Goal: Task Accomplishment & Management: Manage account settings

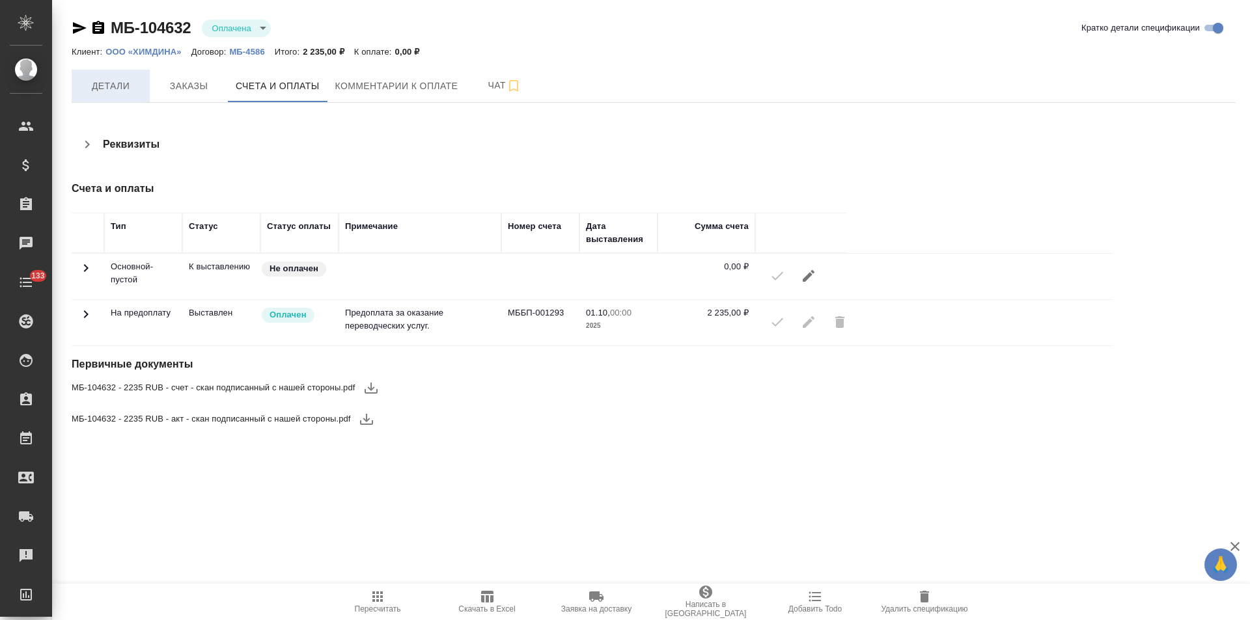
click at [102, 90] on span "Детали" at bounding box center [110, 86] width 62 height 16
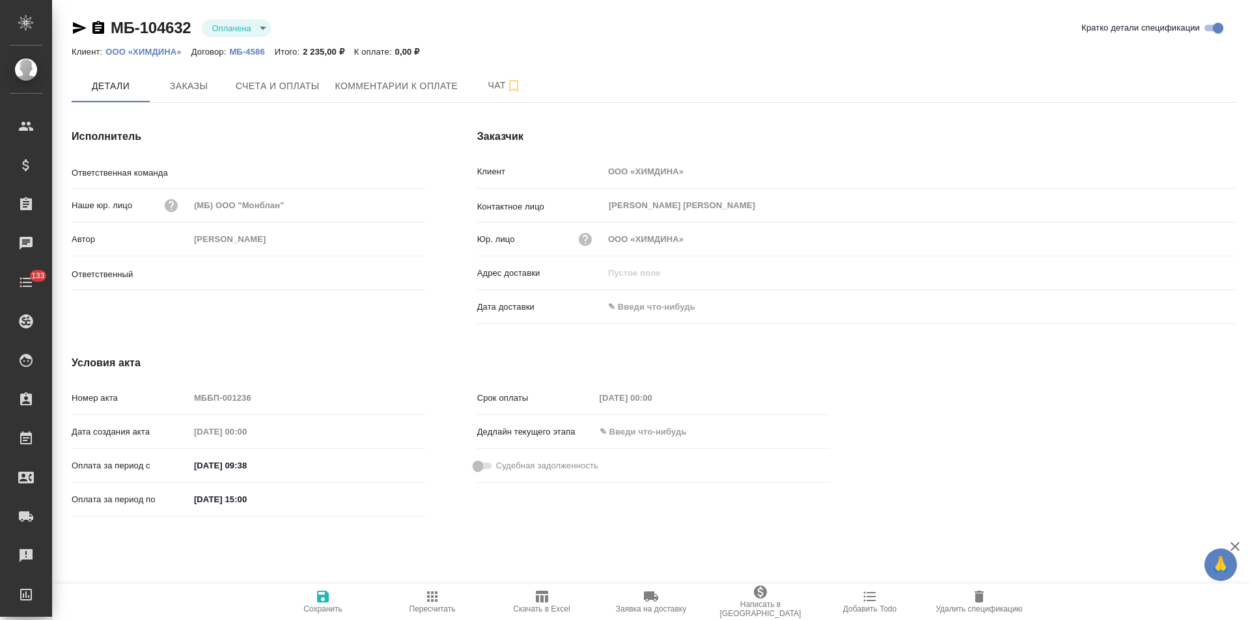
type input "Беговая"
type input "Антонова Кристина"
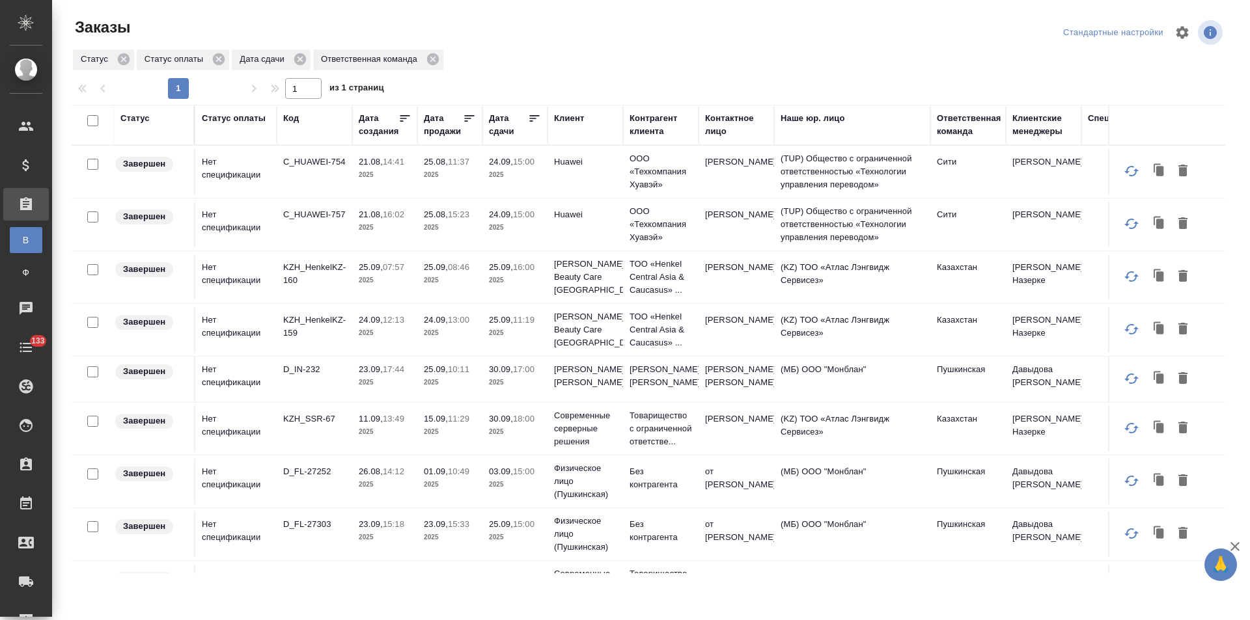
click at [503, 128] on div "Дата сдачи" at bounding box center [508, 125] width 39 height 26
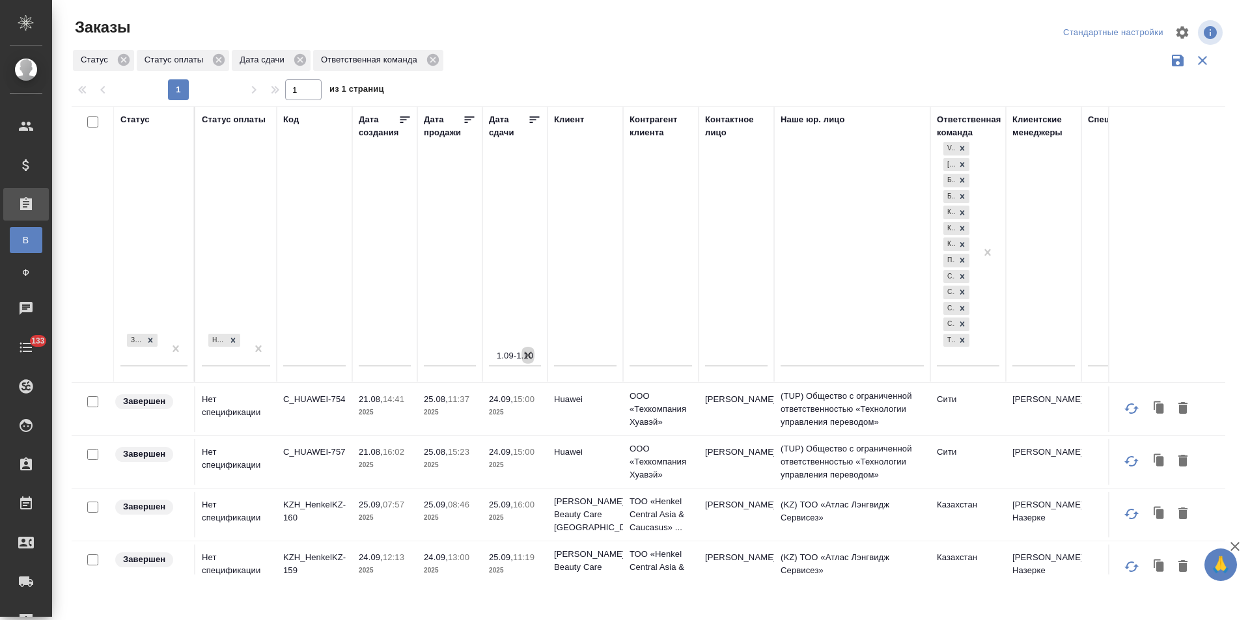
click at [530, 355] on icon "button" at bounding box center [527, 355] width 13 height 13
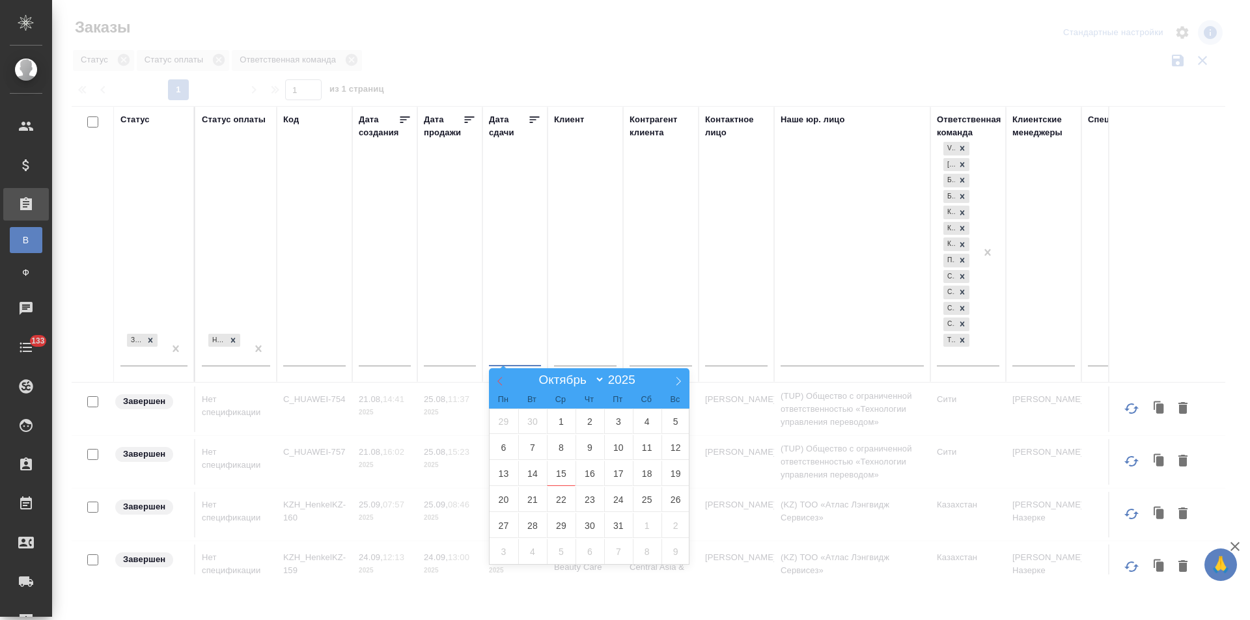
click at [497, 380] on icon at bounding box center [499, 381] width 9 height 9
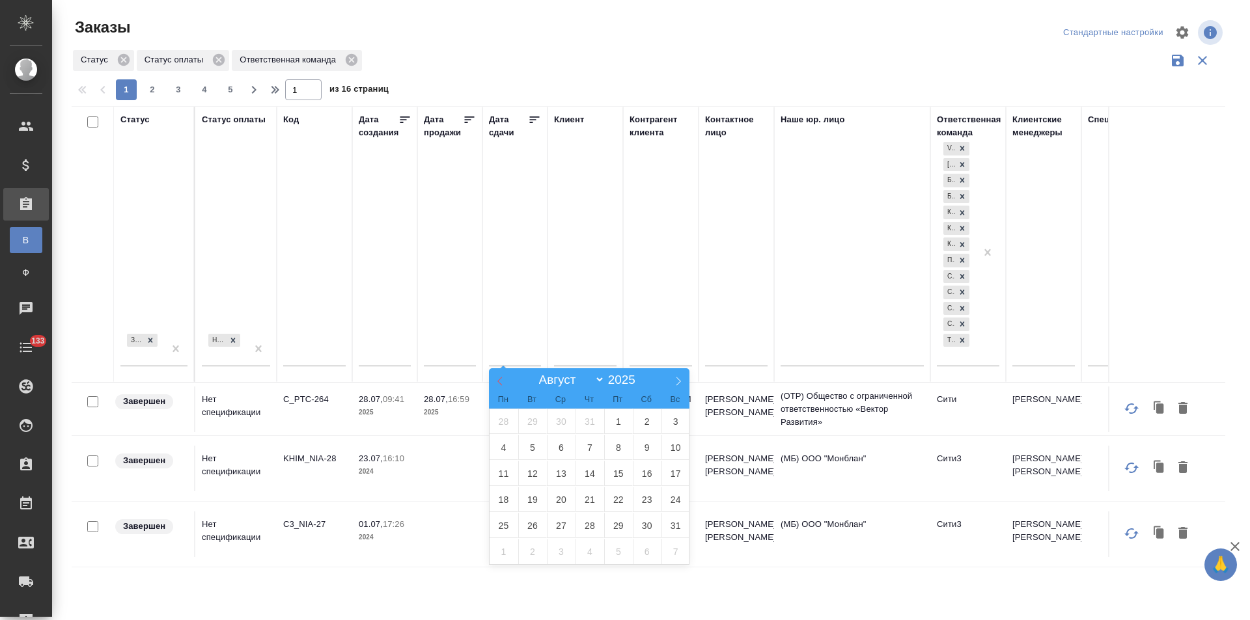
click at [497, 381] on icon at bounding box center [499, 381] width 9 height 9
click at [499, 381] on icon at bounding box center [499, 381] width 9 height 9
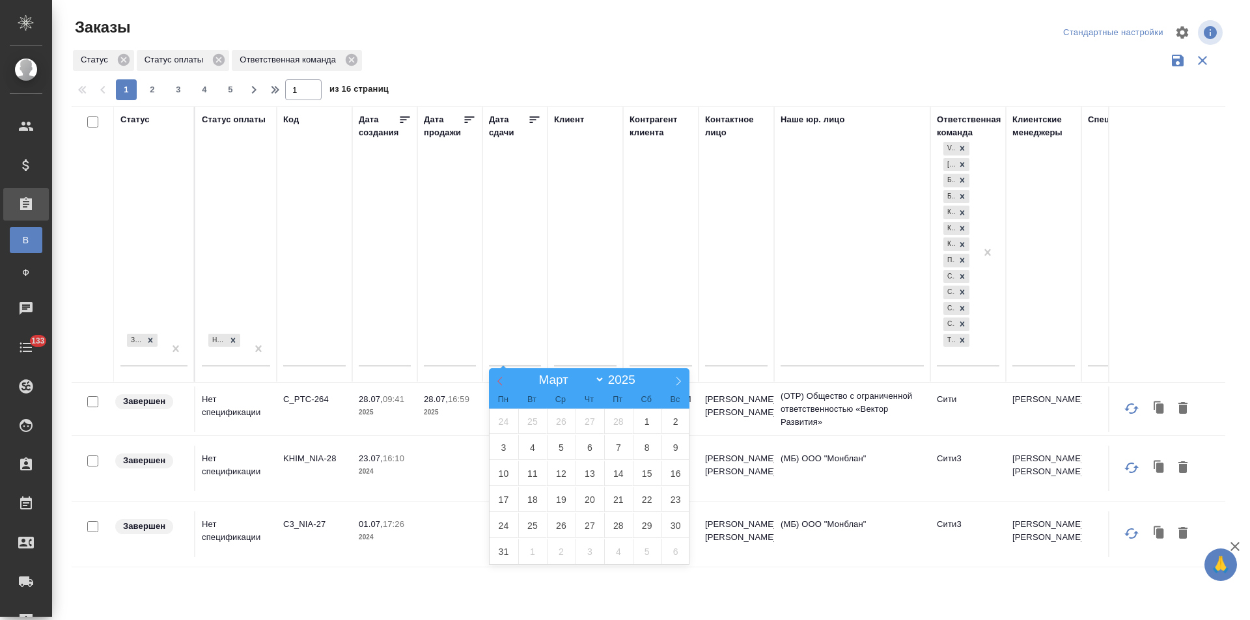
click at [499, 381] on icon at bounding box center [499, 381] width 9 height 9
select select "0"
click at [560, 423] on span "1" at bounding box center [561, 421] width 29 height 25
type div "2024-12-31T21:00:00.000Z"
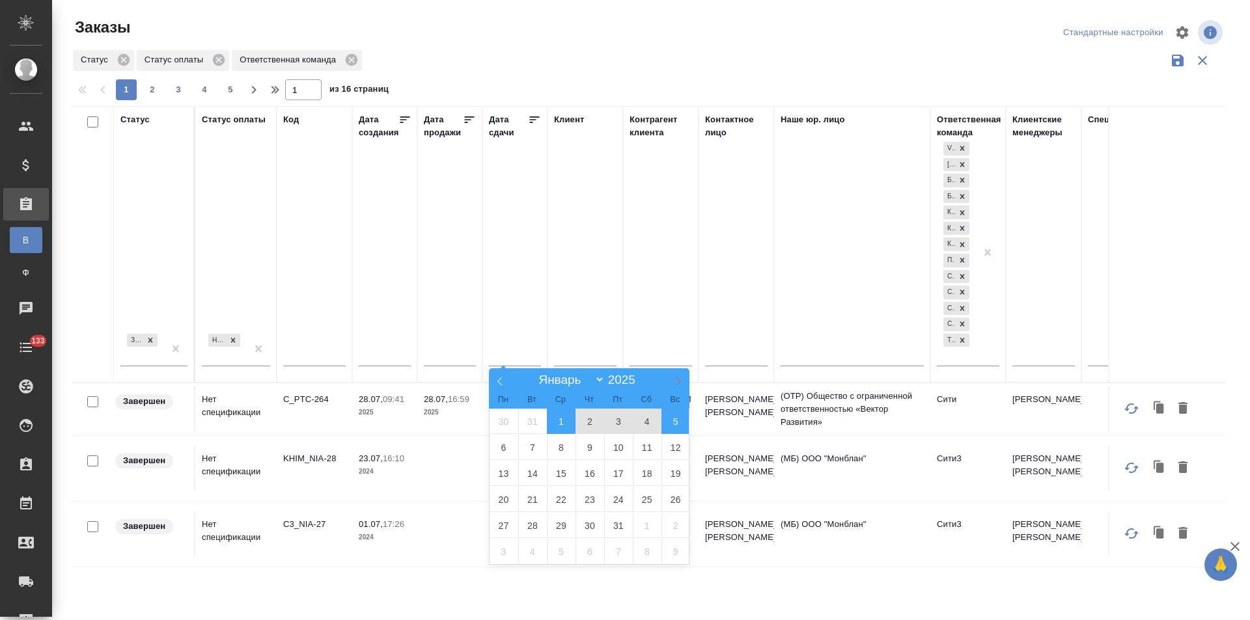
click at [680, 382] on icon at bounding box center [678, 381] width 9 height 9
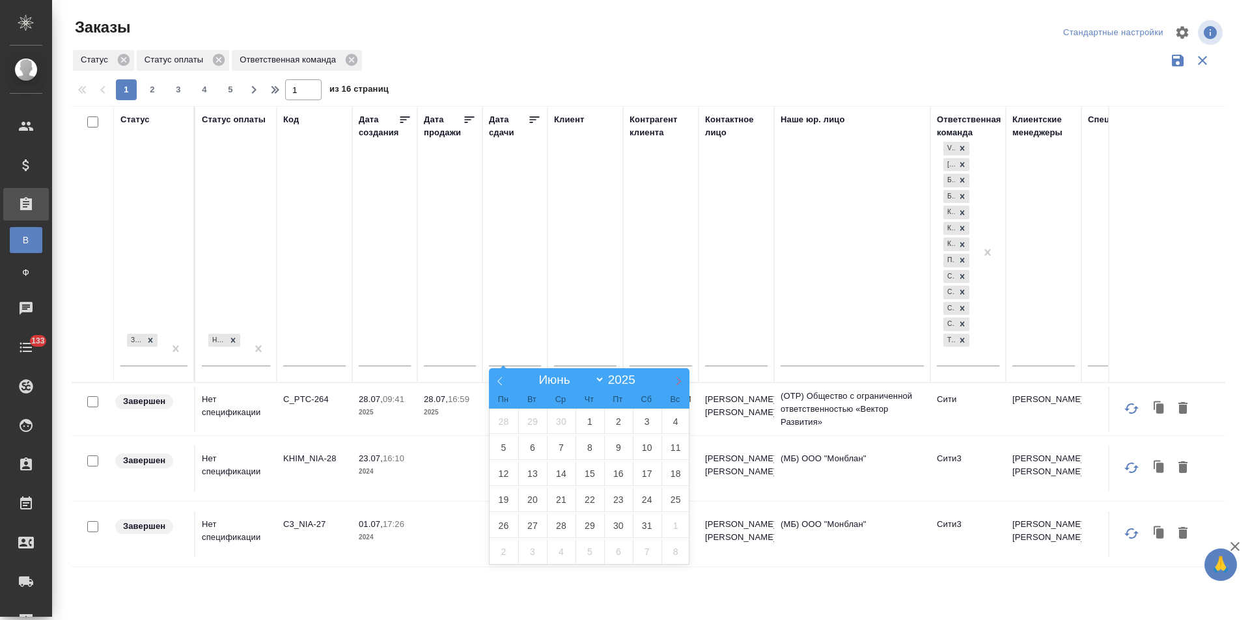
click at [680, 382] on icon at bounding box center [678, 381] width 9 height 9
select select "9"
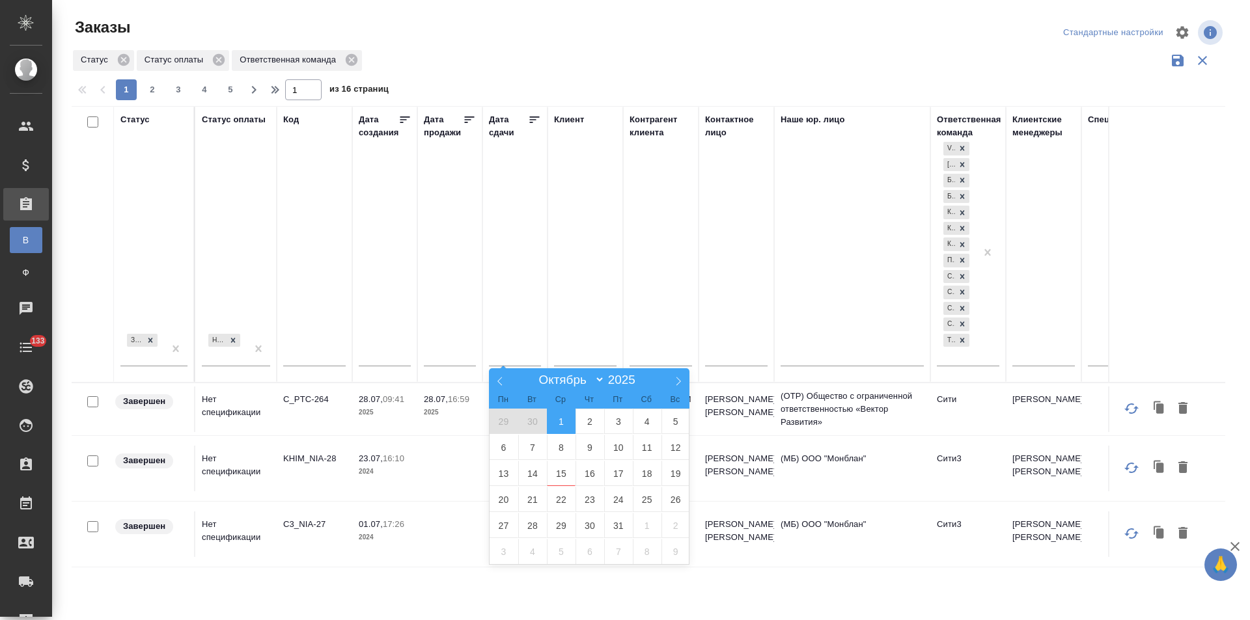
click at [561, 418] on span "1" at bounding box center [561, 421] width 29 height 25
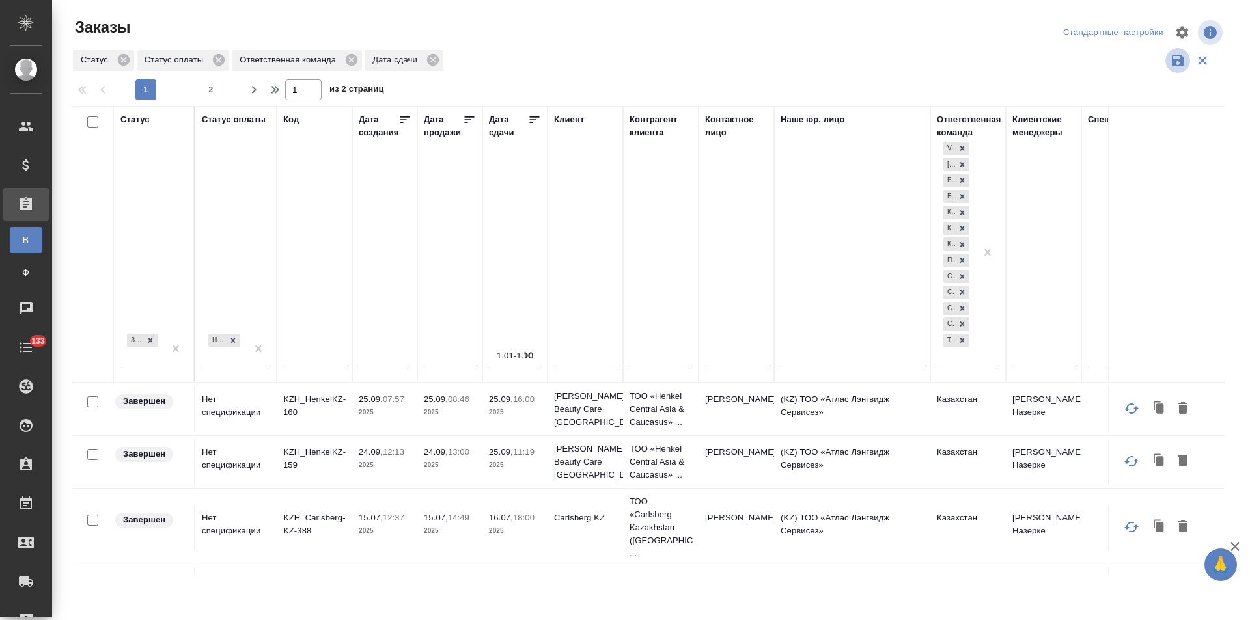
click at [1178, 57] on icon "button" at bounding box center [1178, 61] width 16 height 16
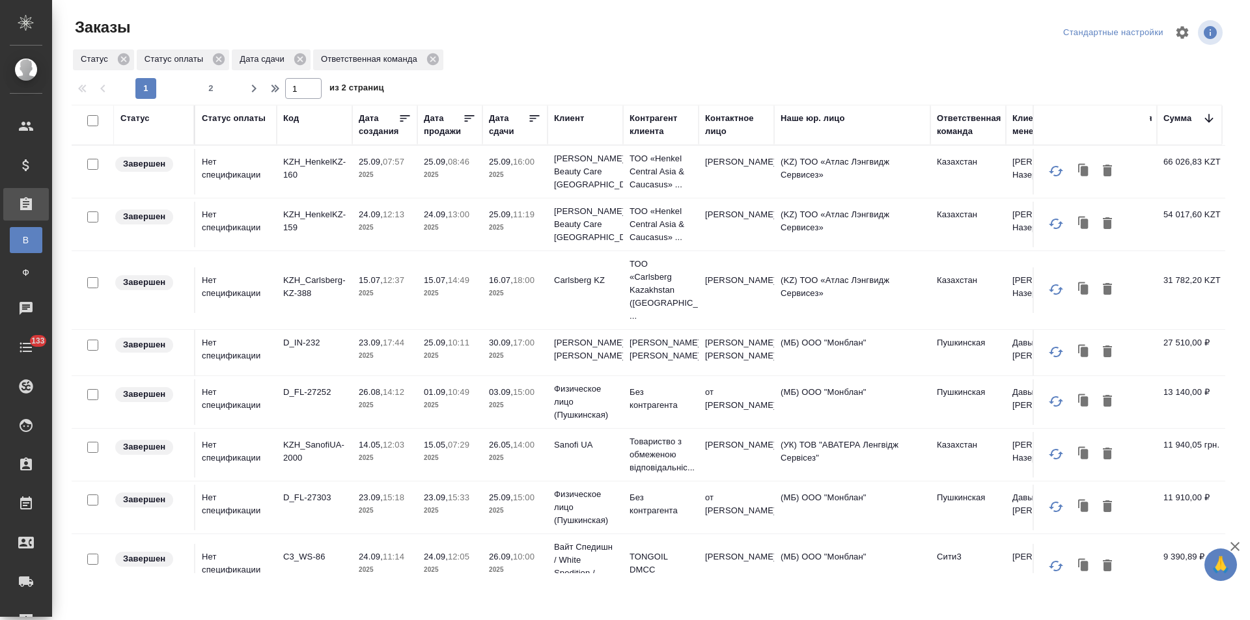
click at [516, 173] on p "2025" at bounding box center [515, 175] width 52 height 13
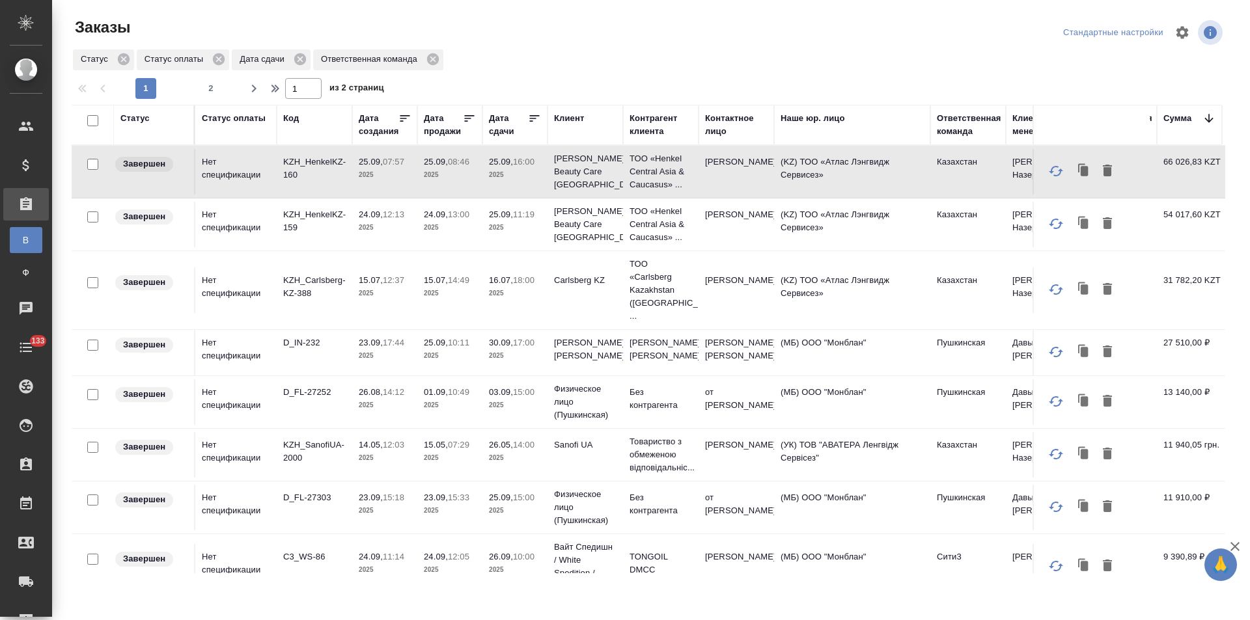
click at [527, 452] on p "2025" at bounding box center [515, 458] width 52 height 13
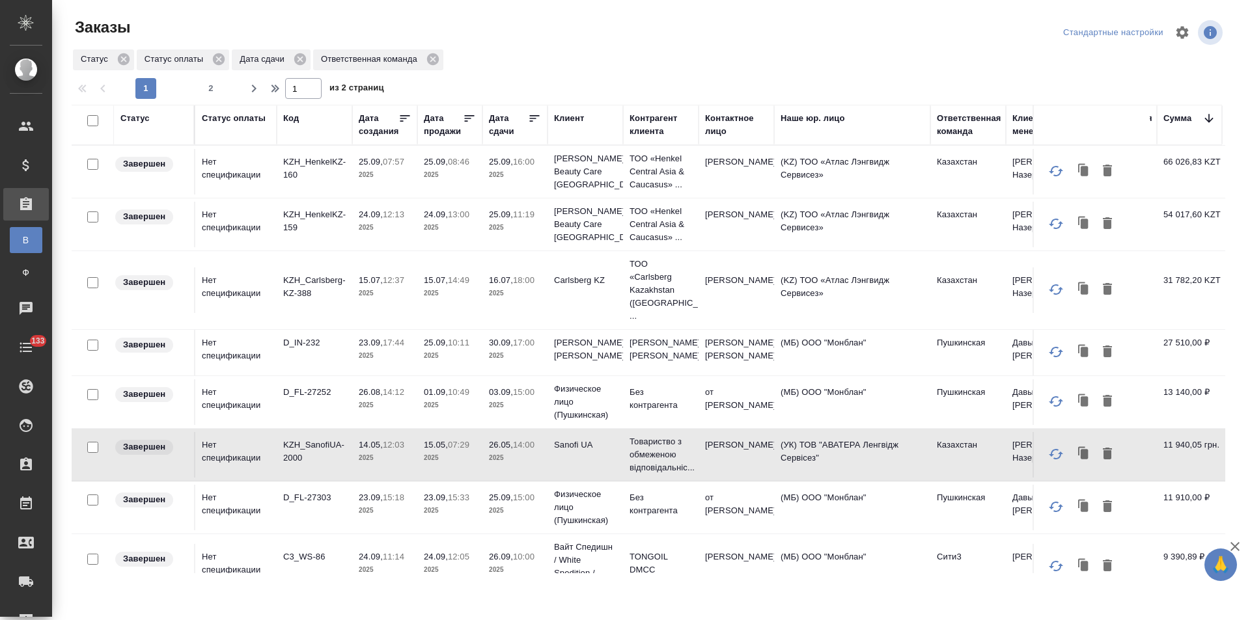
click at [559, 450] on td "Sanofi UA" at bounding box center [586, 455] width 76 height 46
click at [518, 292] on p "2025" at bounding box center [515, 293] width 52 height 13
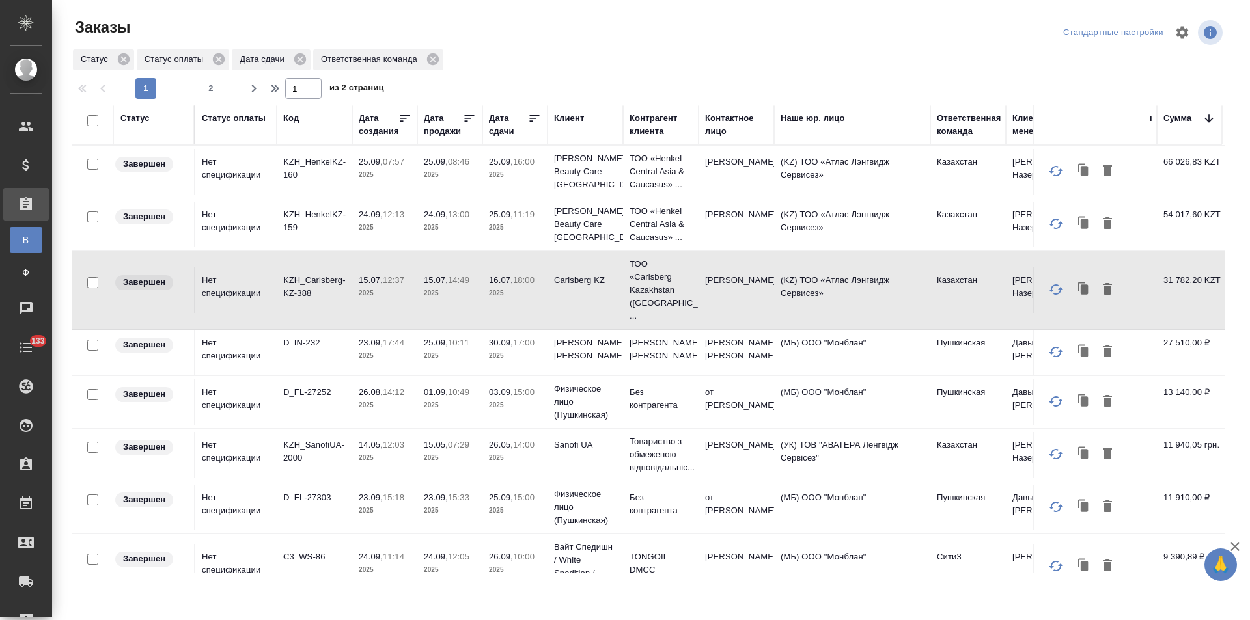
click at [518, 292] on p "2025" at bounding box center [515, 293] width 52 height 13
click at [536, 452] on p "2025" at bounding box center [515, 458] width 52 height 13
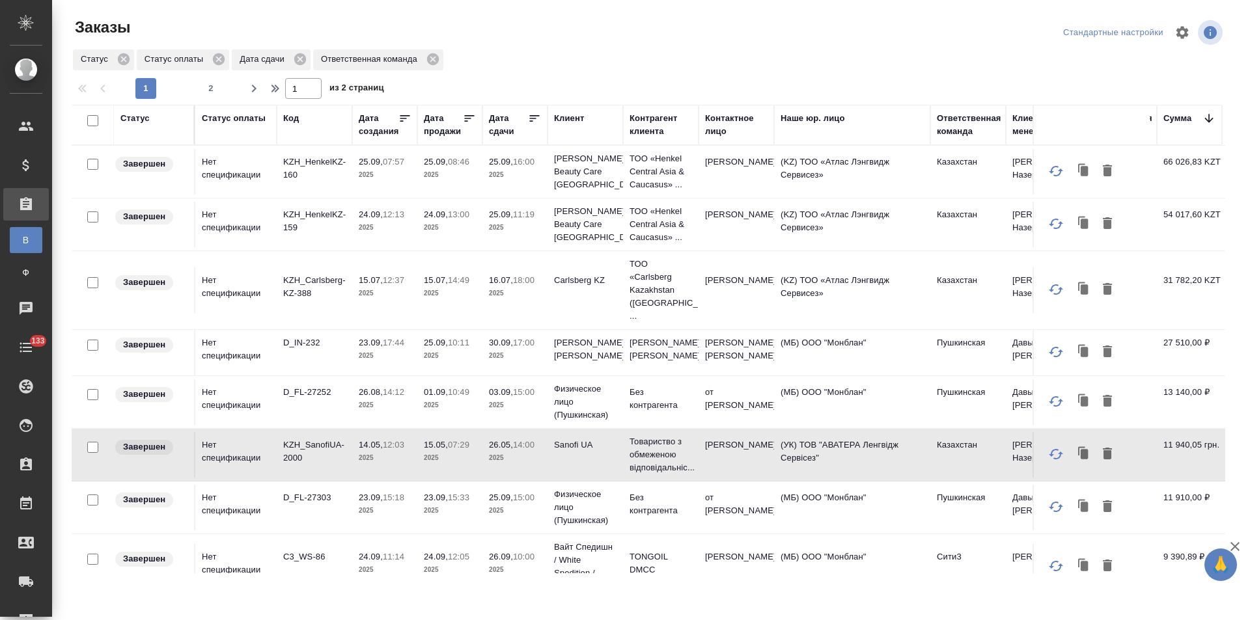
click at [533, 293] on p "2025" at bounding box center [515, 293] width 52 height 13
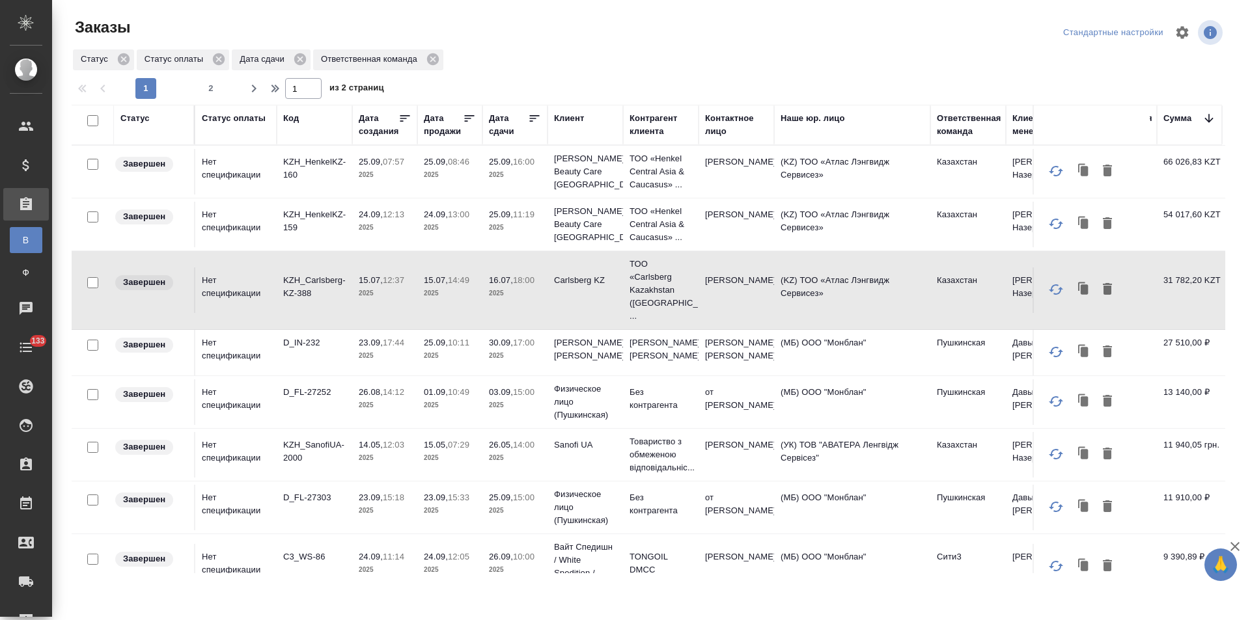
click at [524, 452] on p "2025" at bounding box center [515, 458] width 52 height 13
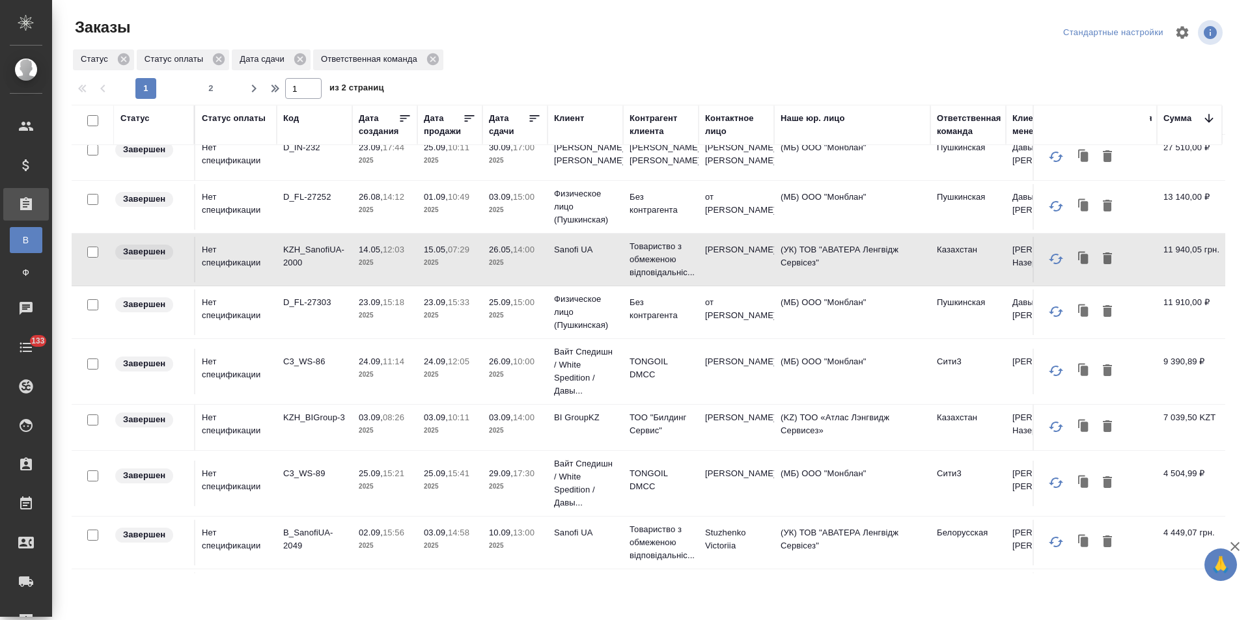
scroll to position [260, 0]
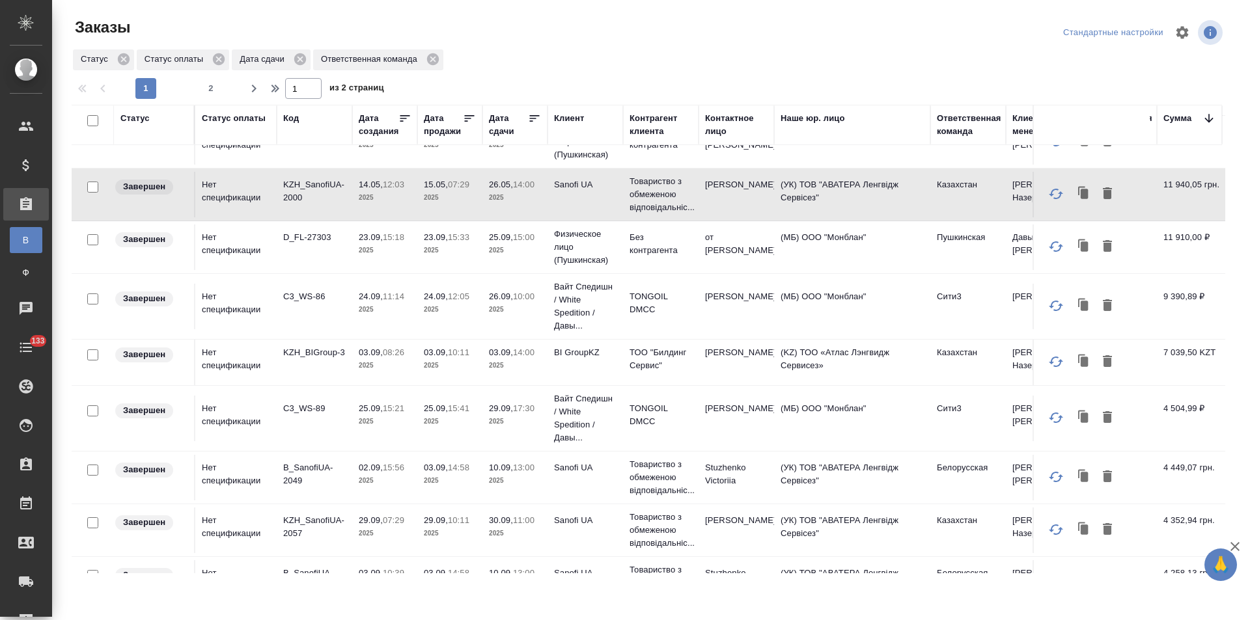
click at [535, 475] on td "10.09, 13:00 2025" at bounding box center [514, 478] width 65 height 46
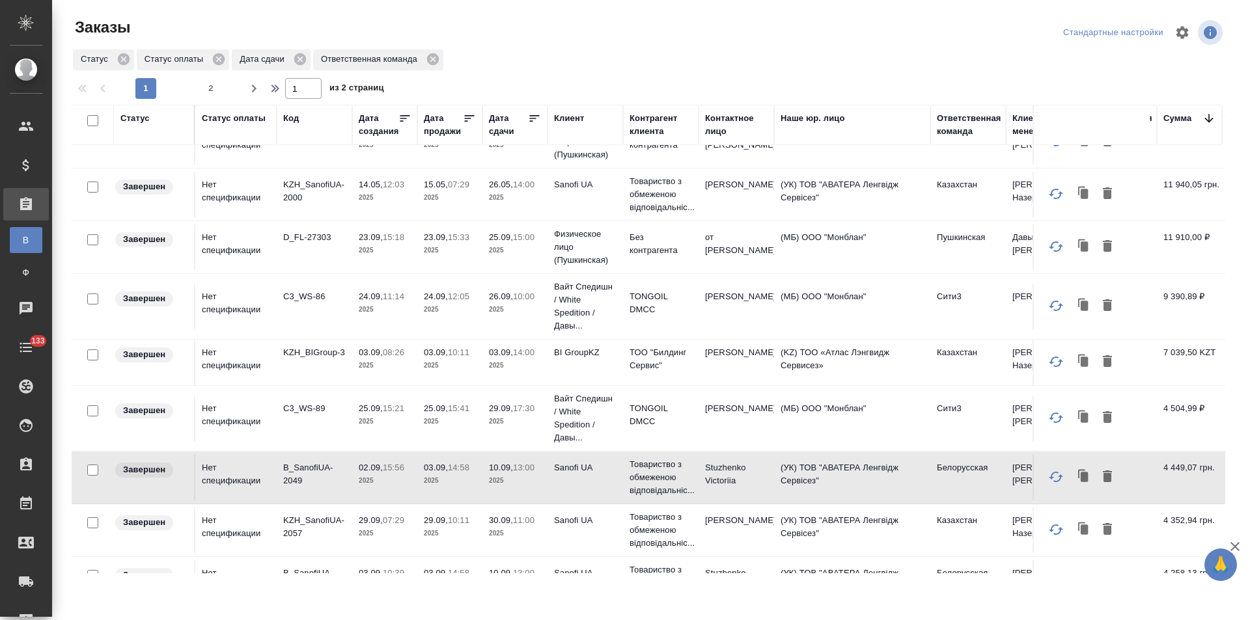
click at [535, 527] on p "2025" at bounding box center [515, 533] width 52 height 13
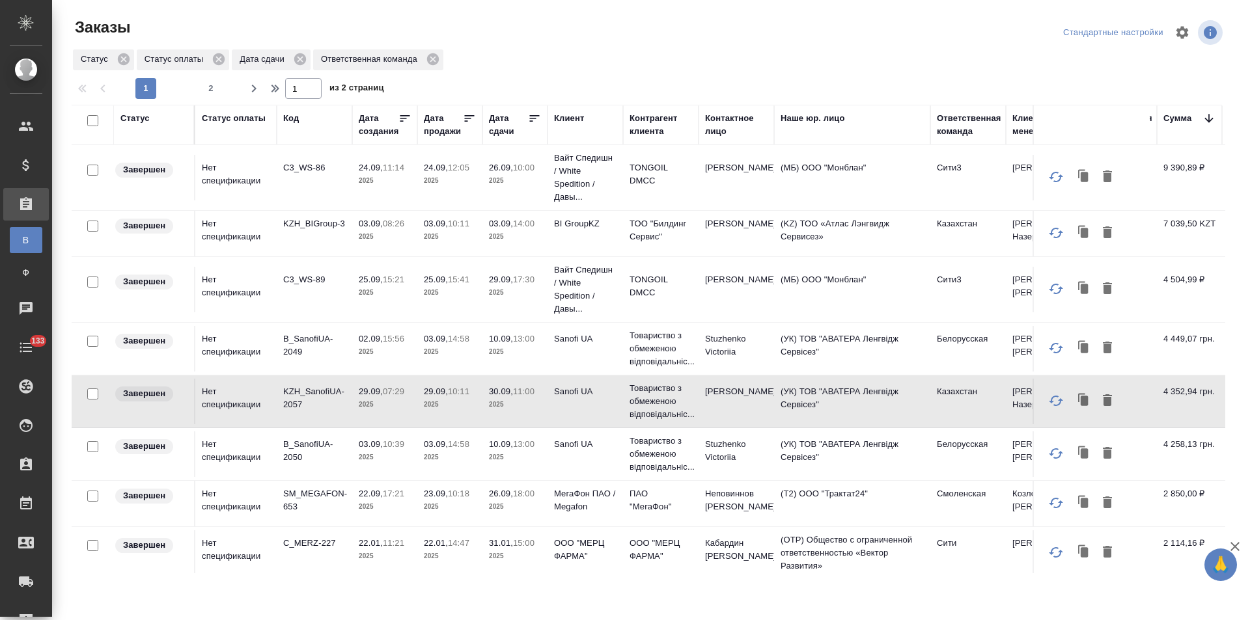
scroll to position [391, 0]
click at [549, 450] on td "Sanofi UA" at bounding box center [586, 453] width 76 height 46
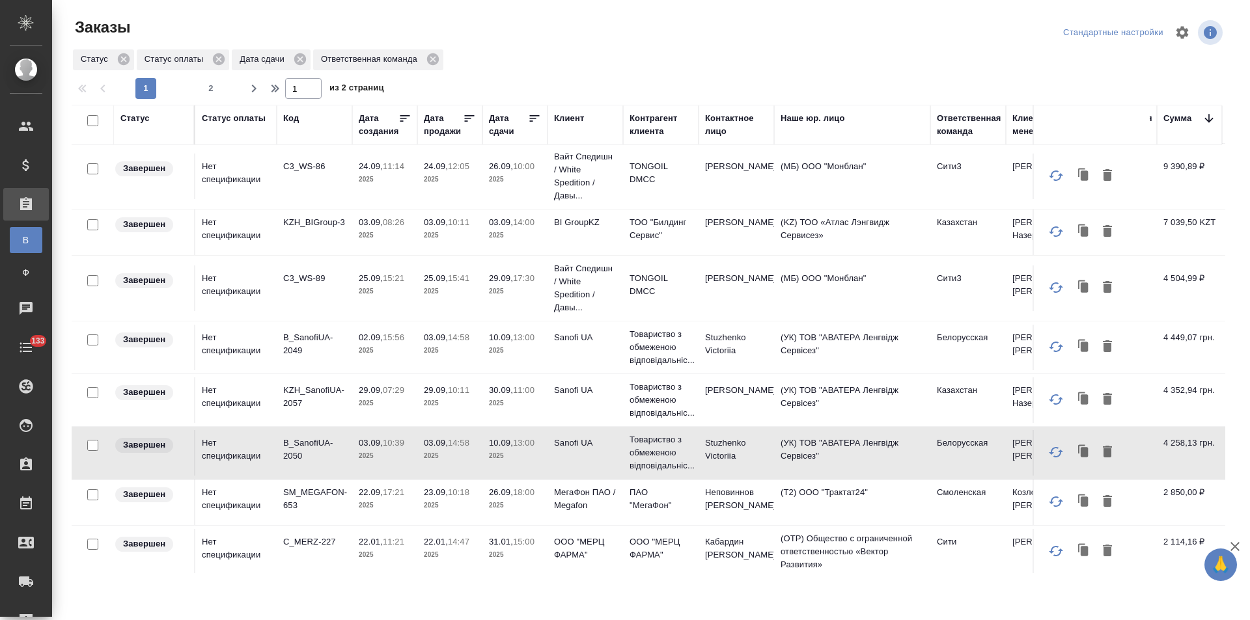
click at [543, 492] on td "26.09, 18:00 2025" at bounding box center [514, 503] width 65 height 46
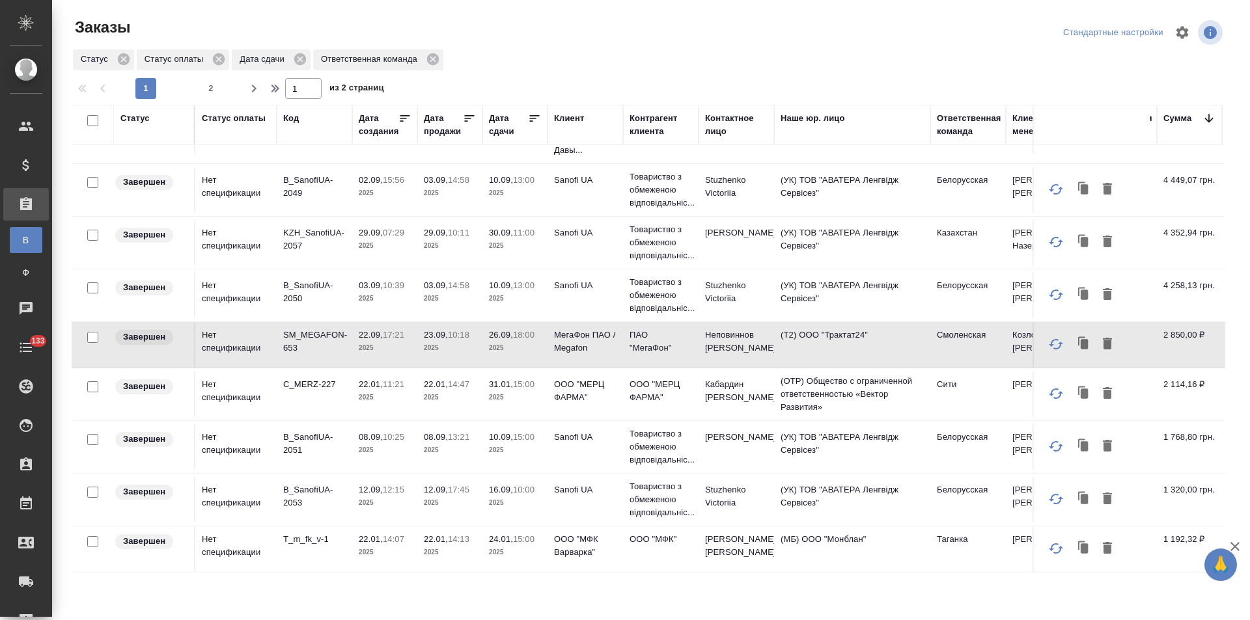
scroll to position [586, 0]
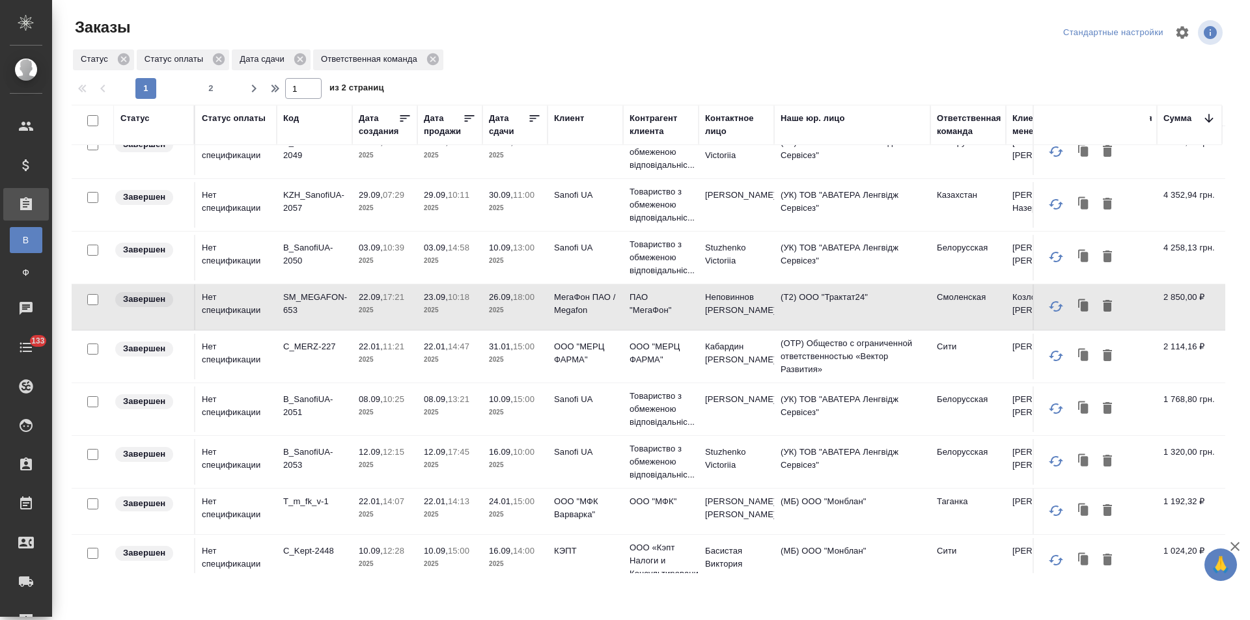
click at [540, 354] on p "2025" at bounding box center [515, 360] width 52 height 13
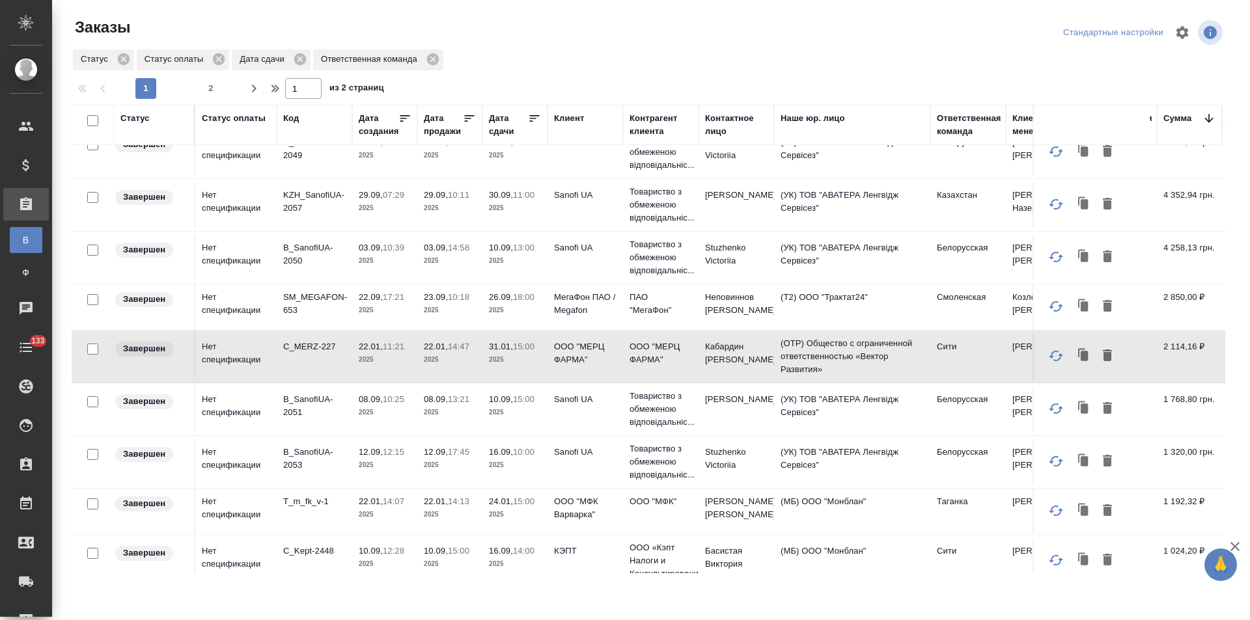
click at [540, 354] on p "2025" at bounding box center [515, 360] width 52 height 13
click at [600, 397] on td "Sanofi UA" at bounding box center [586, 410] width 76 height 46
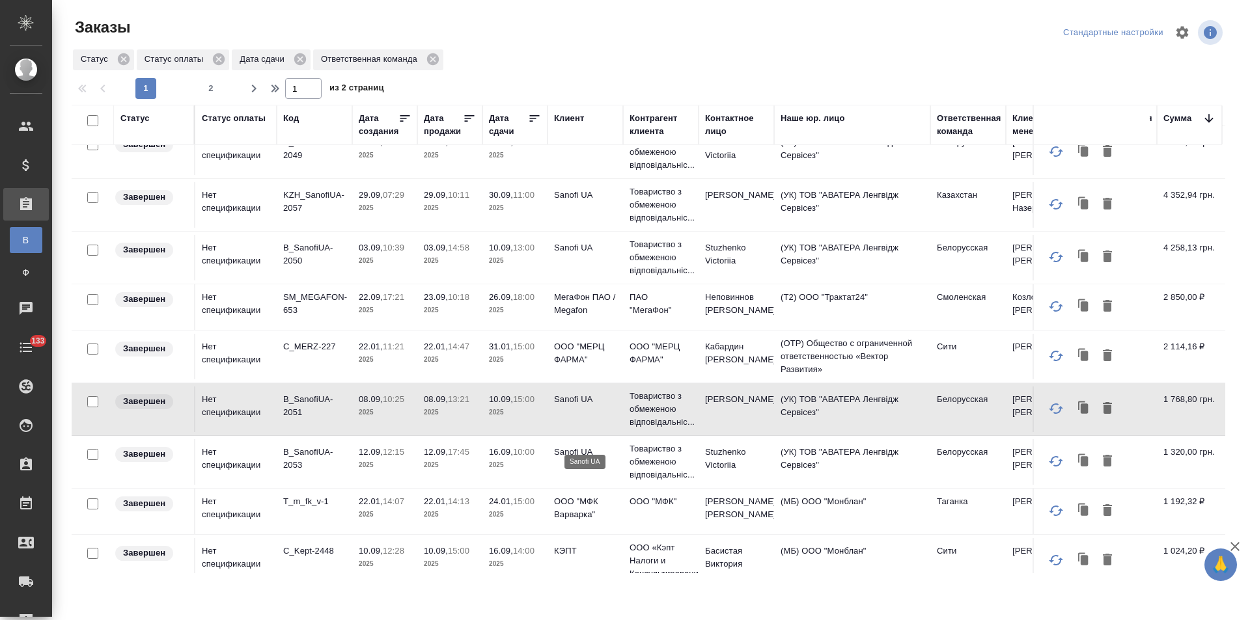
click at [587, 446] on p "Sanofi UA" at bounding box center [585, 452] width 62 height 13
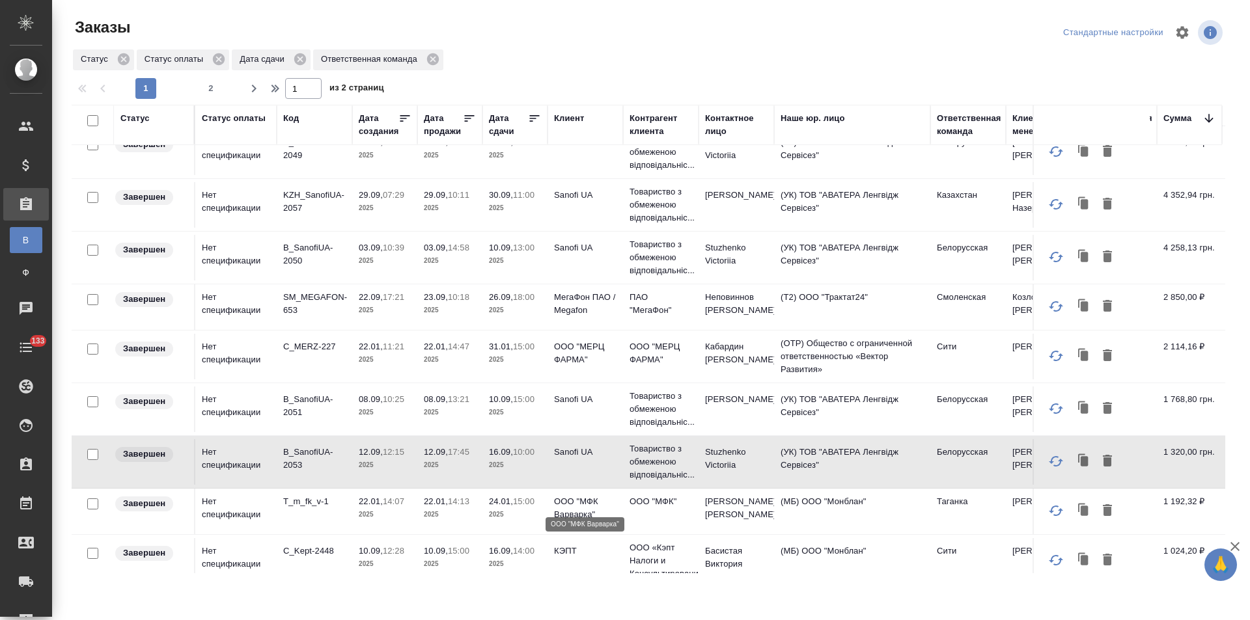
click at [587, 499] on p "ООО "МФК Варварка"" at bounding box center [585, 508] width 62 height 26
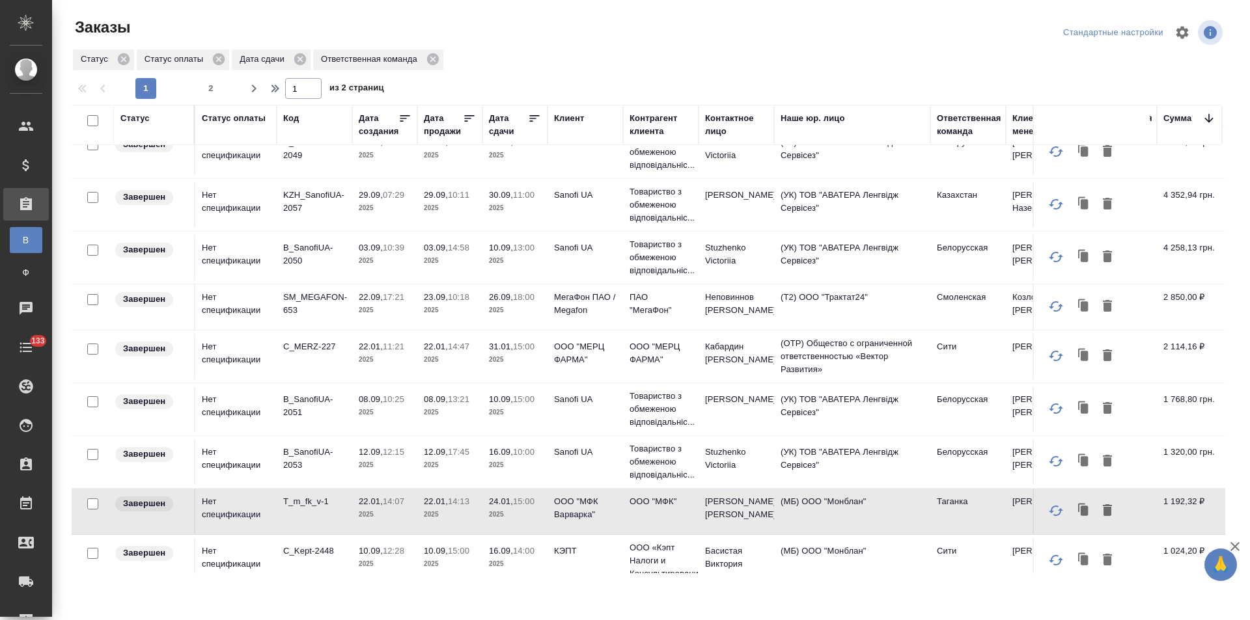
click at [582, 498] on p "ООО "МФК Варварка"" at bounding box center [585, 508] width 62 height 26
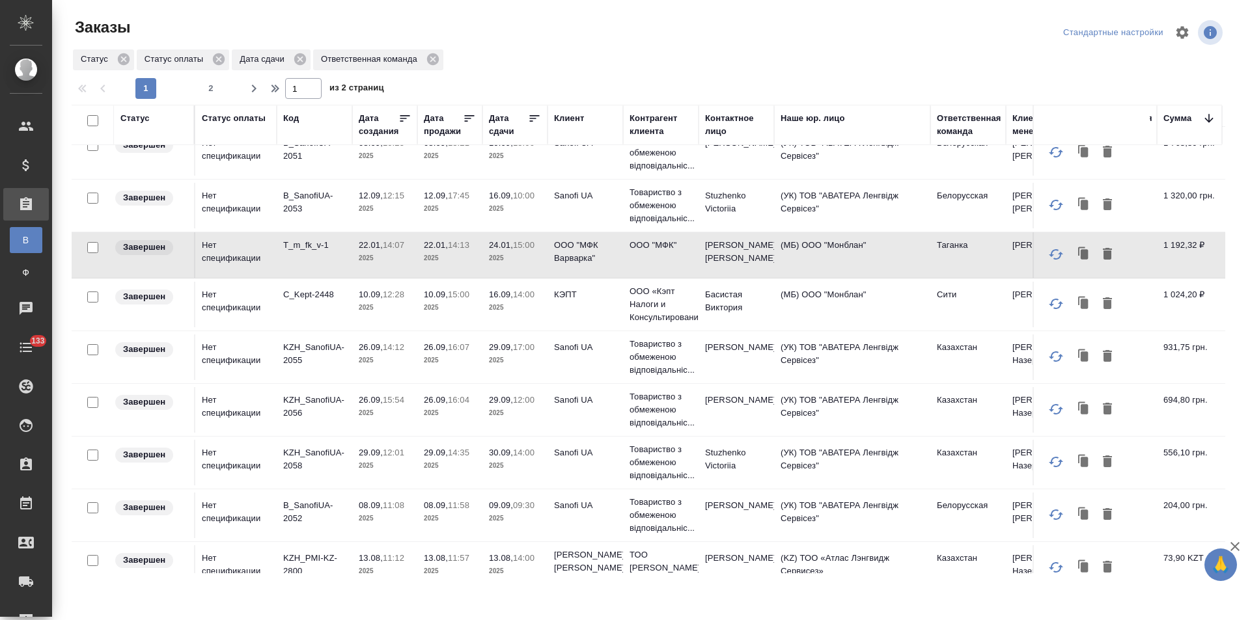
scroll to position [846, 0]
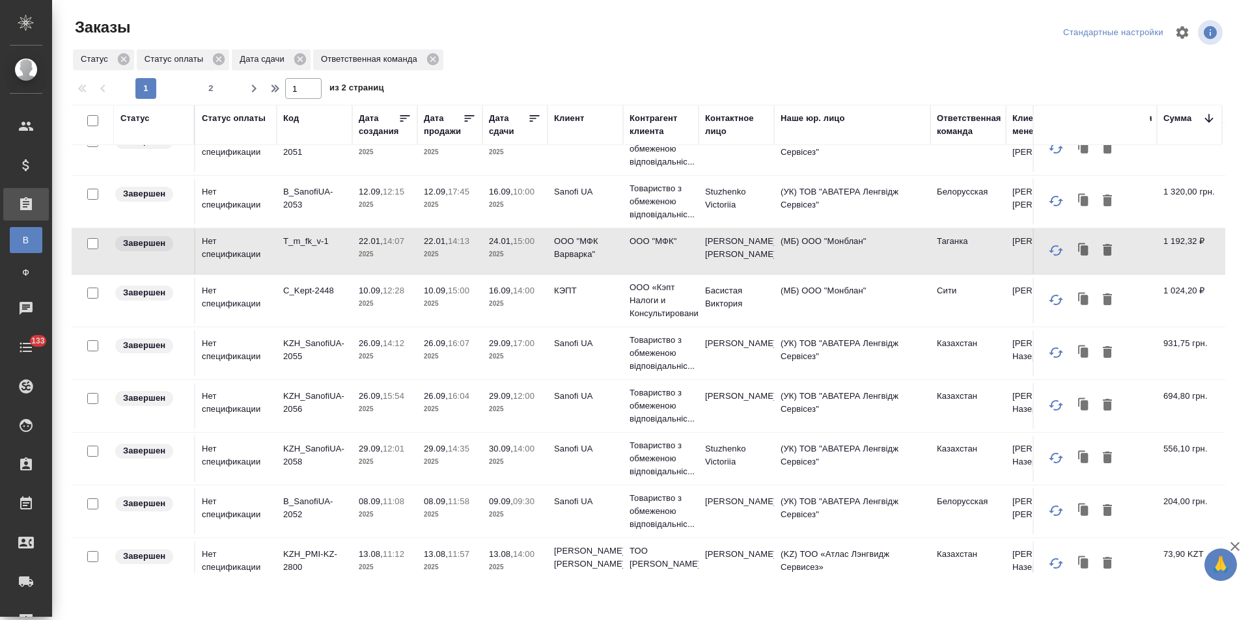
click at [576, 298] on td "КЭПТ" at bounding box center [586, 301] width 76 height 46
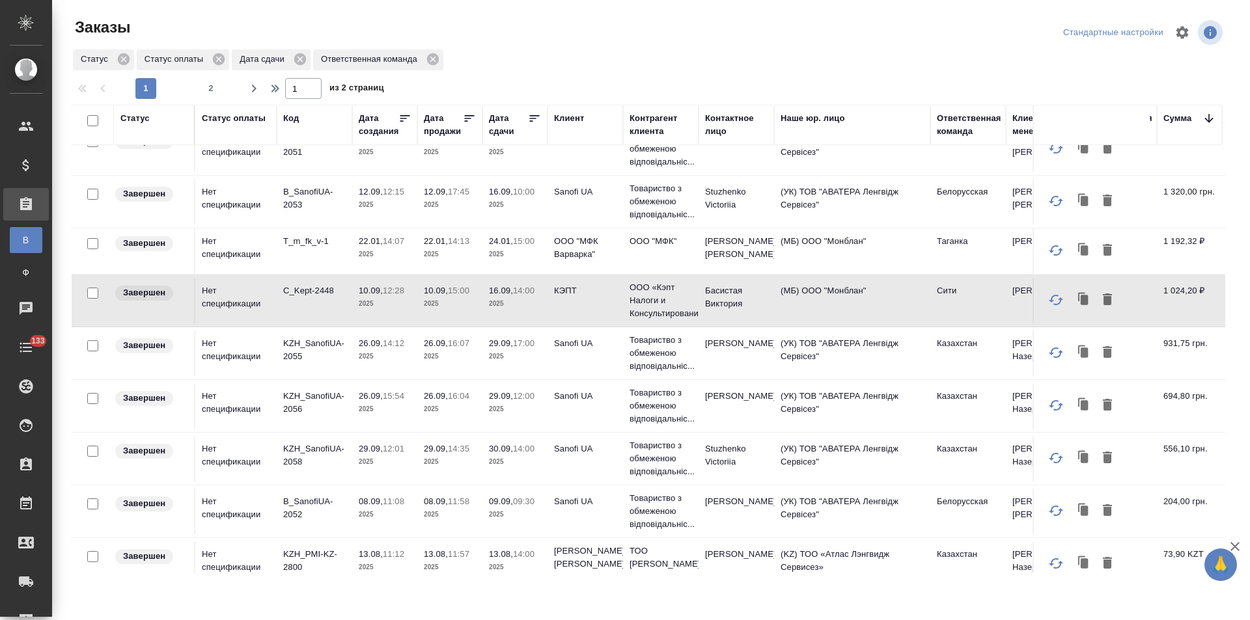
click at [577, 344] on td "Sanofi UA" at bounding box center [586, 354] width 76 height 46
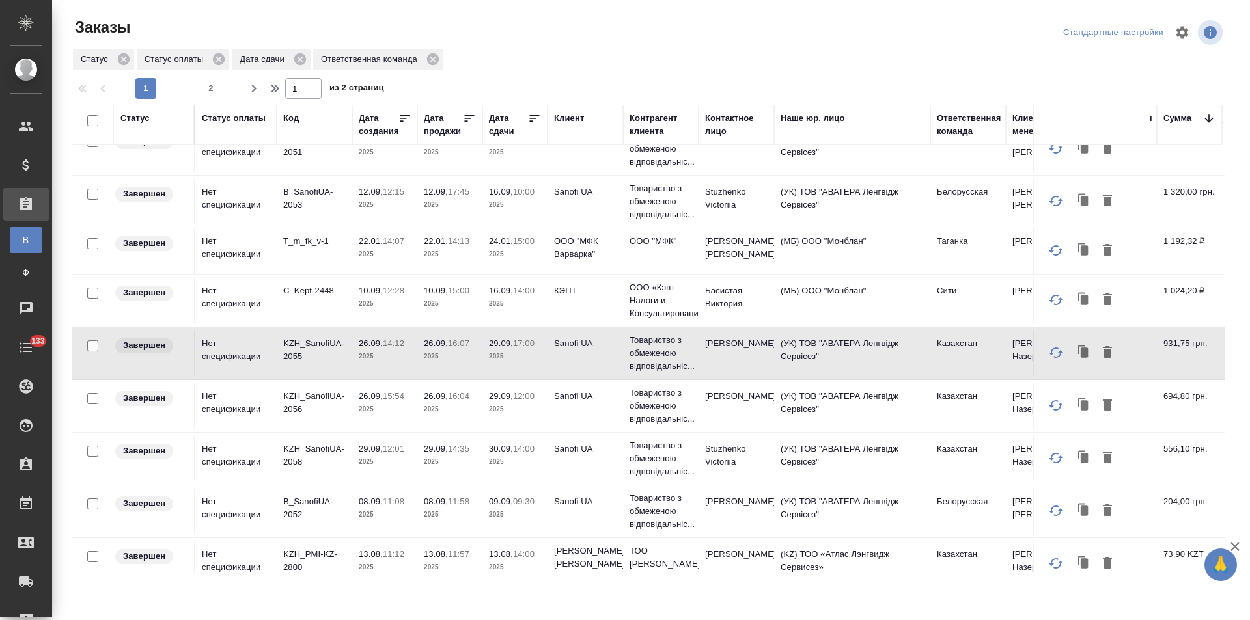
click at [577, 393] on td "Sanofi UA" at bounding box center [586, 406] width 76 height 46
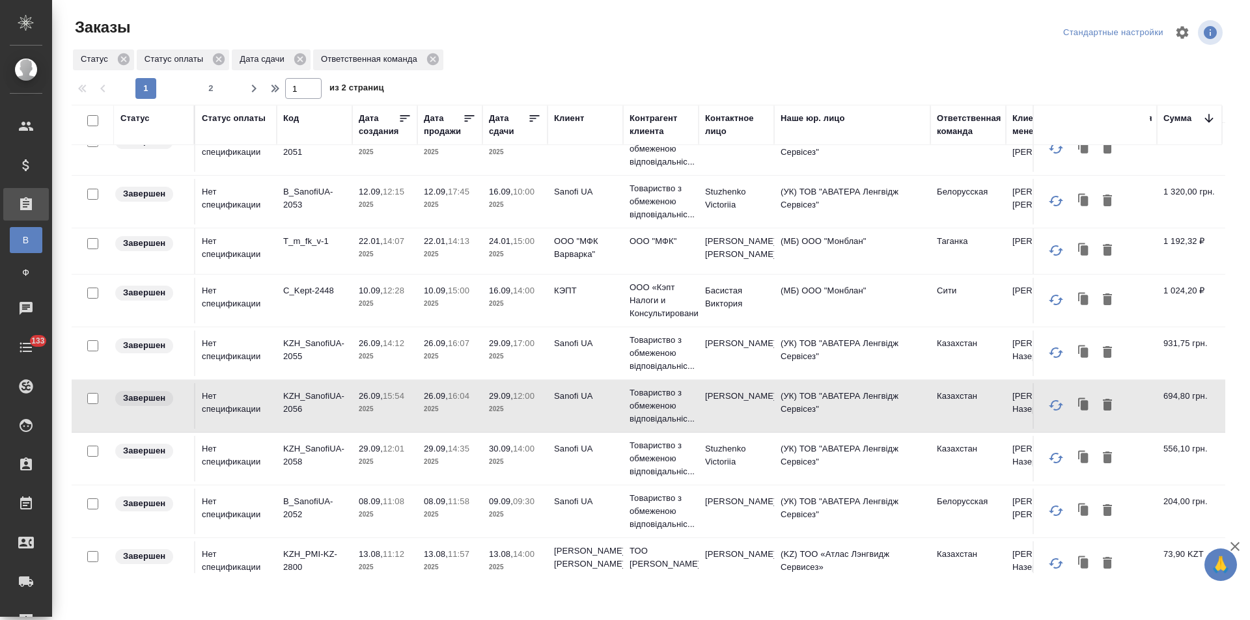
click at [577, 445] on td "Sanofi UA" at bounding box center [586, 459] width 76 height 46
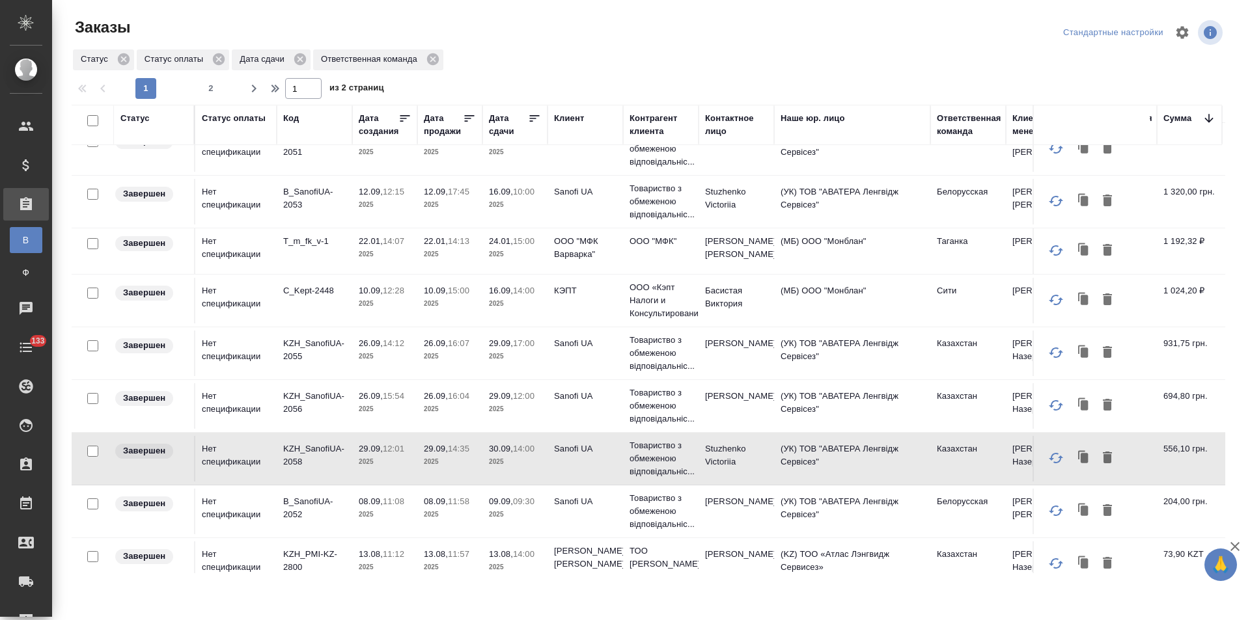
click at [583, 496] on td "Sanofi UA" at bounding box center [586, 512] width 76 height 46
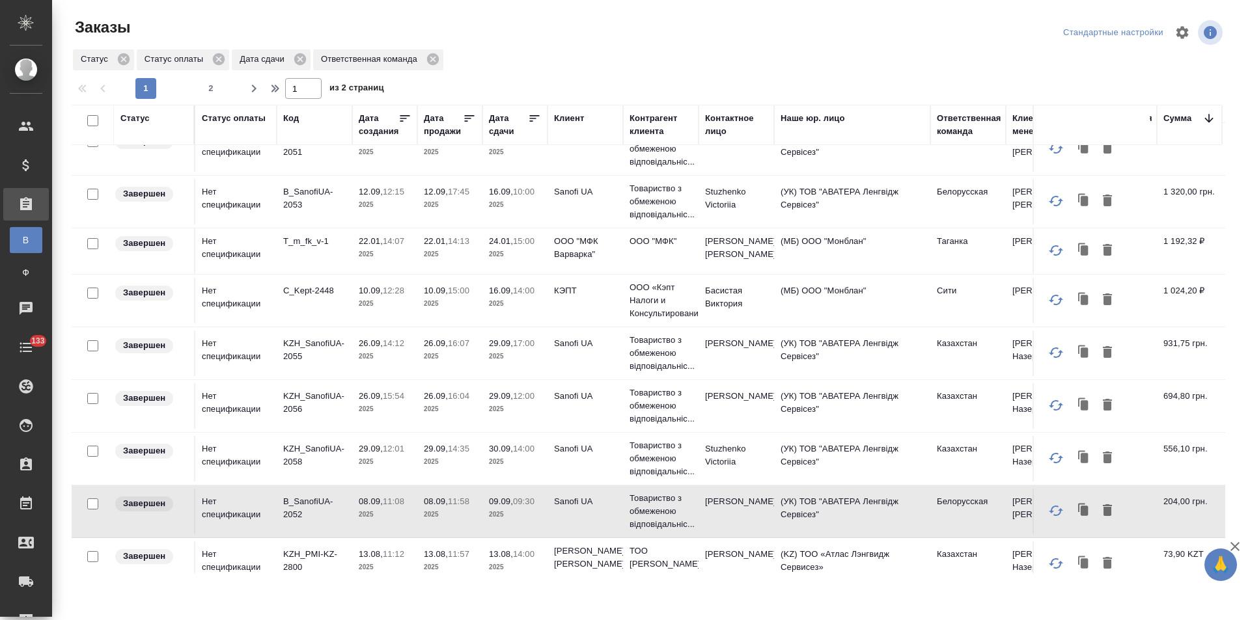
scroll to position [907, 0]
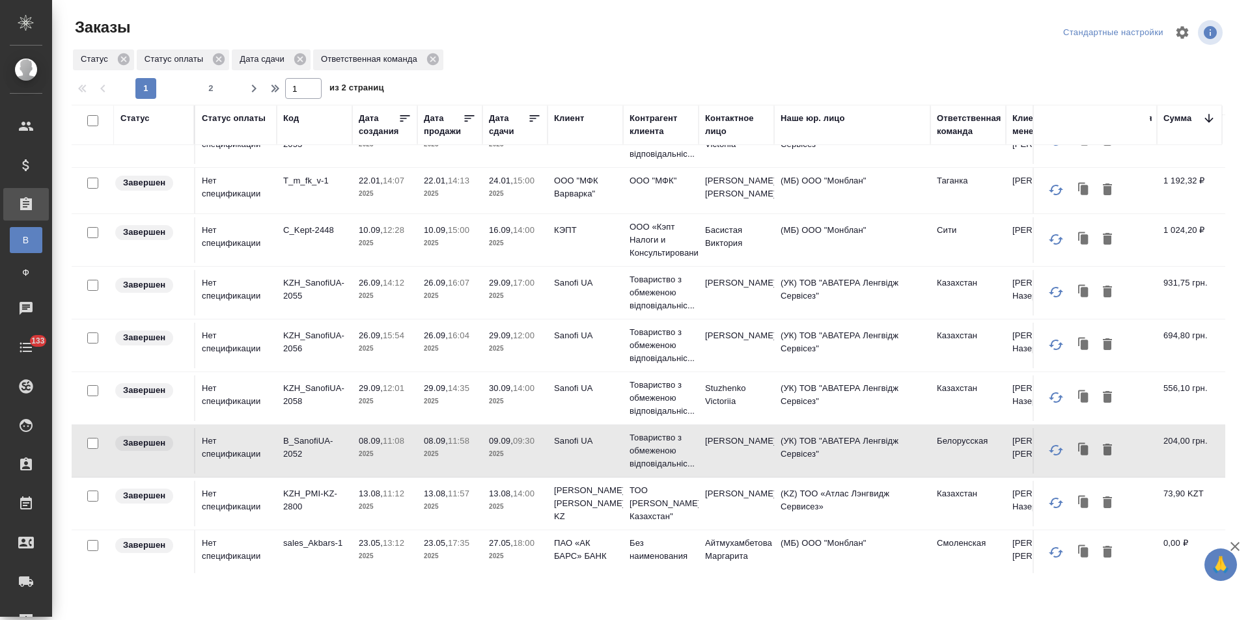
click at [590, 492] on td "Philip Morris KZ" at bounding box center [586, 504] width 76 height 52
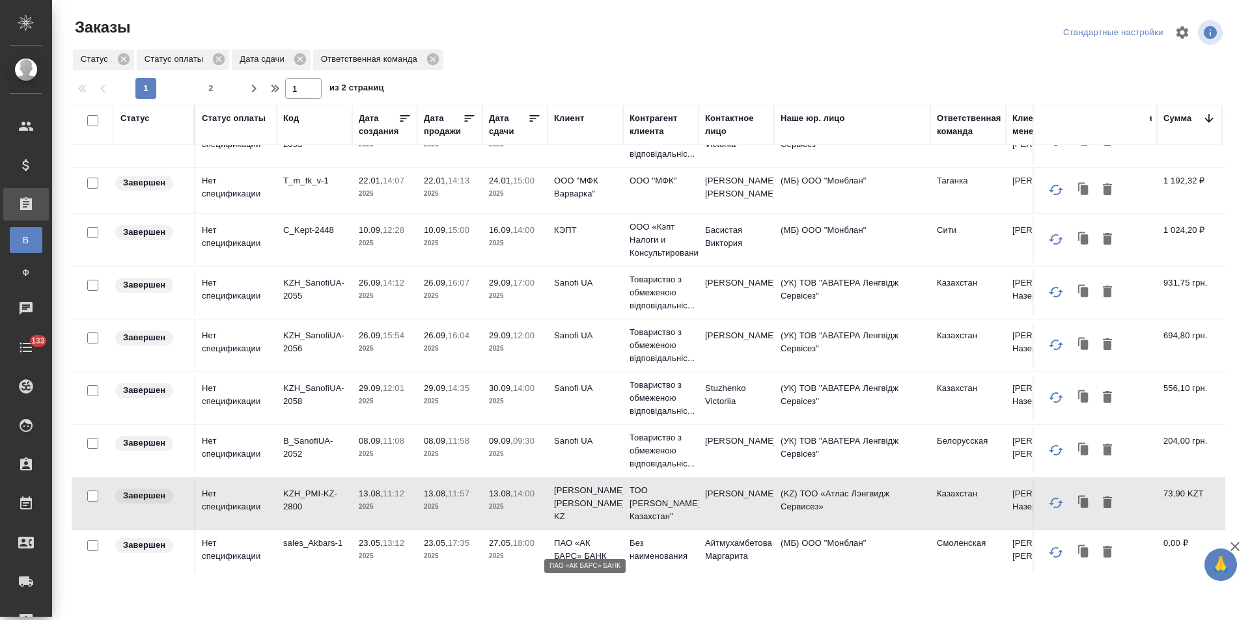
click at [587, 540] on p "ПАО «АК БАРС» БАНК" at bounding box center [585, 550] width 62 height 26
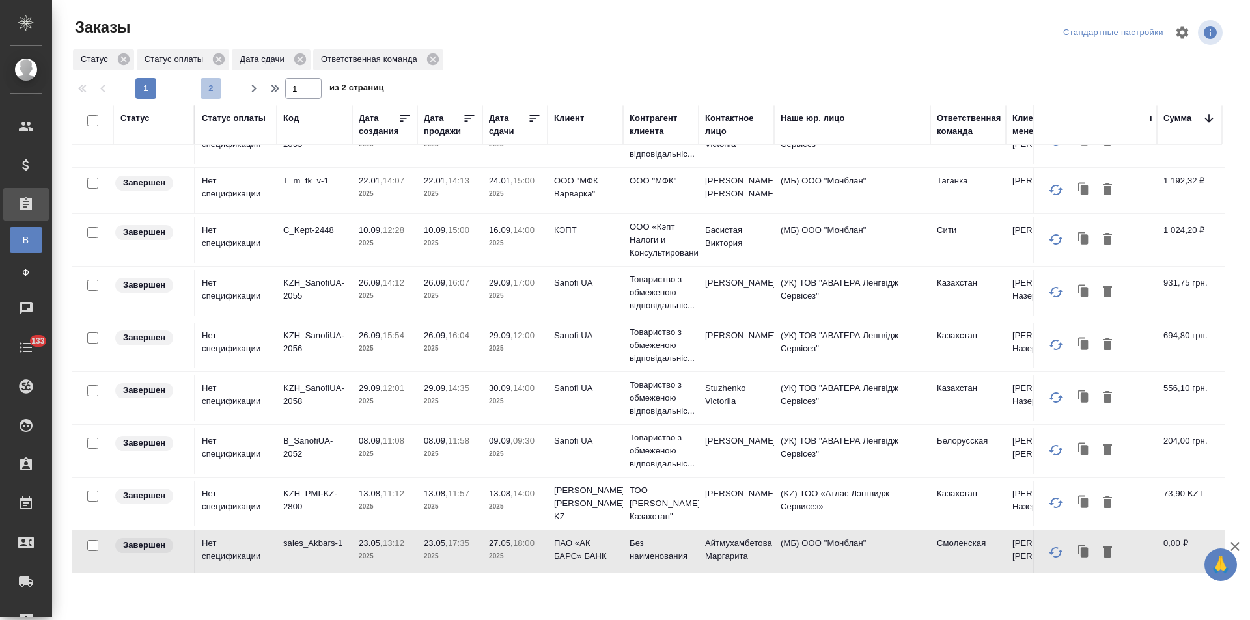
click at [215, 92] on span "2" at bounding box center [211, 88] width 21 height 13
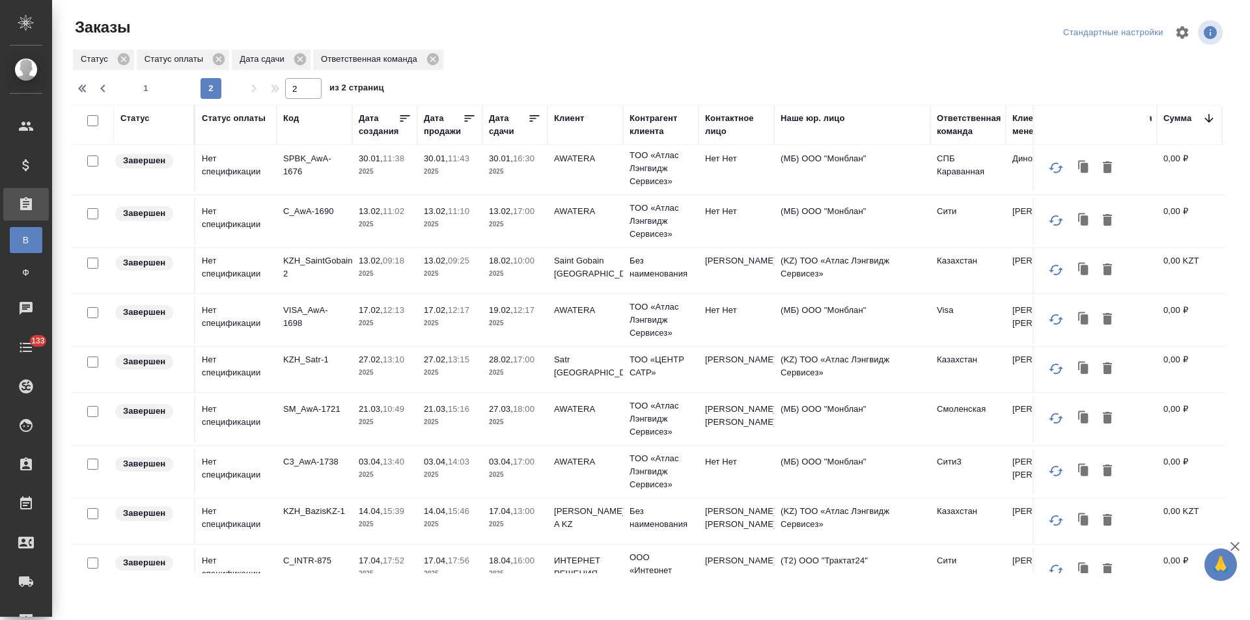
scroll to position [0, 0]
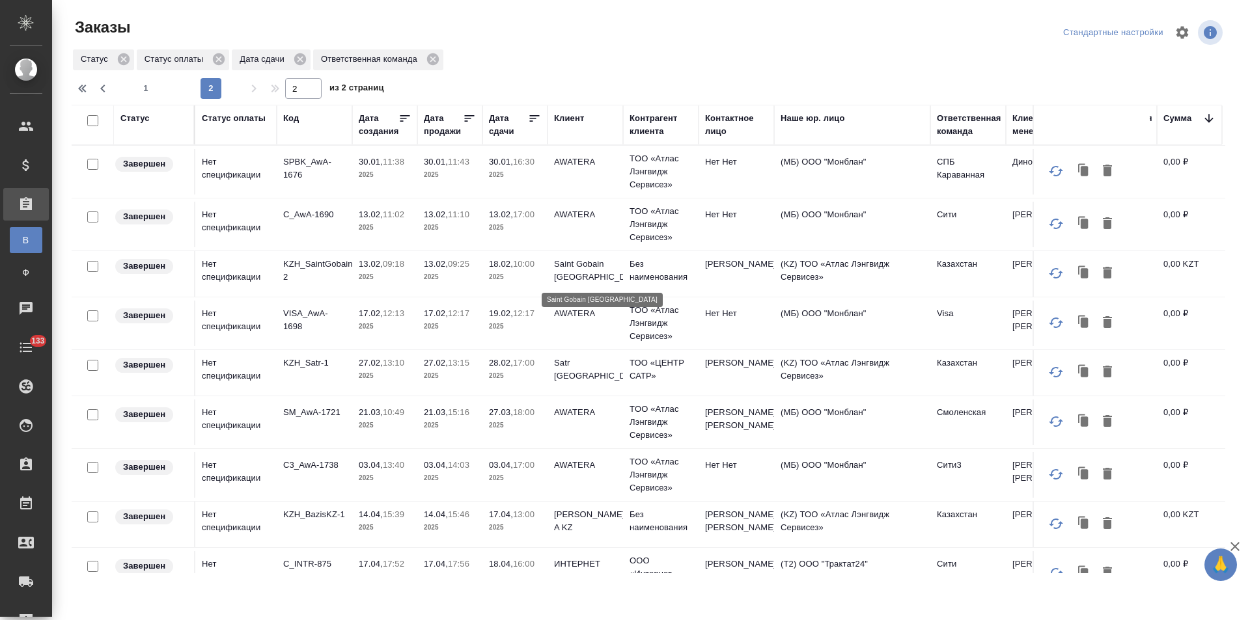
click at [592, 277] on p "Saint Gobain Kazakhstan" at bounding box center [585, 271] width 62 height 26
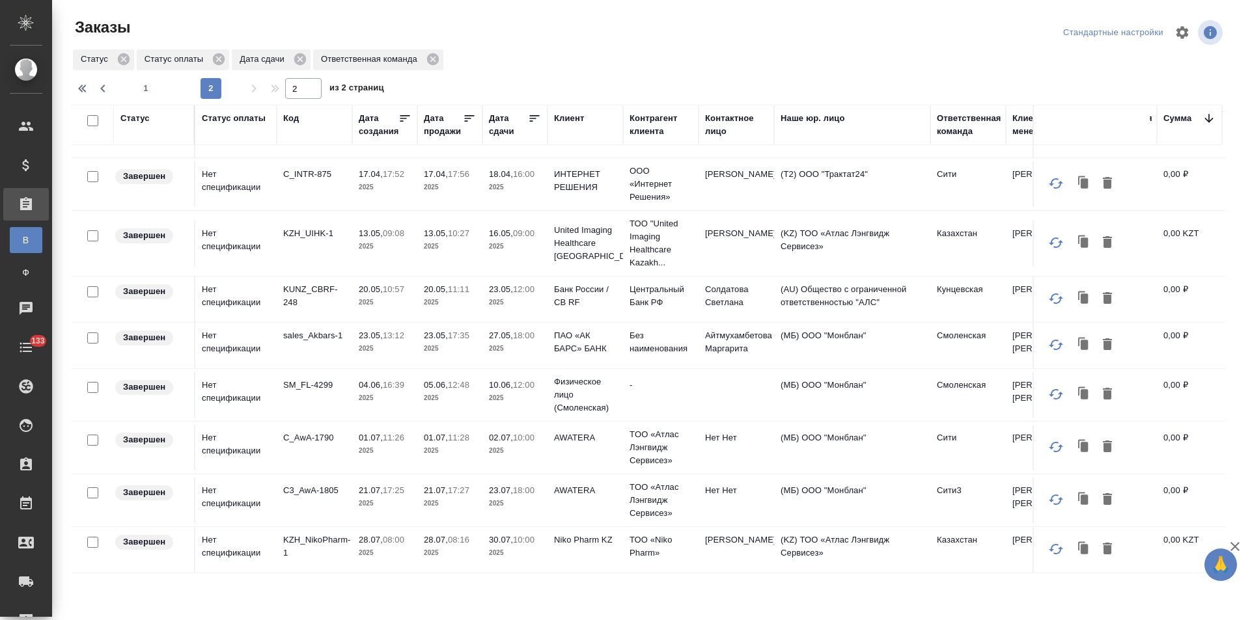
scroll to position [406, 0]
click at [81, 89] on icon "button" at bounding box center [84, 89] width 16 height 16
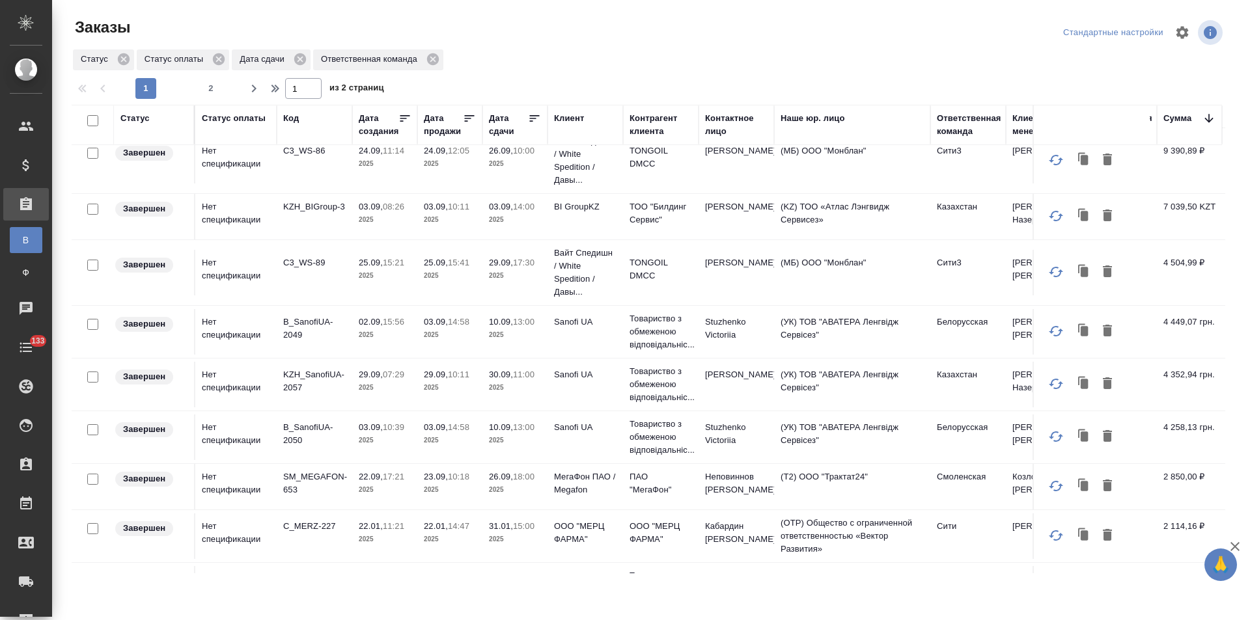
click at [497, 124] on div "Дата сдачи" at bounding box center [508, 125] width 39 height 26
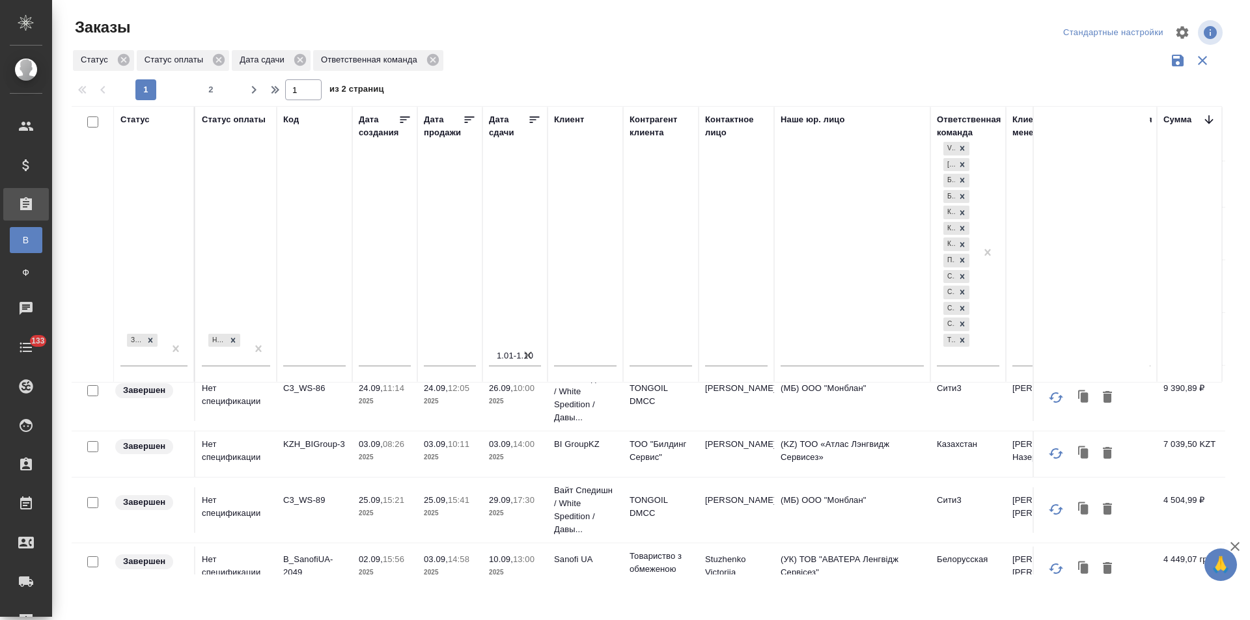
scroll to position [643, 0]
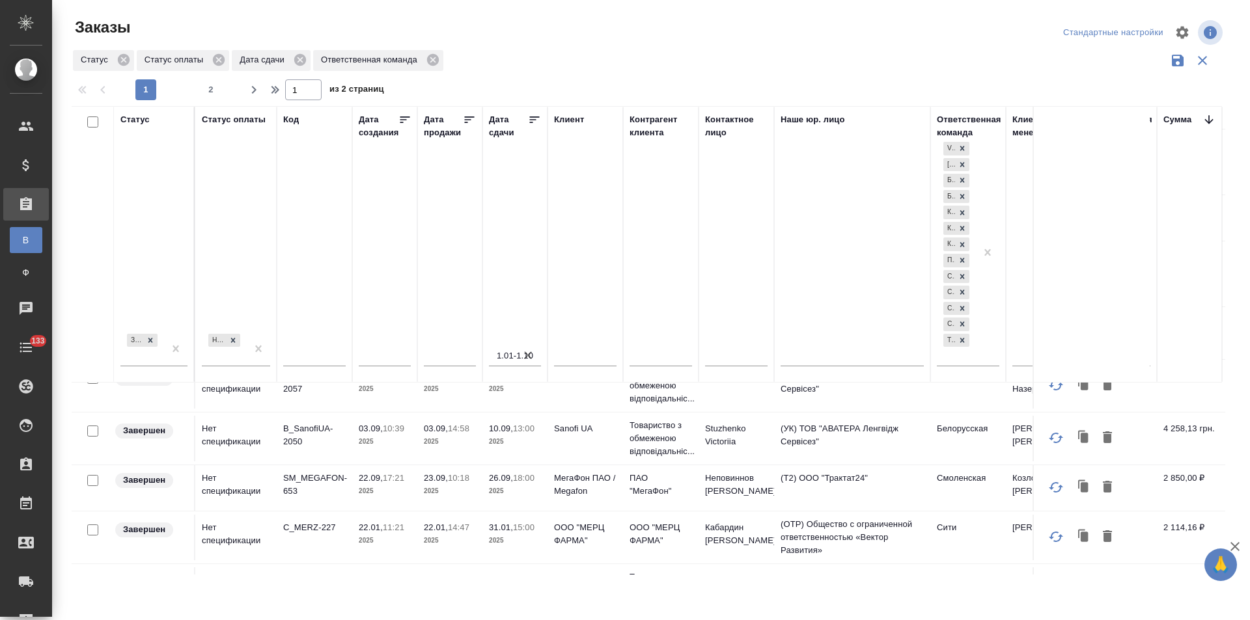
click at [525, 355] on icon "button" at bounding box center [527, 355] width 13 height 13
click at [525, 355] on input "text" at bounding box center [519, 356] width 44 height 18
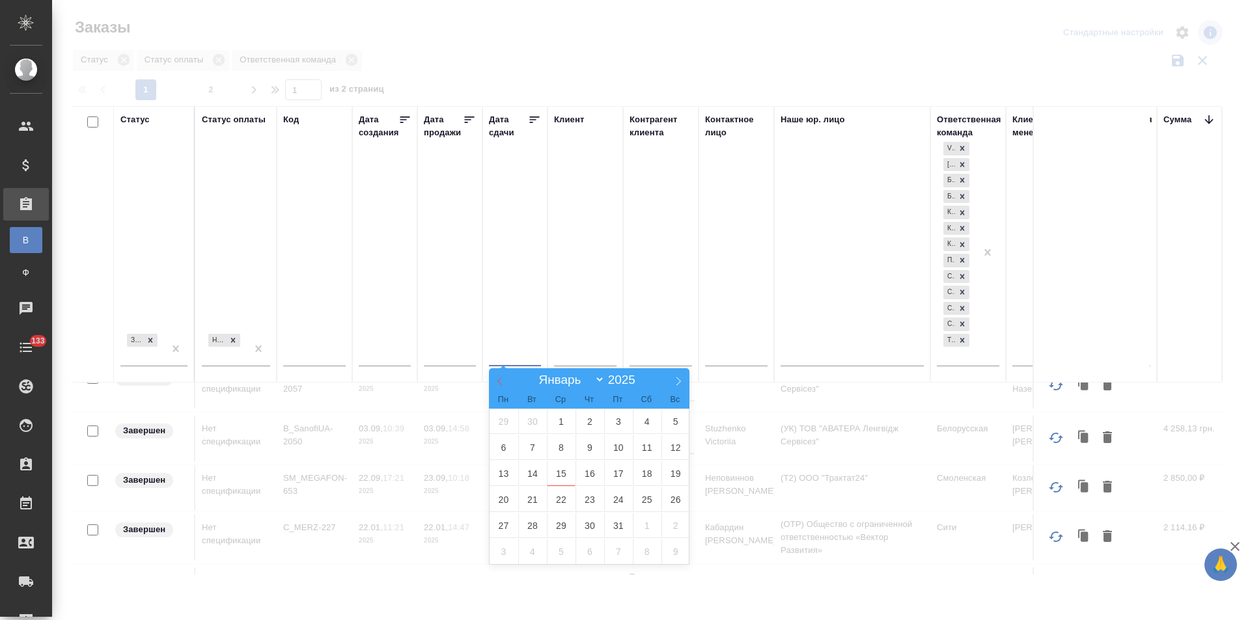
click at [499, 380] on icon at bounding box center [499, 381] width 5 height 8
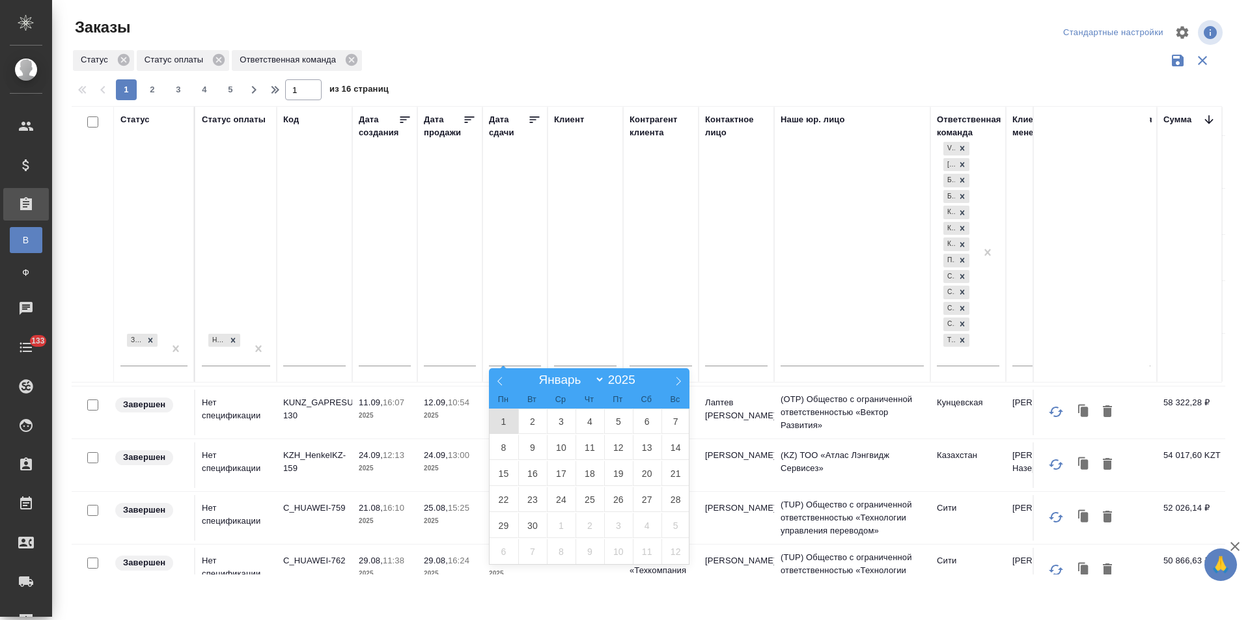
select select "8"
click at [506, 422] on span "1" at bounding box center [504, 421] width 29 height 25
type div "2025-08-31T21:00:00.000Z"
click at [680, 384] on icon at bounding box center [678, 381] width 9 height 9
select select "9"
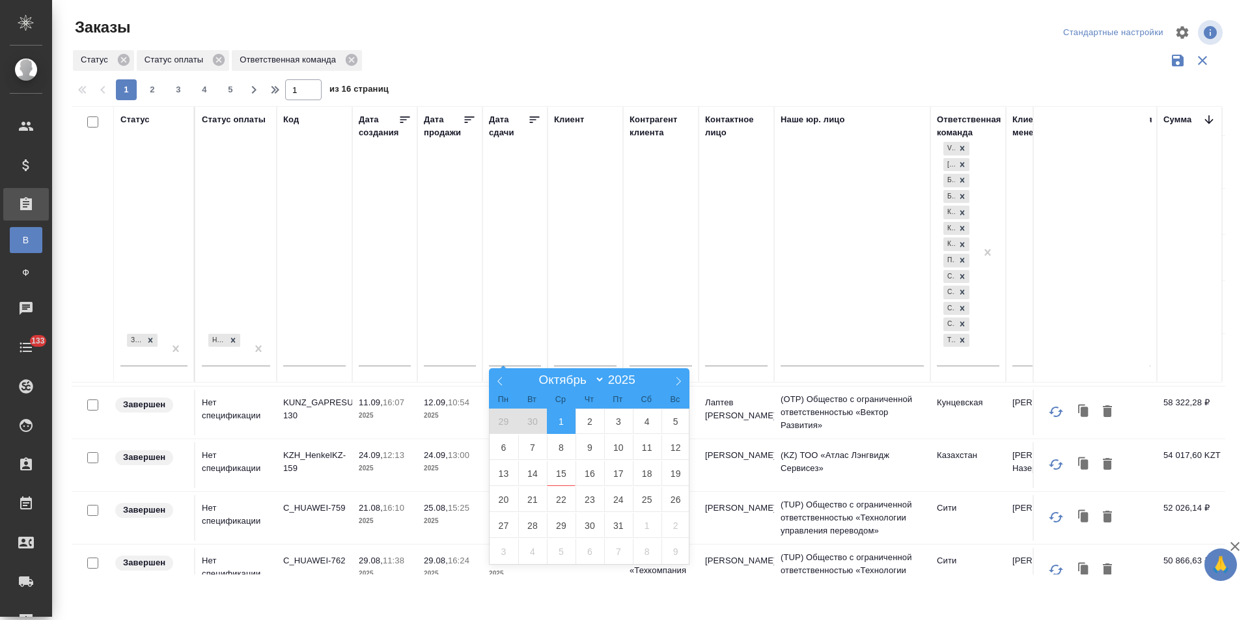
click at [561, 424] on span "1" at bounding box center [561, 421] width 29 height 25
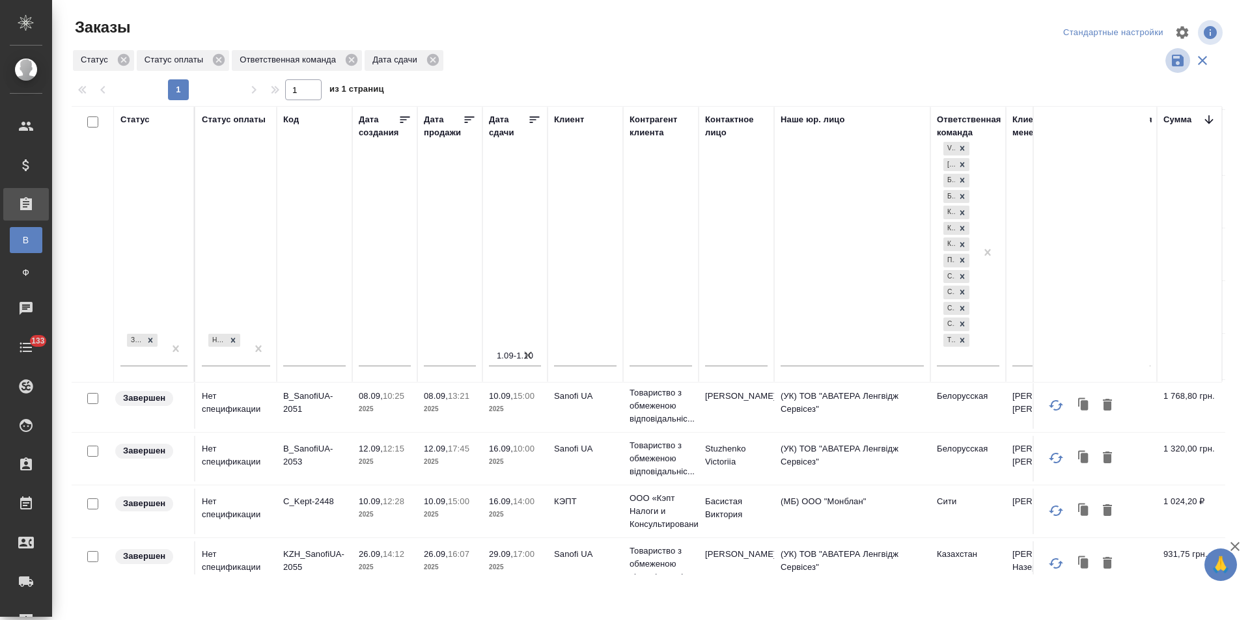
click at [1180, 64] on icon "button" at bounding box center [1178, 61] width 12 height 12
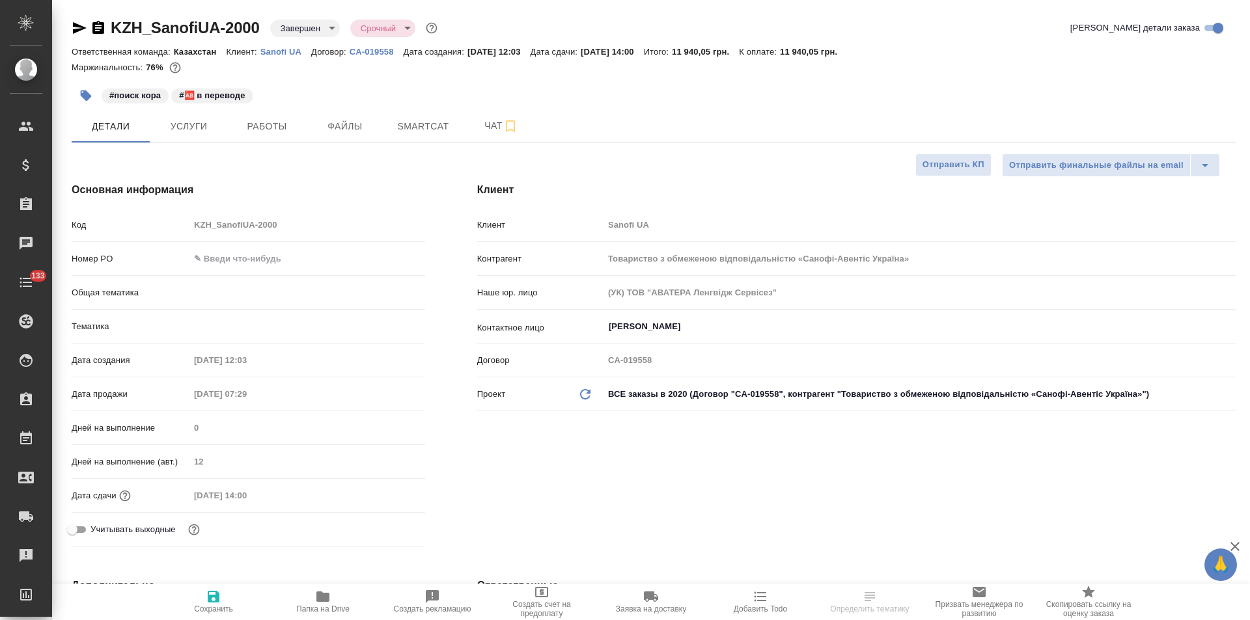
select select "RU"
click at [74, 29] on icon "button" at bounding box center [80, 28] width 16 height 16
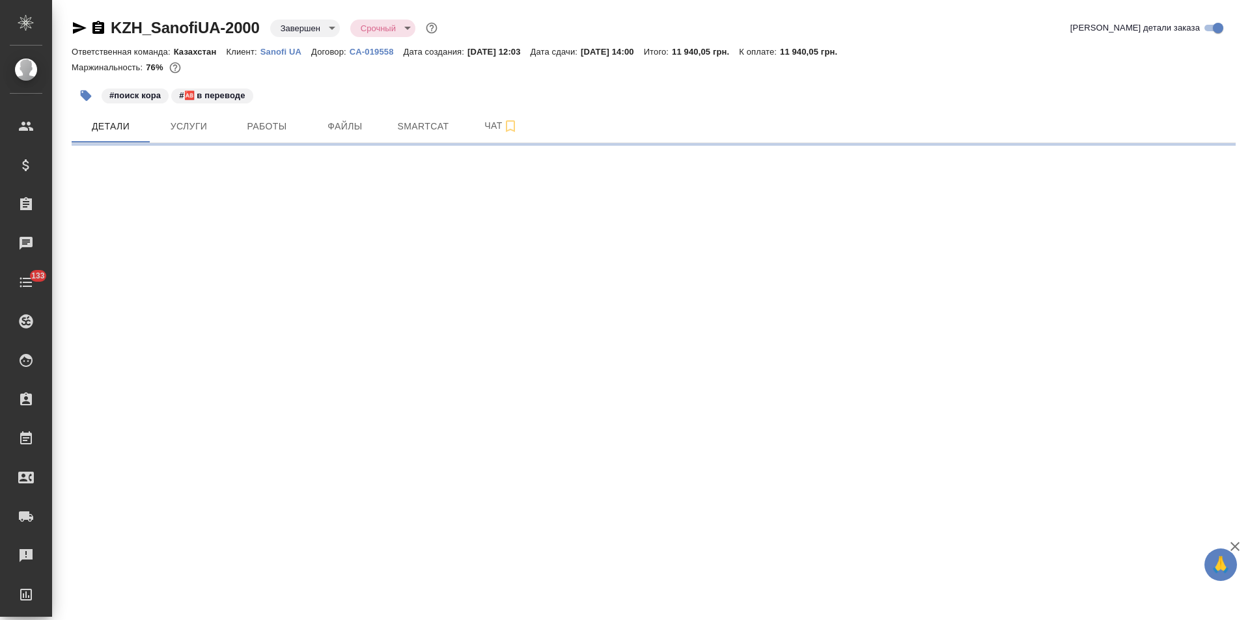
select select "RU"
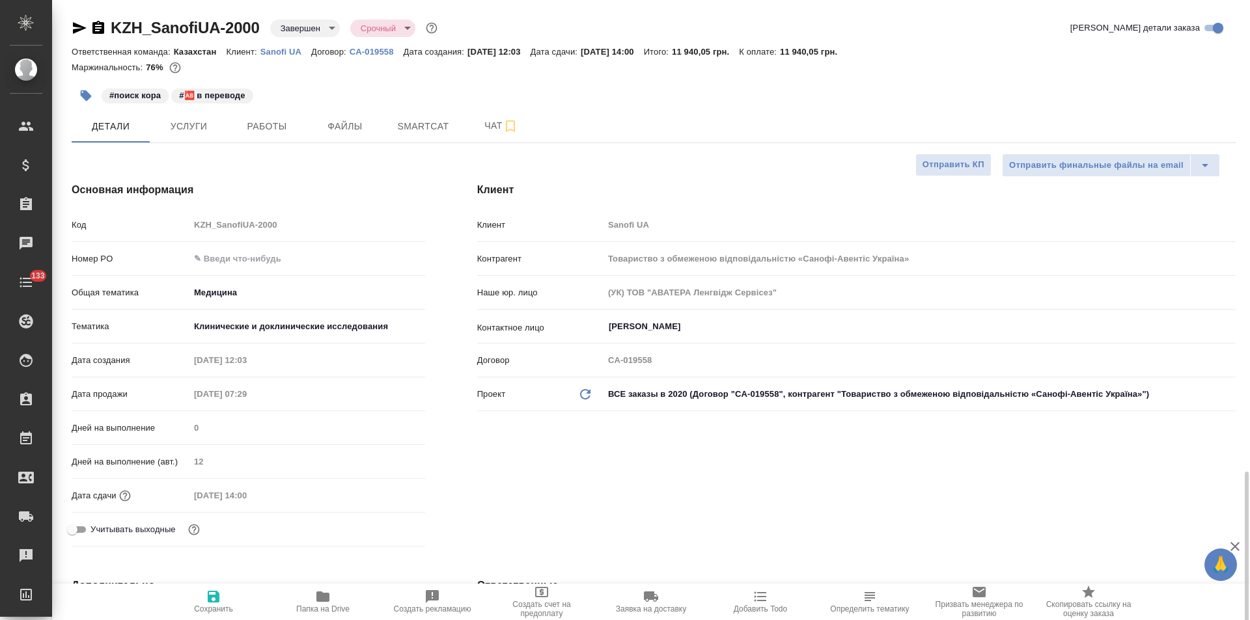
type textarea "x"
click at [100, 27] on icon "button" at bounding box center [98, 27] width 12 height 13
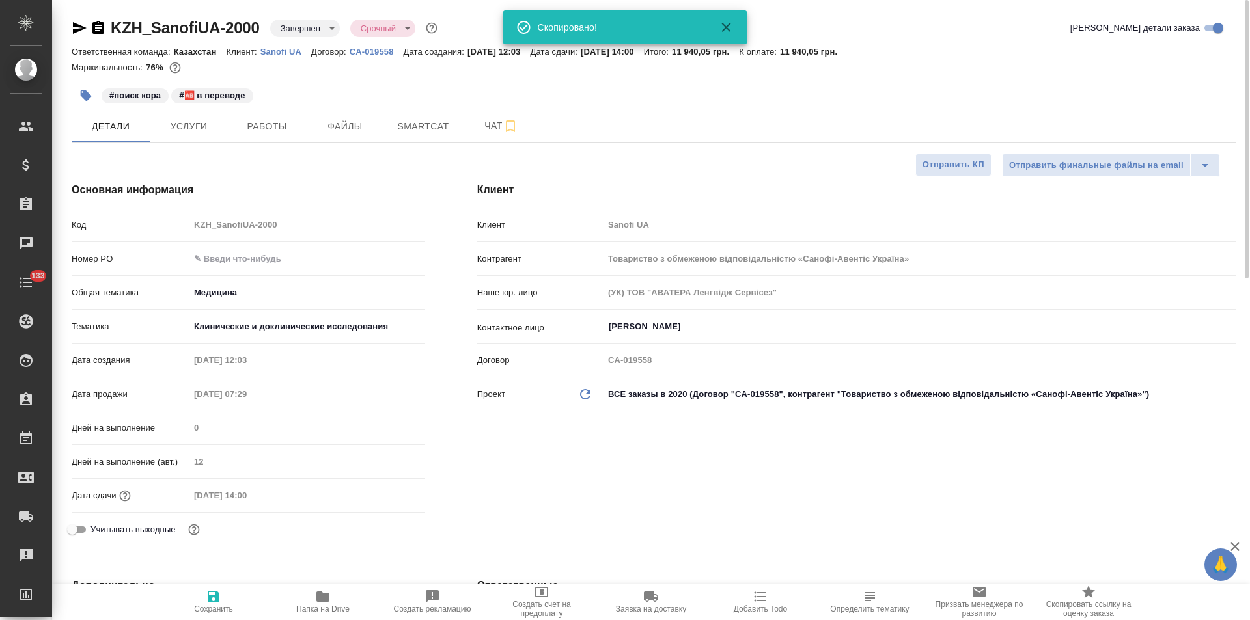
type textarea "x"
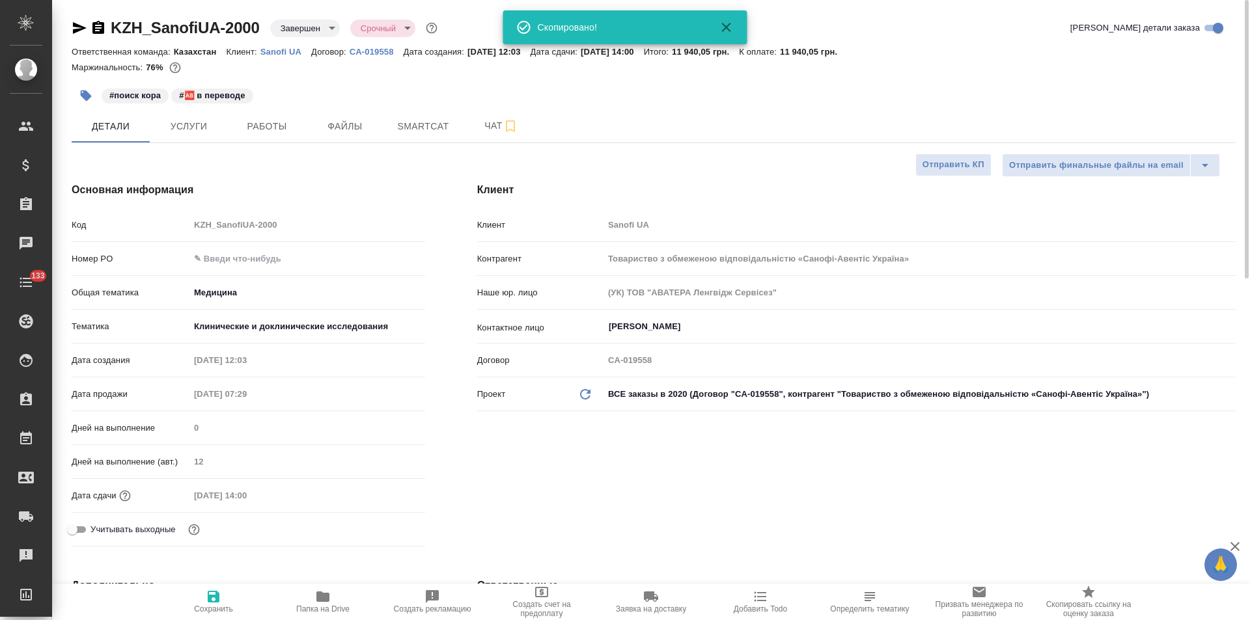
type textarea "x"
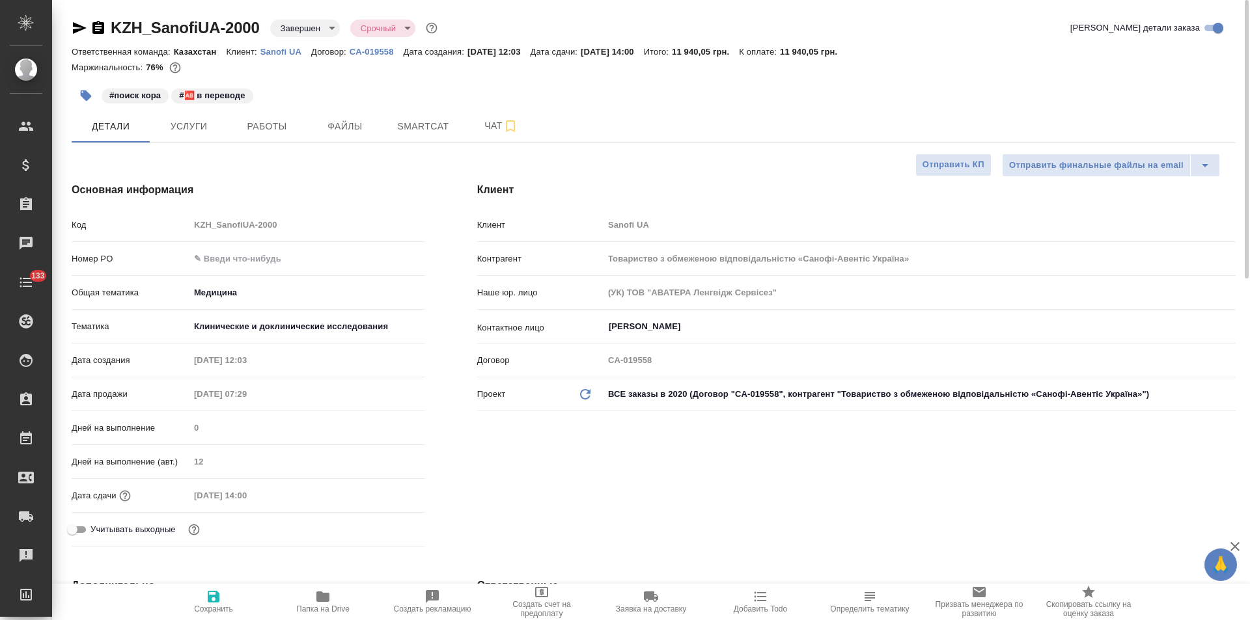
click at [79, 27] on icon "button" at bounding box center [80, 28] width 14 height 12
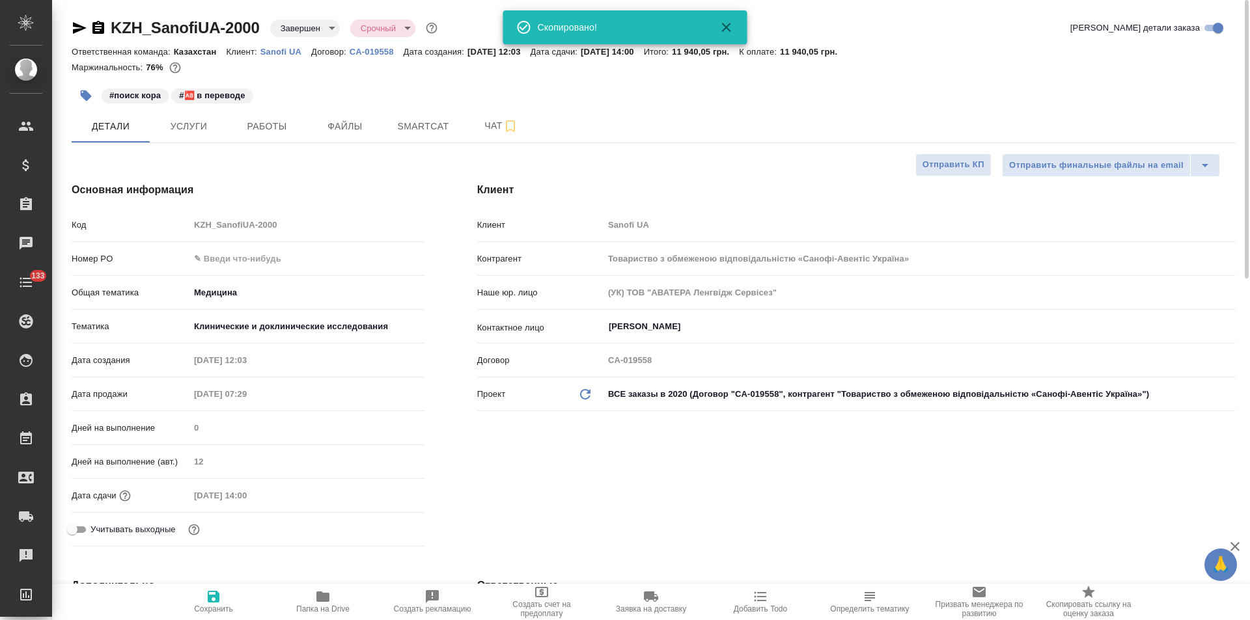
type textarea "x"
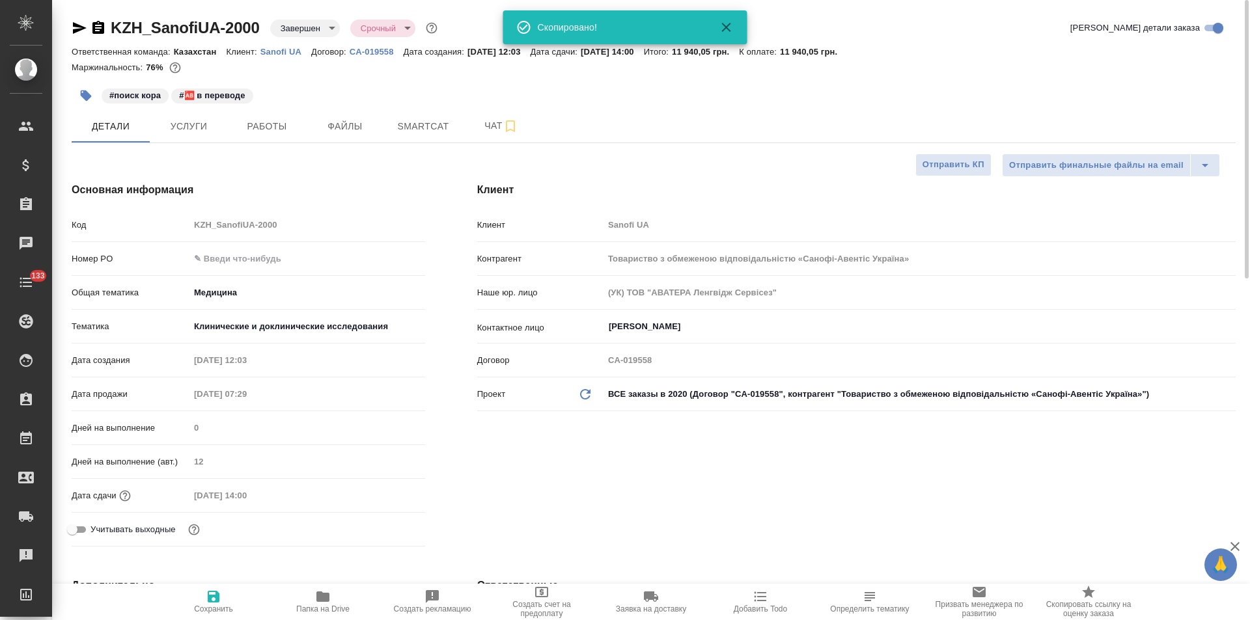
type textarea "x"
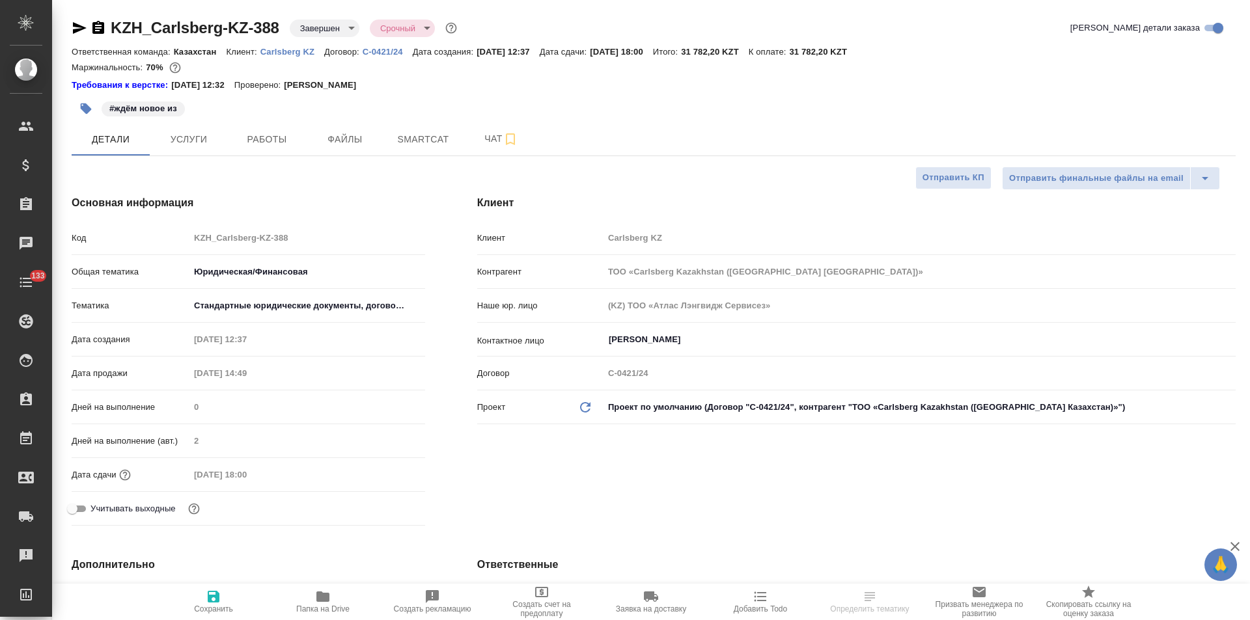
select select "RU"
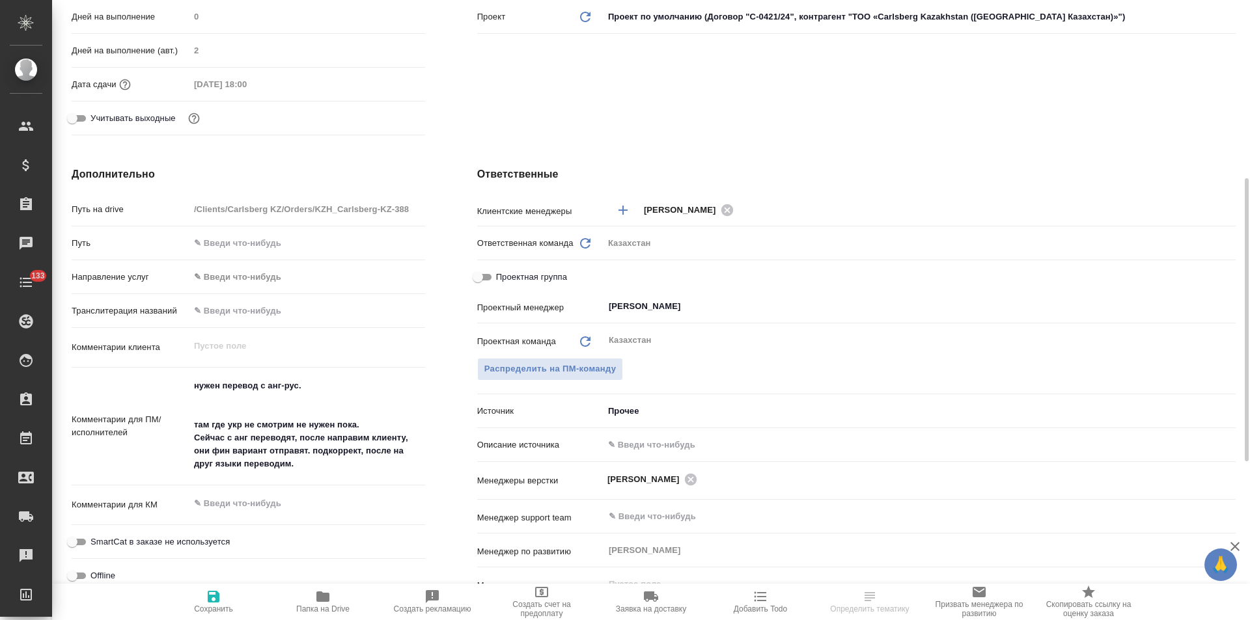
scroll to position [456, 0]
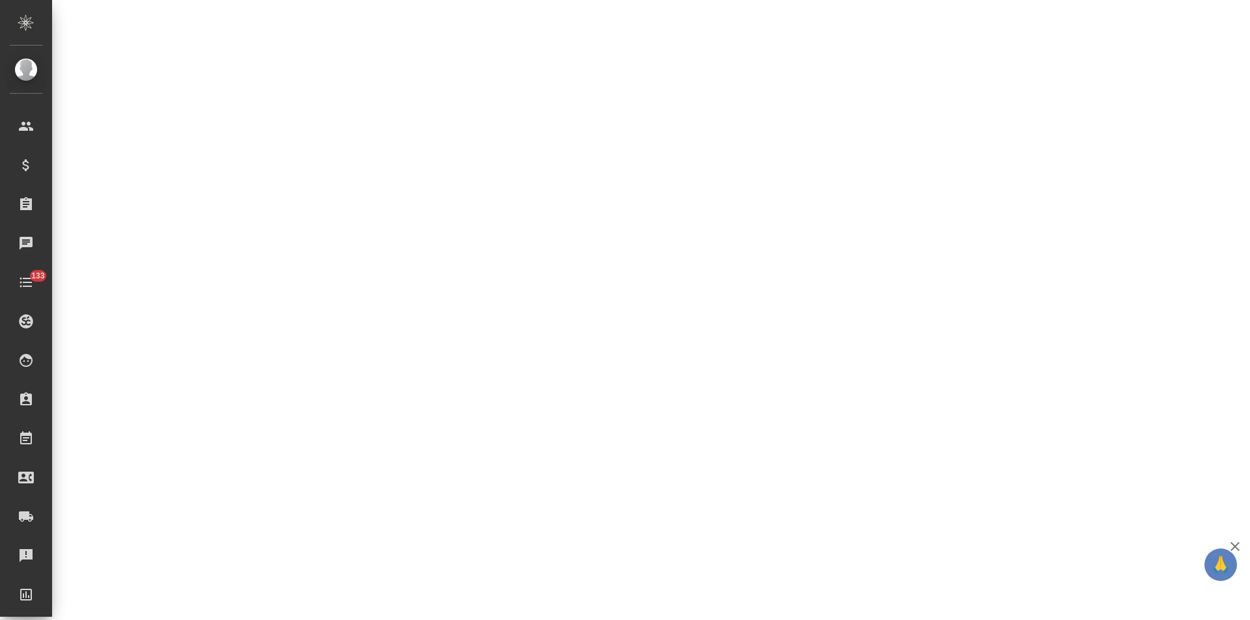
select select "RU"
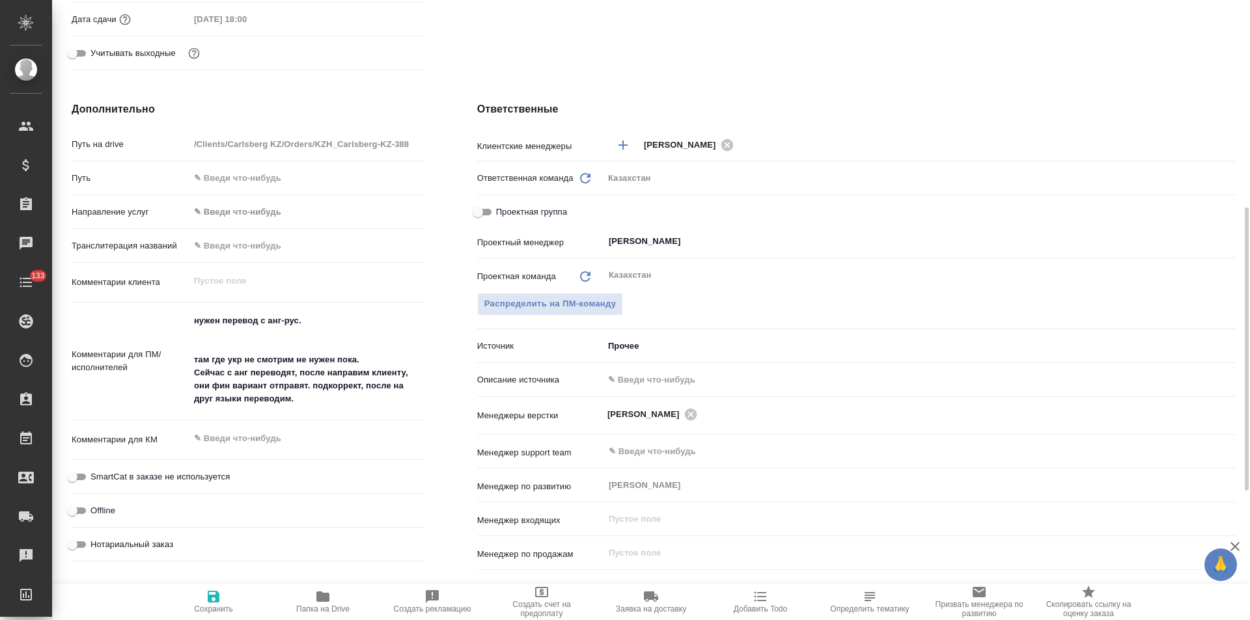
type textarea "x"
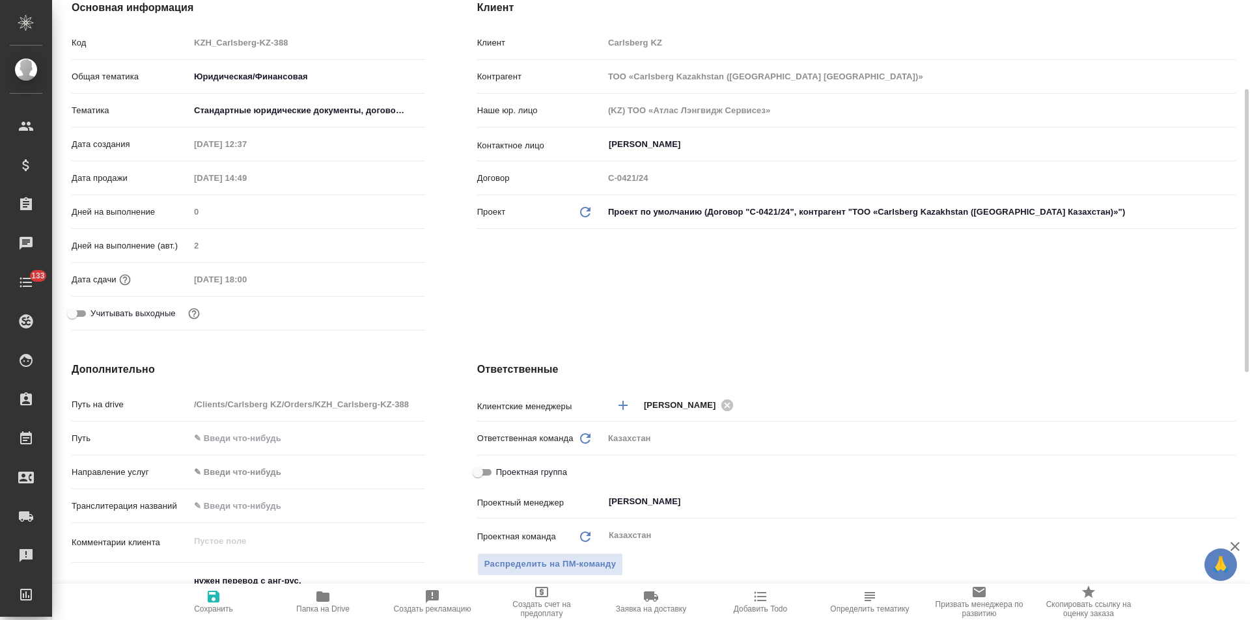
scroll to position [0, 0]
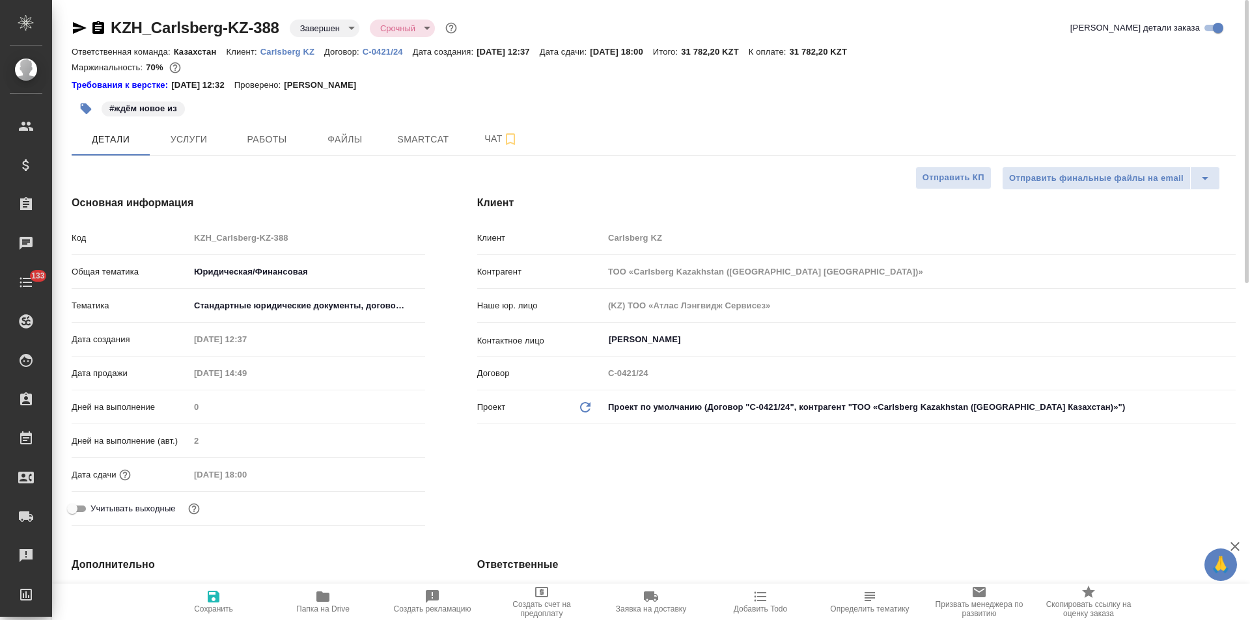
click at [81, 27] on icon "button" at bounding box center [80, 28] width 14 height 12
type textarea "x"
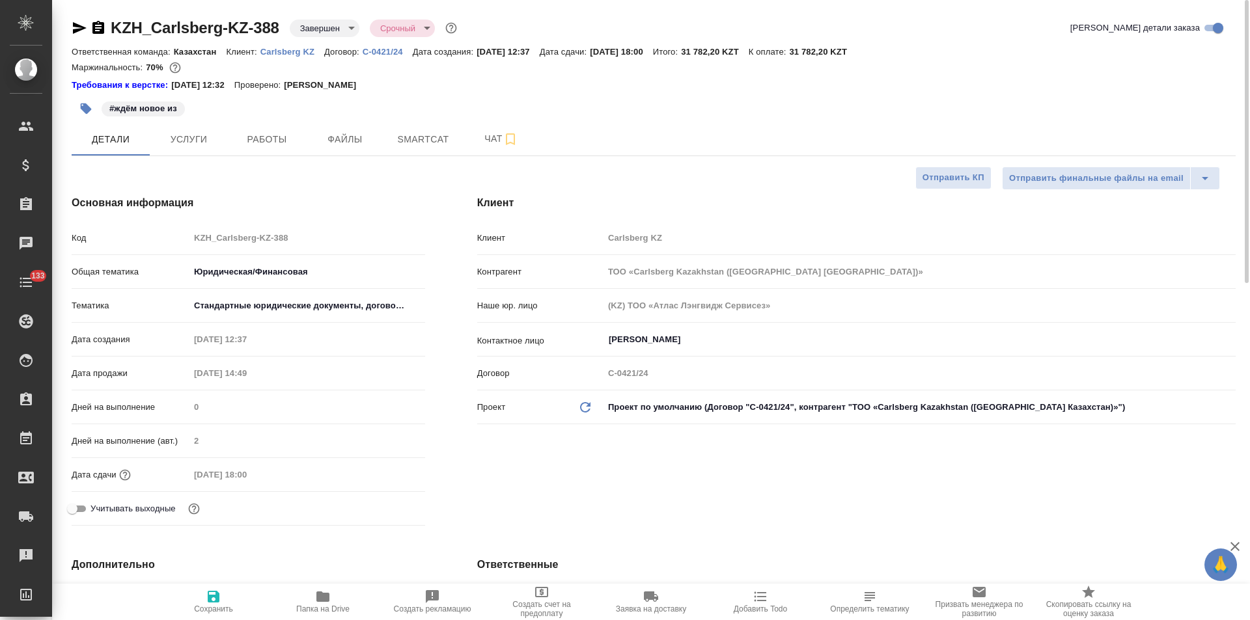
type textarea "x"
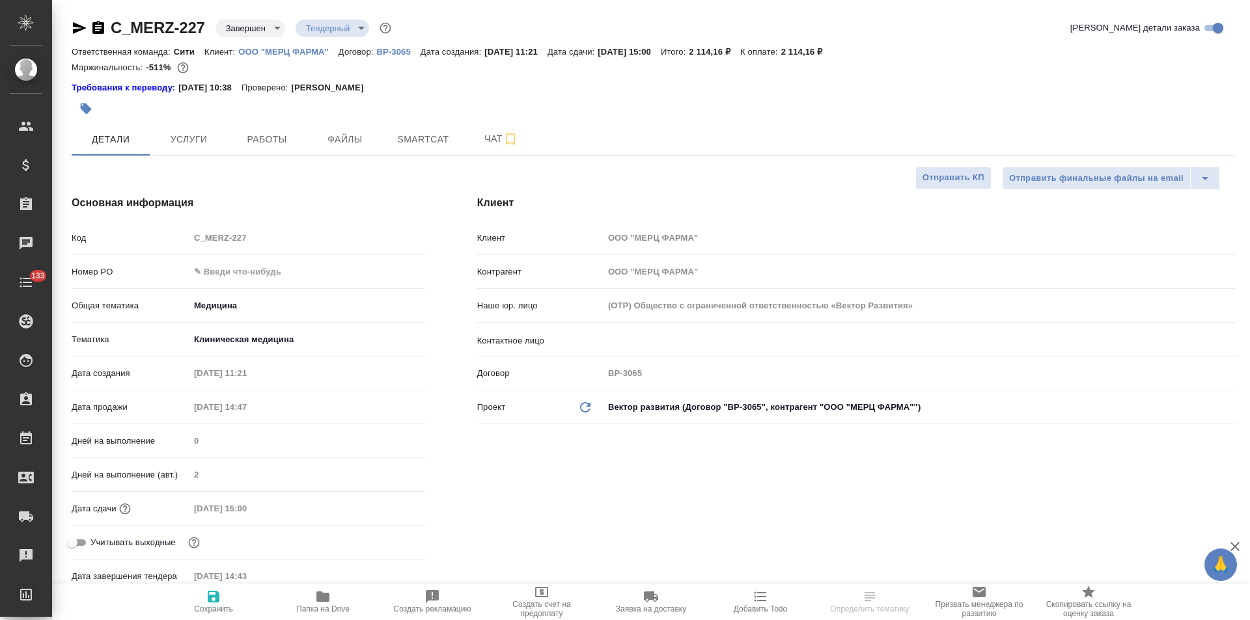
select select "RU"
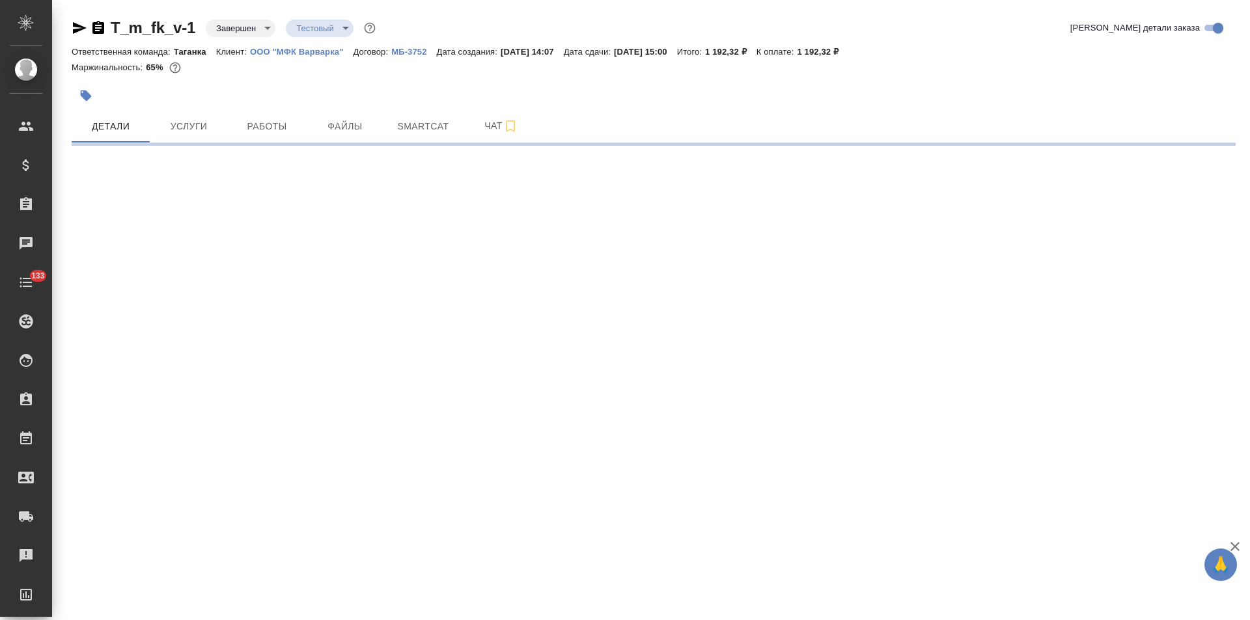
select select "RU"
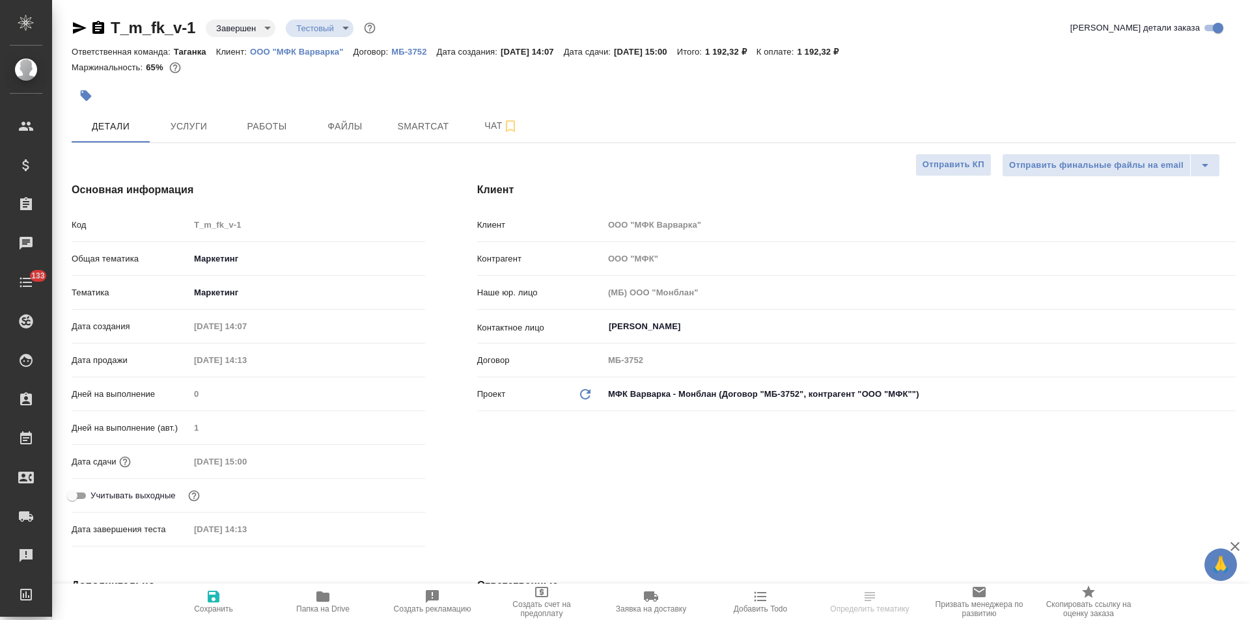
type textarea "x"
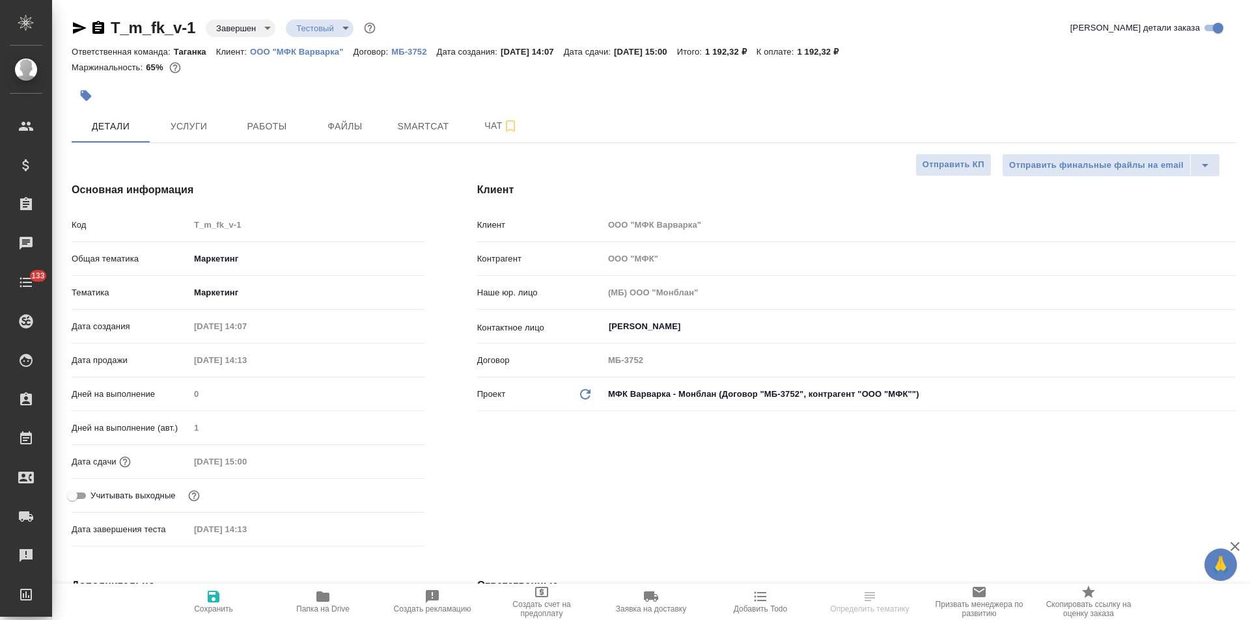
type textarea "x"
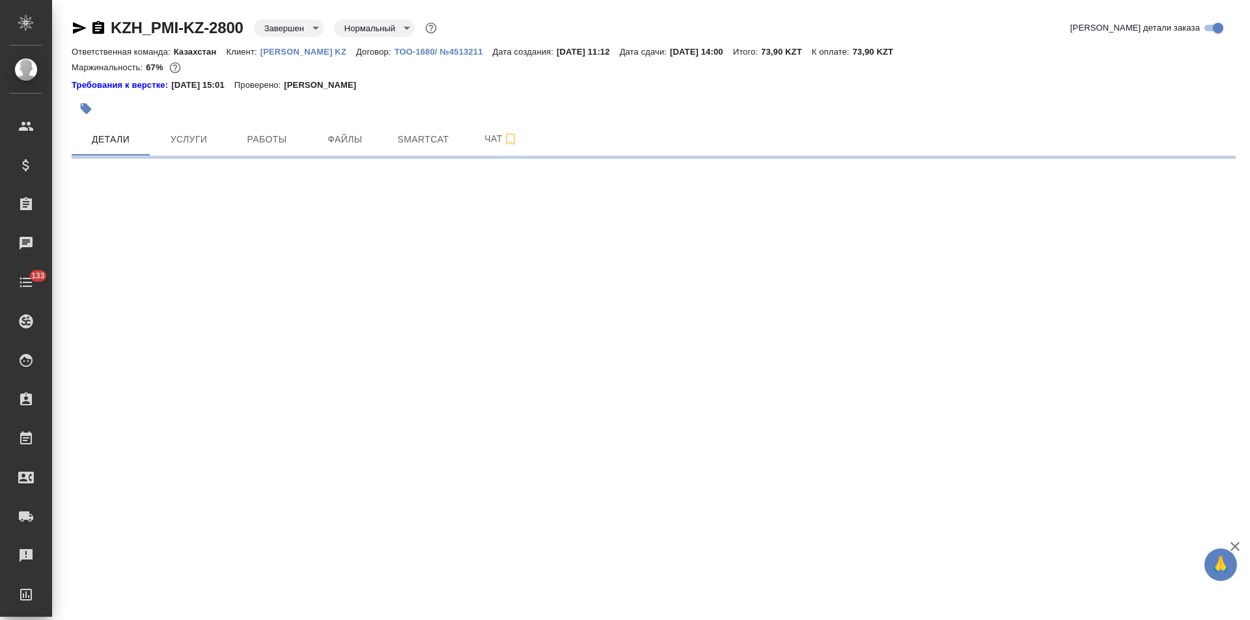
select select "RU"
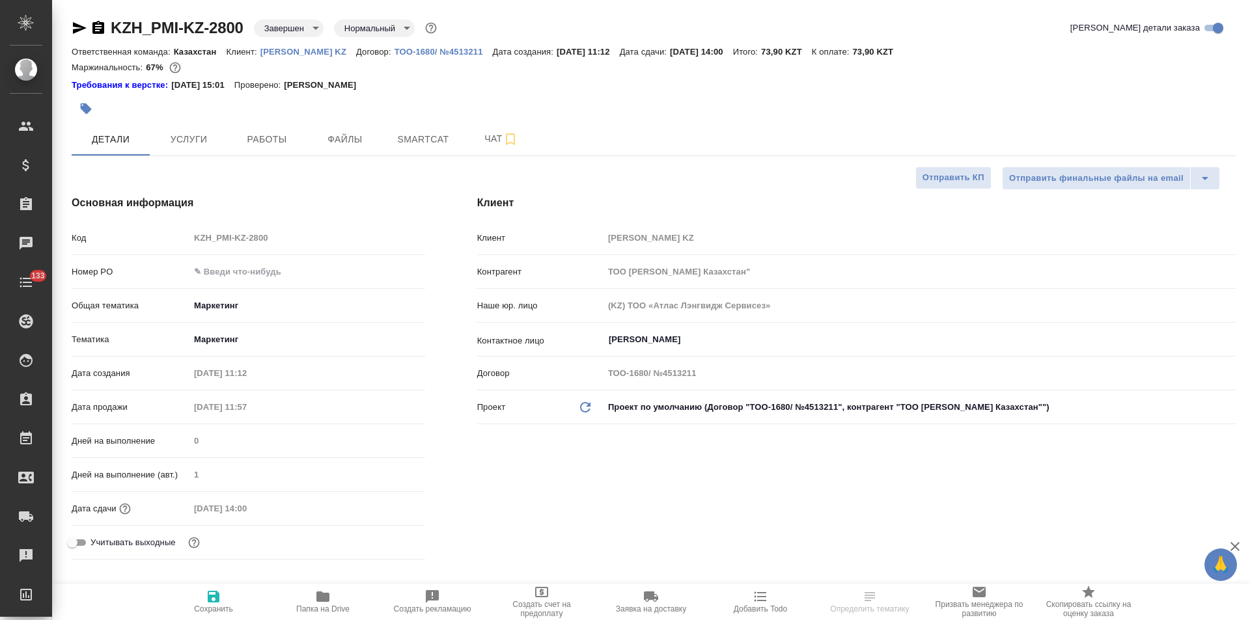
type textarea "x"
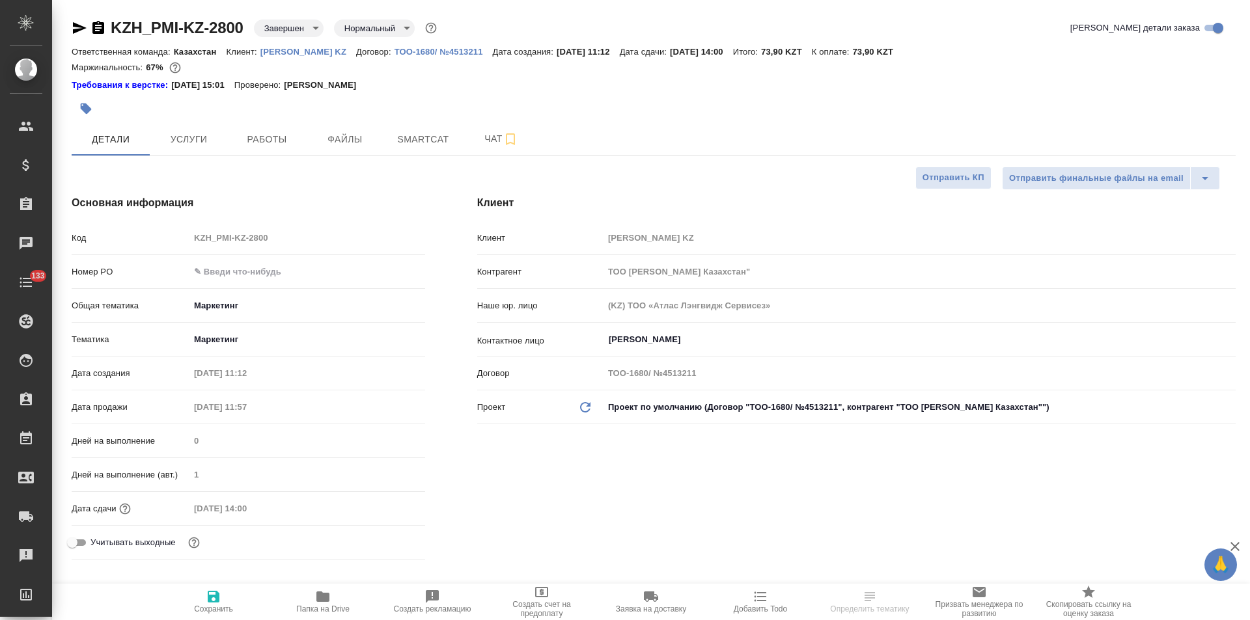
type textarea "x"
click at [101, 30] on icon "button" at bounding box center [98, 27] width 12 height 13
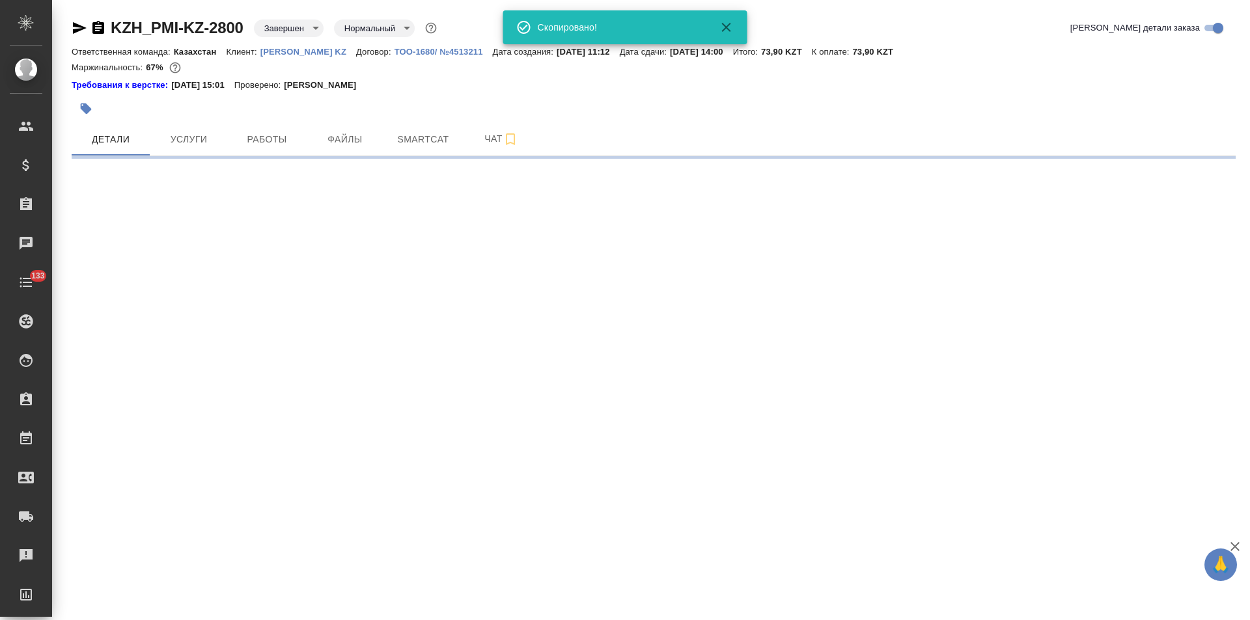
select select "RU"
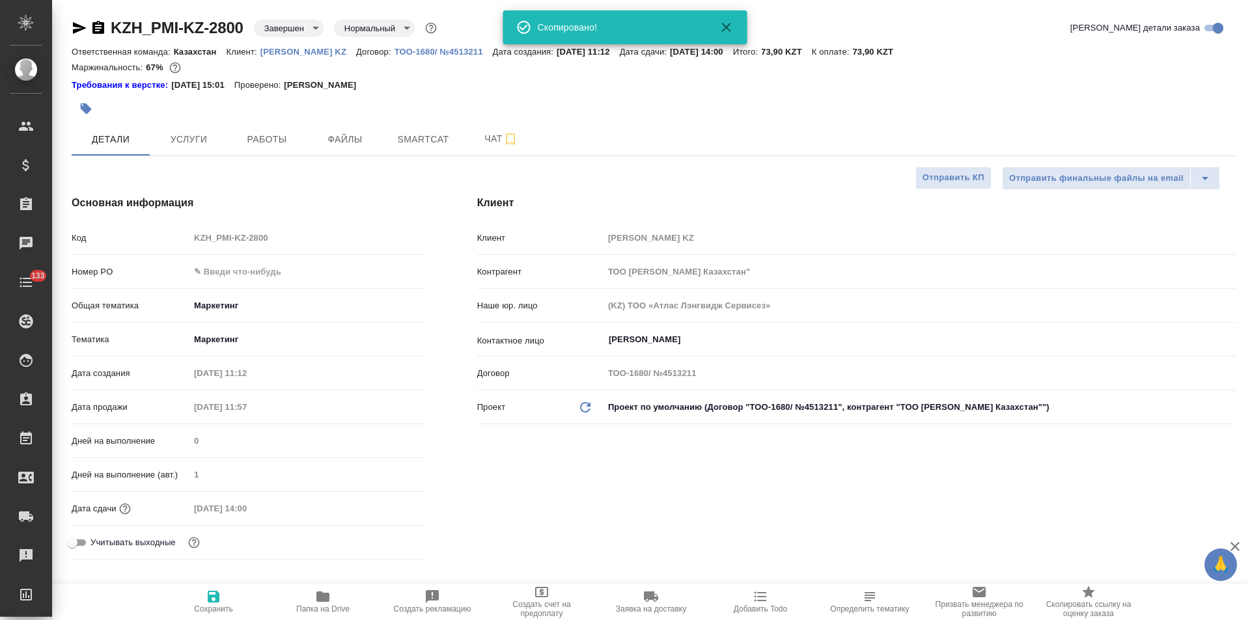
type textarea "x"
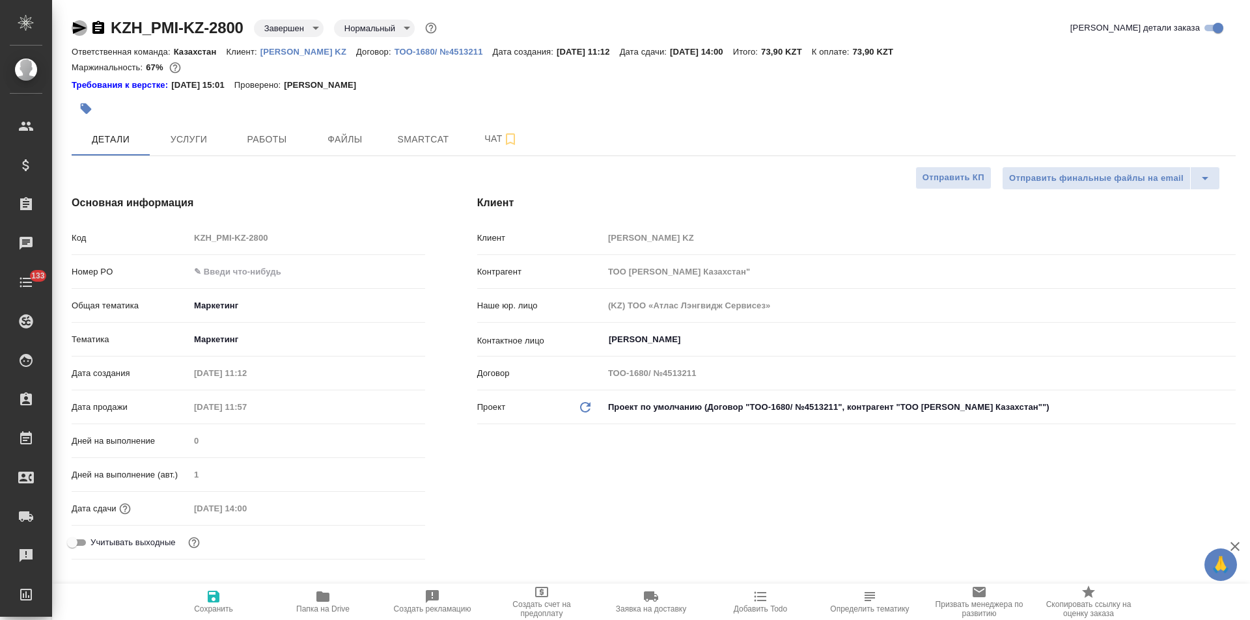
click at [79, 26] on icon "button" at bounding box center [80, 28] width 14 height 12
type textarea "x"
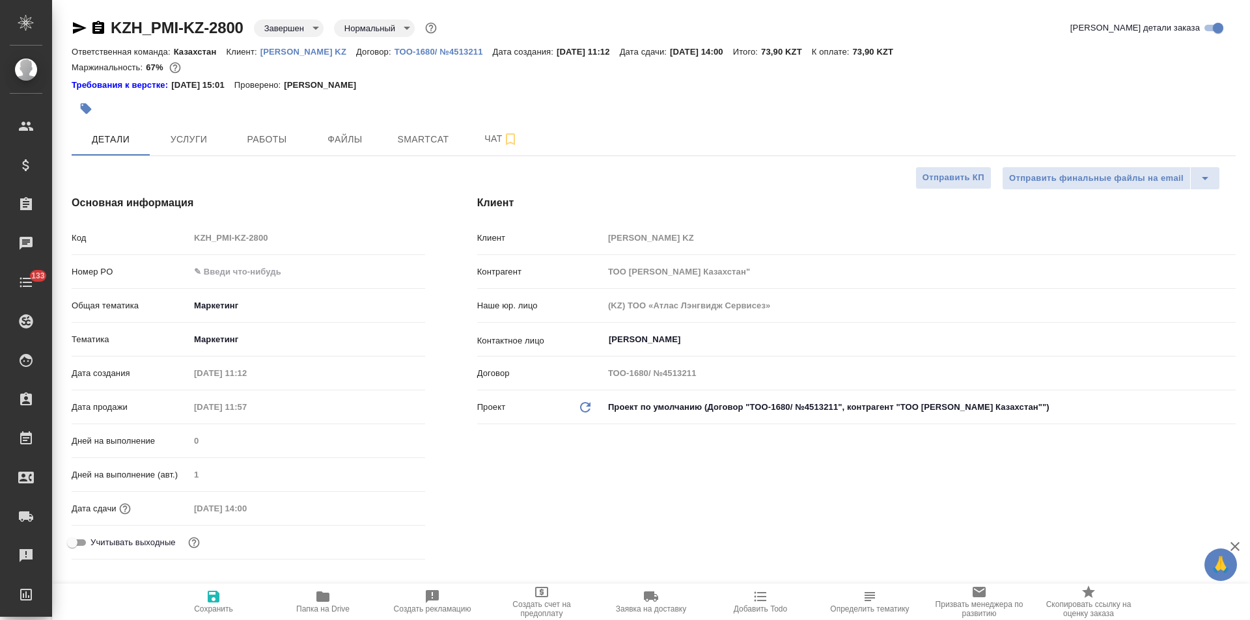
type textarea "x"
click at [486, 146] on span "Чат" at bounding box center [501, 139] width 62 height 16
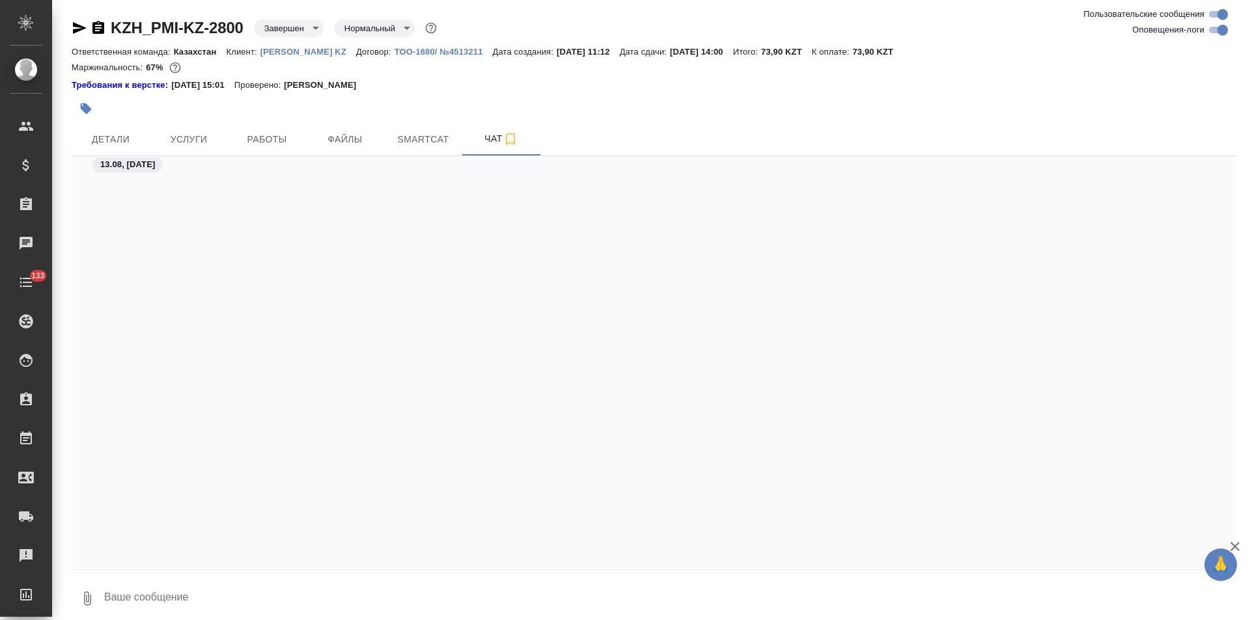
scroll to position [780, 0]
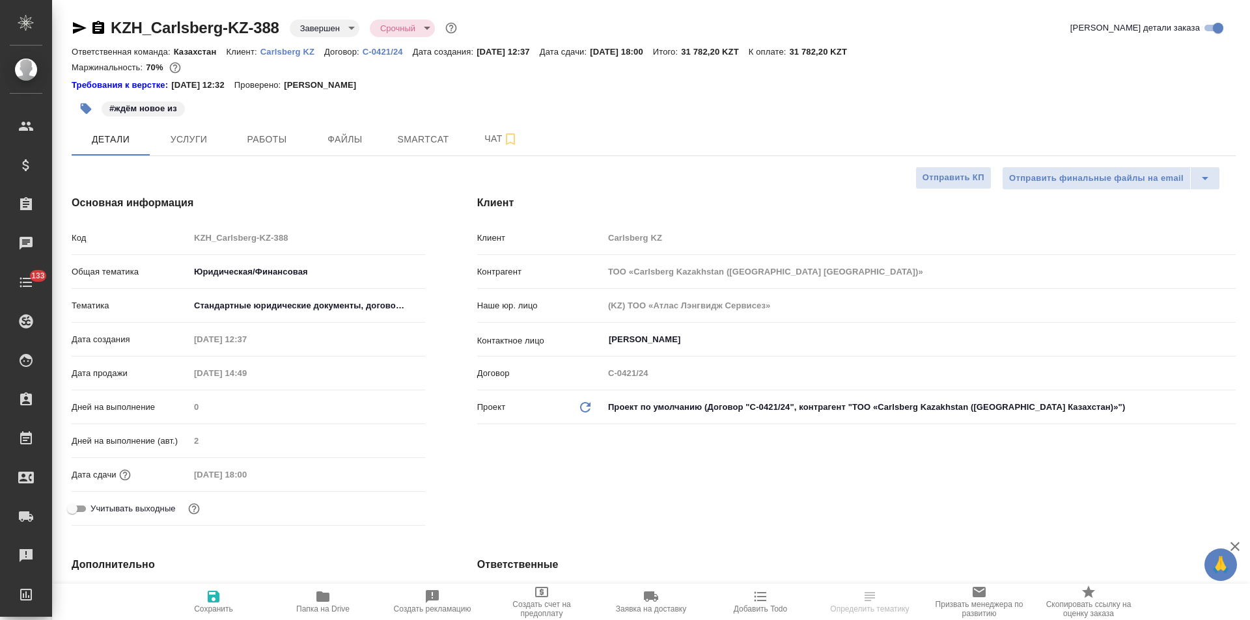
select select "RU"
click at [475, 136] on span "Чат" at bounding box center [501, 139] width 62 height 16
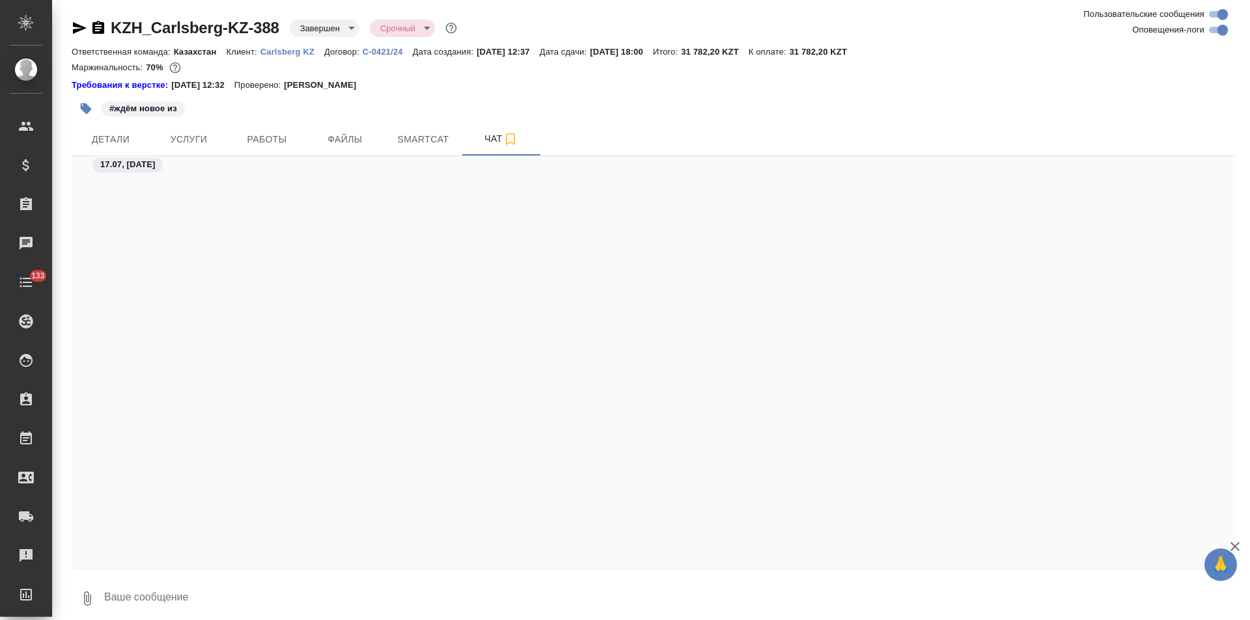
scroll to position [2557, 0]
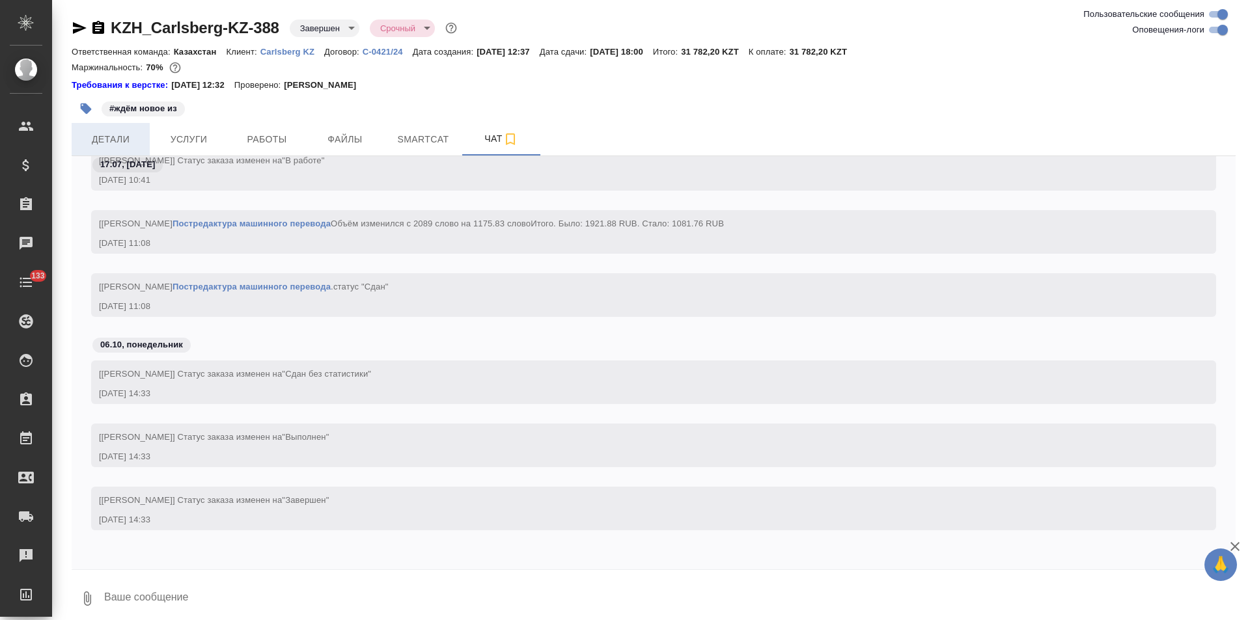
click at [135, 143] on span "Детали" at bounding box center [110, 140] width 62 height 16
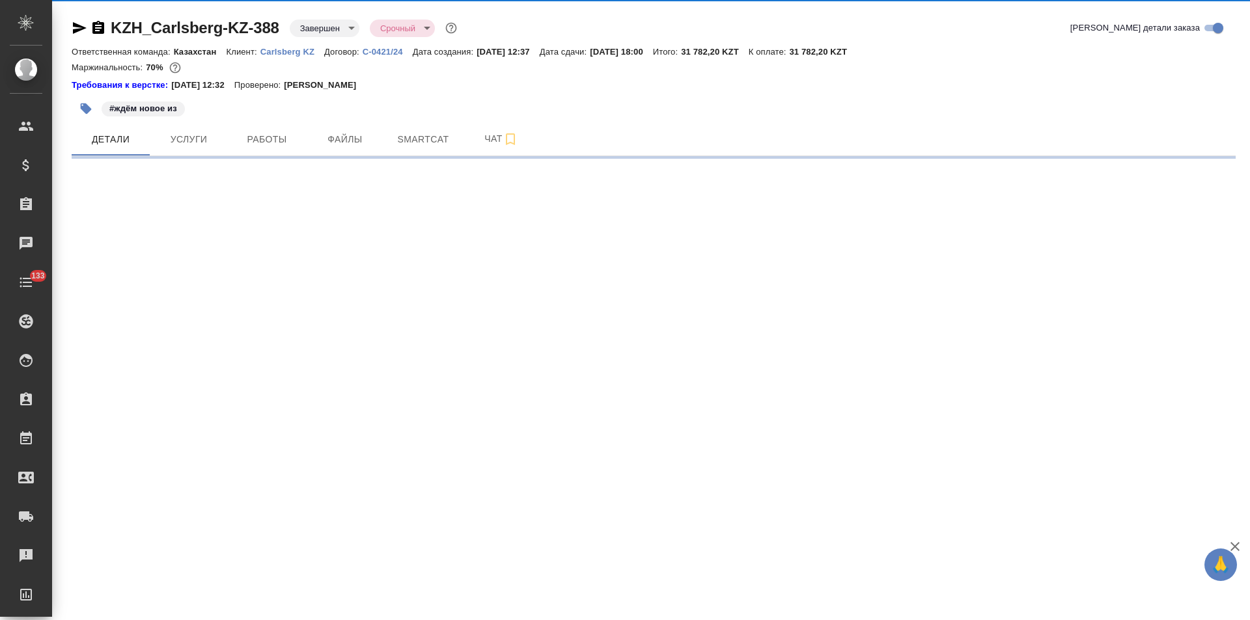
select select "RU"
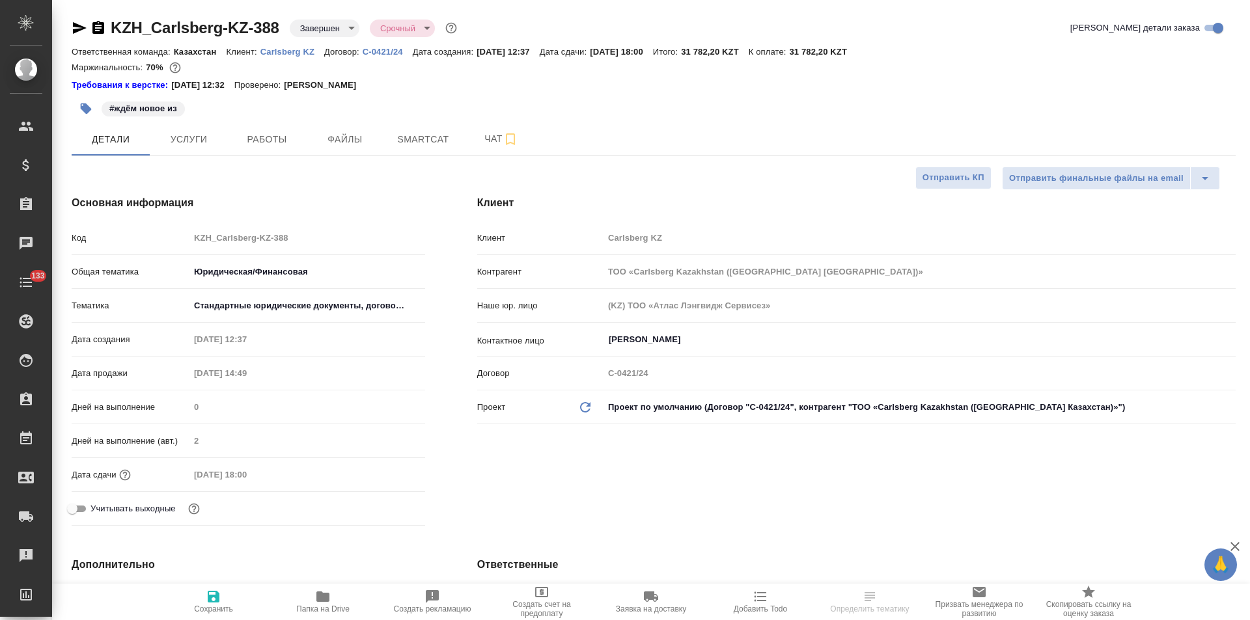
type textarea "x"
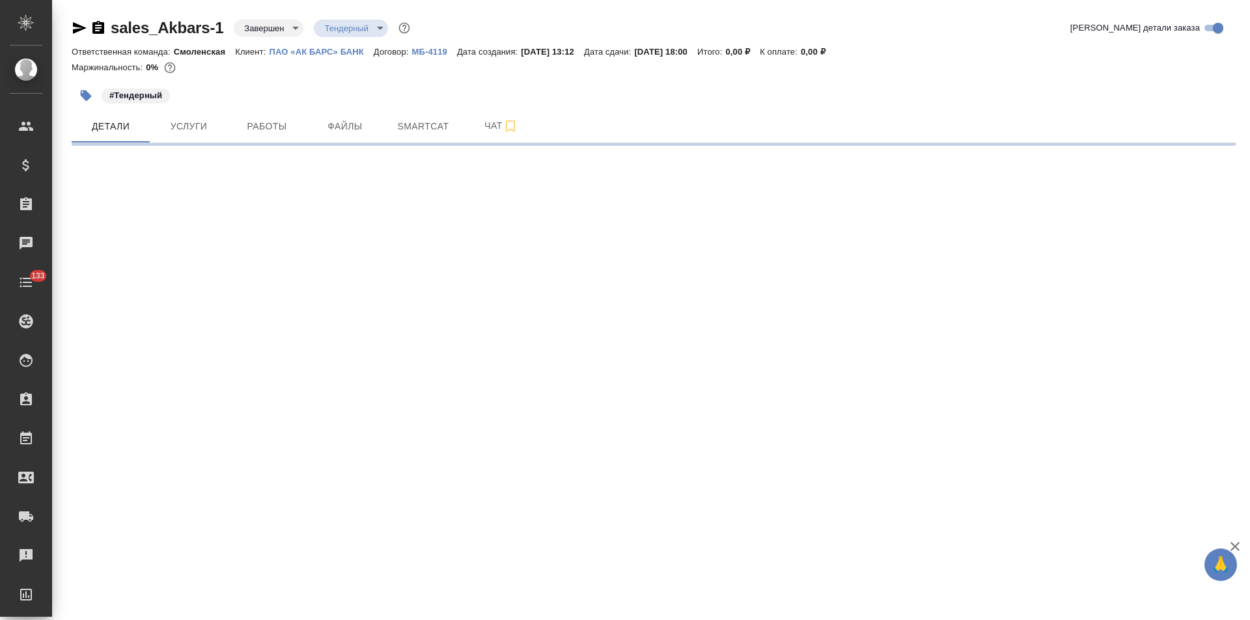
select select "RU"
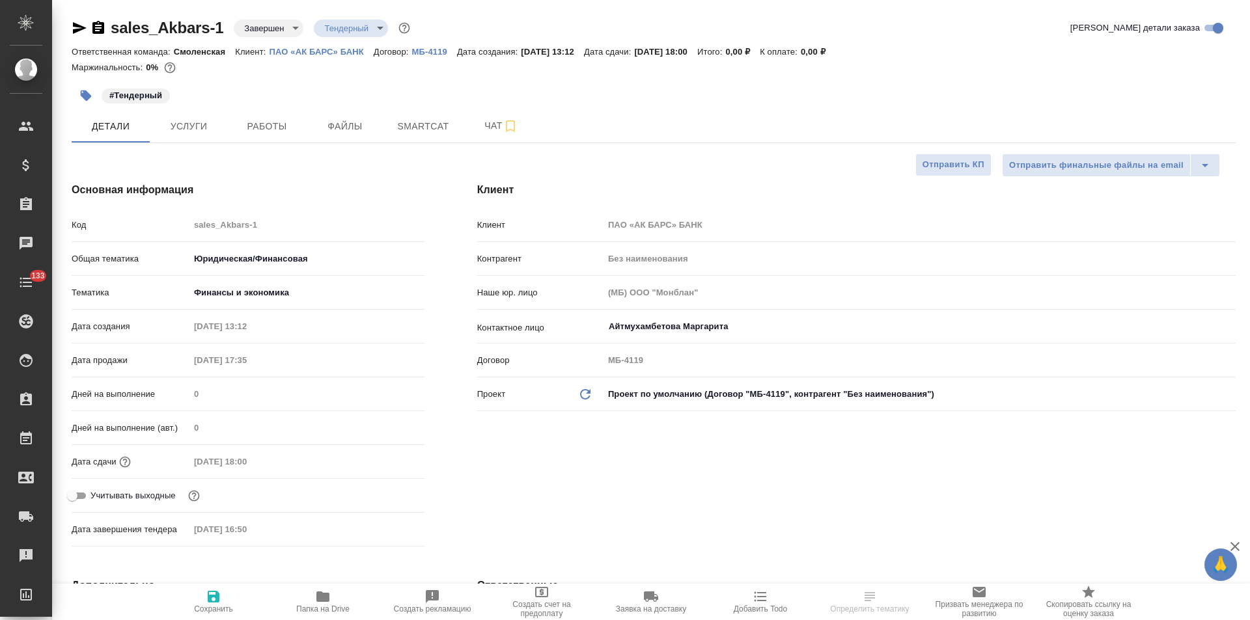
type textarea "x"
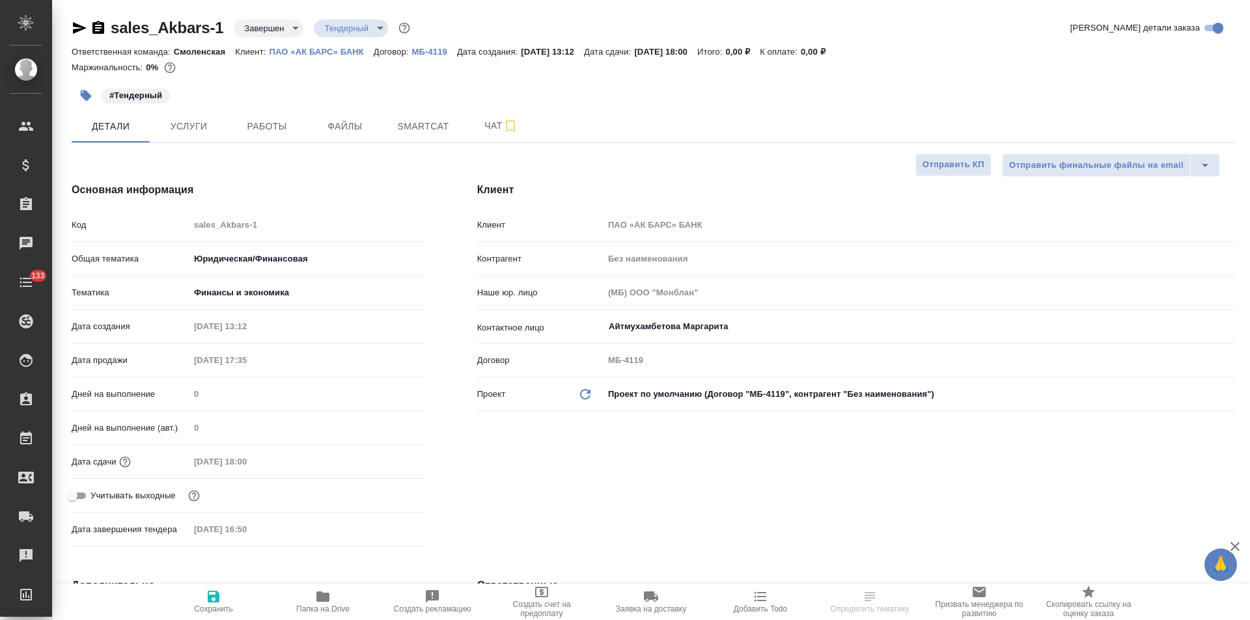
type textarea "x"
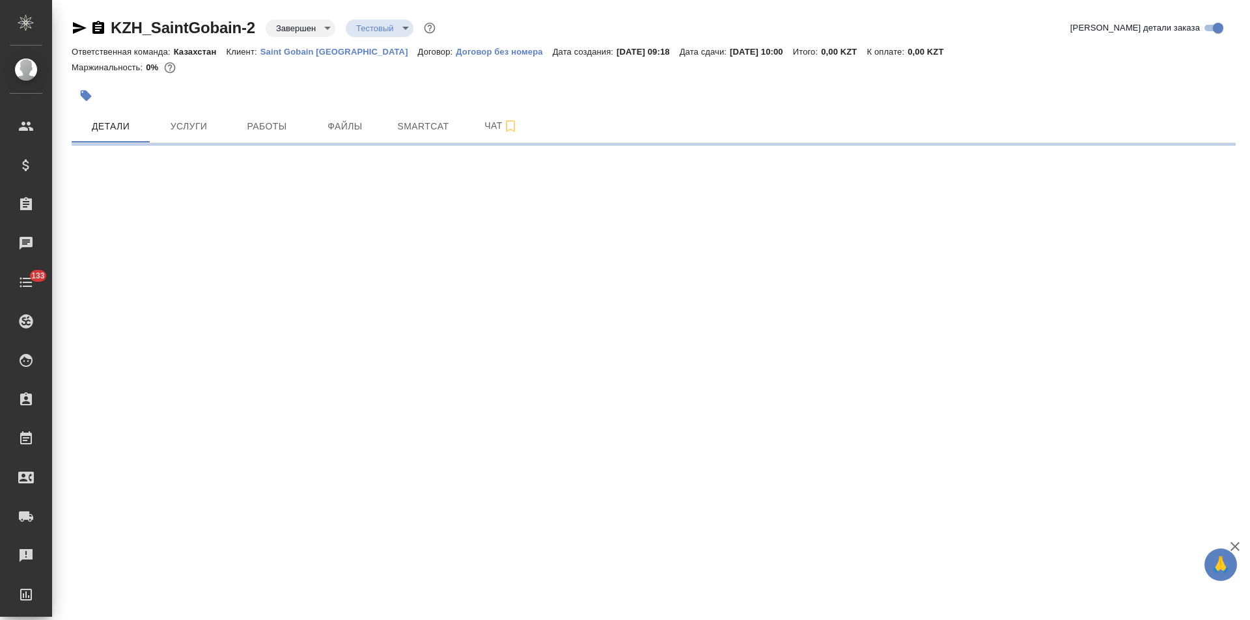
select select "RU"
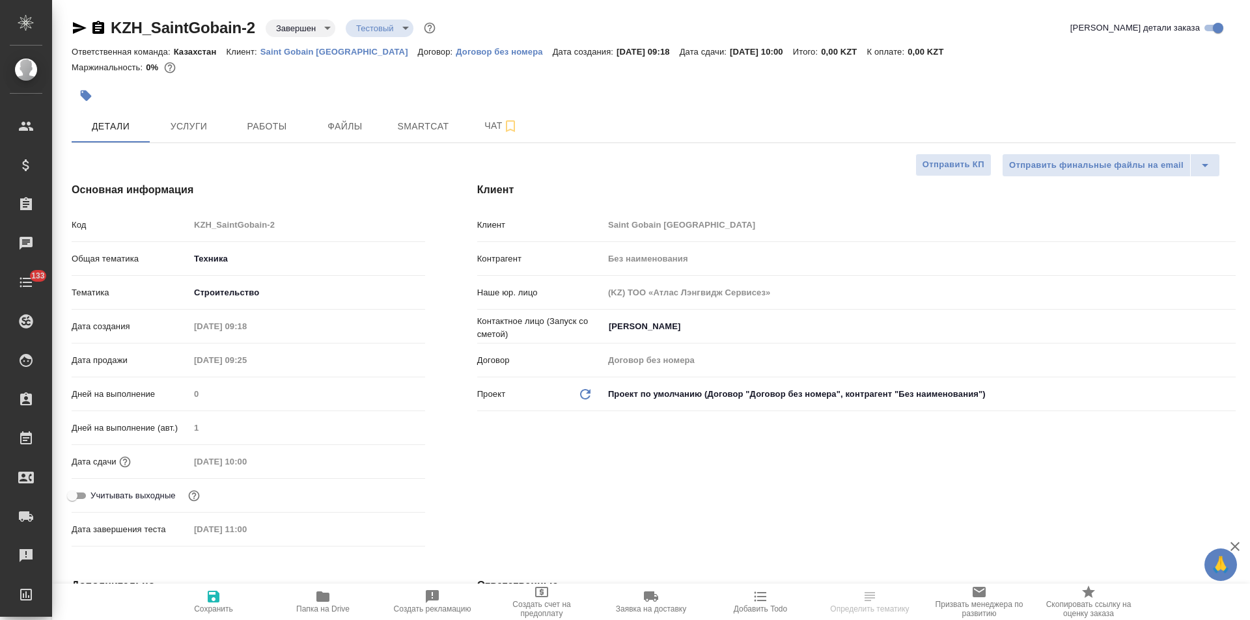
type textarea "x"
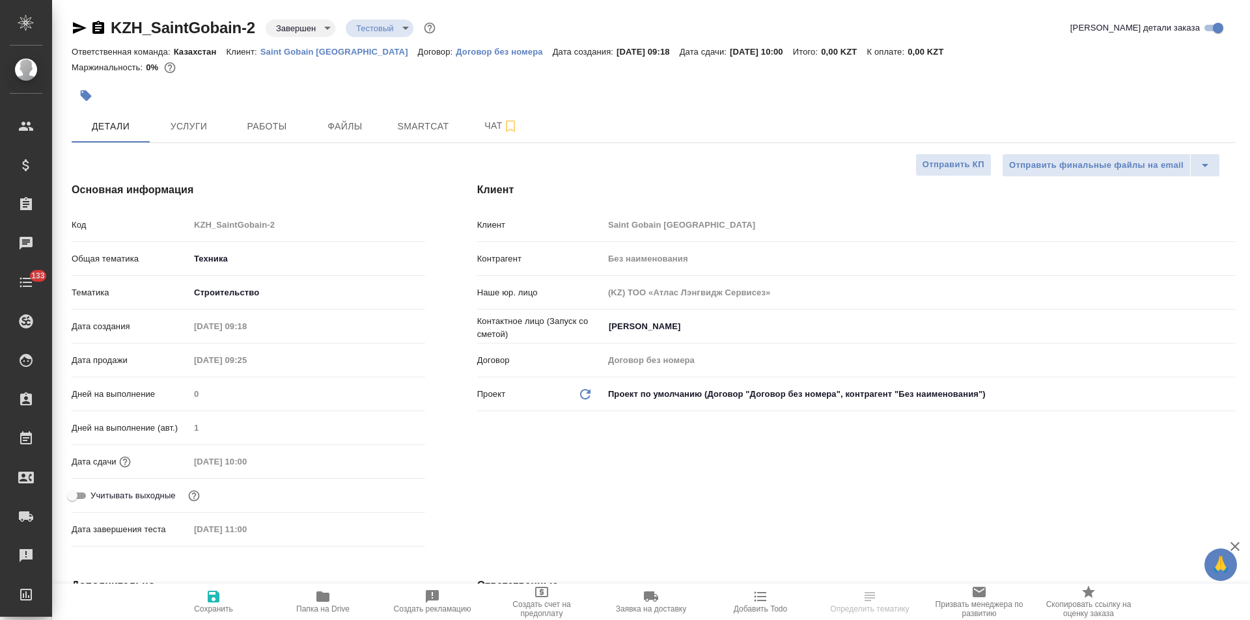
type textarea "x"
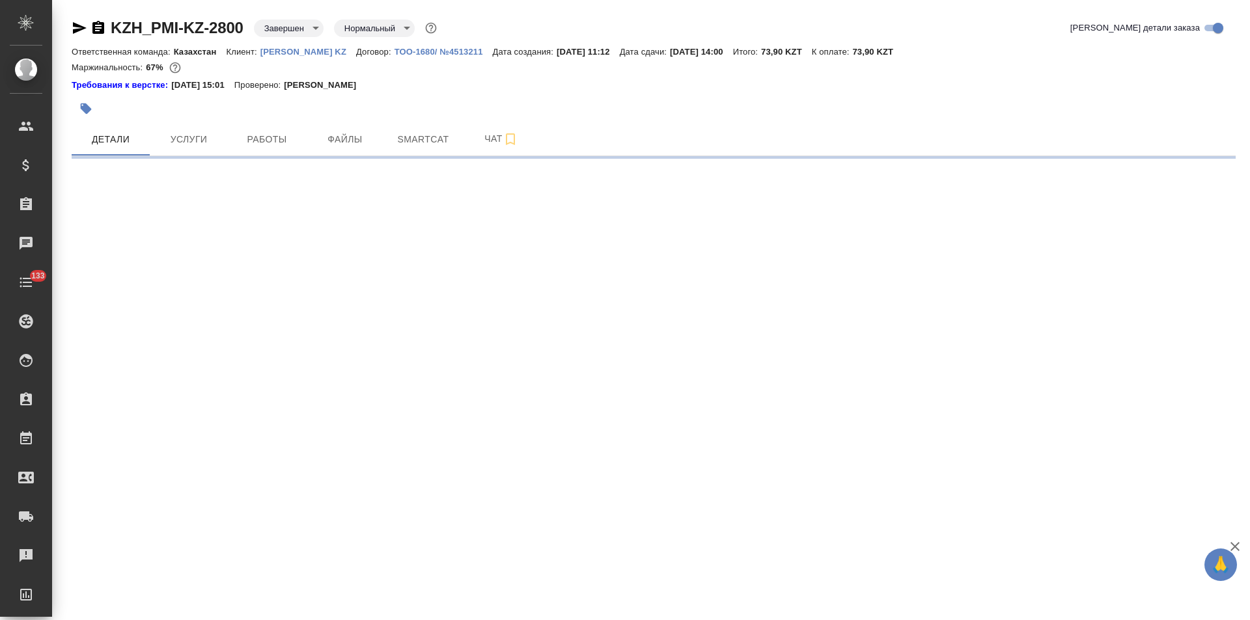
select select "RU"
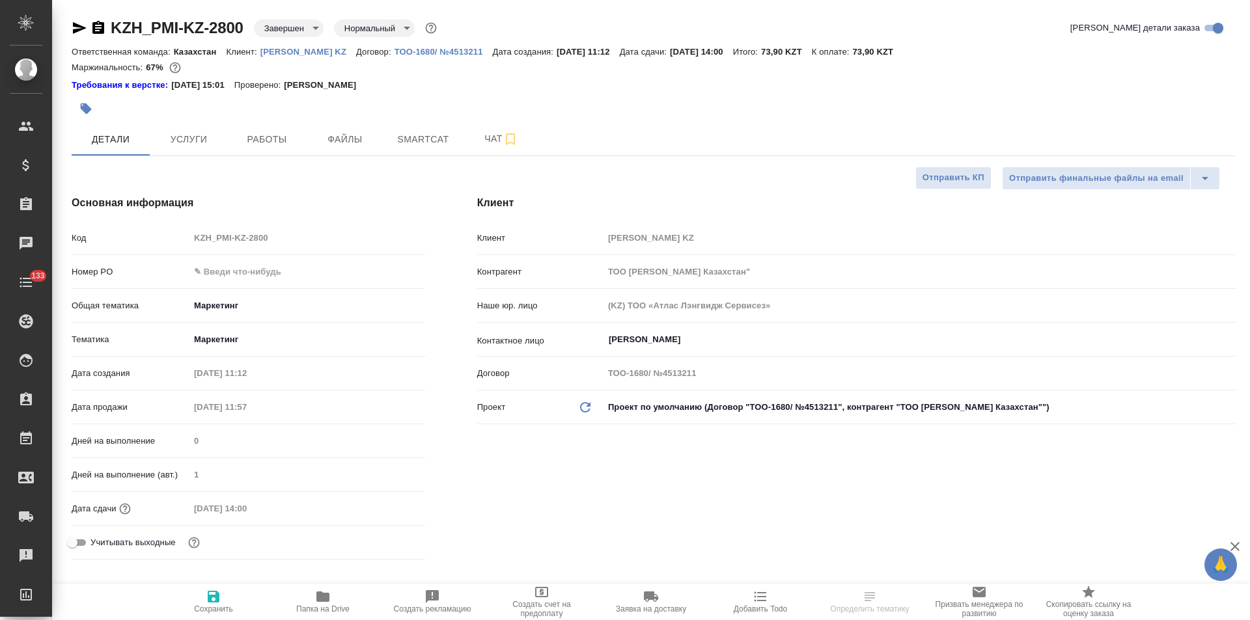
type textarea "x"
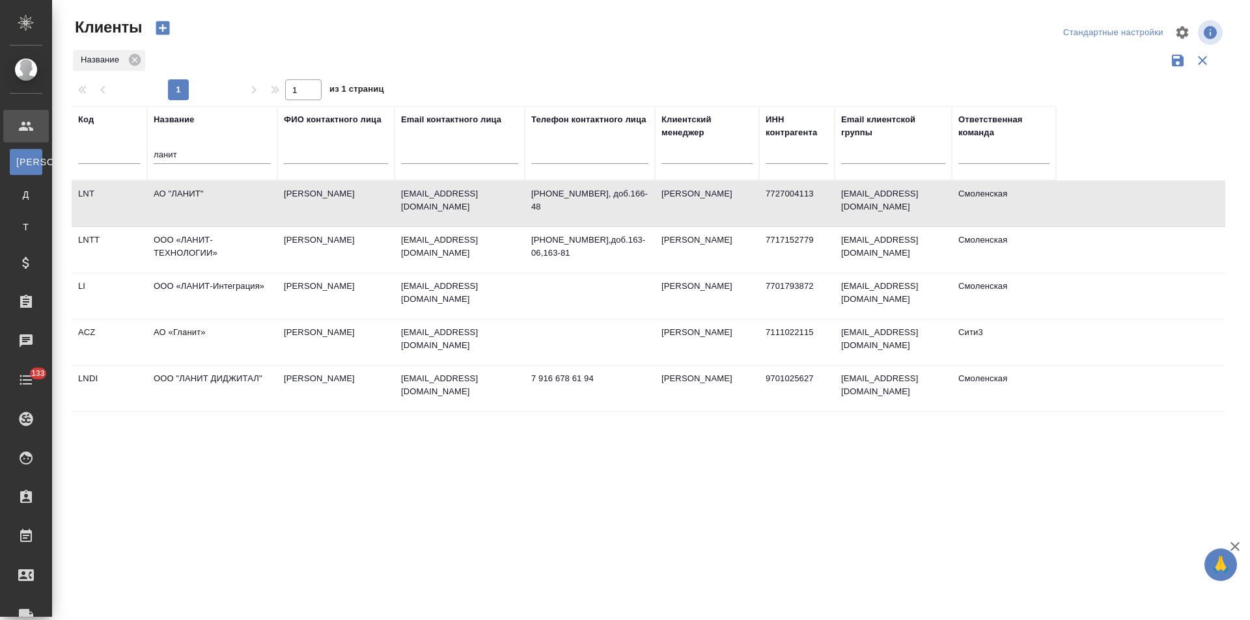
select select "RU"
drag, startPoint x: 181, startPoint y: 156, endPoint x: 143, endPoint y: 158, distance: 38.5
click at [143, 158] on tr "Код Название ланит ФИО контактного лица Email контактного лица Телефон контактн…" at bounding box center [564, 143] width 984 height 74
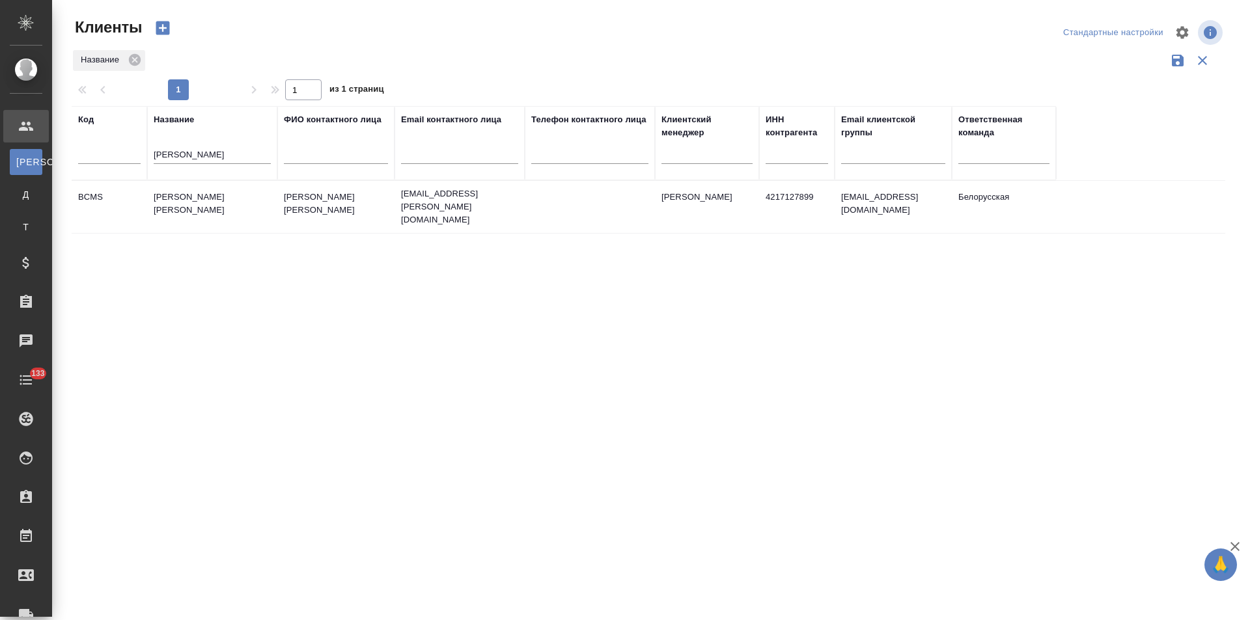
click at [219, 217] on td "[PERSON_NAME] [PERSON_NAME]" at bounding box center [212, 207] width 130 height 46
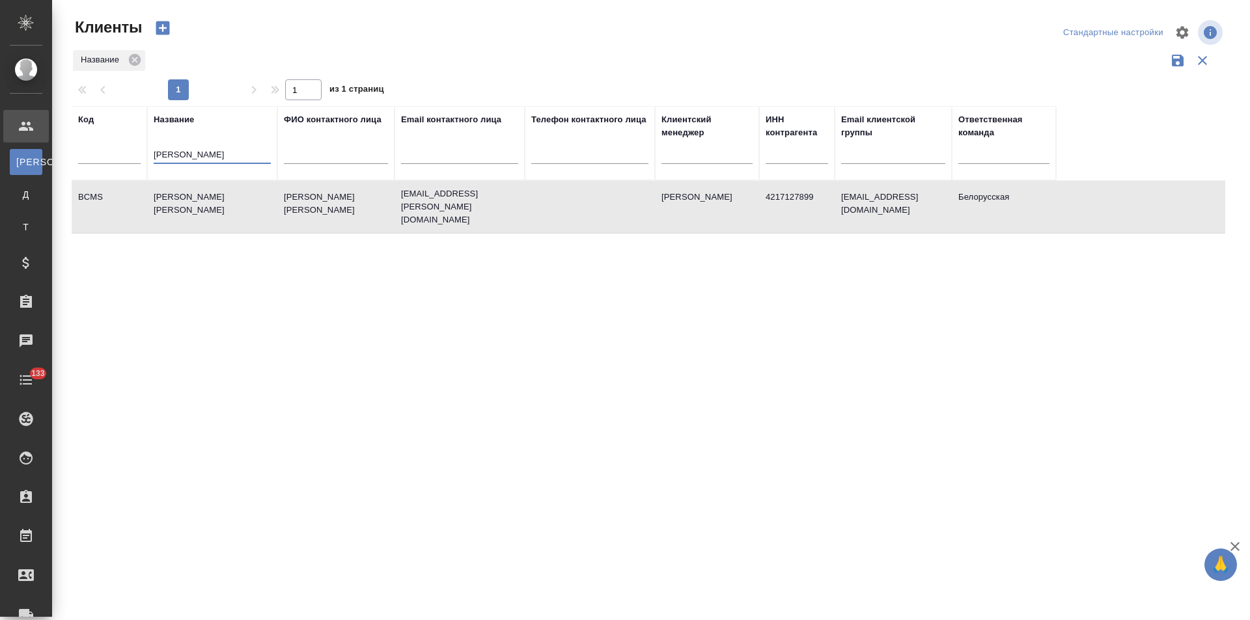
drag, startPoint x: 187, startPoint y: 156, endPoint x: 145, endPoint y: 157, distance: 42.3
click at [145, 157] on tr "Код Название беккер ФИО контактного лица Email контактного лица Телефон контакт…" at bounding box center [564, 143] width 984 height 74
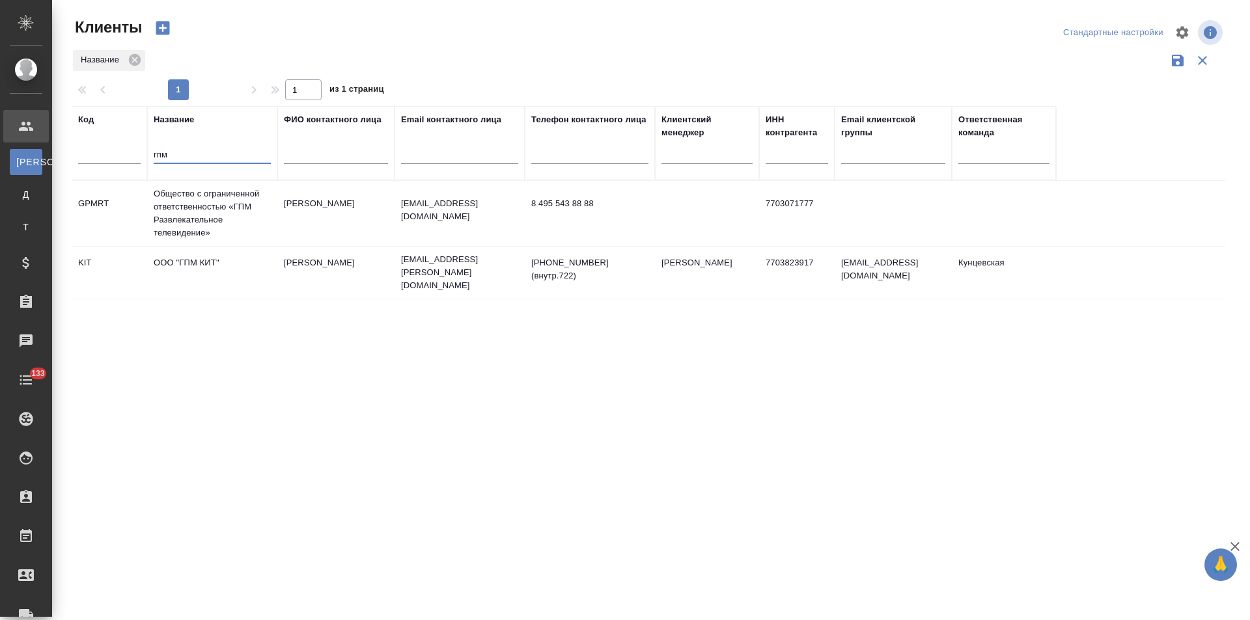
click at [245, 269] on td "ООО "ГПМ КИТ"" at bounding box center [212, 273] width 130 height 46
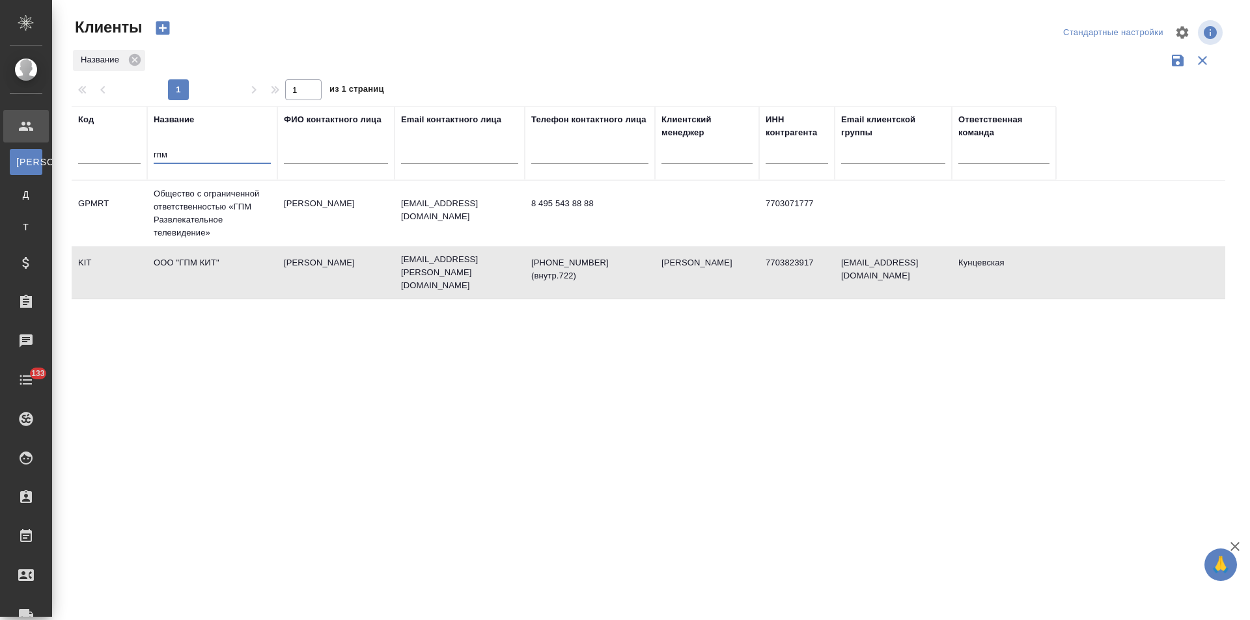
drag, startPoint x: 181, startPoint y: 158, endPoint x: 124, endPoint y: 154, distance: 57.4
click at [123, 155] on tr "Код Название гпм ФИО контактного лица Email контактного лица Телефон контактног…" at bounding box center [564, 143] width 984 height 74
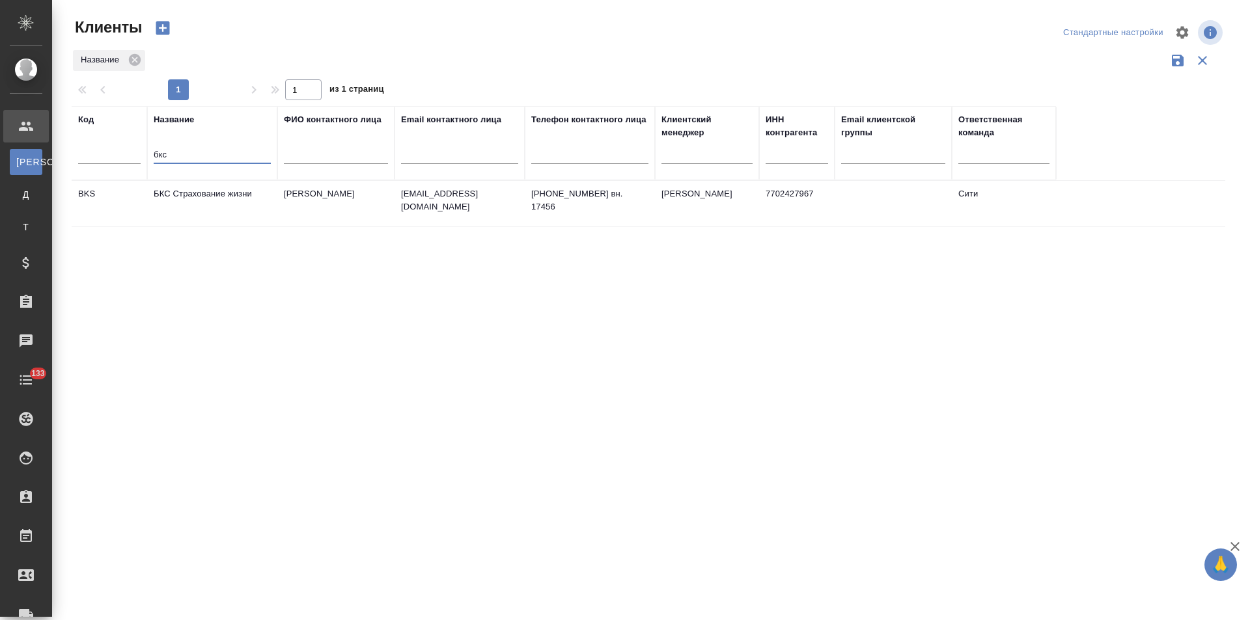
click at [255, 208] on td "БКС Страхование жизни" at bounding box center [212, 204] width 130 height 46
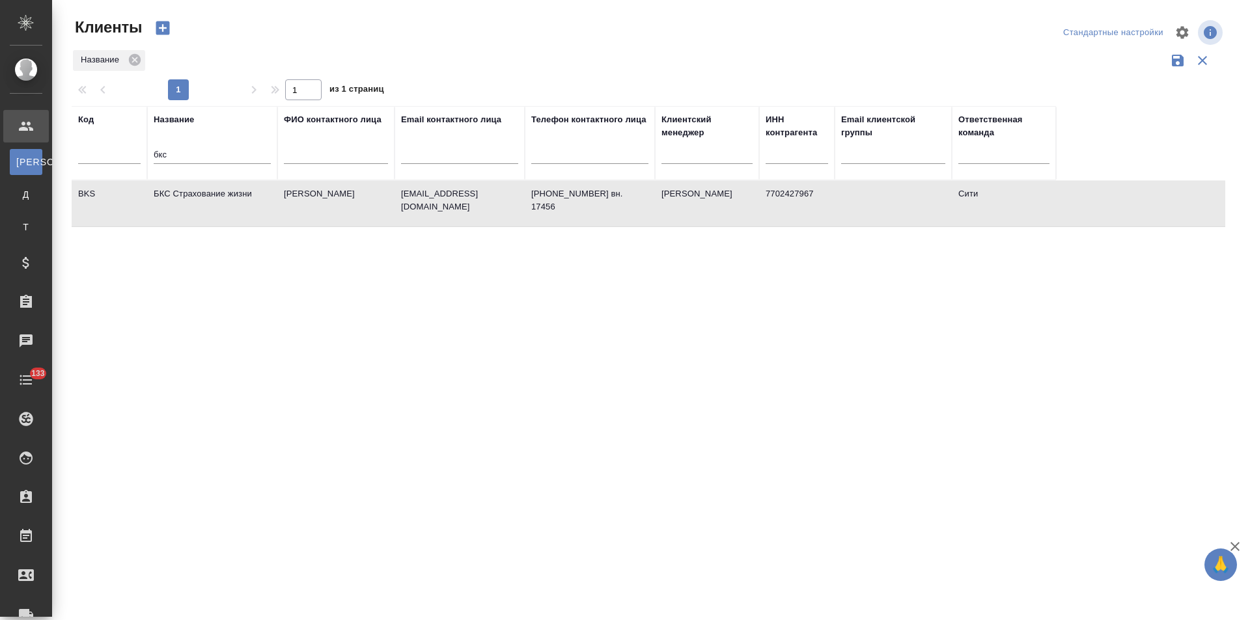
click at [255, 208] on td "БКС Страхование жизни" at bounding box center [212, 204] width 130 height 46
drag, startPoint x: 179, startPoint y: 152, endPoint x: 119, endPoint y: 143, distance: 60.6
click at [119, 143] on tr "Код Название бкс ФИО контактного лица Email контактного лица Телефон контактног…" at bounding box center [564, 143] width 984 height 74
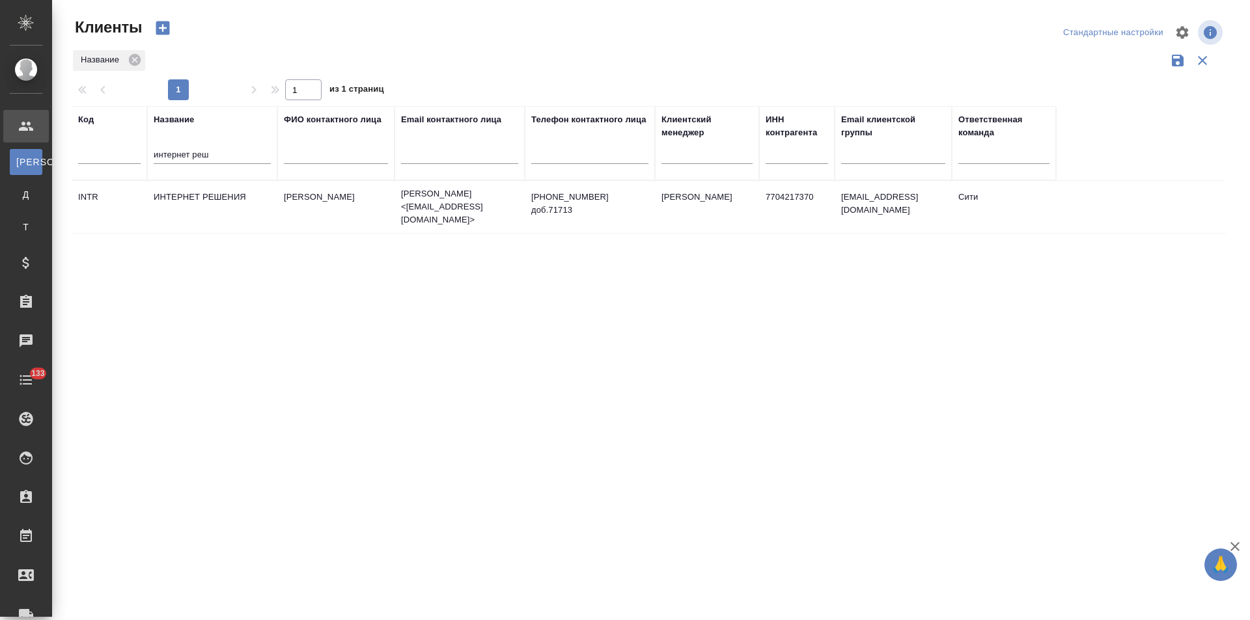
click at [186, 193] on td "ИНТЕРНЕТ РЕШЕНИЯ" at bounding box center [212, 207] width 130 height 46
click at [187, 193] on td "ИНТЕРНЕТ РЕШЕНИЯ" at bounding box center [212, 207] width 130 height 46
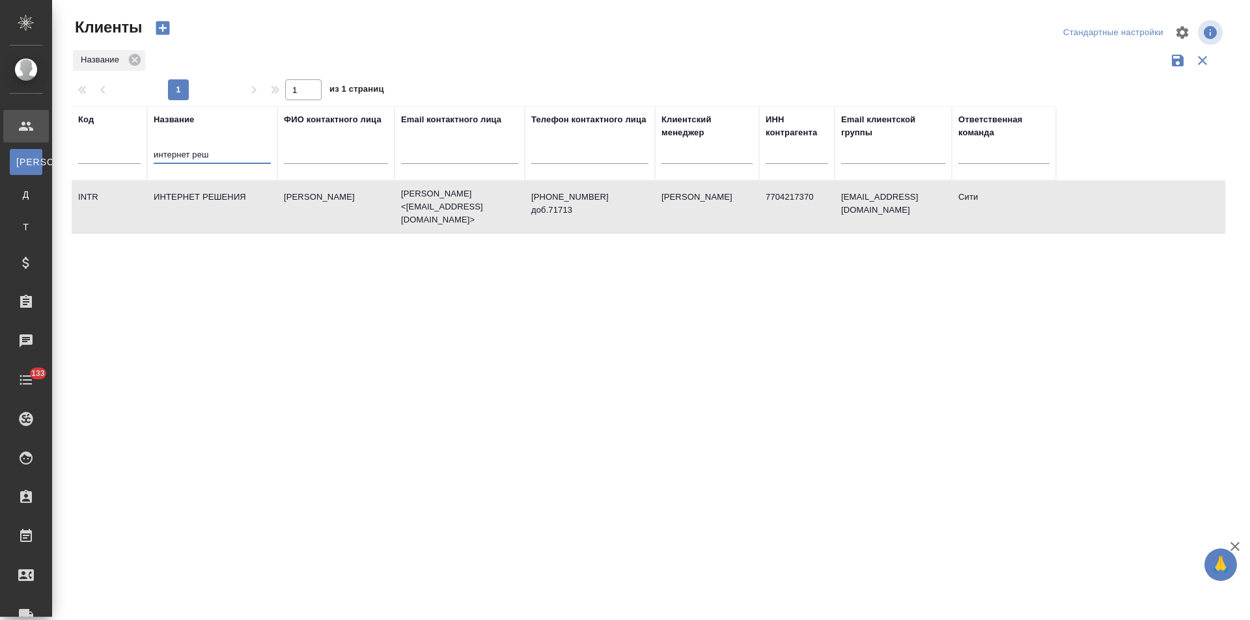
drag, startPoint x: 215, startPoint y: 160, endPoint x: 193, endPoint y: 160, distance: 22.1
click at [193, 160] on input "интернет реш" at bounding box center [212, 156] width 117 height 16
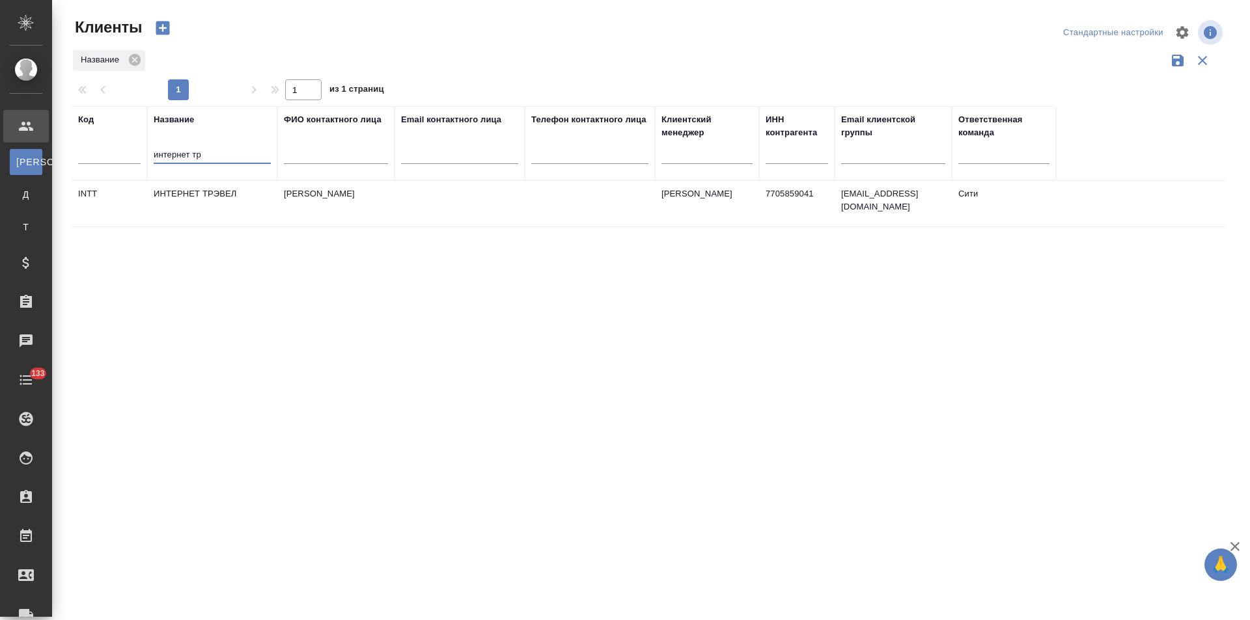
click at [270, 216] on td "ИНТЕРНЕТ ТРЭВЕЛ" at bounding box center [212, 204] width 130 height 46
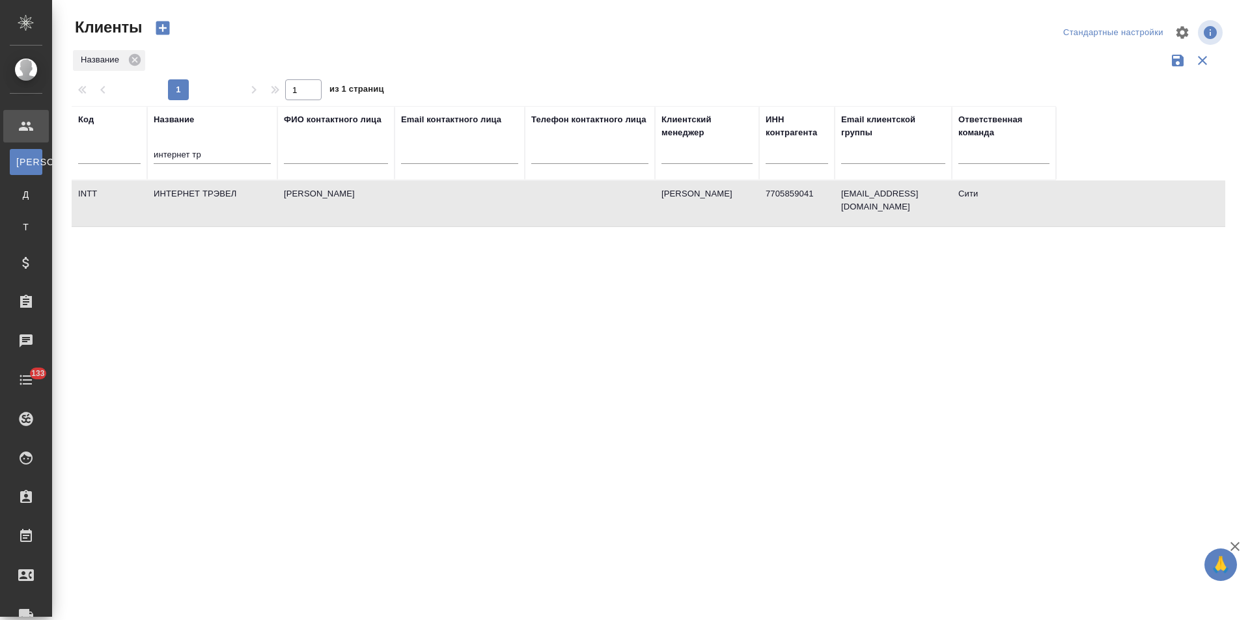
click at [270, 216] on td "ИНТЕРНЕТ ТРЭВЕЛ" at bounding box center [212, 204] width 130 height 46
drag, startPoint x: 208, startPoint y: 158, endPoint x: 139, endPoint y: 167, distance: 69.0
click at [139, 167] on tr "Код Название интернет тр ФИО контактного лица Email контактного лица Телефон ко…" at bounding box center [564, 143] width 984 height 74
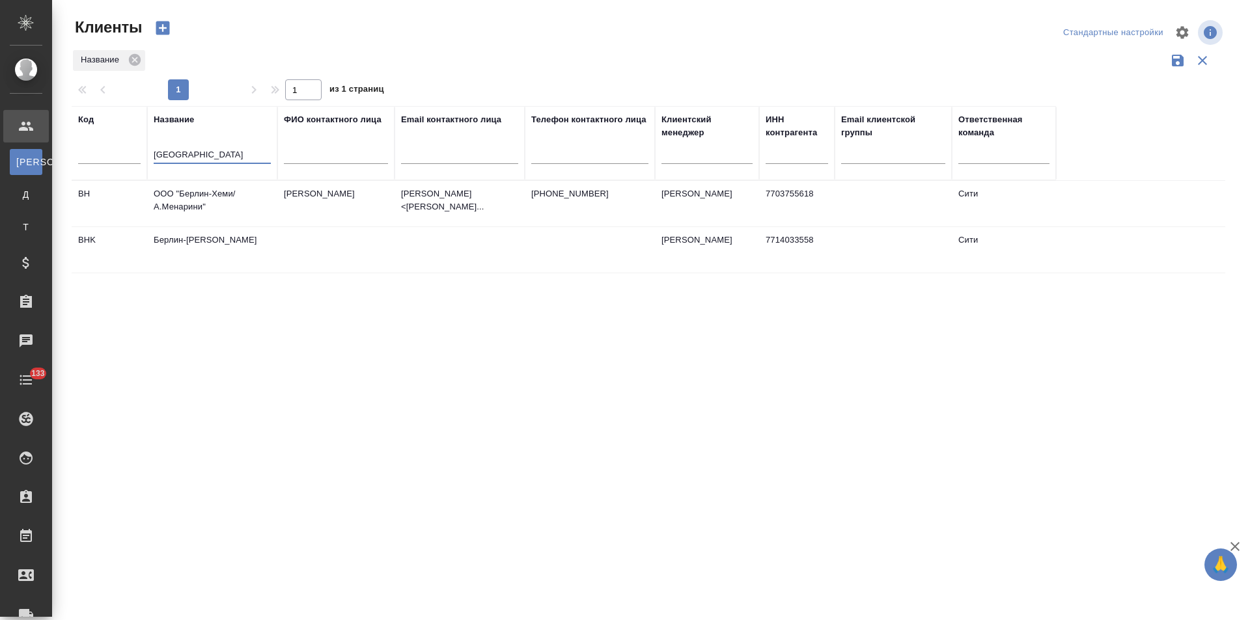
click at [235, 210] on td "ООО "Берлин-Хеми/А.Менарини"" at bounding box center [212, 204] width 130 height 46
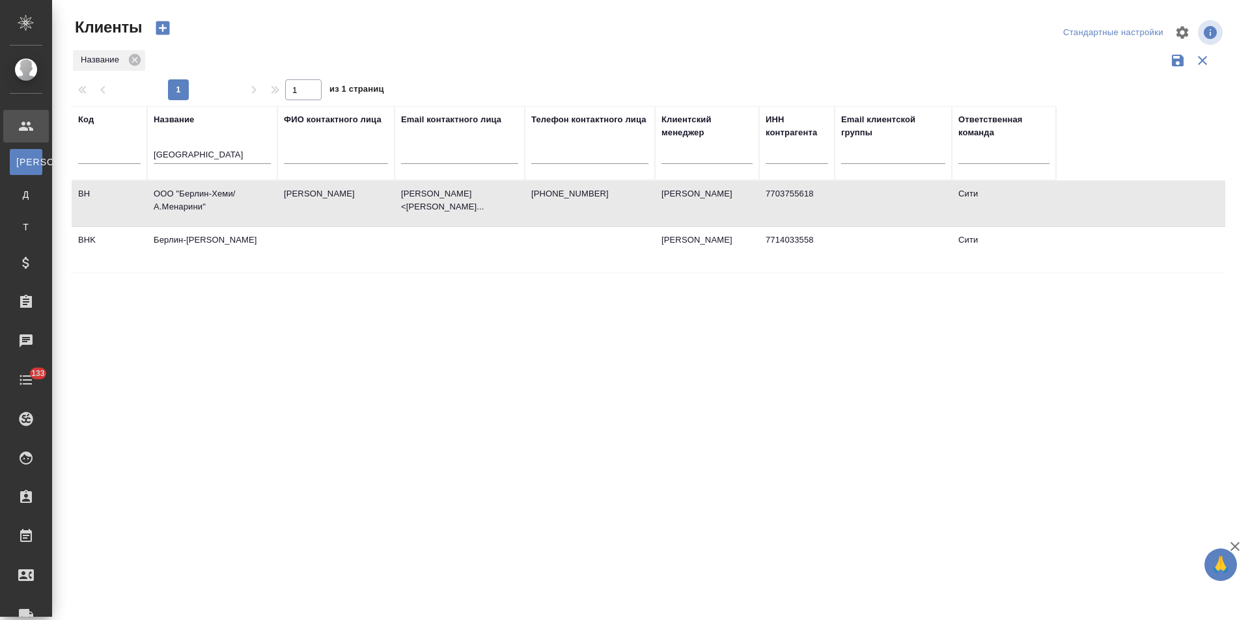
click at [235, 210] on td "ООО "Берлин-Хеми/А.Менарини"" at bounding box center [212, 204] width 130 height 46
drag, startPoint x: 188, startPoint y: 154, endPoint x: 124, endPoint y: 156, distance: 64.5
click at [124, 156] on tr "Код Название берлин ФИО контактного лица Email контактного лица Телефон контакт…" at bounding box center [564, 143] width 984 height 74
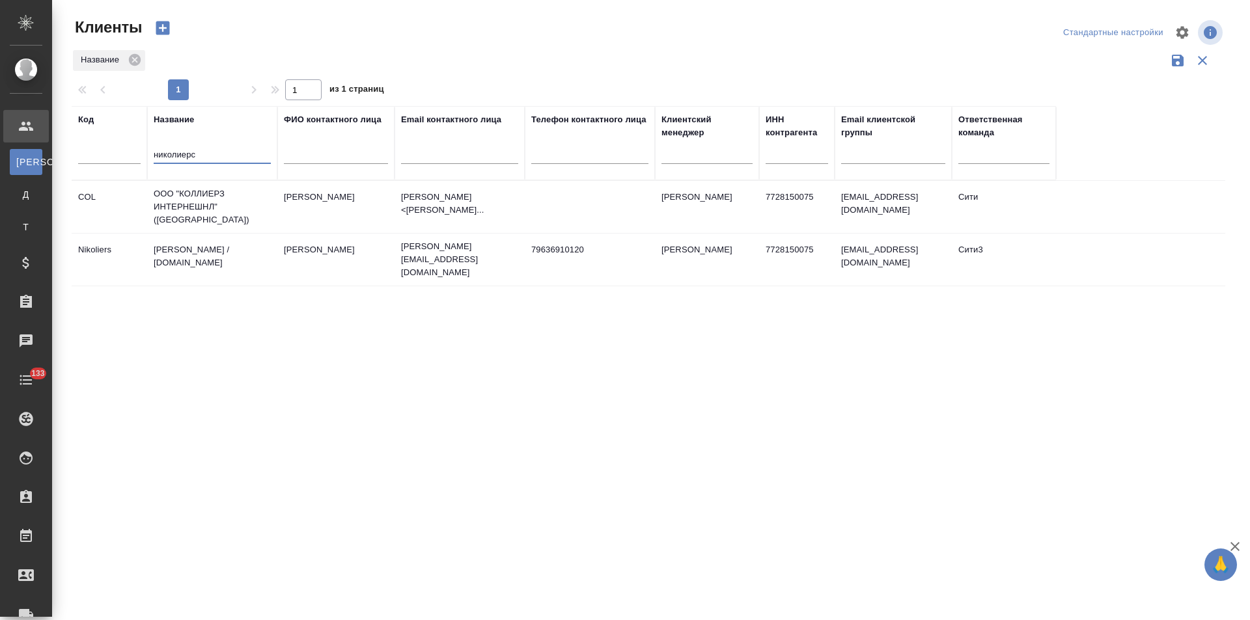
click at [224, 219] on td "ООО "КОЛЛИЕРЗ ИНТЕРНЕШНЛ" (НИКОЛИЕРС)" at bounding box center [212, 207] width 130 height 52
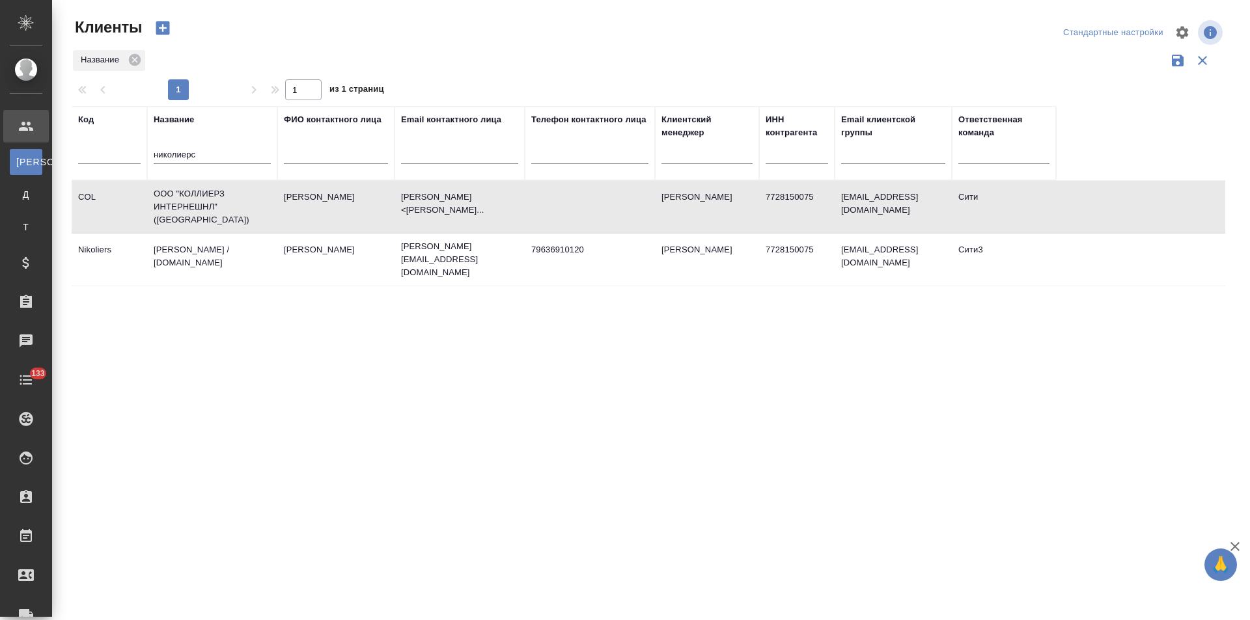
click at [224, 219] on td "ООО "КОЛЛИЕРЗ ИНТЕРНЕШНЛ" (НИКОЛИЕРС)" at bounding box center [212, 207] width 130 height 52
click at [516, 260] on td "Anastasia.Ivantsova@nikoliers.ru" at bounding box center [460, 260] width 130 height 52
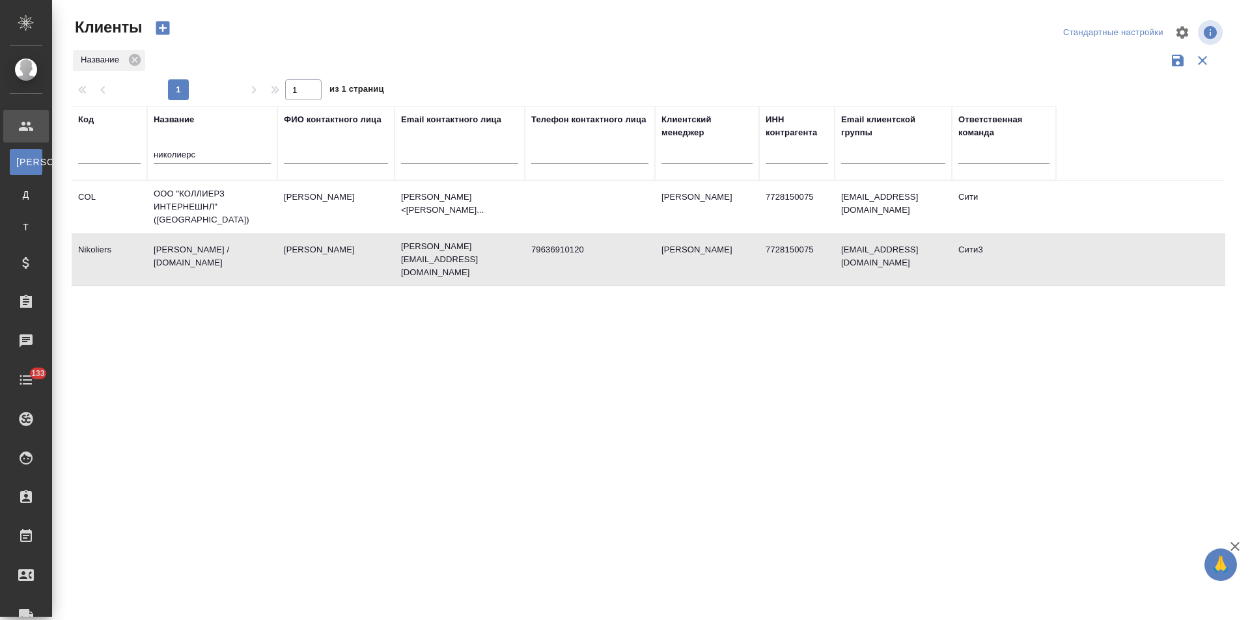
click at [516, 260] on td "Anastasia.Ivantsova@nikoliers.ru" at bounding box center [460, 260] width 130 height 52
drag, startPoint x: 202, startPoint y: 157, endPoint x: 129, endPoint y: 154, distance: 73.6
click at [129, 154] on tr "Код Название николиерс ФИО контактного лица Email контактного лица Телефон конт…" at bounding box center [564, 143] width 984 height 74
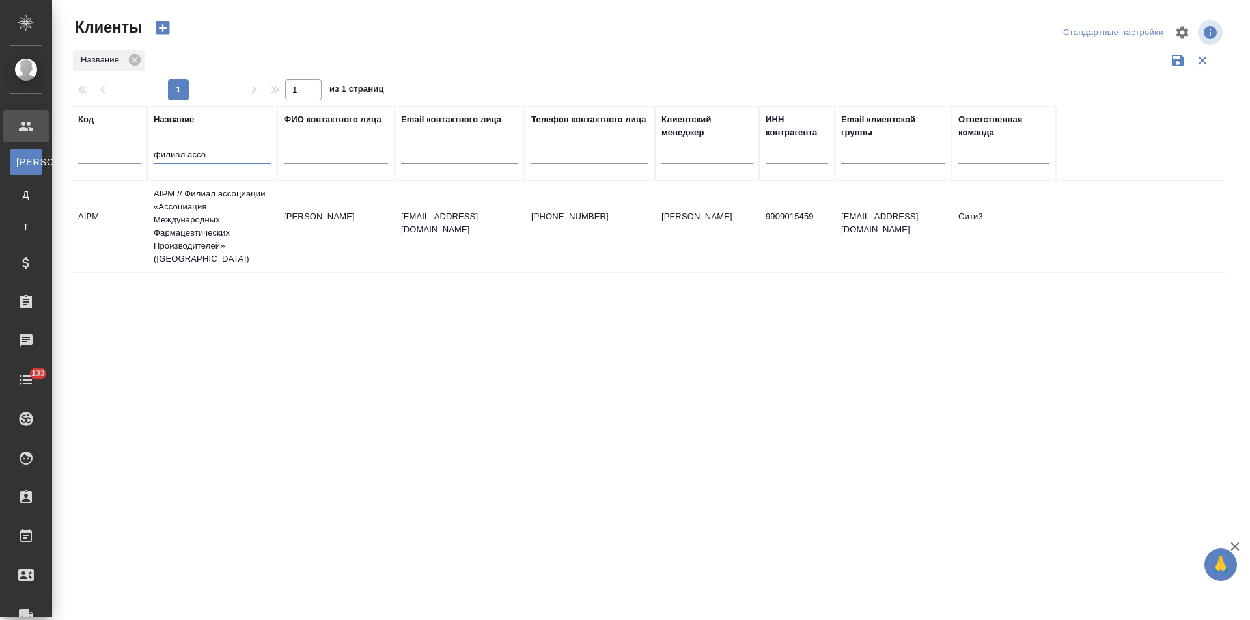
click at [370, 249] on td "Смирнов Игорь" at bounding box center [335, 227] width 117 height 46
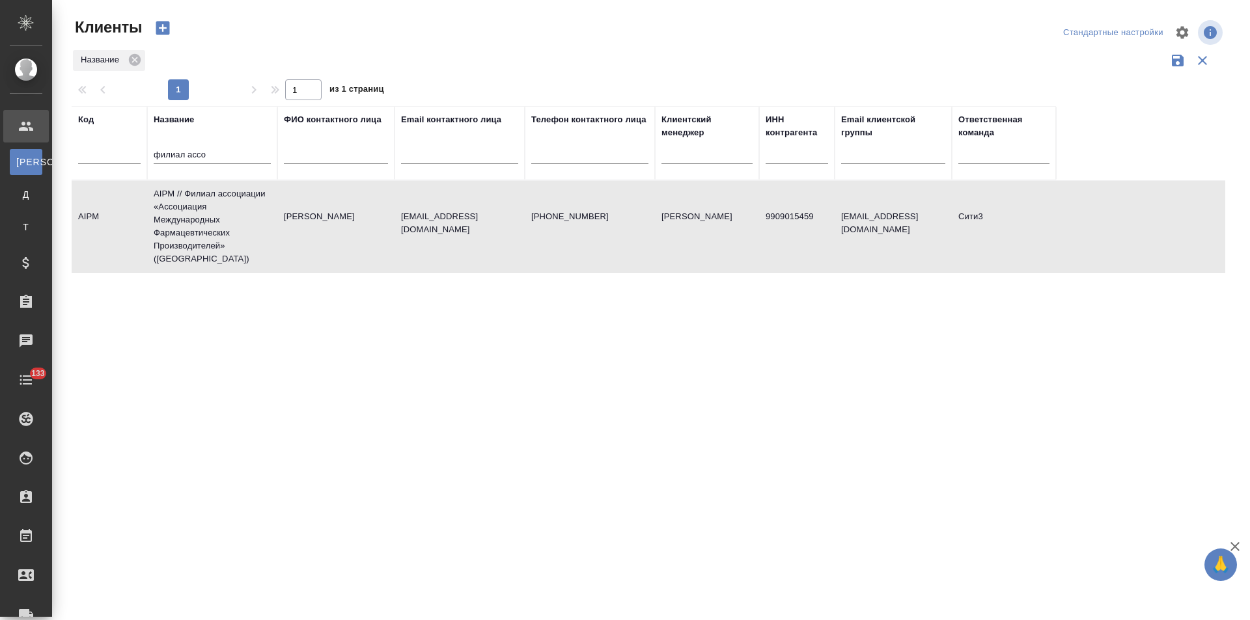
click at [370, 249] on td "Смирнов Игорь" at bounding box center [335, 227] width 117 height 46
drag, startPoint x: 187, startPoint y: 157, endPoint x: 119, endPoint y: 163, distance: 68.7
click at [119, 163] on tr "Код Название филиал ассо ФИО контактного лица Email контактного лица Телефон ко…" at bounding box center [564, 143] width 984 height 74
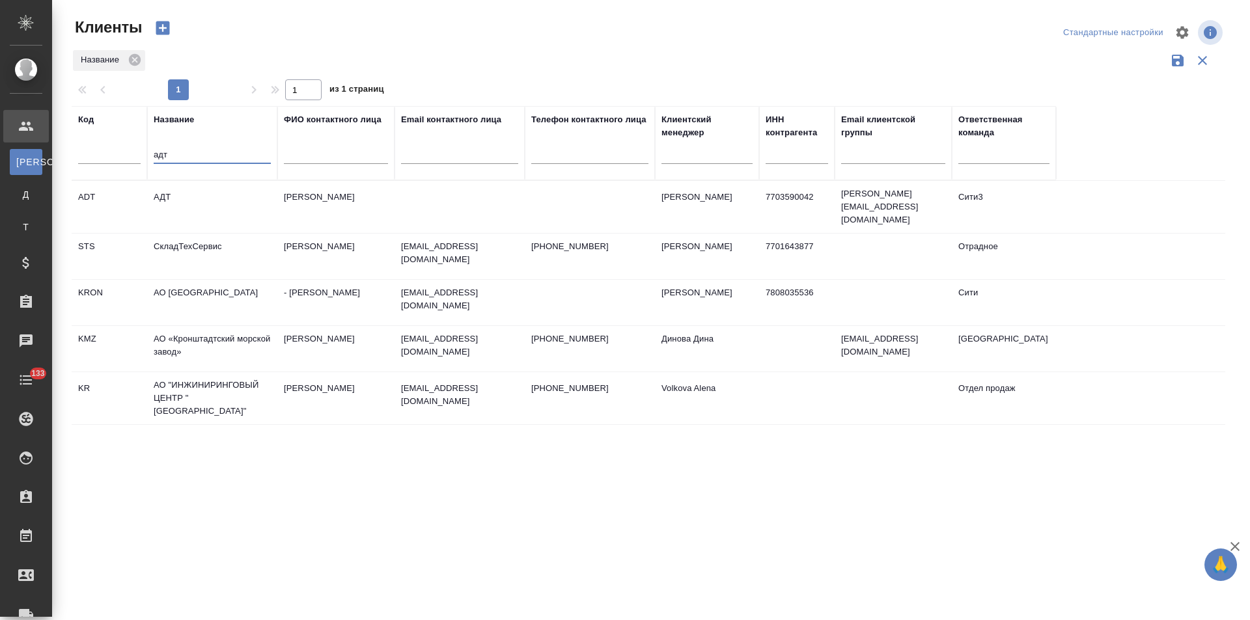
click at [210, 210] on td "АДТ" at bounding box center [212, 207] width 130 height 46
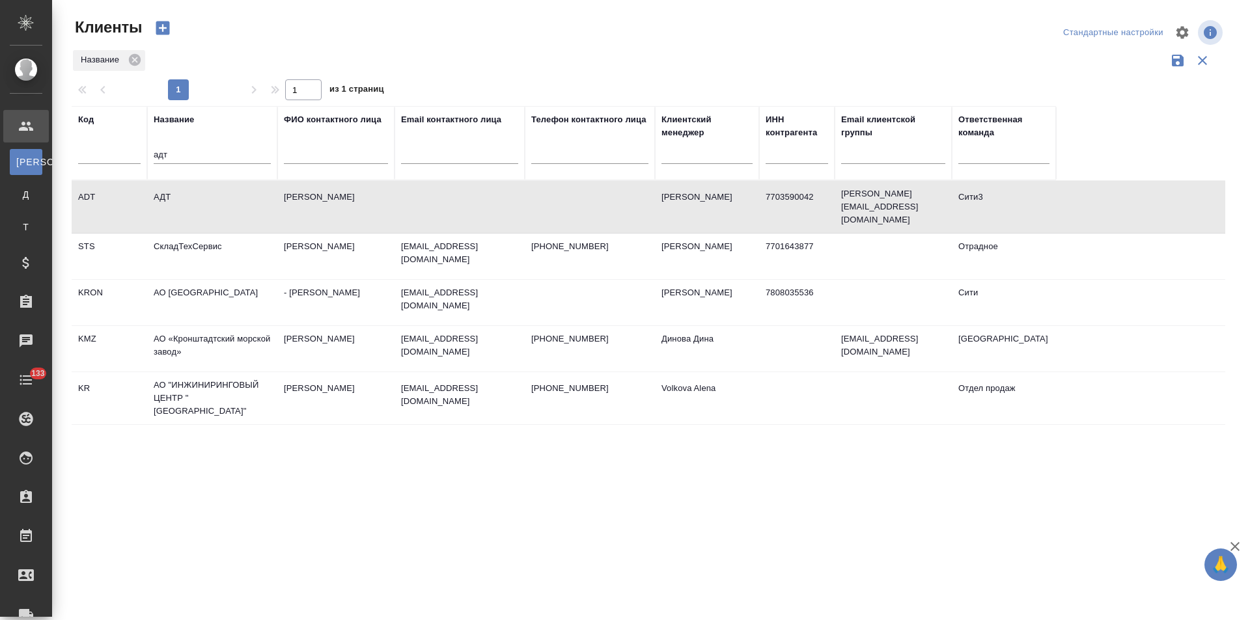
click at [210, 210] on td "АДТ" at bounding box center [212, 207] width 130 height 46
drag, startPoint x: 176, startPoint y: 149, endPoint x: 140, endPoint y: 156, distance: 37.2
click at [140, 156] on tr "Код Название адт ФИО контактного лица Email контактного лица Телефон контактног…" at bounding box center [564, 143] width 984 height 74
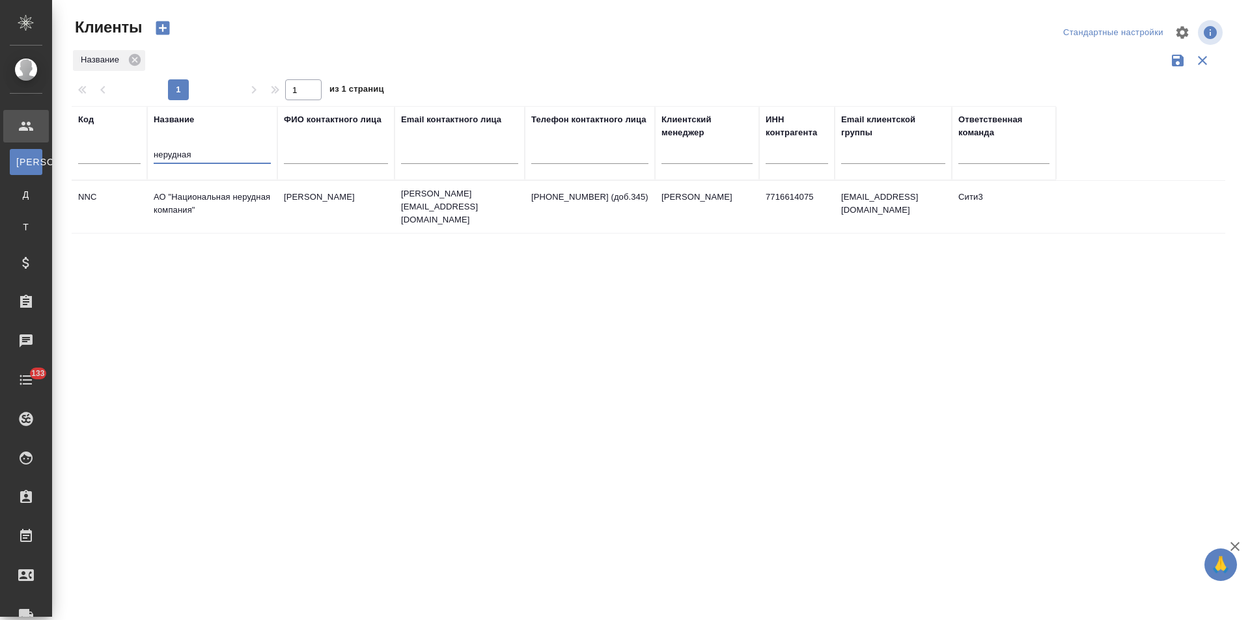
click at [249, 210] on td "АО "Национальная нерудная компания"" at bounding box center [212, 207] width 130 height 46
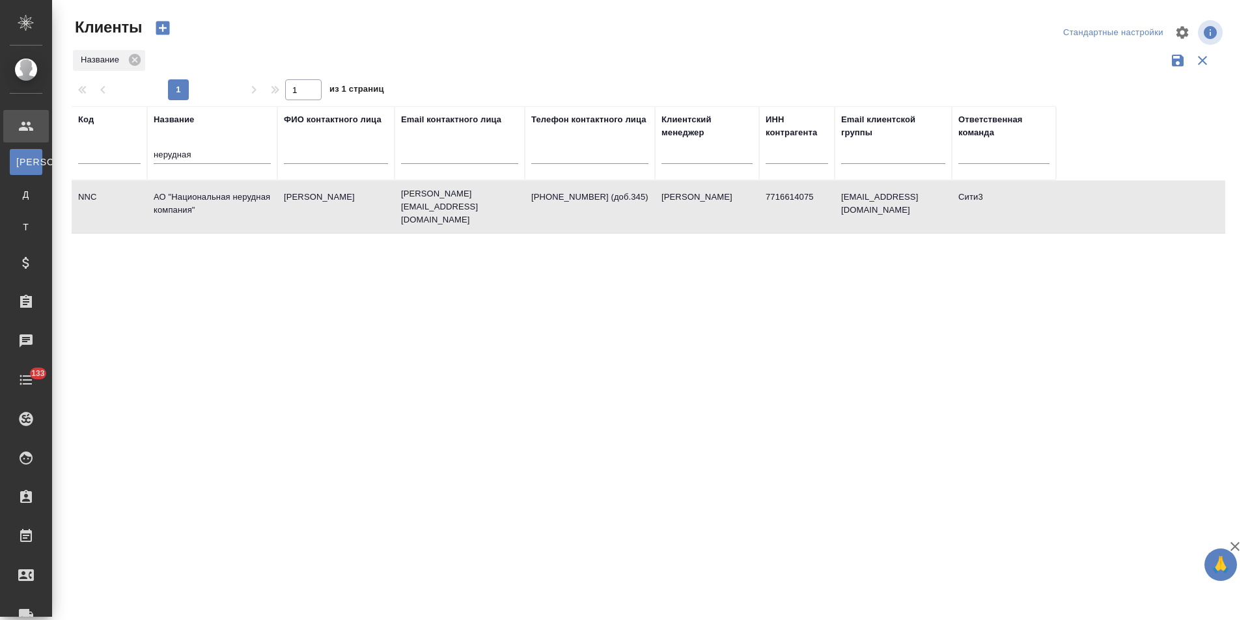
click at [249, 210] on td "АО "Национальная нерудная компания"" at bounding box center [212, 207] width 130 height 46
drag, startPoint x: 198, startPoint y: 154, endPoint x: 146, endPoint y: 156, distance: 52.1
click at [146, 156] on tr "Код Название нерудная ФИО контактного лица Email контактного лица Телефон конта…" at bounding box center [564, 143] width 984 height 74
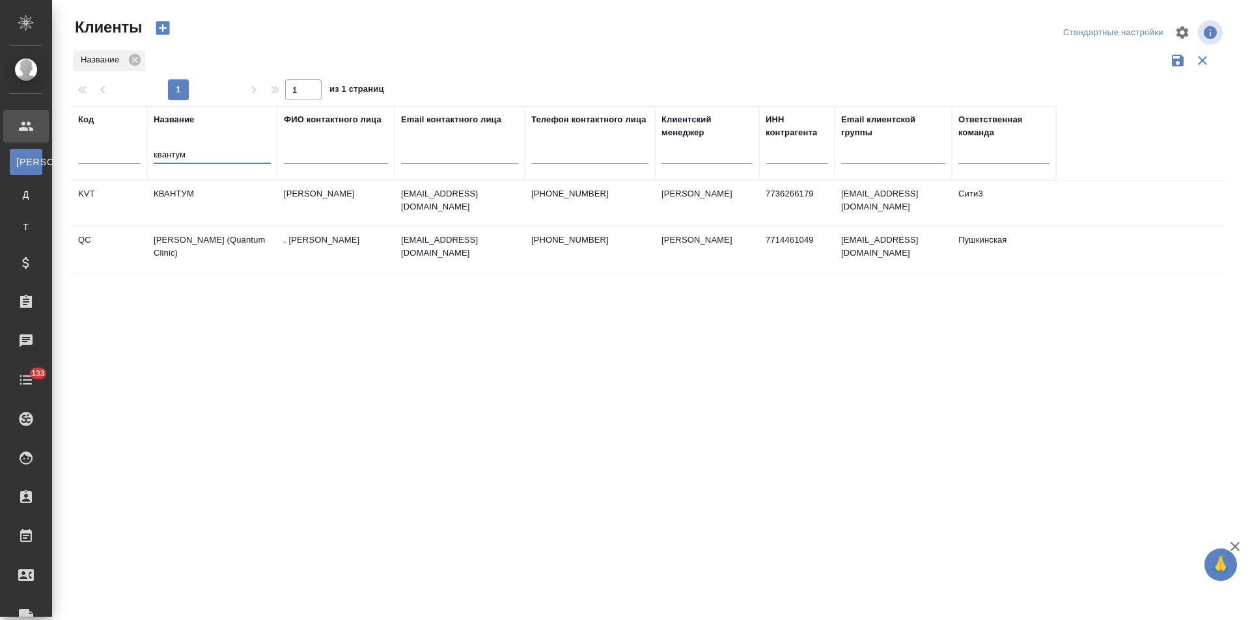
click at [247, 209] on td "КВАНТУМ" at bounding box center [212, 204] width 130 height 46
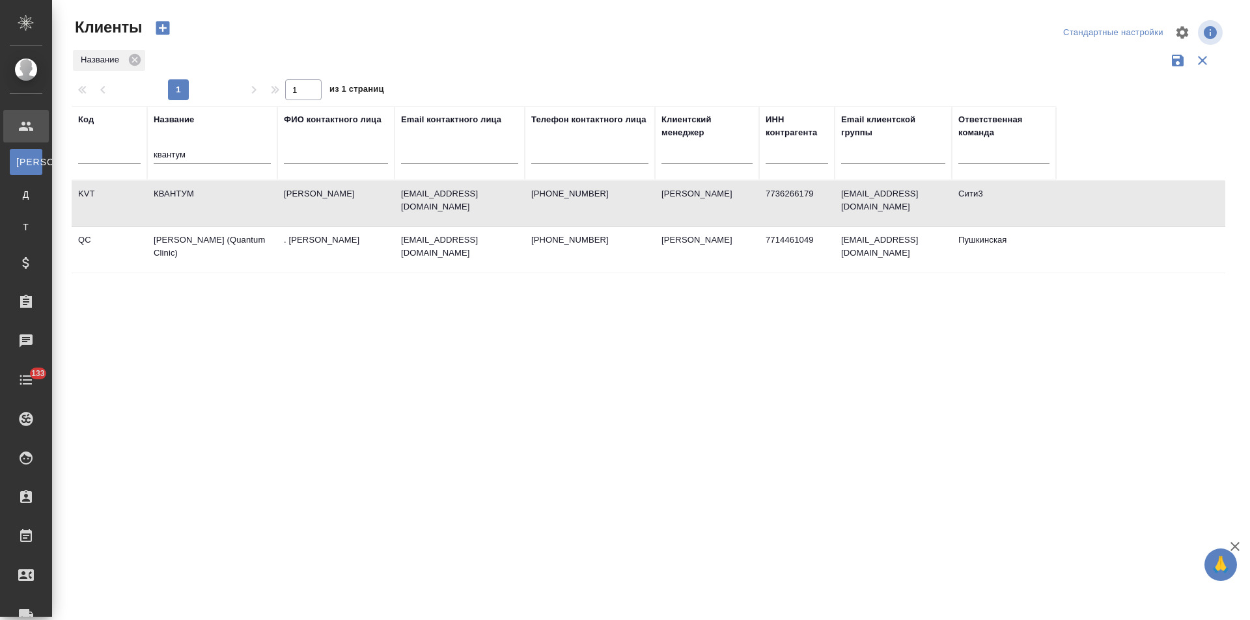
click at [247, 209] on td "КВАНТУМ" at bounding box center [212, 204] width 130 height 46
click at [359, 208] on td "Кириленко Екатерина" at bounding box center [335, 204] width 117 height 46
drag, startPoint x: 163, startPoint y: 154, endPoint x: 114, endPoint y: 158, distance: 49.6
click at [114, 158] on tr "Код Название квантум ФИО контактного лица Email контактного лица Телефон контак…" at bounding box center [564, 143] width 984 height 74
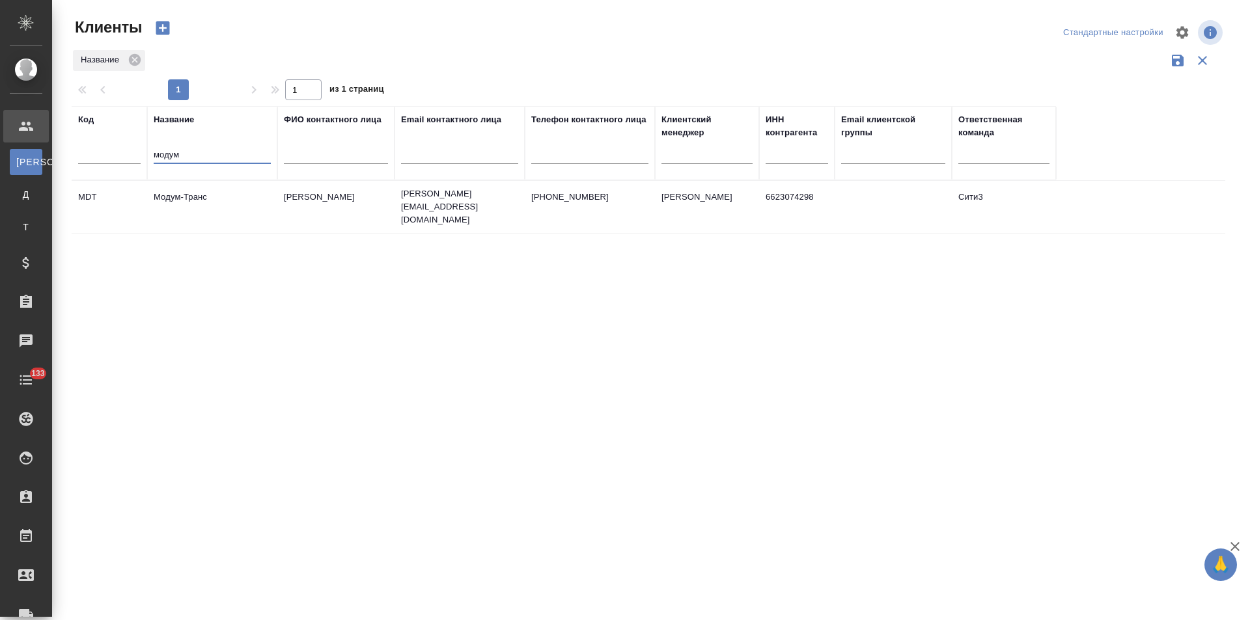
click at [221, 208] on td "Модум-Транс" at bounding box center [212, 207] width 130 height 46
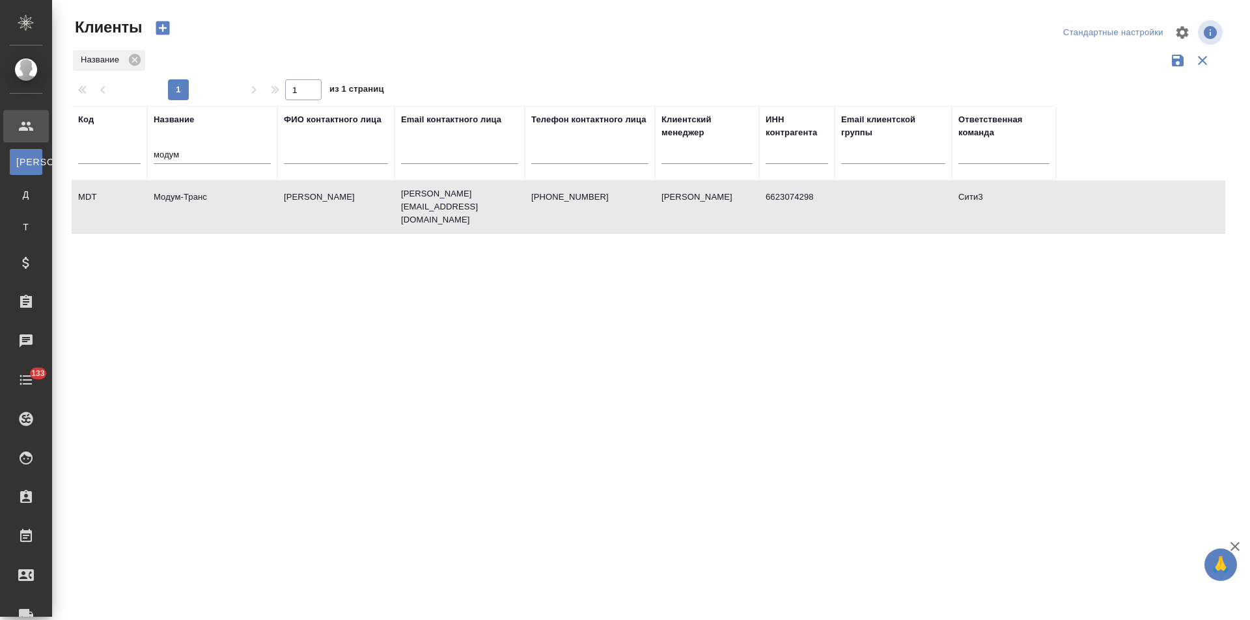
click at [221, 208] on td "Модум-Транс" at bounding box center [212, 207] width 130 height 46
drag, startPoint x: 158, startPoint y: 158, endPoint x: 148, endPoint y: 158, distance: 9.8
click at [148, 158] on th "Название модум" at bounding box center [212, 143] width 130 height 74
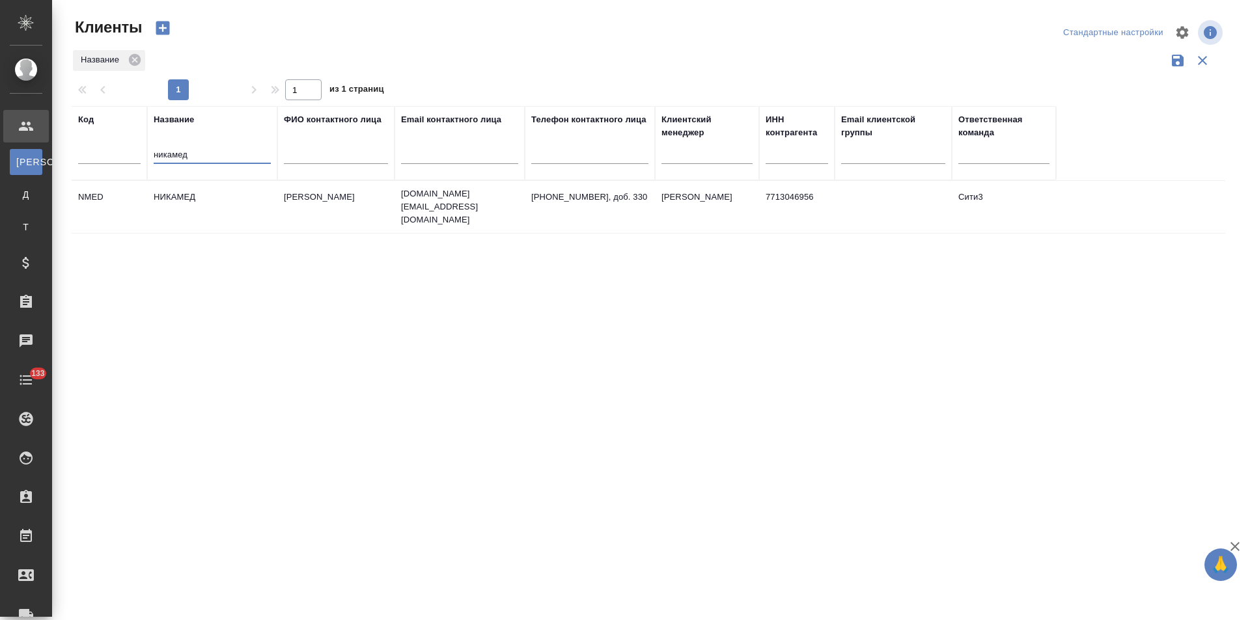
click at [230, 199] on td "НИКАМЕД" at bounding box center [212, 207] width 130 height 46
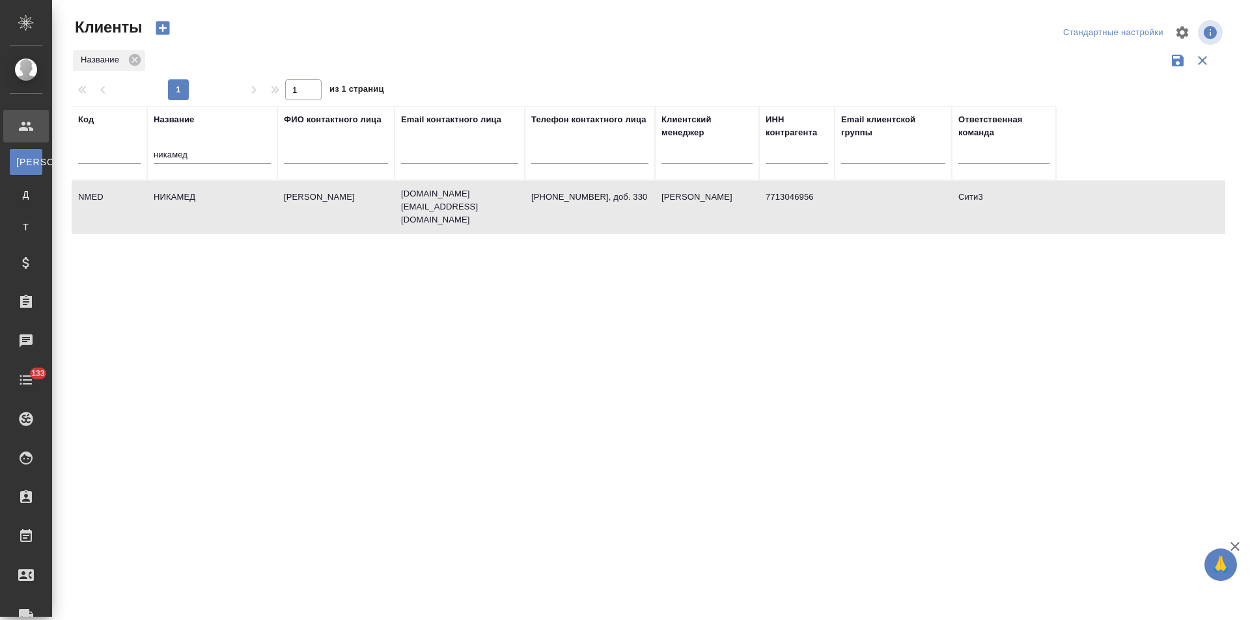
click at [230, 199] on td "НИКАМЕД" at bounding box center [212, 207] width 130 height 46
drag, startPoint x: 159, startPoint y: 155, endPoint x: 135, endPoint y: 158, distance: 23.7
click at [135, 158] on tr "Код Название никамед ФИО контактного лица Email контактного лица Телефон контак…" at bounding box center [564, 143] width 984 height 74
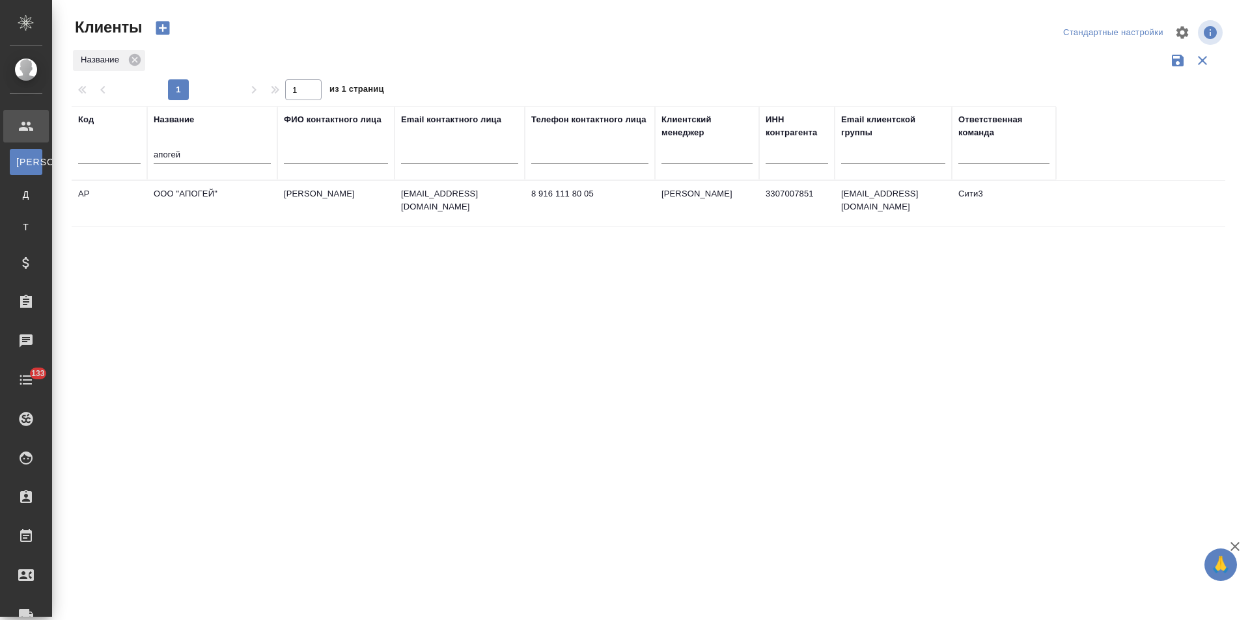
click at [223, 212] on td "ООО "АПОГЕЙ"" at bounding box center [212, 204] width 130 height 46
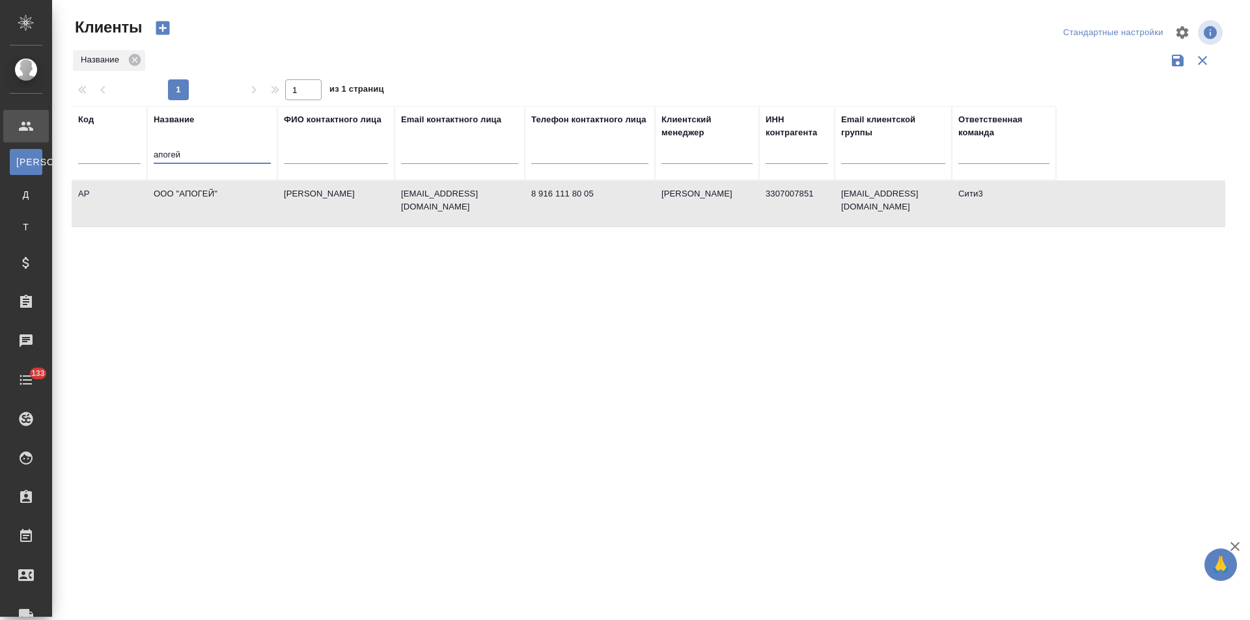
drag, startPoint x: 178, startPoint y: 154, endPoint x: 133, endPoint y: 154, distance: 44.9
click at [133, 154] on tr "Код Название апогей ФИО контактного лица Email контактного лица Телефон контакт…" at bounding box center [564, 143] width 984 height 74
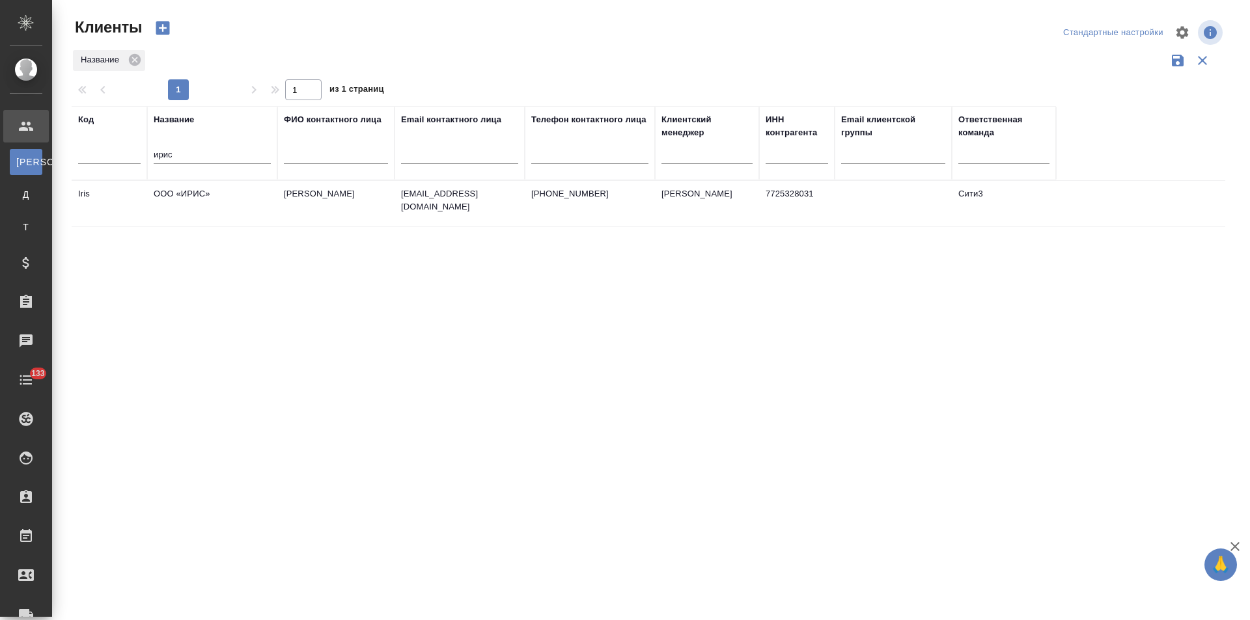
click at [217, 214] on td "ООО «ИРИС»" at bounding box center [212, 204] width 130 height 46
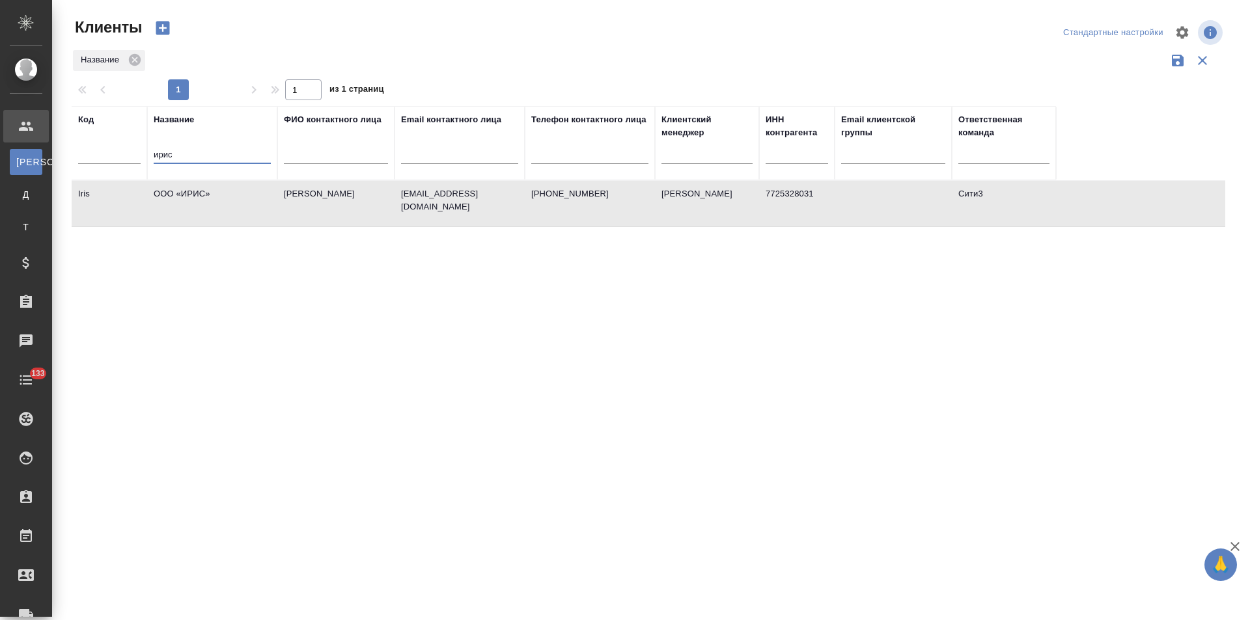
drag, startPoint x: 174, startPoint y: 157, endPoint x: 129, endPoint y: 157, distance: 45.6
click at [129, 157] on tr "Код Название ирис ФИО контактного лица Email контактного лица Телефон контактно…" at bounding box center [564, 143] width 984 height 74
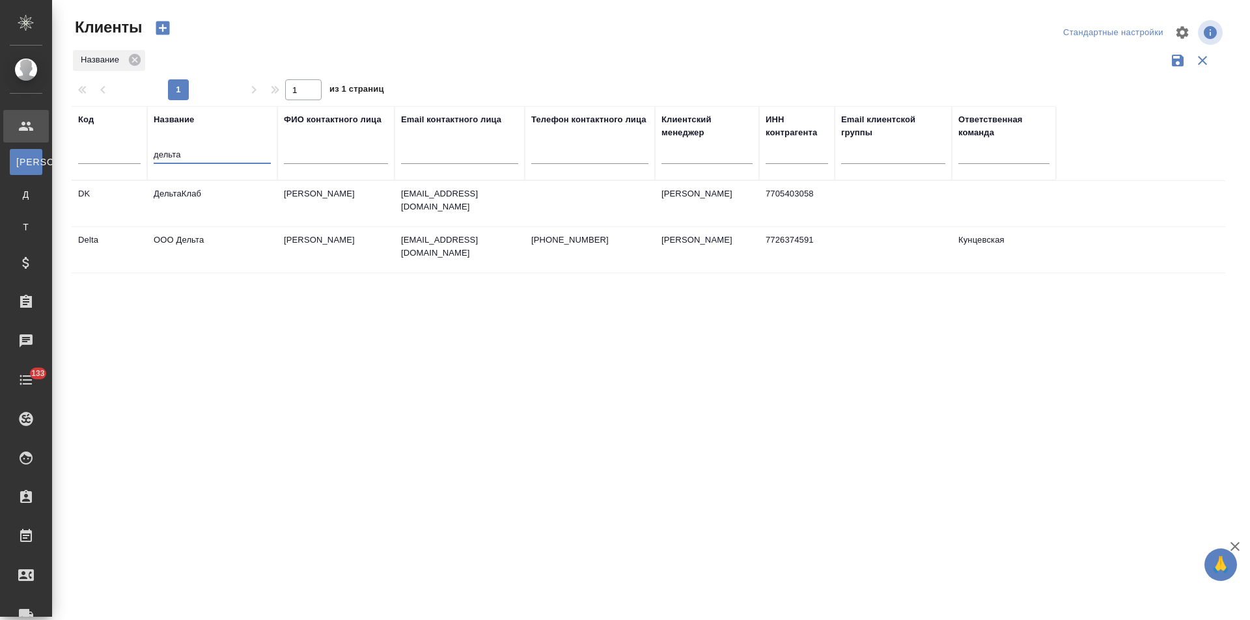
drag, startPoint x: 191, startPoint y: 155, endPoint x: 133, endPoint y: 163, distance: 58.5
click at [133, 163] on tr "Код Название дельта ФИО контактного лица Email контактного лица Телефон контакт…" at bounding box center [564, 143] width 984 height 74
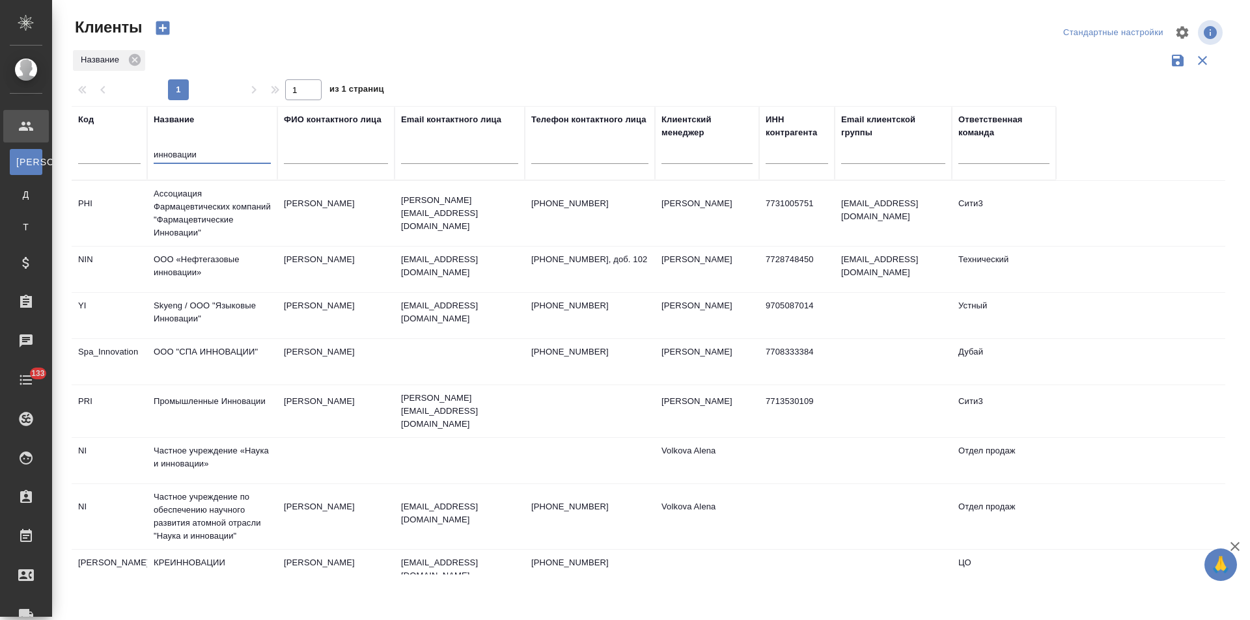
click at [154, 157] on input "инновации" at bounding box center [212, 156] width 117 height 16
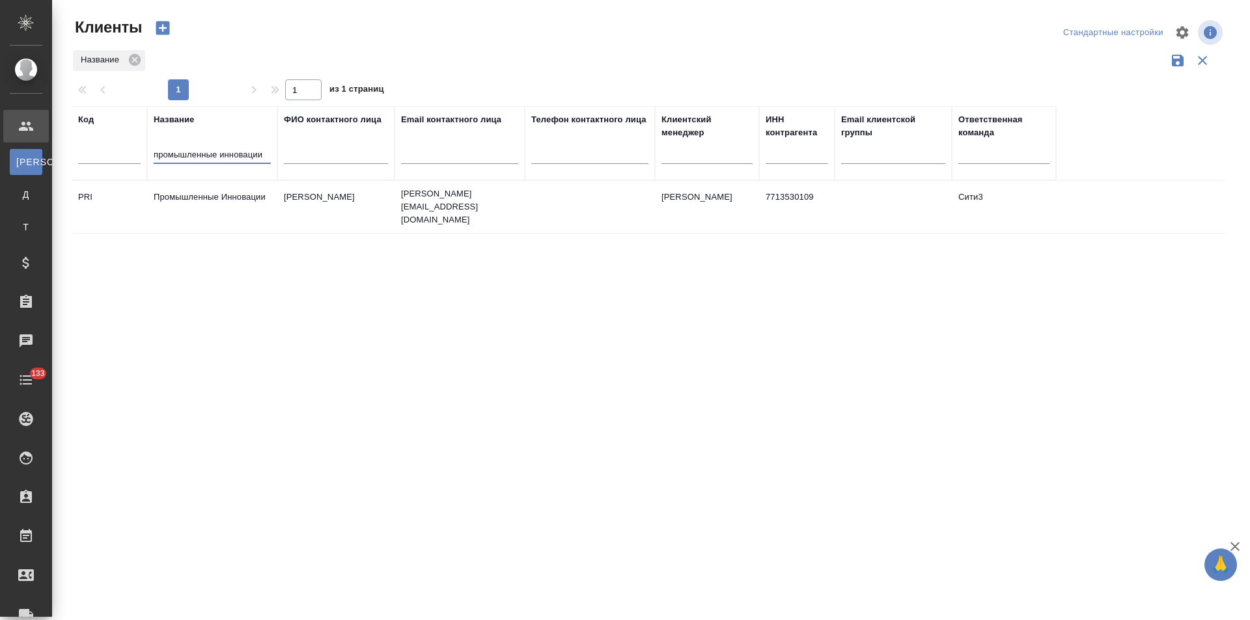
click at [211, 197] on td "Промышленные Инновации" at bounding box center [212, 207] width 130 height 46
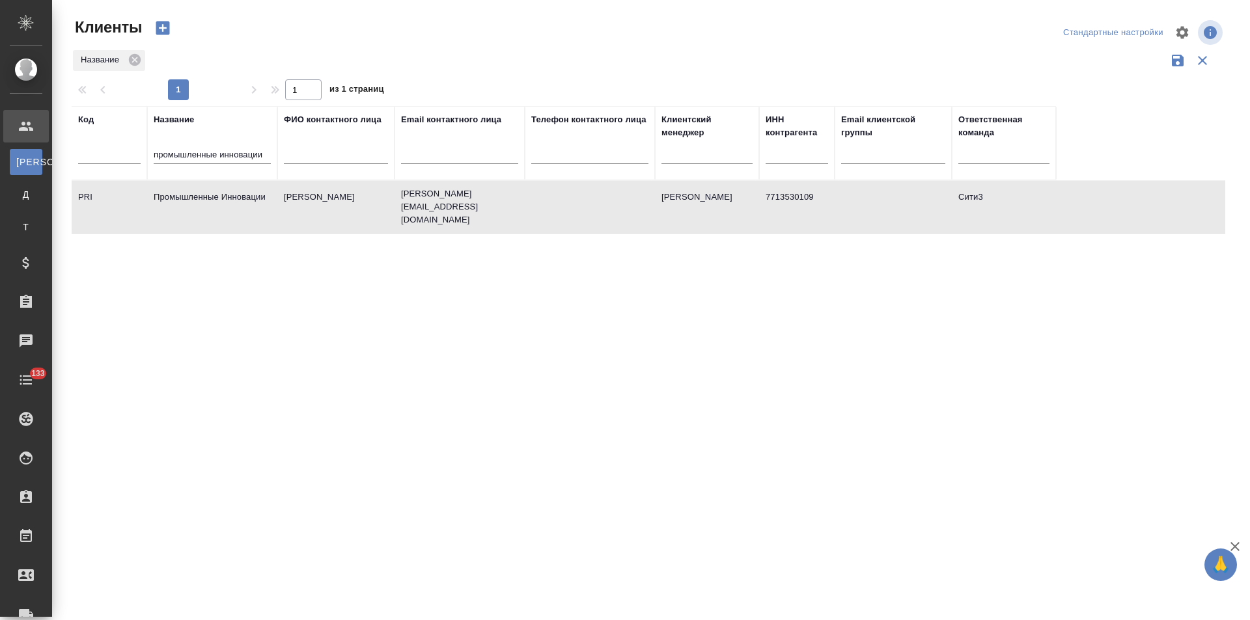
click at [211, 197] on td "Промышленные Инновации" at bounding box center [212, 207] width 130 height 46
drag, startPoint x: 154, startPoint y: 156, endPoint x: 381, endPoint y: 164, distance: 226.7
click at [381, 164] on tr "Код Название промышленные инновации ФИО контактного лица Email контактного лица…" at bounding box center [564, 143] width 984 height 74
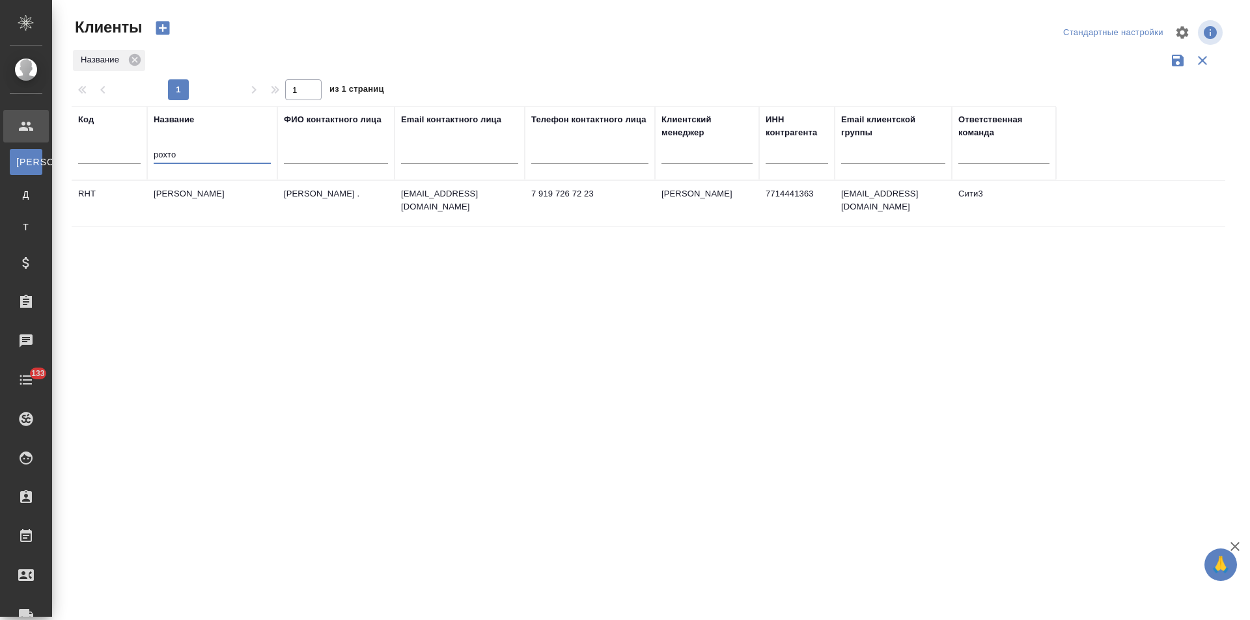
click at [287, 202] on td "Ананян Ануш ." at bounding box center [335, 204] width 117 height 46
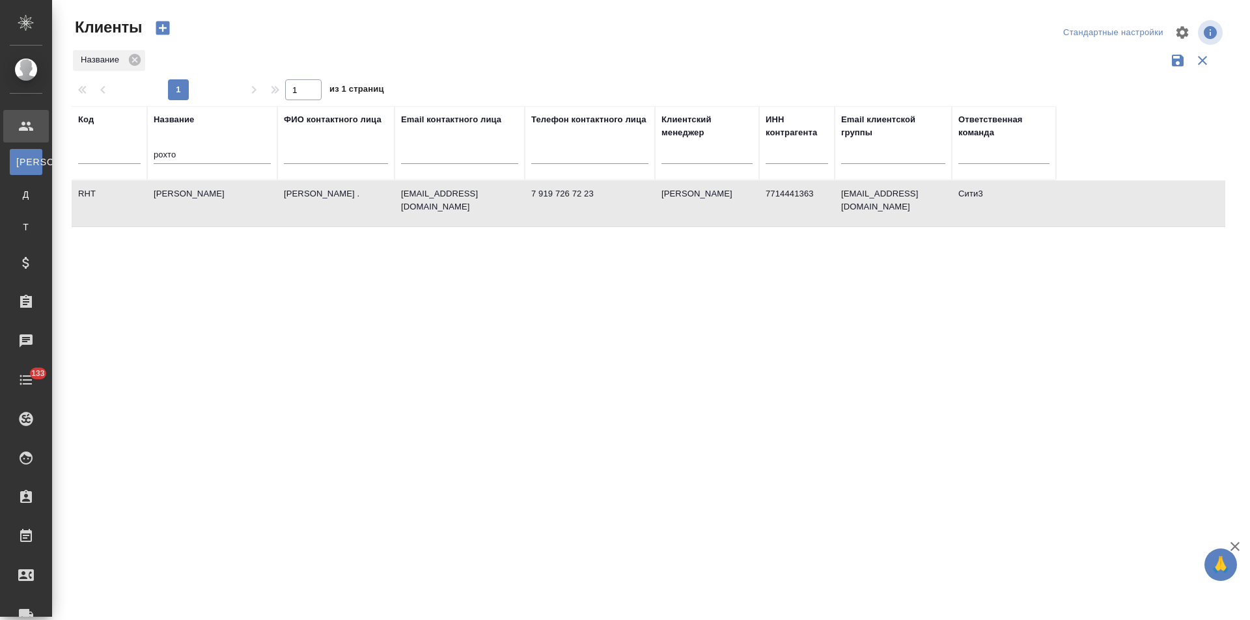
click at [287, 202] on td "Ананян Ануш ." at bounding box center [335, 204] width 117 height 46
drag, startPoint x: 191, startPoint y: 156, endPoint x: 142, endPoint y: 160, distance: 49.0
click at [142, 160] on tr "Код Название рохто ФИО контактного лица Email контактного лица Телефон контактн…" at bounding box center [564, 143] width 984 height 74
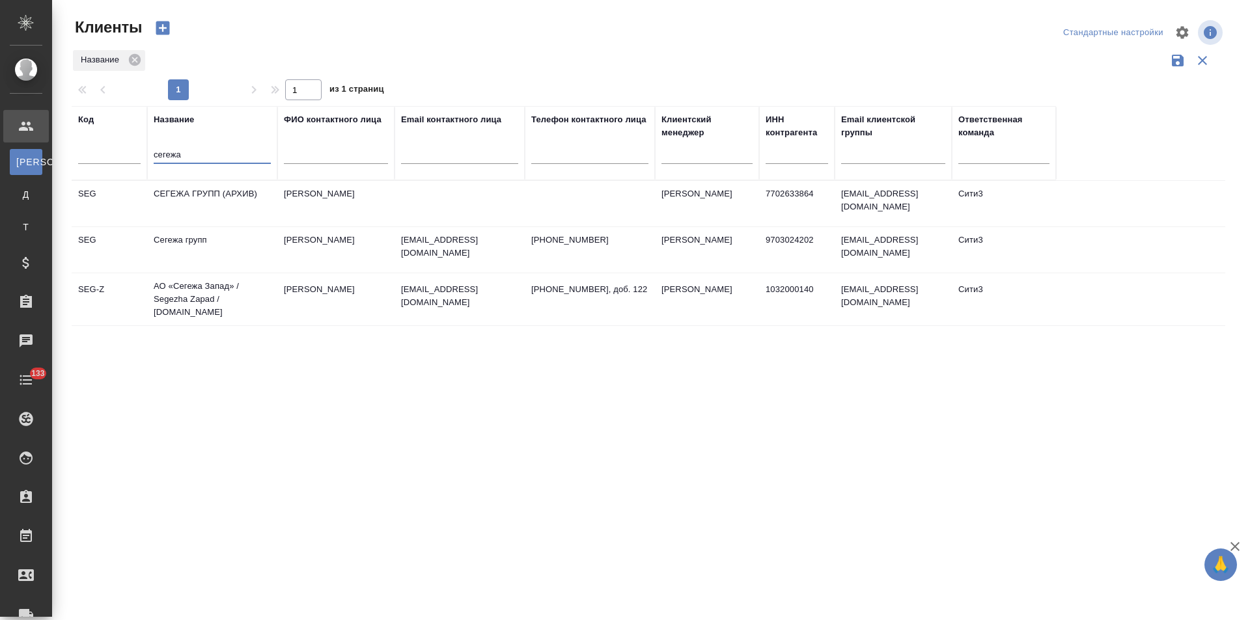
click at [355, 249] on td "Кормильцев Константин" at bounding box center [335, 250] width 117 height 46
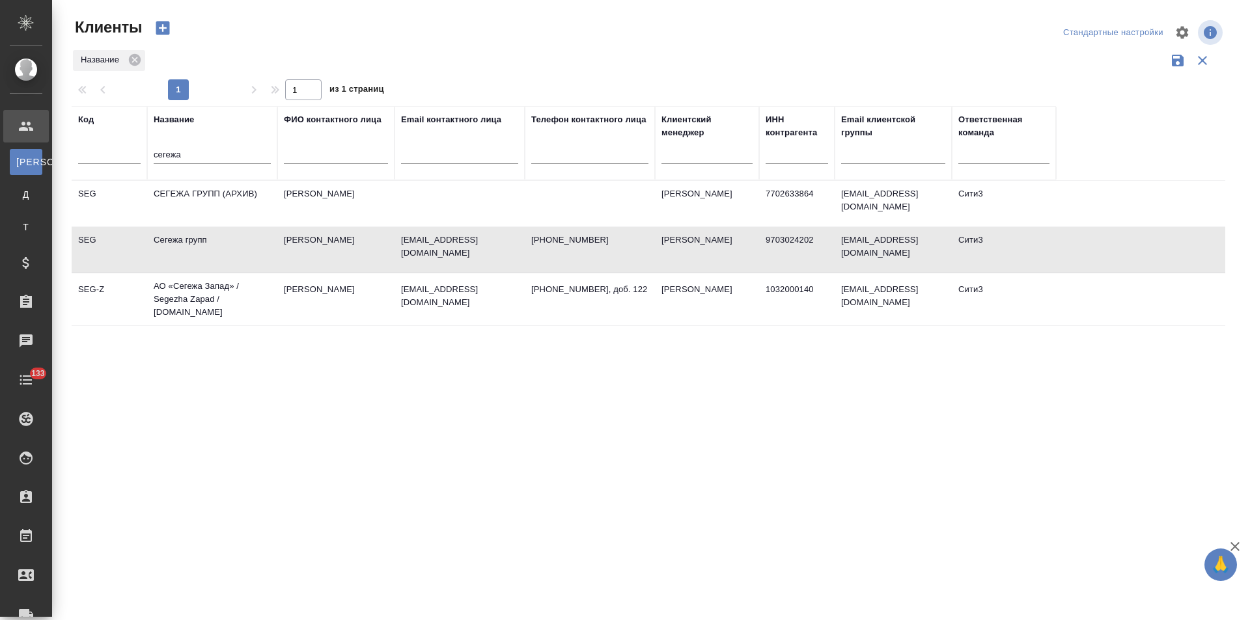
click at [355, 249] on td "Кормильцев Константин" at bounding box center [335, 250] width 117 height 46
click at [324, 203] on td "Тонкова Елена" at bounding box center [335, 204] width 117 height 46
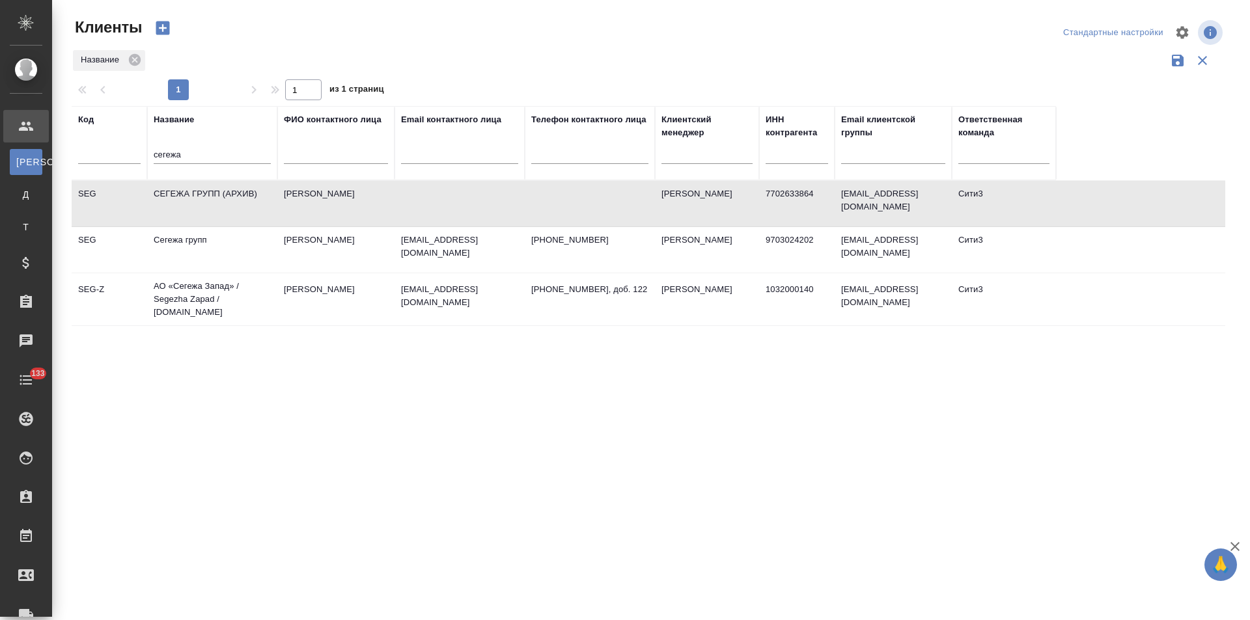
click at [324, 203] on td "Тонкова Елена" at bounding box center [335, 204] width 117 height 46
click at [410, 292] on p "Lapshin_DA@segezha-group.com" at bounding box center [459, 296] width 117 height 26
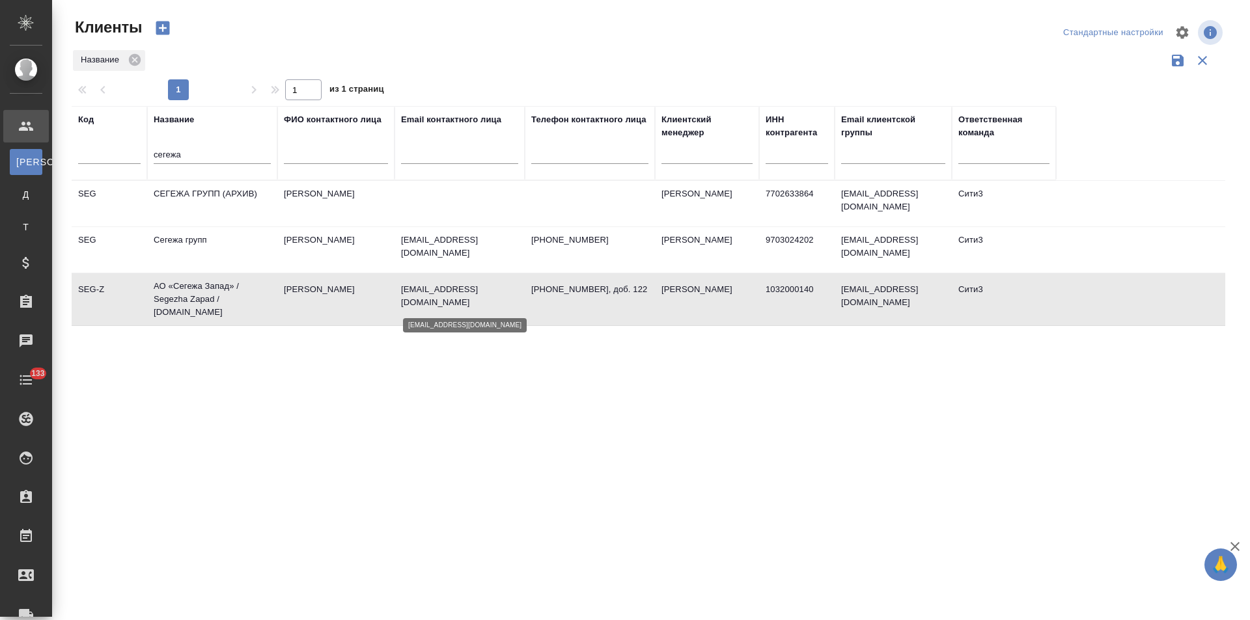
click at [410, 292] on p "Lapshin_DA@segezha-group.com" at bounding box center [459, 296] width 117 height 26
drag, startPoint x: 206, startPoint y: 154, endPoint x: 71, endPoint y: 161, distance: 135.6
click at [71, 161] on div "Клиенты Стандартные настройки Название 1 1 из 1 страниц Код Название сегежа ФИО…" at bounding box center [653, 291] width 1178 height 582
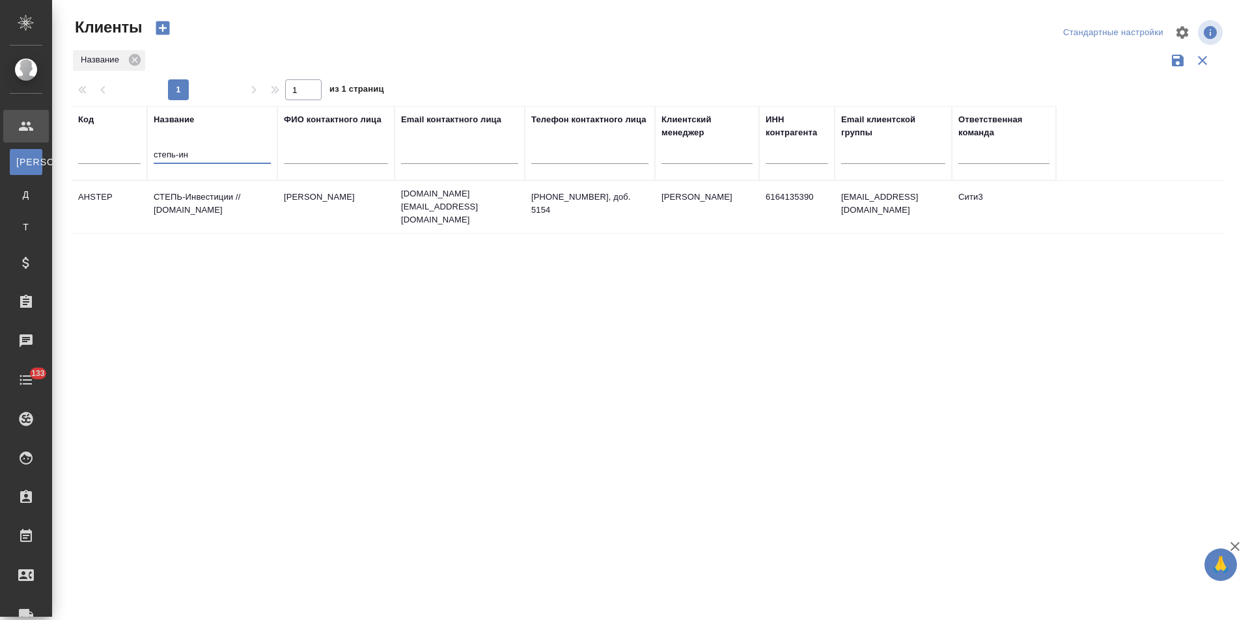
click at [215, 212] on td "СТЕПЬ-Инвестиции // ahstep.ru" at bounding box center [212, 207] width 130 height 46
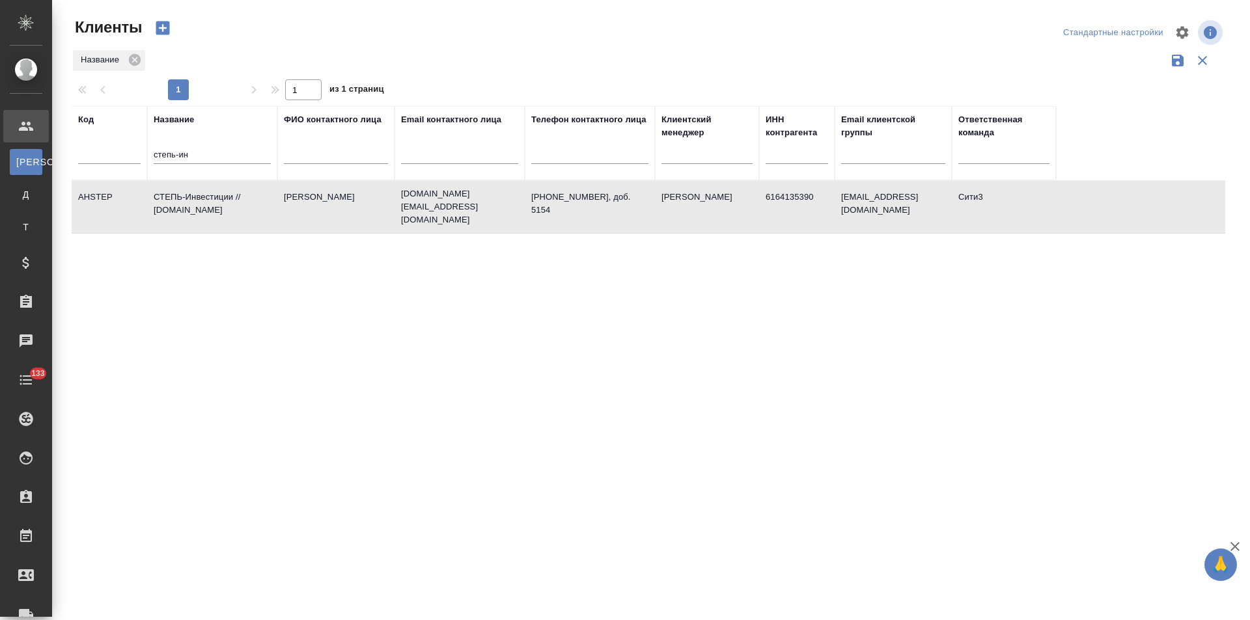
click at [215, 212] on td "СТЕПЬ-Инвестиции // ahstep.ru" at bounding box center [212, 207] width 130 height 46
drag, startPoint x: 209, startPoint y: 158, endPoint x: 106, endPoint y: 165, distance: 103.1
click at [106, 165] on tr "Код Название степь-ин ФИО контактного лица Email контактного лица Телефон конта…" at bounding box center [564, 143] width 984 height 74
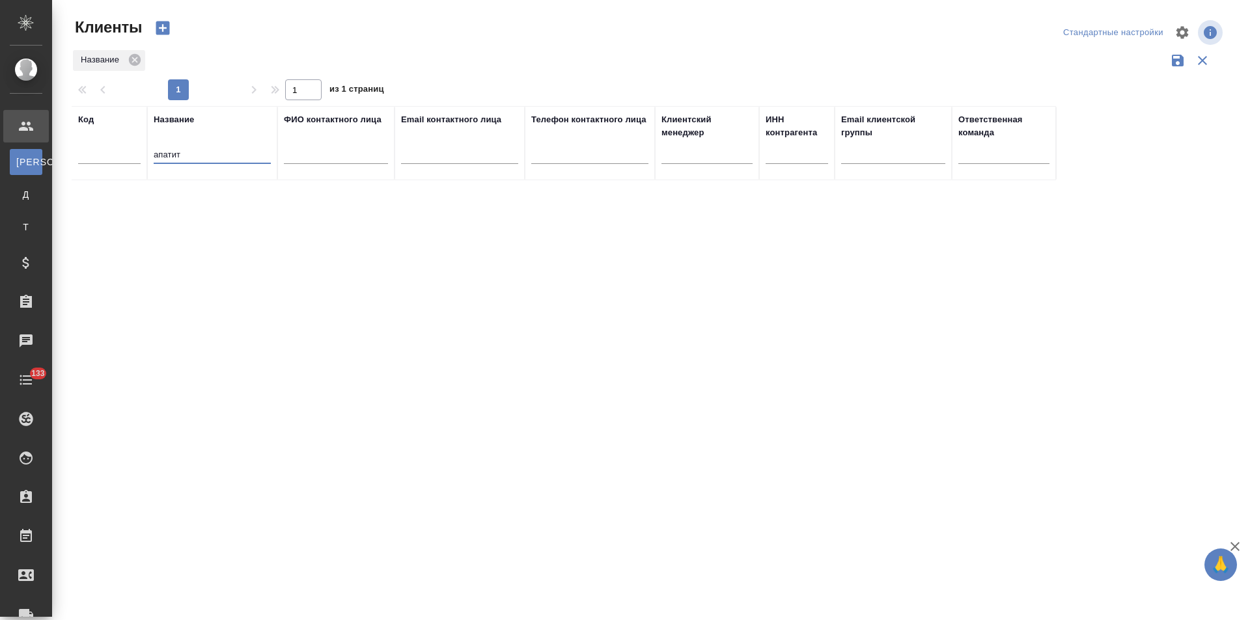
drag, startPoint x: 192, startPoint y: 154, endPoint x: 130, endPoint y: 166, distance: 63.1
click at [130, 166] on tr "Код Название апатит ФИО контактного лица Email контактного лица Телефон контакт…" at bounding box center [564, 143] width 984 height 74
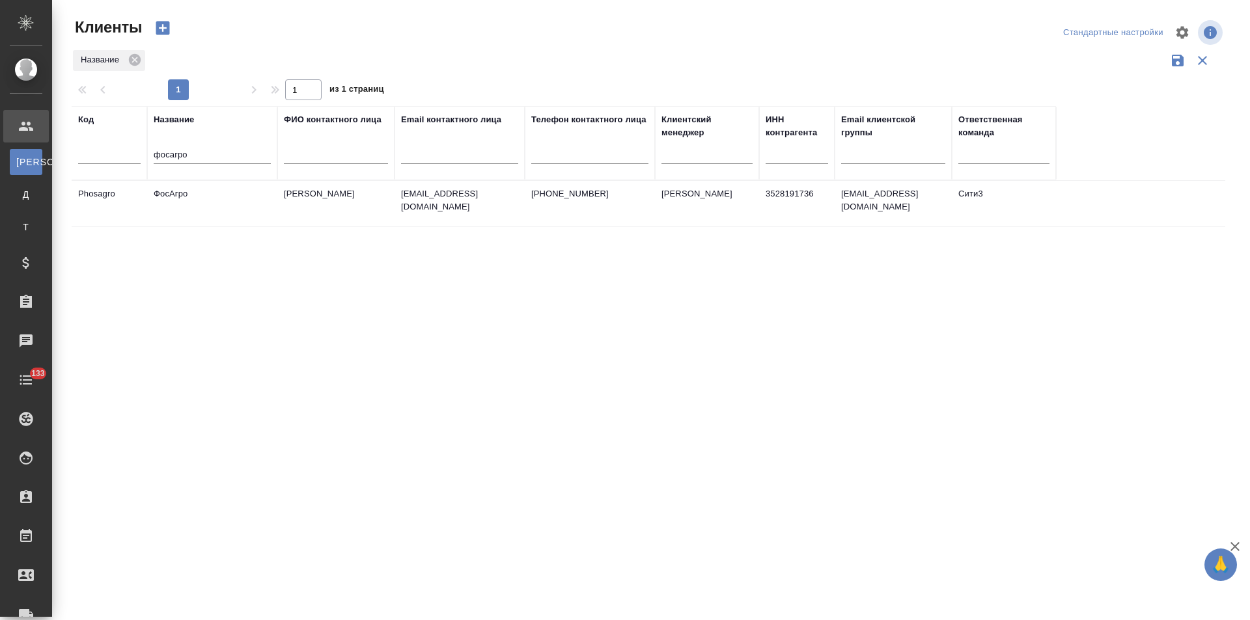
click at [222, 204] on td "ФосАгро" at bounding box center [212, 204] width 130 height 46
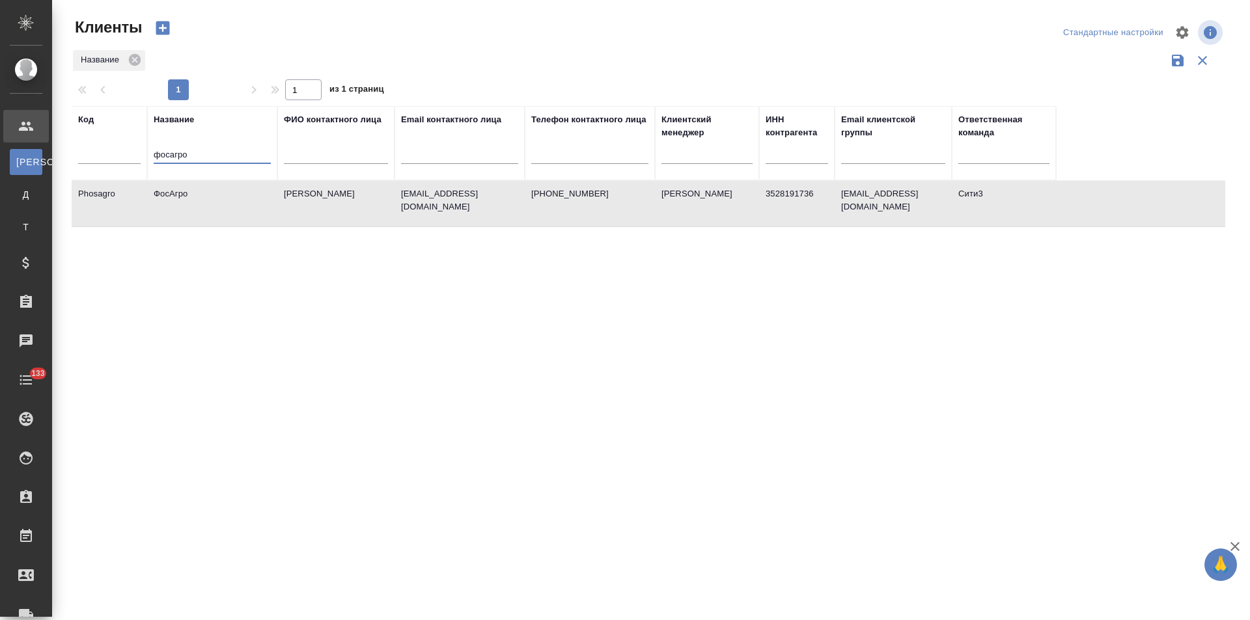
drag, startPoint x: 207, startPoint y: 157, endPoint x: 132, endPoint y: 157, distance: 74.9
click at [132, 157] on tr "Код Название фосагро ФИО контактного лица Email контактного лица Телефон контак…" at bounding box center [564, 143] width 984 height 74
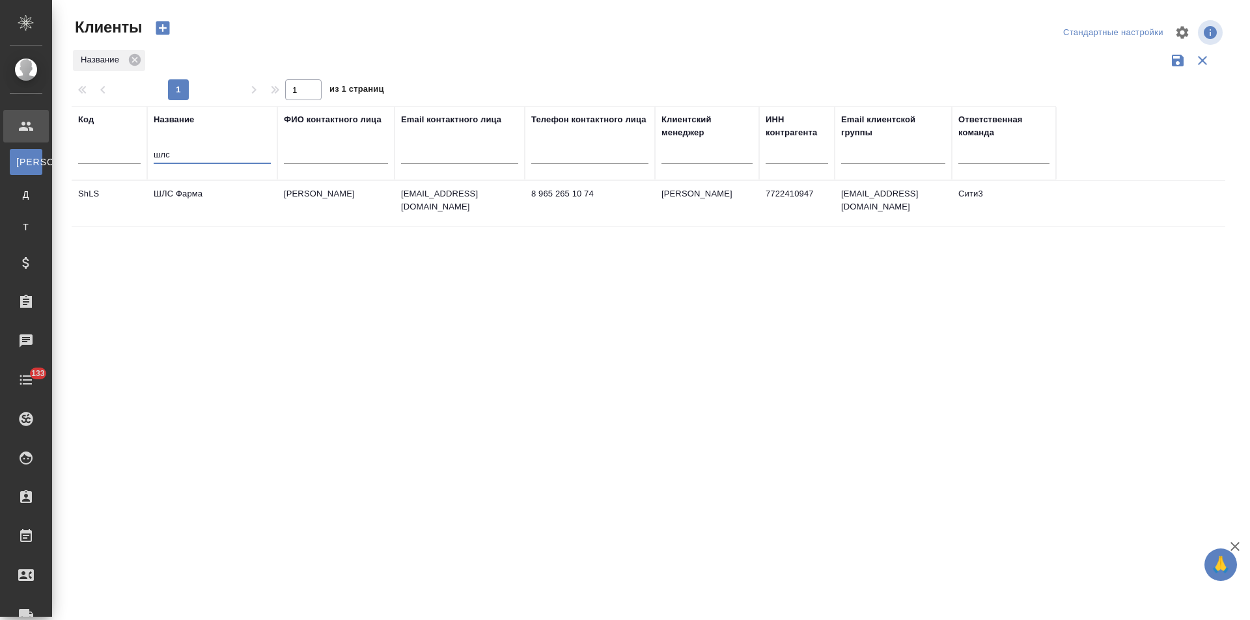
click at [224, 197] on td "ШЛС Фарма" at bounding box center [212, 204] width 130 height 46
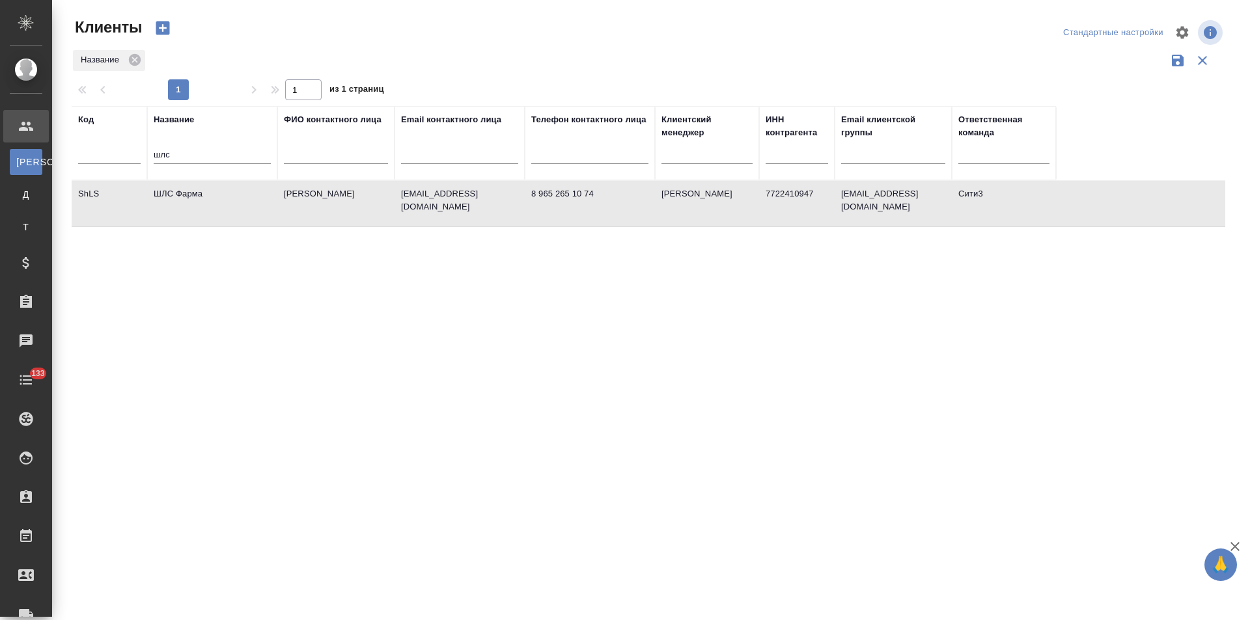
click at [224, 197] on td "ШЛС Фарма" at bounding box center [212, 204] width 130 height 46
drag, startPoint x: 186, startPoint y: 156, endPoint x: 132, endPoint y: 156, distance: 54.0
click at [132, 156] on tr "Код Название шлс ФИО контактного лица Email контактного лица Телефон контактног…" at bounding box center [564, 143] width 984 height 74
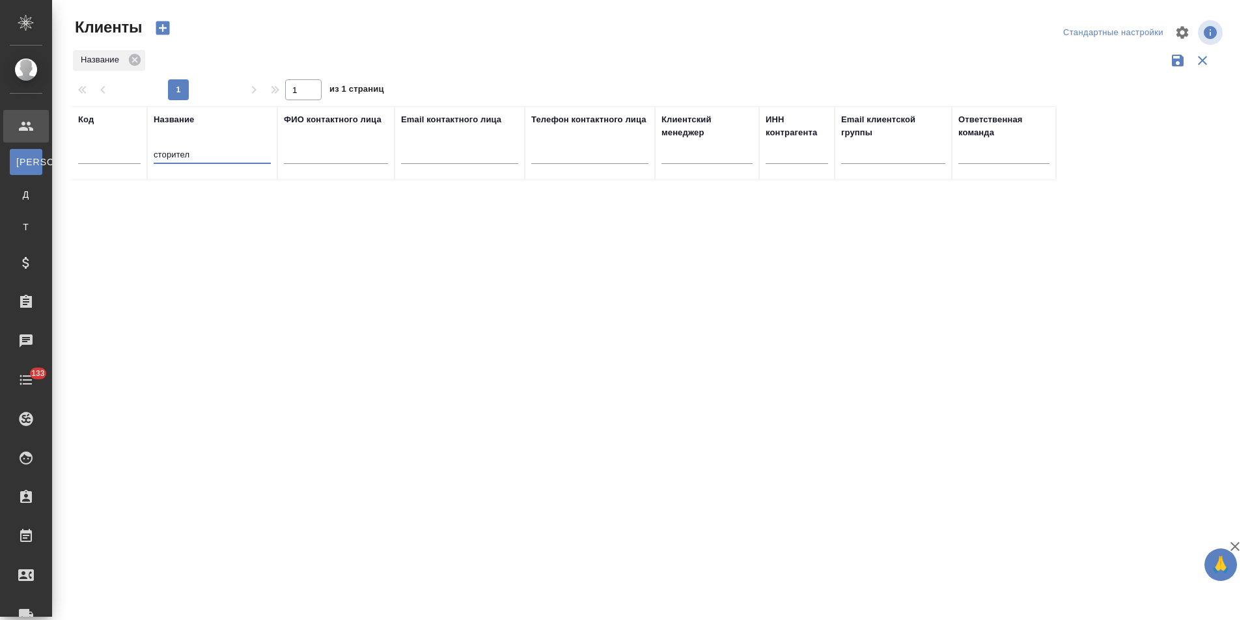
drag, startPoint x: 207, startPoint y: 158, endPoint x: 91, endPoint y: 166, distance: 116.2
click at [91, 166] on tr "Код Название сторител ФИО контактного лица Email контактного лица Телефон конта…" at bounding box center [564, 143] width 984 height 74
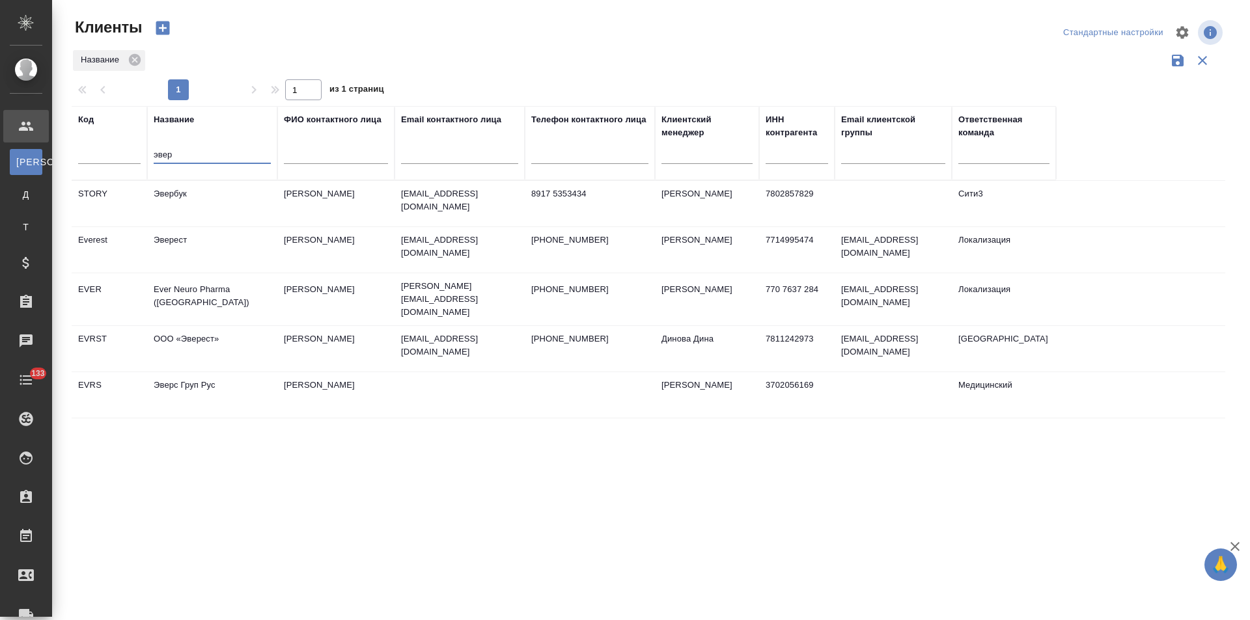
click at [203, 200] on td "Эвербук" at bounding box center [212, 204] width 130 height 46
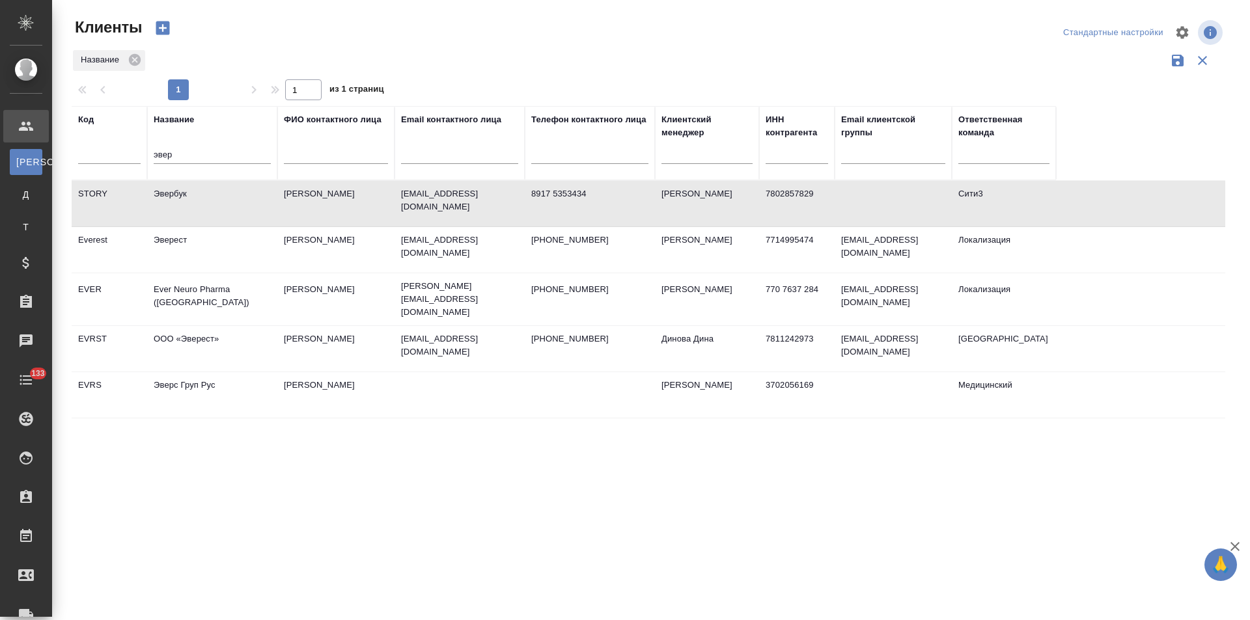
click at [203, 200] on td "Эвербук" at bounding box center [212, 204] width 130 height 46
drag, startPoint x: 183, startPoint y: 154, endPoint x: 140, endPoint y: 155, distance: 43.0
click at [140, 155] on tr "Код Название эвер ФИО контактного лица Email контактного лица Телефон контактно…" at bounding box center [564, 143] width 984 height 74
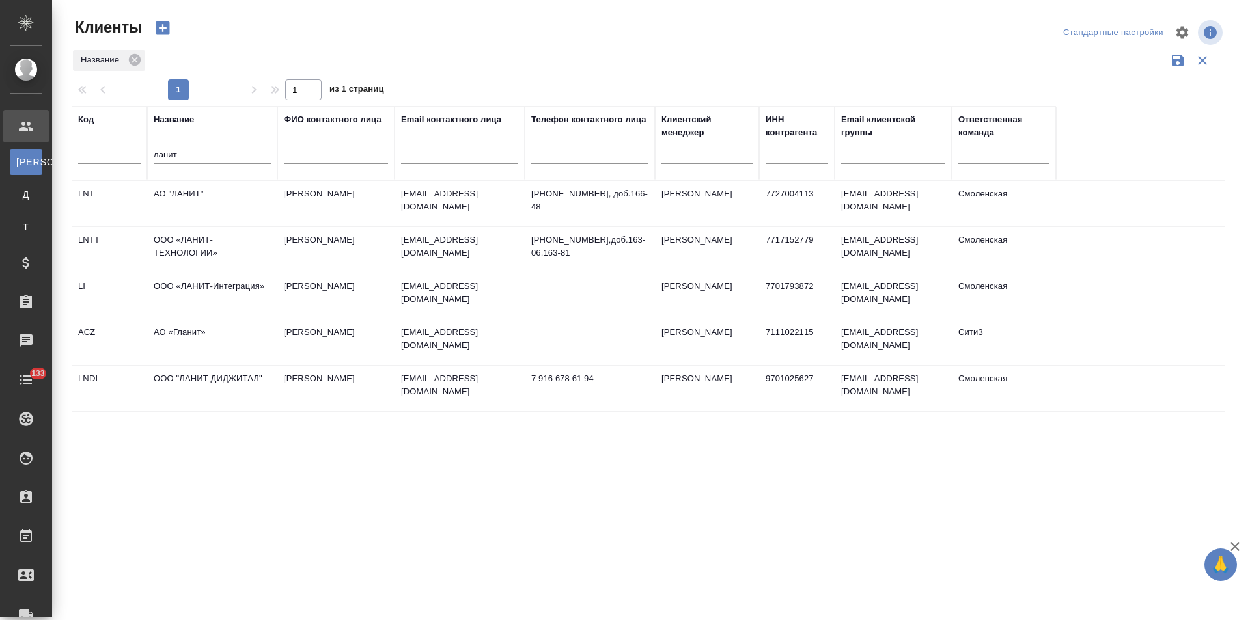
click at [348, 193] on td "Залазаева Оксана" at bounding box center [335, 204] width 117 height 46
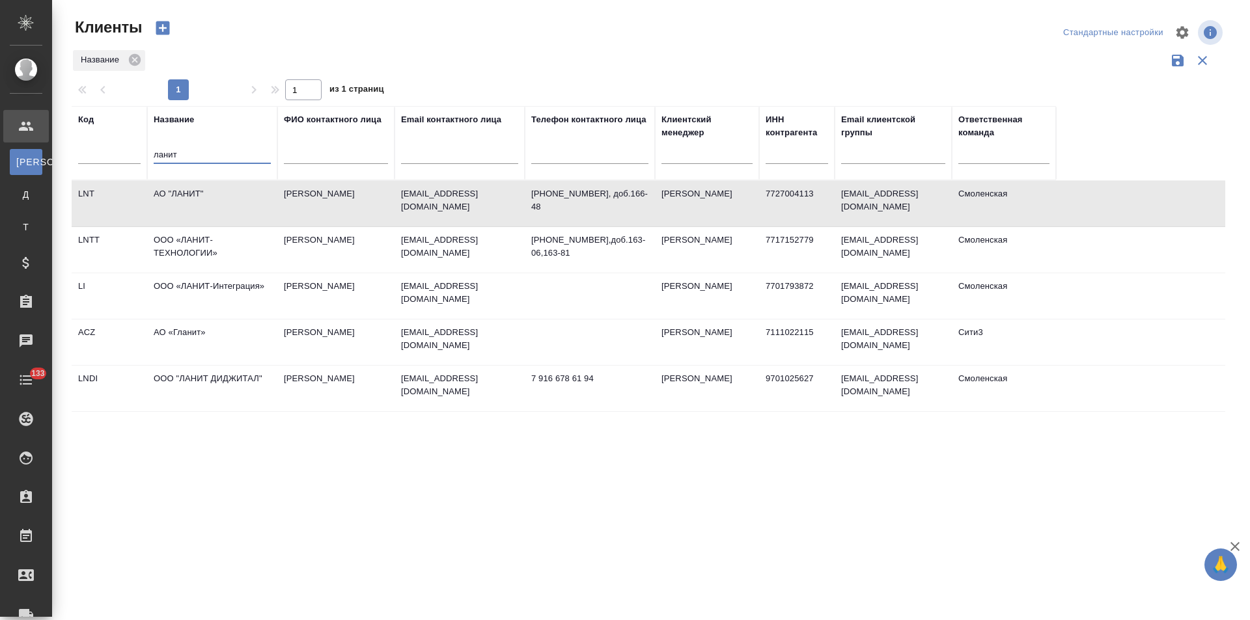
drag, startPoint x: 146, startPoint y: 158, endPoint x: 138, endPoint y: 158, distance: 7.8
click at [138, 158] on tr "Код Название ланит ФИО контактного лица Email контактного лица Телефон контактн…" at bounding box center [564, 143] width 984 height 74
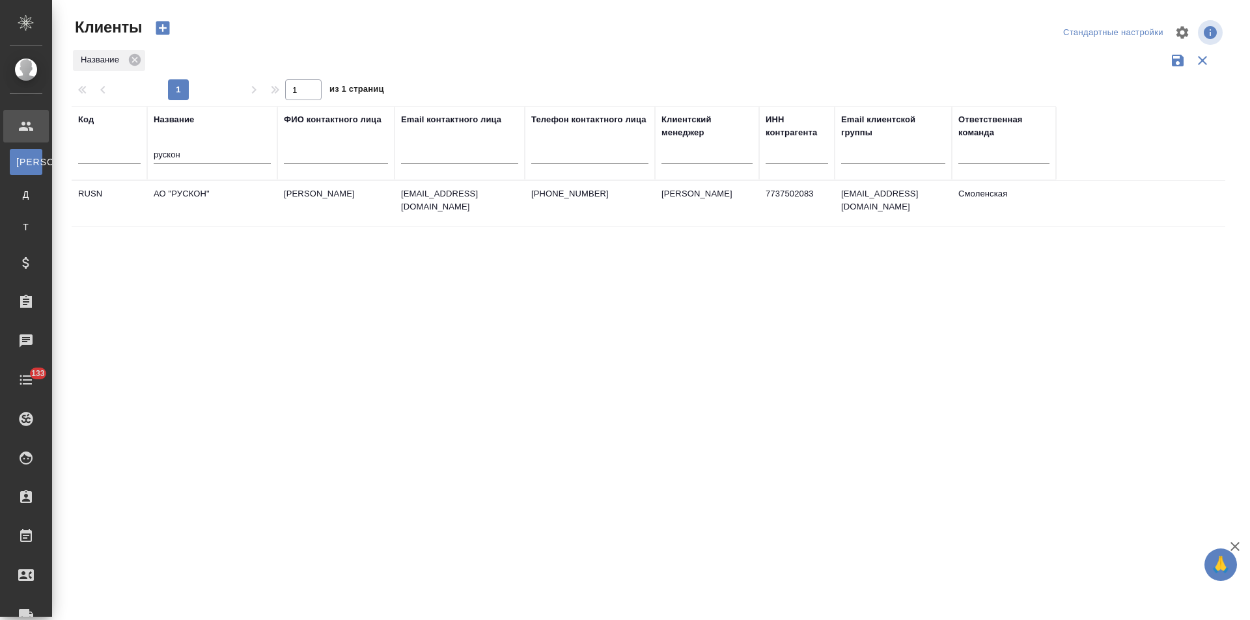
click at [230, 204] on td "АО "РУСКОН"" at bounding box center [212, 204] width 130 height 46
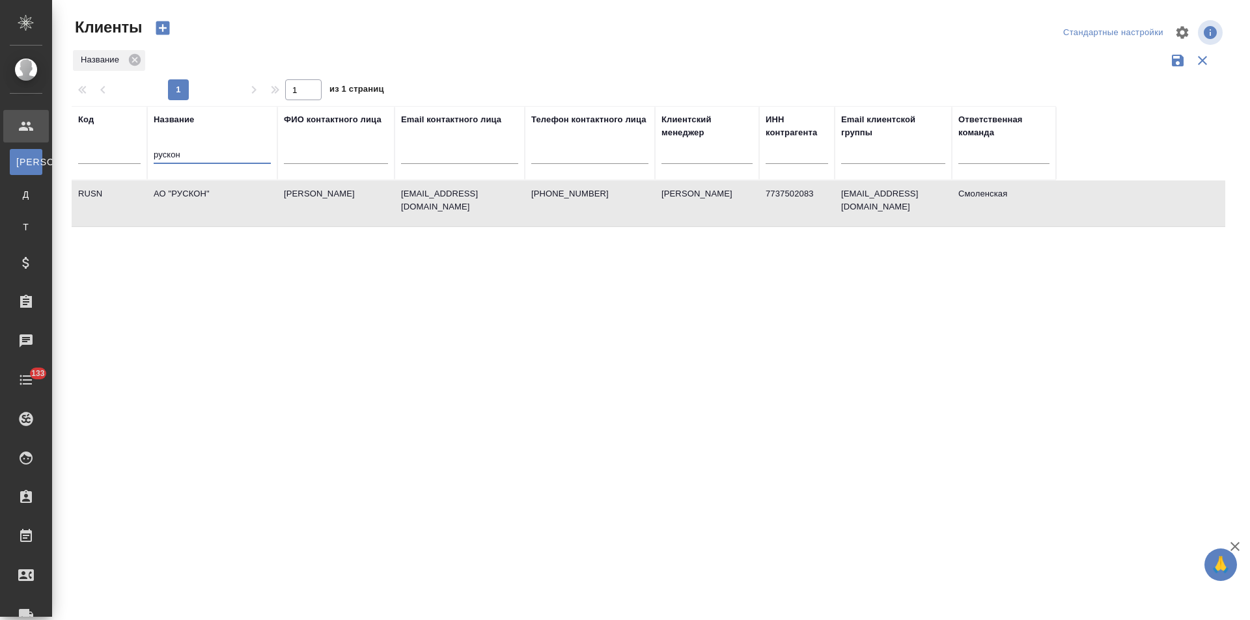
drag, startPoint x: 161, startPoint y: 156, endPoint x: 133, endPoint y: 156, distance: 28.0
click at [133, 156] on tr "Код Название рускон ФИО контактного лица Email контактного лица Телефон контакт…" at bounding box center [564, 143] width 984 height 74
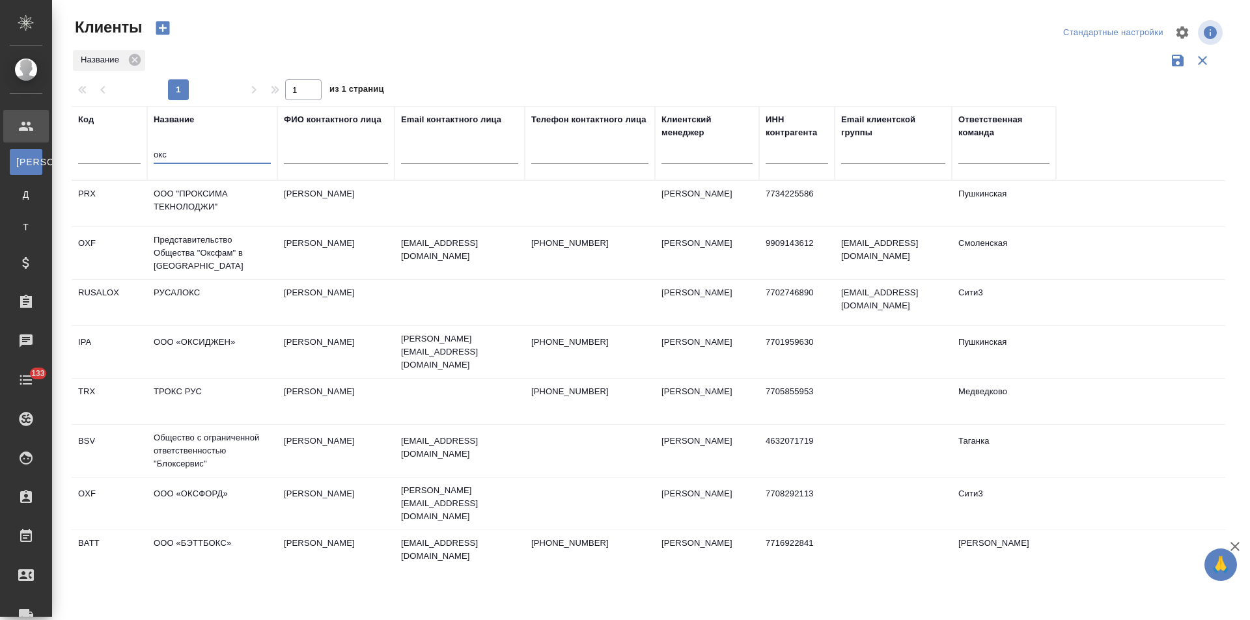
drag, startPoint x: 199, startPoint y: 158, endPoint x: 83, endPoint y: 156, distance: 115.3
click at [83, 156] on tr "Код Название окс ФИО контактного лица Email контактного лица Телефон контактног…" at bounding box center [564, 143] width 984 height 74
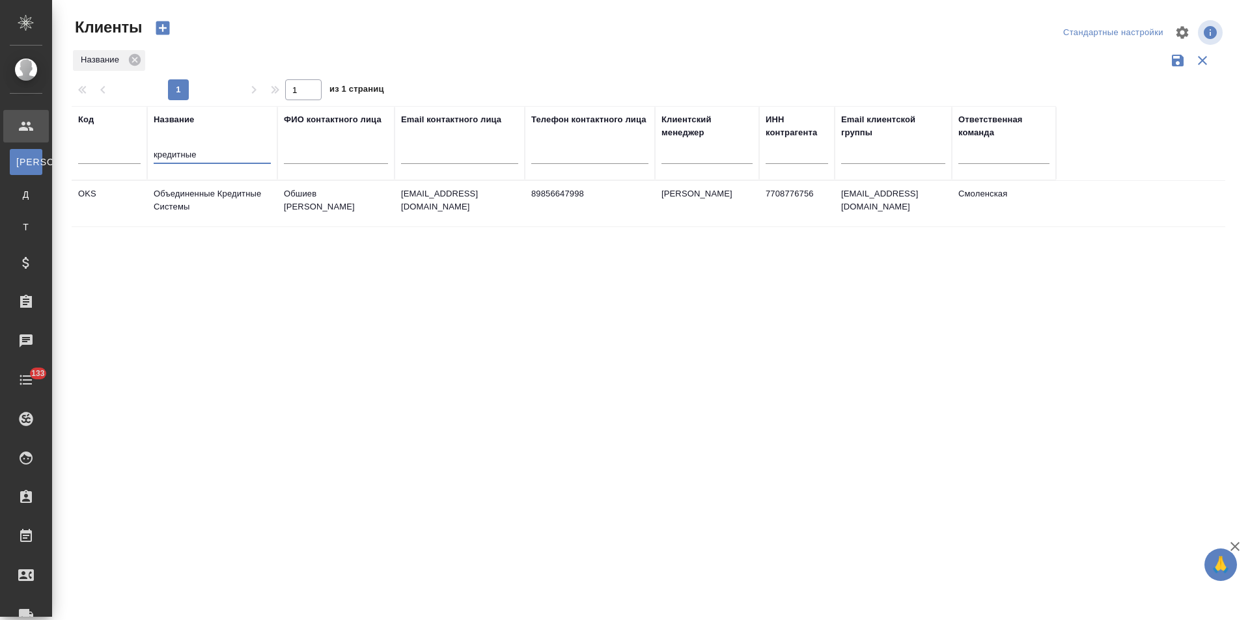
click at [262, 204] on td "Объединенные Кредитные Системы" at bounding box center [212, 204] width 130 height 46
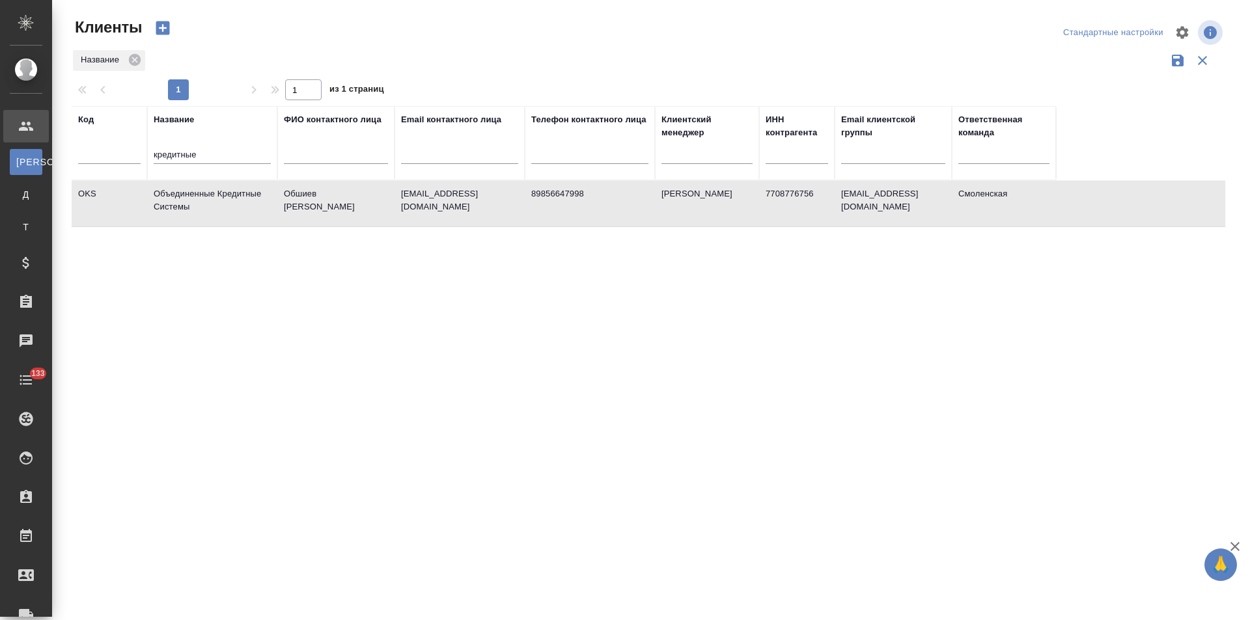
click at [262, 204] on td "Объединенные Кредитные Системы" at bounding box center [212, 204] width 130 height 46
drag, startPoint x: 223, startPoint y: 155, endPoint x: 120, endPoint y: 154, distance: 102.2
click at [120, 154] on tr "Код Название кредитные ФИО контактного лица Email контактного лица Телефон конт…" at bounding box center [564, 143] width 984 height 74
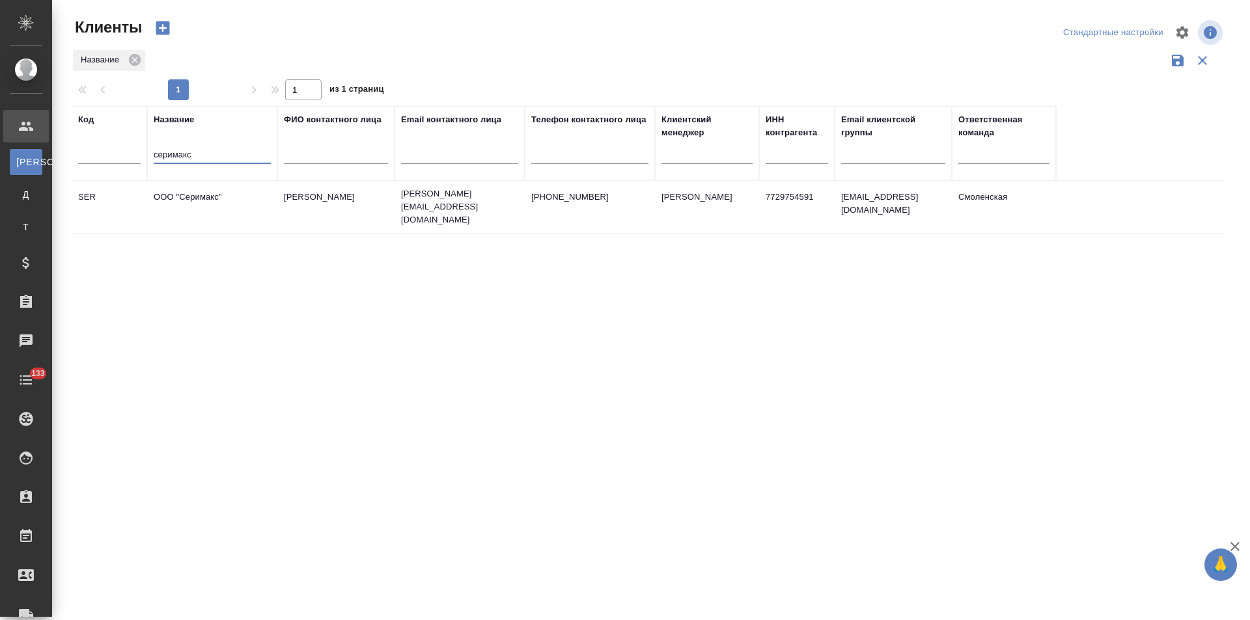
click at [219, 207] on td "ООО "Серимакс"" at bounding box center [212, 207] width 130 height 46
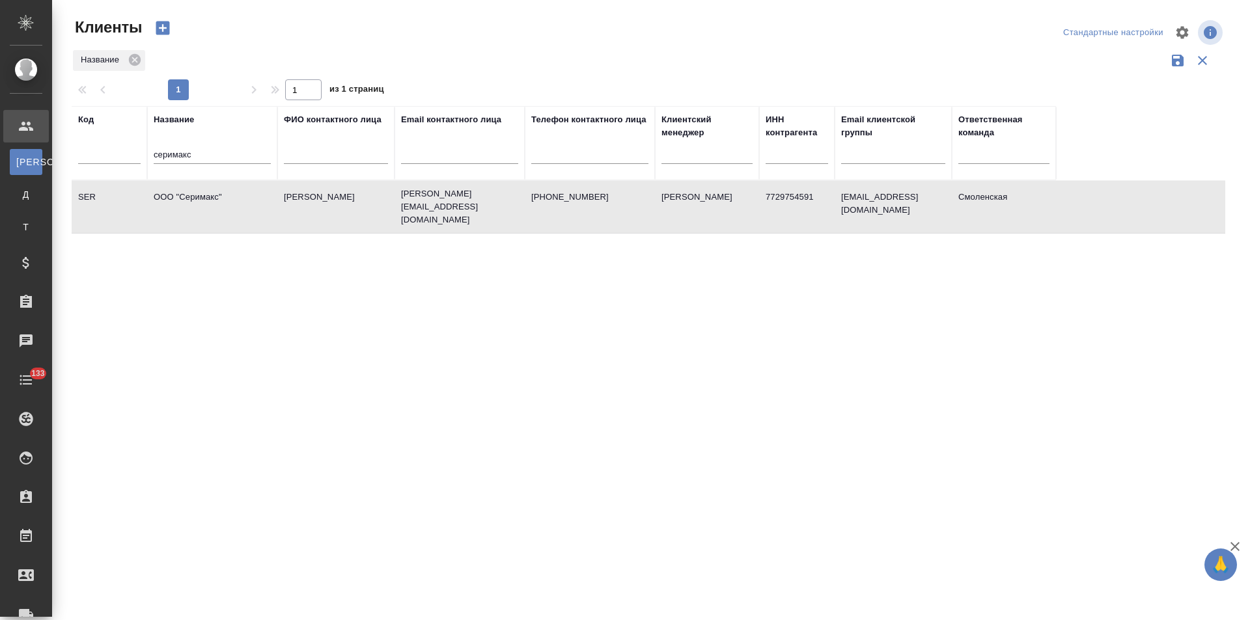
click at [219, 207] on td "ООО "Серимакс"" at bounding box center [212, 207] width 130 height 46
drag, startPoint x: 187, startPoint y: 159, endPoint x: 117, endPoint y: 164, distance: 71.2
click at [117, 164] on tr "Код Название серимакс ФИО контактного лица Email контактного лица Телефон конта…" at bounding box center [564, 143] width 984 height 74
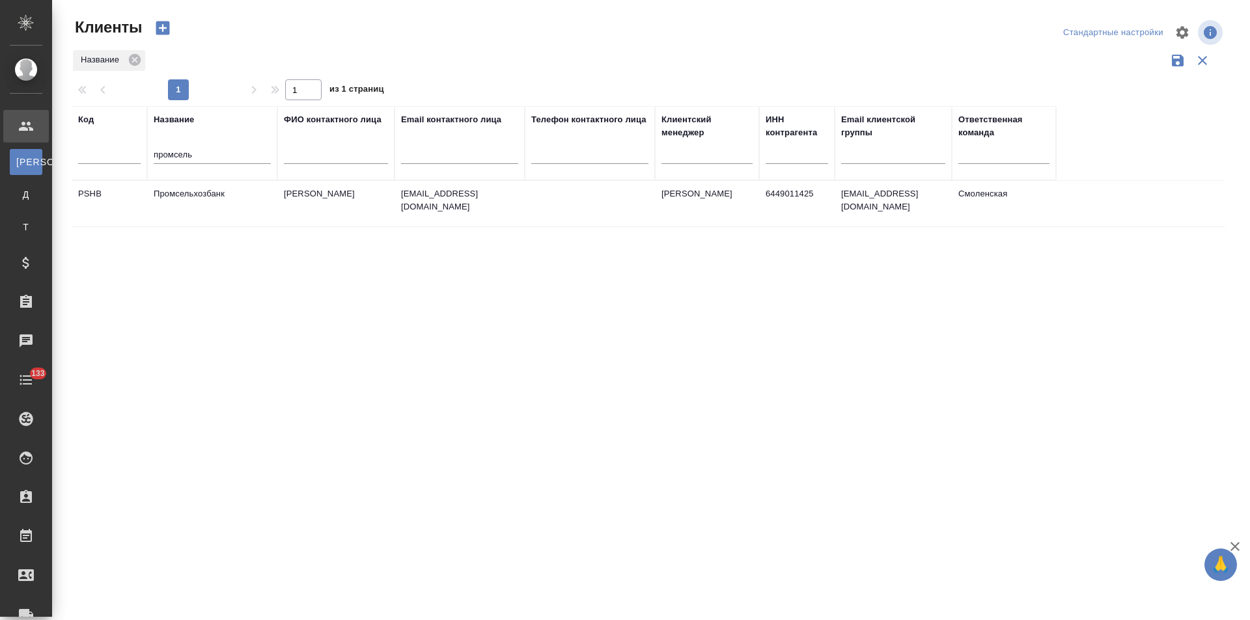
click at [185, 206] on td "Промсельхозбанк" at bounding box center [212, 204] width 130 height 46
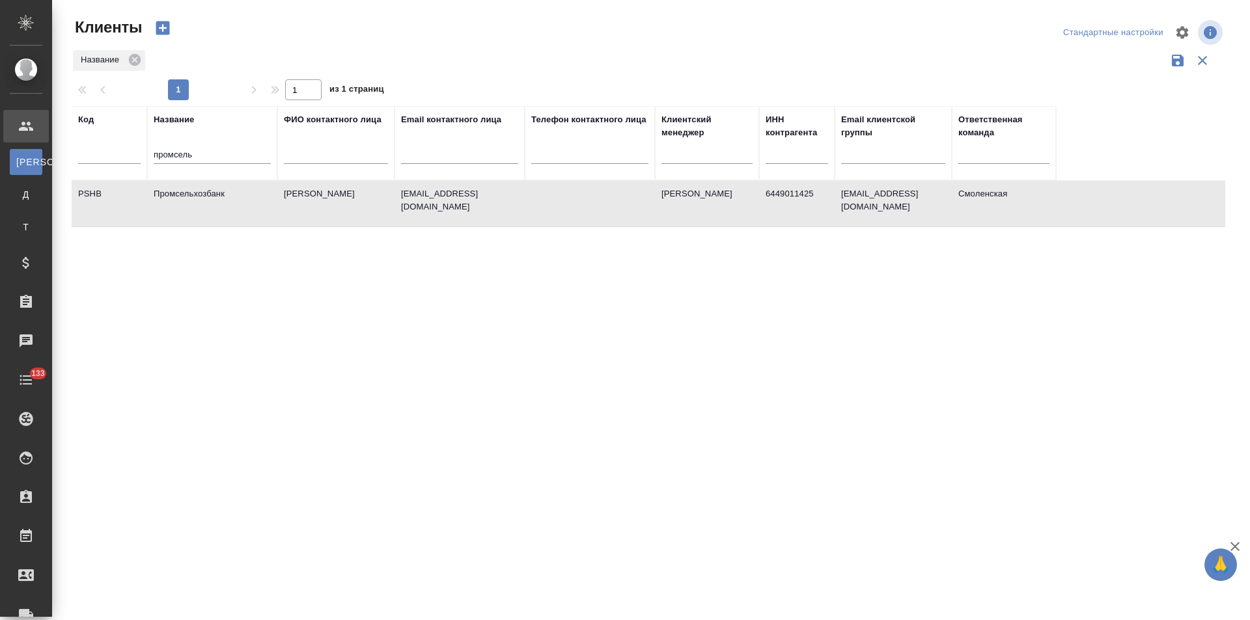
click at [185, 206] on td "Промсельхозбанк" at bounding box center [212, 204] width 130 height 46
drag, startPoint x: 207, startPoint y: 154, endPoint x: 126, endPoint y: 163, distance: 81.9
click at [126, 163] on tr "Код Название промсель ФИО контактного лица Email контактного лица Телефон конта…" at bounding box center [564, 143] width 984 height 74
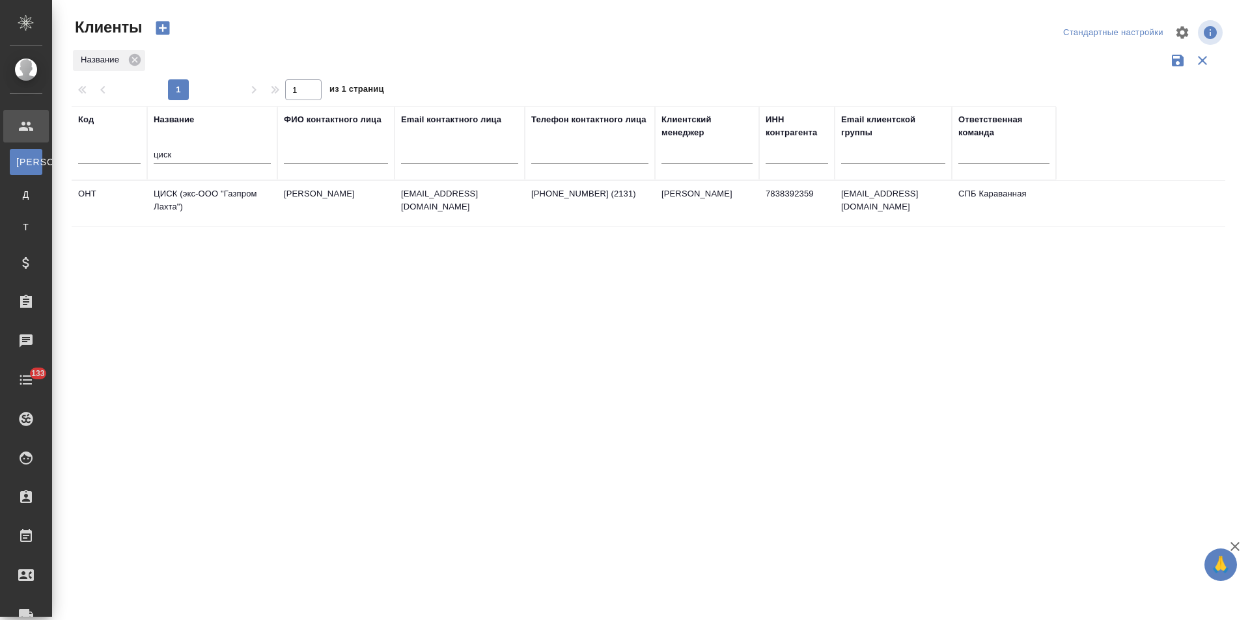
click at [205, 214] on td "ЦИСК (экс-ООО "Газпром Лахта")" at bounding box center [212, 204] width 130 height 46
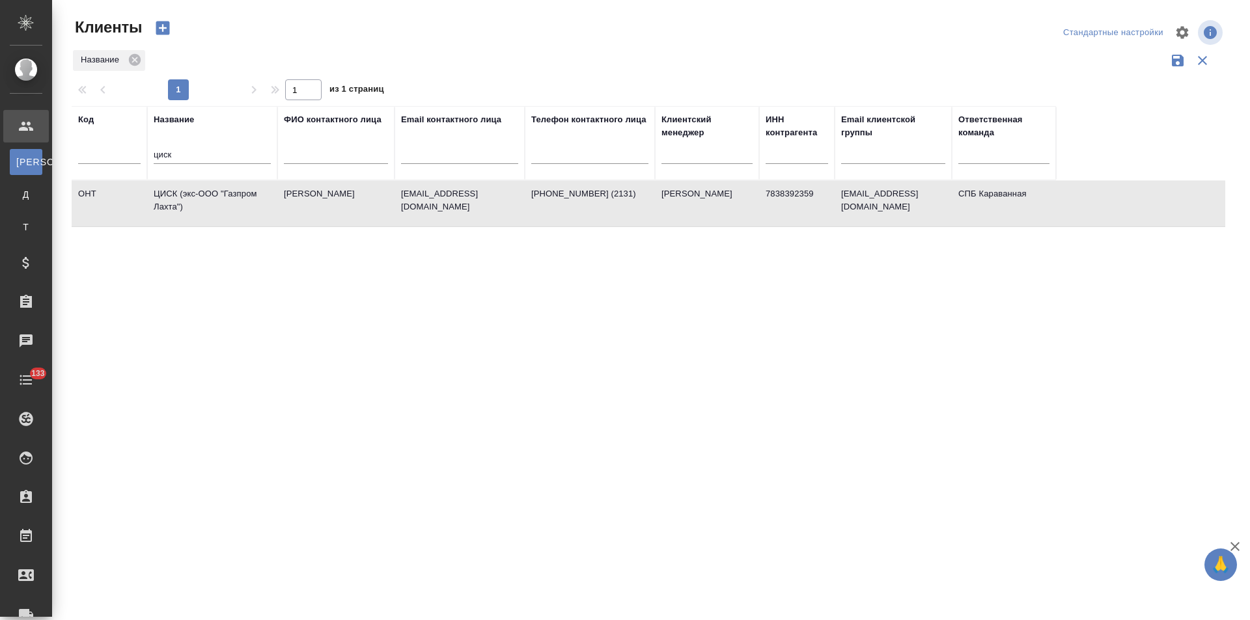
click at [205, 214] on td "ЦИСК (экс-ООО "Газпром Лахта")" at bounding box center [212, 204] width 130 height 46
drag, startPoint x: 182, startPoint y: 154, endPoint x: 137, endPoint y: 156, distance: 45.6
click at [137, 156] on tr "Код Название циск ФИО контактного лица Email контактного лица Телефон контактно…" at bounding box center [564, 143] width 984 height 74
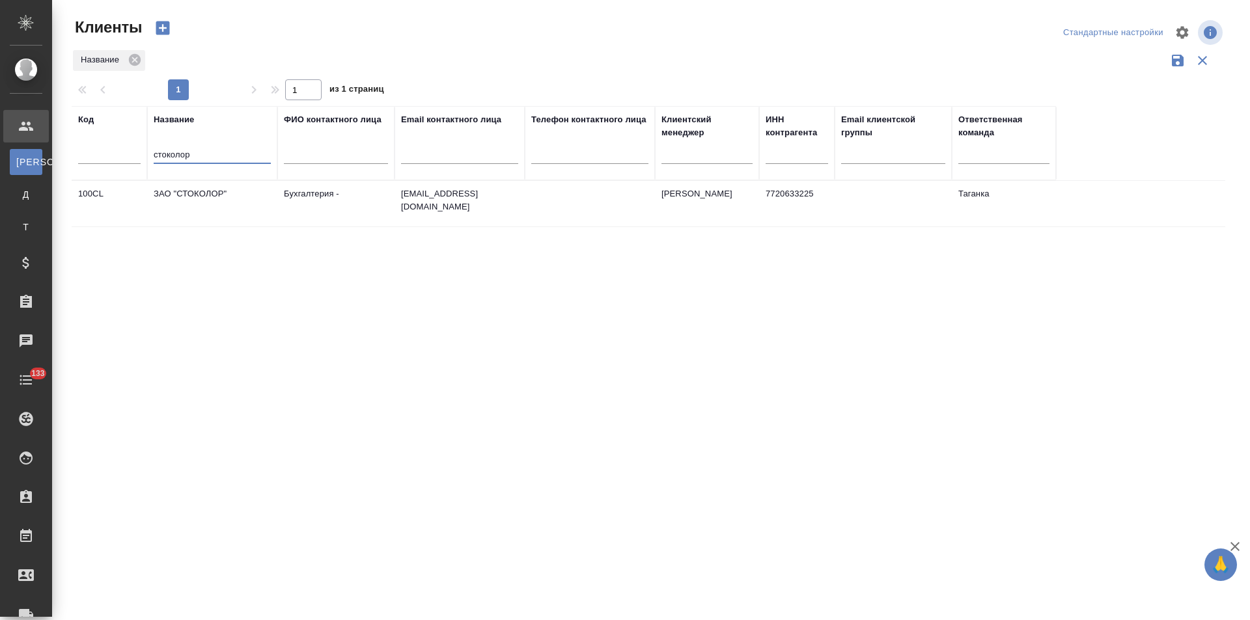
type input "стоколор"
click at [171, 208] on td "ЗАО "СТОКОЛОР"" at bounding box center [212, 204] width 130 height 46
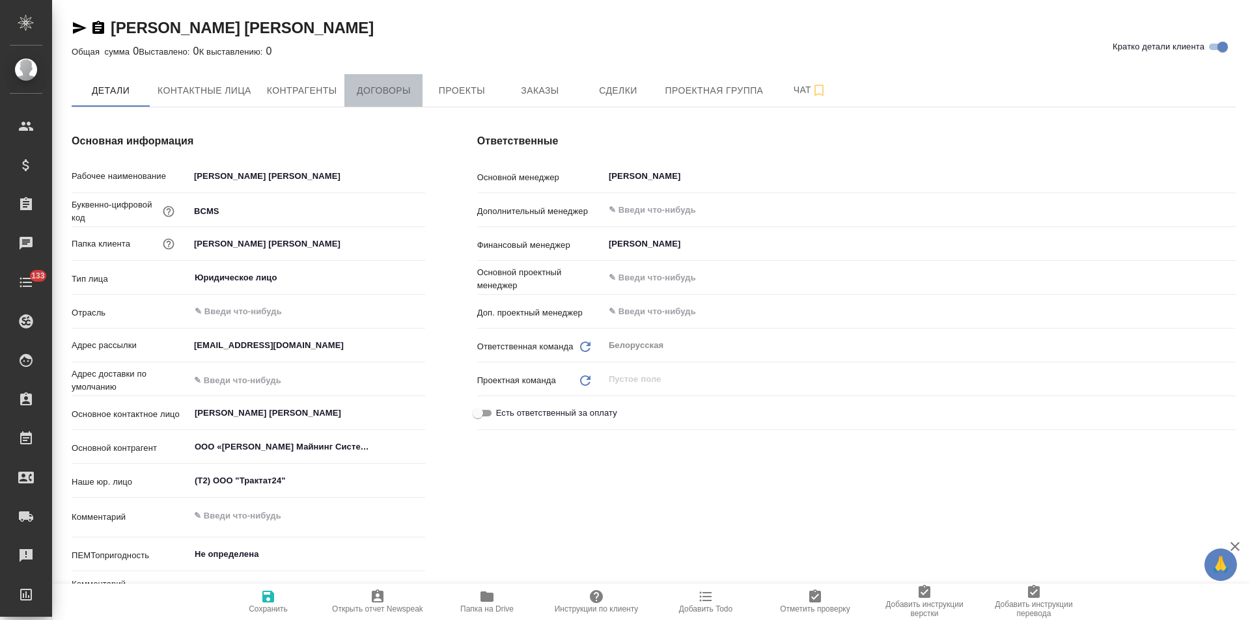
click at [384, 100] on button "Договоры" at bounding box center [383, 90] width 78 height 33
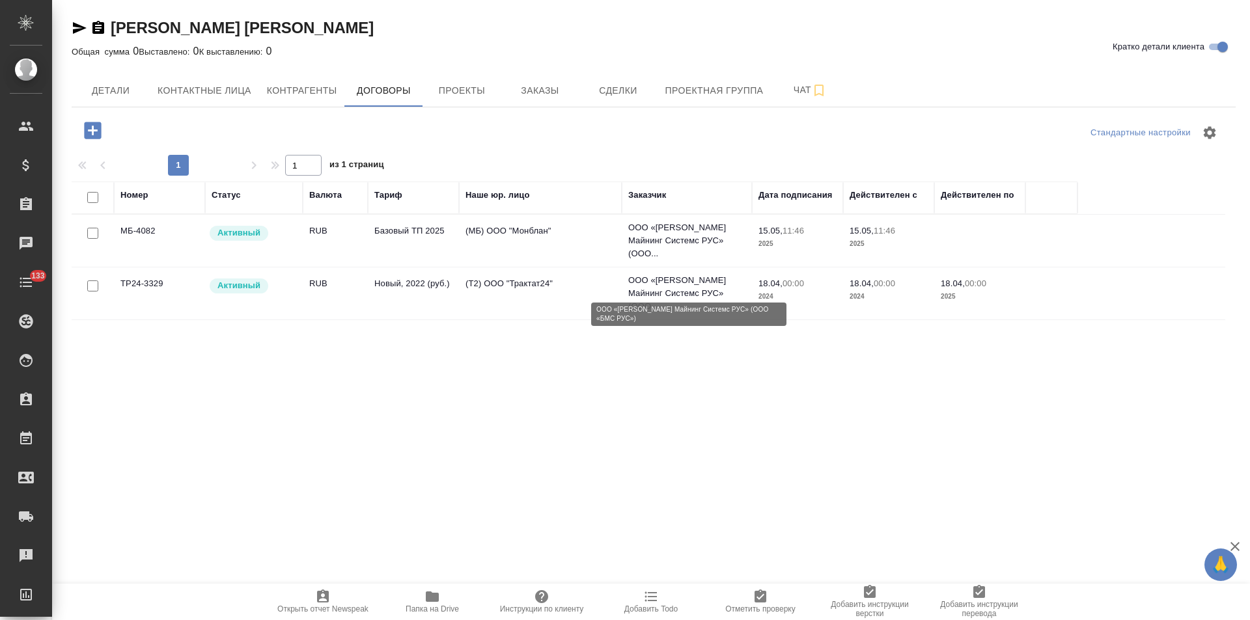
click at [687, 284] on p "ООО «Беккер Майнинг Системс РУС» (ООО..." at bounding box center [686, 293] width 117 height 39
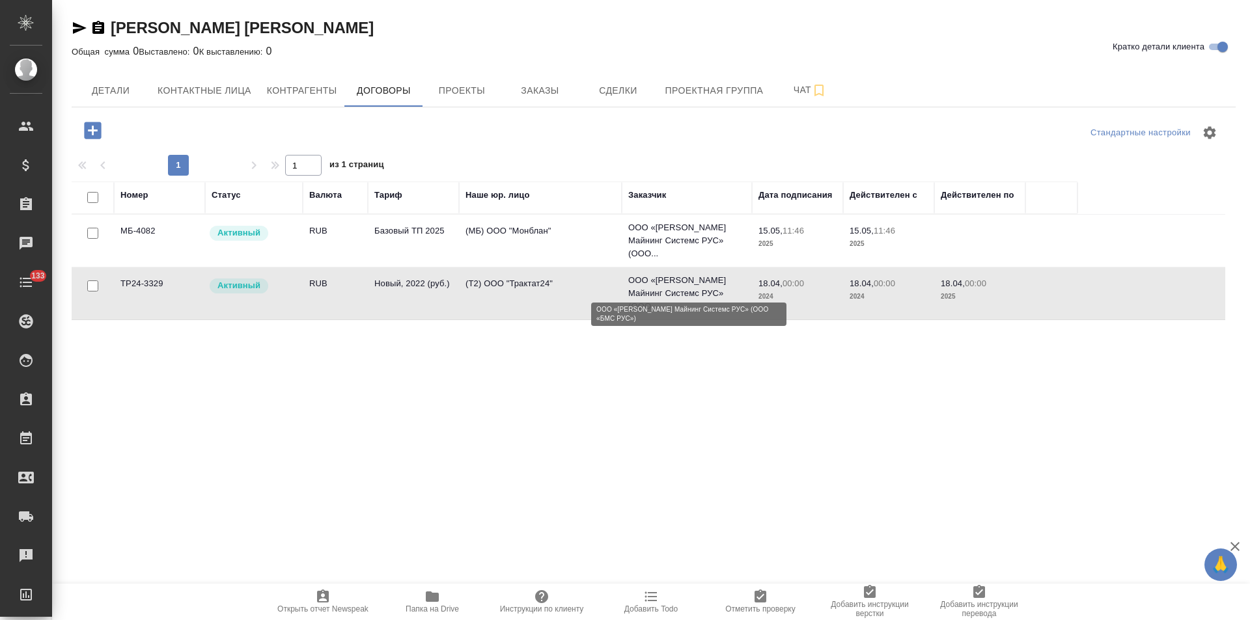
click at [687, 284] on p "ООО «Беккер Майнинг Системс РУС» (ООО..." at bounding box center [686, 293] width 117 height 39
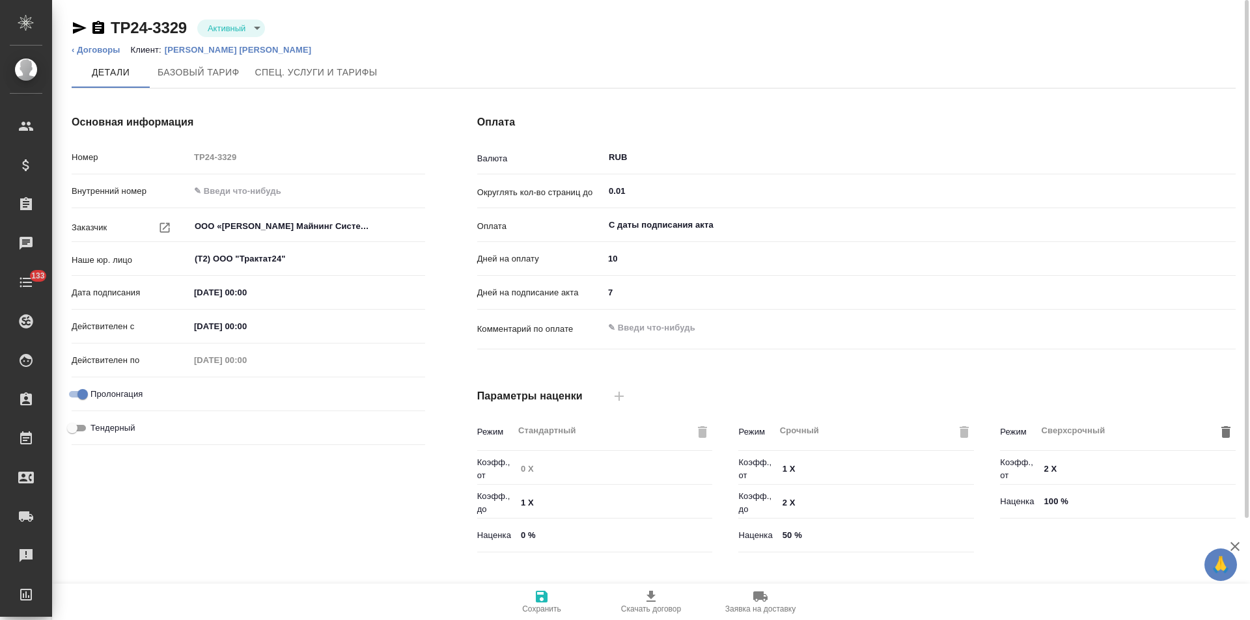
click at [255, 29] on body "🙏 .cls-1 fill:#fff; AWATERA [PERSON_NAME] Спецификации Заказы Чаты 133 Todo Про…" at bounding box center [625, 310] width 1250 height 620
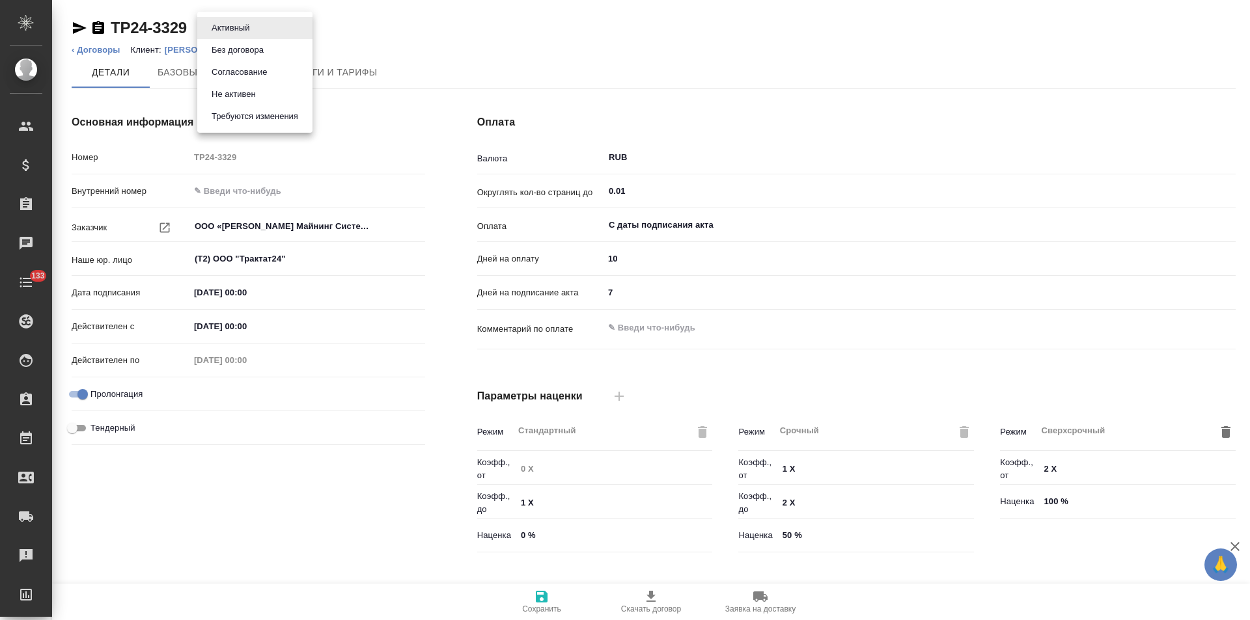
click at [237, 92] on button "Не активен" at bounding box center [234, 94] width 52 height 14
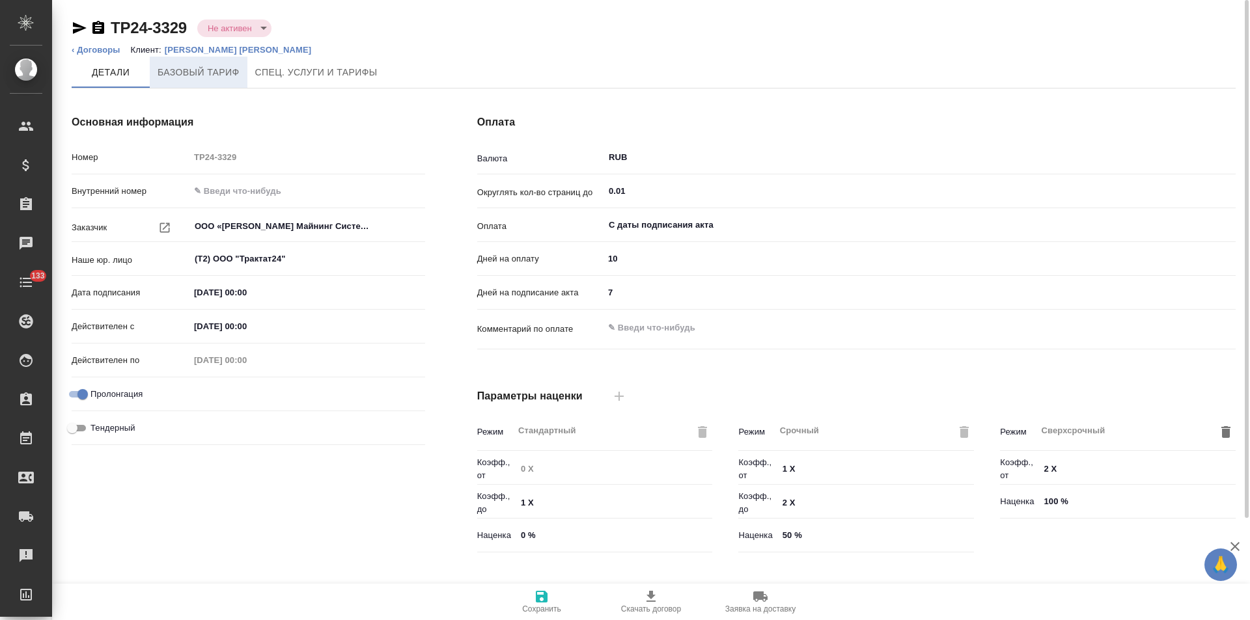
type input "Новый, 2022 (руб.)"
click at [108, 50] on link "‹ Договоры" at bounding box center [96, 50] width 49 height 10
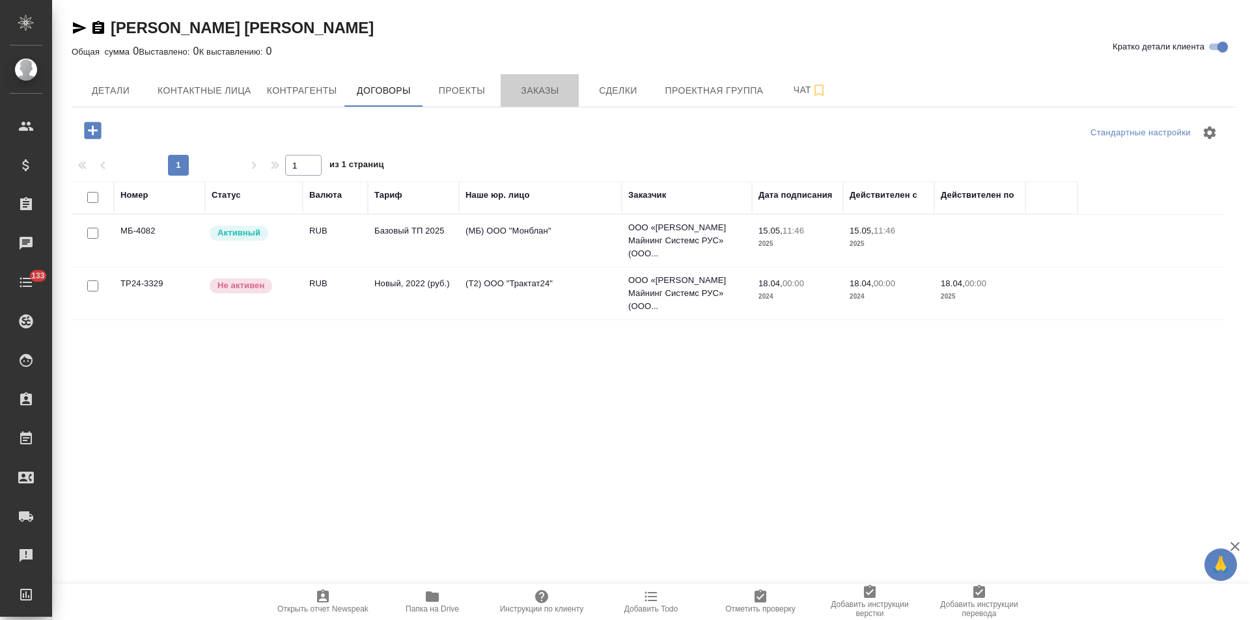
click at [529, 90] on span "Заказы" at bounding box center [539, 91] width 62 height 16
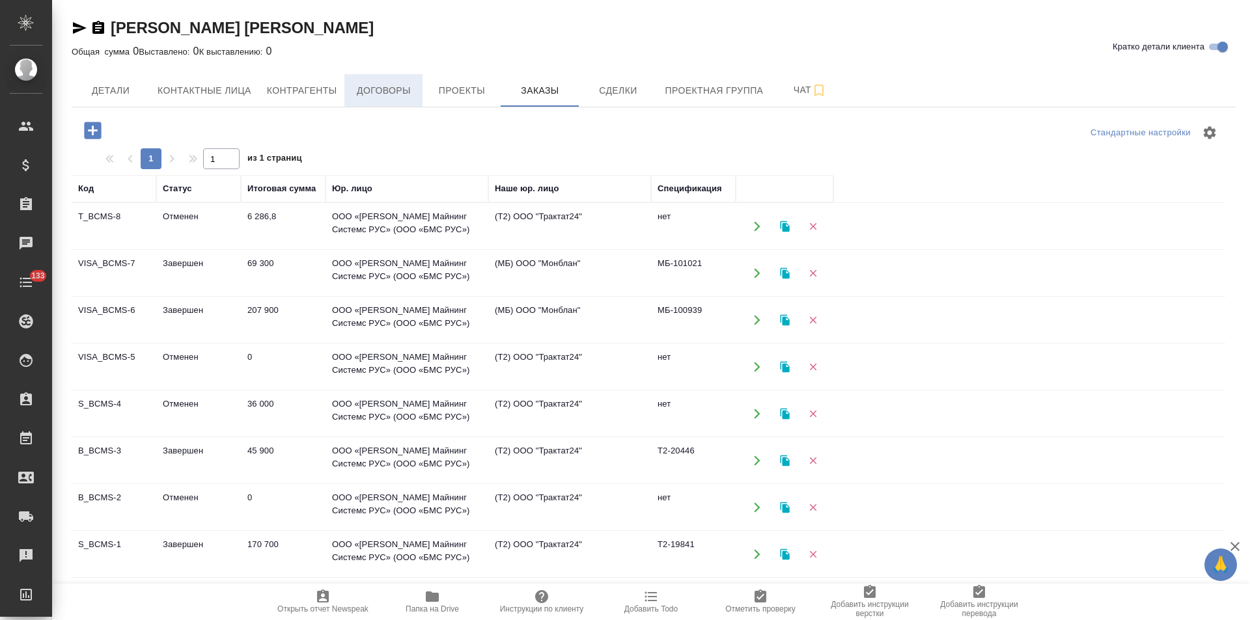
click at [385, 93] on span "Договоры" at bounding box center [383, 91] width 62 height 16
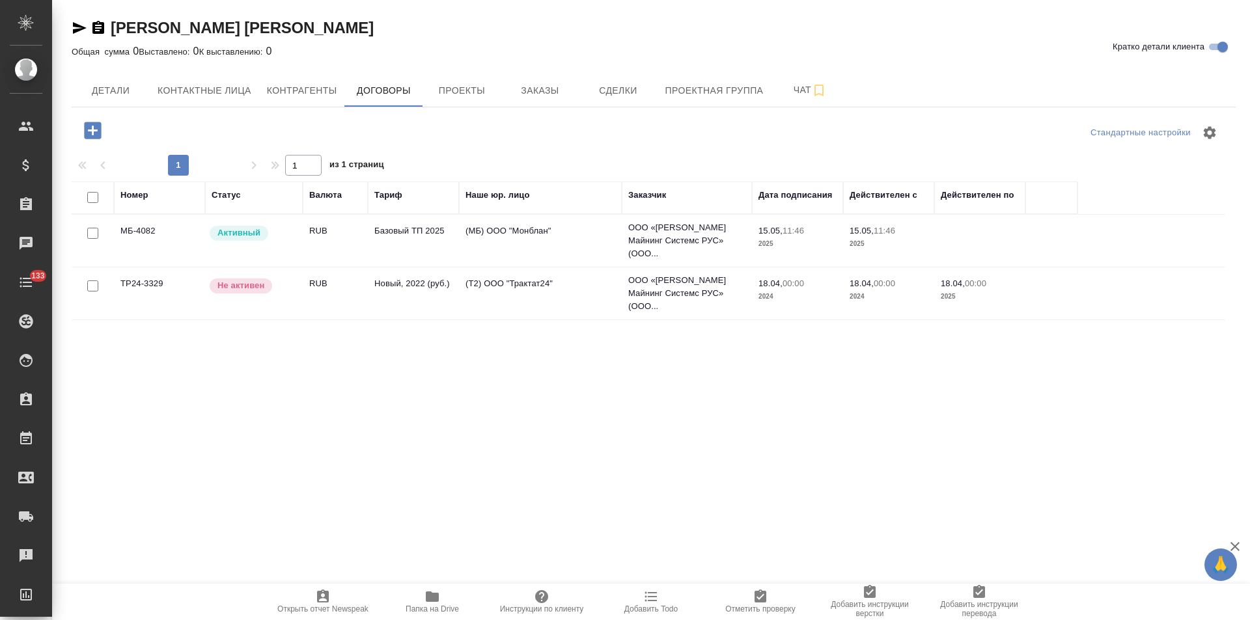
click at [510, 239] on td "(МБ) ООО "Монблан"" at bounding box center [540, 241] width 163 height 46
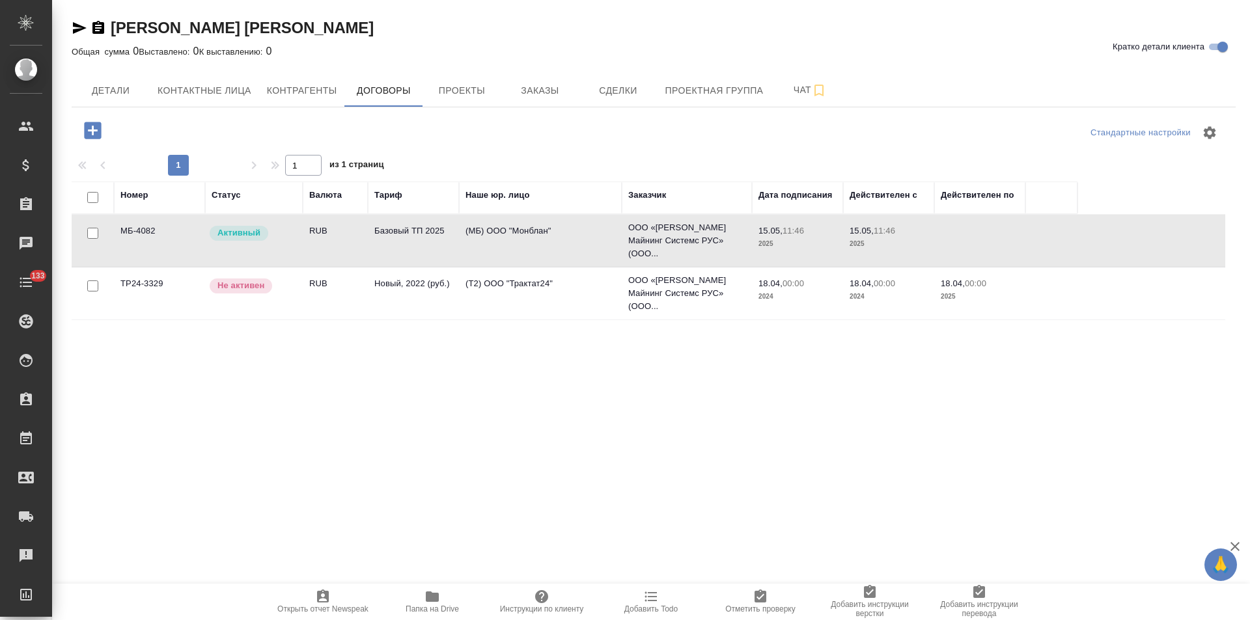
click at [510, 239] on td "(МБ) ООО "Монблан"" at bounding box center [540, 241] width 163 height 46
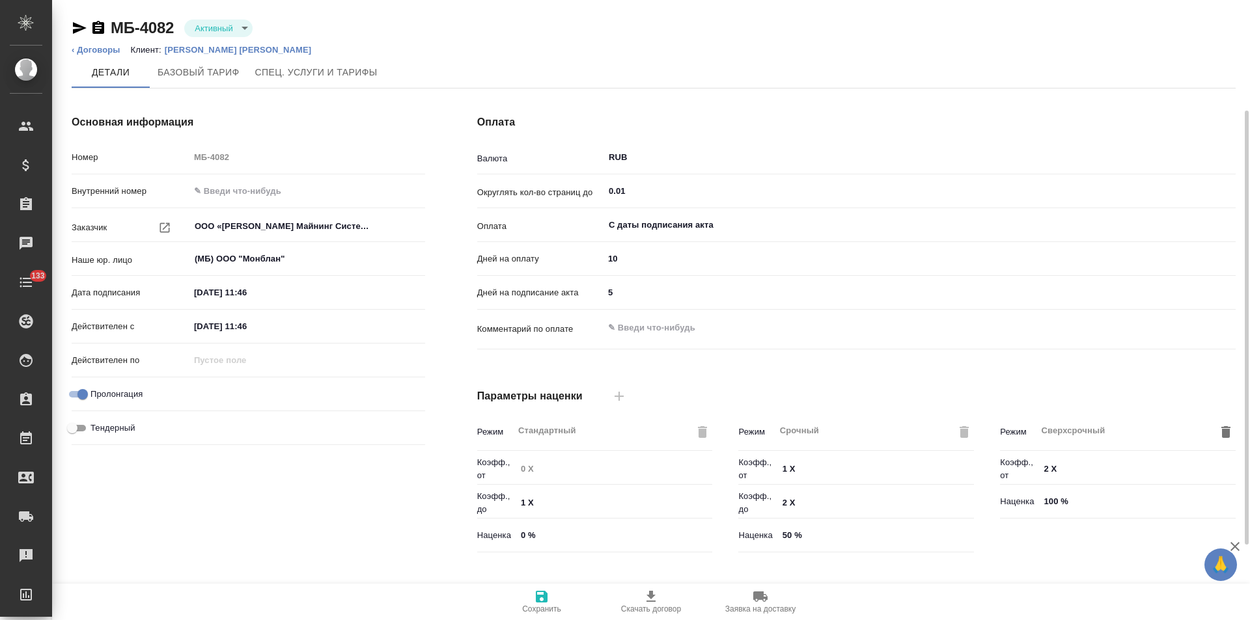
scroll to position [265, 0]
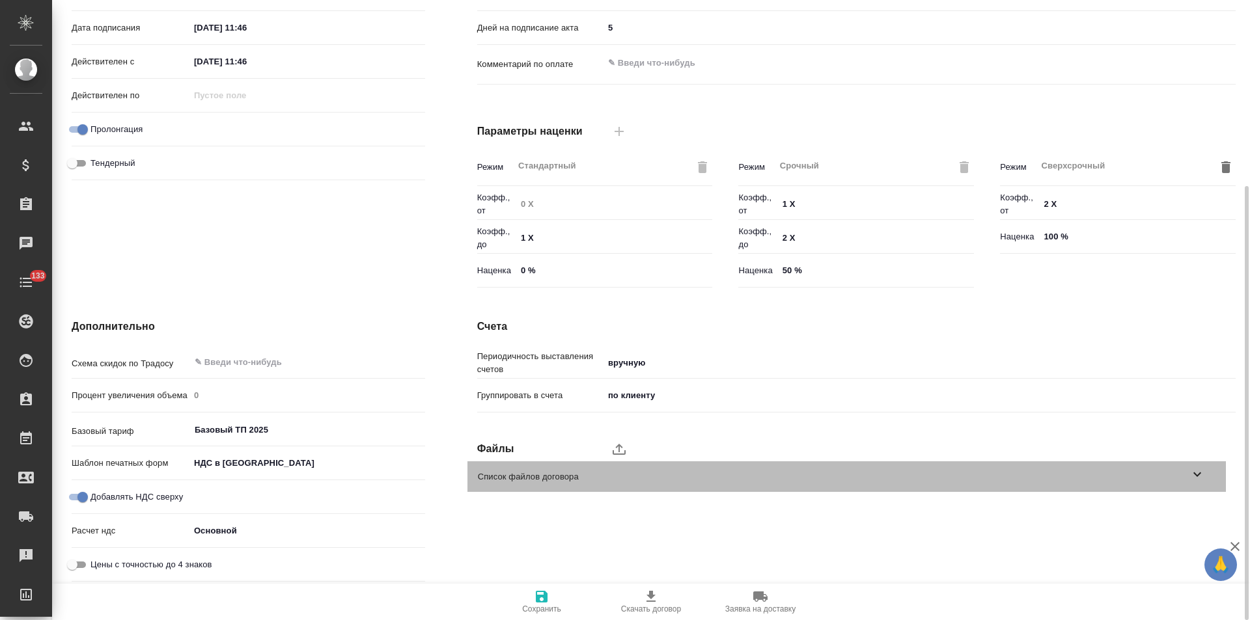
click at [1200, 477] on icon at bounding box center [1197, 475] width 16 height 16
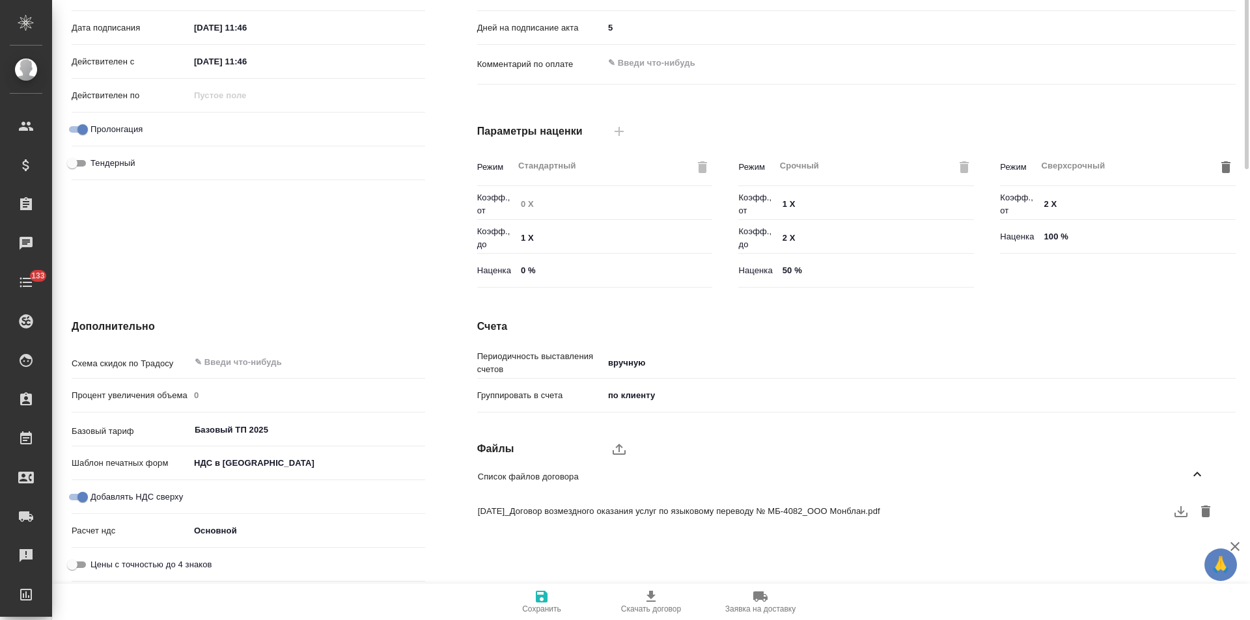
scroll to position [0, 0]
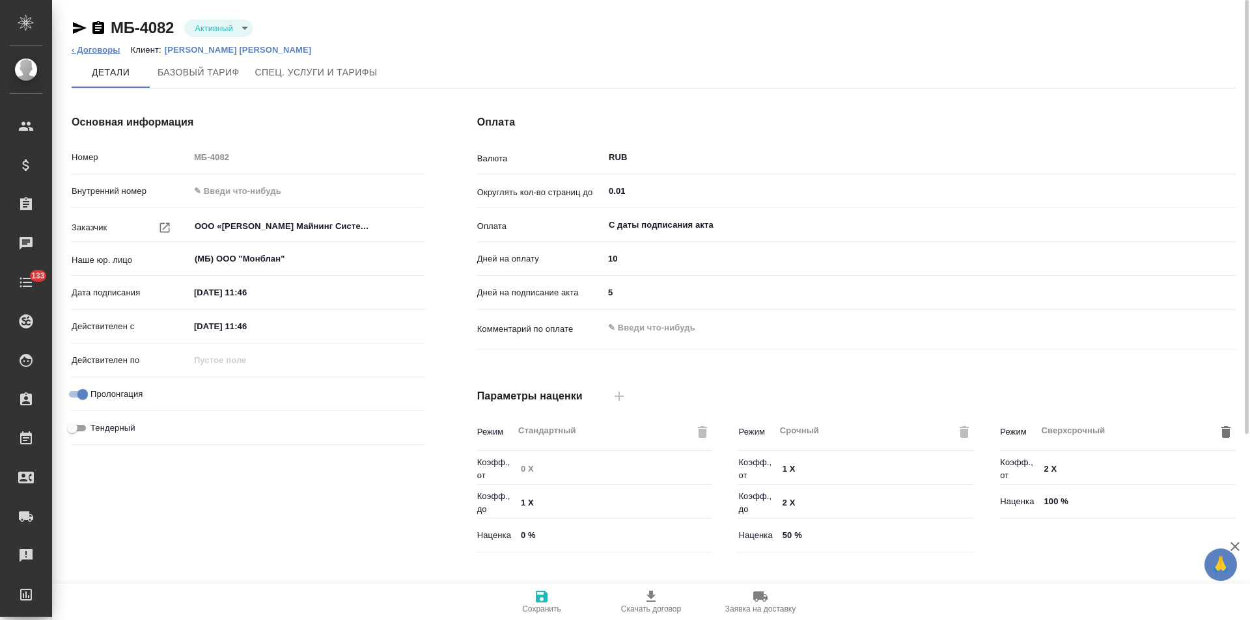
click at [102, 50] on link "‹ Договоры" at bounding box center [96, 50] width 49 height 10
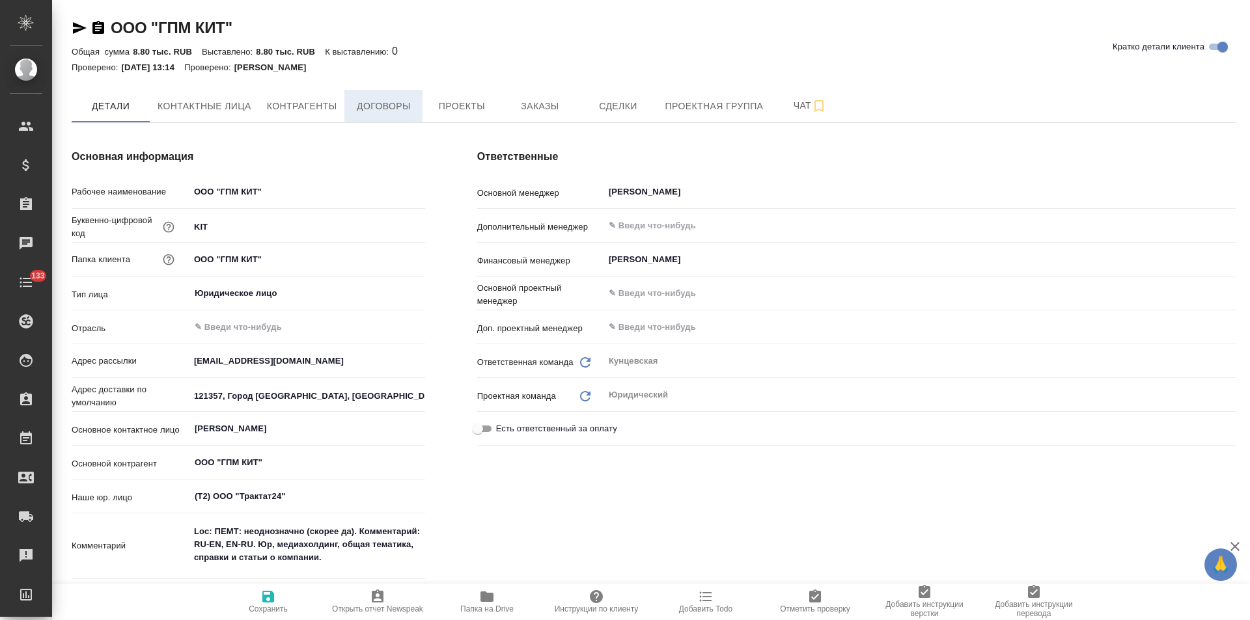
click at [385, 118] on button "Договоры" at bounding box center [383, 106] width 78 height 33
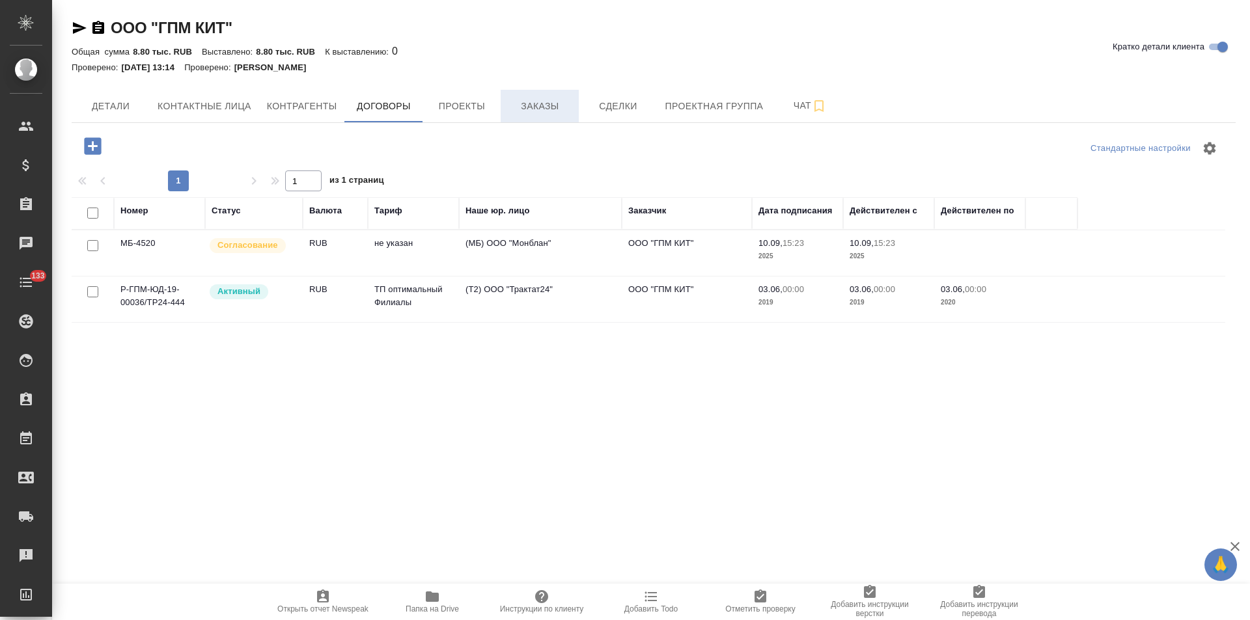
click at [544, 115] on button "Заказы" at bounding box center [540, 106] width 78 height 33
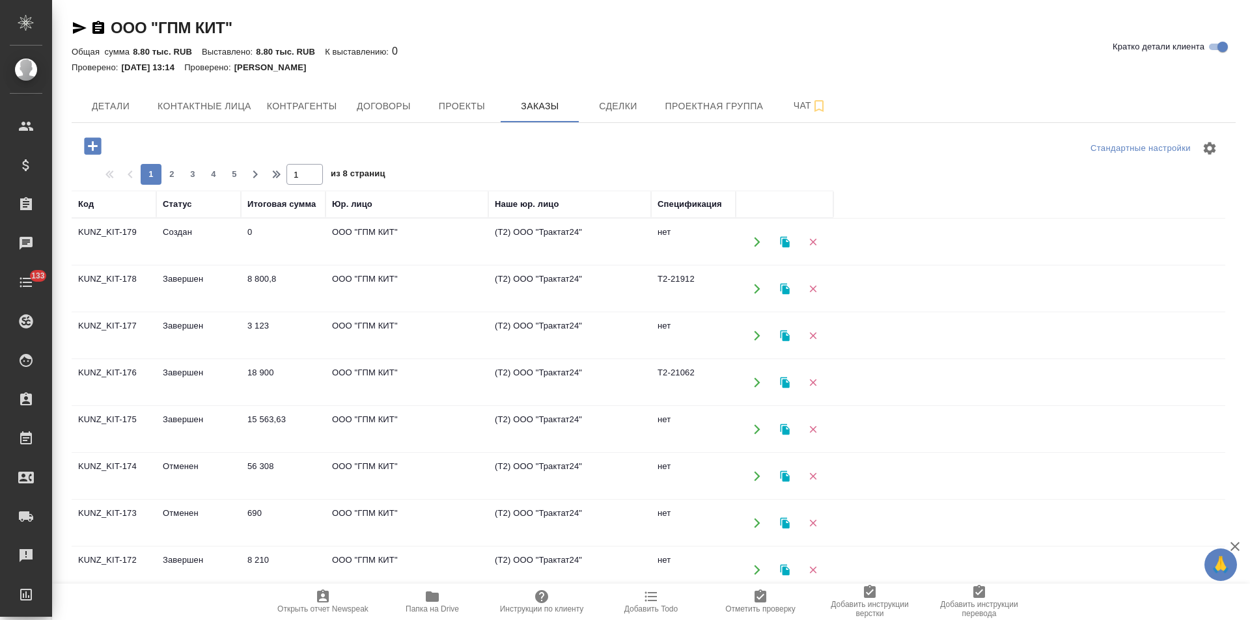
click at [428, 247] on td "ООО "ГПМ КИТ"" at bounding box center [407, 242] width 163 height 46
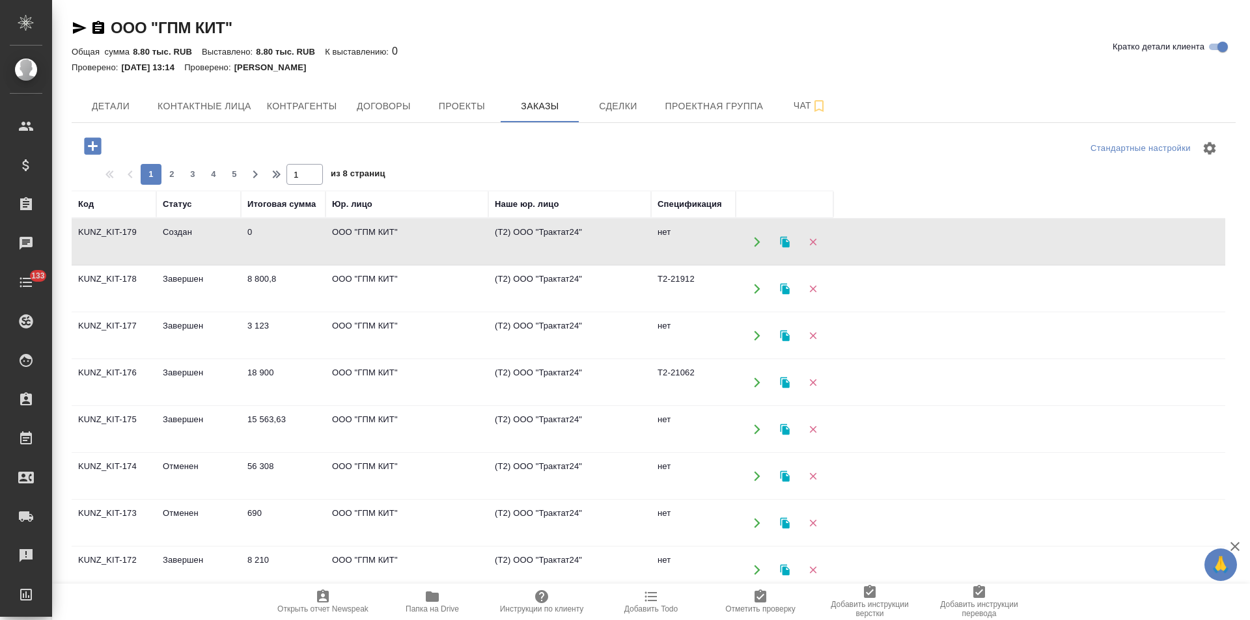
click at [428, 247] on td "ООО "ГПМ КИТ"" at bounding box center [407, 242] width 163 height 46
click at [398, 111] on span "Договоры" at bounding box center [383, 106] width 62 height 16
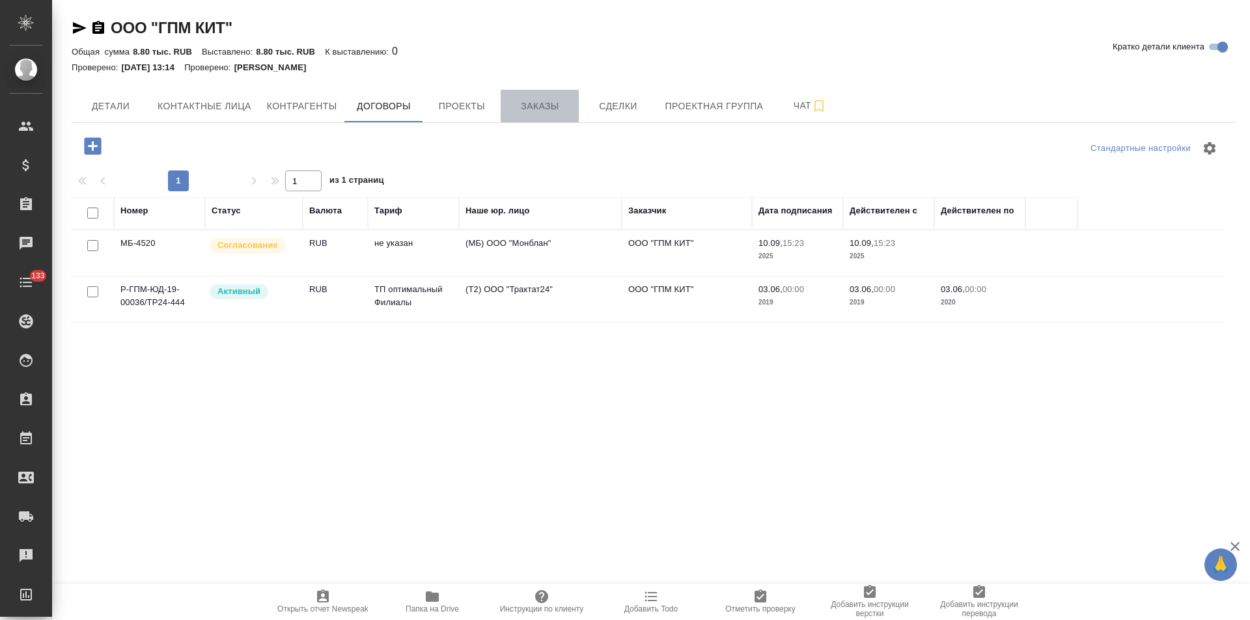
click at [546, 118] on button "Заказы" at bounding box center [540, 106] width 78 height 33
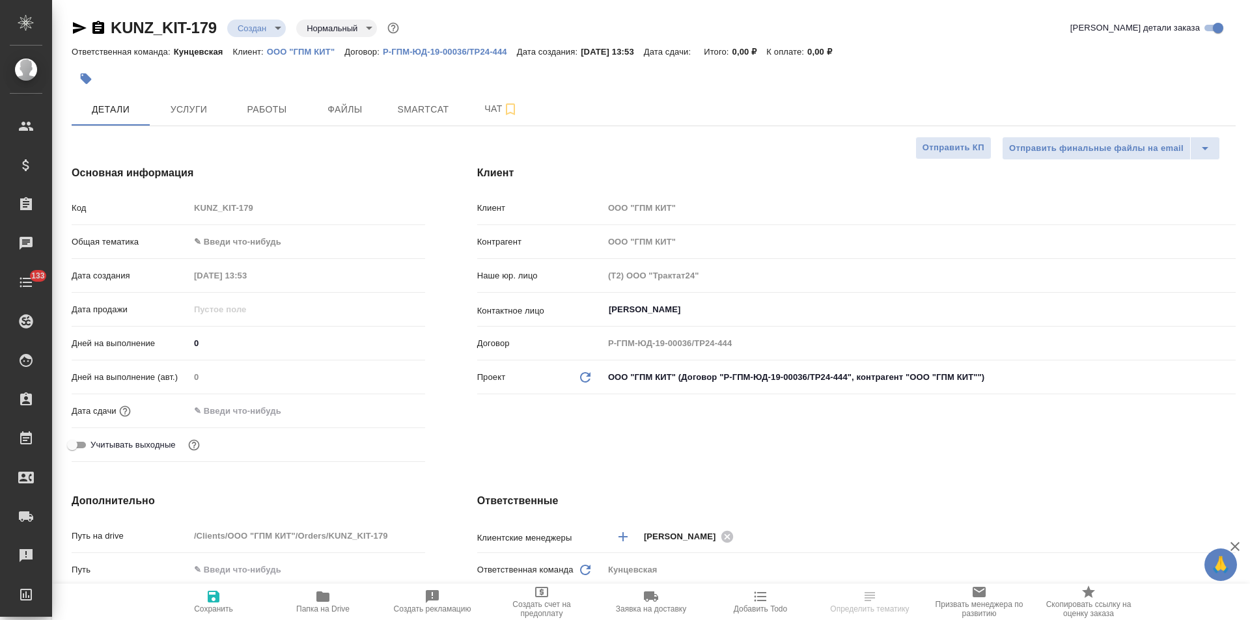
select select "RU"
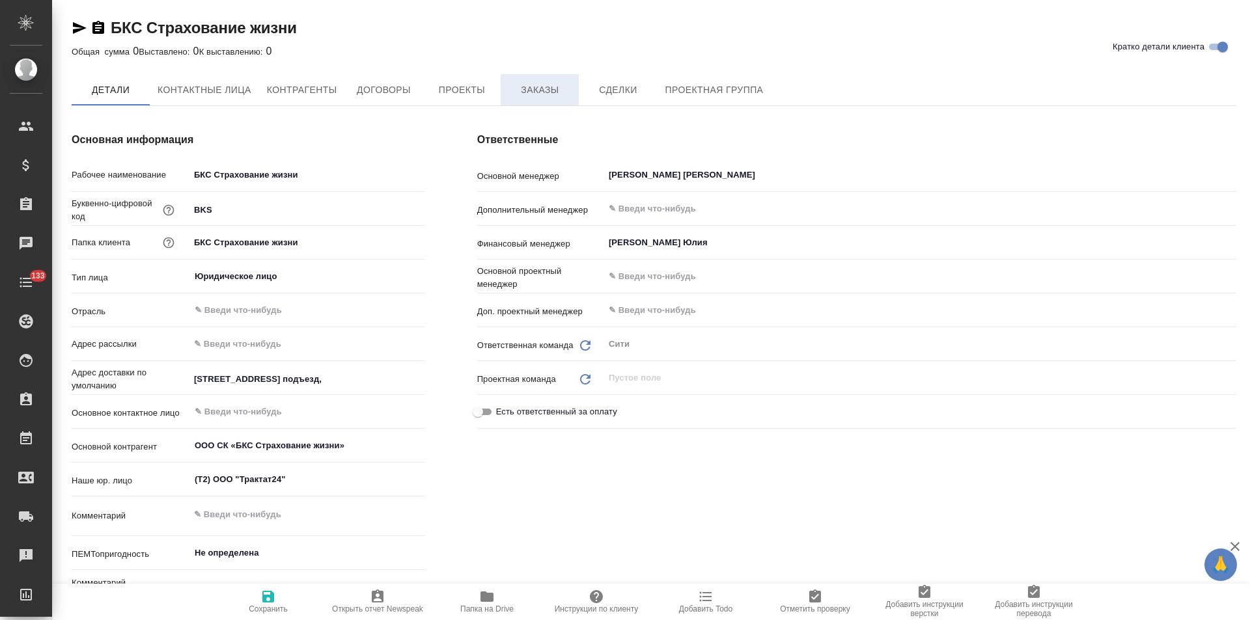
click at [523, 96] on span "Заказы" at bounding box center [539, 90] width 62 height 16
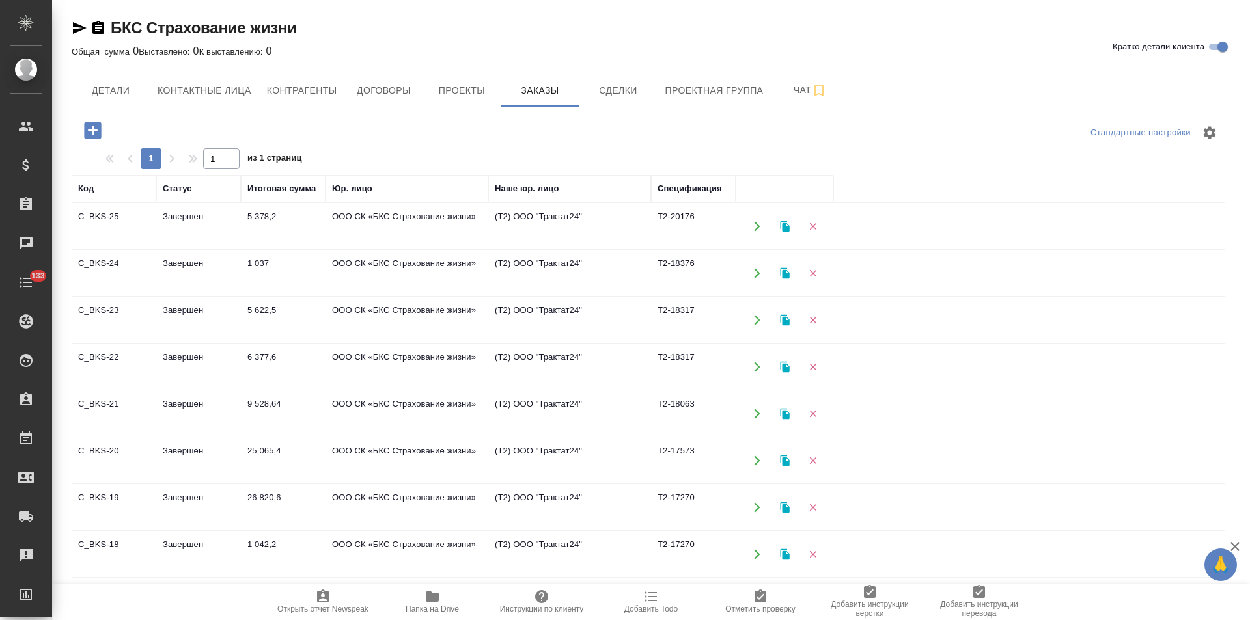
click at [491, 232] on td "(Т2) ООО "Трактат24"" at bounding box center [569, 227] width 163 height 46
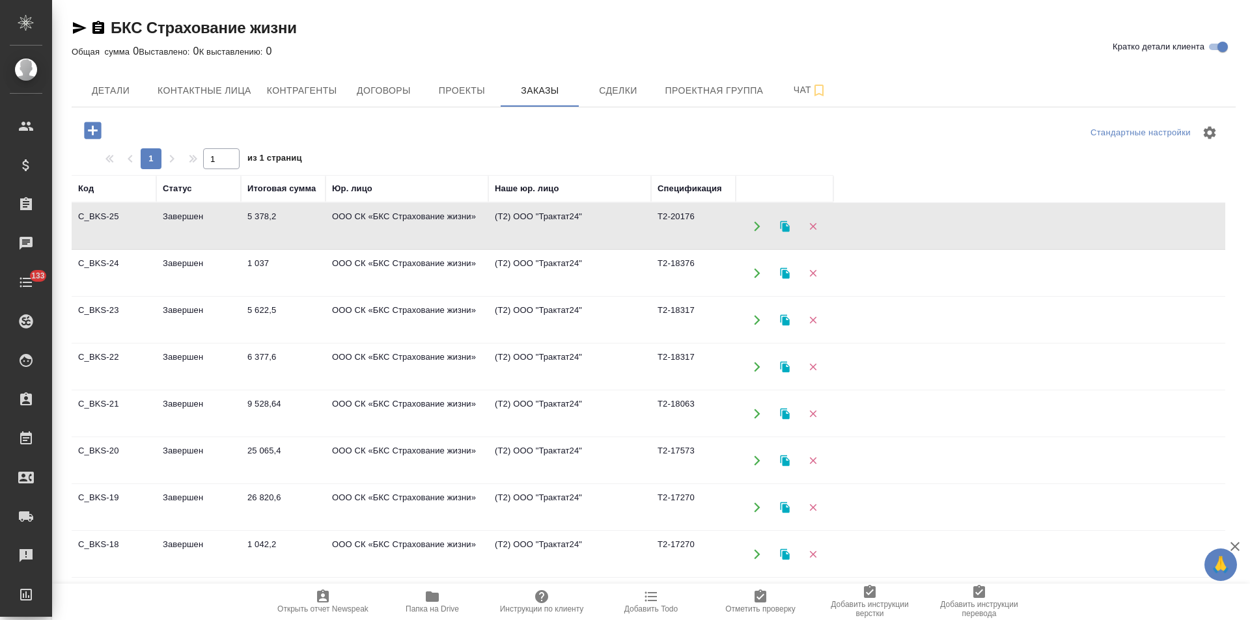
click at [491, 232] on td "(Т2) ООО "Трактат24"" at bounding box center [569, 227] width 163 height 46
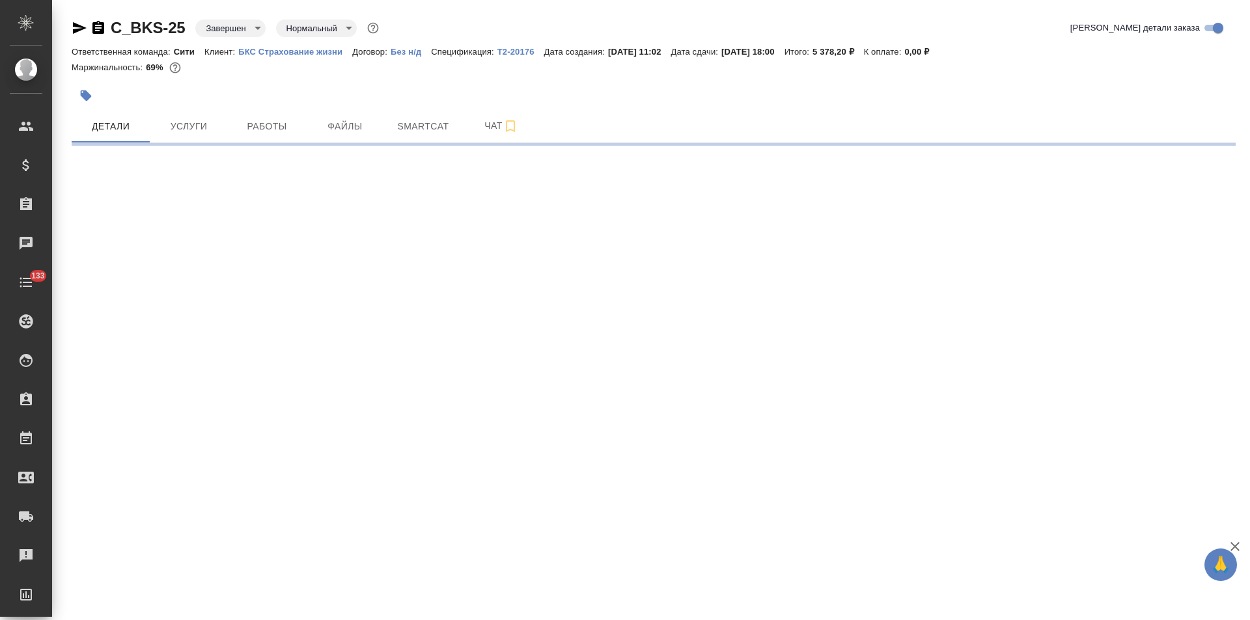
select select "RU"
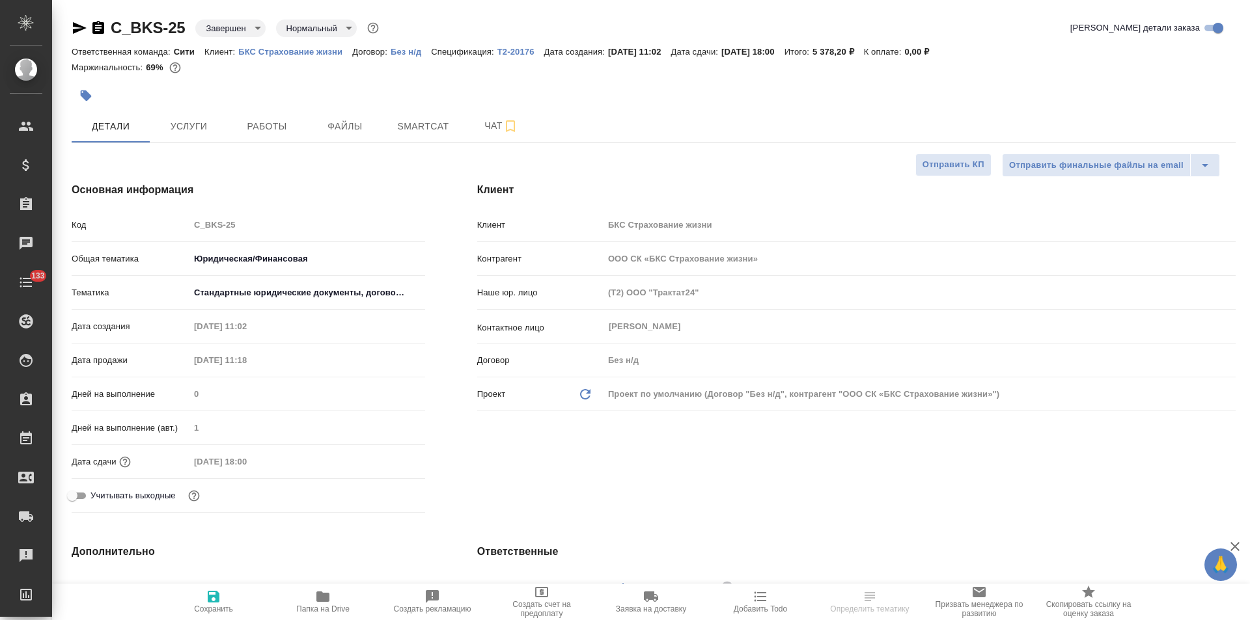
type textarea "x"
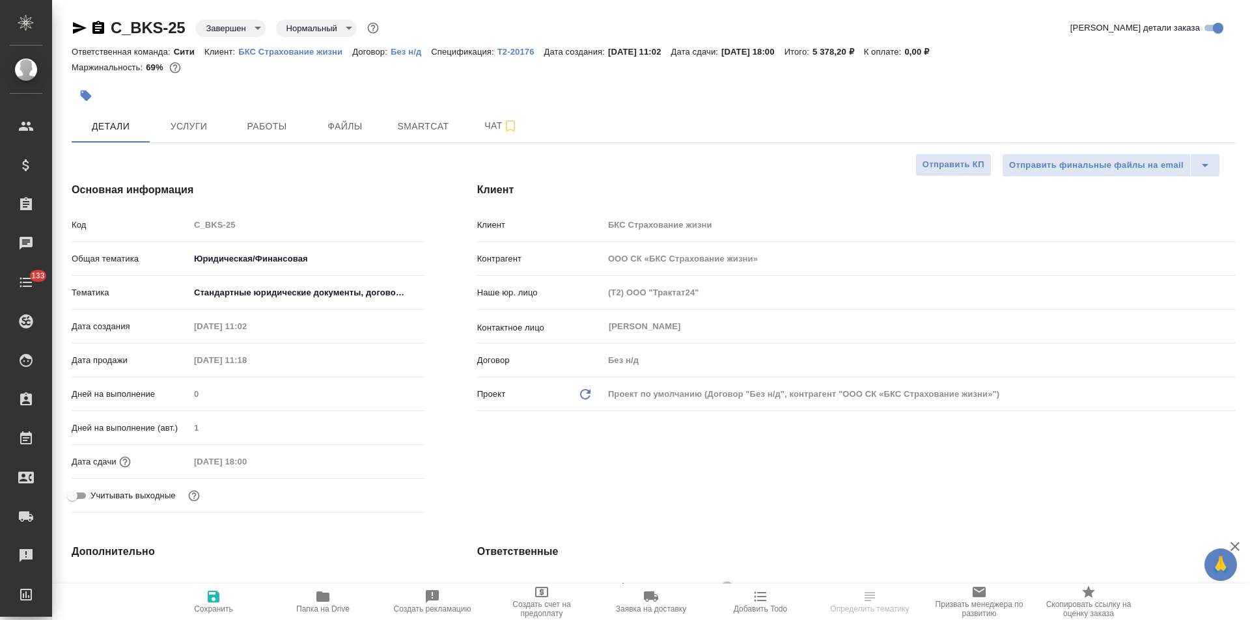
type textarea "x"
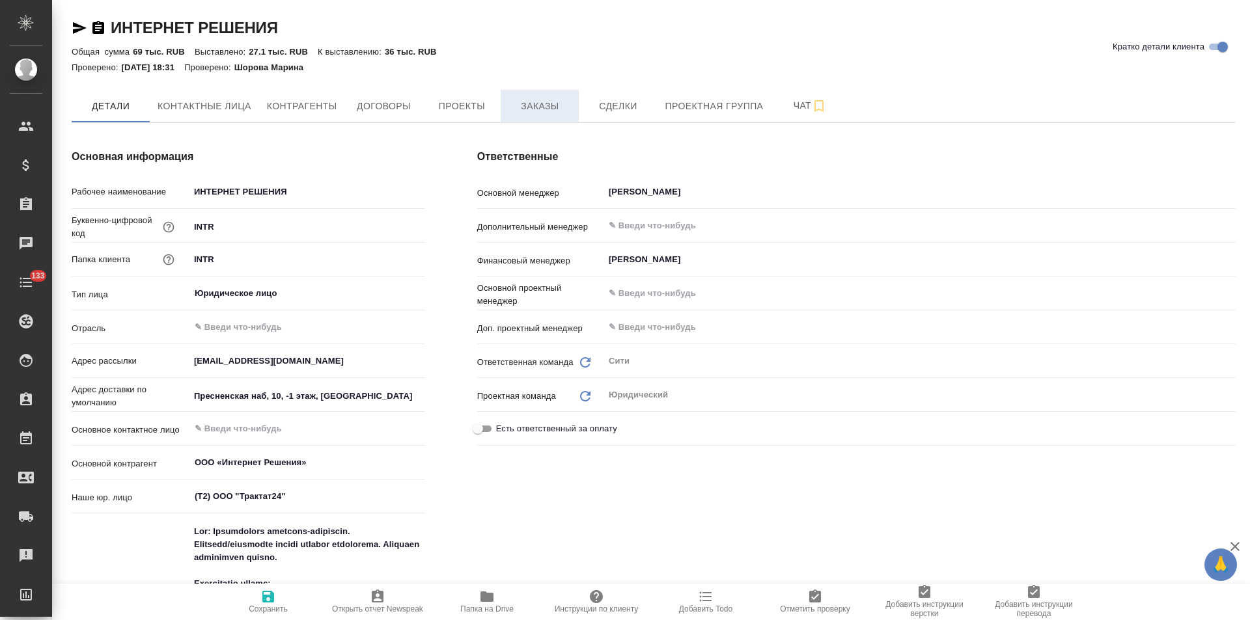
click at [533, 102] on span "Заказы" at bounding box center [539, 106] width 62 height 16
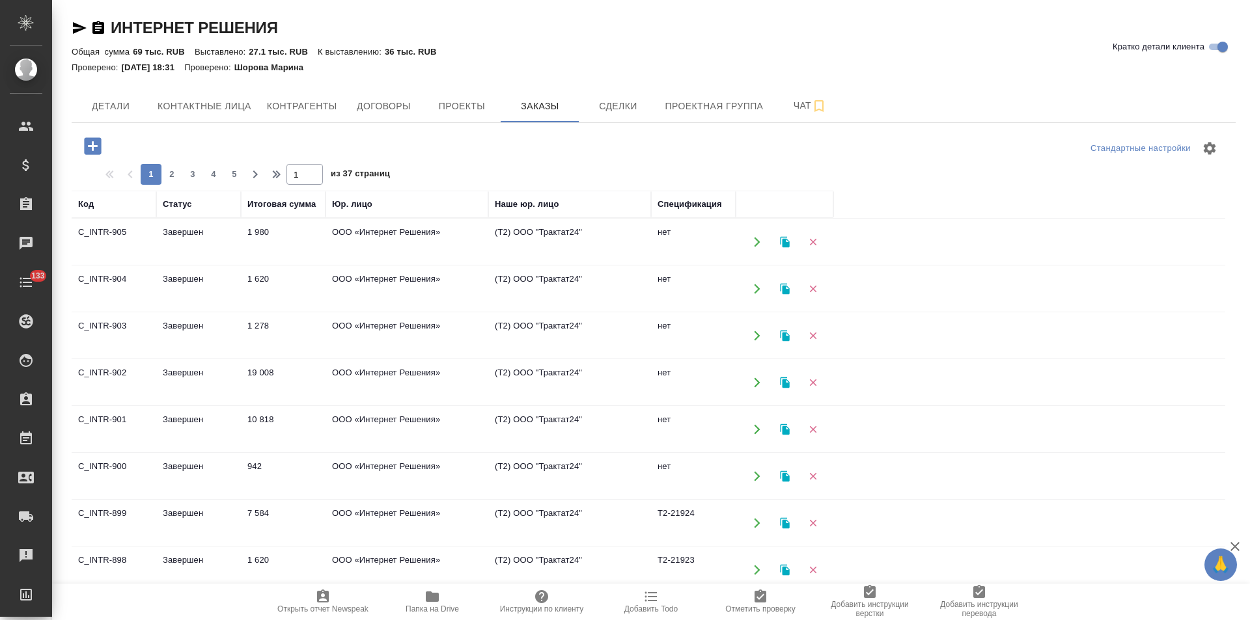
click at [626, 242] on td "(Т2) ООО "Трактат24"" at bounding box center [569, 242] width 163 height 46
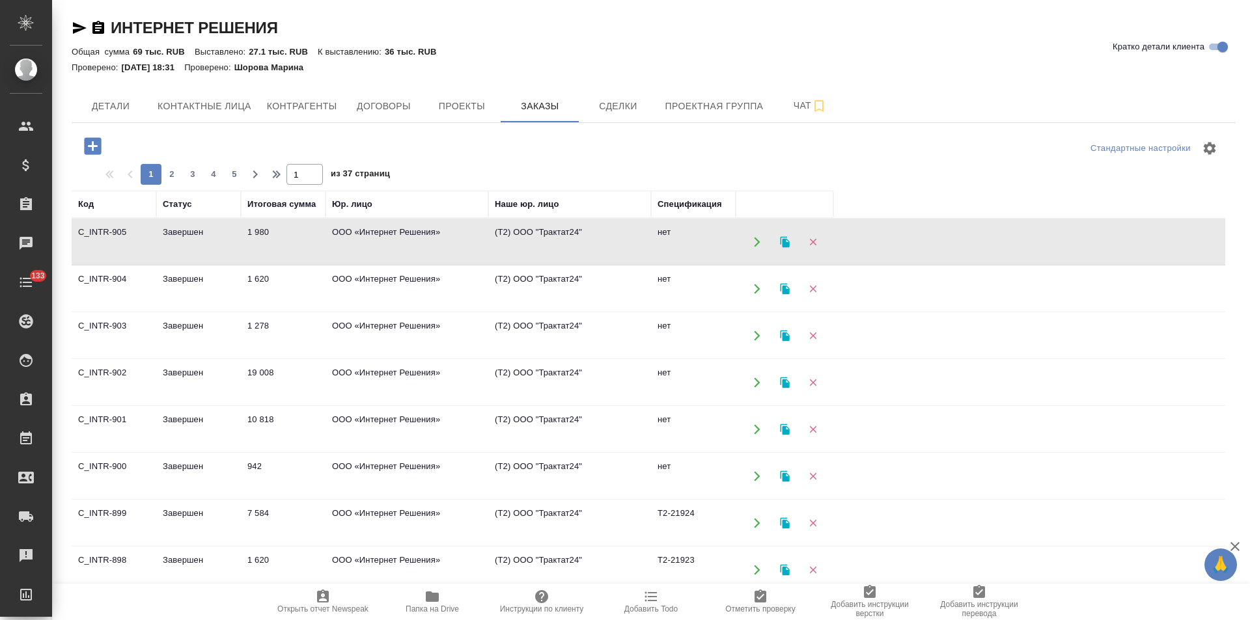
click at [626, 242] on td "(Т2) ООО "Трактат24"" at bounding box center [569, 242] width 163 height 46
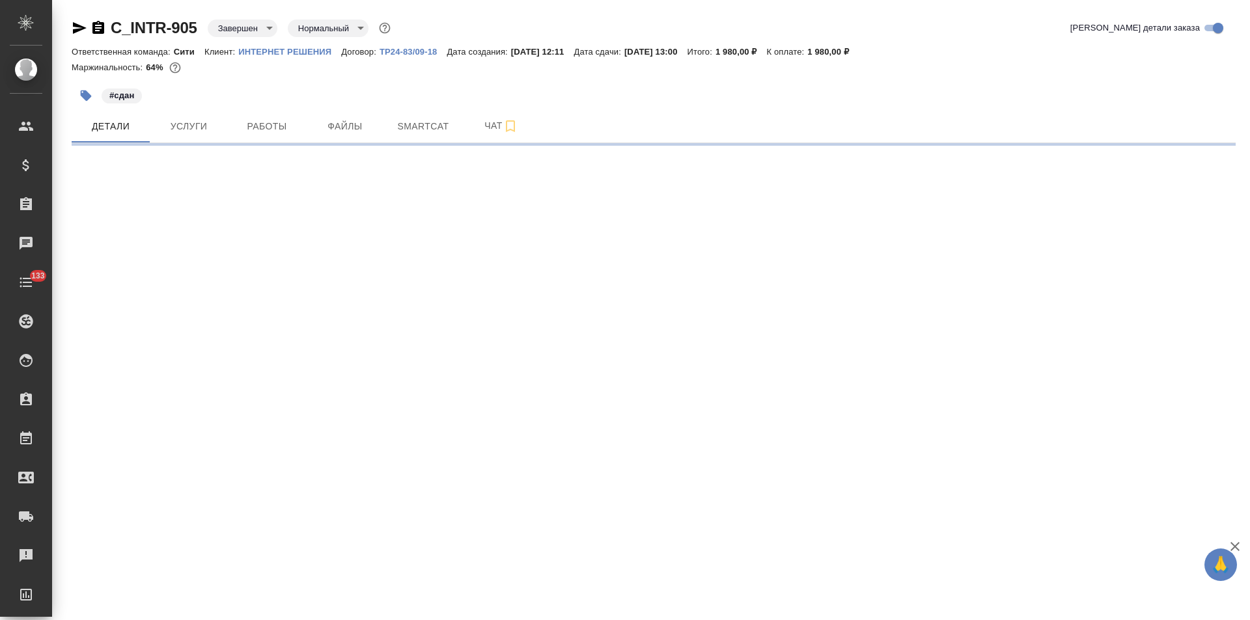
select select "RU"
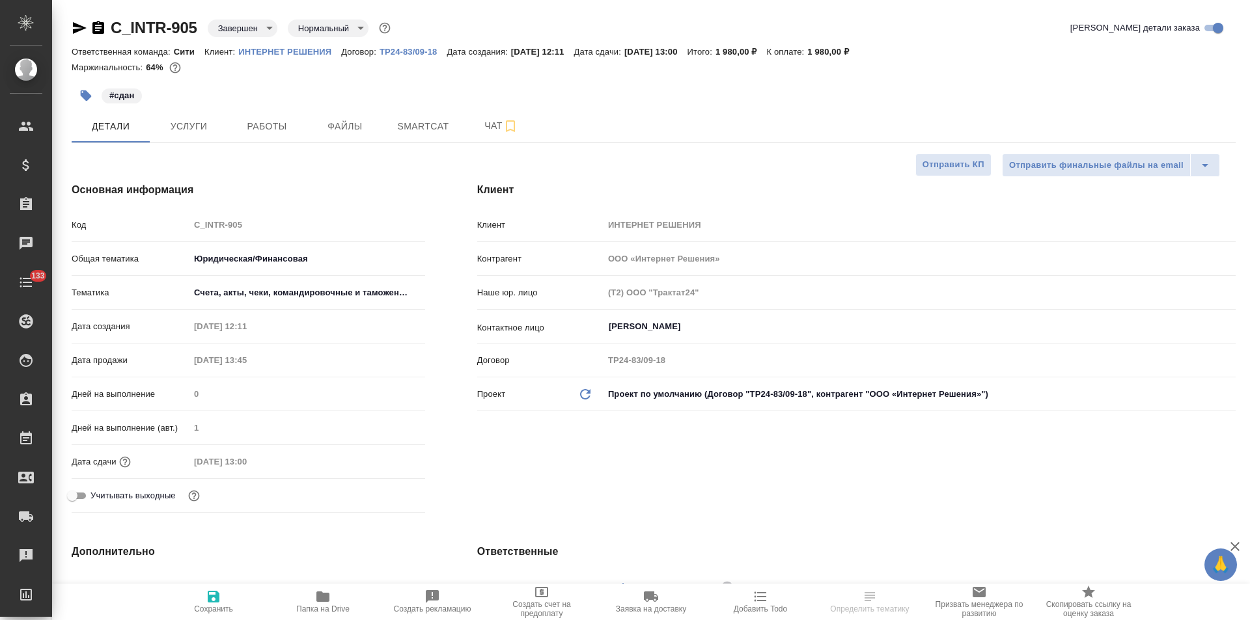
type textarea "x"
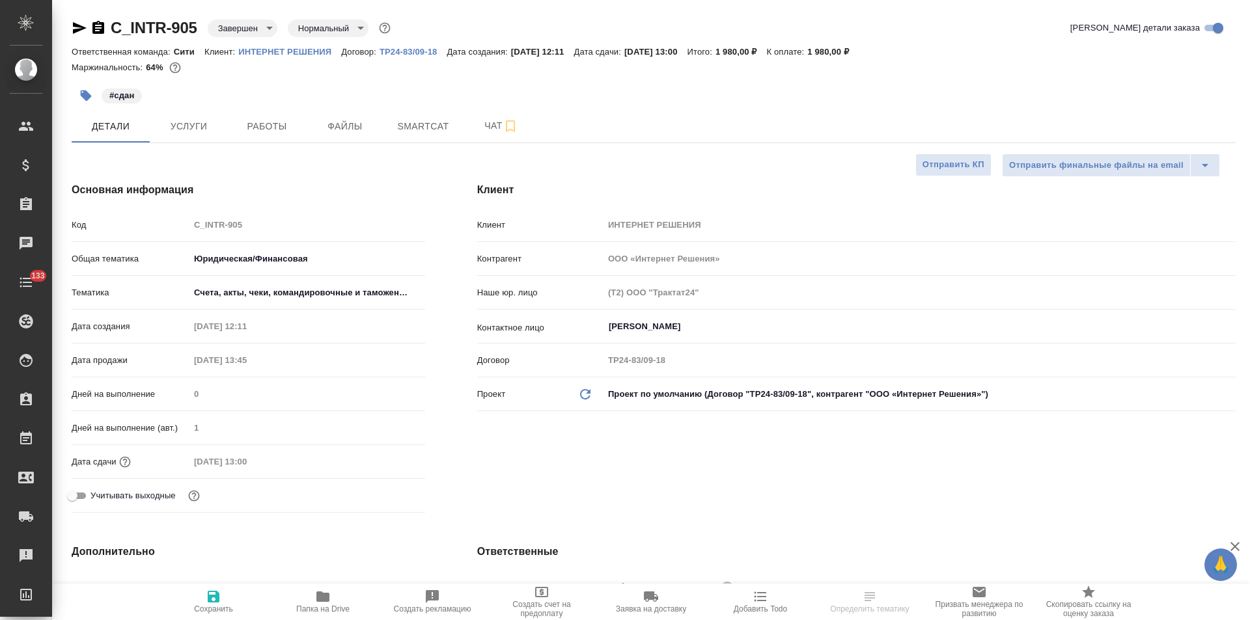
type textarea "x"
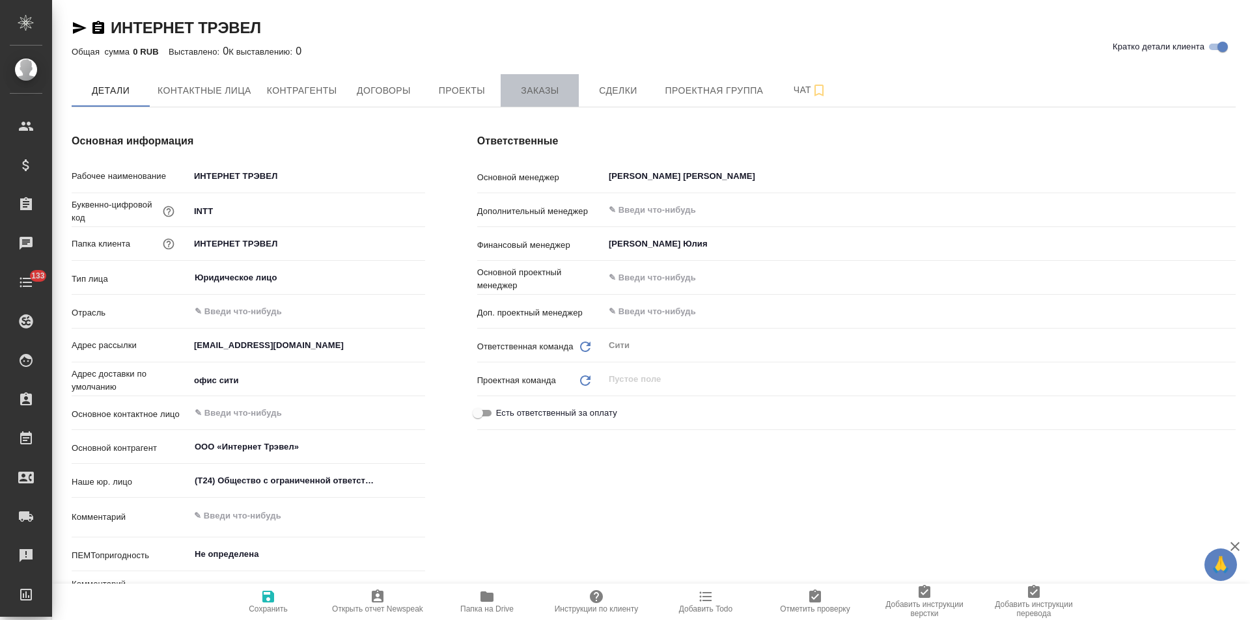
click at [534, 100] on button "Заказы" at bounding box center [540, 90] width 78 height 33
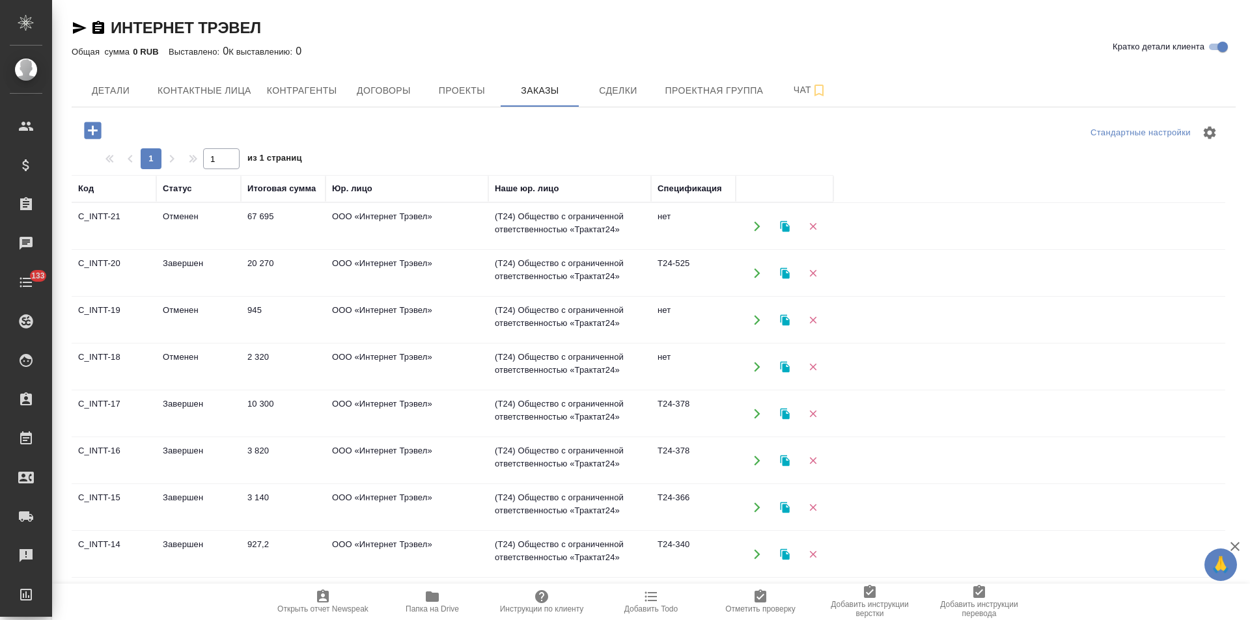
click at [475, 234] on td "ООО «Интернет Трэвел»" at bounding box center [407, 227] width 163 height 46
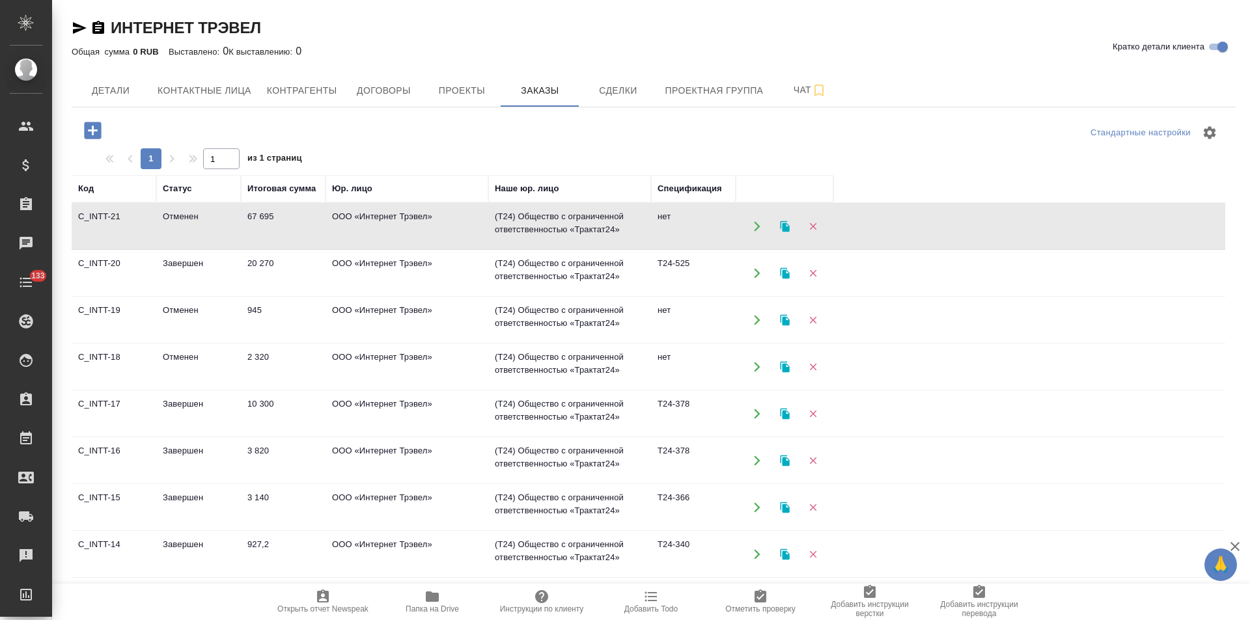
click at [417, 276] on td "ООО «Интернет Трэвел»" at bounding box center [407, 274] width 163 height 46
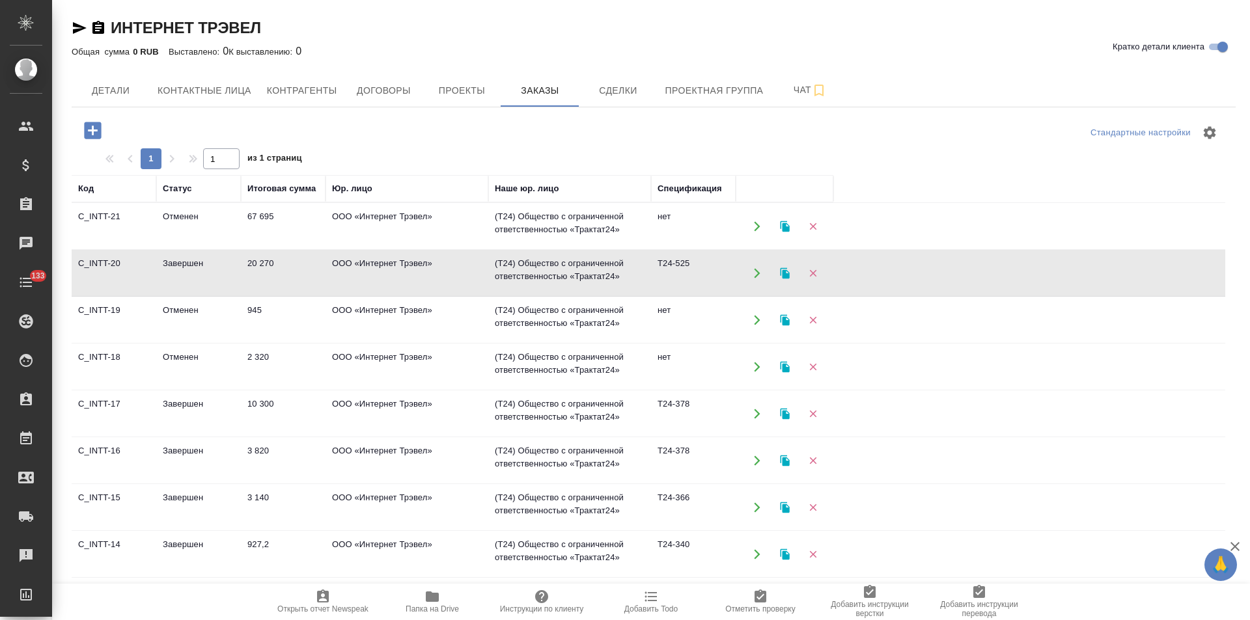
click at [417, 276] on td "ООО «Интернет Трэвел»" at bounding box center [407, 274] width 163 height 46
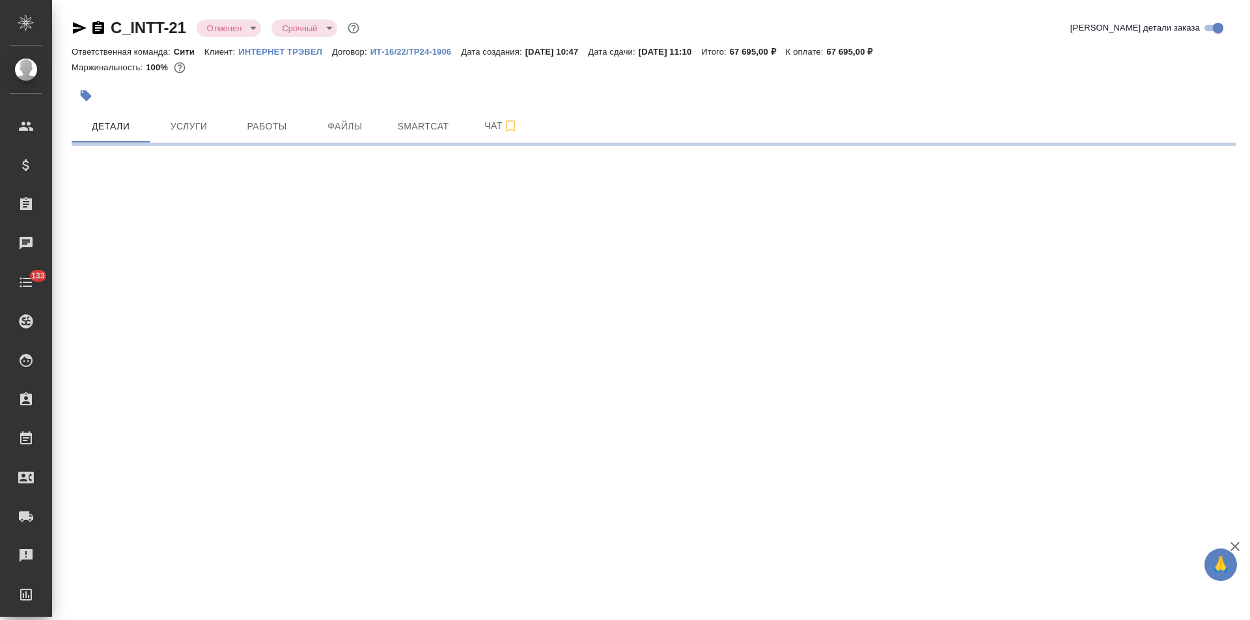
select select "RU"
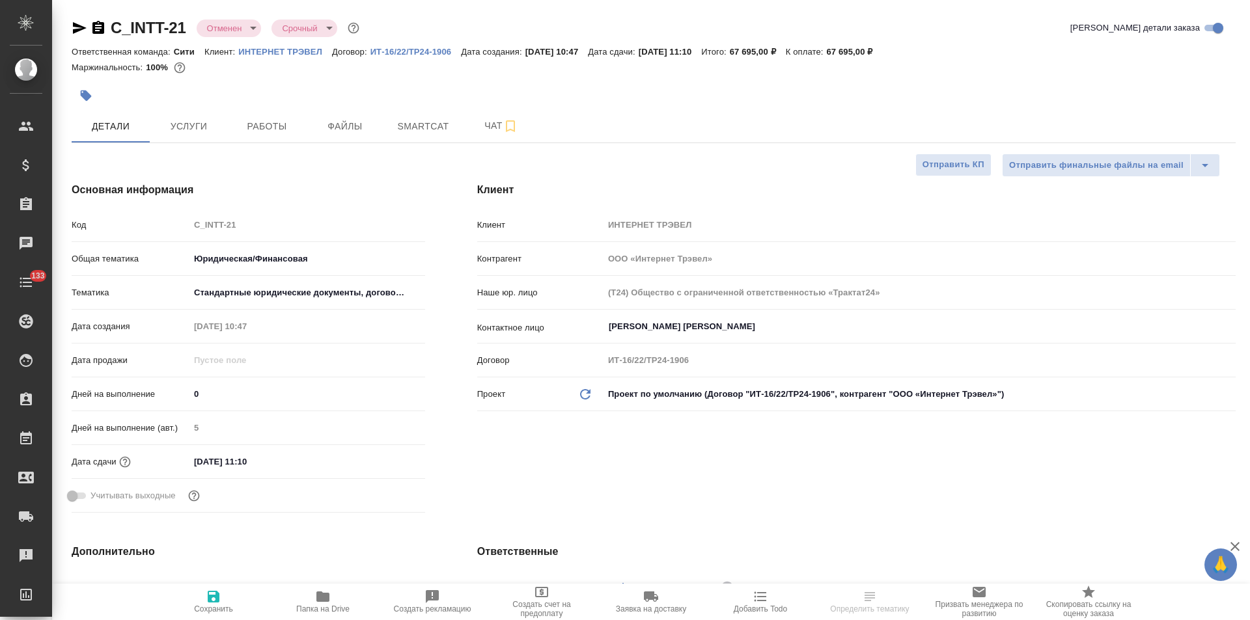
type textarea "x"
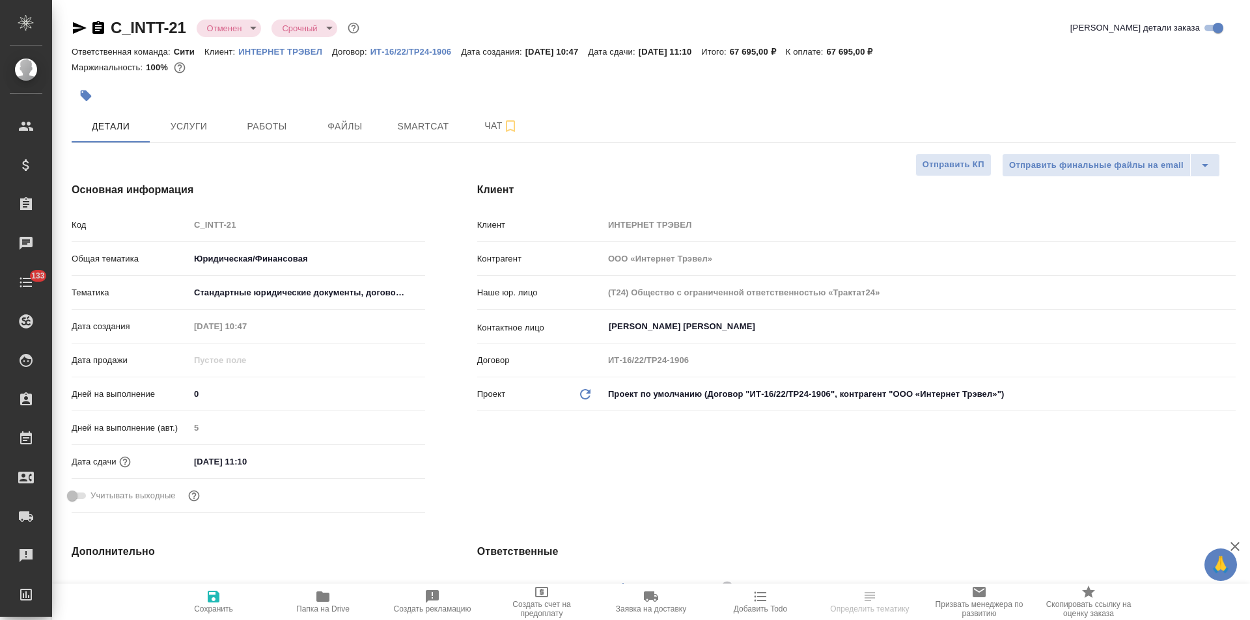
type textarea "x"
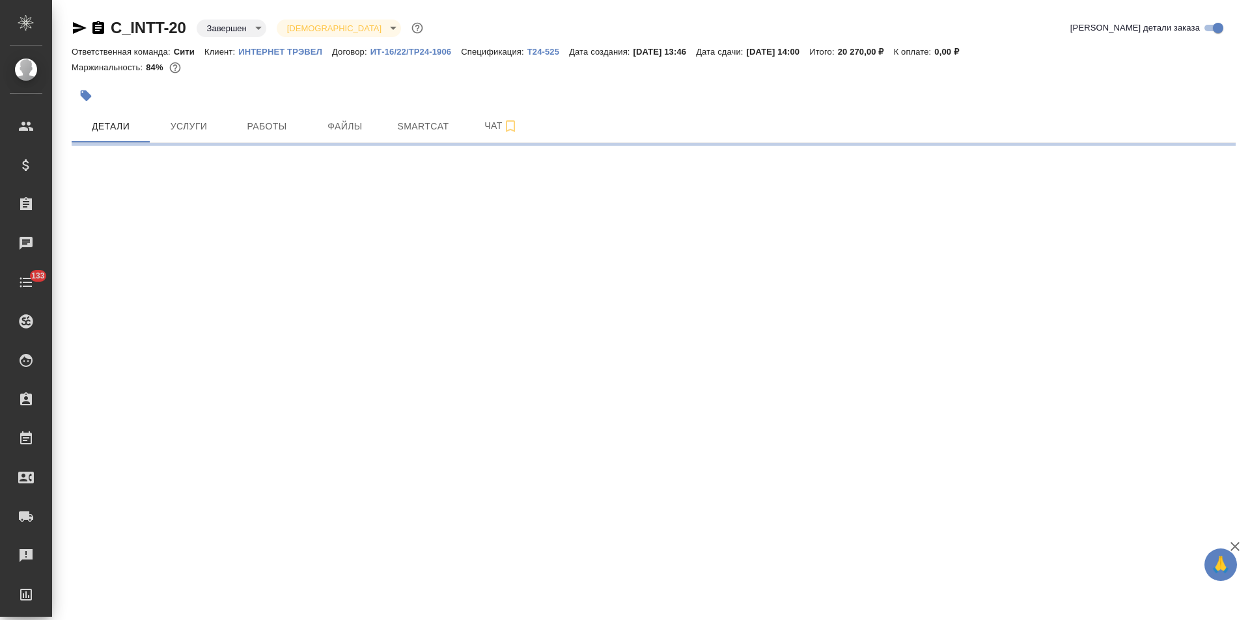
select select "RU"
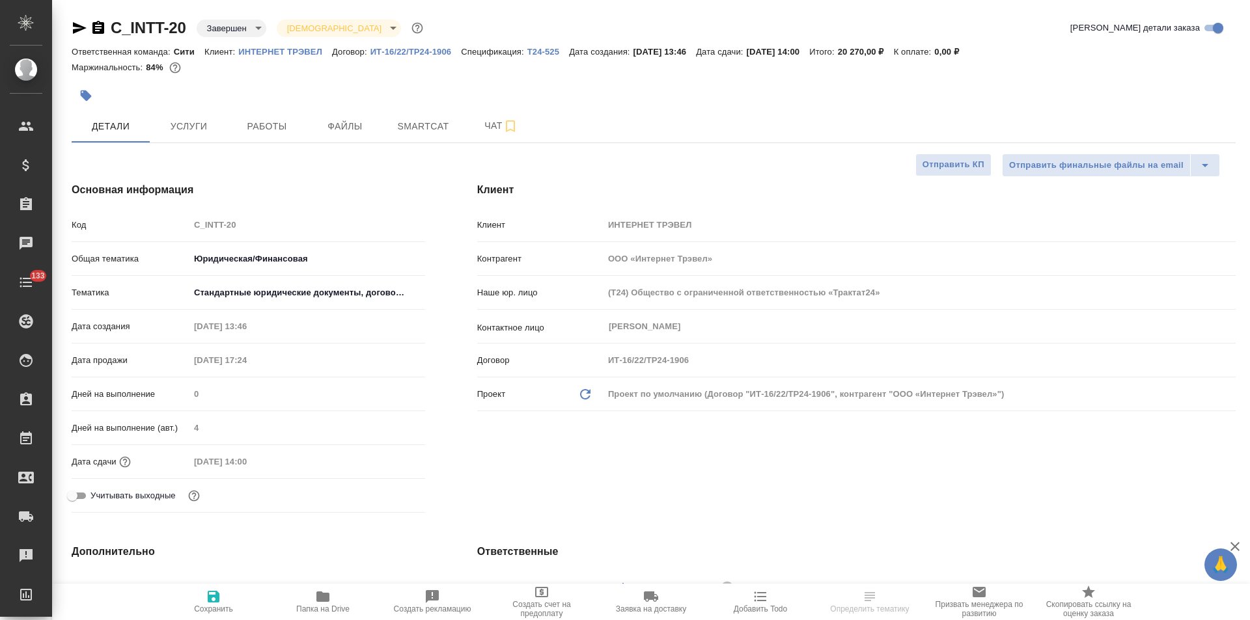
type textarea "x"
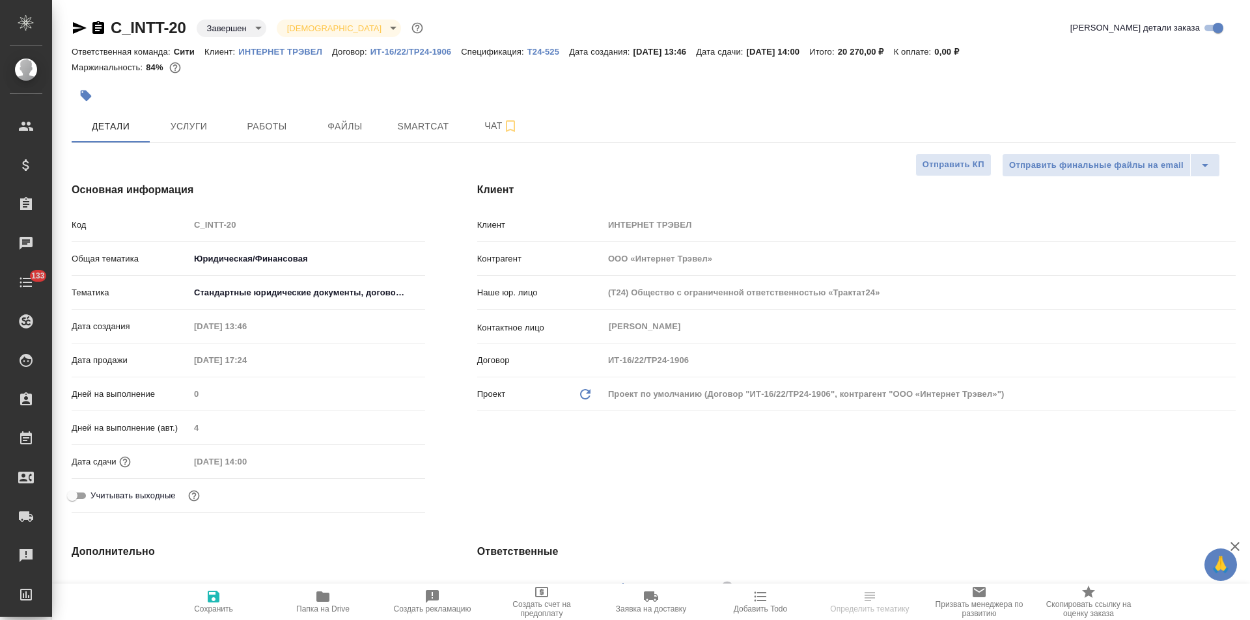
type textarea "x"
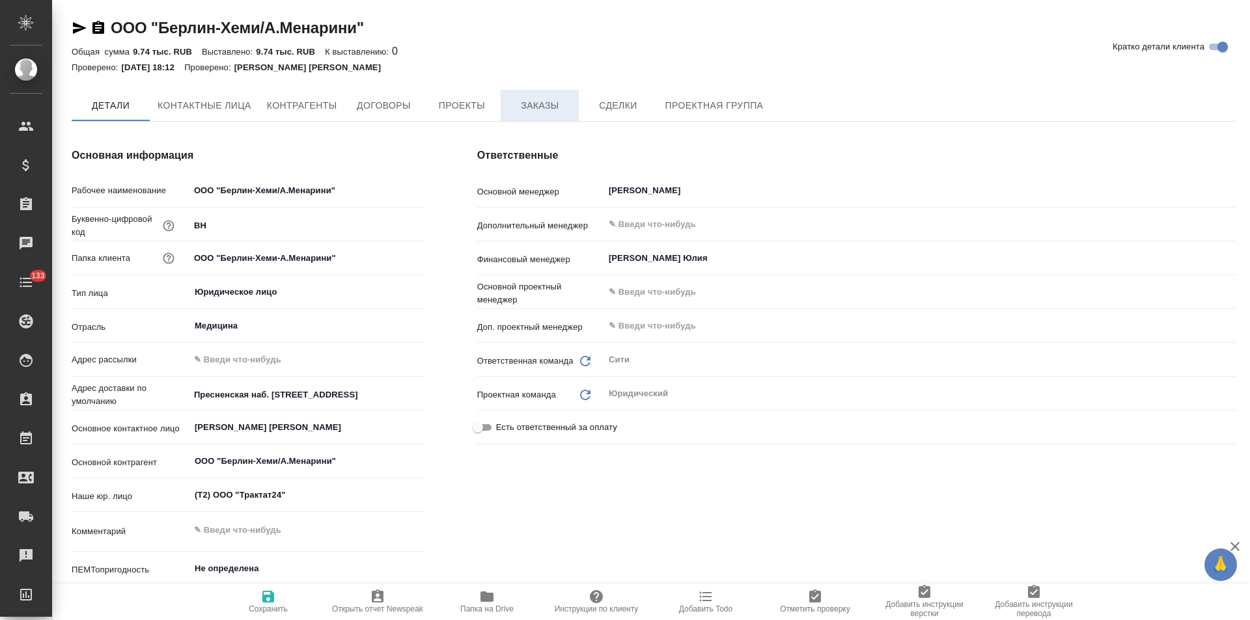
click at [538, 109] on span "Заказы" at bounding box center [539, 106] width 62 height 16
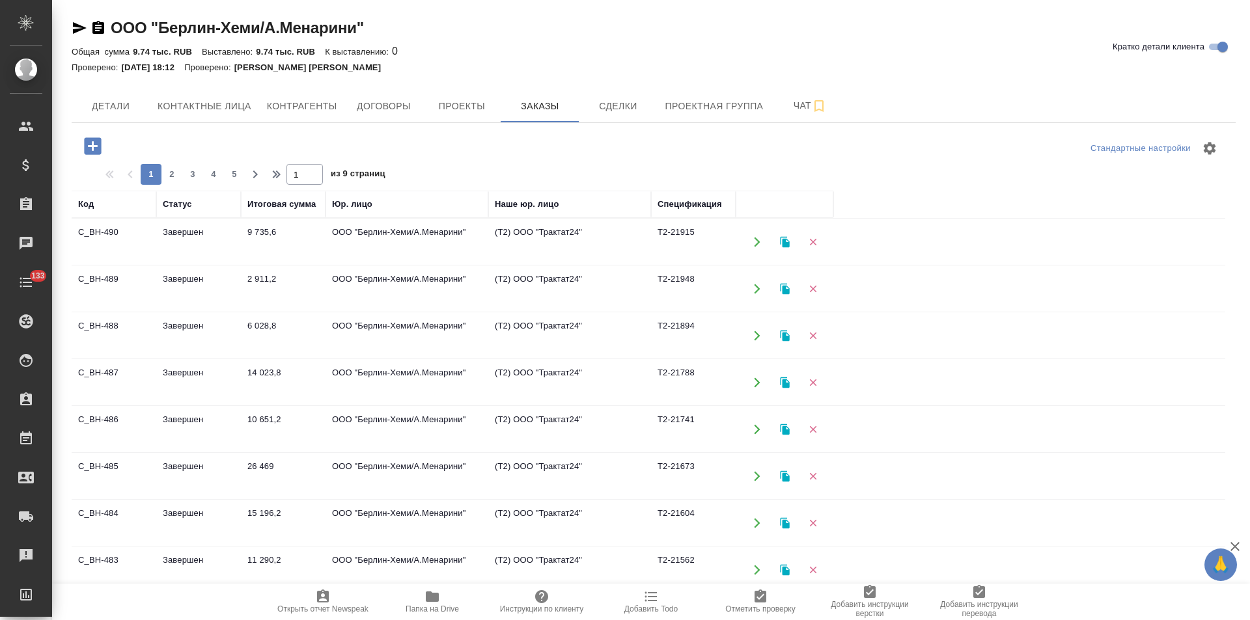
click at [569, 243] on td "(Т2) ООО "Трактат24"" at bounding box center [569, 242] width 163 height 46
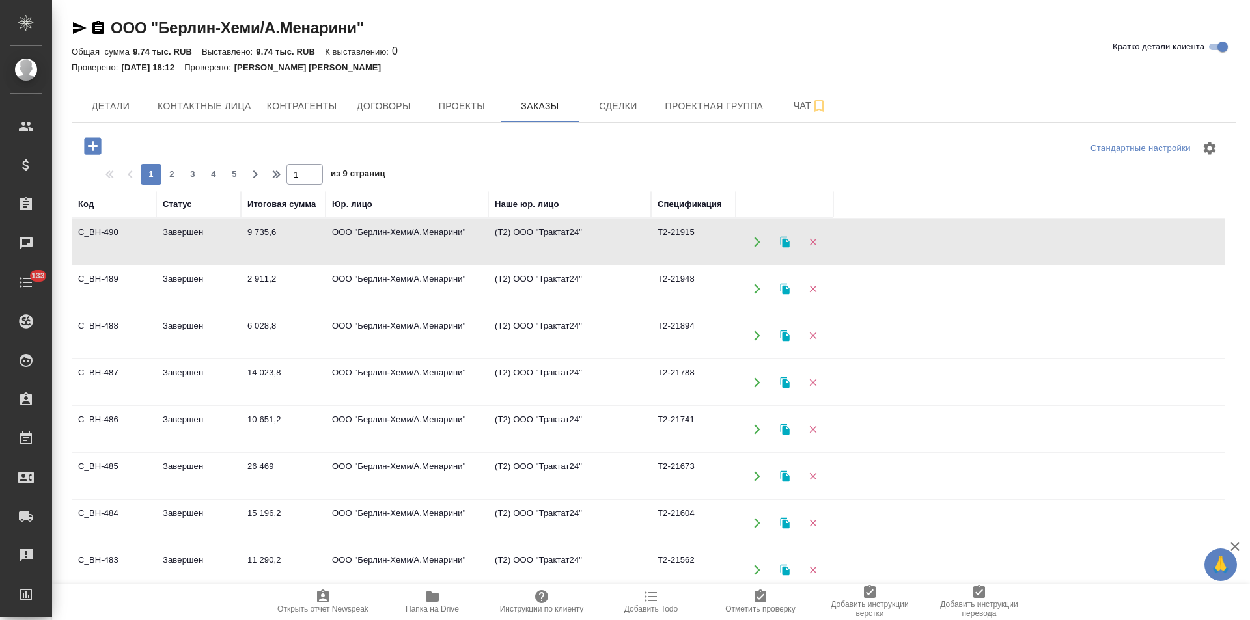
click at [569, 243] on td "(Т2) ООО "Трактат24"" at bounding box center [569, 242] width 163 height 46
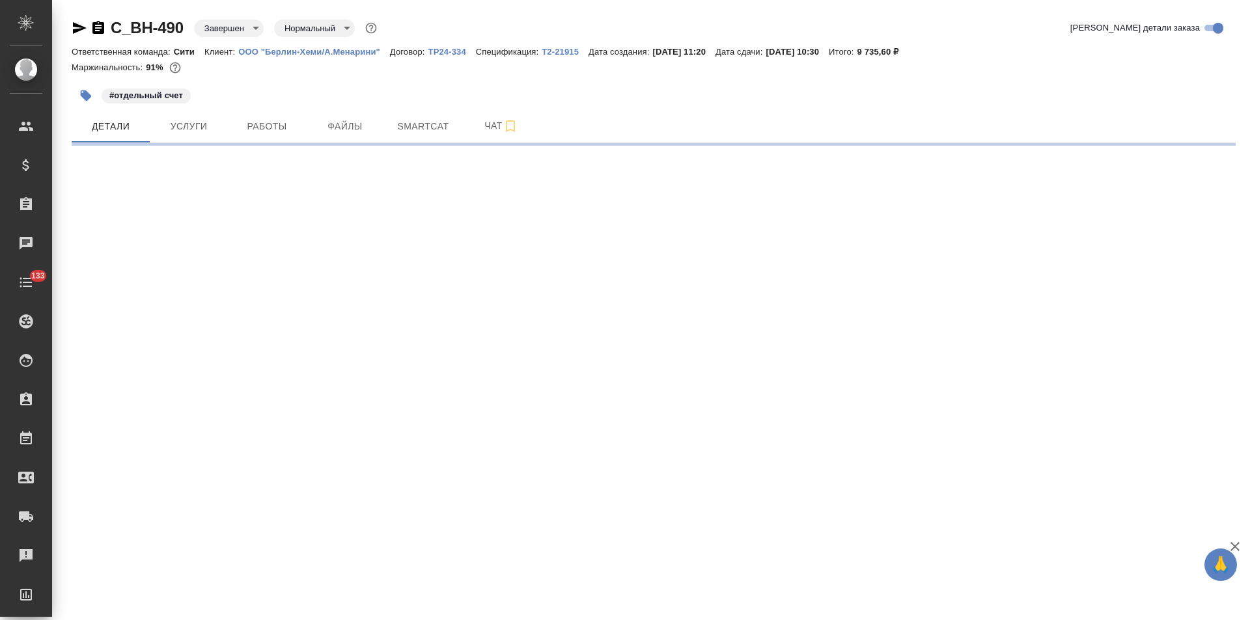
select select "RU"
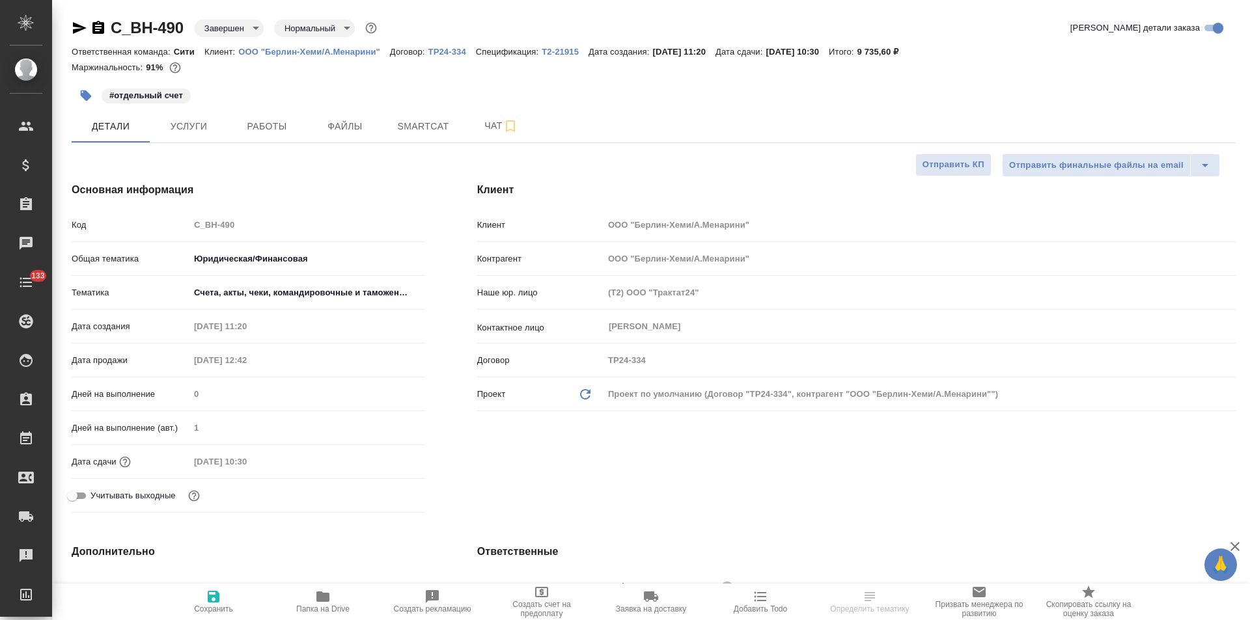
type textarea "x"
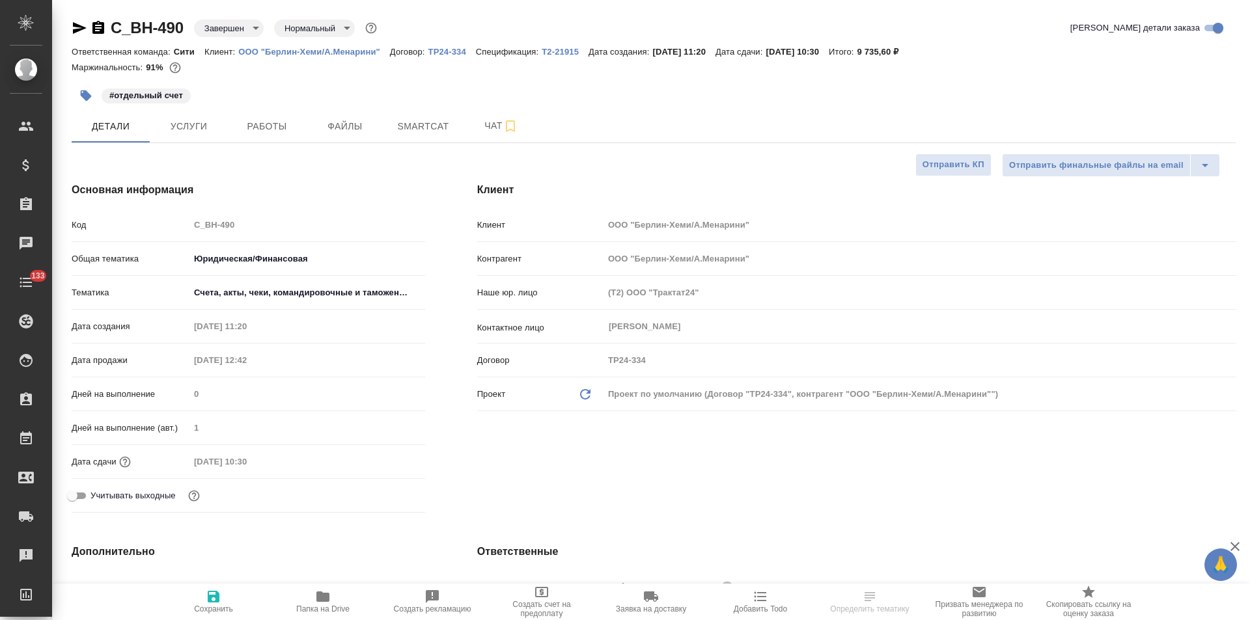
type textarea "x"
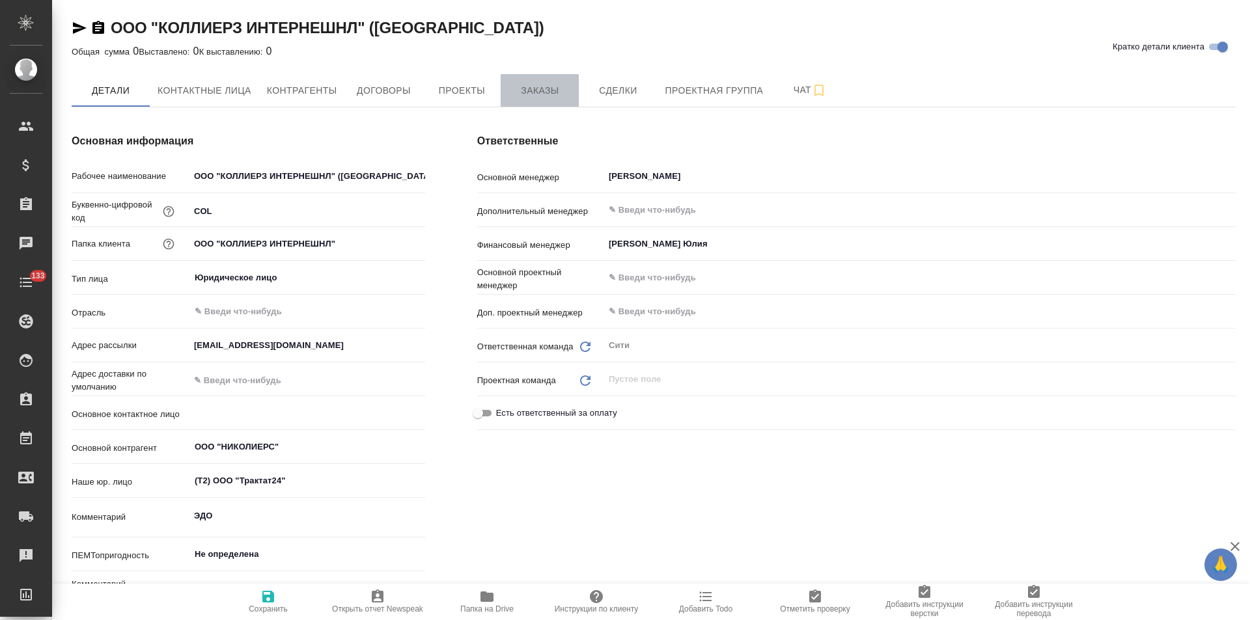
click at [542, 99] on button "Заказы" at bounding box center [540, 90] width 78 height 33
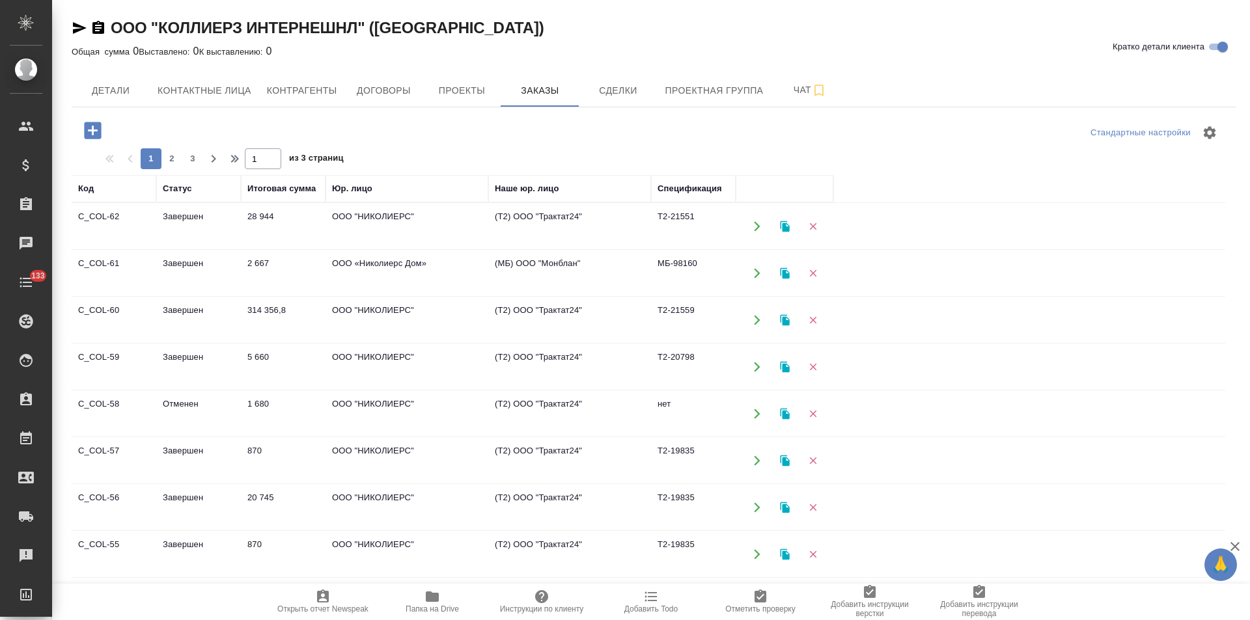
click at [473, 225] on td "ООО "НИКОЛИЕРС"" at bounding box center [407, 227] width 163 height 46
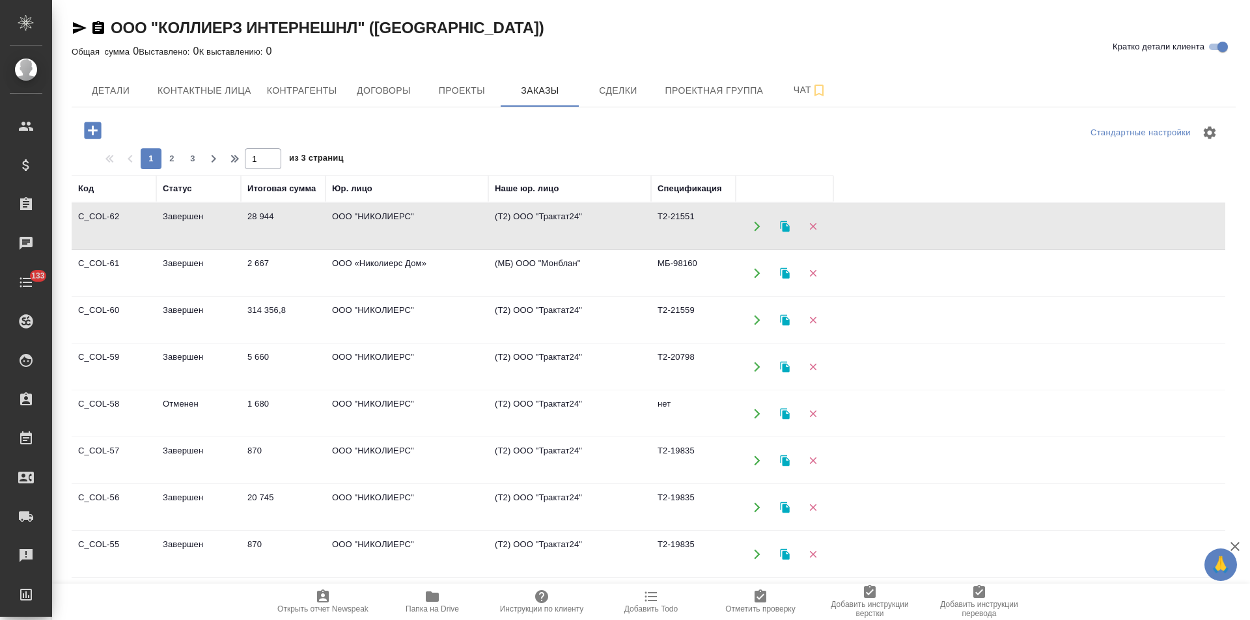
click at [473, 225] on td "ООО "НИКОЛИЕРС"" at bounding box center [407, 227] width 163 height 46
click at [390, 100] on button "Договоры" at bounding box center [383, 90] width 78 height 33
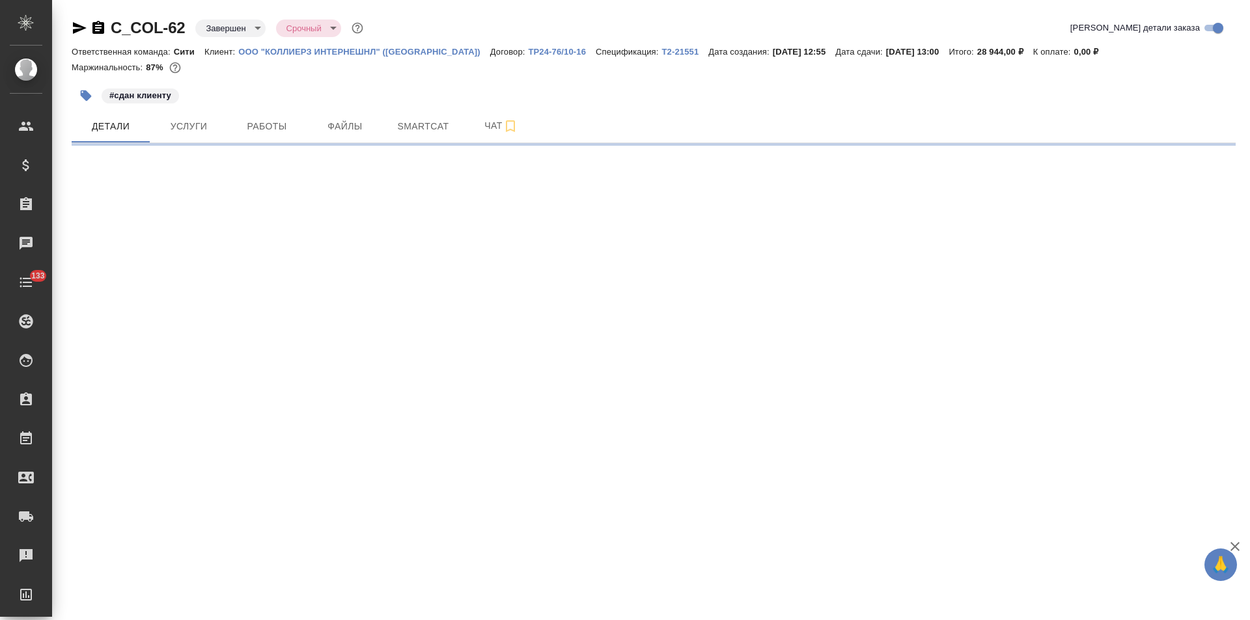
select select "RU"
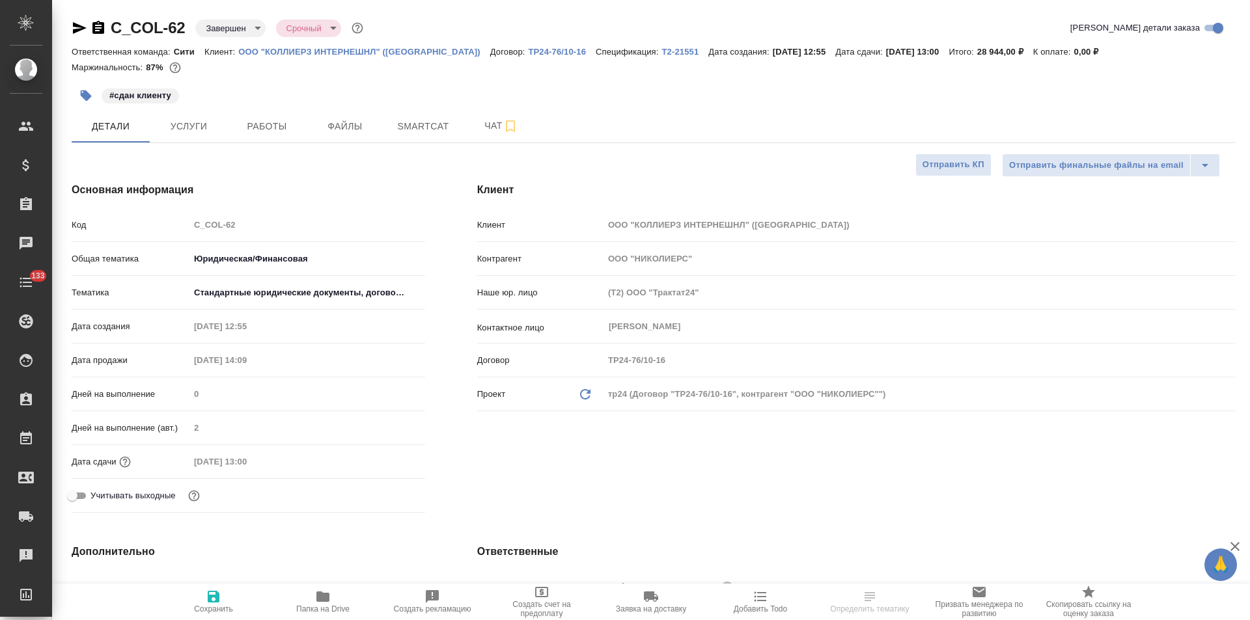
type textarea "x"
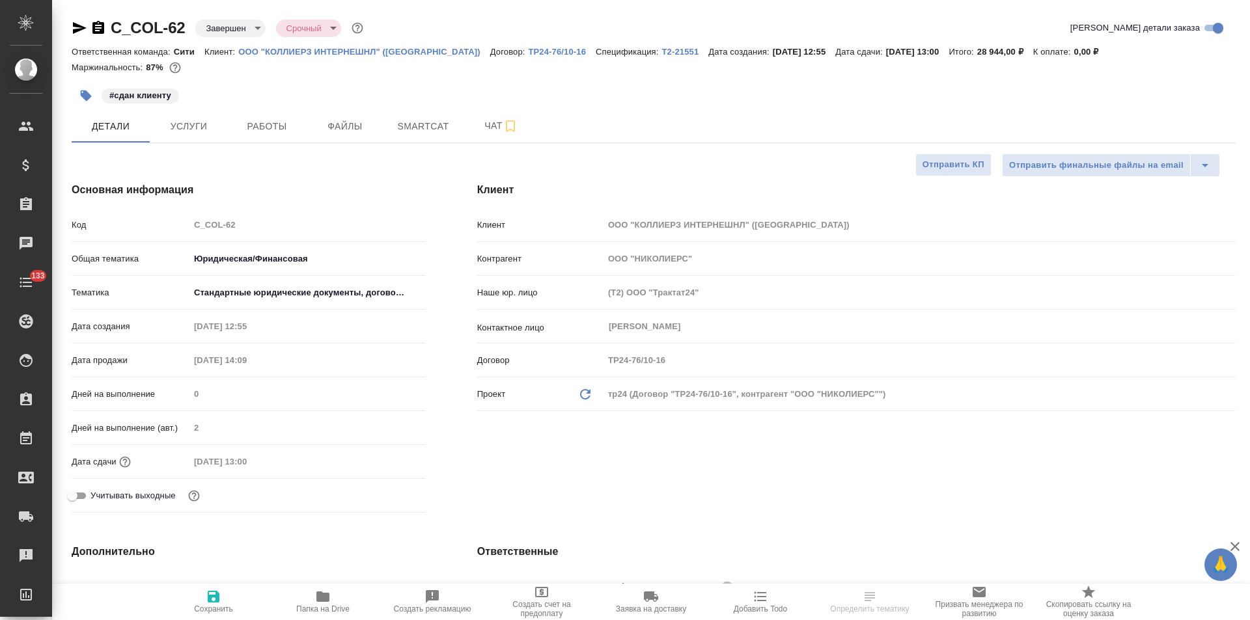
type textarea "x"
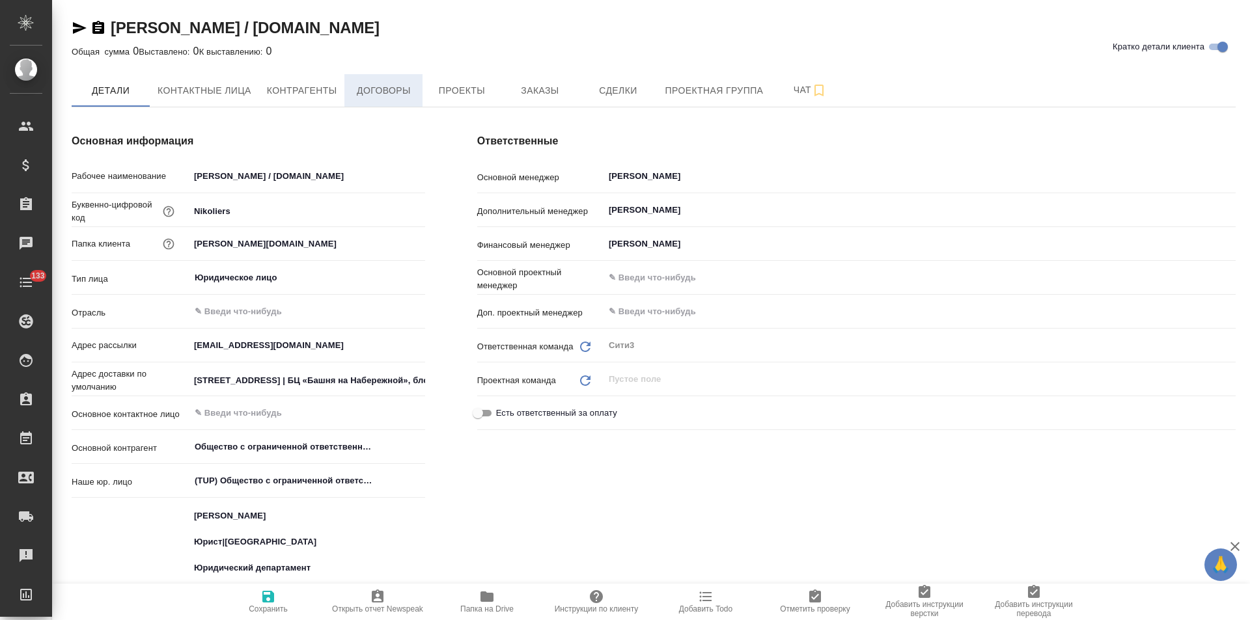
click at [393, 95] on span "Договоры" at bounding box center [383, 91] width 62 height 16
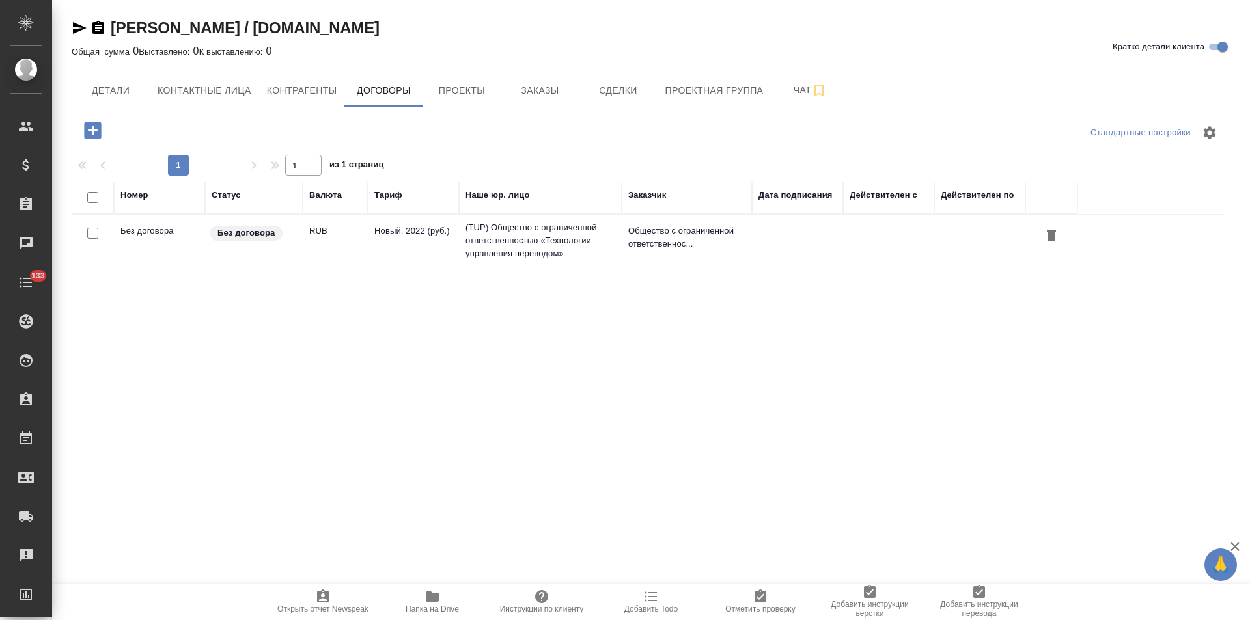
click at [574, 254] on td "(TUP) Общество с ограниченной ответственностью «Технологии управления переводом»" at bounding box center [540, 241] width 163 height 52
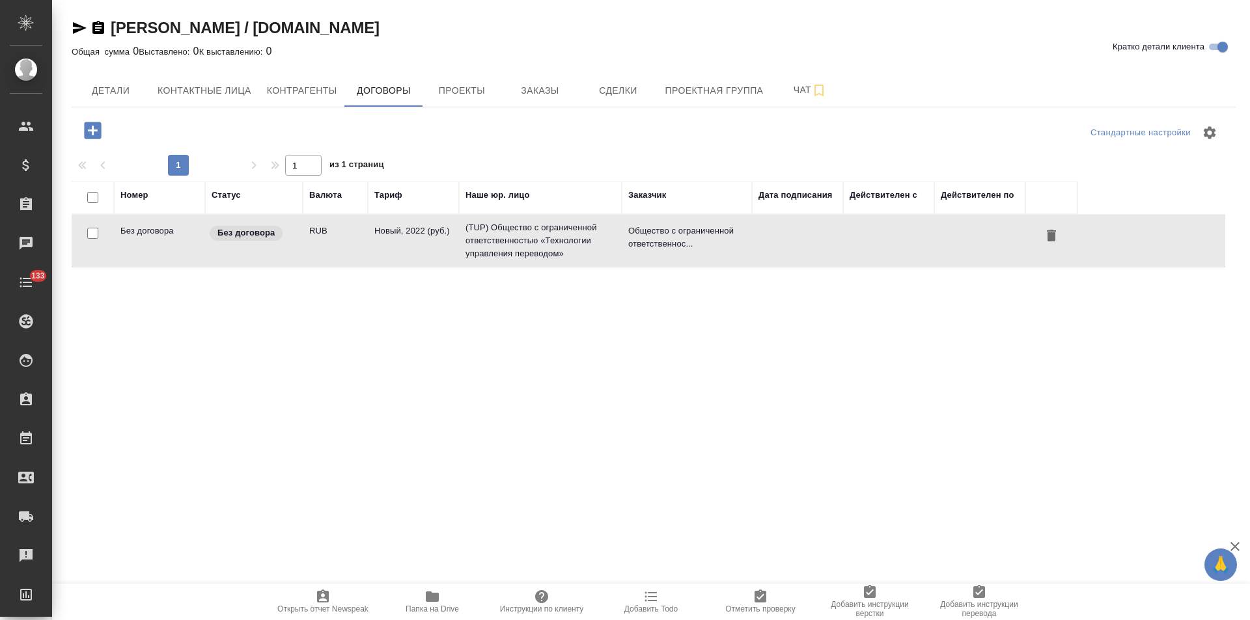
click at [574, 254] on td "(TUP) Общество с ограниченной ответственностью «Технологии управления переводом»" at bounding box center [540, 241] width 163 height 52
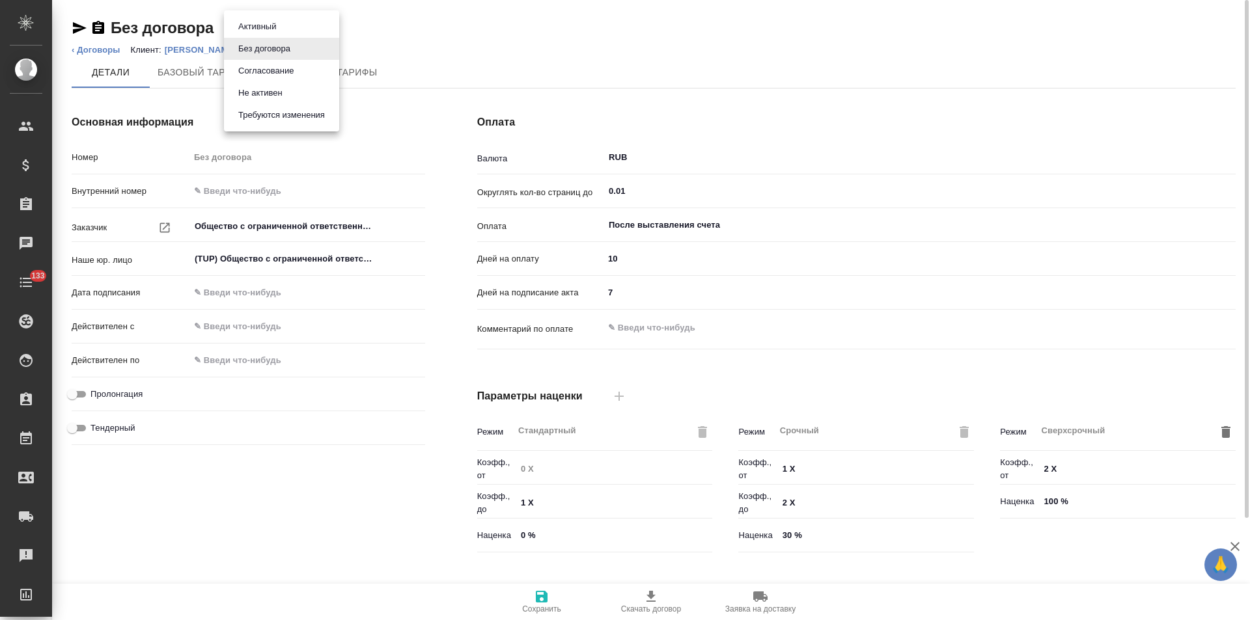
click at [277, 33] on body "🙏 .cls-1 fill:#fff; AWATERA Левченко Юлия Клиенты Спецификации Заказы Чаты 133 …" at bounding box center [625, 310] width 1250 height 620
click at [274, 92] on button "Не активен" at bounding box center [260, 93] width 52 height 14
click at [116, 51] on link "‹ Договоры" at bounding box center [96, 50] width 49 height 10
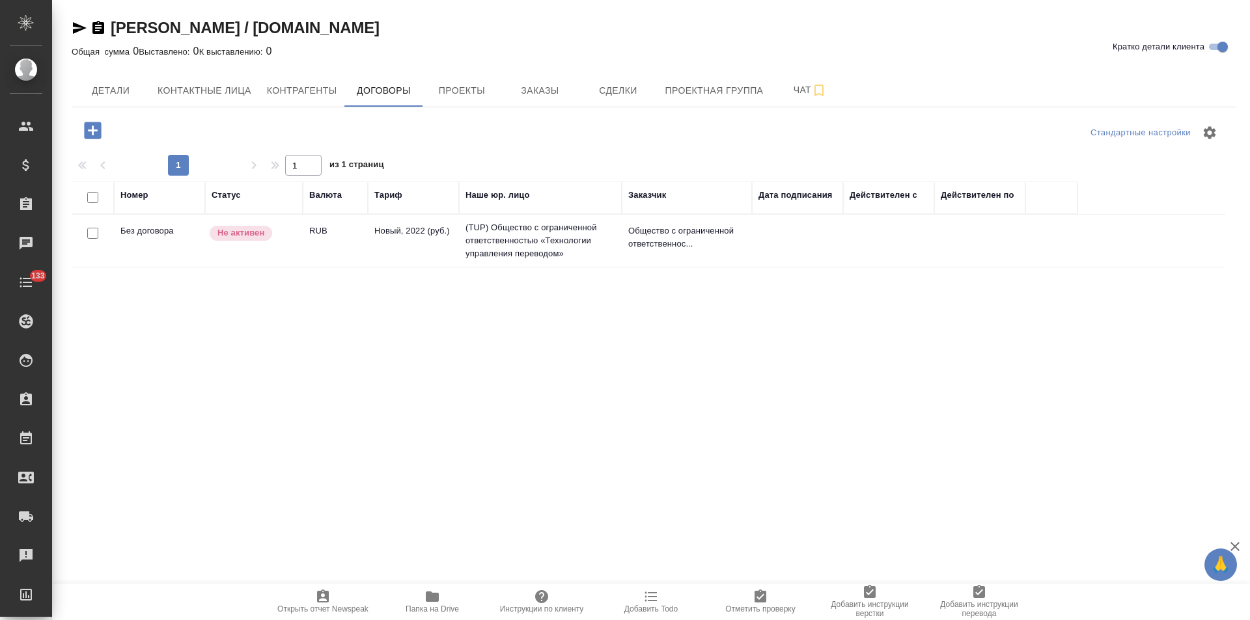
click at [550, 94] on span "Заказы" at bounding box center [539, 91] width 62 height 16
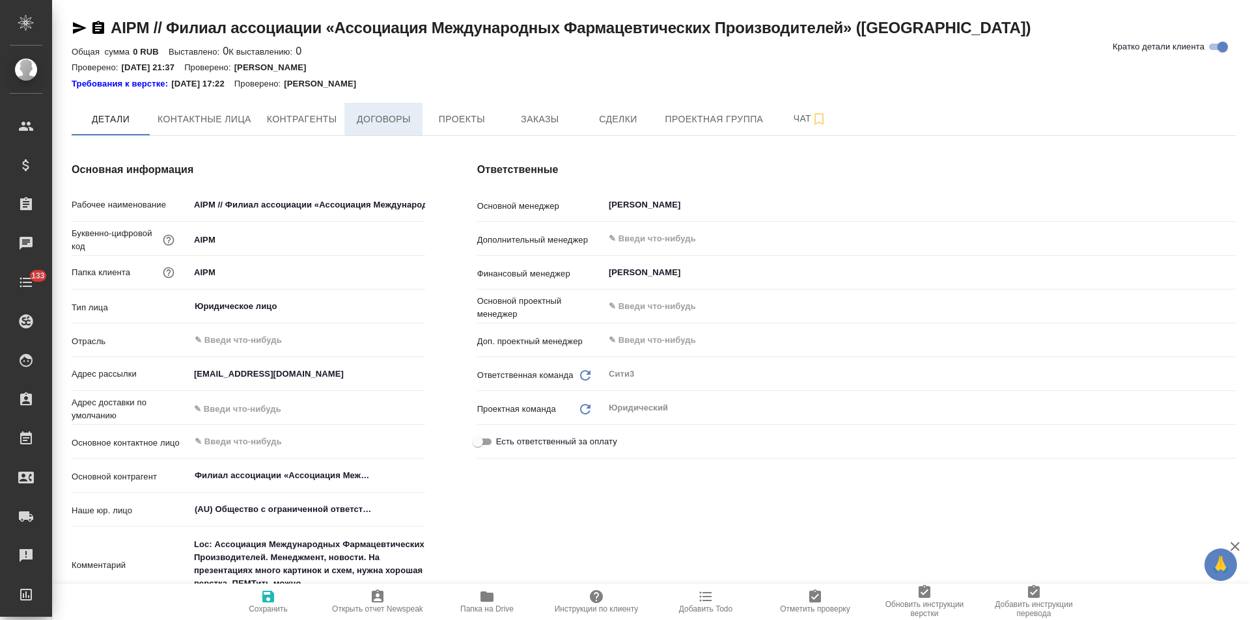
click at [400, 123] on span "Договоры" at bounding box center [383, 119] width 62 height 16
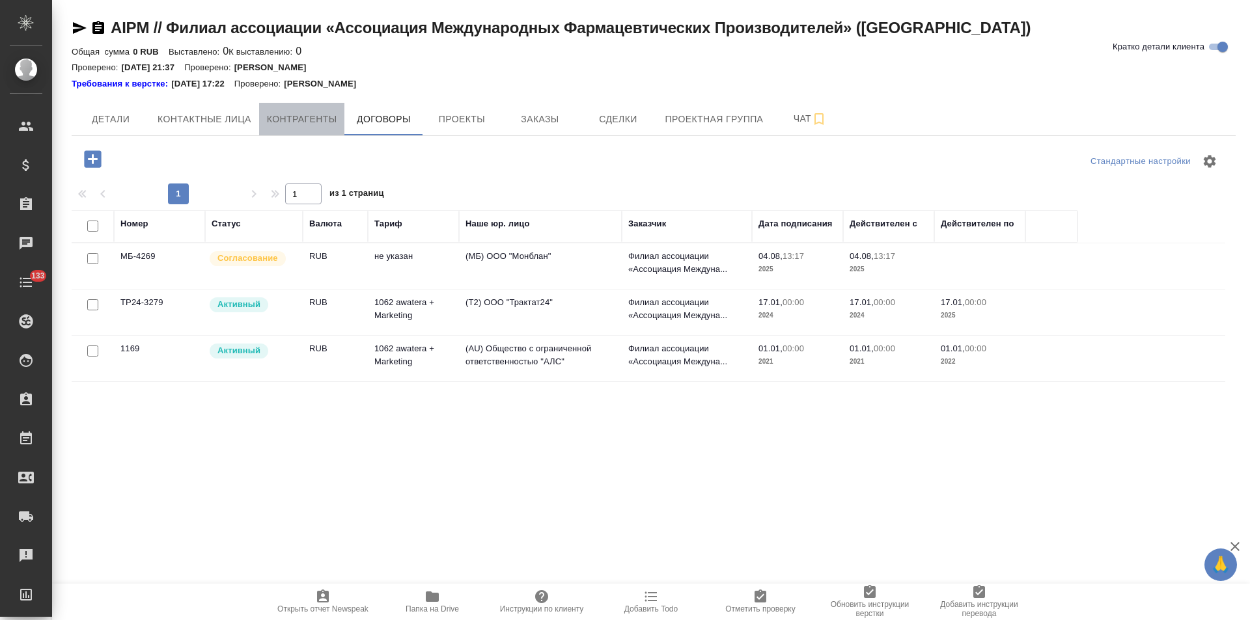
click at [312, 133] on button "Контрагенты" at bounding box center [302, 119] width 86 height 33
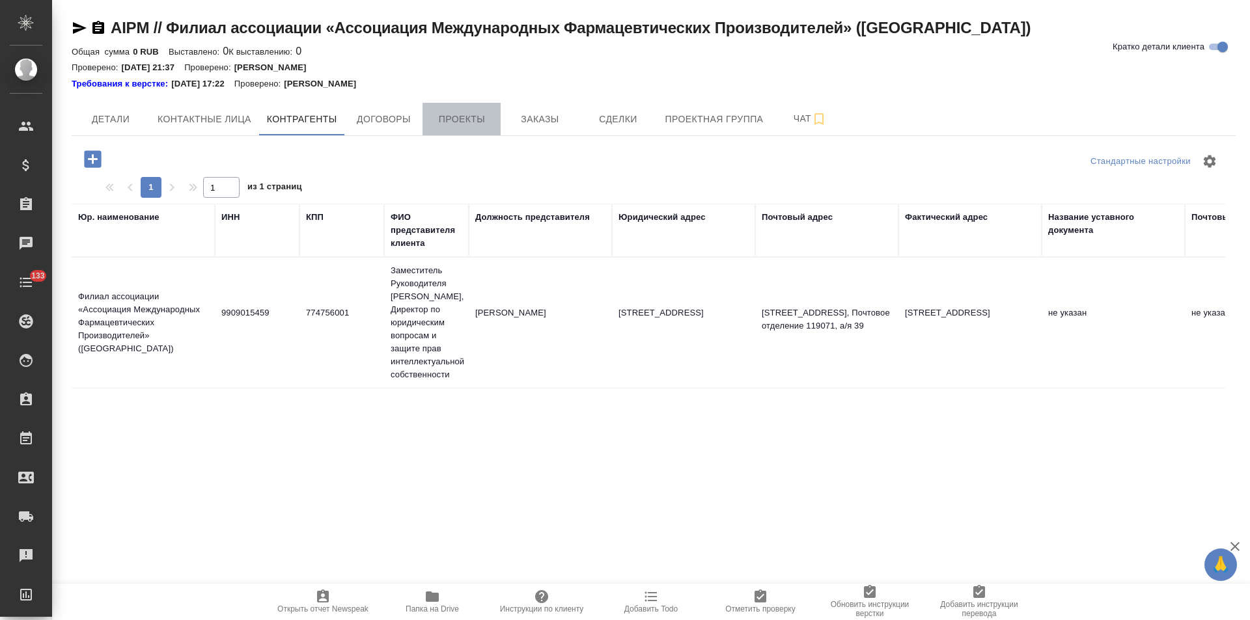
click at [441, 128] on button "Проекты" at bounding box center [462, 119] width 78 height 33
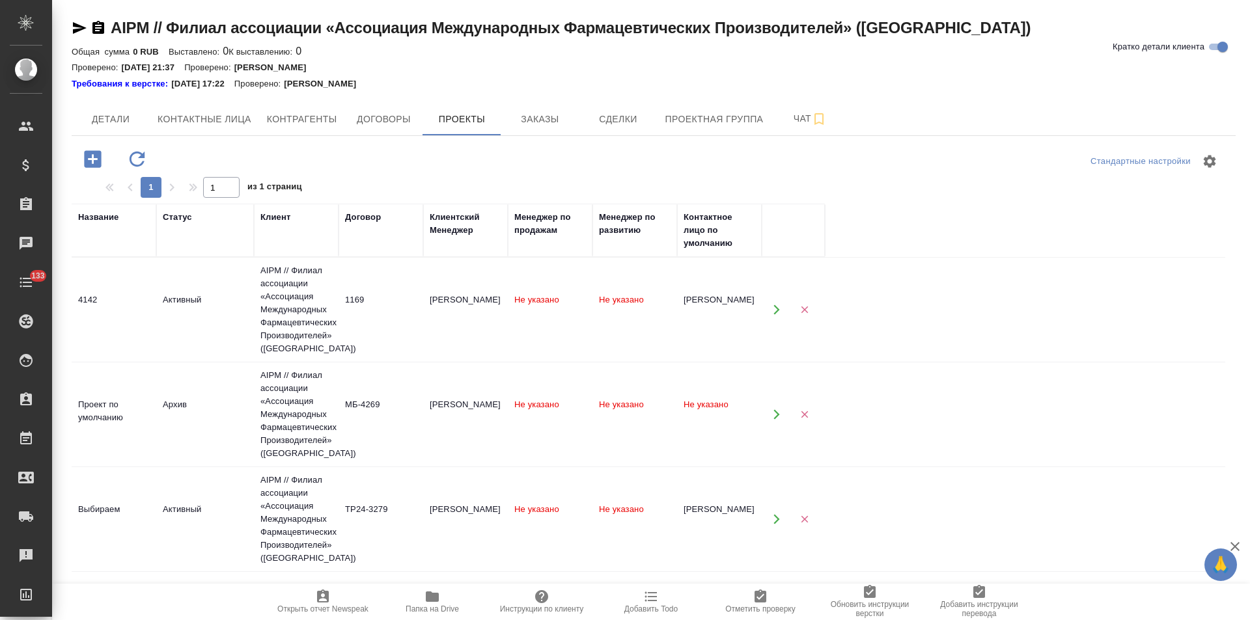
scroll to position [65, 0]
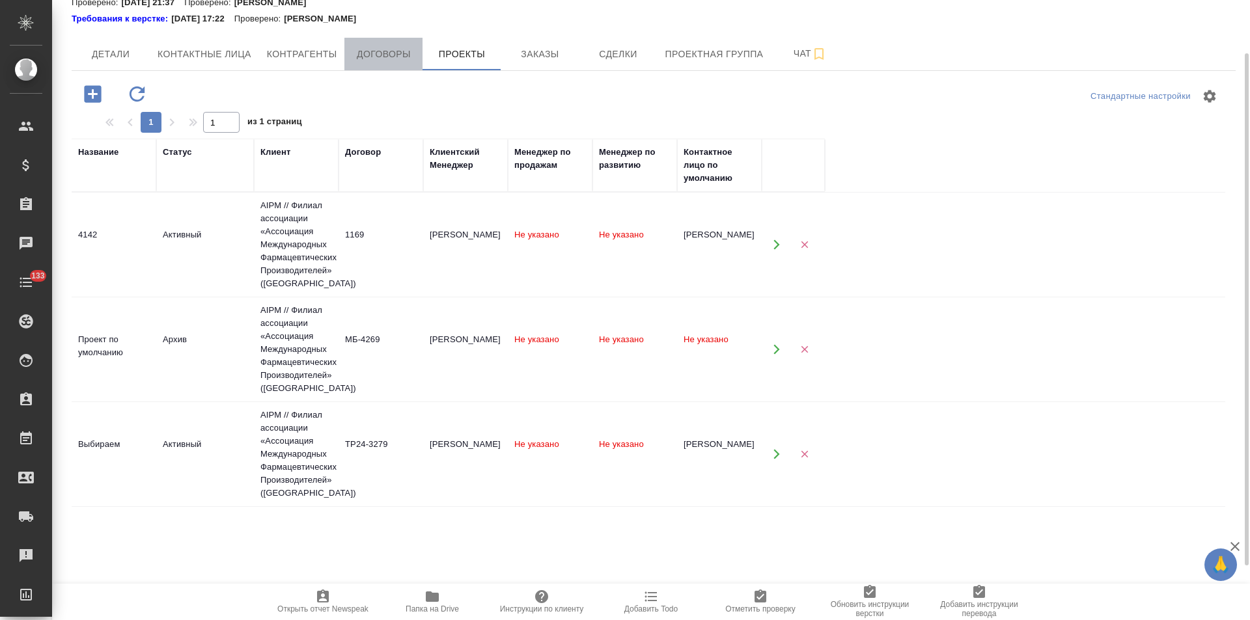
click at [385, 61] on span "Договоры" at bounding box center [383, 54] width 62 height 16
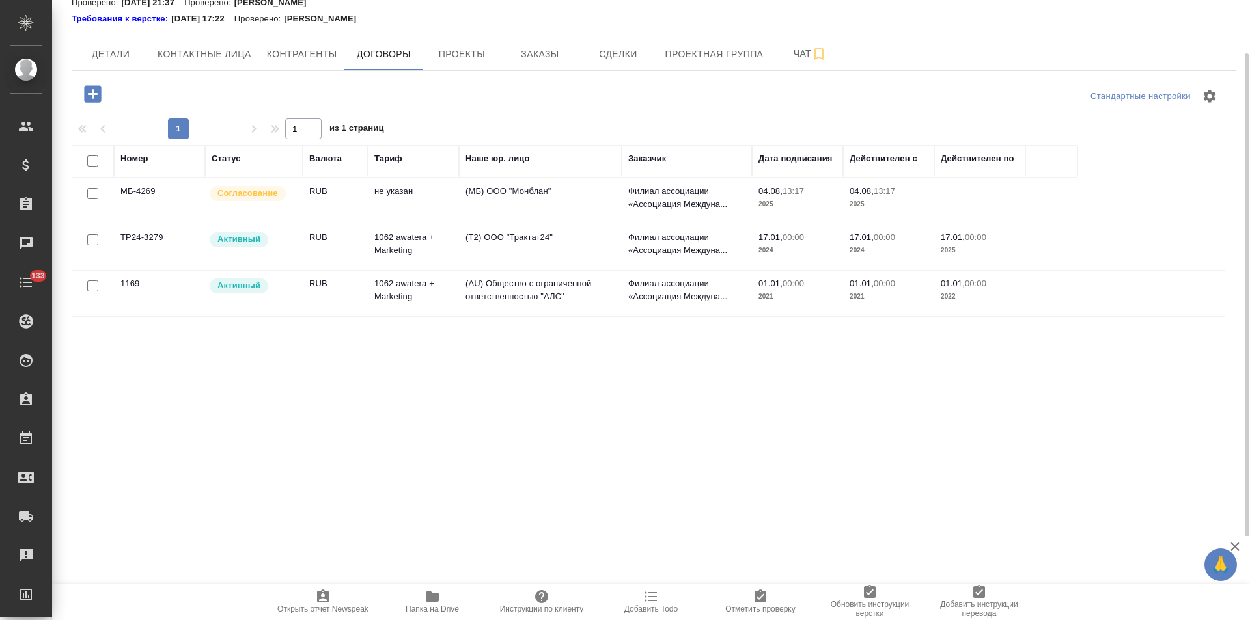
click at [590, 289] on td "(AU) Общество с ограниченной ответственностью "АЛС"" at bounding box center [540, 294] width 163 height 46
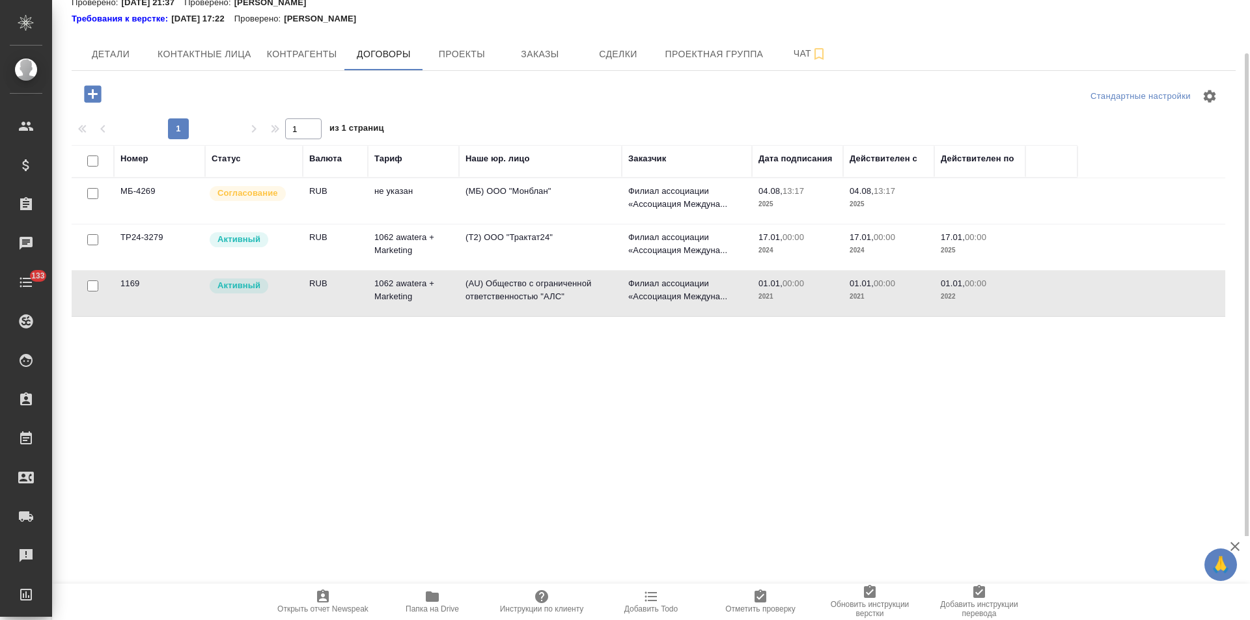
click at [590, 289] on td "(AU) Общество с ограниченной ответственностью "АЛС"" at bounding box center [540, 294] width 163 height 46
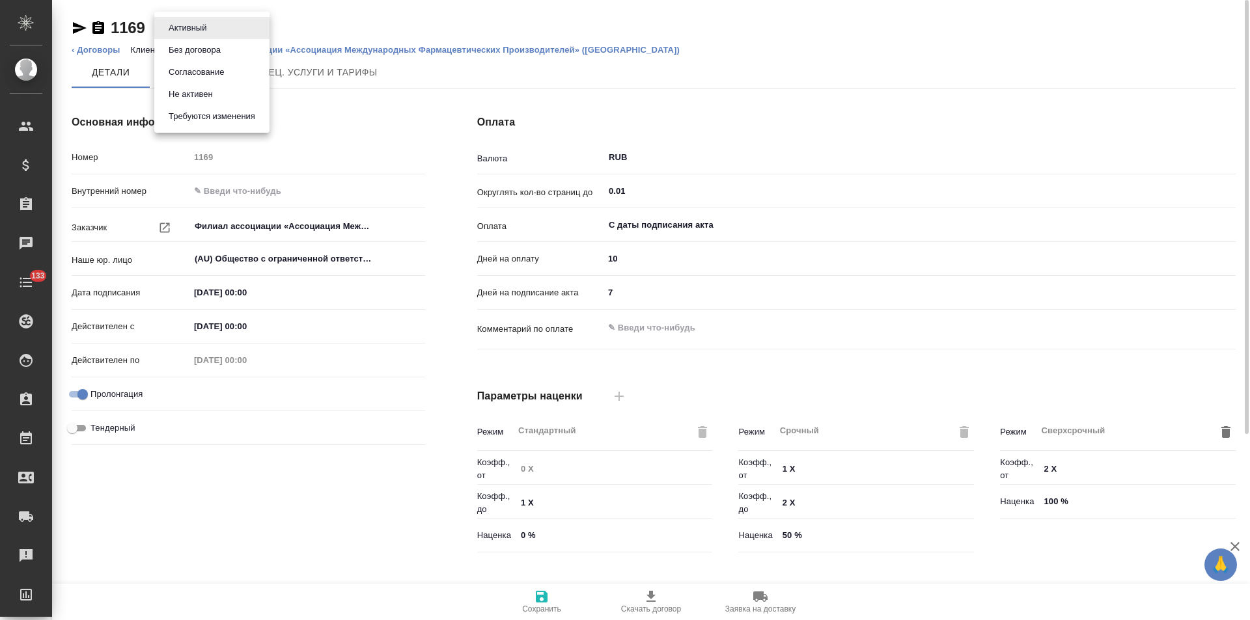
click at [198, 25] on body "🙏 .cls-1 fill:#fff; AWATERA Левченко Юлия Клиенты Спецификации Заказы Чаты 133 …" at bounding box center [625, 310] width 1250 height 620
click at [195, 92] on button "Не активен" at bounding box center [191, 94] width 52 height 14
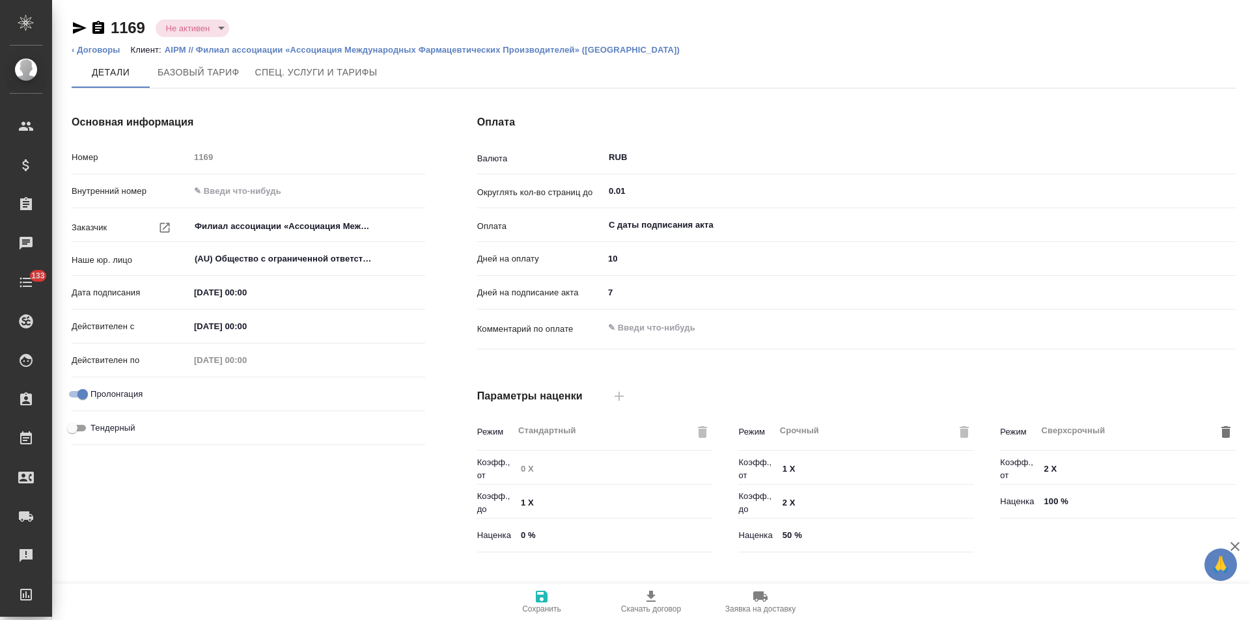
type input "1062 awatera + Marketing"
click at [109, 49] on link "‹ Договоры" at bounding box center [96, 50] width 49 height 10
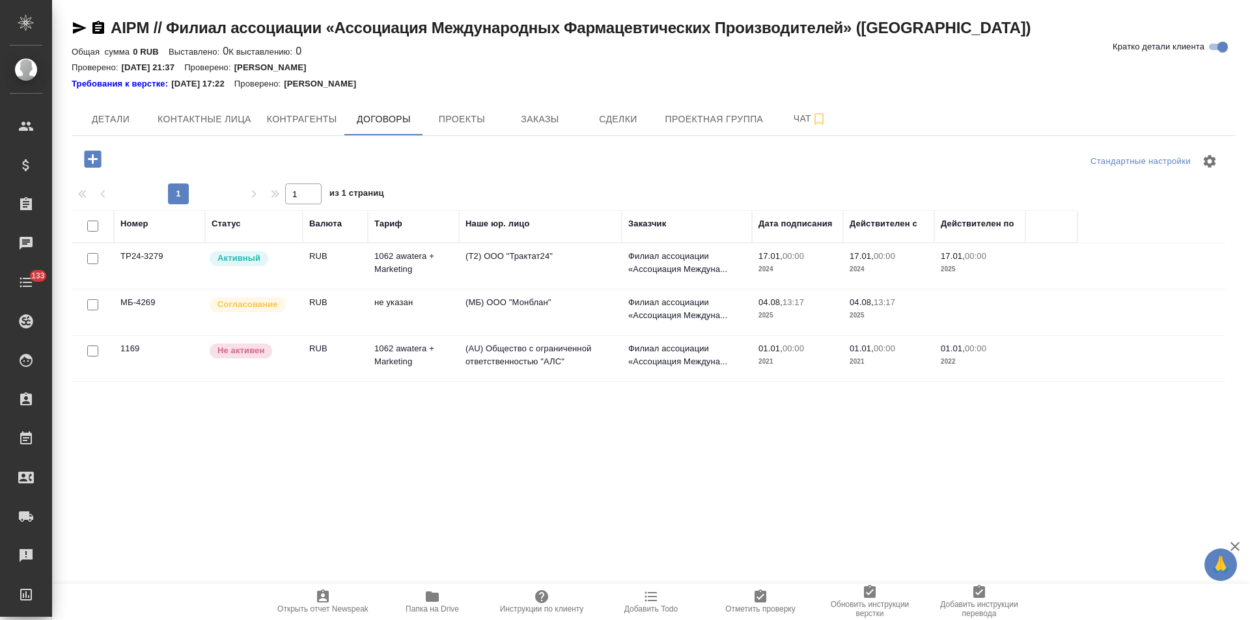
click at [555, 261] on td "(Т2) ООО "Трактат24"" at bounding box center [540, 266] width 163 height 46
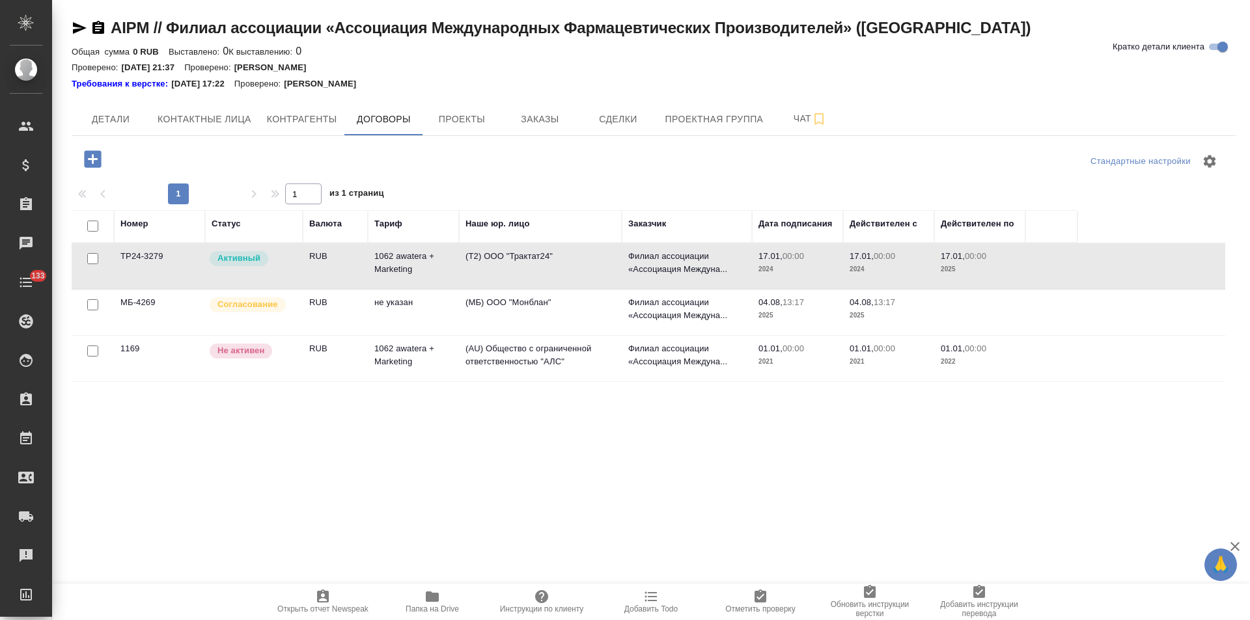
click at [555, 261] on td "(Т2) ООО "Трактат24"" at bounding box center [540, 266] width 163 height 46
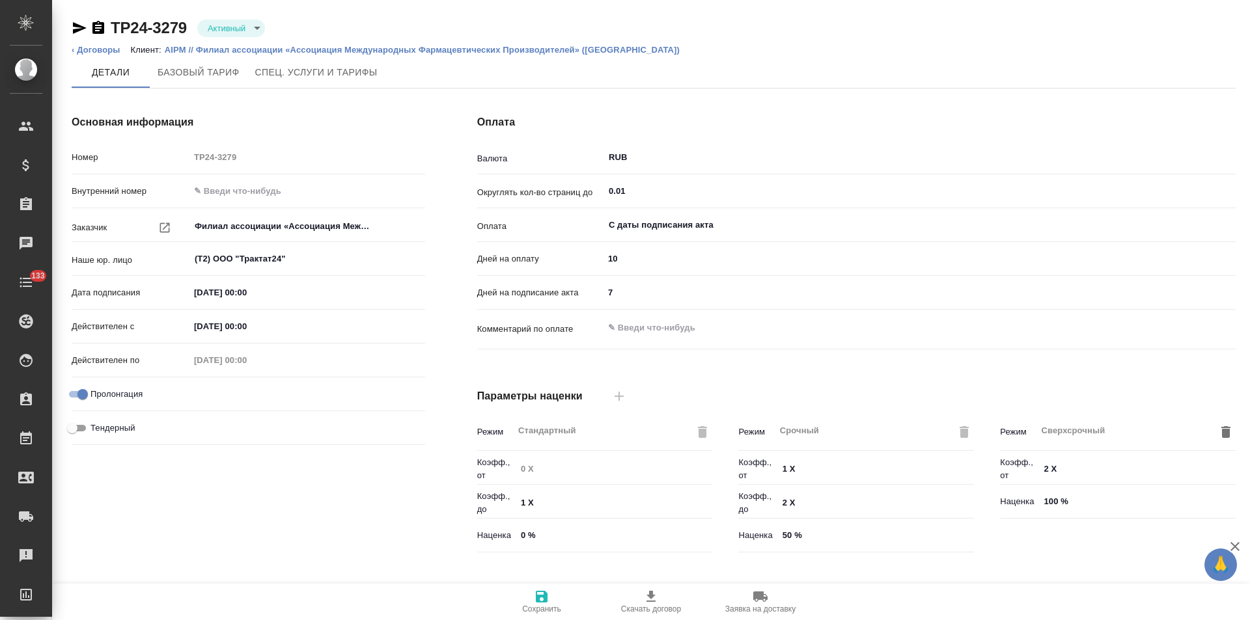
type input "1062 awatera + Marketing"
click at [99, 51] on link "‹ Договоры" at bounding box center [96, 50] width 49 height 10
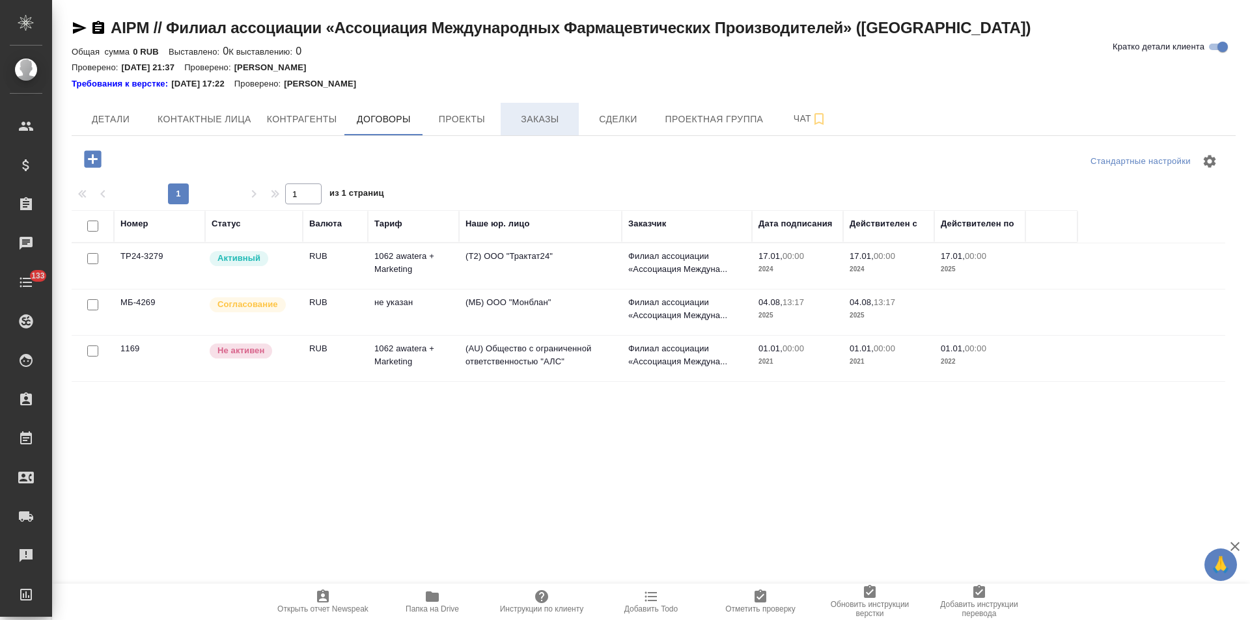
click at [525, 109] on button "Заказы" at bounding box center [540, 119] width 78 height 33
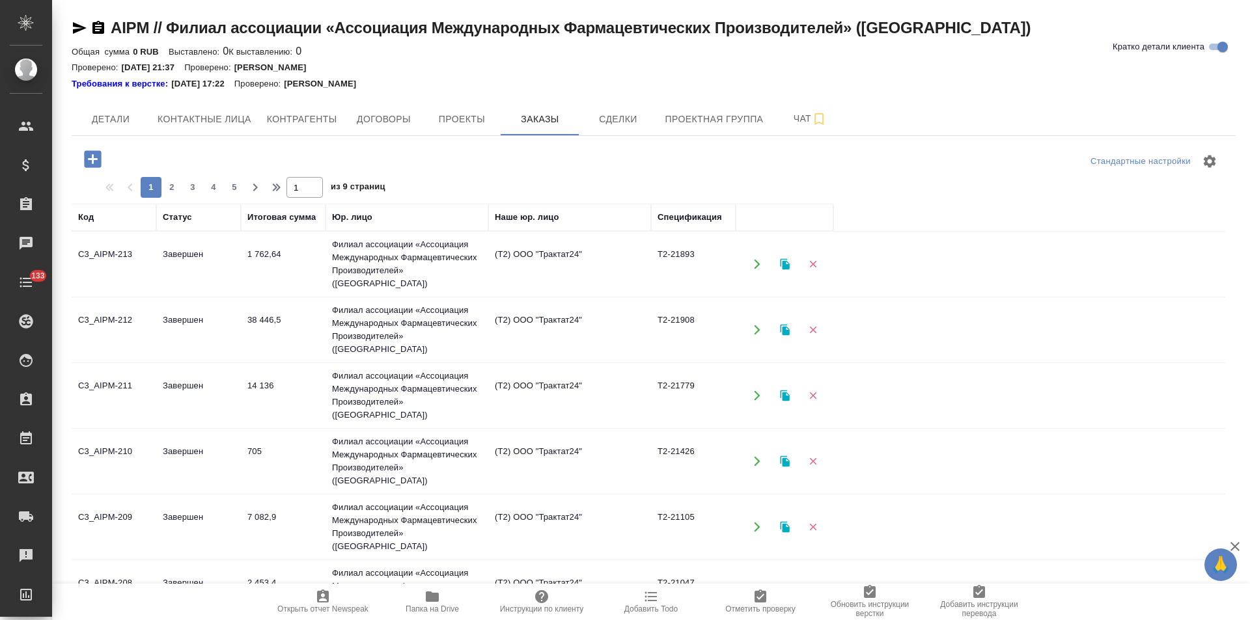
click at [477, 258] on td "Филиал ассоциации «Ассоциация Международных Фармацевтических Производителей» ([…" at bounding box center [407, 264] width 163 height 65
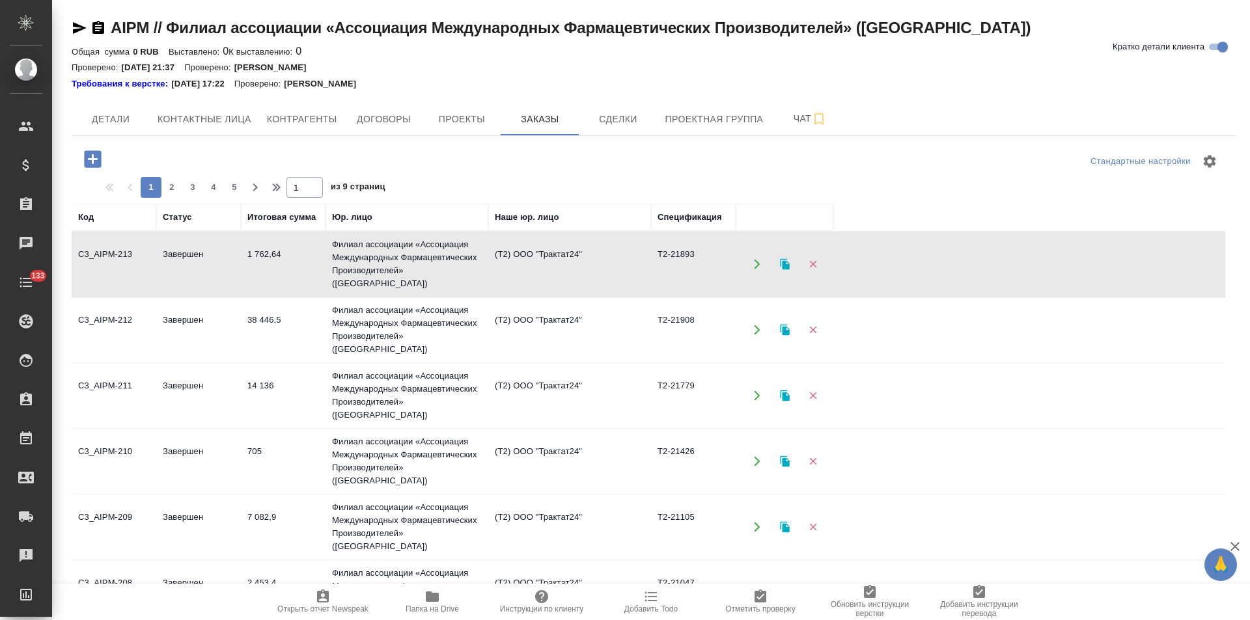
click at [477, 258] on td "Филиал ассоциации «Ассоциация Международных Фармацевтических Производителей» ([…" at bounding box center [407, 264] width 163 height 65
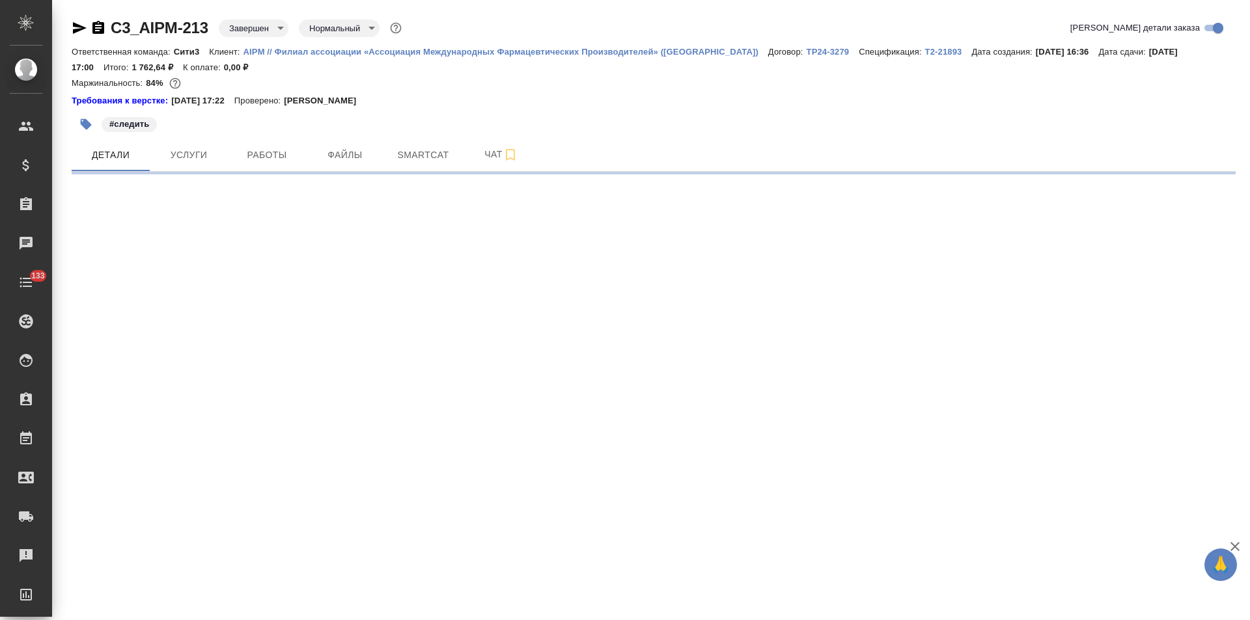
select select "RU"
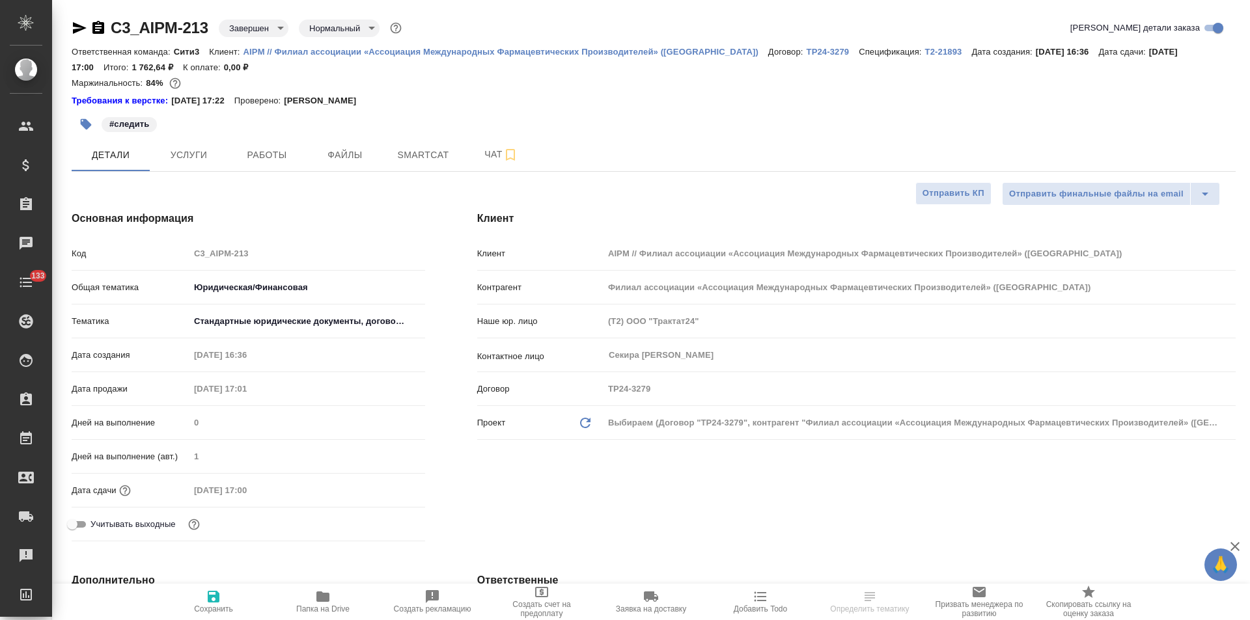
type textarea "x"
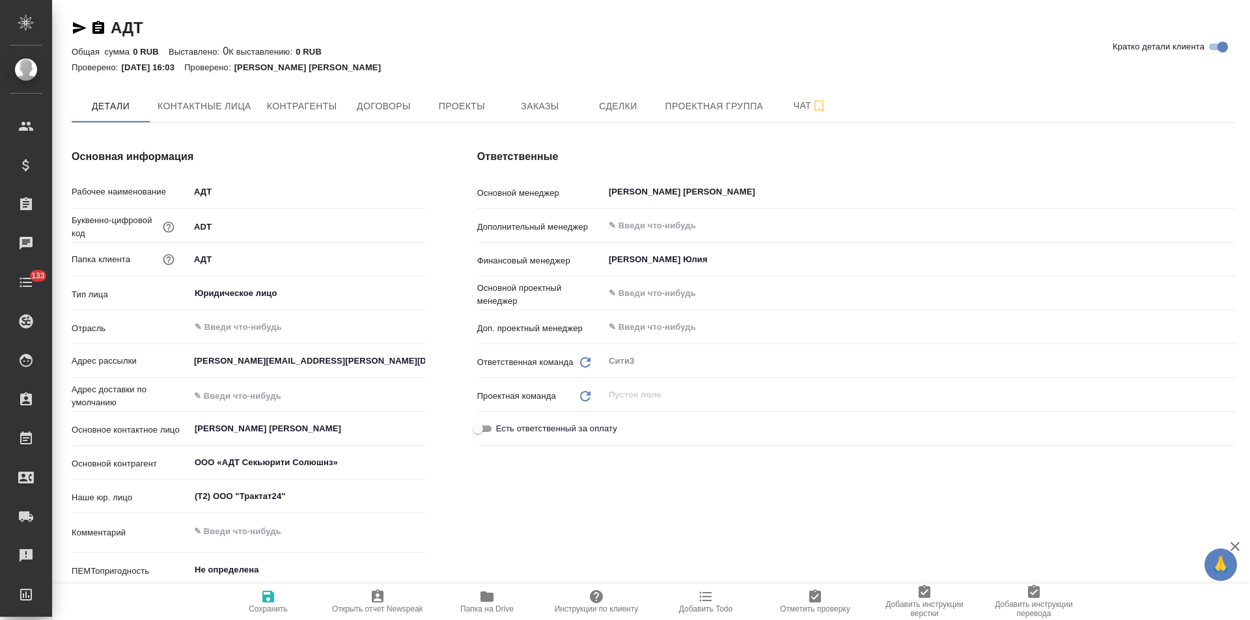
type textarea "x"
click at [395, 114] on span "Договоры" at bounding box center [383, 106] width 62 height 16
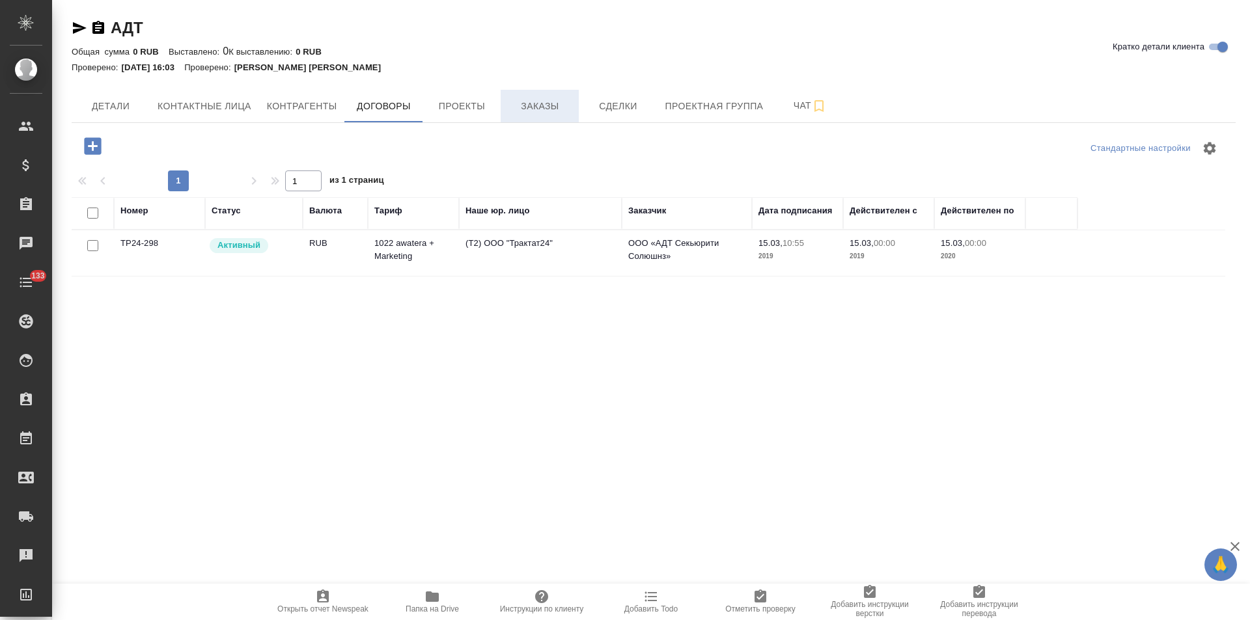
click at [538, 110] on span "Заказы" at bounding box center [539, 106] width 62 height 16
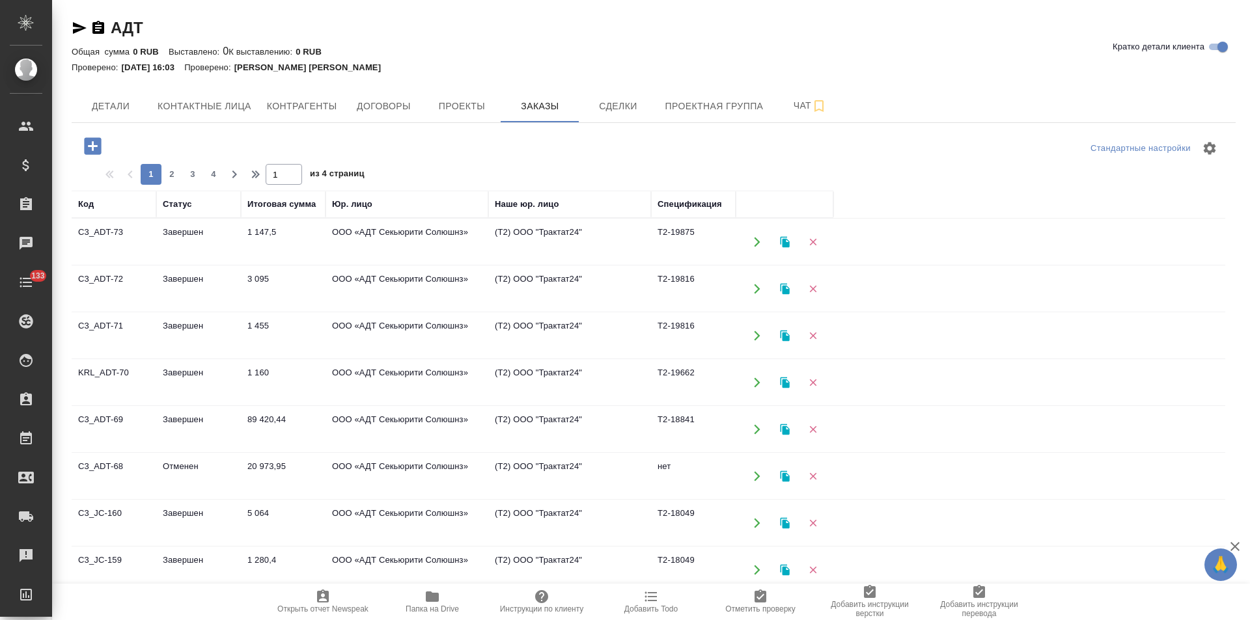
click at [462, 238] on td "ООО «АДТ Секьюрити Солюшнз»" at bounding box center [407, 242] width 163 height 46
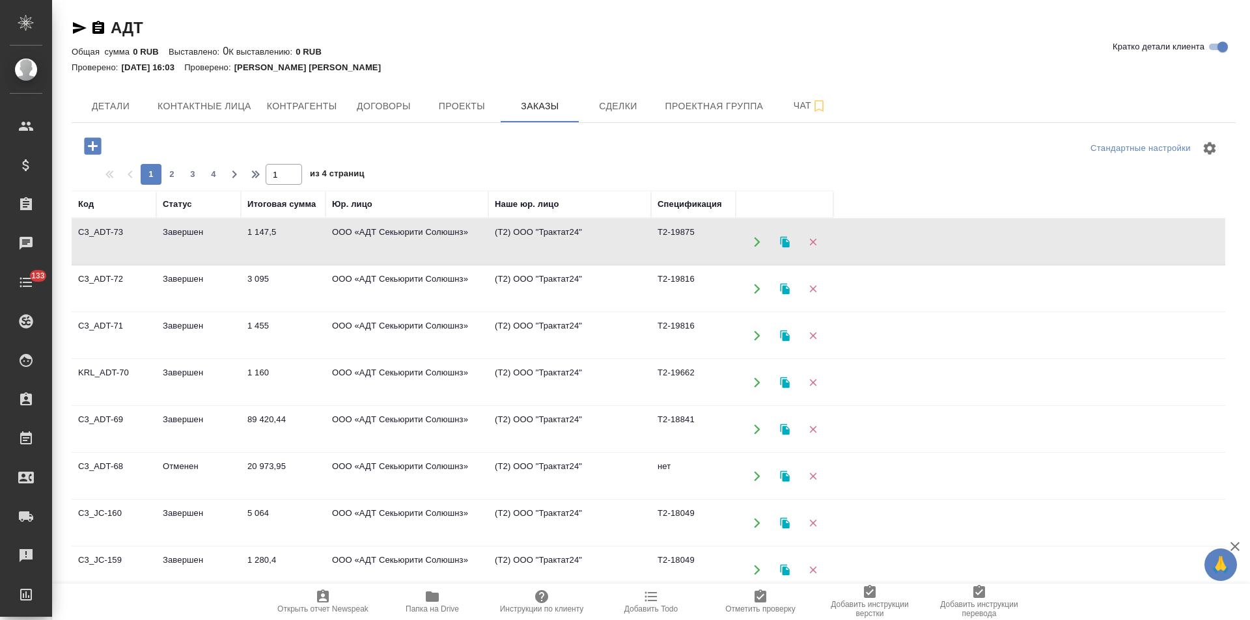
click at [462, 238] on td "ООО «АДТ Секьюрити Солюшнз»" at bounding box center [407, 242] width 163 height 46
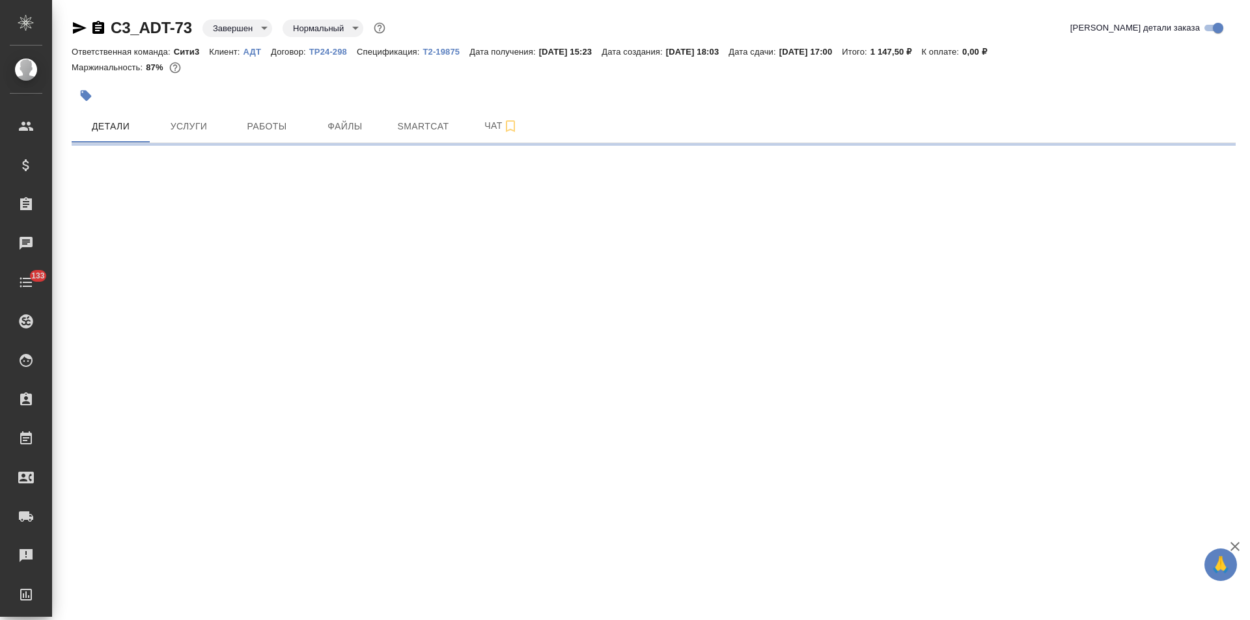
select select "RU"
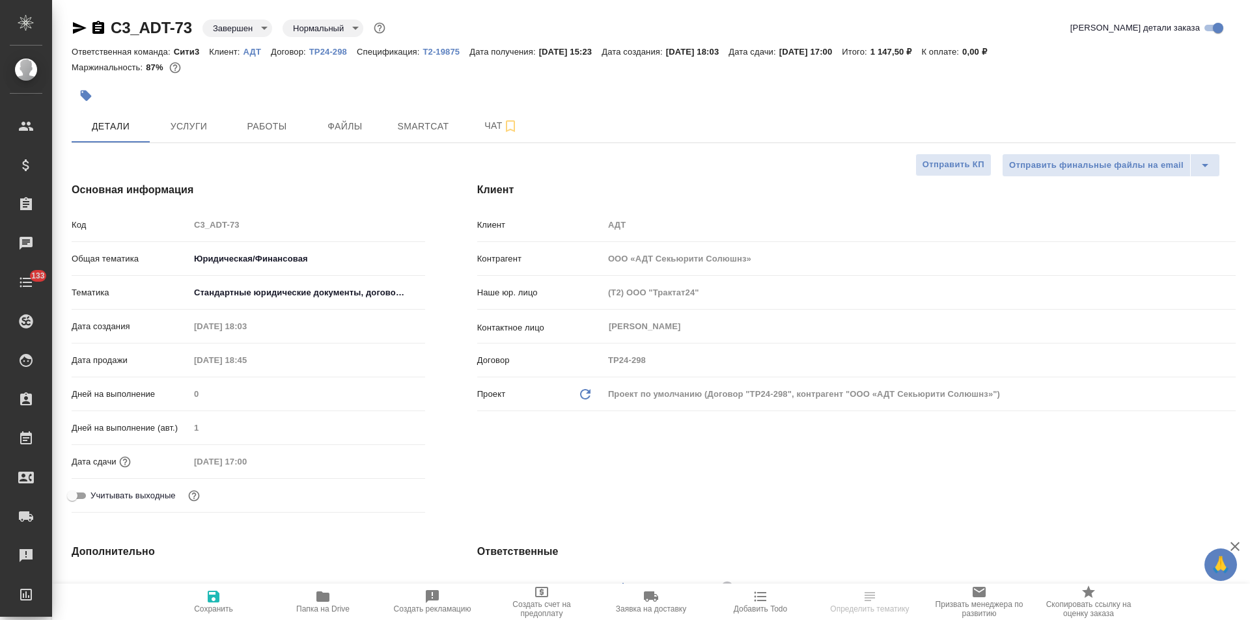
type textarea "x"
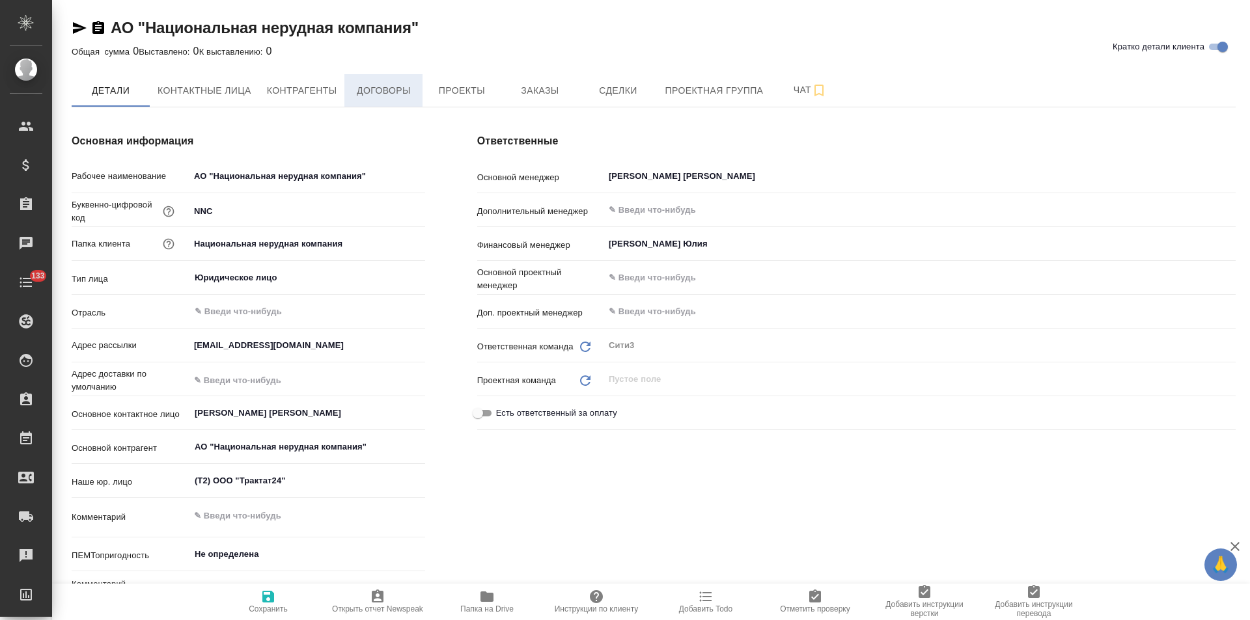
click at [382, 102] on button "Договоры" at bounding box center [383, 90] width 78 height 33
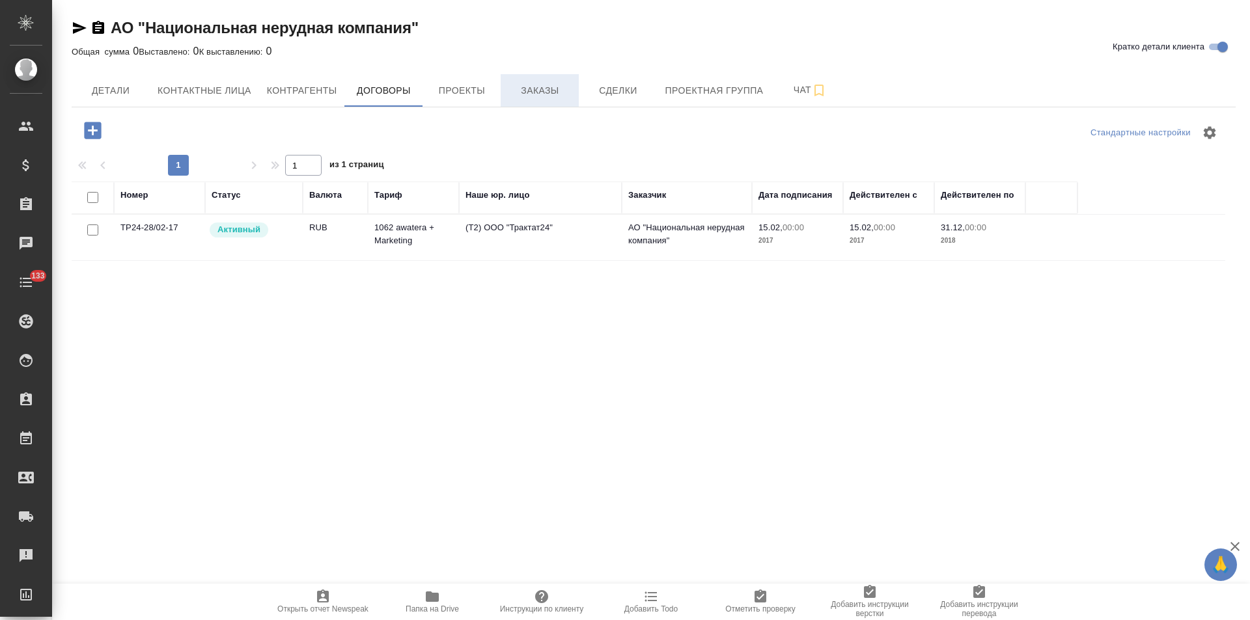
click at [529, 96] on span "Заказы" at bounding box center [539, 91] width 62 height 16
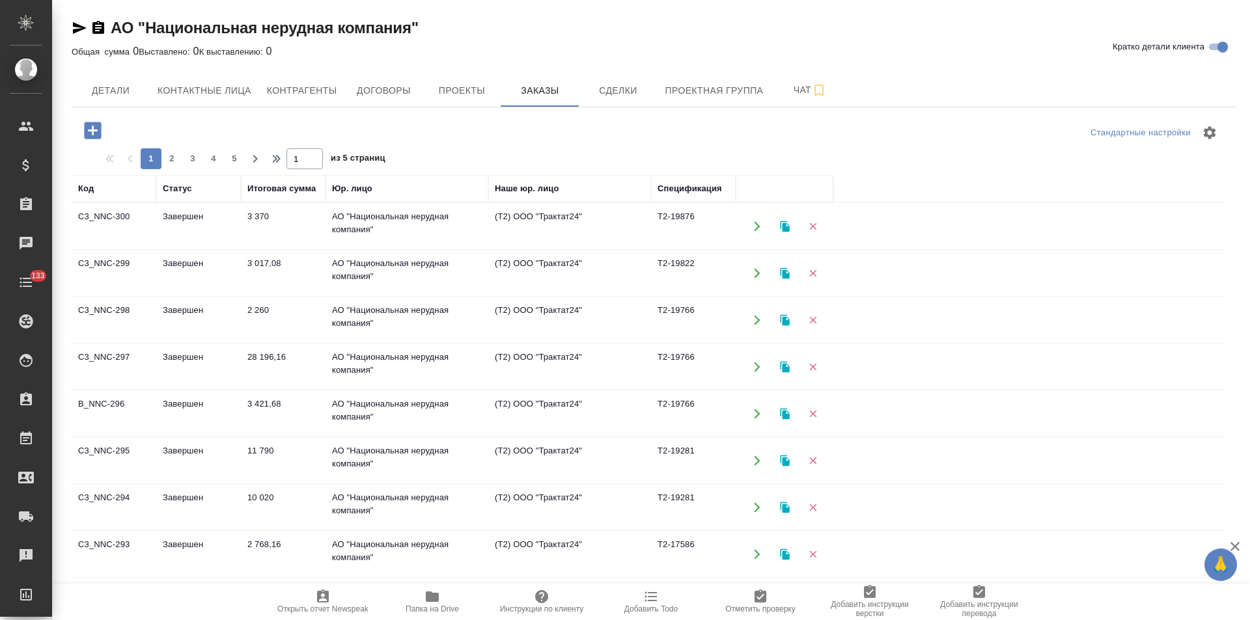
click at [572, 224] on td "(Т2) ООО "Трактат24"" at bounding box center [569, 227] width 163 height 46
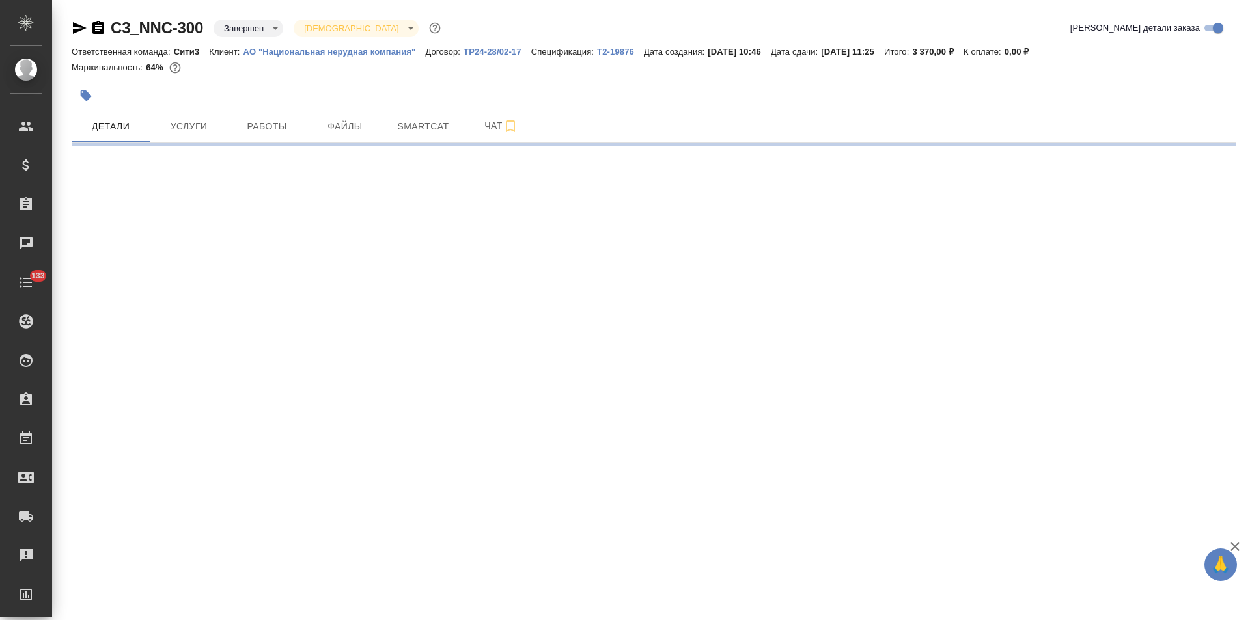
select select "RU"
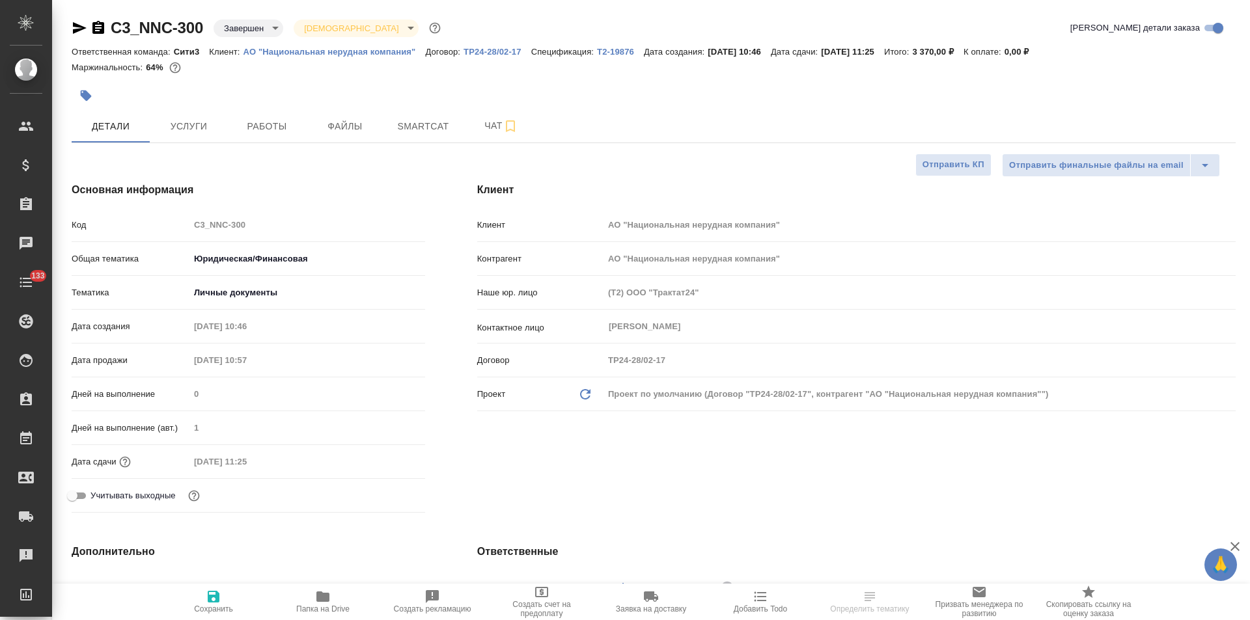
type textarea "x"
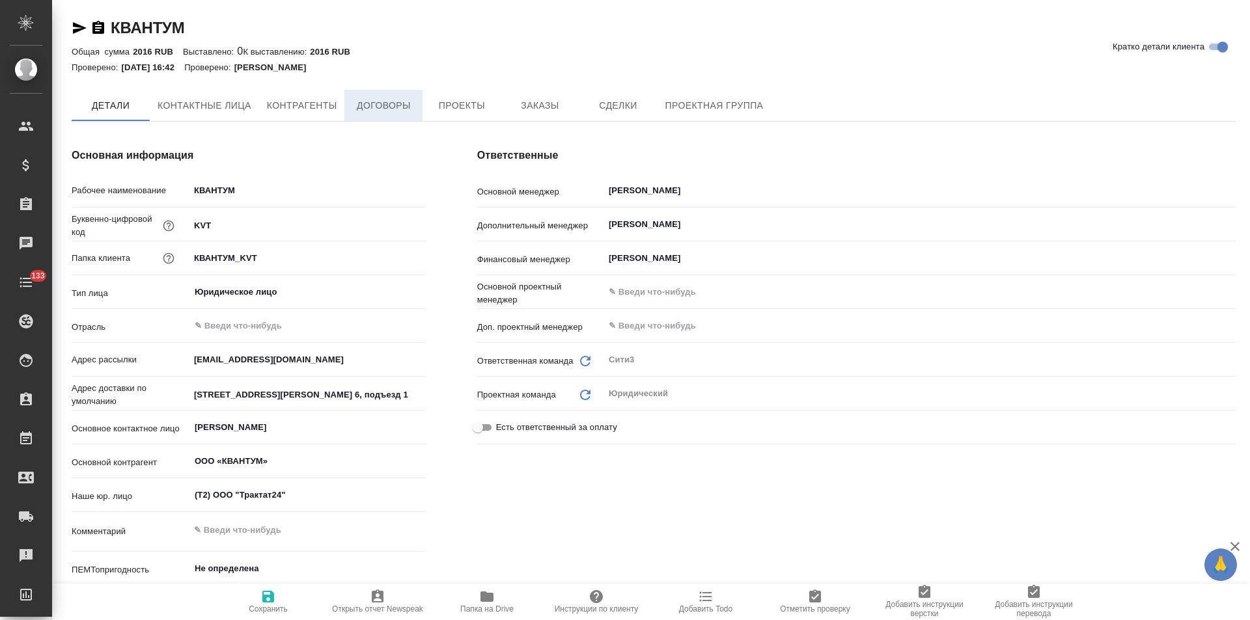
click at [390, 107] on span "Договоры" at bounding box center [383, 106] width 62 height 16
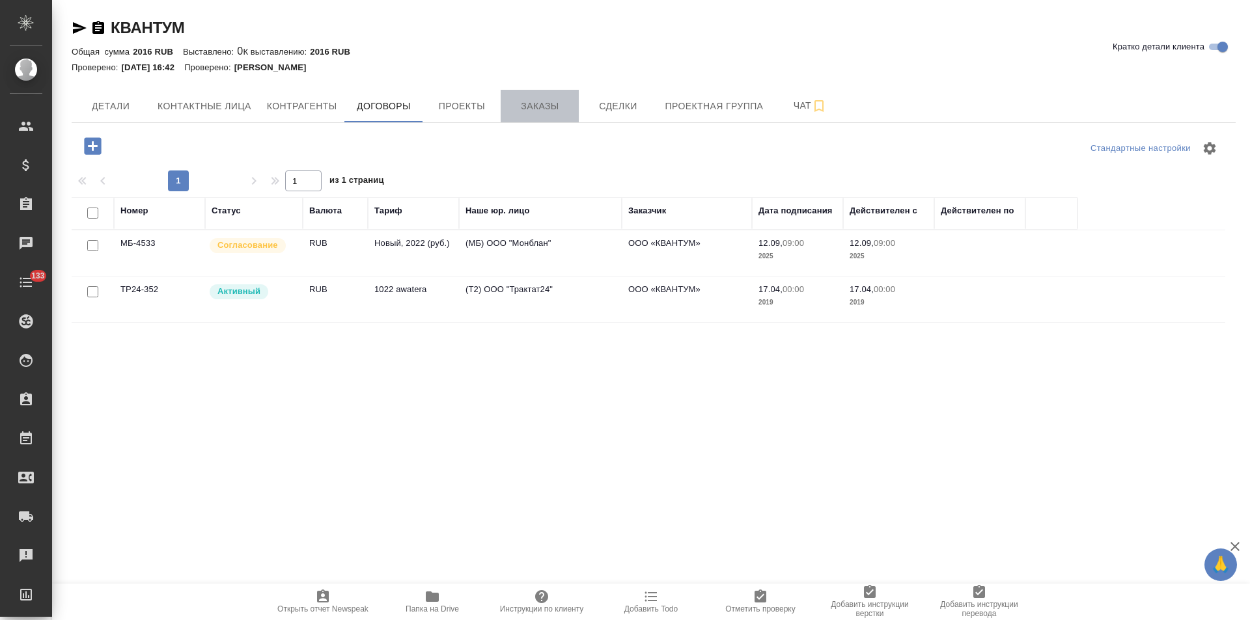
click at [531, 118] on button "Заказы" at bounding box center [540, 106] width 78 height 33
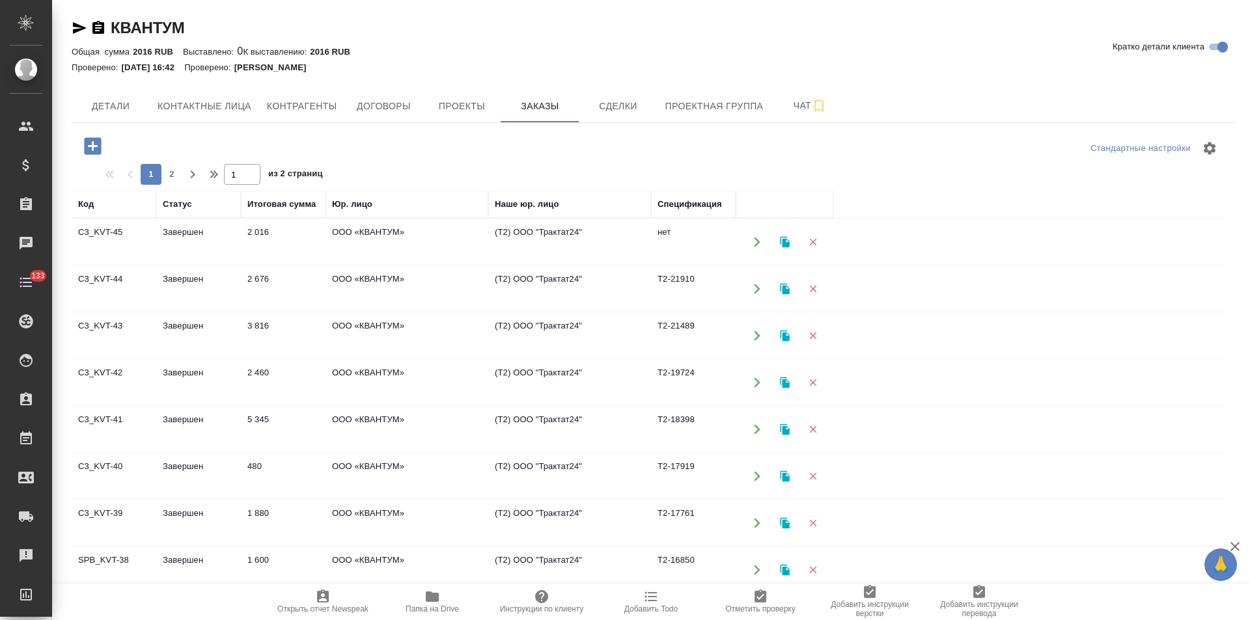
click at [624, 240] on td "(Т2) ООО "Трактат24"" at bounding box center [569, 242] width 163 height 46
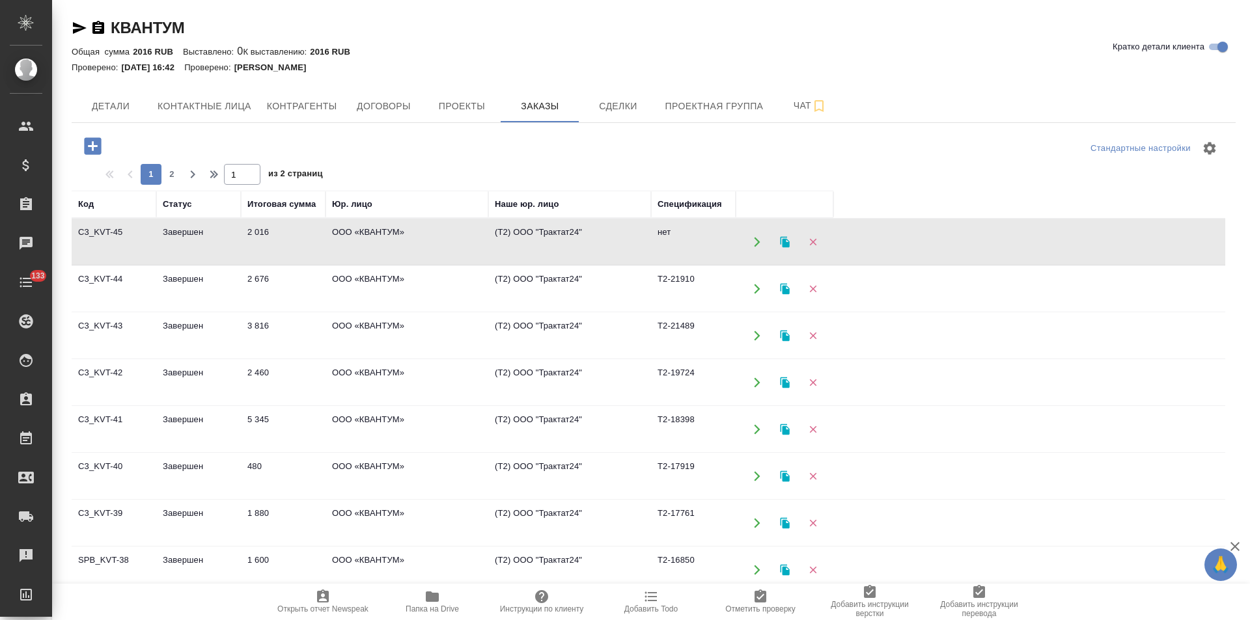
click at [624, 240] on td "(Т2) ООО "Трактат24"" at bounding box center [569, 242] width 163 height 46
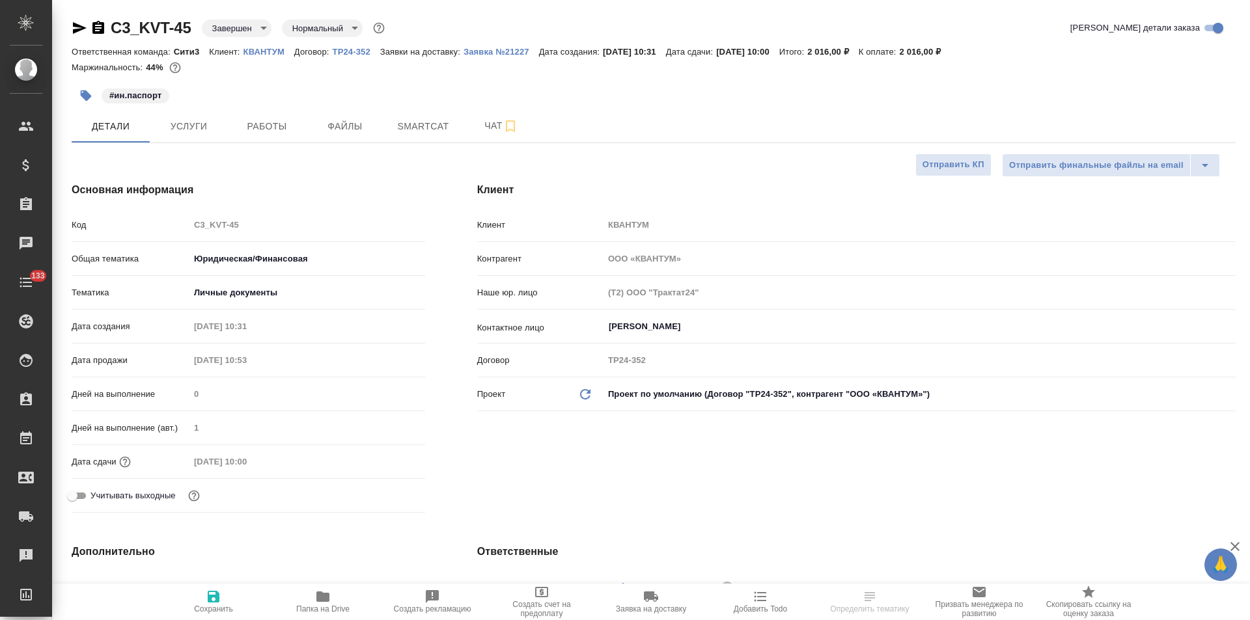
select select "RU"
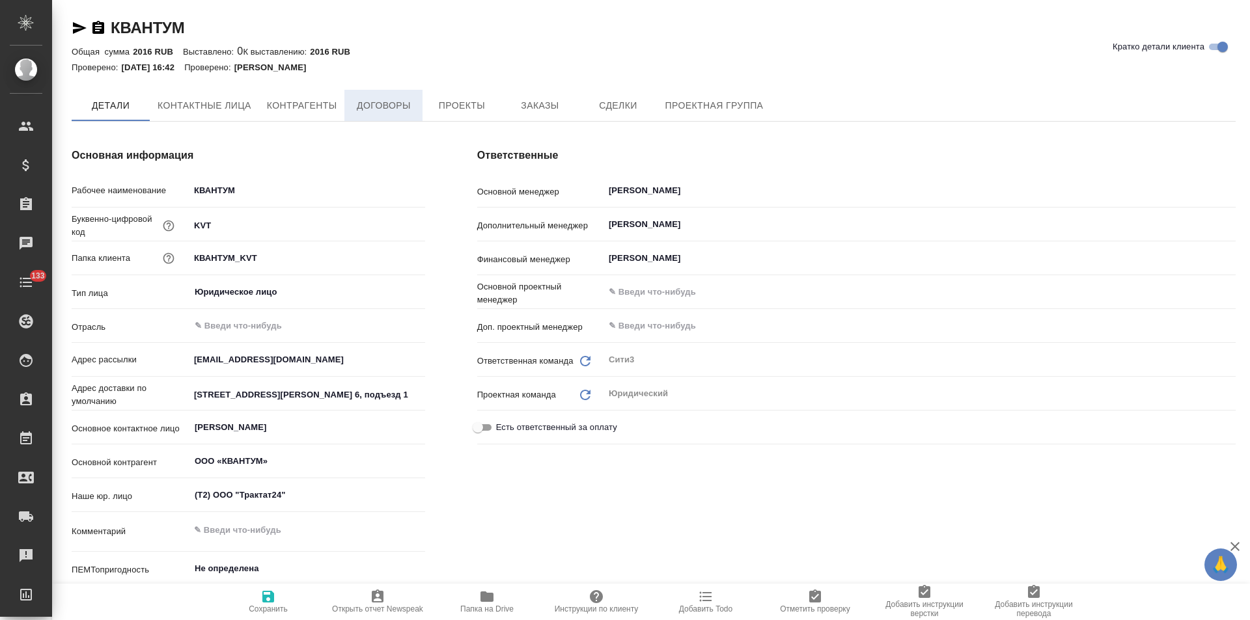
click at [391, 104] on span "Договоры" at bounding box center [383, 106] width 62 height 16
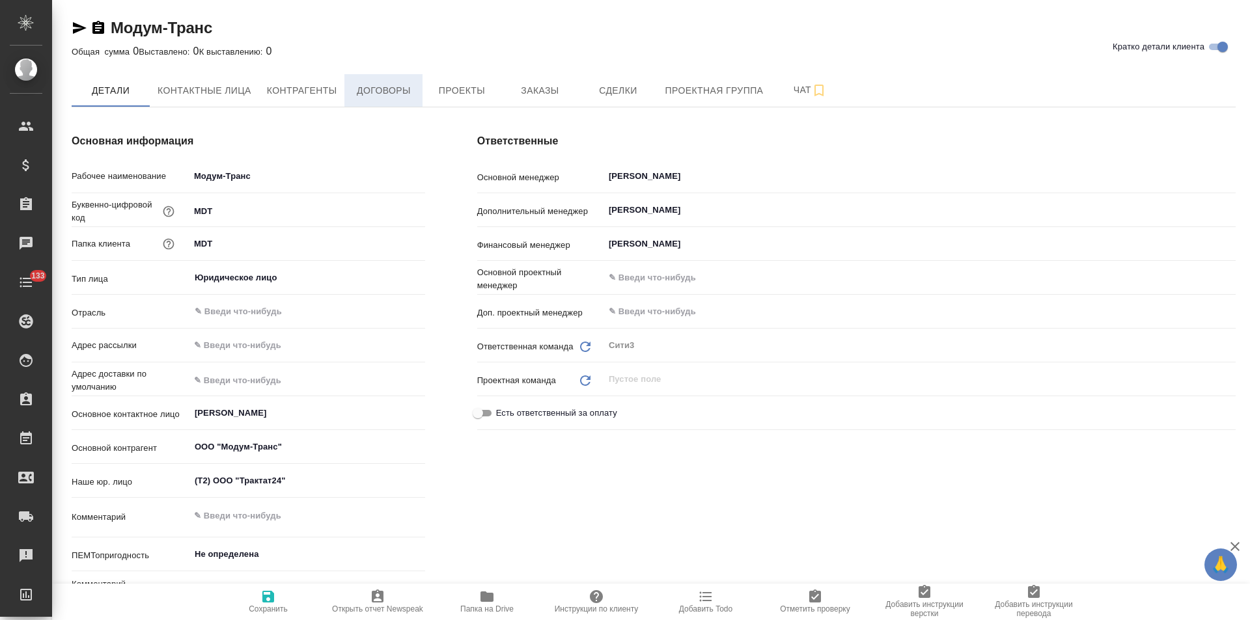
drag, startPoint x: 386, startPoint y: 94, endPoint x: 404, endPoint y: 97, distance: 17.8
click at [387, 94] on span "Договоры" at bounding box center [383, 91] width 62 height 16
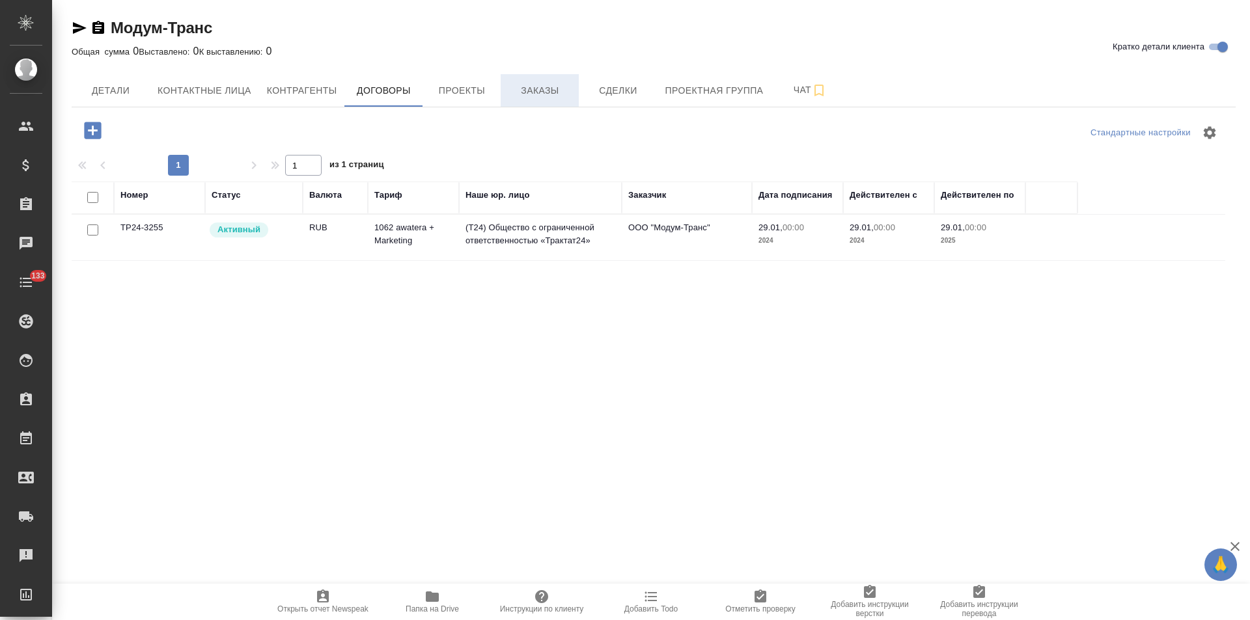
click at [520, 98] on span "Заказы" at bounding box center [539, 91] width 62 height 16
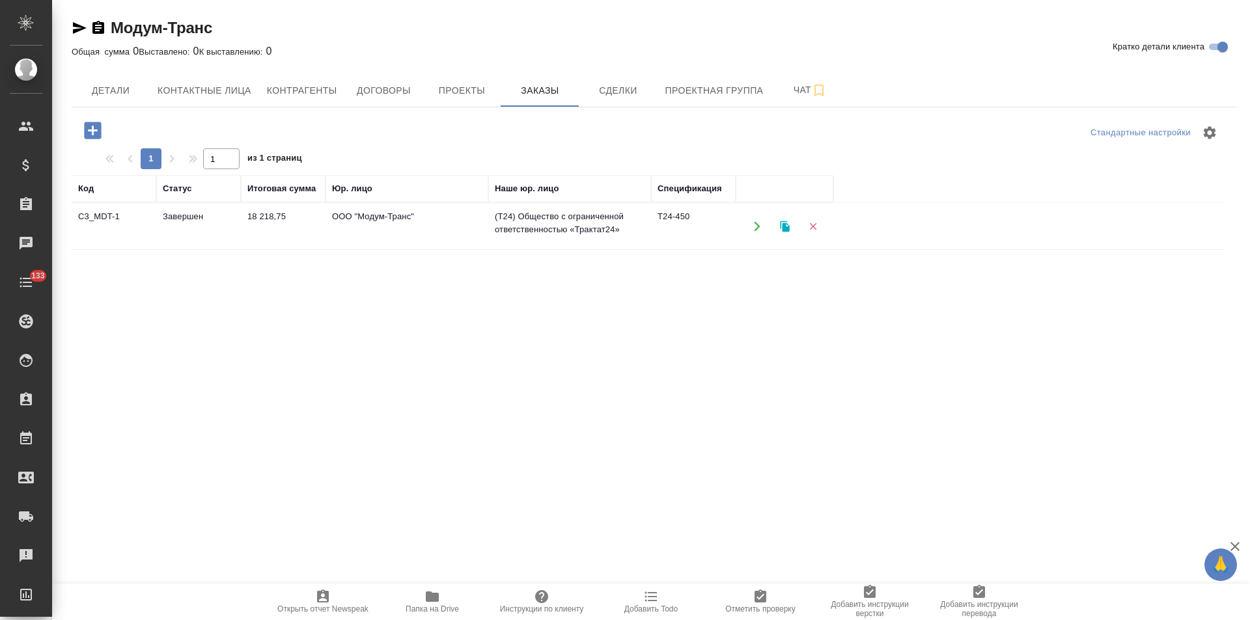
click at [455, 230] on td "ООО "Модум-Транс"" at bounding box center [407, 227] width 163 height 46
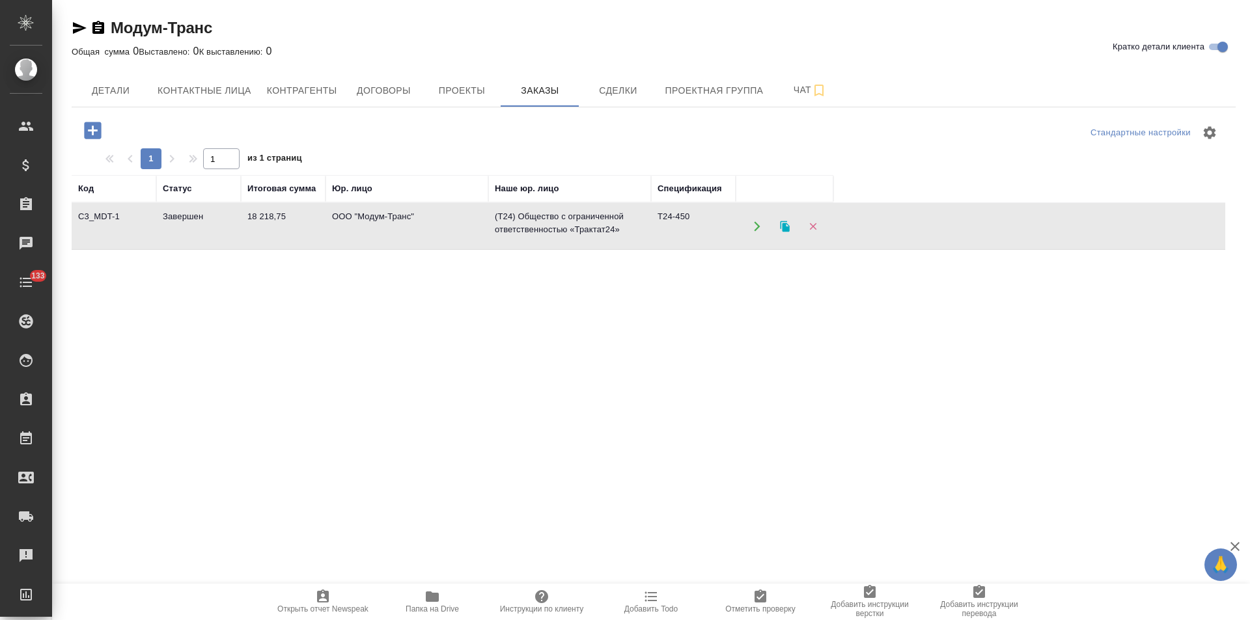
click at [455, 230] on td "ООО "Модум-Транс"" at bounding box center [407, 227] width 163 height 46
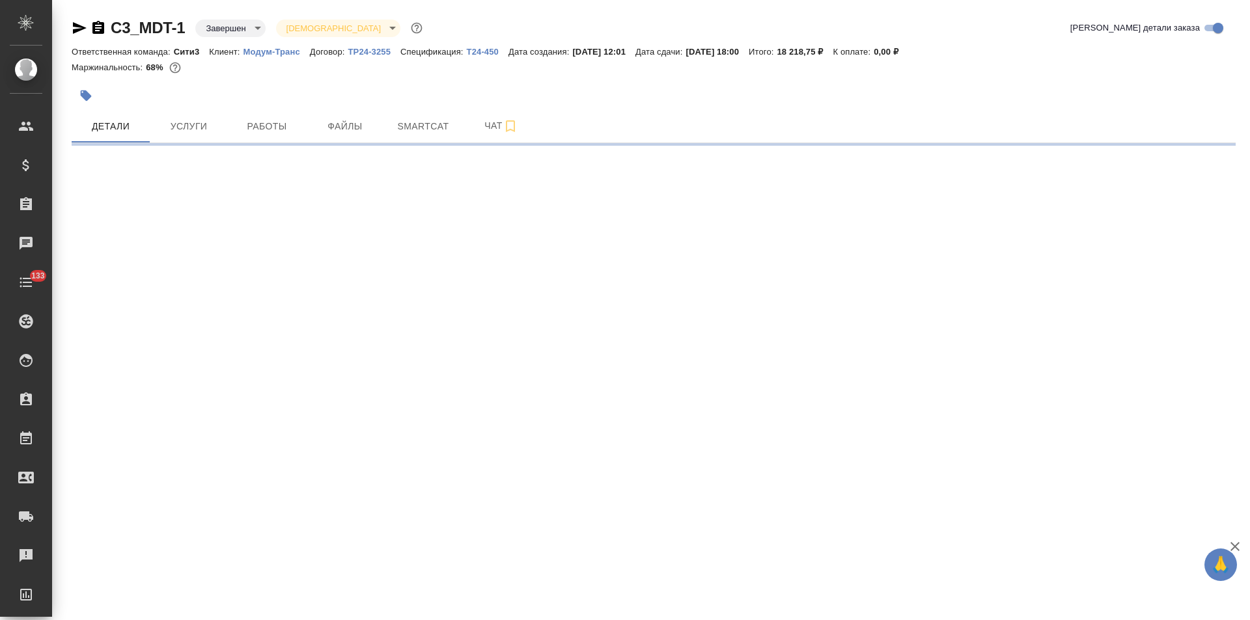
select select "RU"
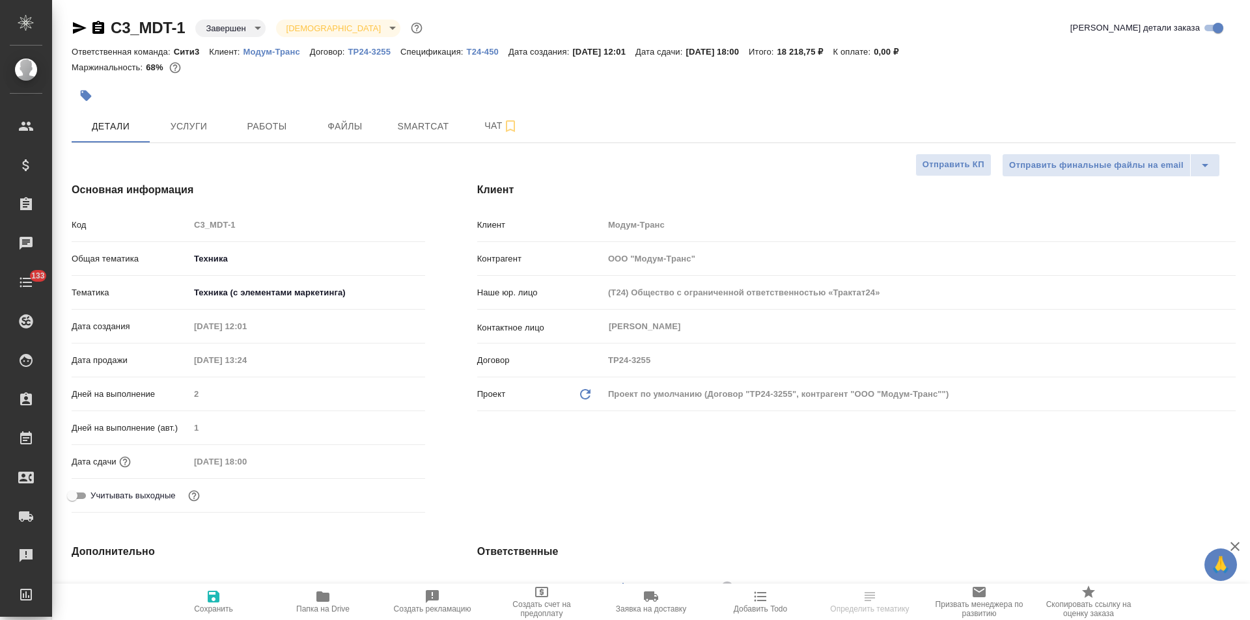
type textarea "x"
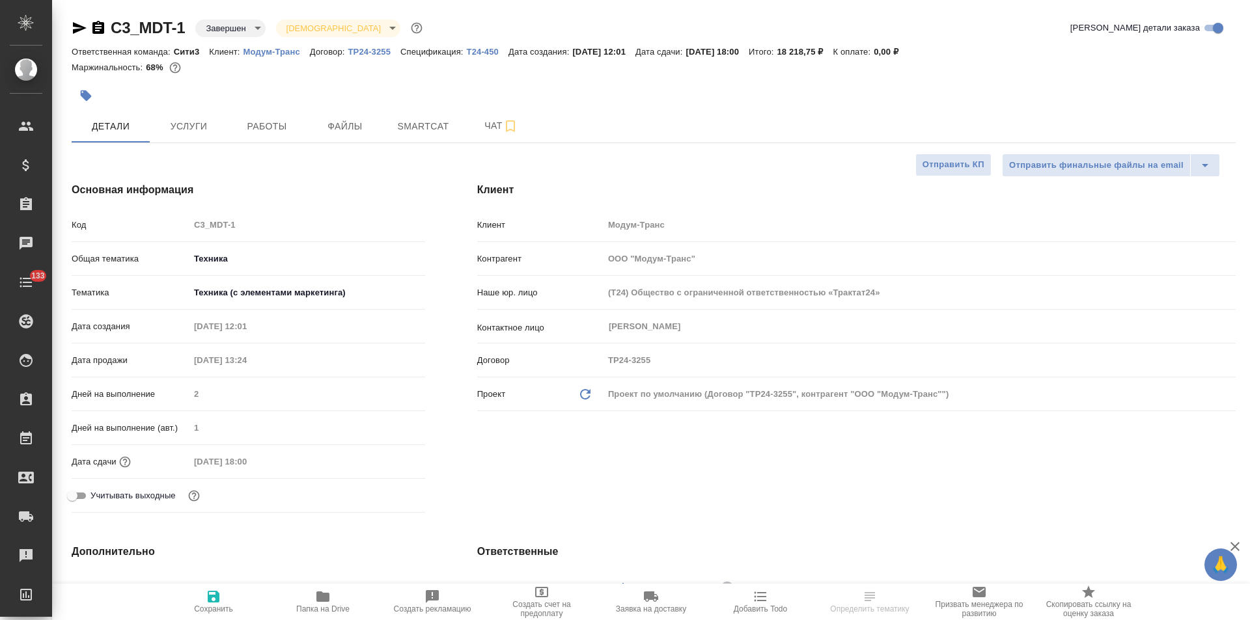
type textarea "x"
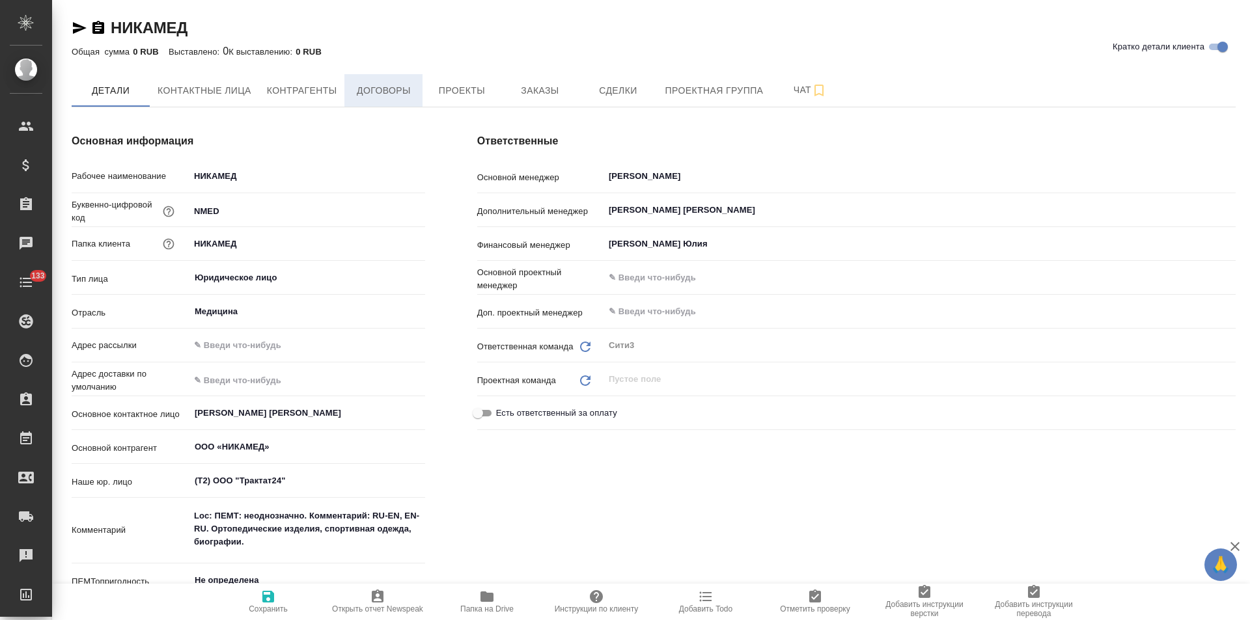
click at [389, 100] on button "Договоры" at bounding box center [383, 90] width 78 height 33
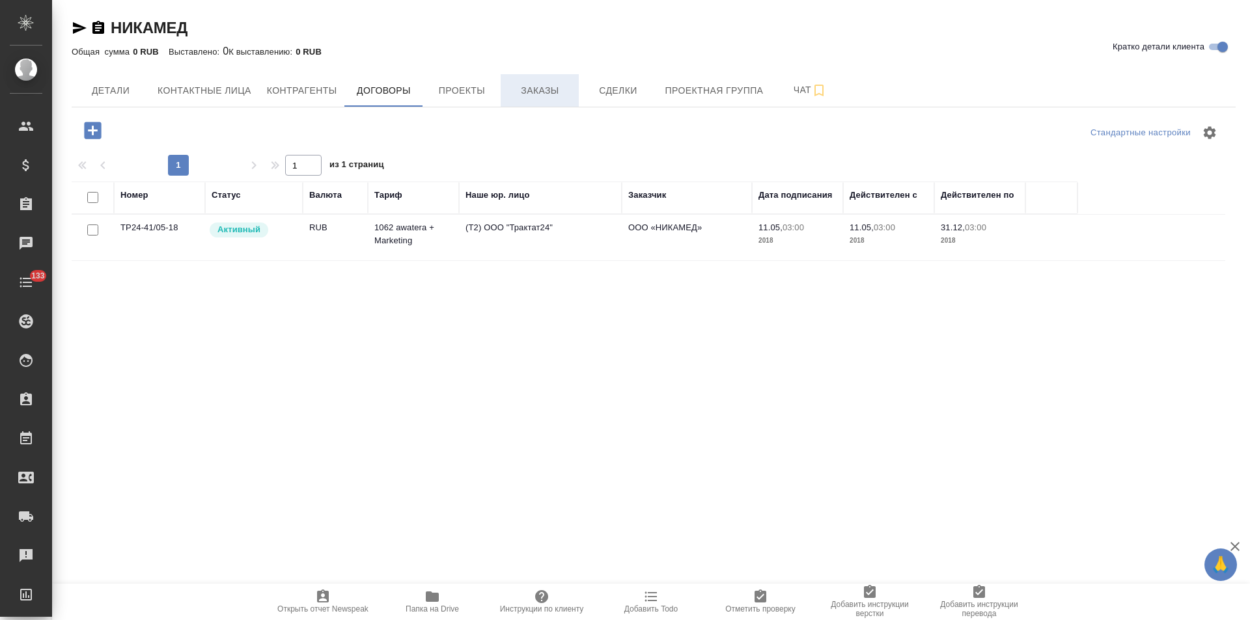
click at [531, 94] on span "Заказы" at bounding box center [539, 91] width 62 height 16
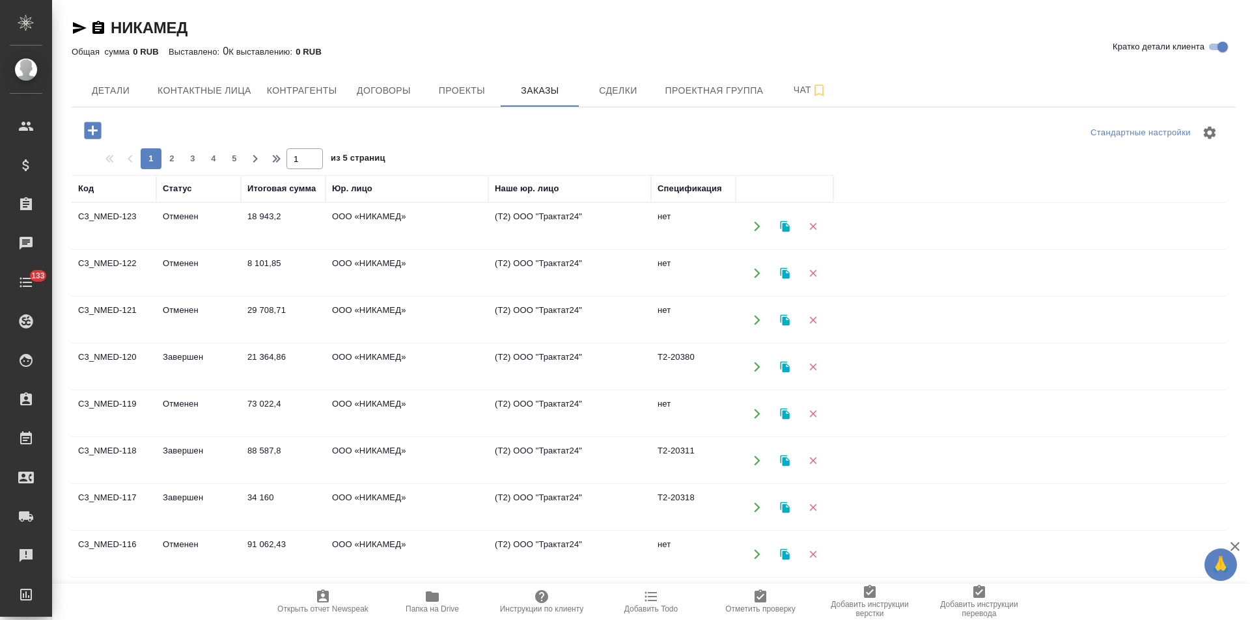
click at [441, 222] on td "ООО «НИКАМЕД»" at bounding box center [407, 227] width 163 height 46
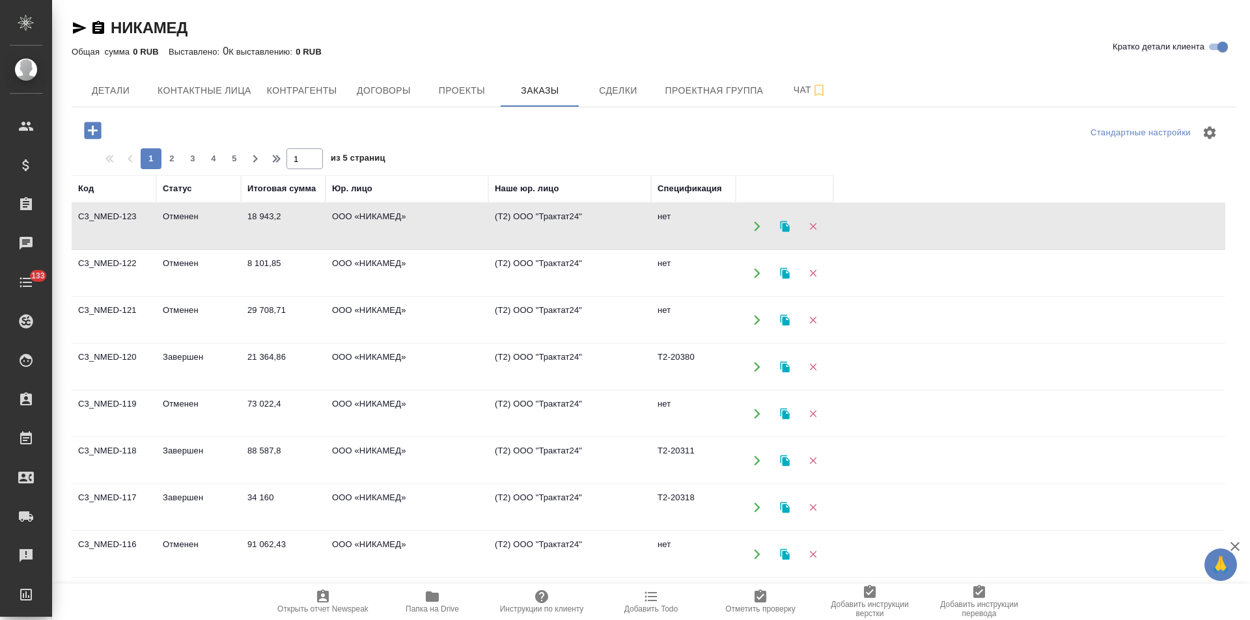
click at [409, 271] on td "ООО «НИКАМЕД»" at bounding box center [407, 274] width 163 height 46
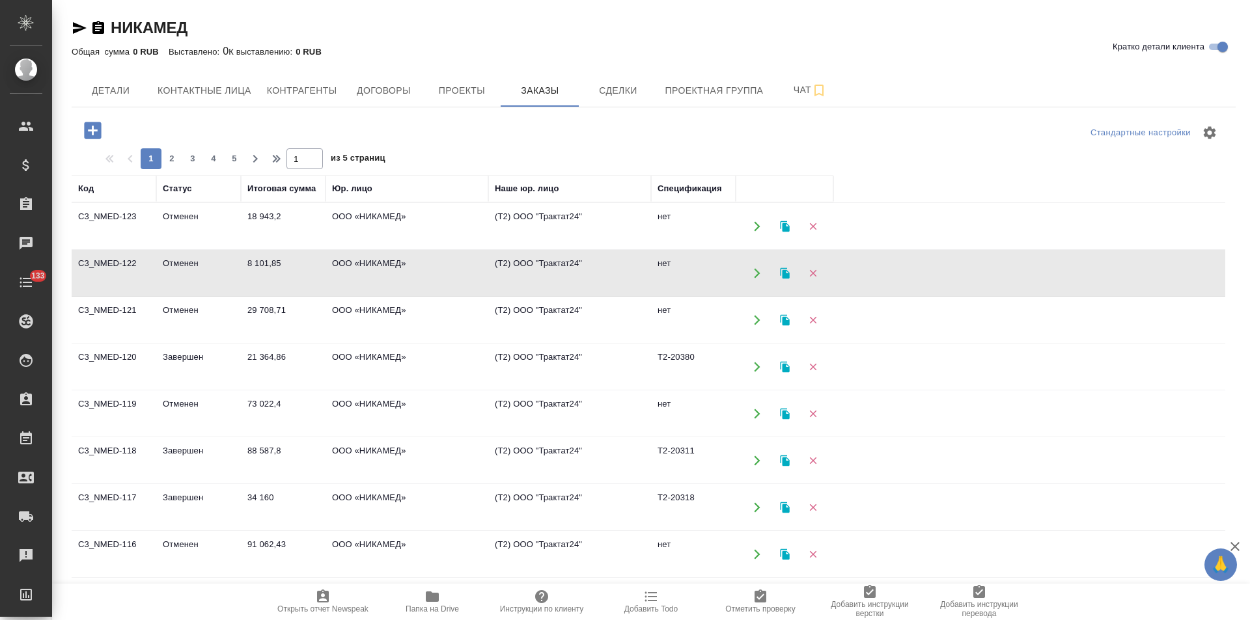
click at [409, 271] on td "ООО «НИКАМЕД»" at bounding box center [407, 274] width 163 height 46
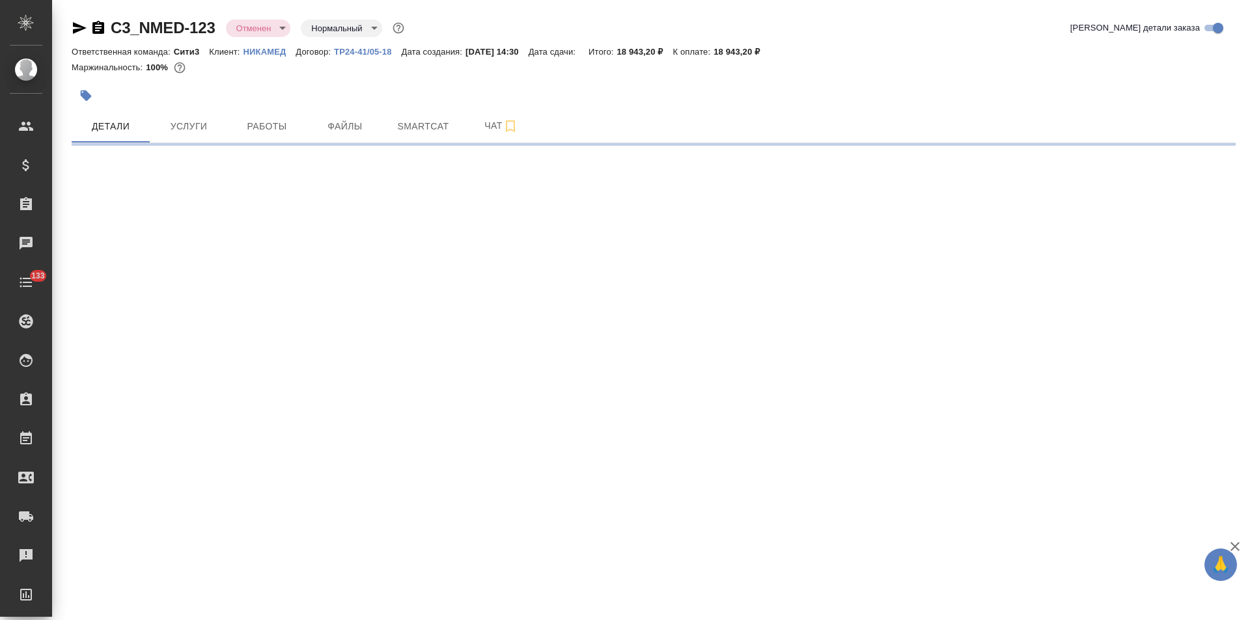
select select "RU"
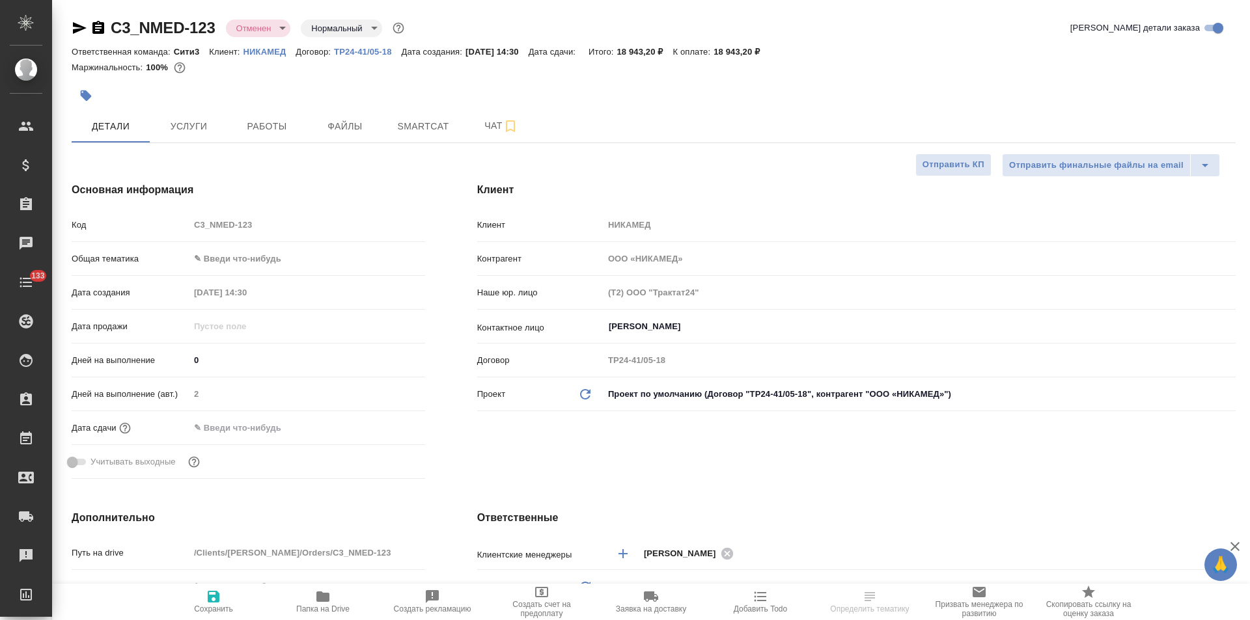
type textarea "x"
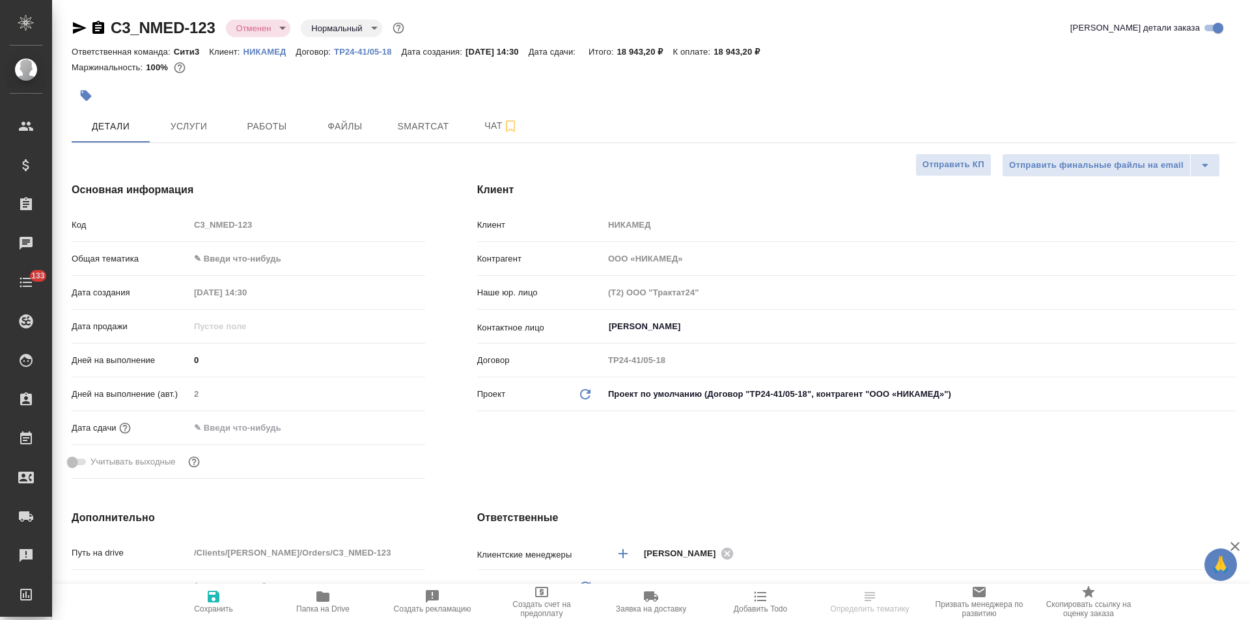
type textarea "x"
select select "RU"
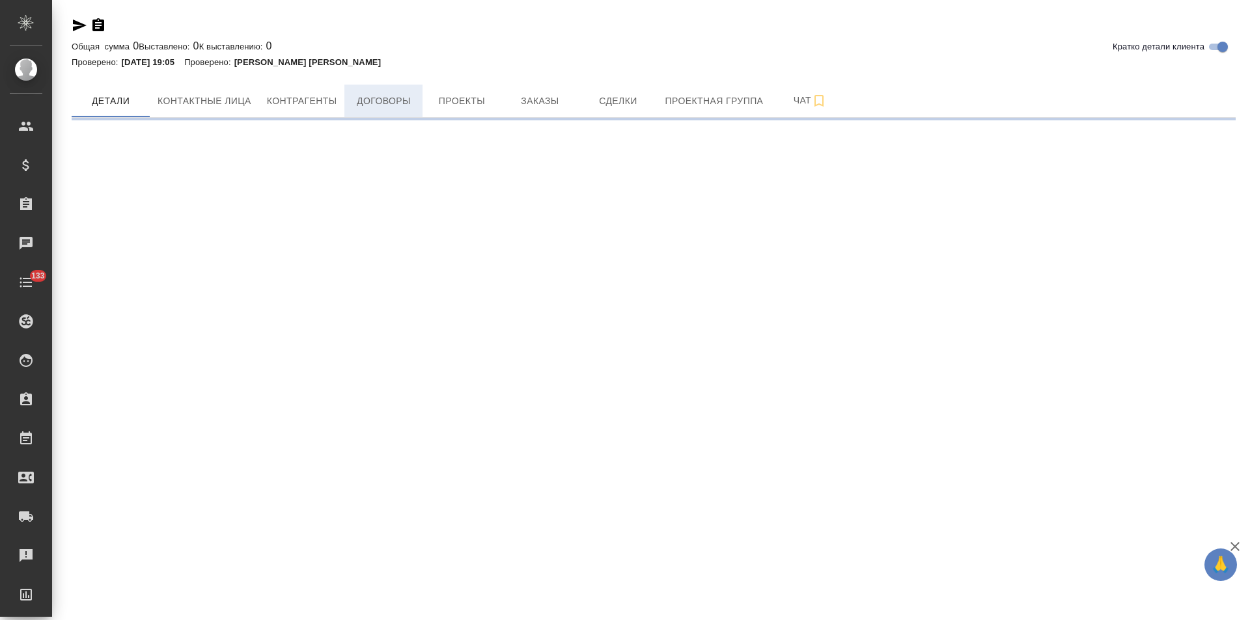
click at [390, 100] on span "Договоры" at bounding box center [383, 101] width 62 height 16
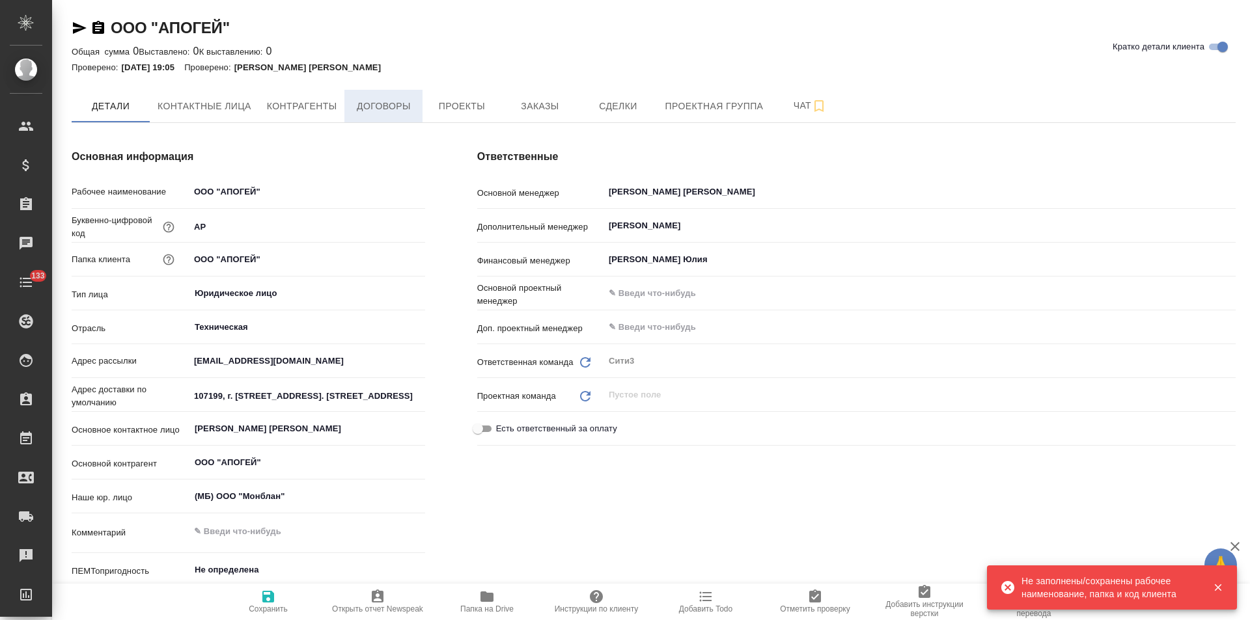
click at [390, 100] on span "Договоры" at bounding box center [383, 106] width 62 height 16
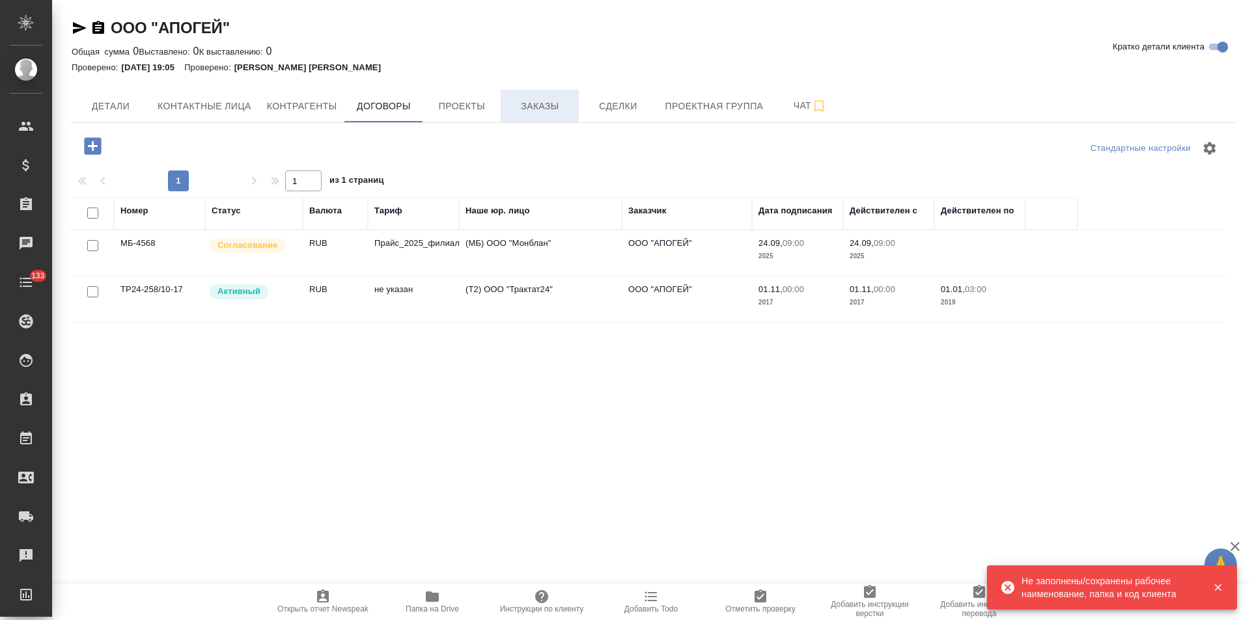
click at [523, 103] on span "Заказы" at bounding box center [539, 106] width 62 height 16
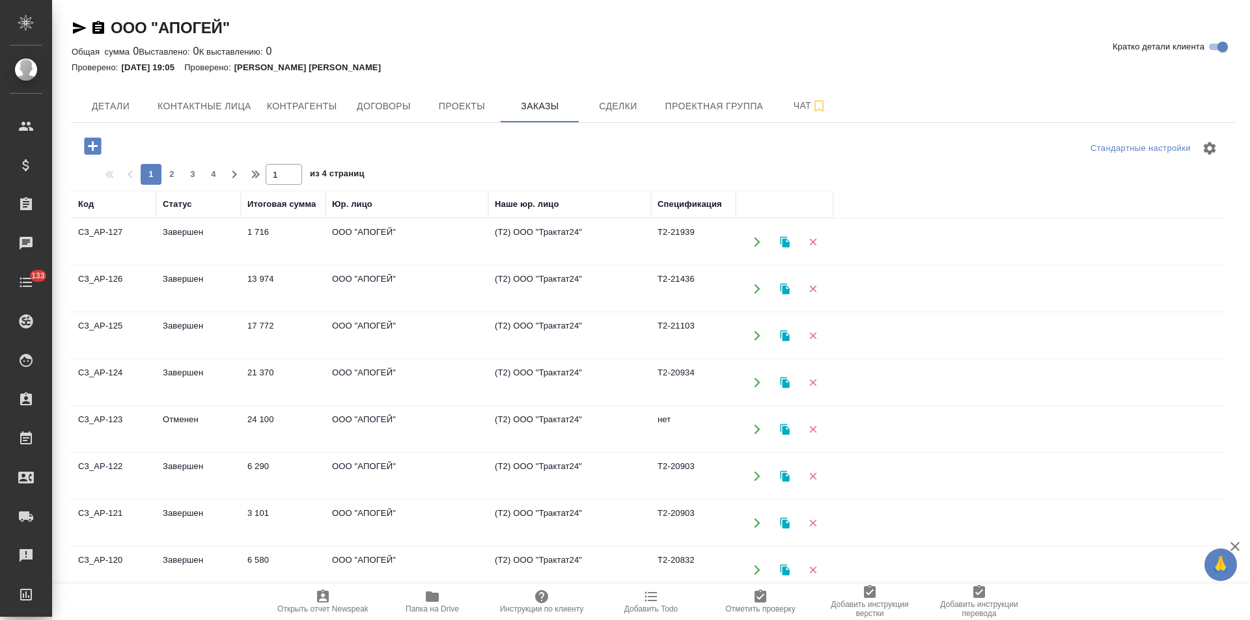
click at [479, 245] on td "ООО "АПОГЕЙ"" at bounding box center [407, 242] width 163 height 46
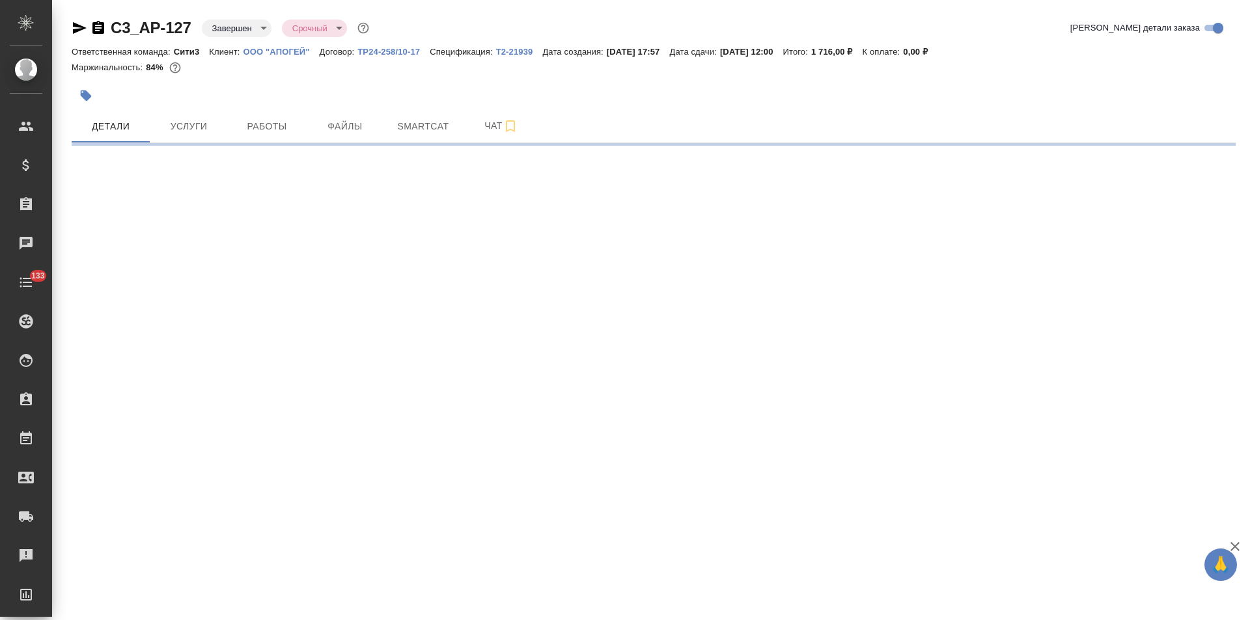
select select "RU"
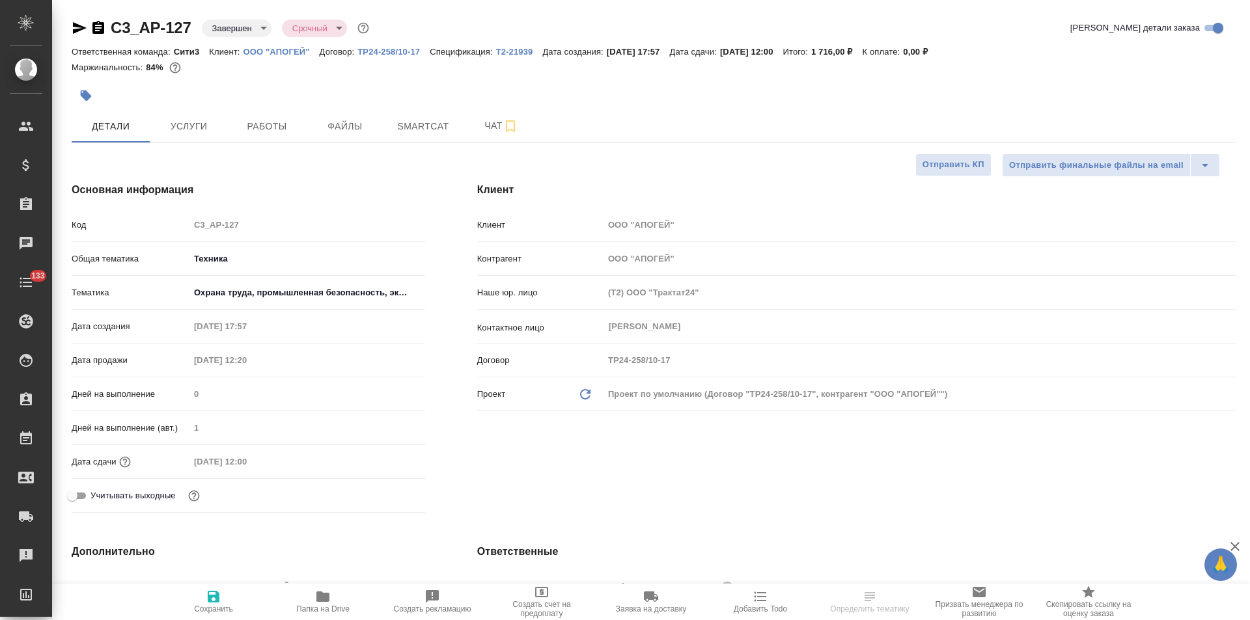
type textarea "x"
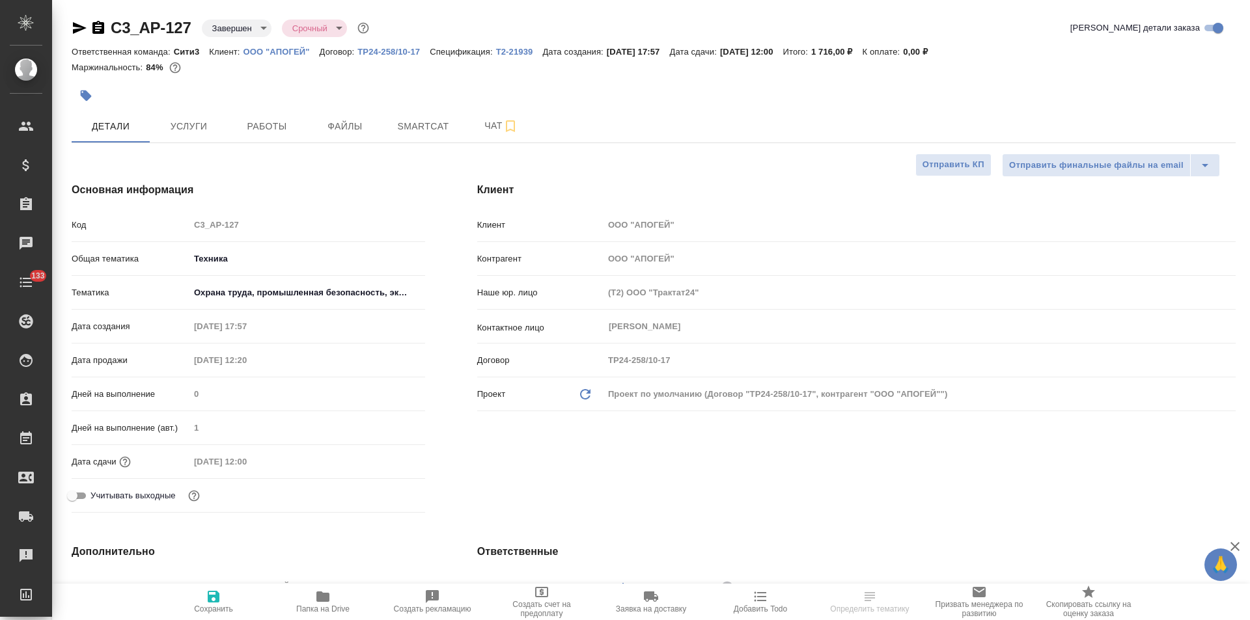
type textarea "x"
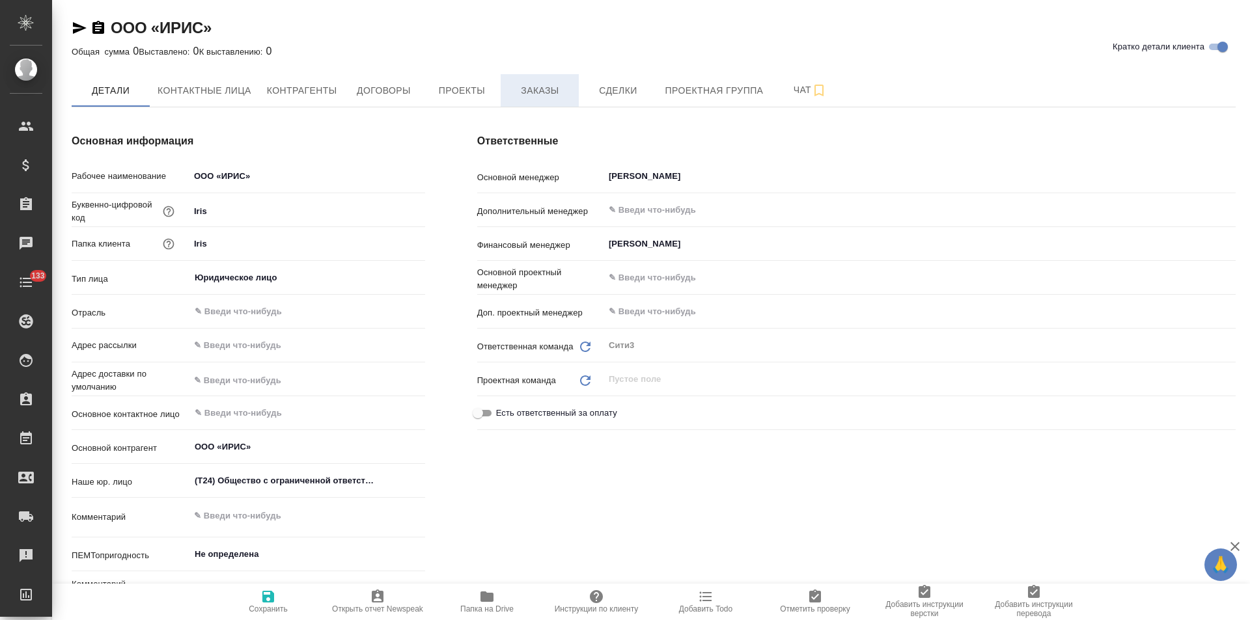
click at [542, 100] on button "Заказы" at bounding box center [540, 90] width 78 height 33
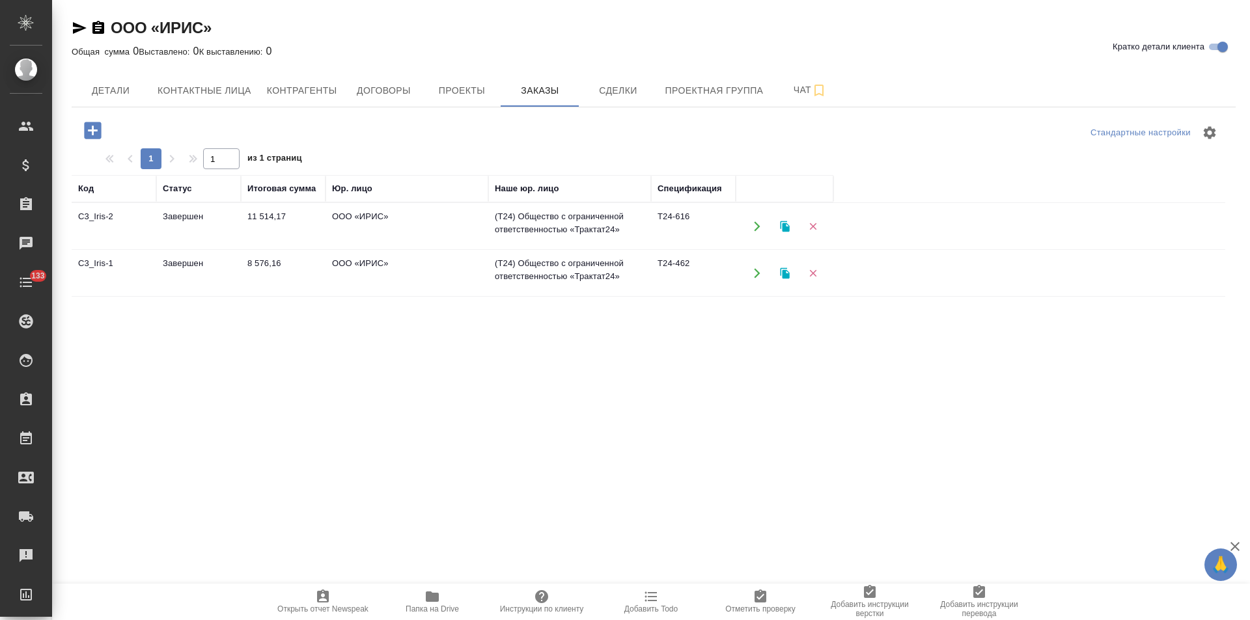
click at [503, 229] on td "(T24) Общество с ограниченной ответственностью «Трактат24»" at bounding box center [569, 227] width 163 height 46
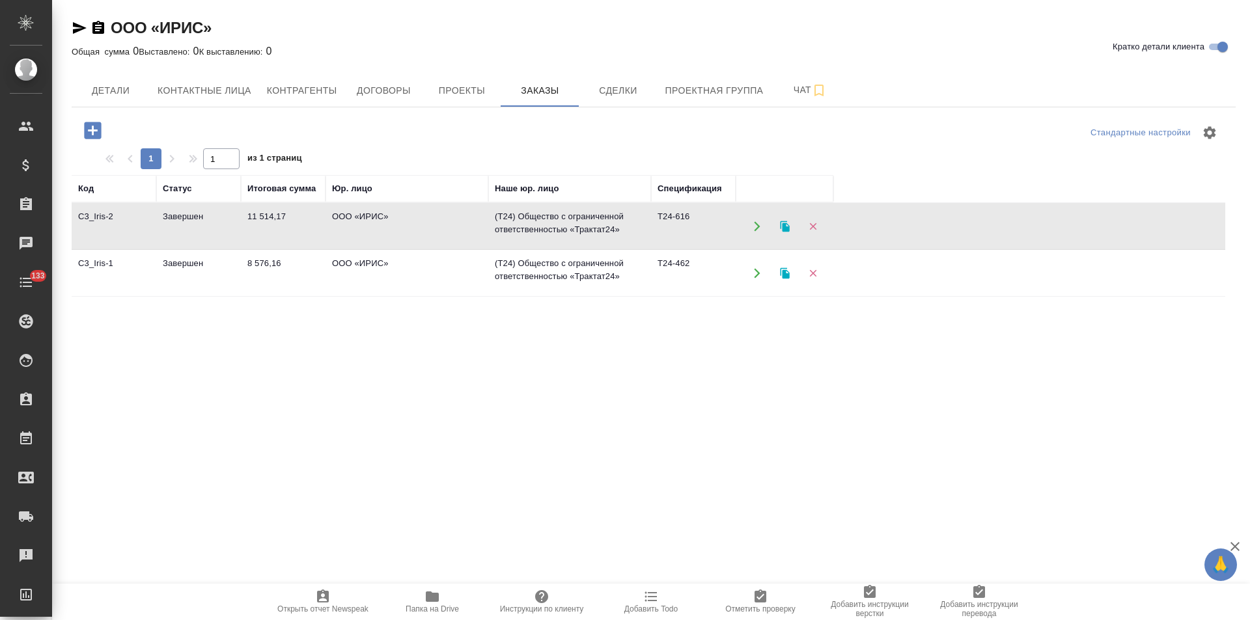
click at [503, 229] on td "(T24) Общество с ограниченной ответственностью «Трактат24»" at bounding box center [569, 227] width 163 height 46
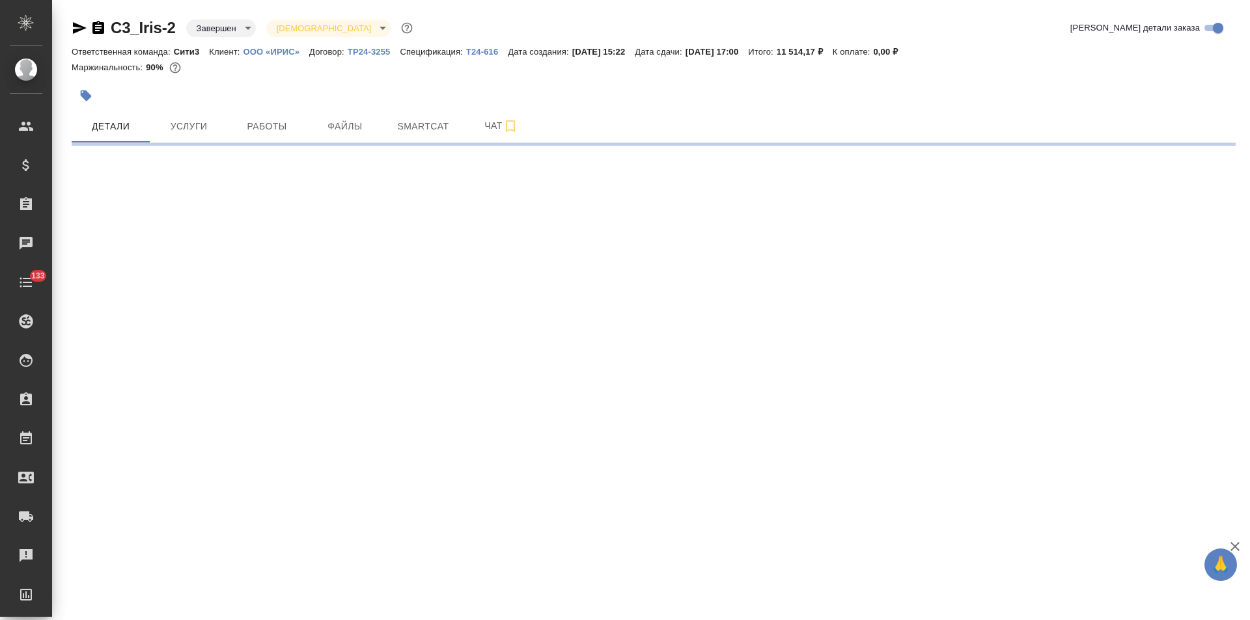
select select "RU"
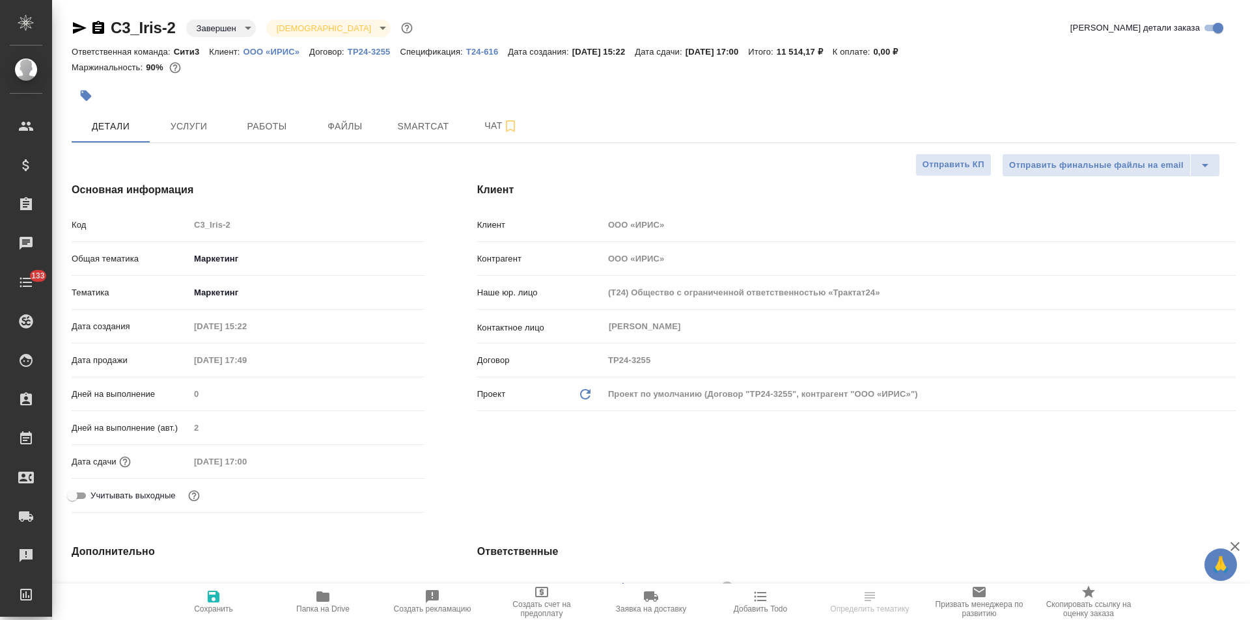
type textarea "x"
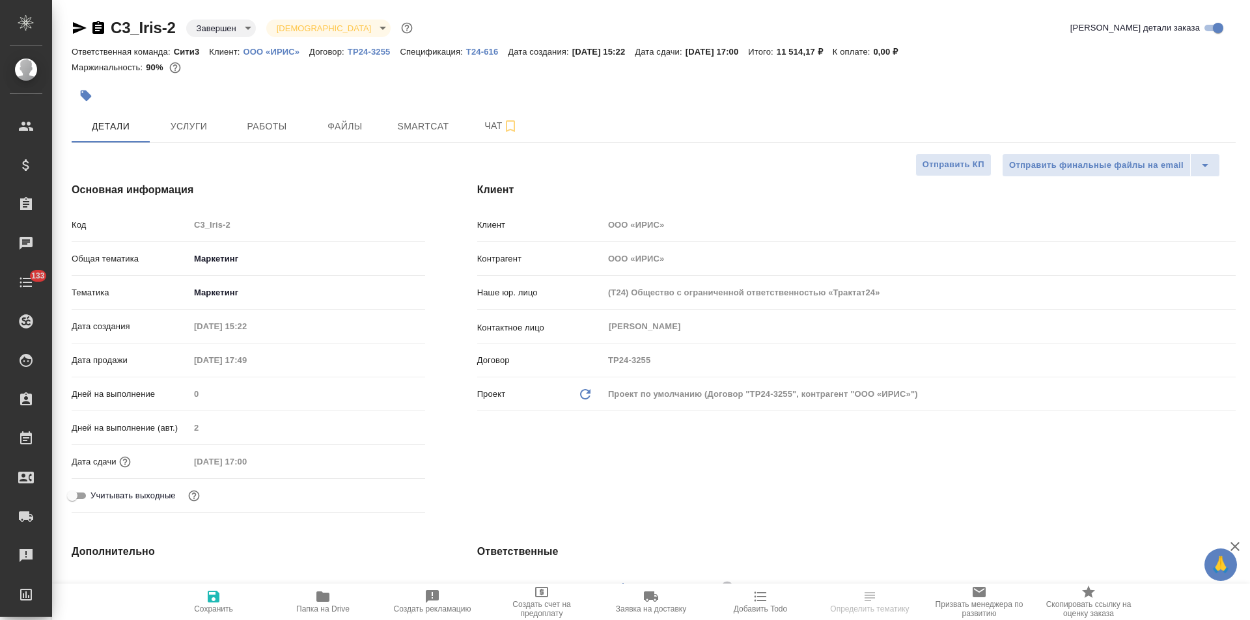
type textarea "x"
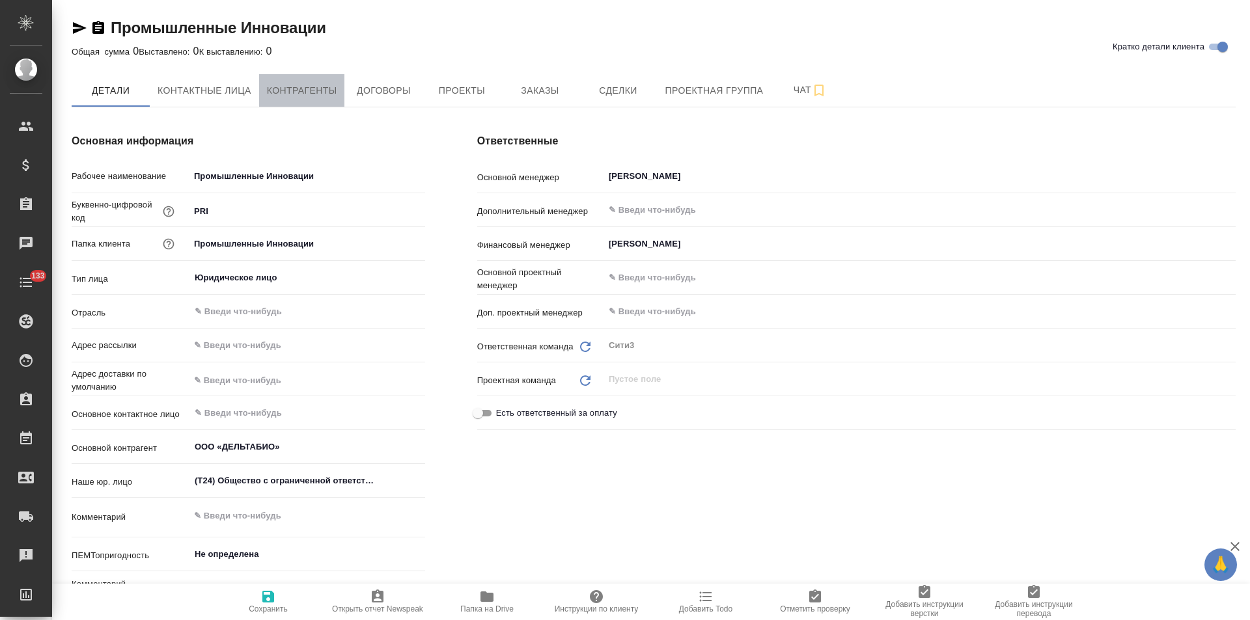
click at [329, 95] on span "Контрагенты" at bounding box center [302, 91] width 70 height 16
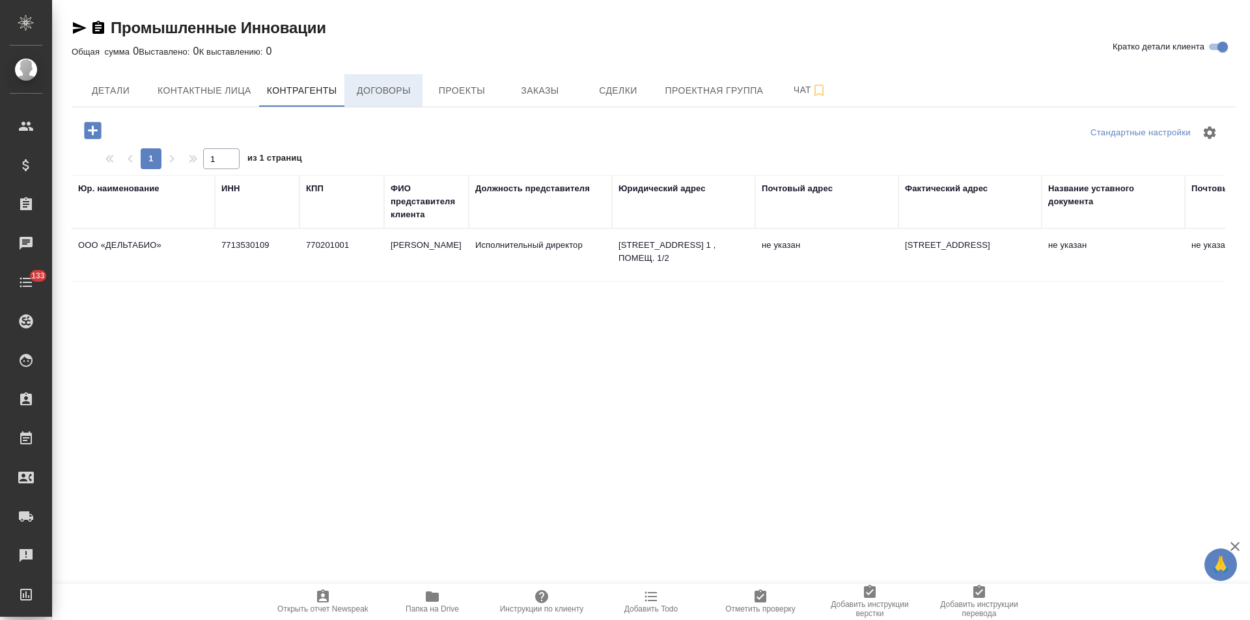
click at [399, 98] on span "Договоры" at bounding box center [383, 91] width 62 height 16
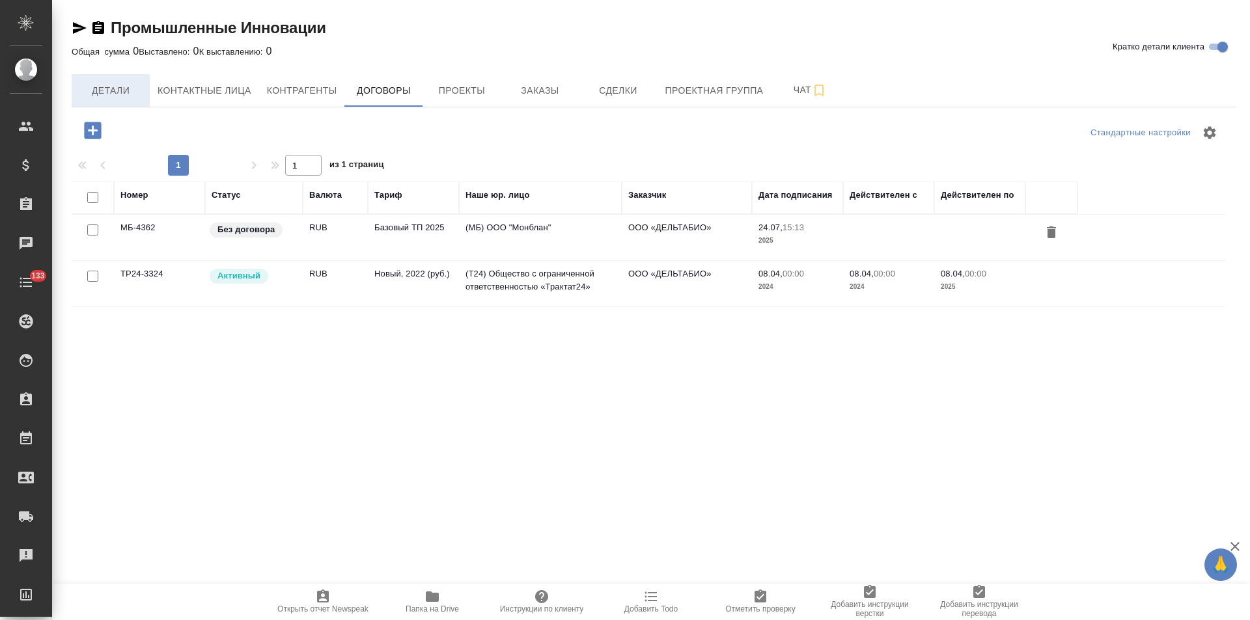
click at [113, 90] on span "Детали" at bounding box center [110, 91] width 62 height 16
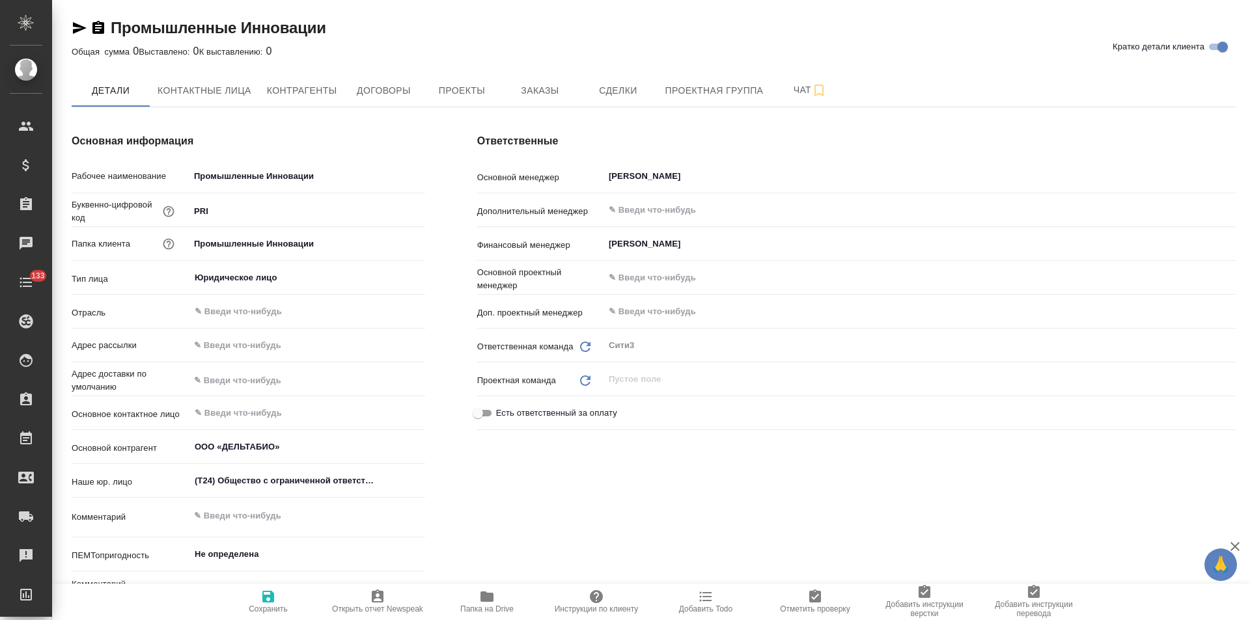
click at [335, 182] on input "Промышленные Инновации" at bounding box center [307, 176] width 236 height 19
type textarea "x"
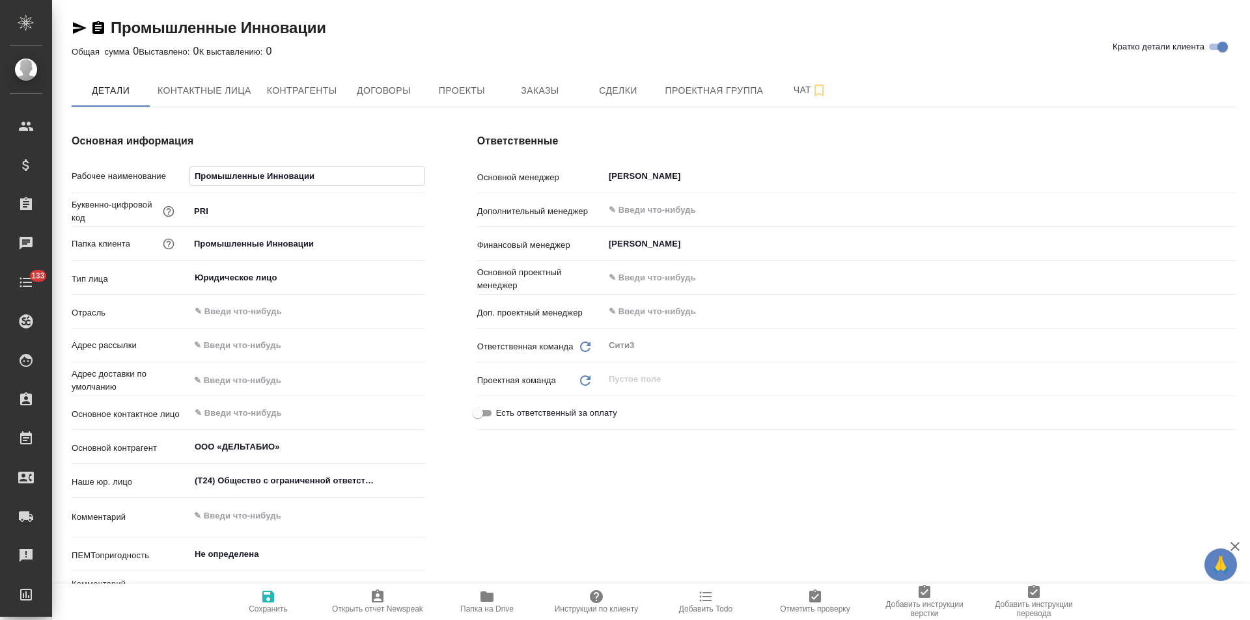
type input "Промышленные Инновации"
type textarea "x"
type input "Промышленные Инновации /"
type textarea "x"
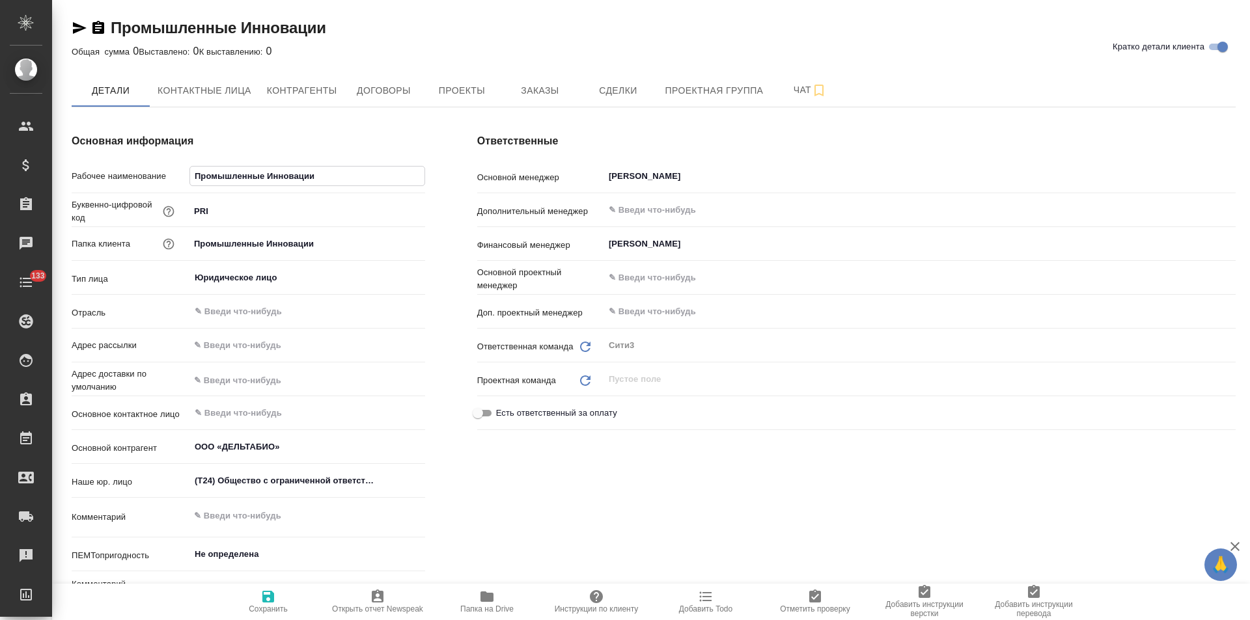
type textarea "x"
type input "Промышленные Инновации /"
type textarea "x"
type input "Промышленные Инновации / Д"
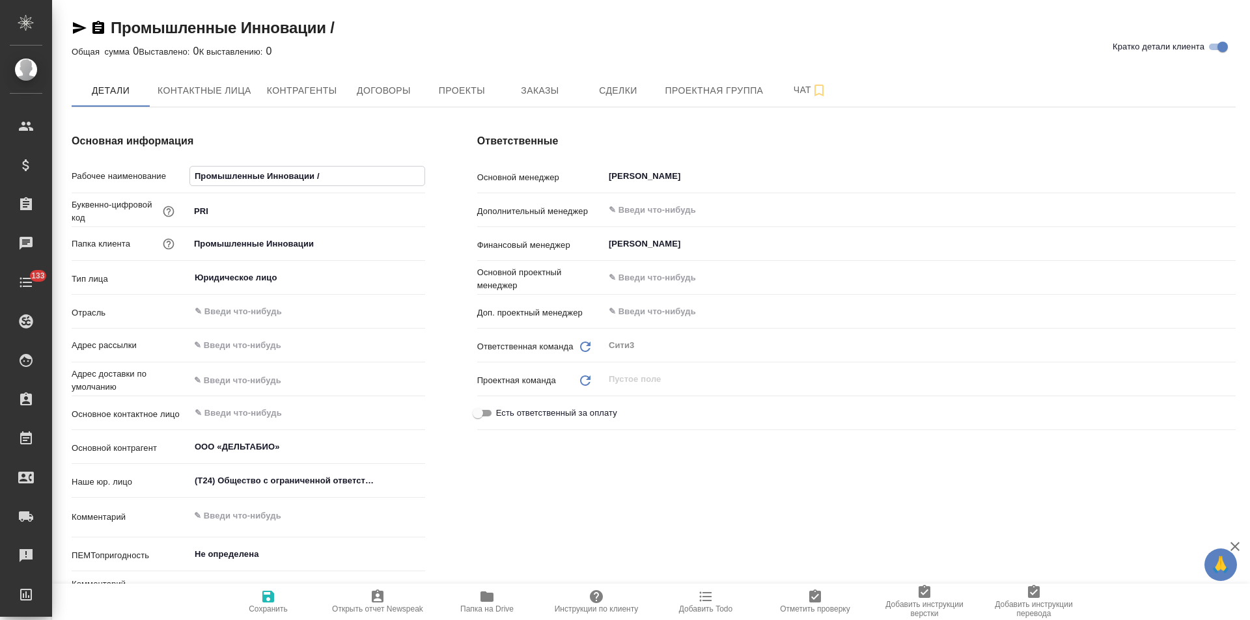
type textarea "x"
type input "Промышленные Инновации / Де"
type textarea "x"
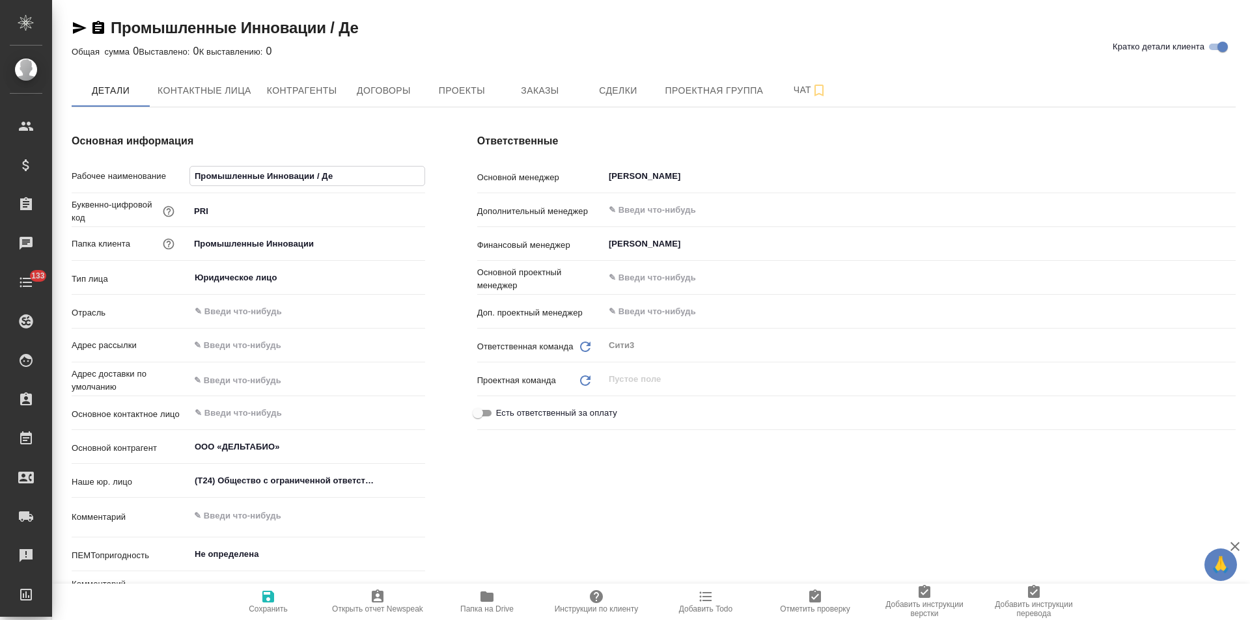
type input "Промышленные Инновации / Дел"
type textarea "x"
type input "Промышленные Инновации / Дель"
type textarea "x"
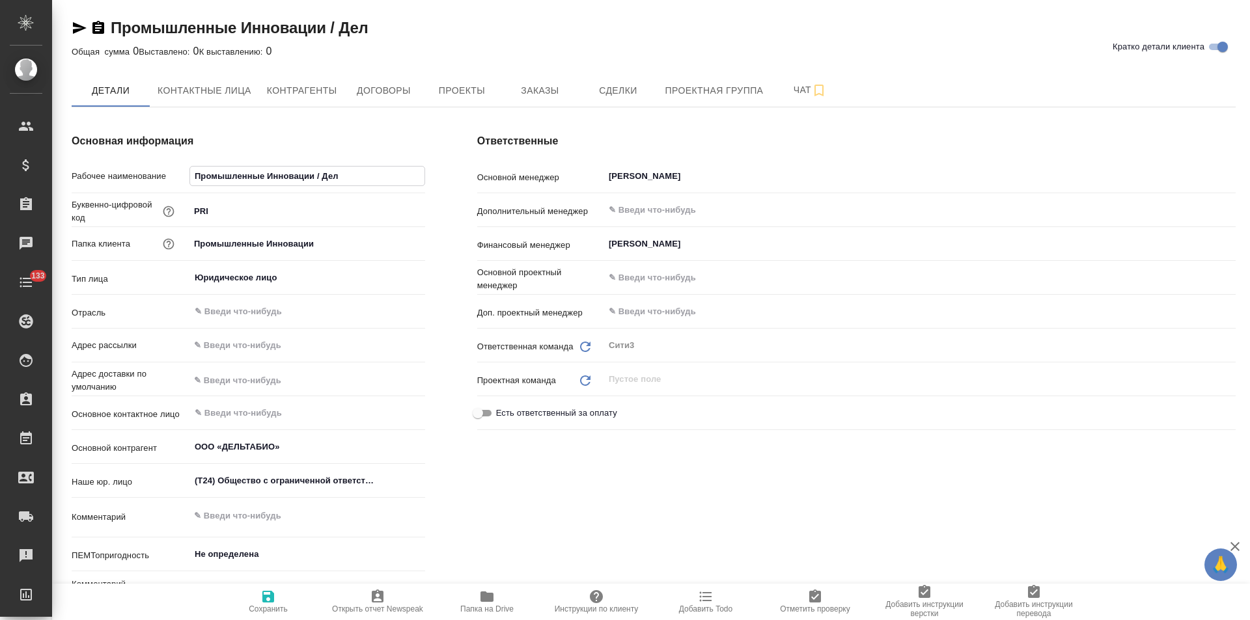
type textarea "x"
type input "Промышленные Инновации / Дельт"
type textarea "x"
type input "Промышленные Инновации / Дельта"
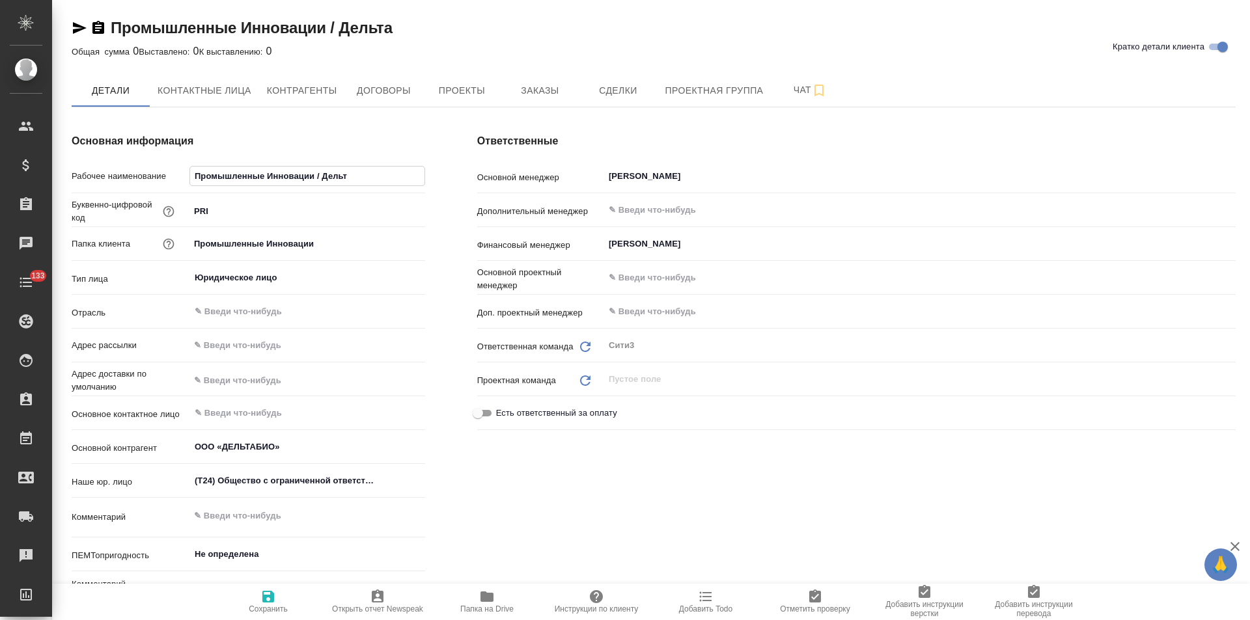
type textarea "x"
type input "Промышленные Инновации / Дельтаб"
type textarea "x"
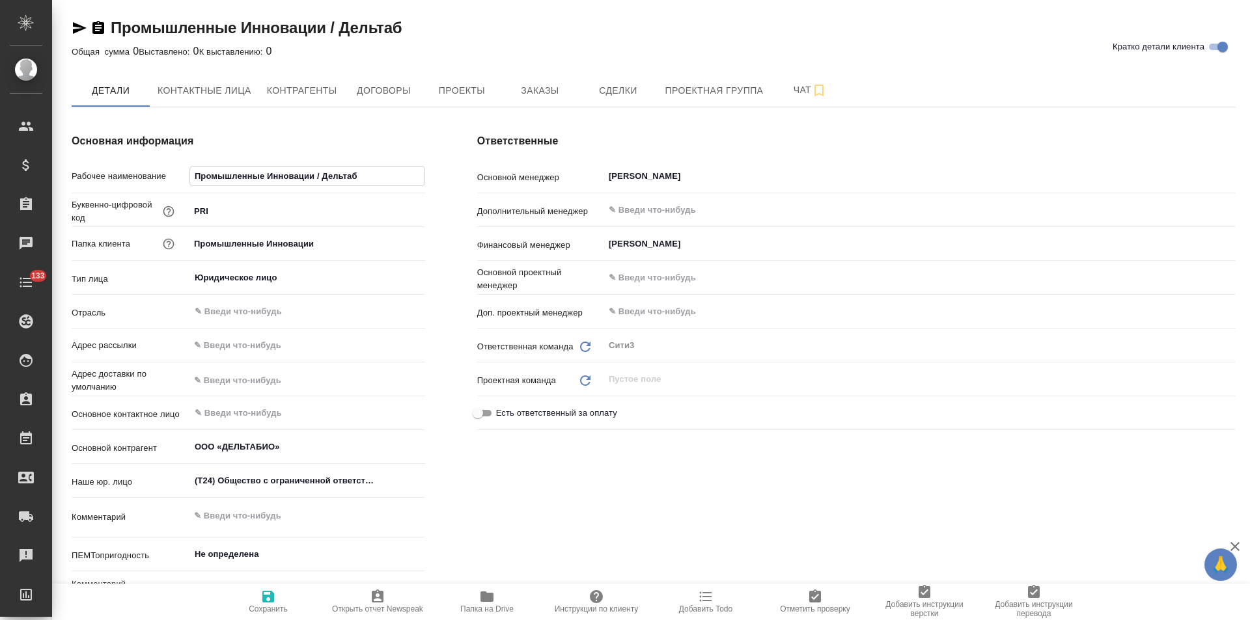
type input "Промышленные Инновации / Дельтаби"
type textarea "x"
type input "Промышленные Инновации / Дельтабио"
type textarea "x"
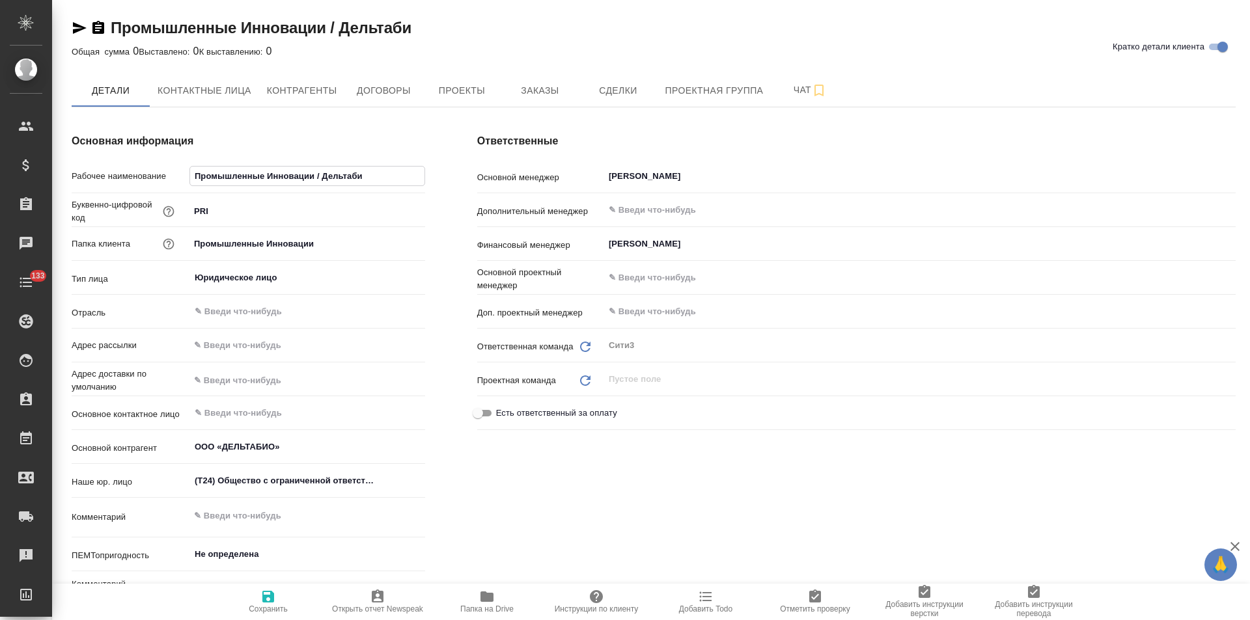
type textarea "x"
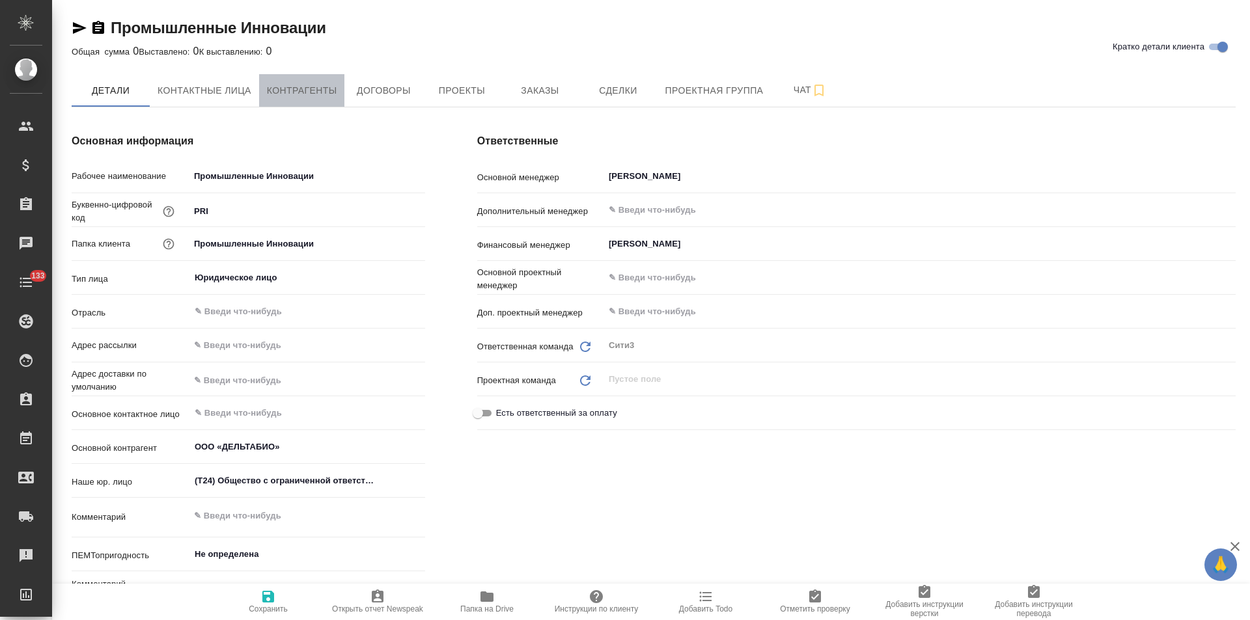
click at [290, 92] on span "Контрагенты" at bounding box center [302, 91] width 70 height 16
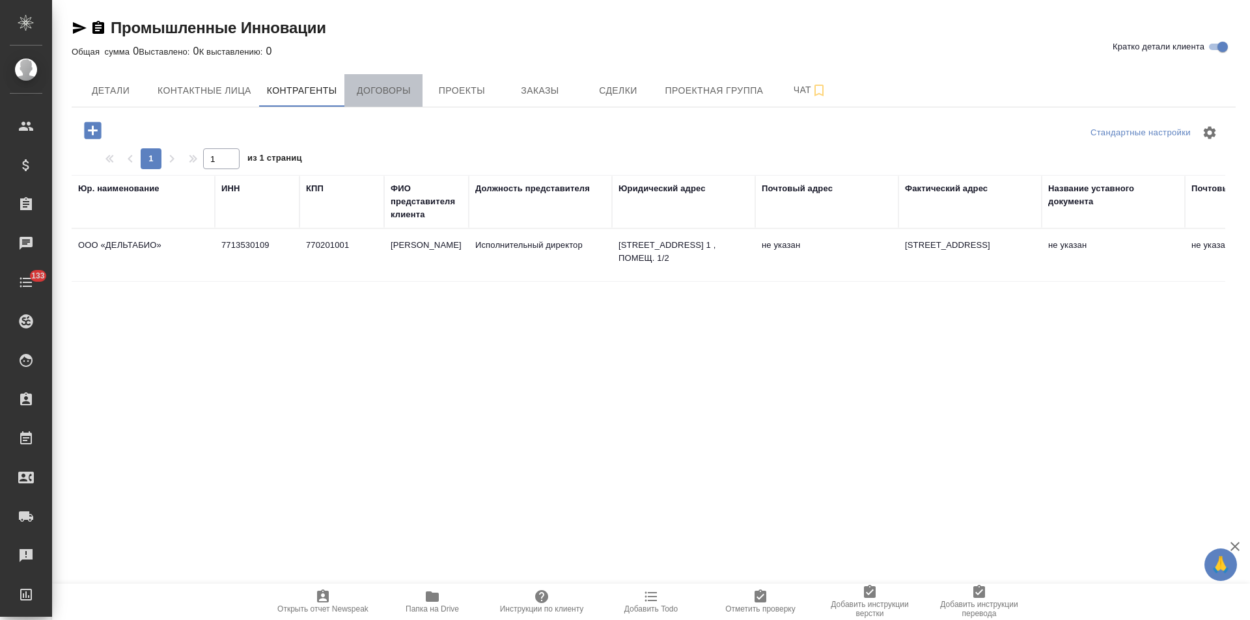
click at [376, 101] on button "Договоры" at bounding box center [383, 90] width 78 height 33
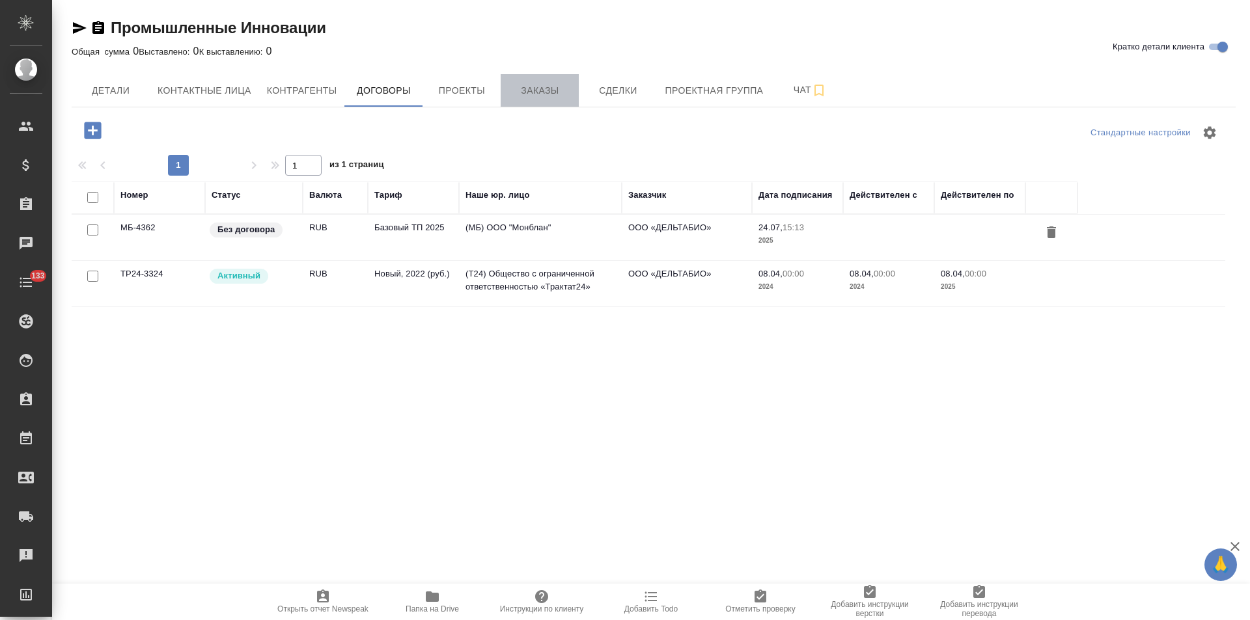
click at [549, 85] on span "Заказы" at bounding box center [539, 91] width 62 height 16
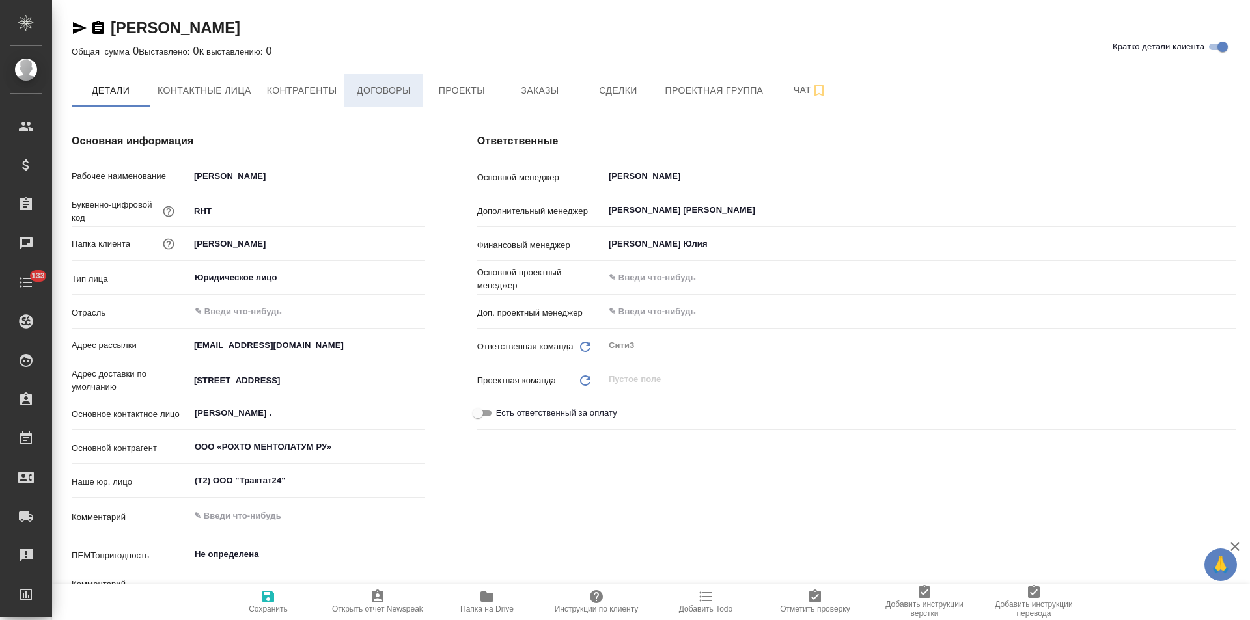
click at [379, 100] on button "Договоры" at bounding box center [383, 90] width 78 height 33
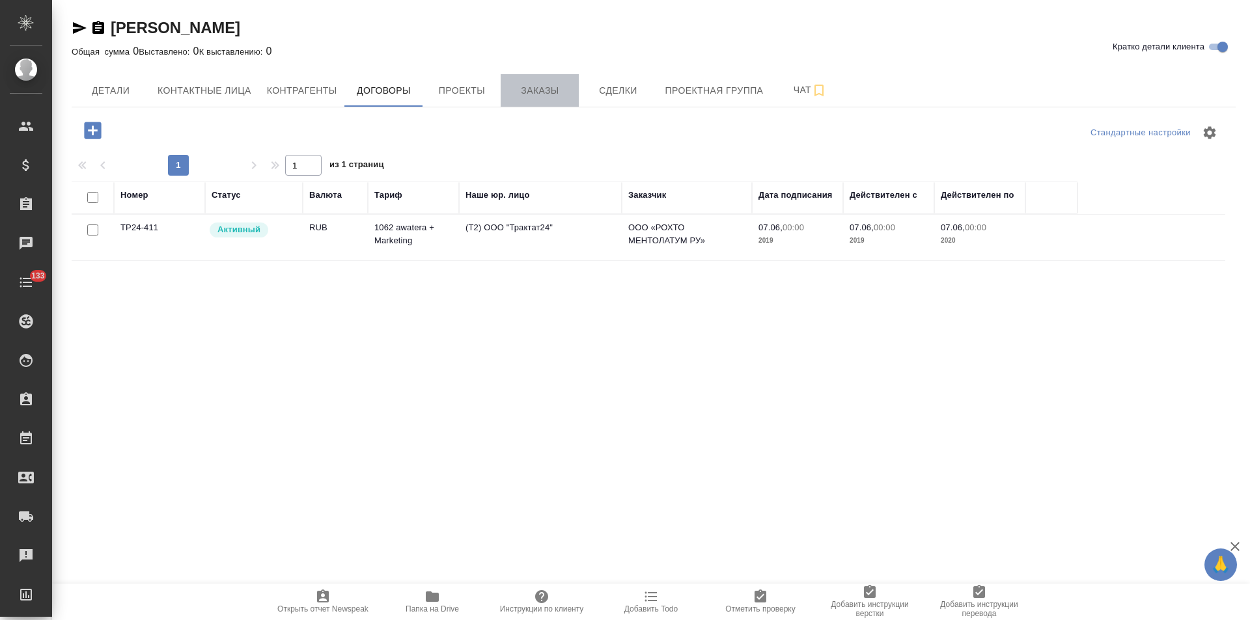
click at [533, 99] on button "Заказы" at bounding box center [540, 90] width 78 height 33
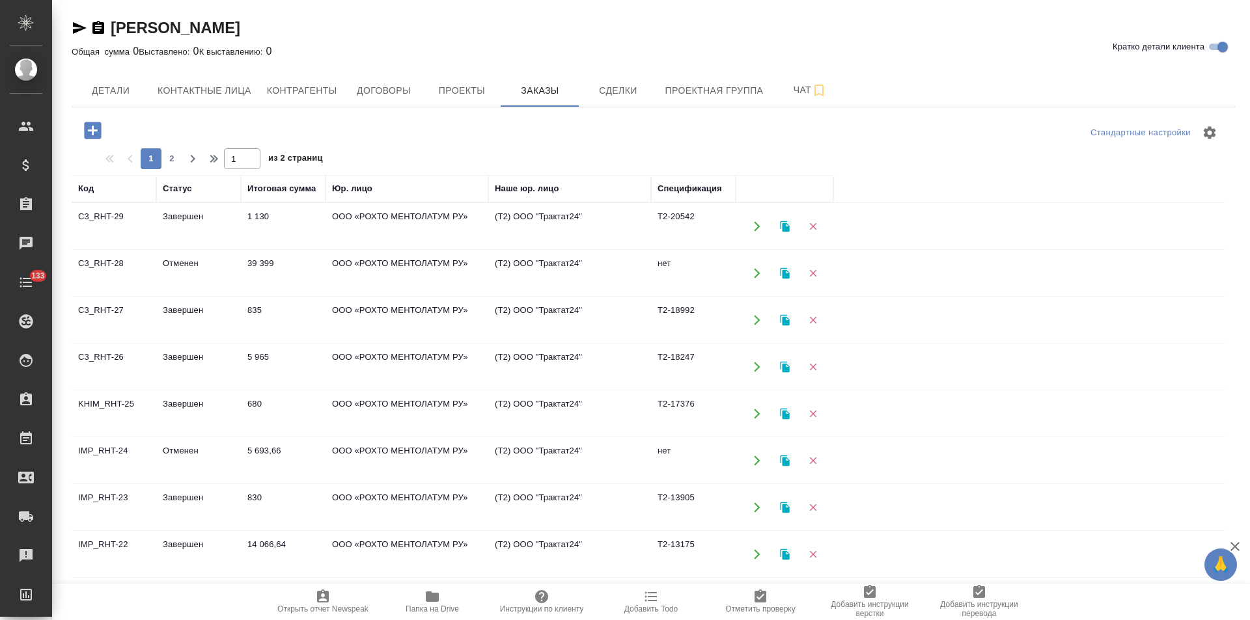
click at [445, 232] on td "ООО «РОХТО МЕНТОЛАТУМ РУ»" at bounding box center [407, 227] width 163 height 46
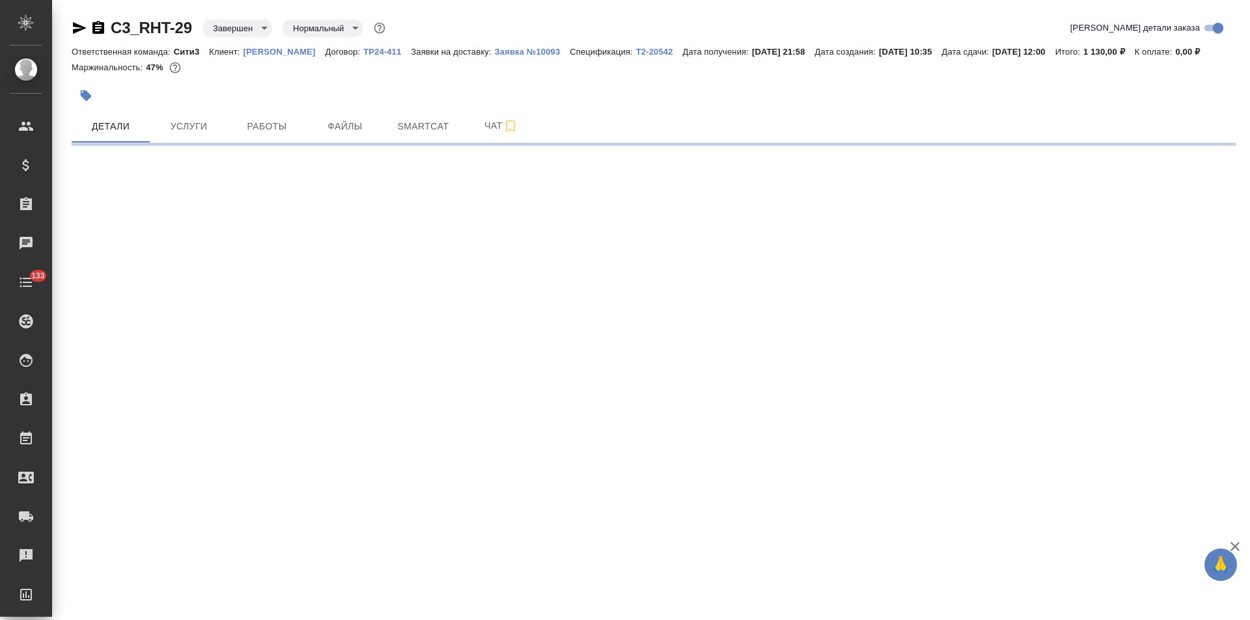
select select "RU"
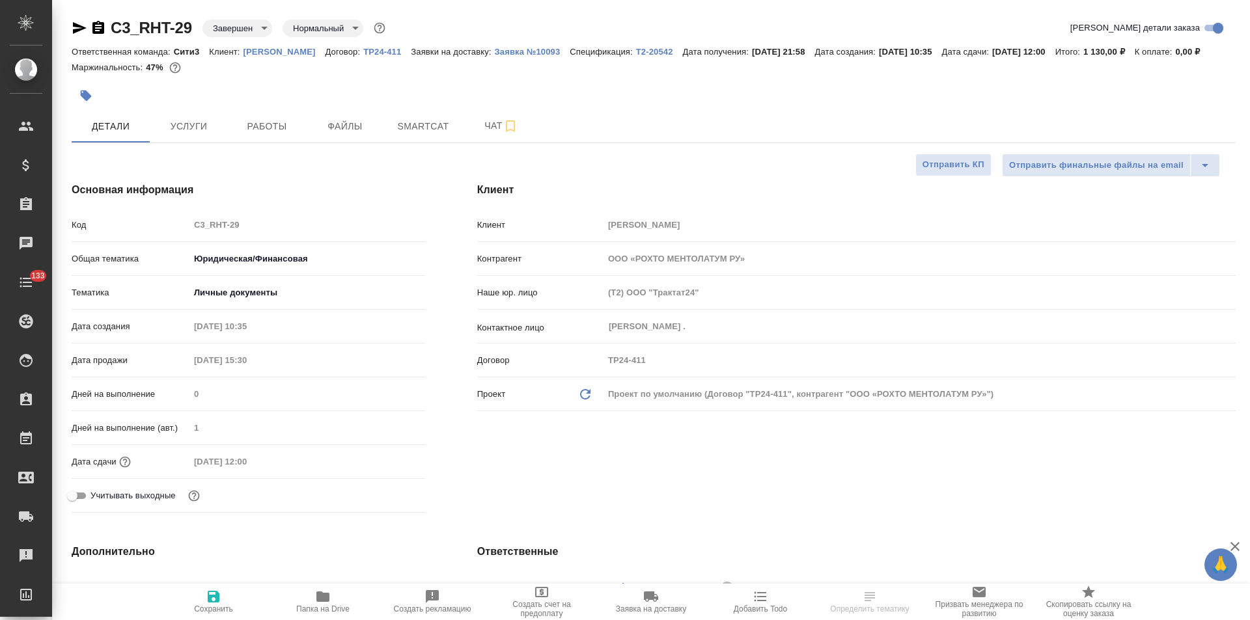
type textarea "x"
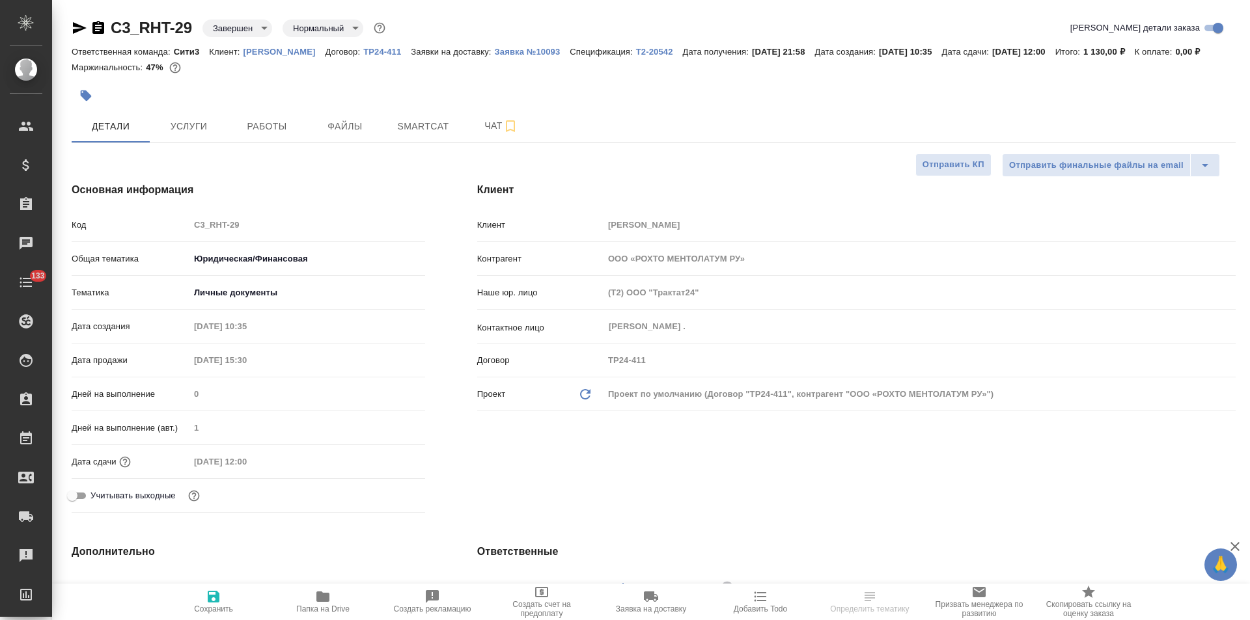
type textarea "x"
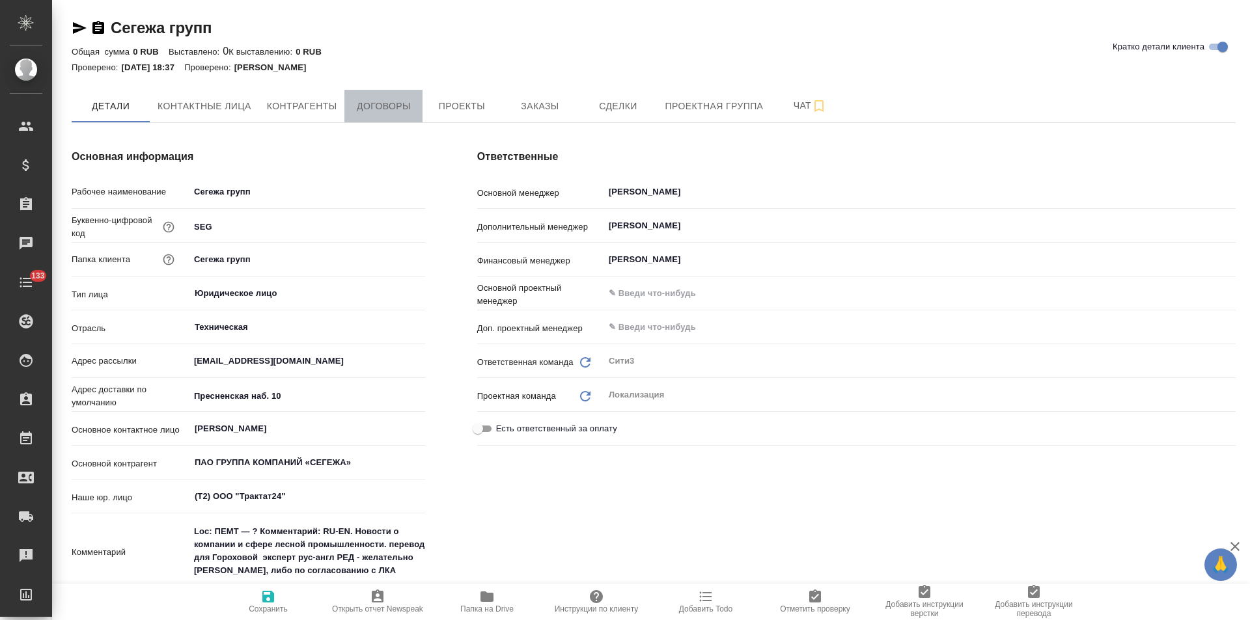
click at [396, 116] on button "Договоры" at bounding box center [383, 106] width 78 height 33
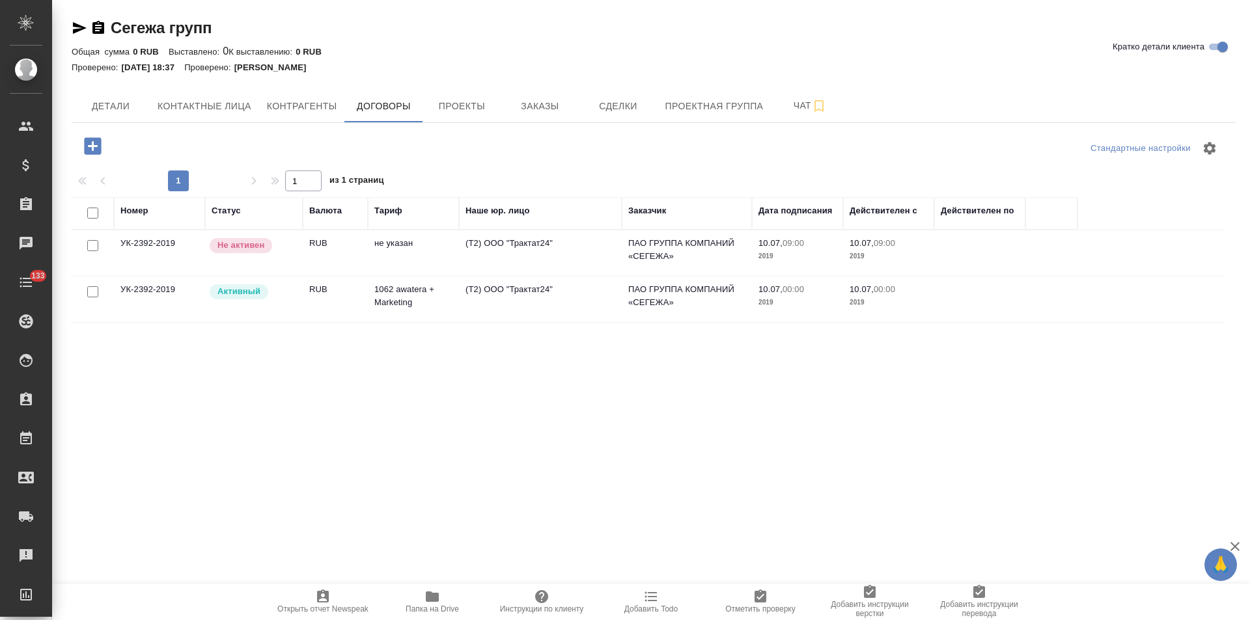
click at [476, 297] on td "(Т2) ООО "Трактат24"" at bounding box center [540, 300] width 163 height 46
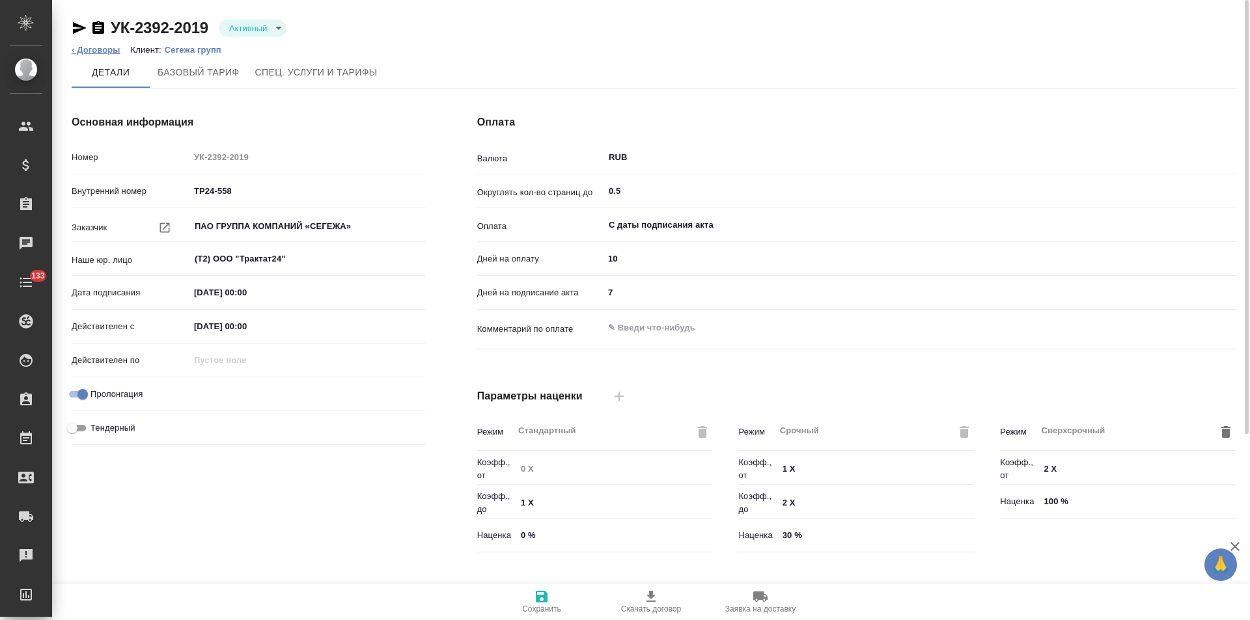
click at [111, 46] on link "‹ Договоры" at bounding box center [96, 50] width 49 height 10
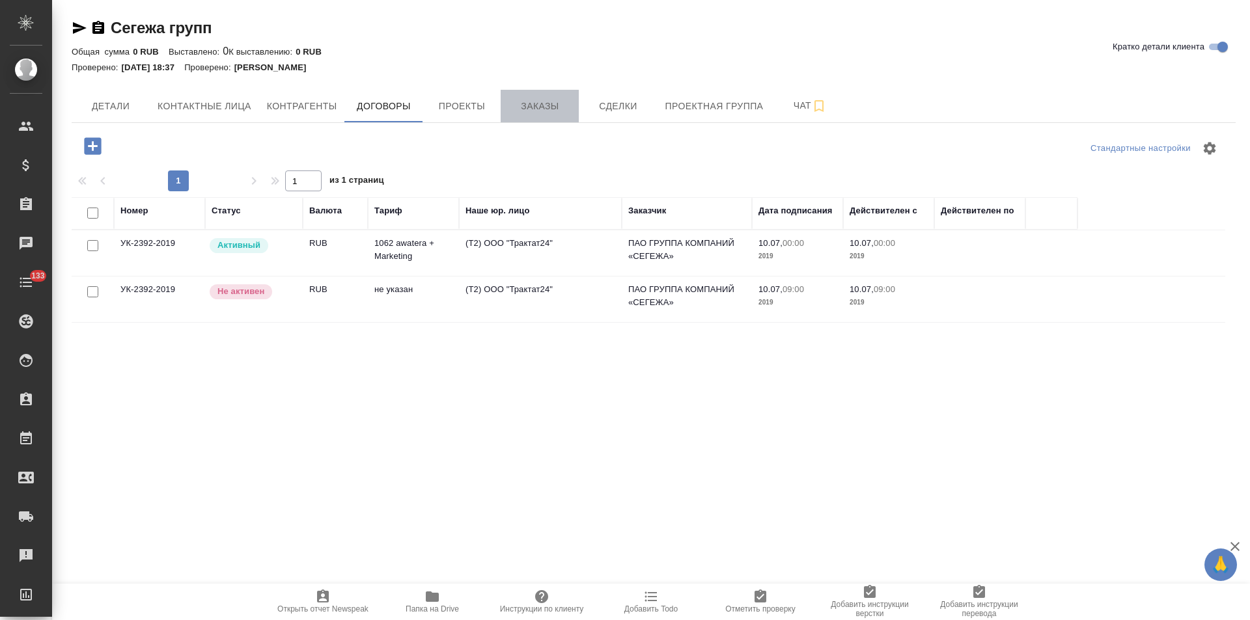
click at [560, 104] on span "Заказы" at bounding box center [539, 106] width 62 height 16
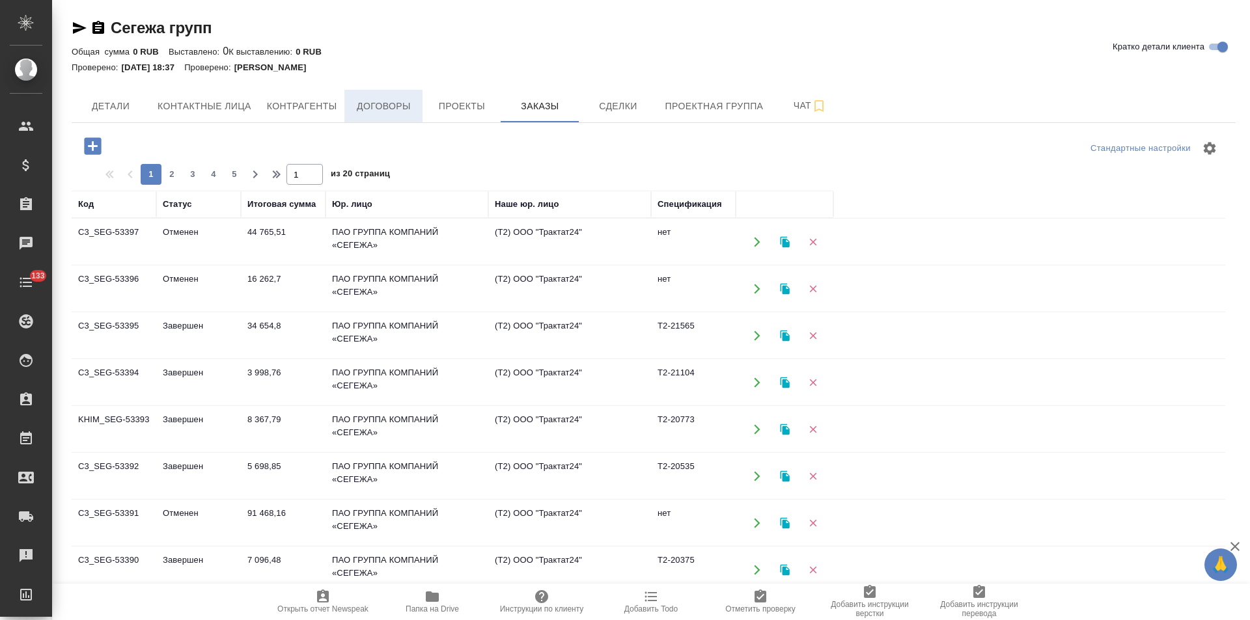
click at [400, 104] on span "Договоры" at bounding box center [383, 106] width 62 height 16
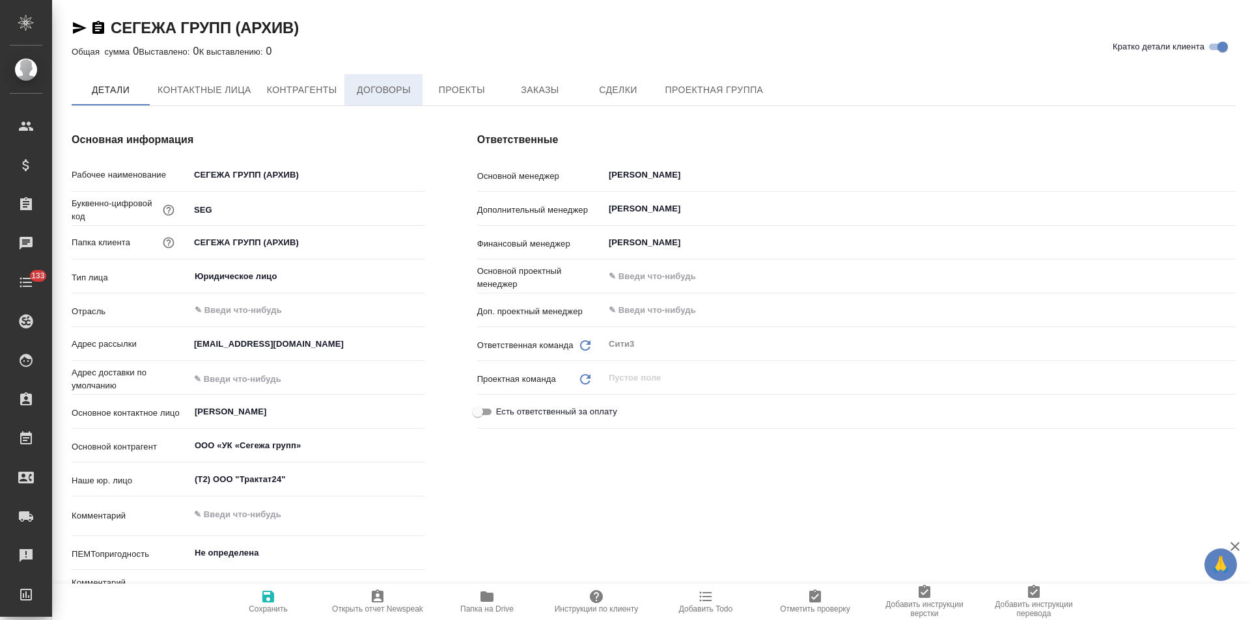
type textarea "x"
click at [384, 100] on button "Договоры" at bounding box center [383, 90] width 78 height 33
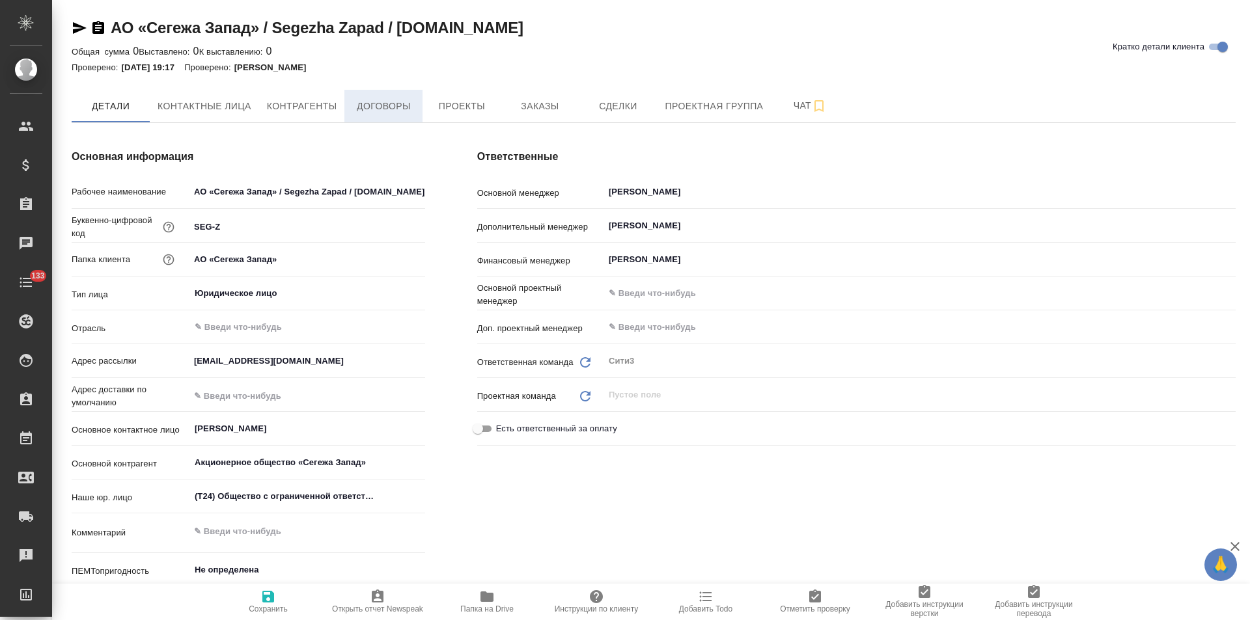
click at [400, 113] on span "Договоры" at bounding box center [383, 106] width 62 height 16
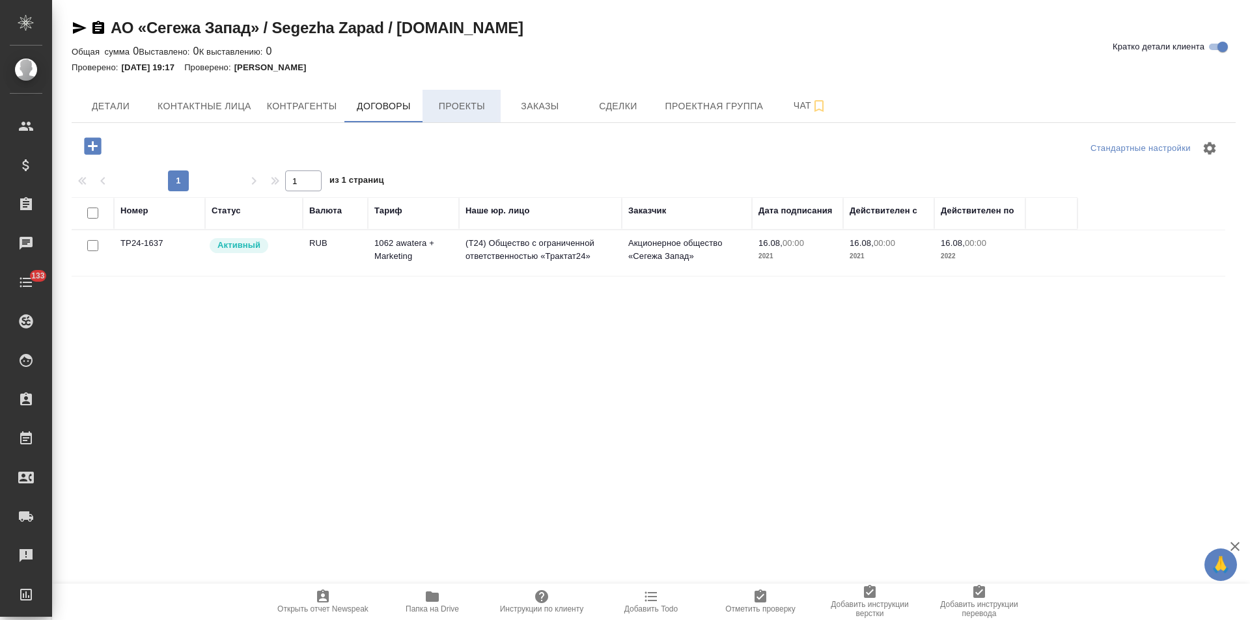
click at [474, 103] on span "Проекты" at bounding box center [461, 106] width 62 height 16
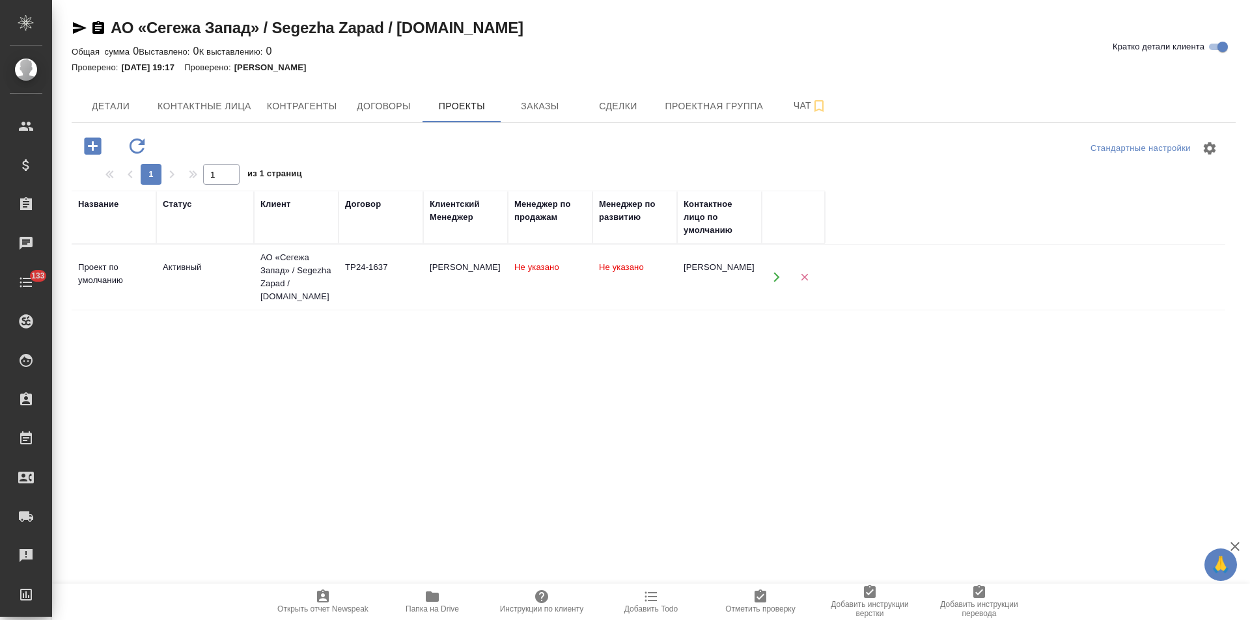
click at [551, 104] on span "Заказы" at bounding box center [539, 106] width 62 height 16
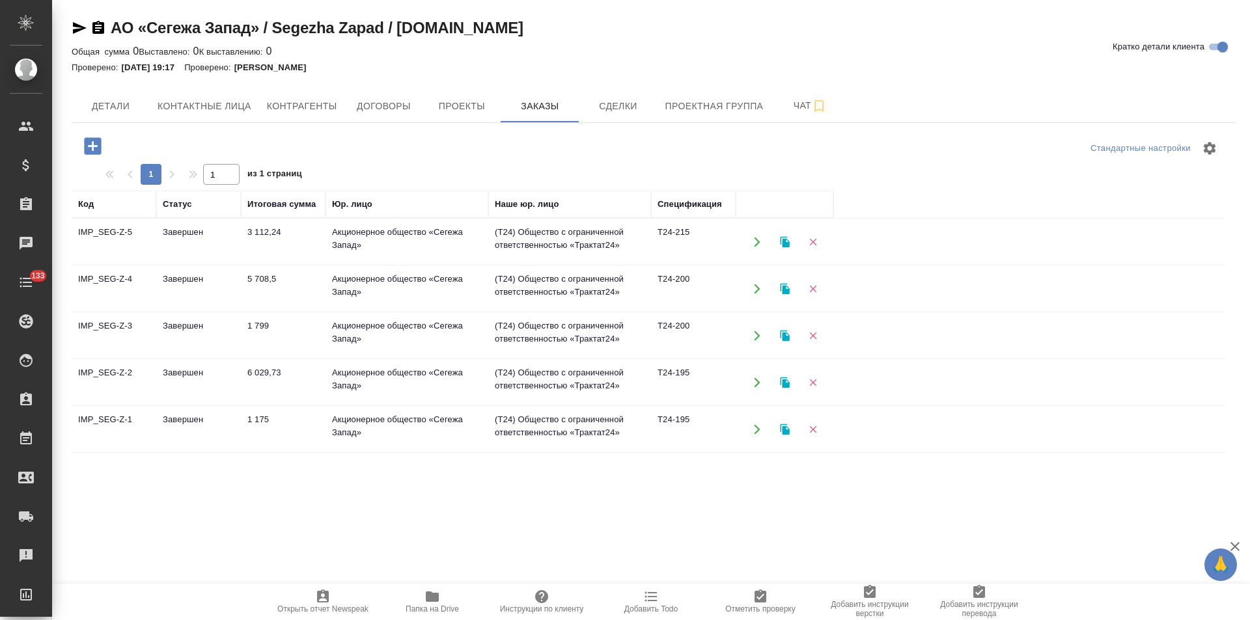
click at [536, 241] on td "(T24) Общество с ограниченной ответственностью «Трактат24»" at bounding box center [569, 242] width 163 height 46
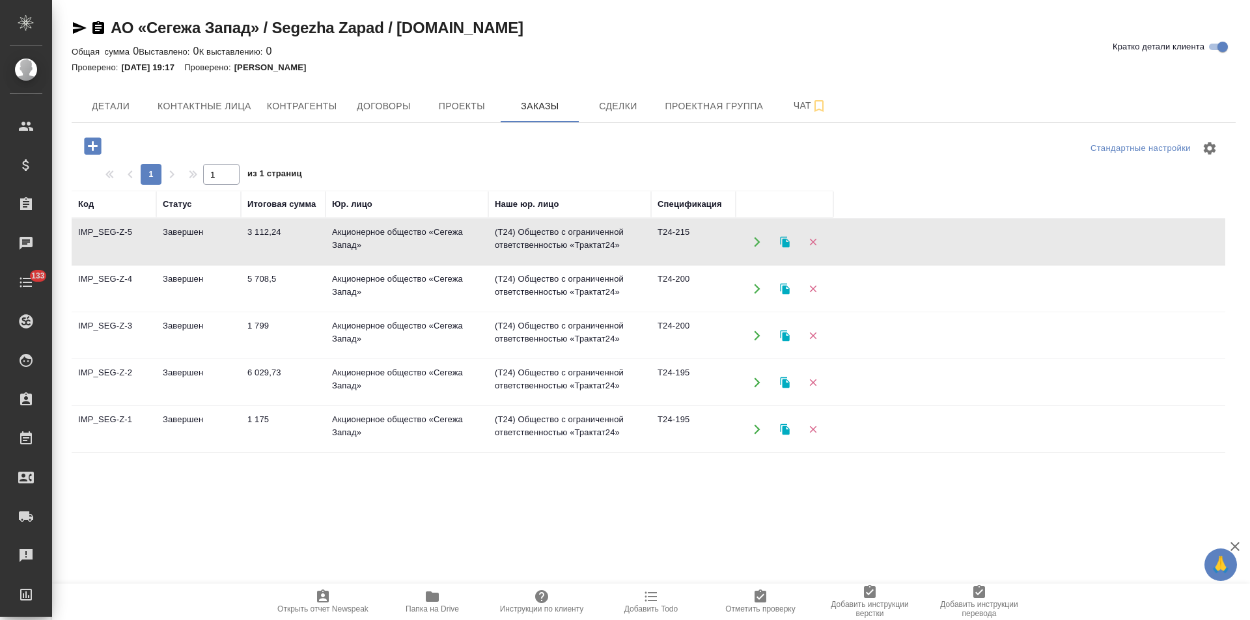
click at [536, 241] on td "(T24) Общество с ограниченной ответственностью «Трактат24»" at bounding box center [569, 242] width 163 height 46
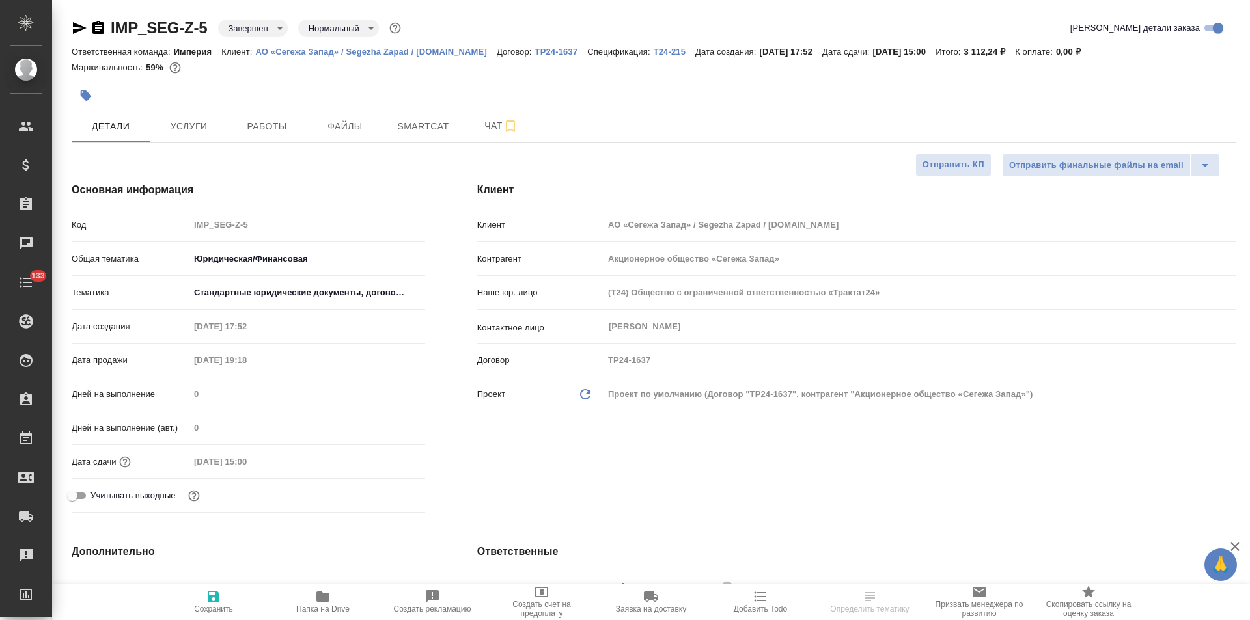
select select "RU"
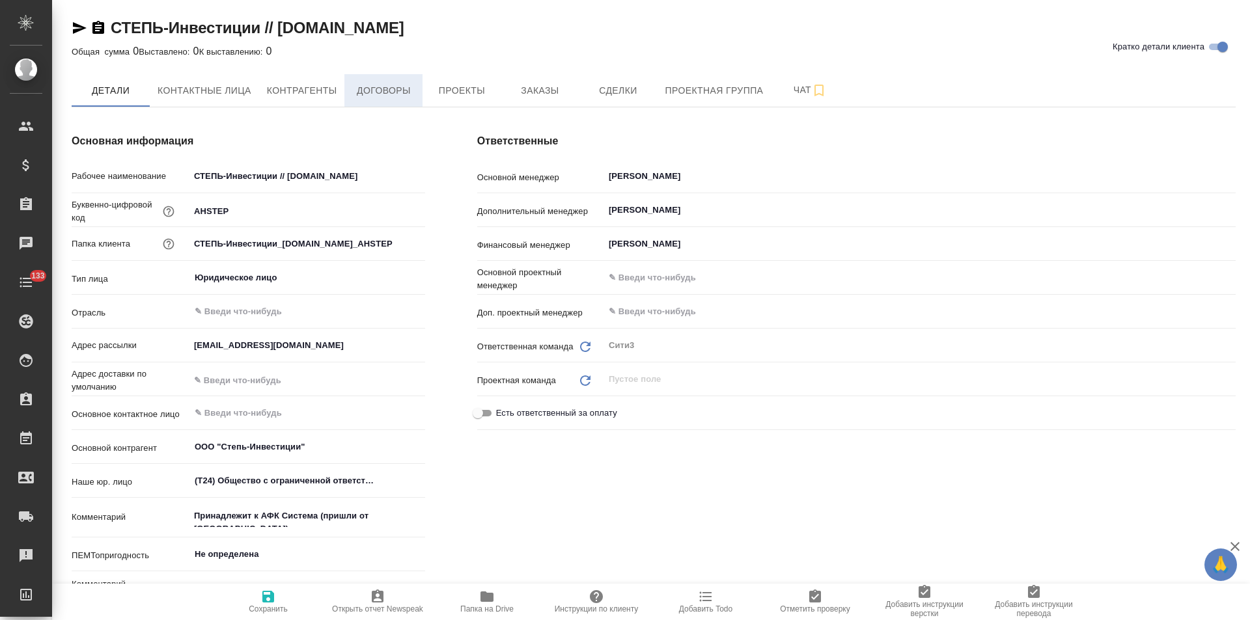
click at [384, 92] on span "Договоры" at bounding box center [383, 91] width 62 height 16
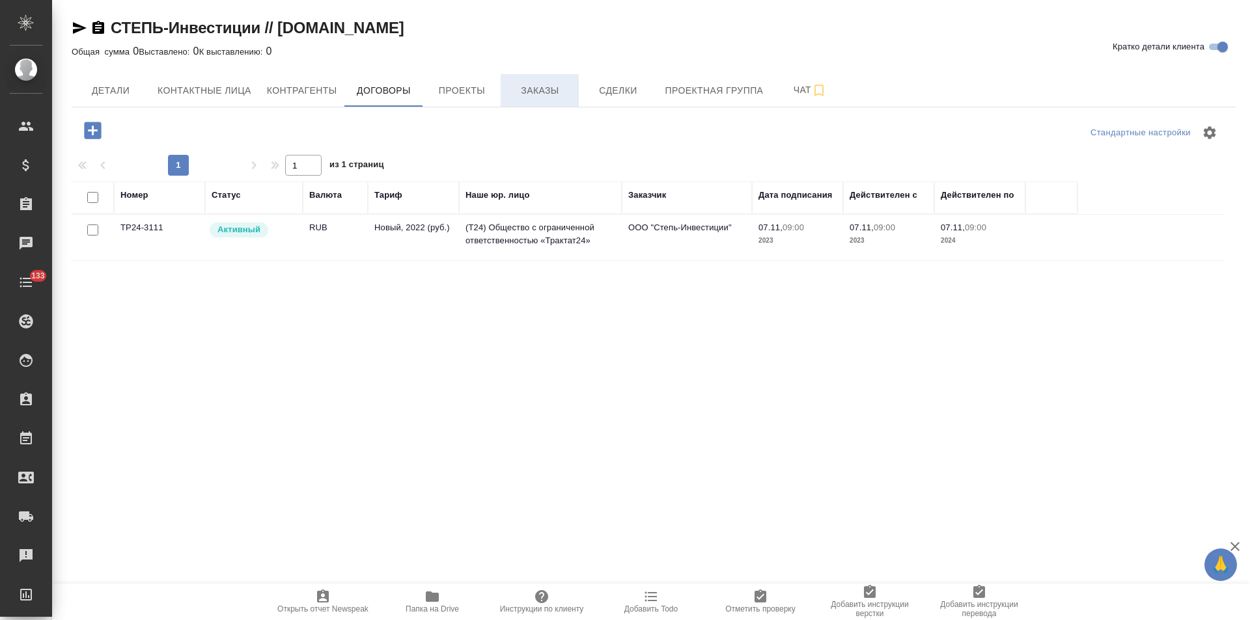
click at [527, 94] on span "Заказы" at bounding box center [539, 91] width 62 height 16
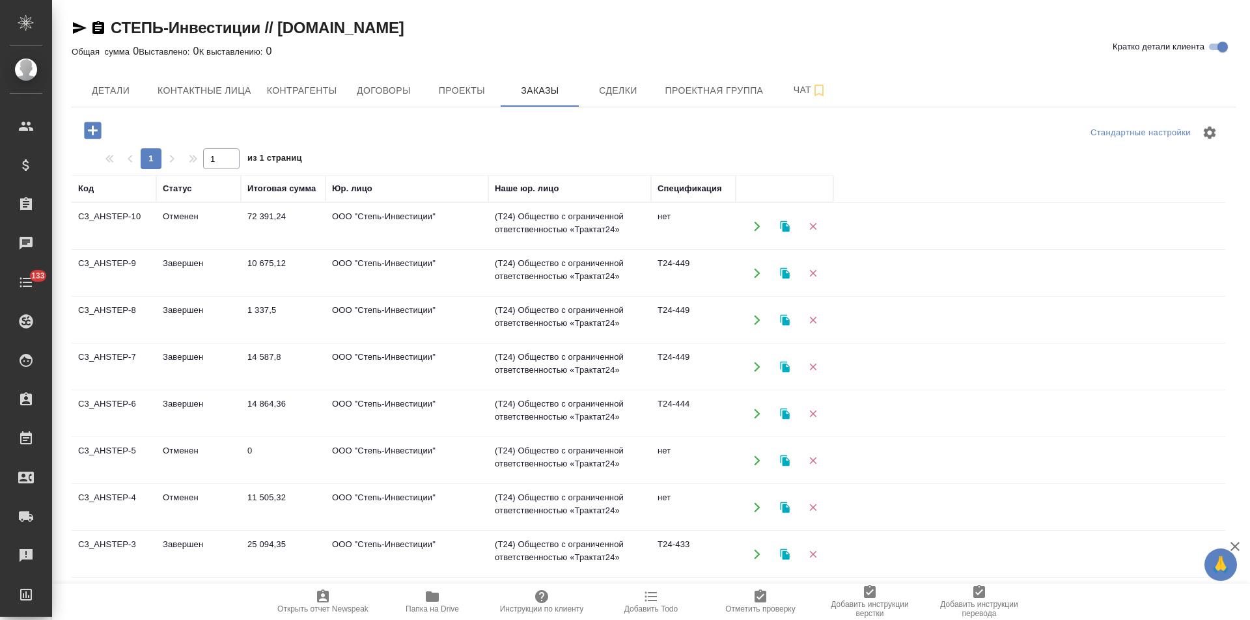
click at [458, 224] on td "ООО "Степь-Инвестиции"" at bounding box center [407, 227] width 163 height 46
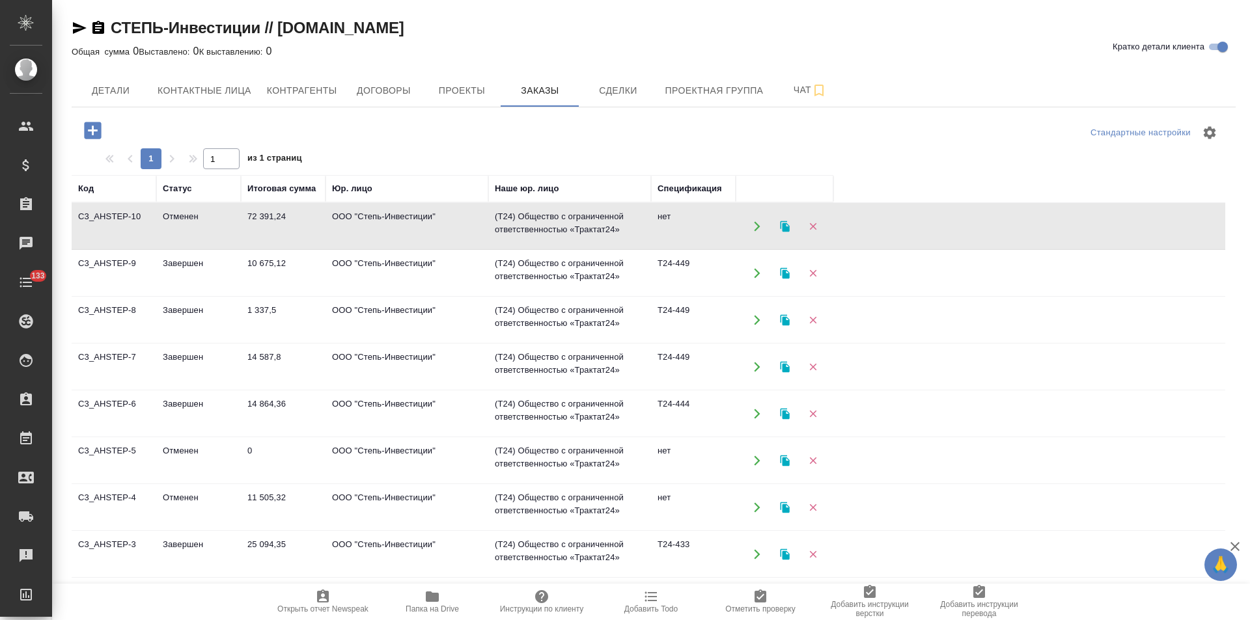
click at [458, 224] on td "ООО "Степь-Инвестиции"" at bounding box center [407, 227] width 163 height 46
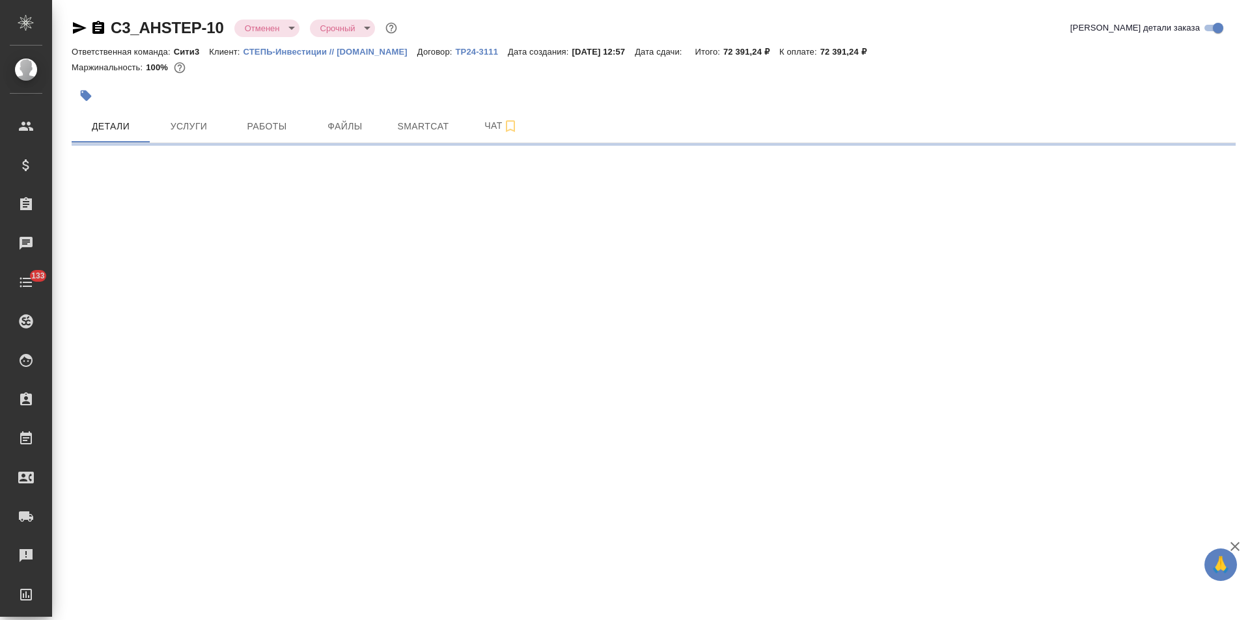
select select "RU"
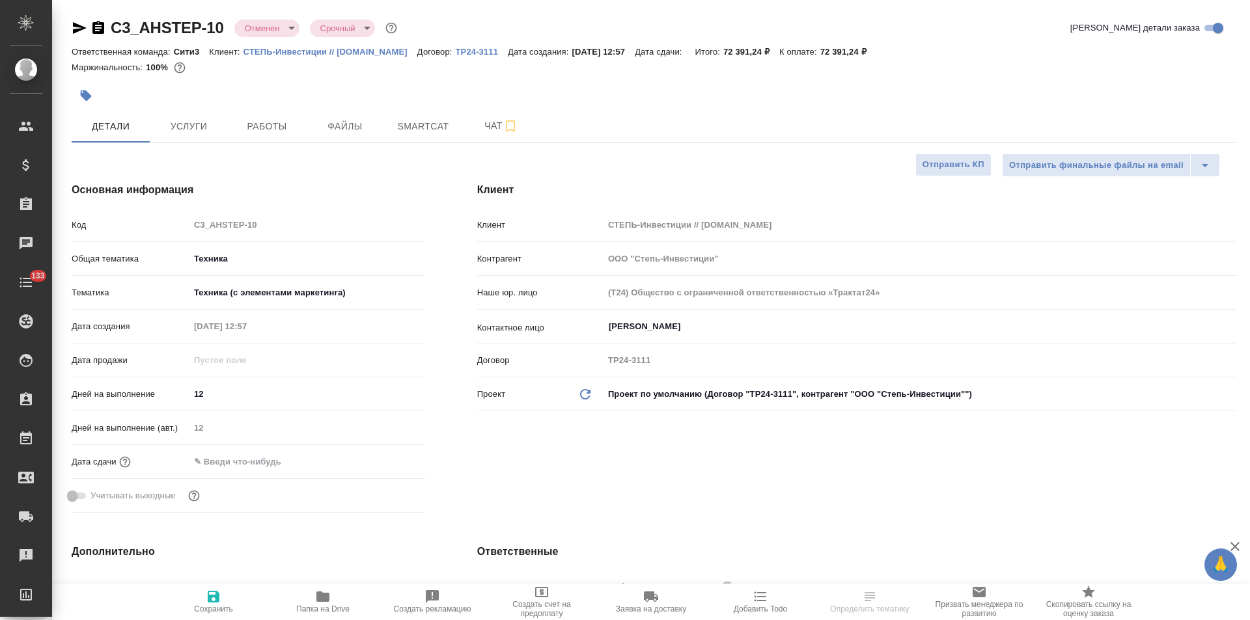
type textarea "x"
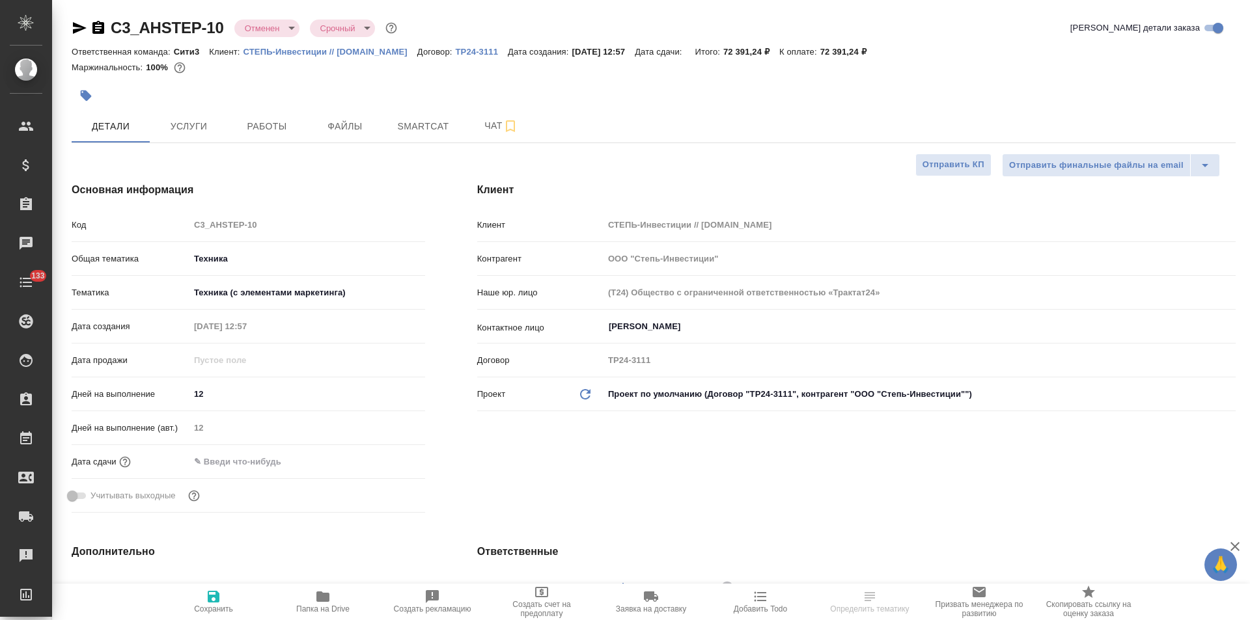
type textarea "x"
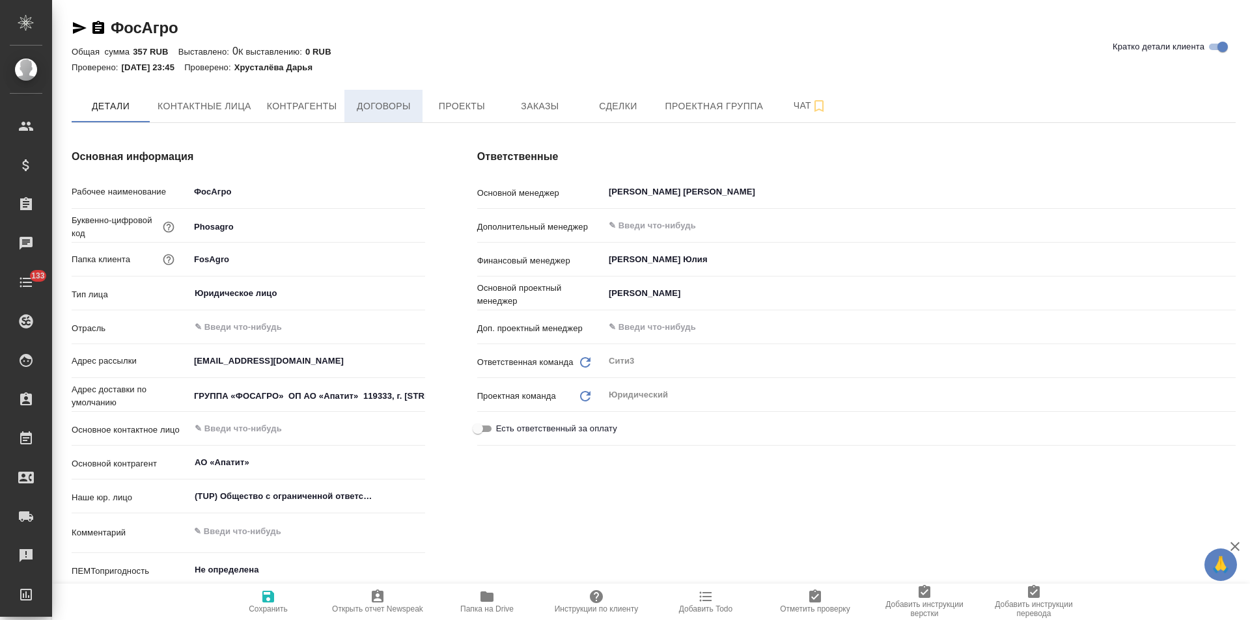
click at [397, 118] on button "Договоры" at bounding box center [383, 106] width 78 height 33
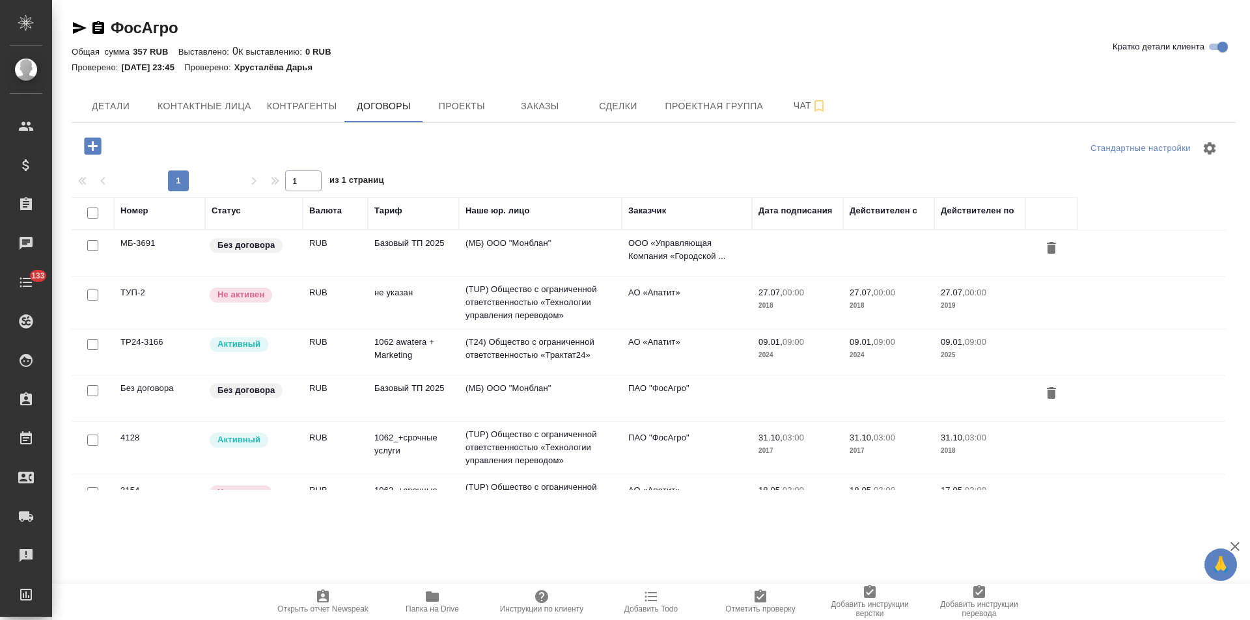
click at [592, 396] on td "(МБ) ООО "Монблан"" at bounding box center [540, 399] width 163 height 46
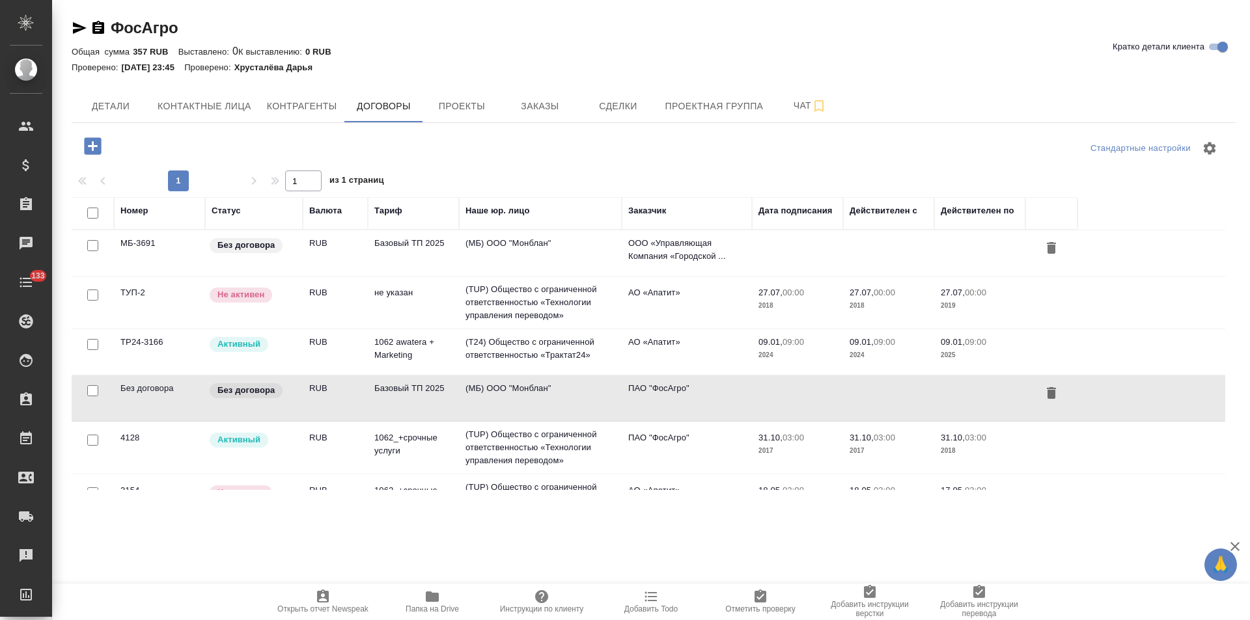
scroll to position [37, 0]
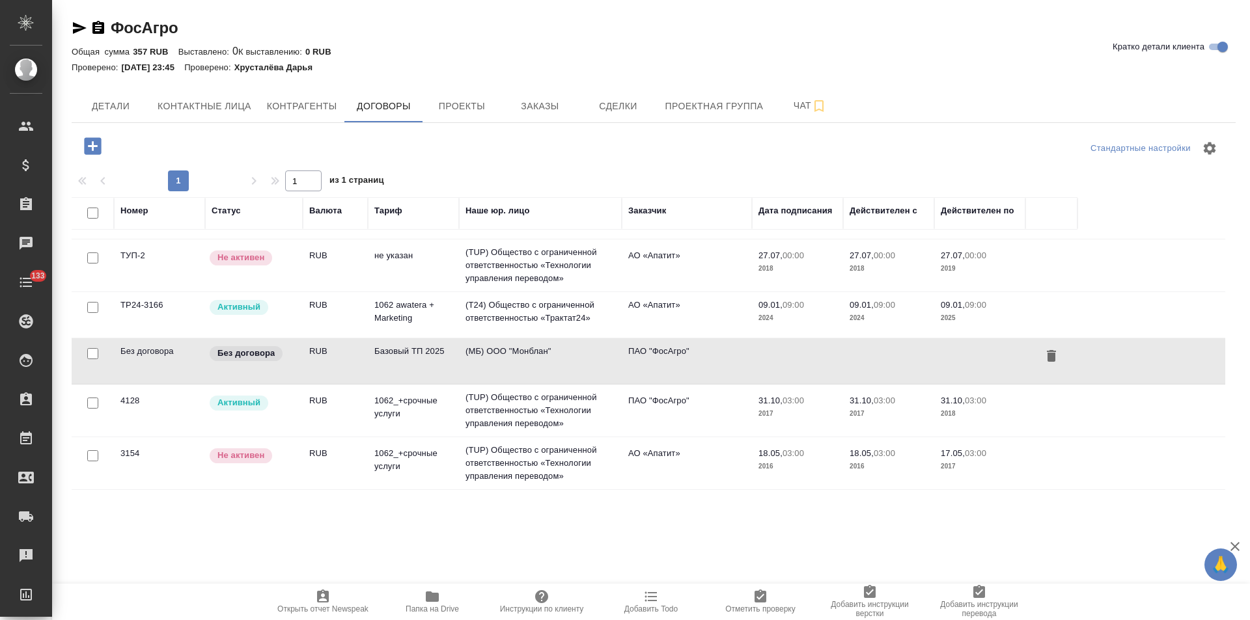
click at [594, 454] on td "(TUP) Общество с ограниченной ответственностью «Технологии управления переводом»" at bounding box center [540, 463] width 163 height 52
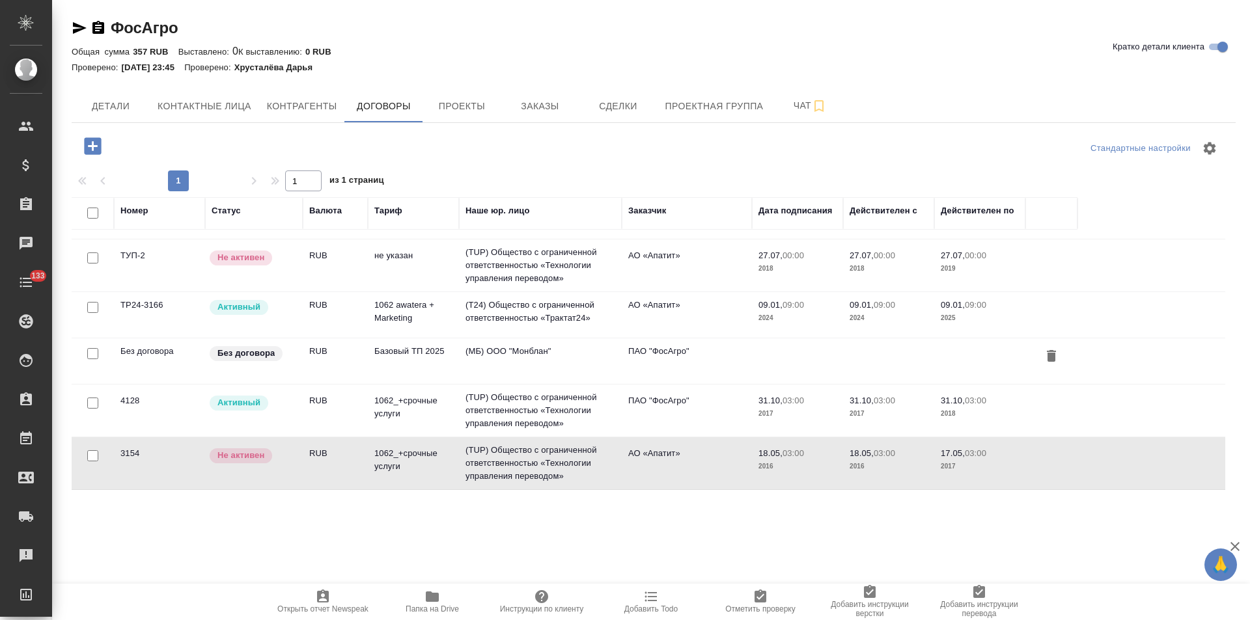
click at [592, 317] on td "(T24) Общество с ограниченной ответственностью «Трактат24»" at bounding box center [540, 315] width 163 height 46
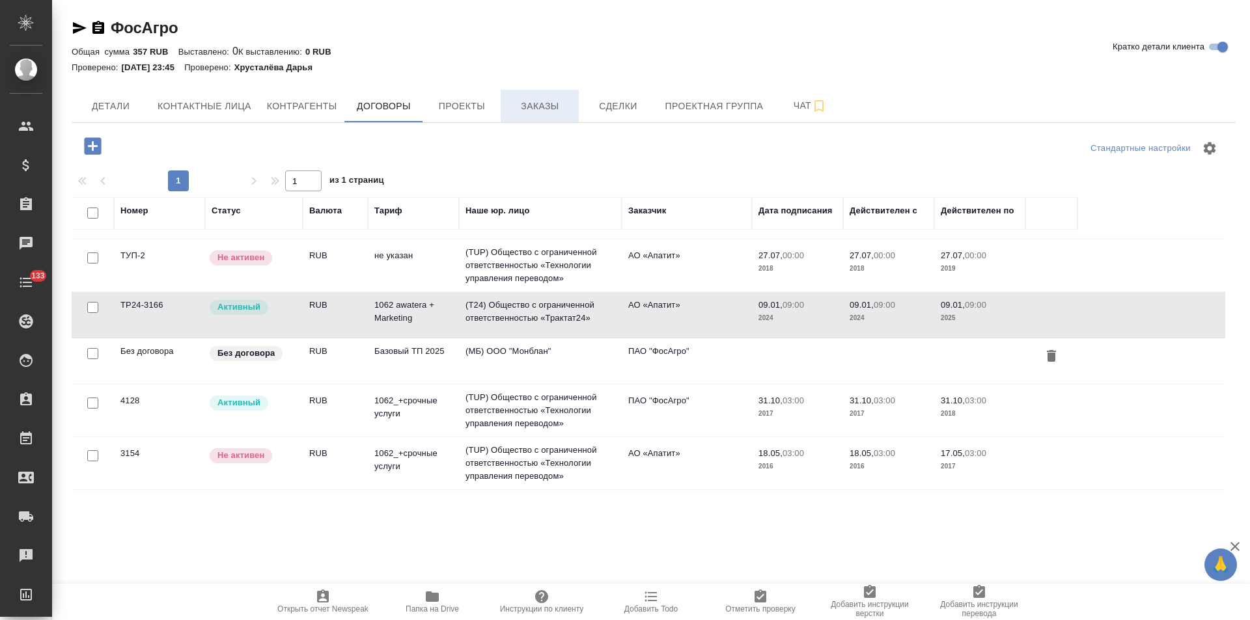
click at [553, 94] on button "Заказы" at bounding box center [540, 106] width 78 height 33
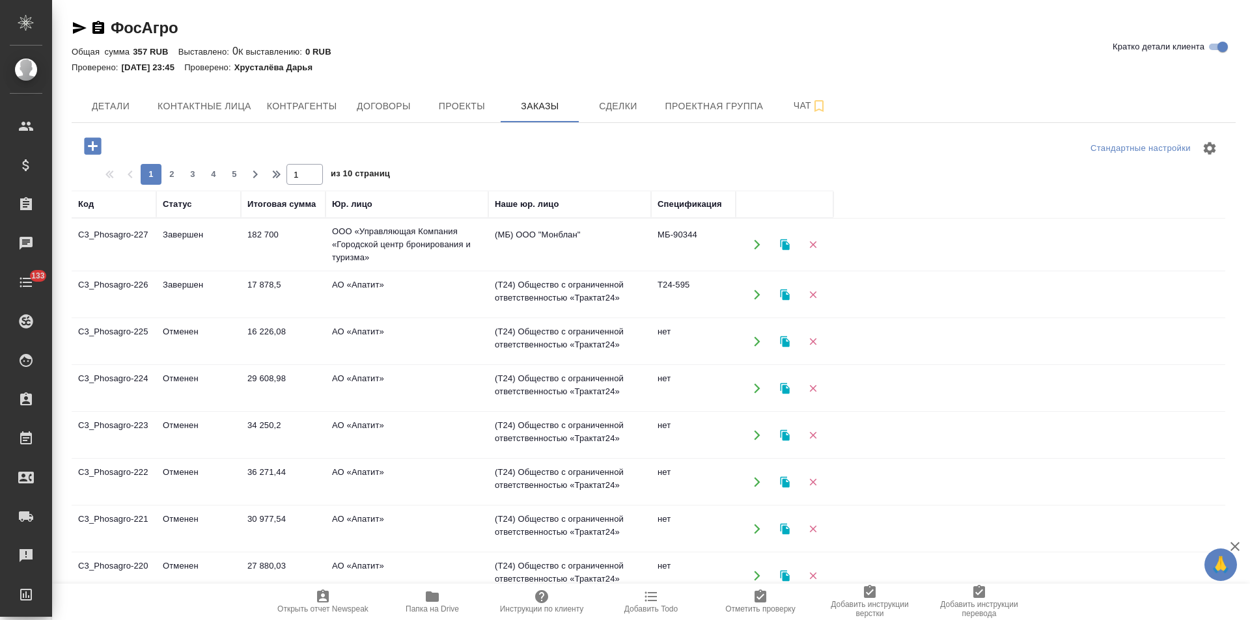
click at [584, 305] on td "(T24) Общество с ограниченной ответственностью «Трактат24»" at bounding box center [569, 295] width 163 height 46
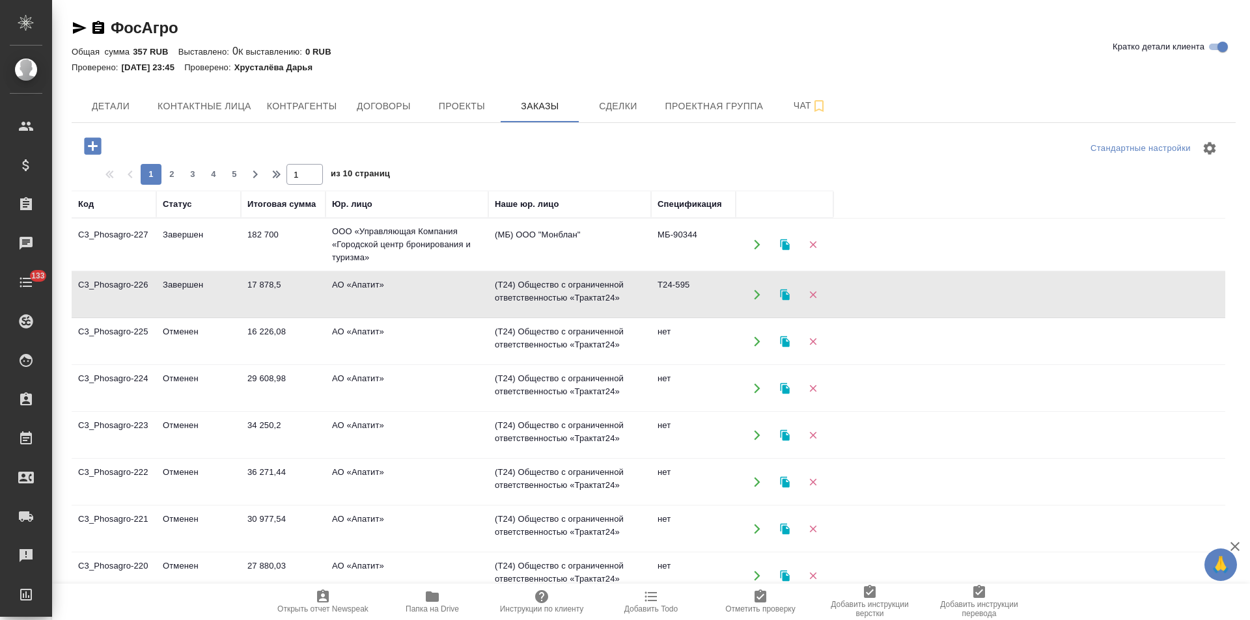
click at [584, 305] on td "(T24) Общество с ограниченной ответственностью «Трактат24»" at bounding box center [569, 295] width 163 height 46
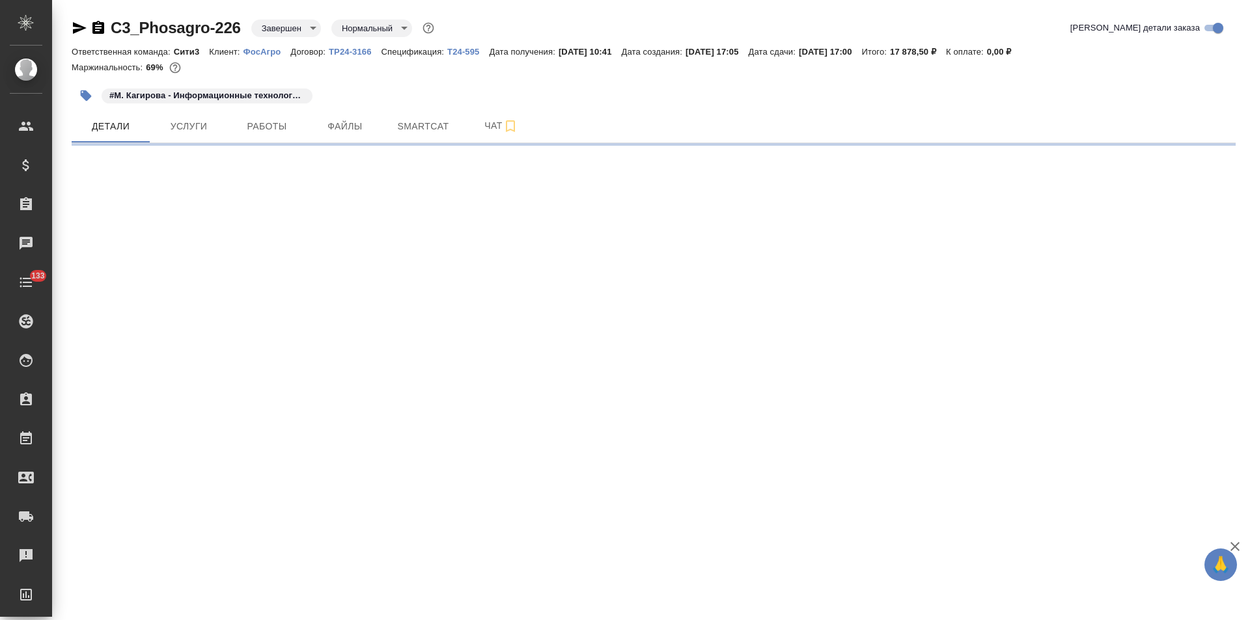
select select "RU"
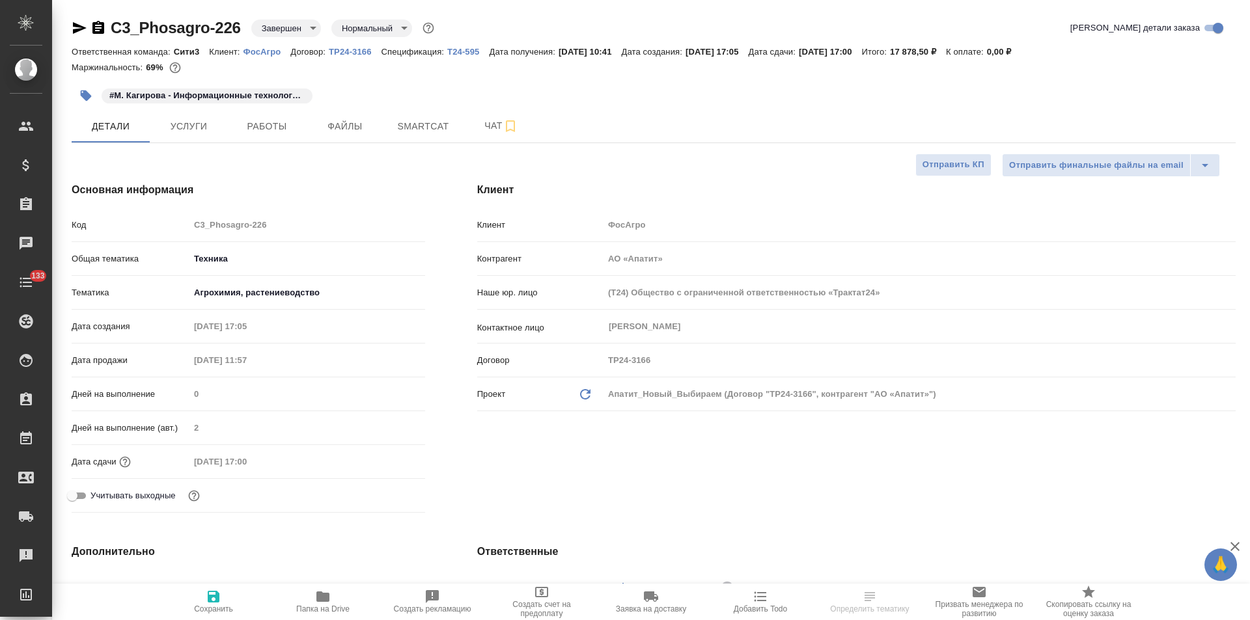
type textarea "x"
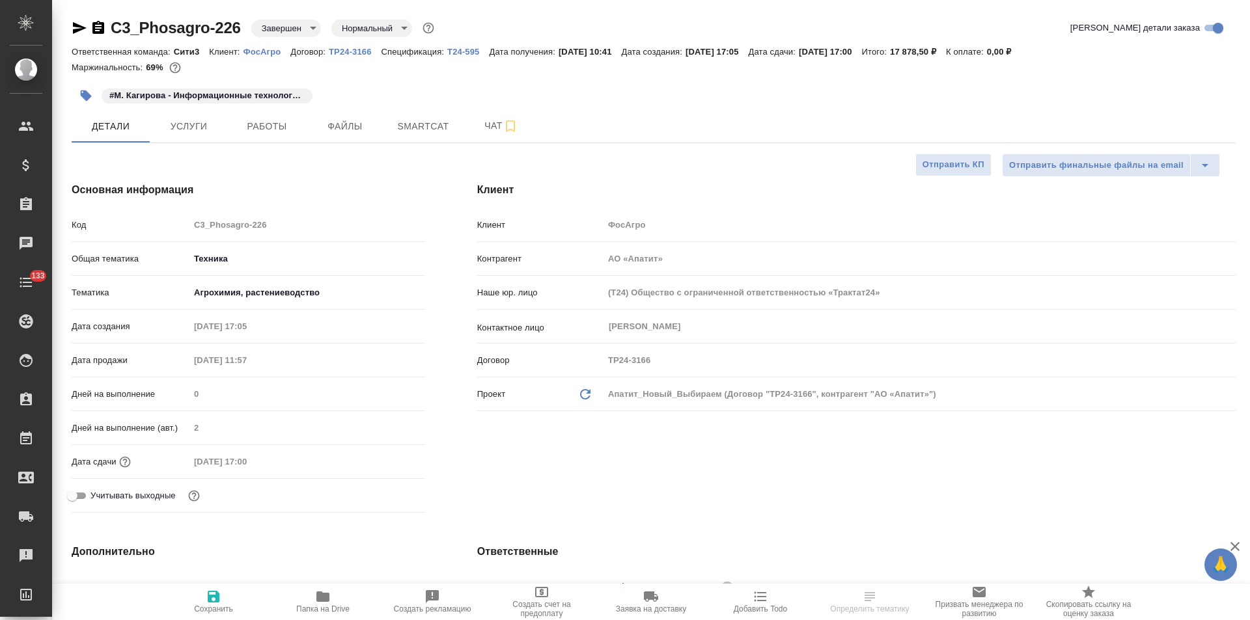
type textarea "x"
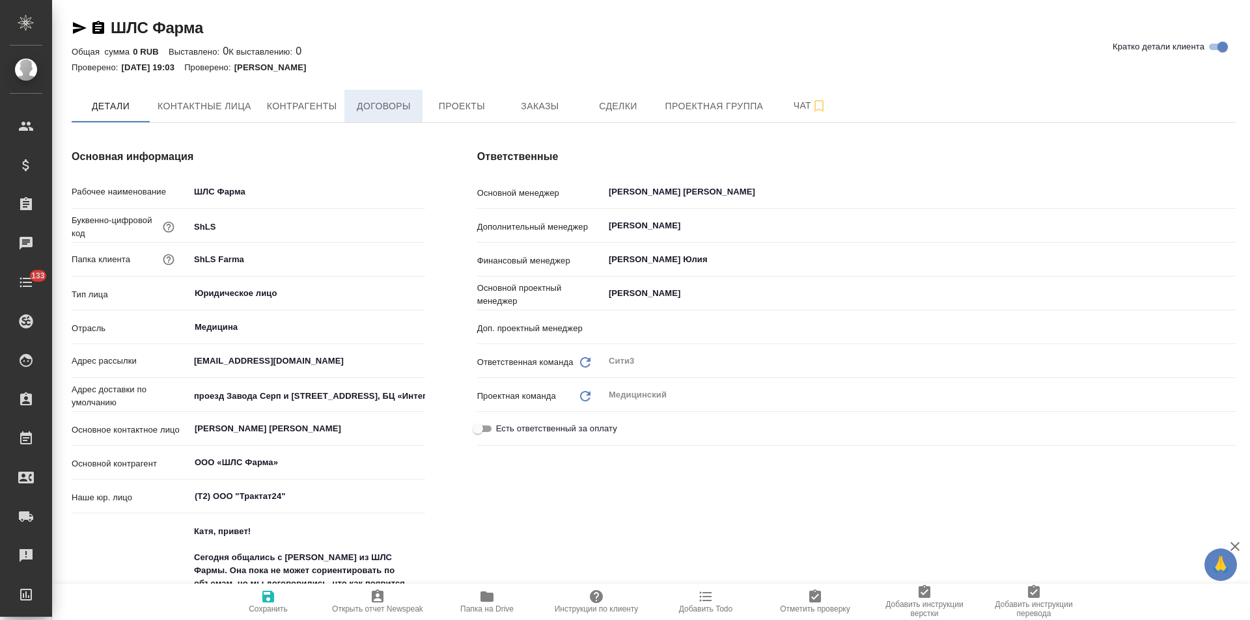
click at [381, 110] on span "Договоры" at bounding box center [383, 106] width 62 height 16
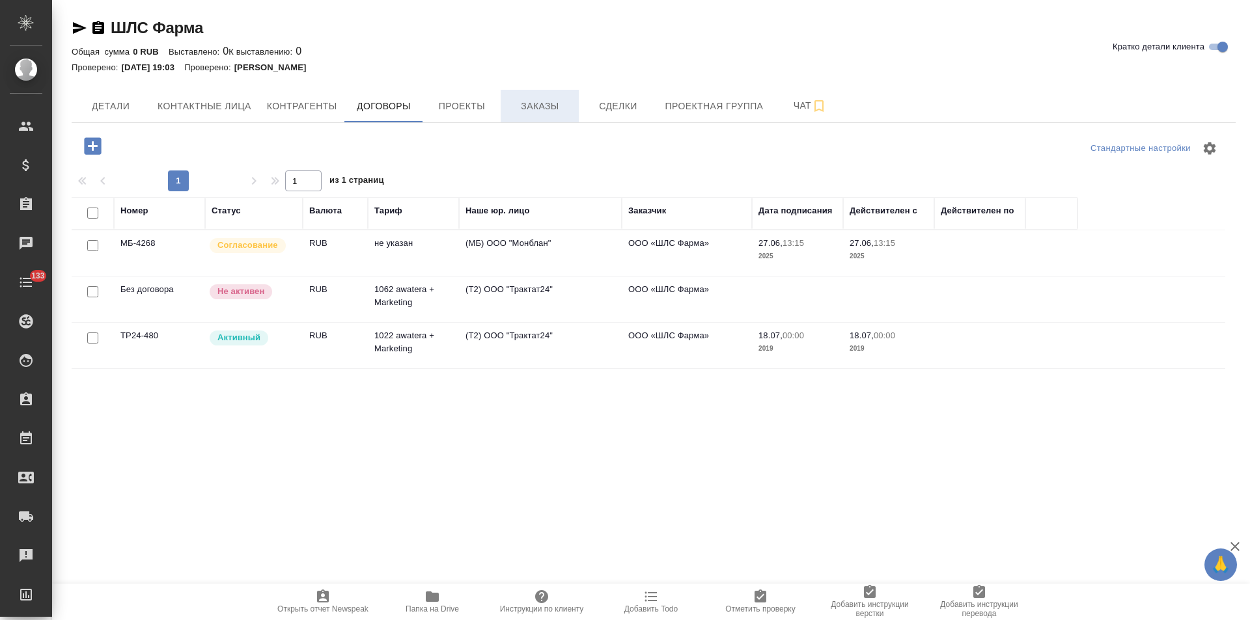
click at [548, 113] on span "Заказы" at bounding box center [539, 106] width 62 height 16
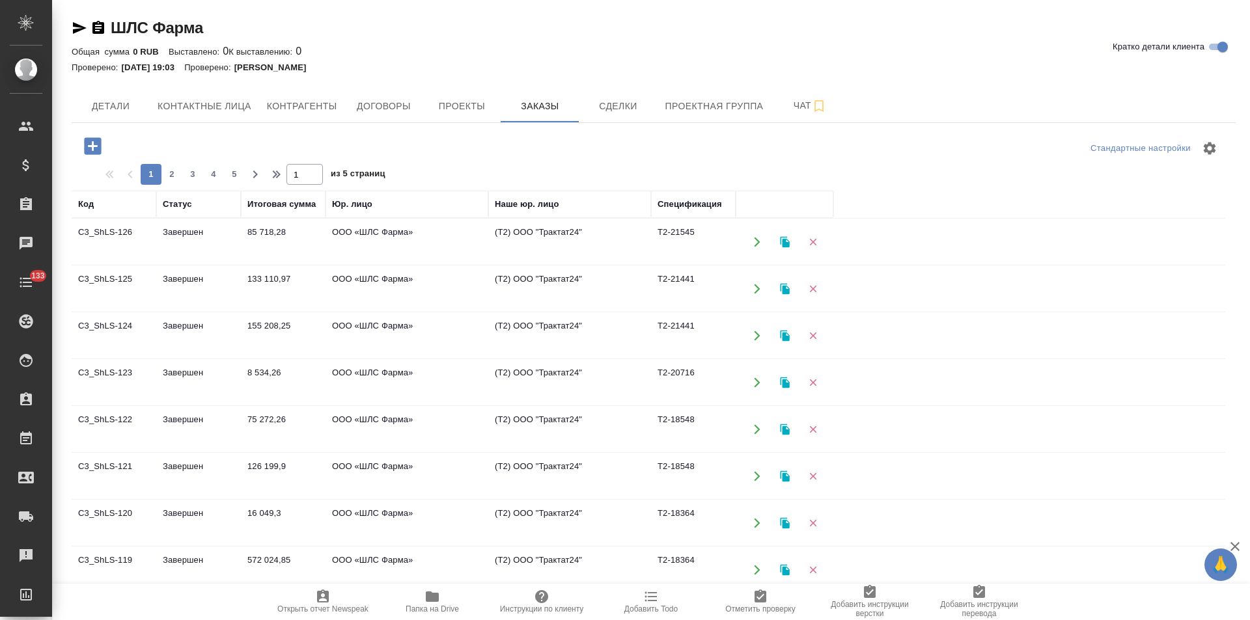
click at [503, 242] on td "(Т2) ООО "Трактат24"" at bounding box center [569, 242] width 163 height 46
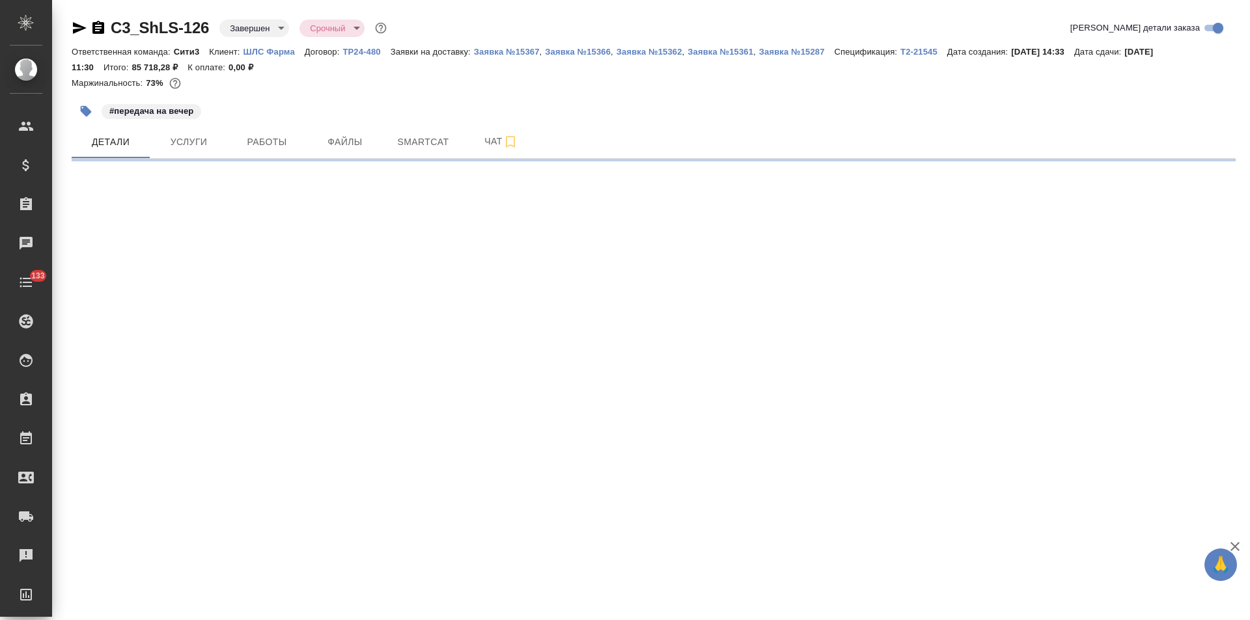
select select "RU"
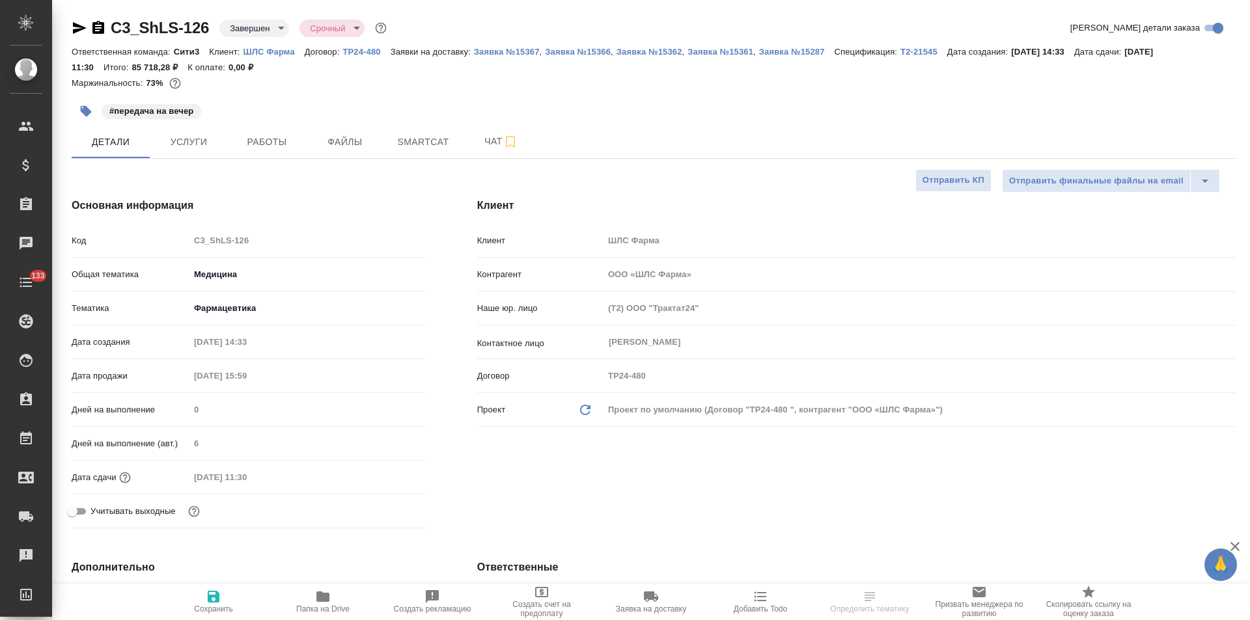
type textarea "x"
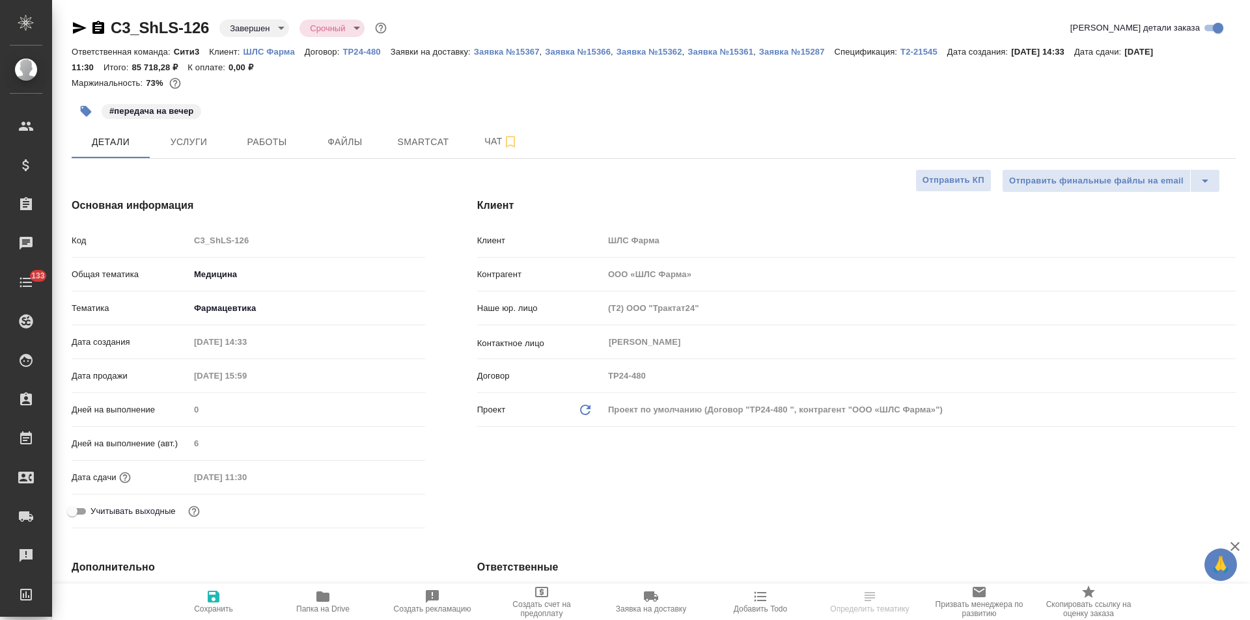
type textarea "x"
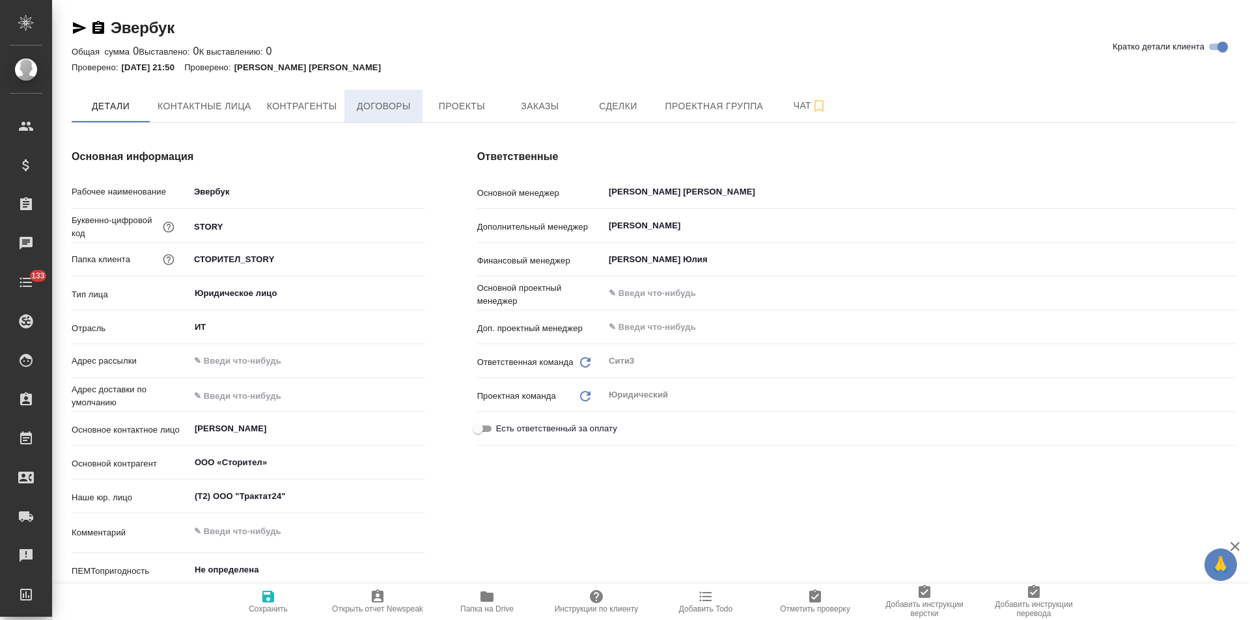
click at [389, 118] on button "Договоры" at bounding box center [383, 106] width 78 height 33
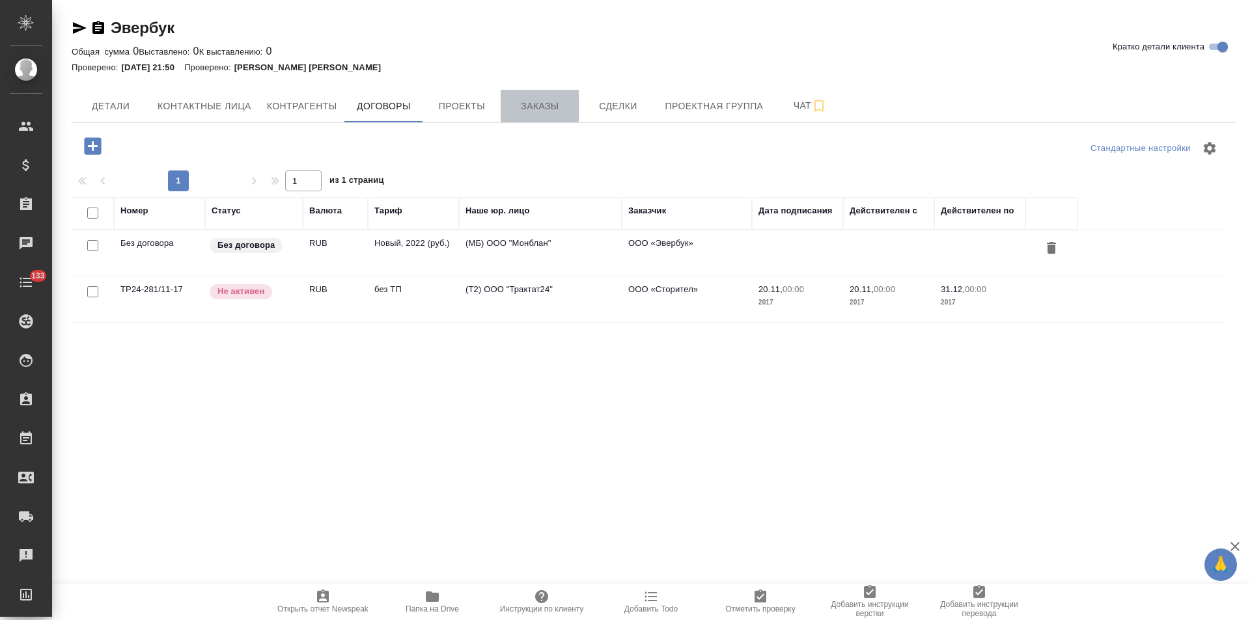
click at [532, 118] on button "Заказы" at bounding box center [540, 106] width 78 height 33
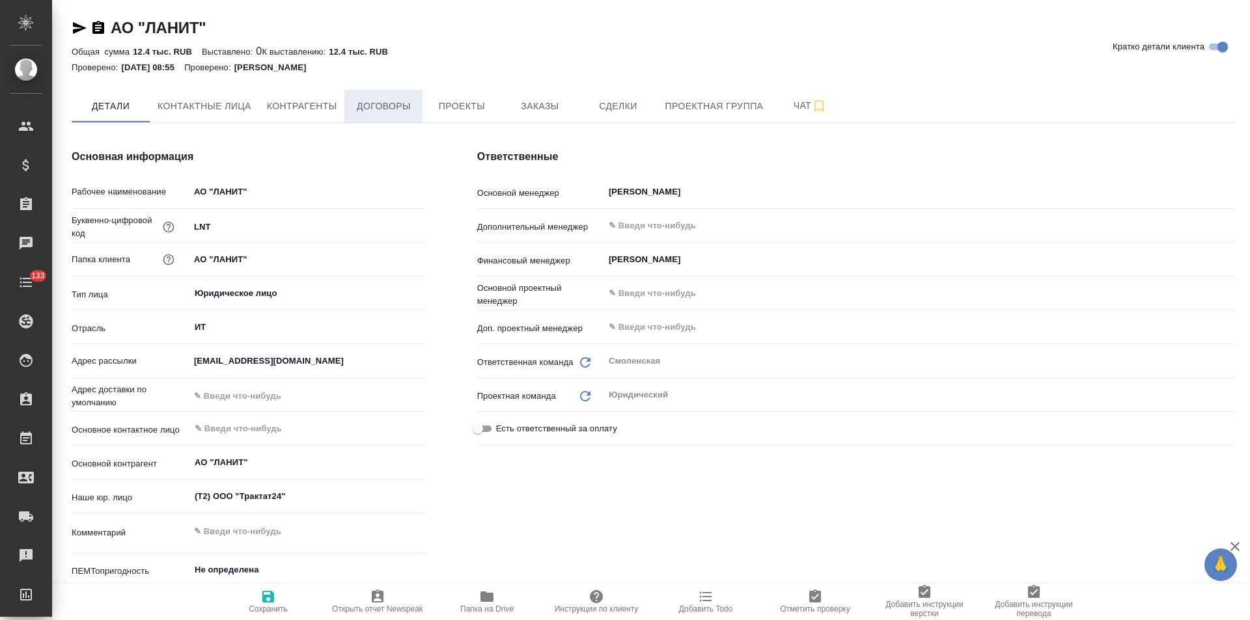
click at [401, 111] on span "Договоры" at bounding box center [383, 106] width 62 height 16
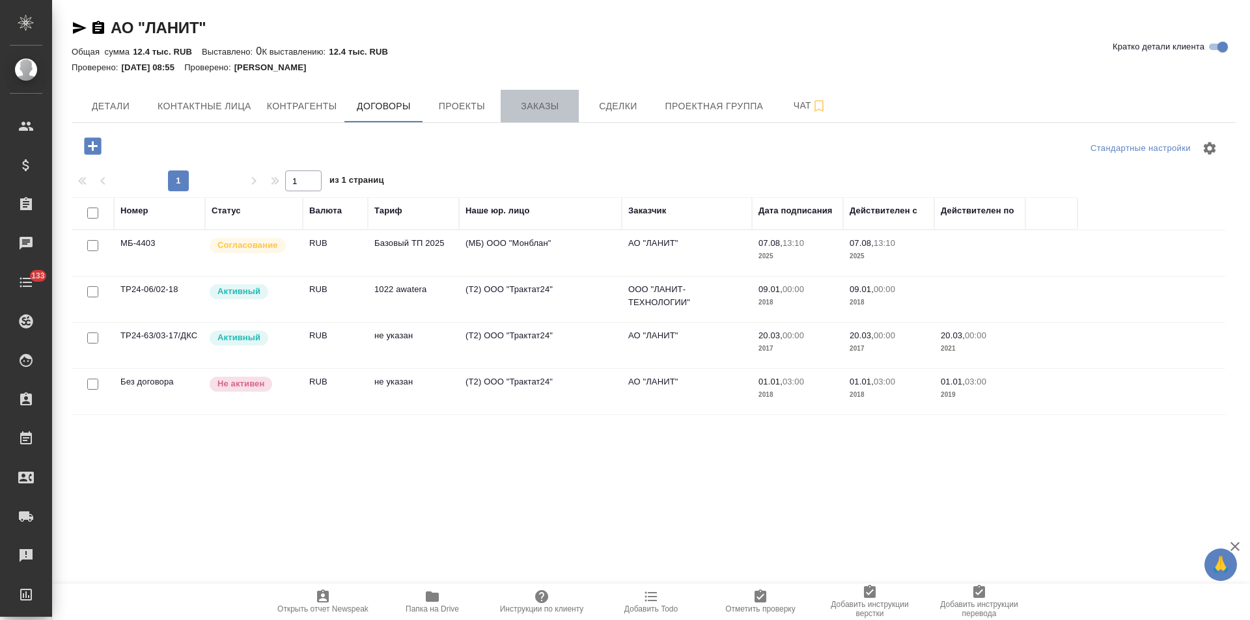
click at [524, 113] on span "Заказы" at bounding box center [539, 106] width 62 height 16
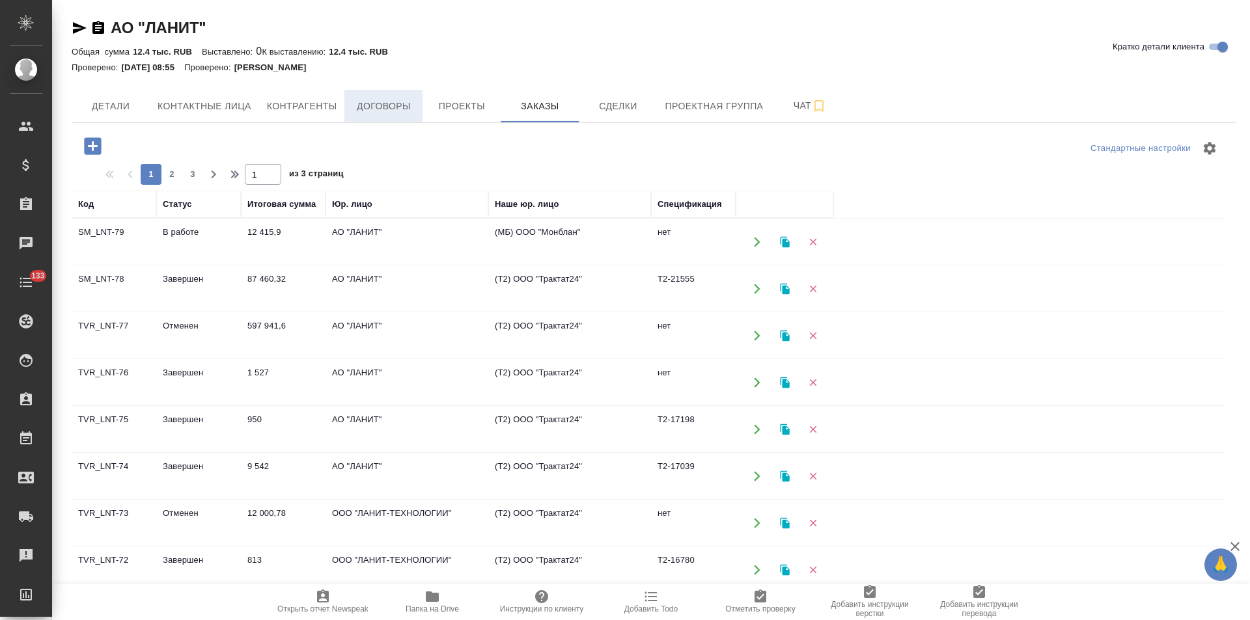
click at [407, 116] on button "Договоры" at bounding box center [383, 106] width 78 height 33
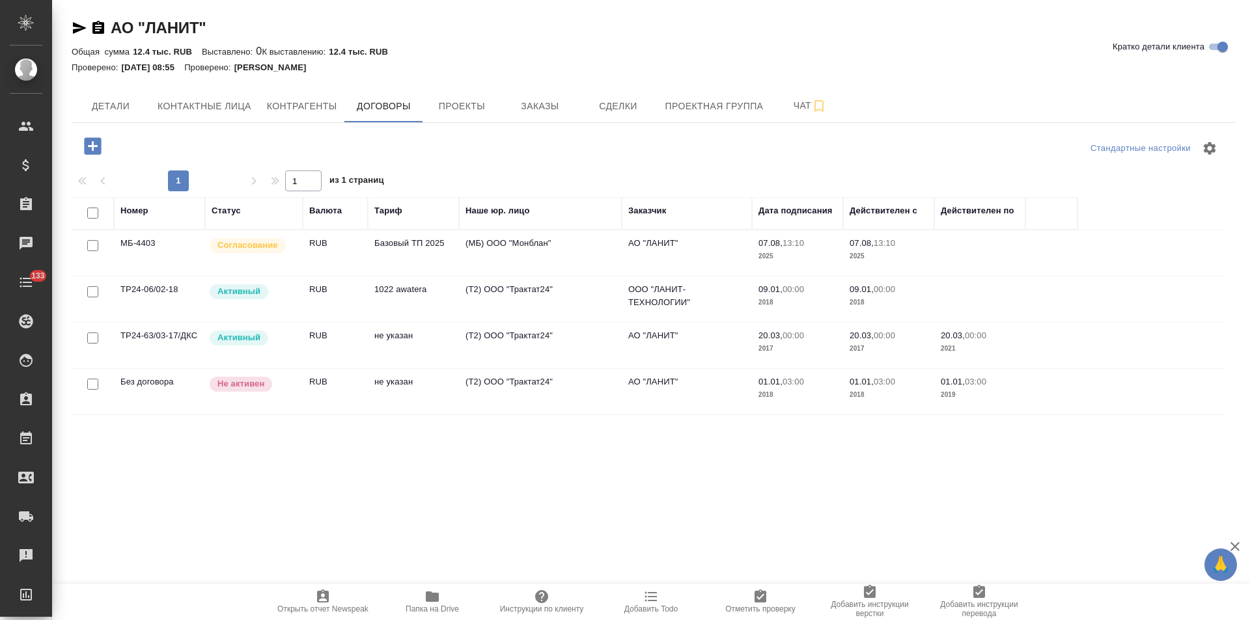
click at [566, 352] on td "(Т2) ООО "Трактат24"" at bounding box center [540, 346] width 163 height 46
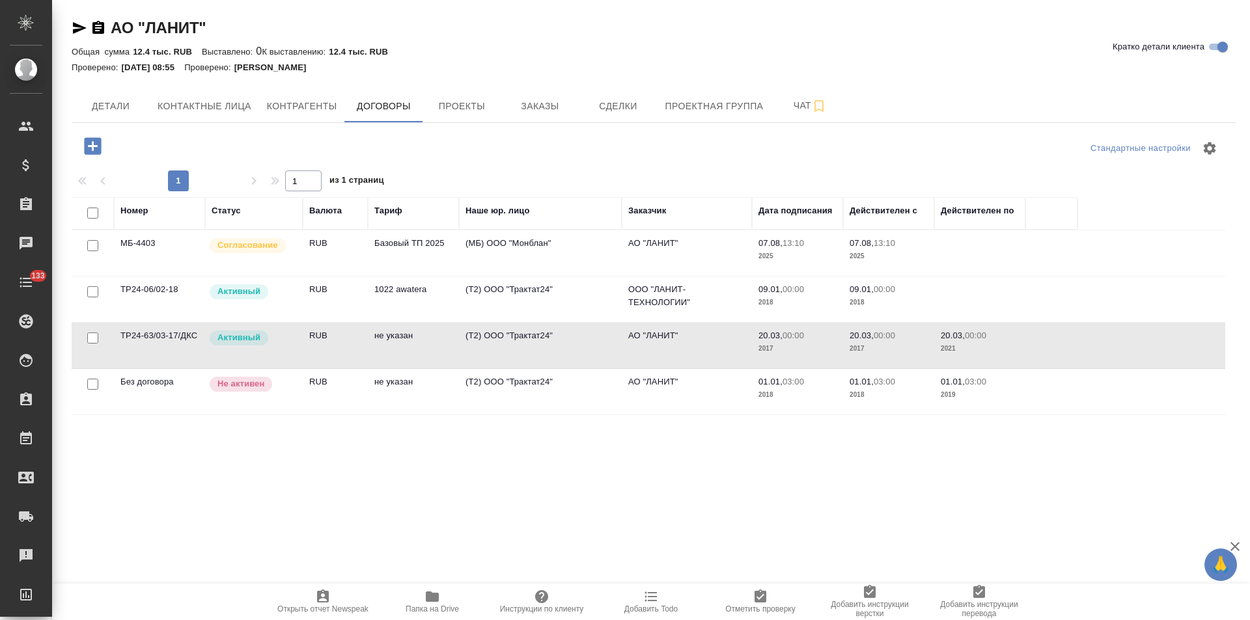
click at [566, 352] on td "(Т2) ООО "Трактат24"" at bounding box center [540, 346] width 163 height 46
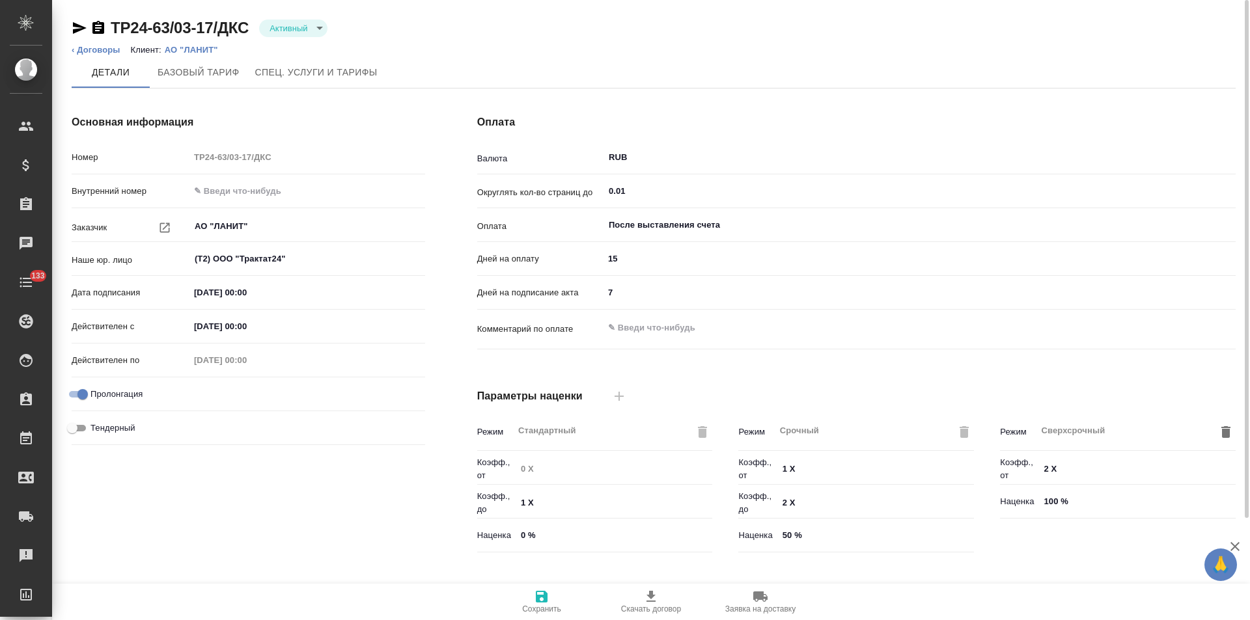
click at [301, 33] on body "🙏 .cls-1 fill:#fff; AWATERA Левченко Юлия Клиенты Спецификации Заказы Чаты 133 …" at bounding box center [625, 310] width 1250 height 620
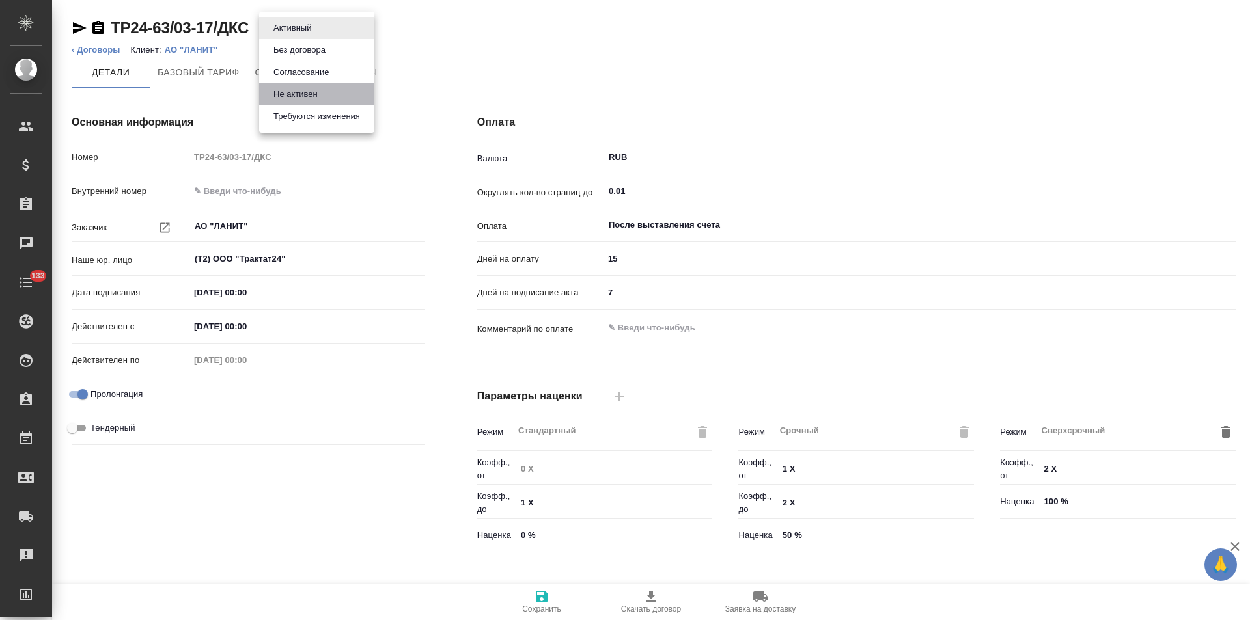
click at [299, 91] on button "Не активен" at bounding box center [296, 94] width 52 height 14
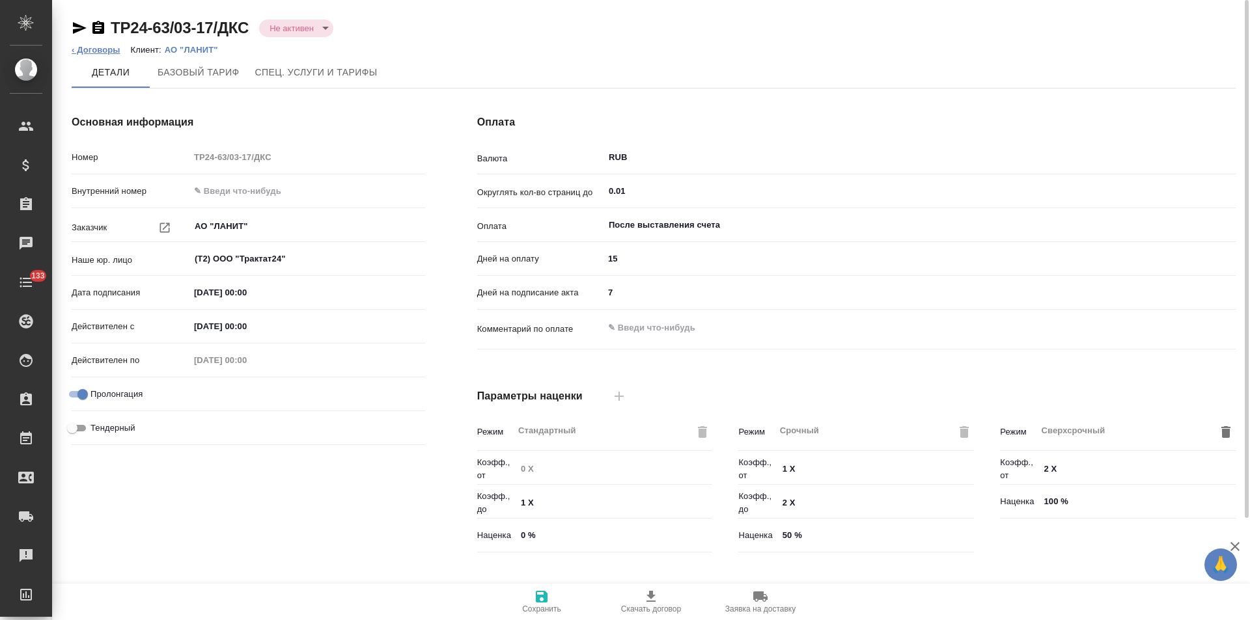
click at [102, 50] on link "‹ Договоры" at bounding box center [96, 50] width 49 height 10
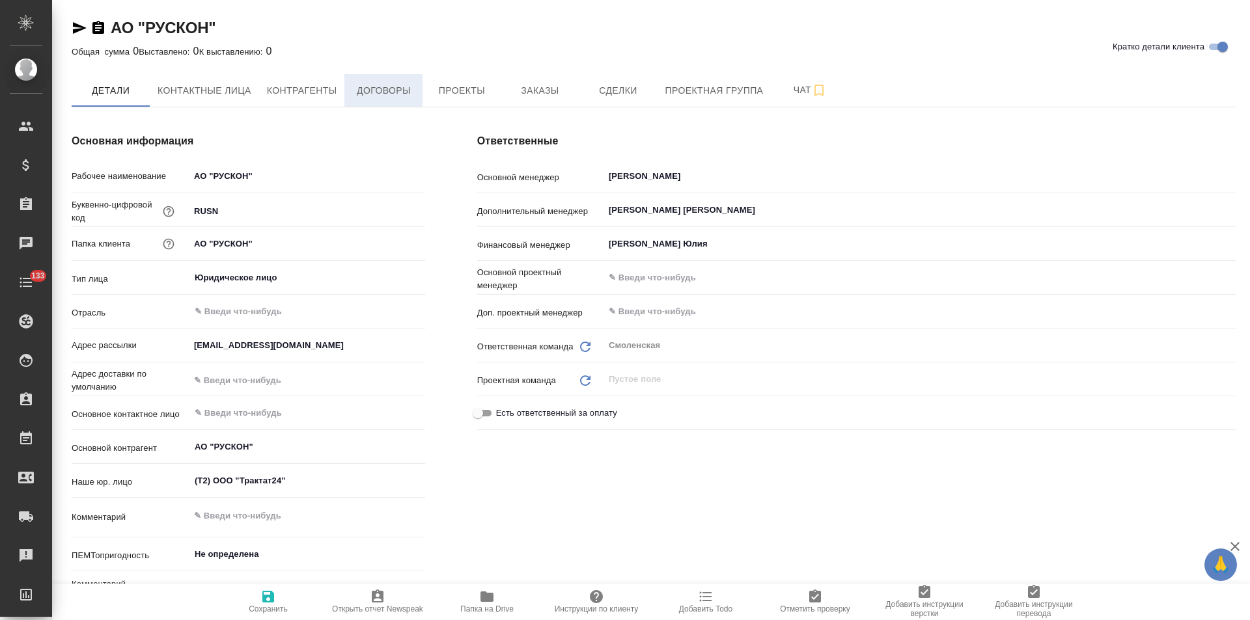
click at [395, 96] on span "Договоры" at bounding box center [383, 91] width 62 height 16
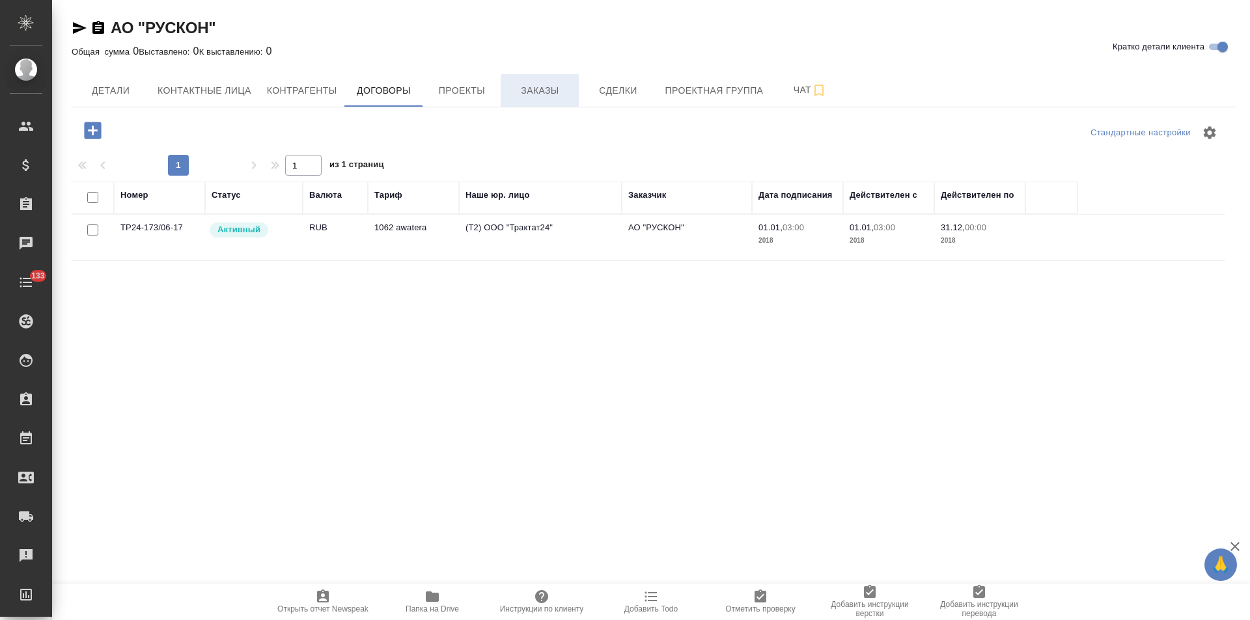
click at [524, 102] on button "Заказы" at bounding box center [540, 90] width 78 height 33
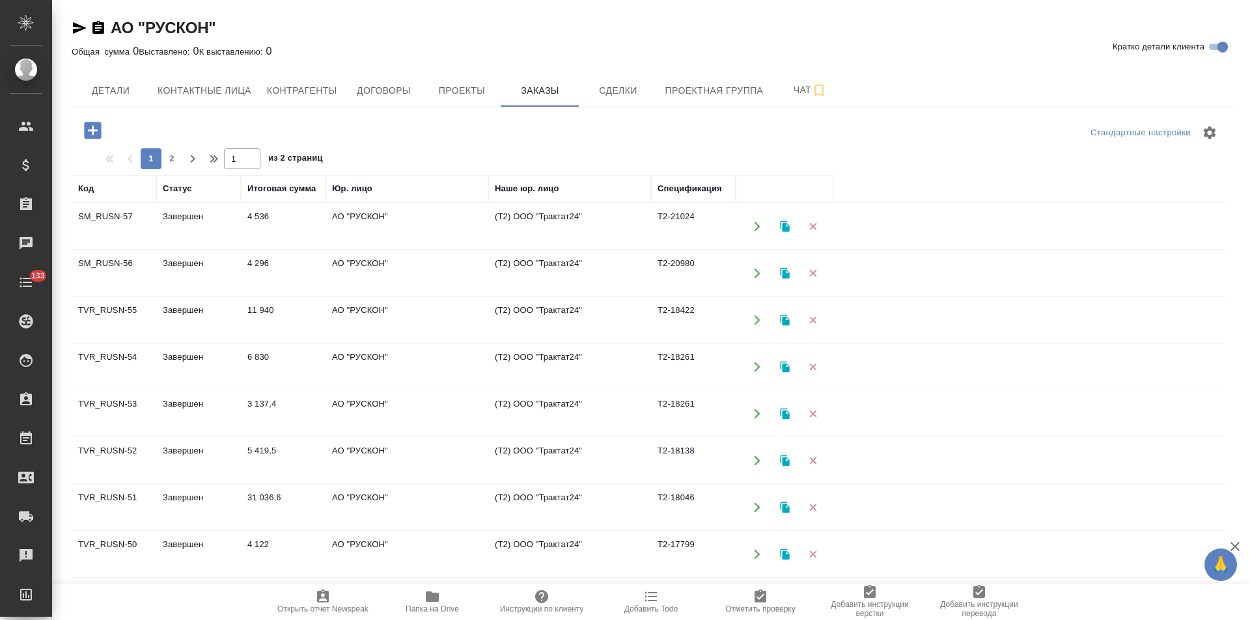
click at [354, 216] on td "АО "РУСКОН"" at bounding box center [407, 227] width 163 height 46
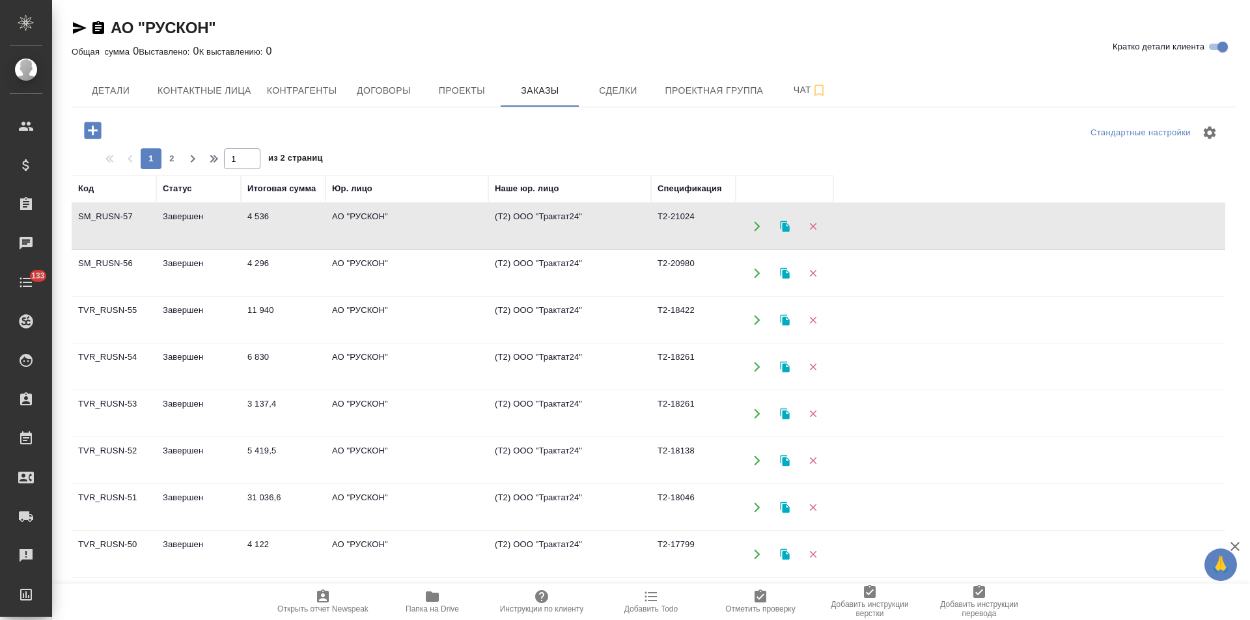
click at [354, 216] on td "АО "РУСКОН"" at bounding box center [407, 227] width 163 height 46
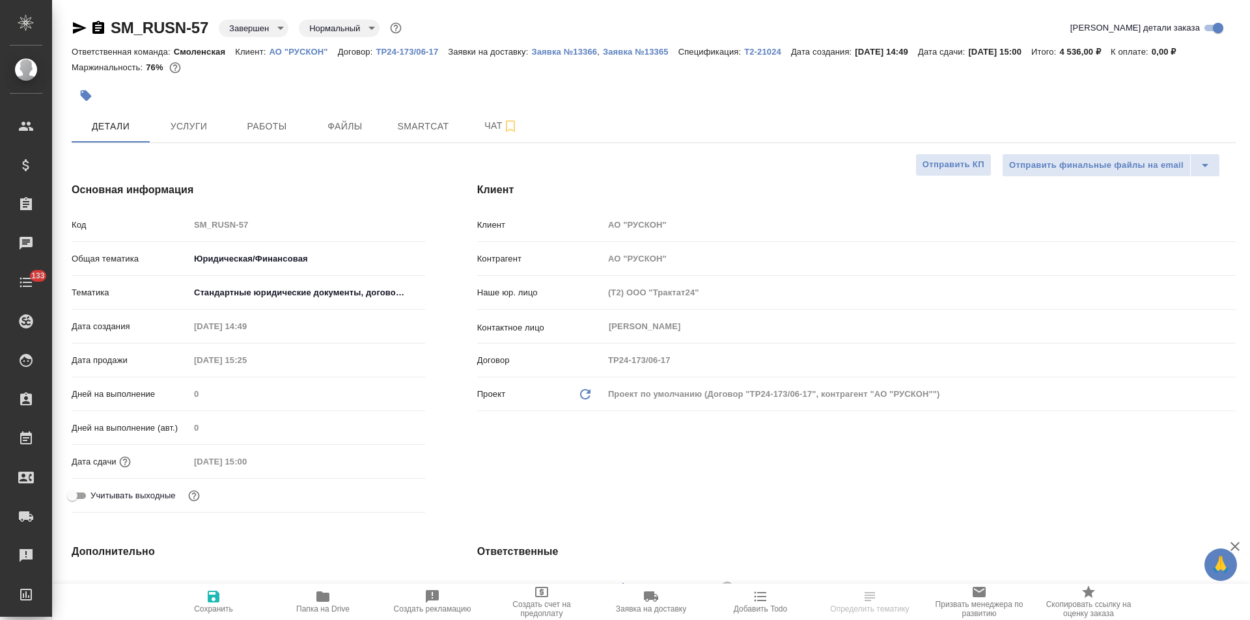
select select "RU"
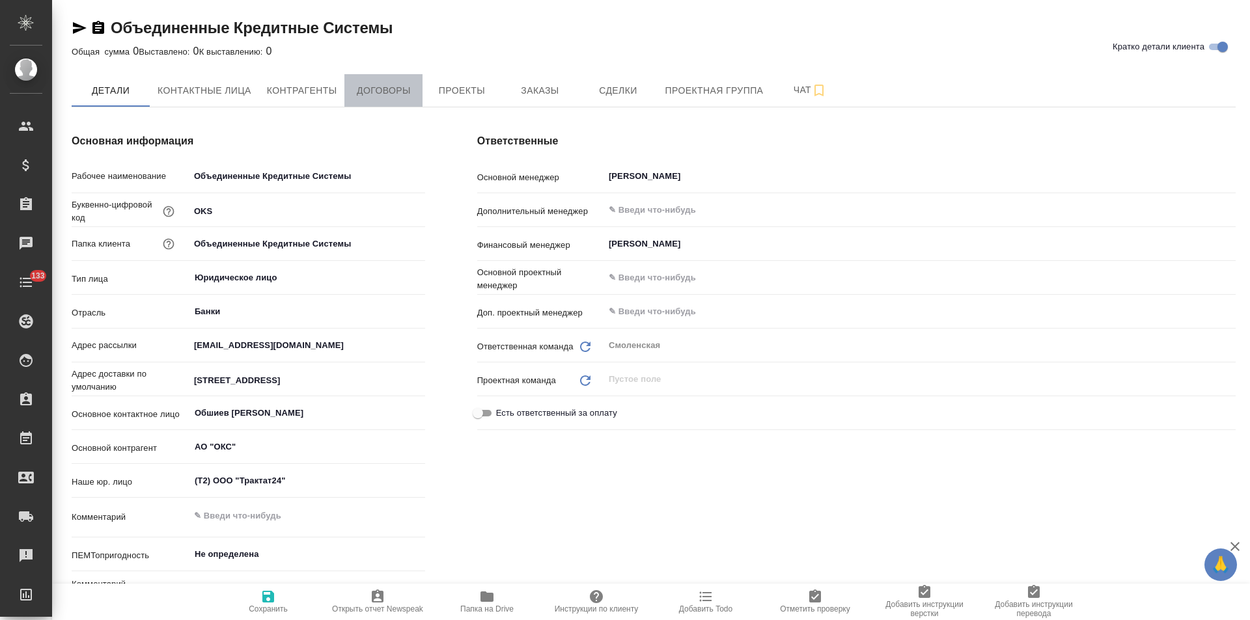
click at [393, 78] on button "Договоры" at bounding box center [383, 90] width 78 height 33
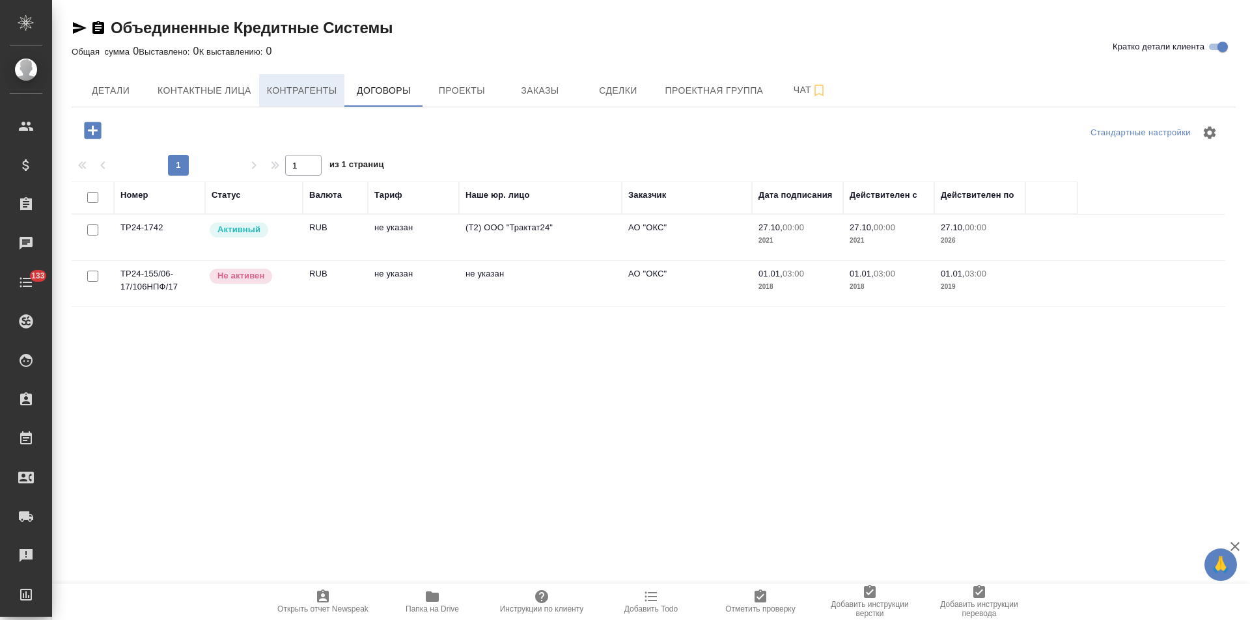
click at [310, 89] on span "Контрагенты" at bounding box center [302, 91] width 70 height 16
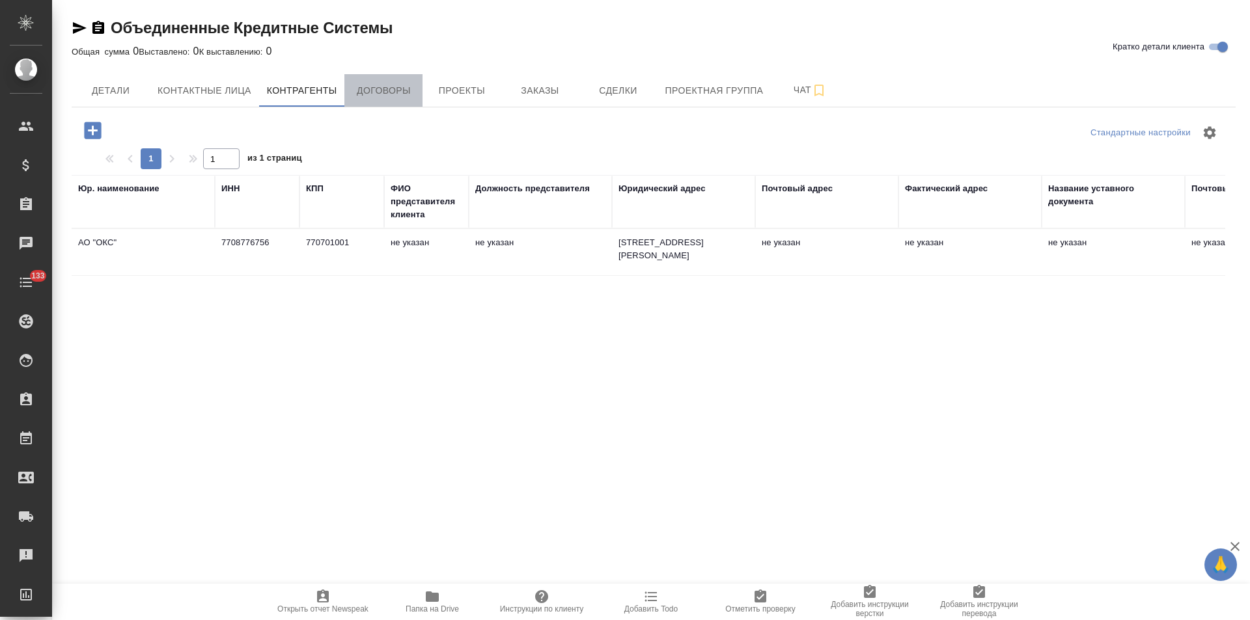
click at [406, 102] on button "Договоры" at bounding box center [383, 90] width 78 height 33
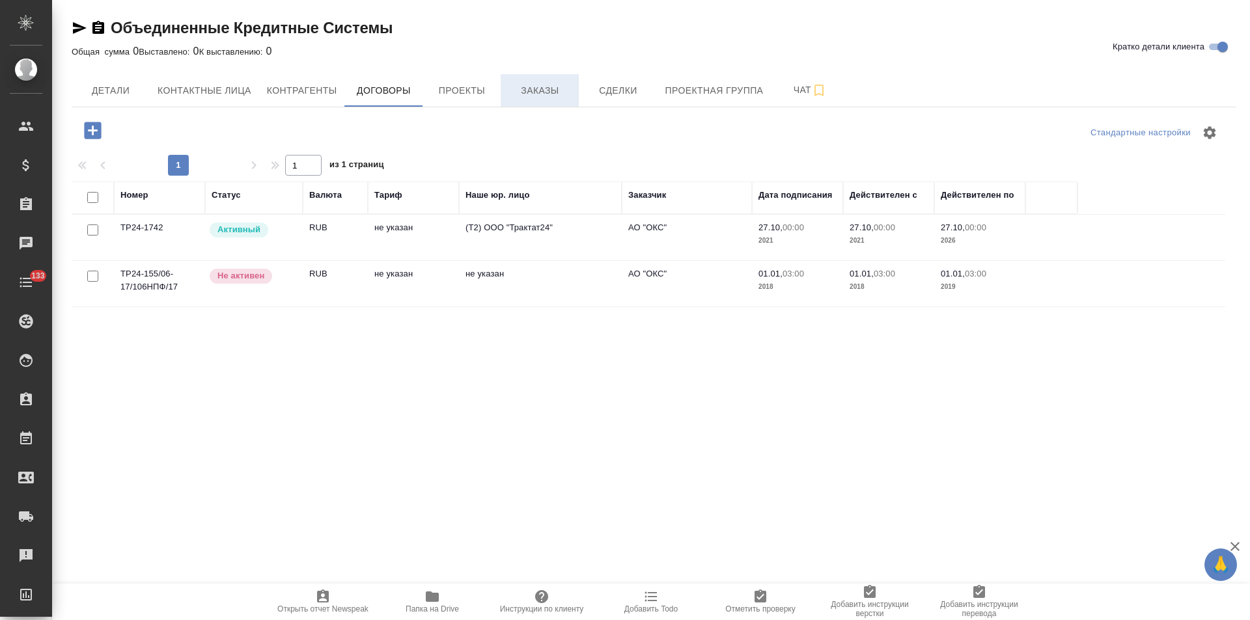
click at [542, 101] on button "Заказы" at bounding box center [540, 90] width 78 height 33
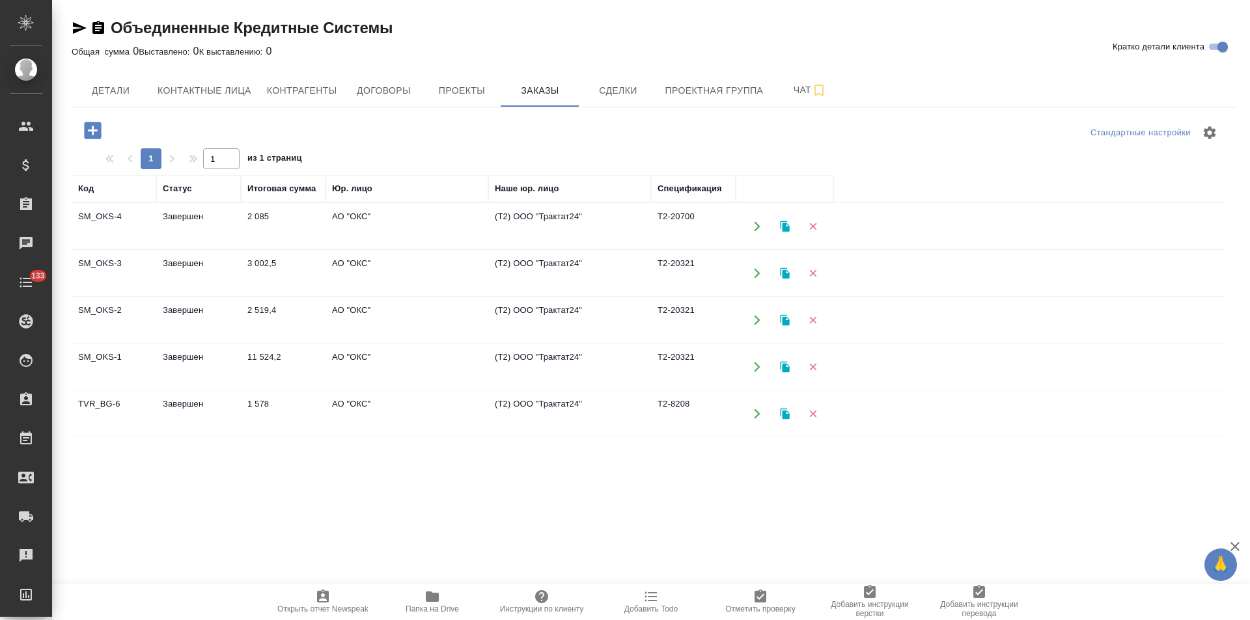
click at [471, 232] on td "АО "ОКС"" at bounding box center [407, 227] width 163 height 46
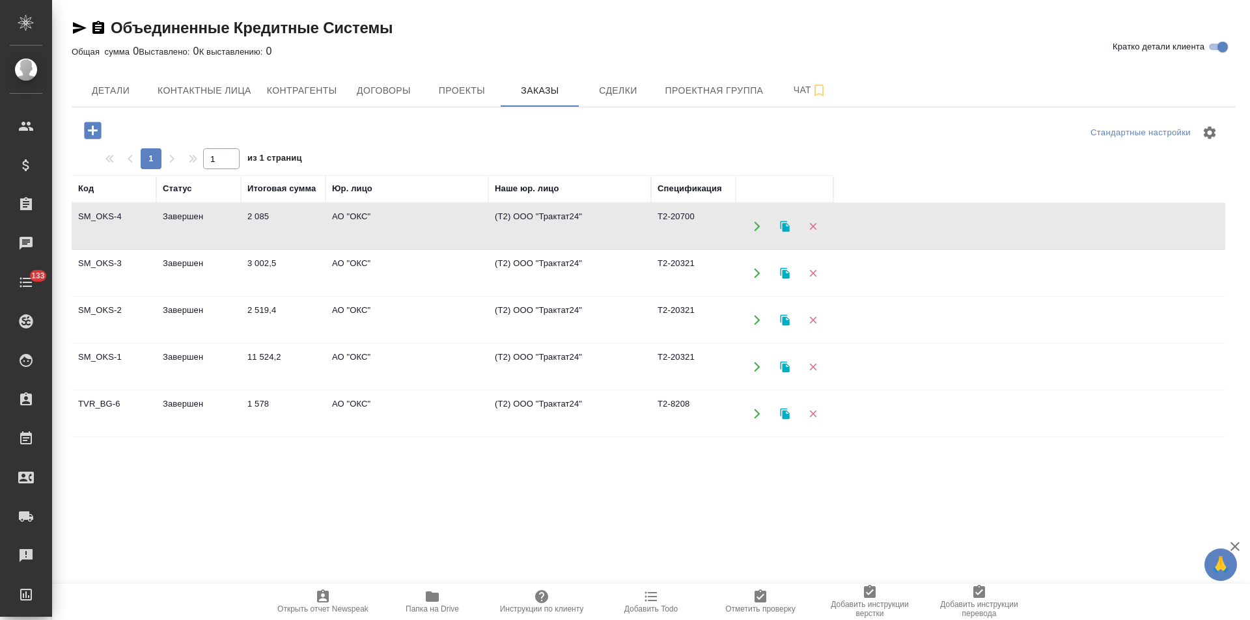
click at [471, 232] on td "АО "ОКС"" at bounding box center [407, 227] width 163 height 46
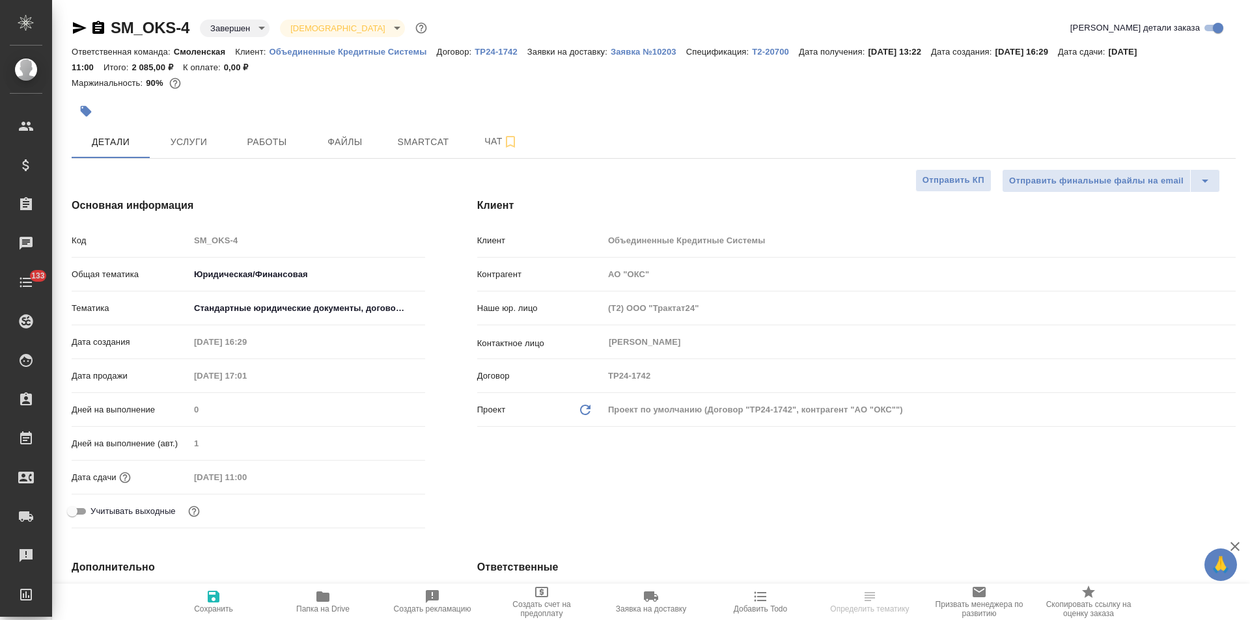
select select "RU"
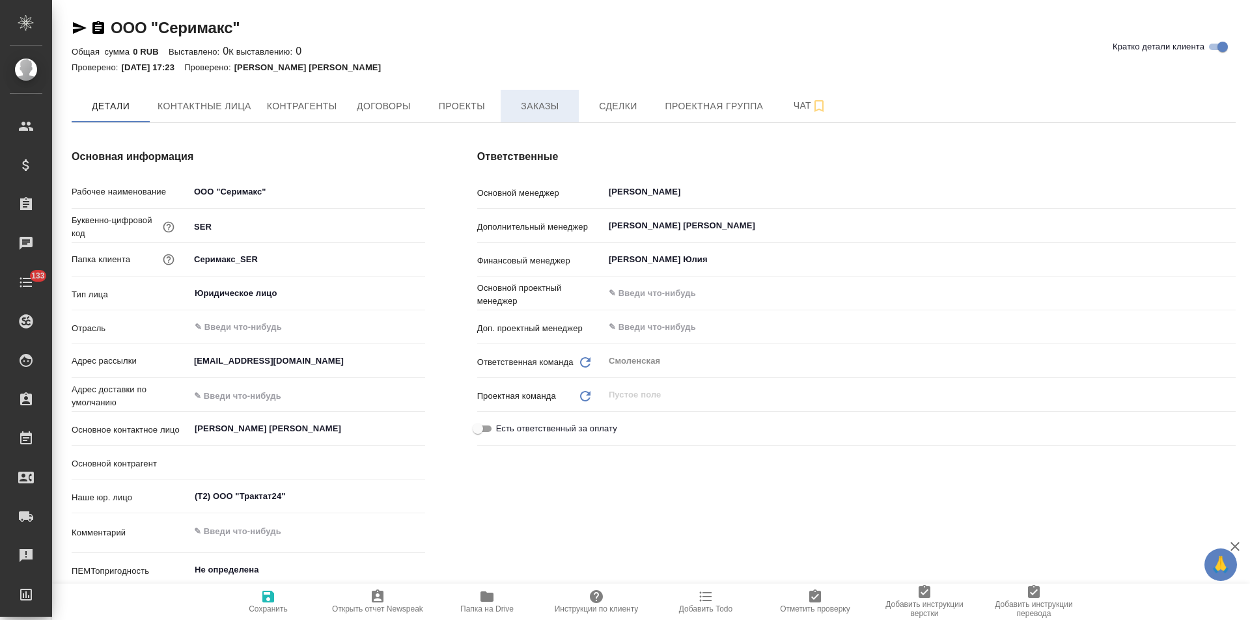
click at [547, 109] on span "Заказы" at bounding box center [539, 106] width 62 height 16
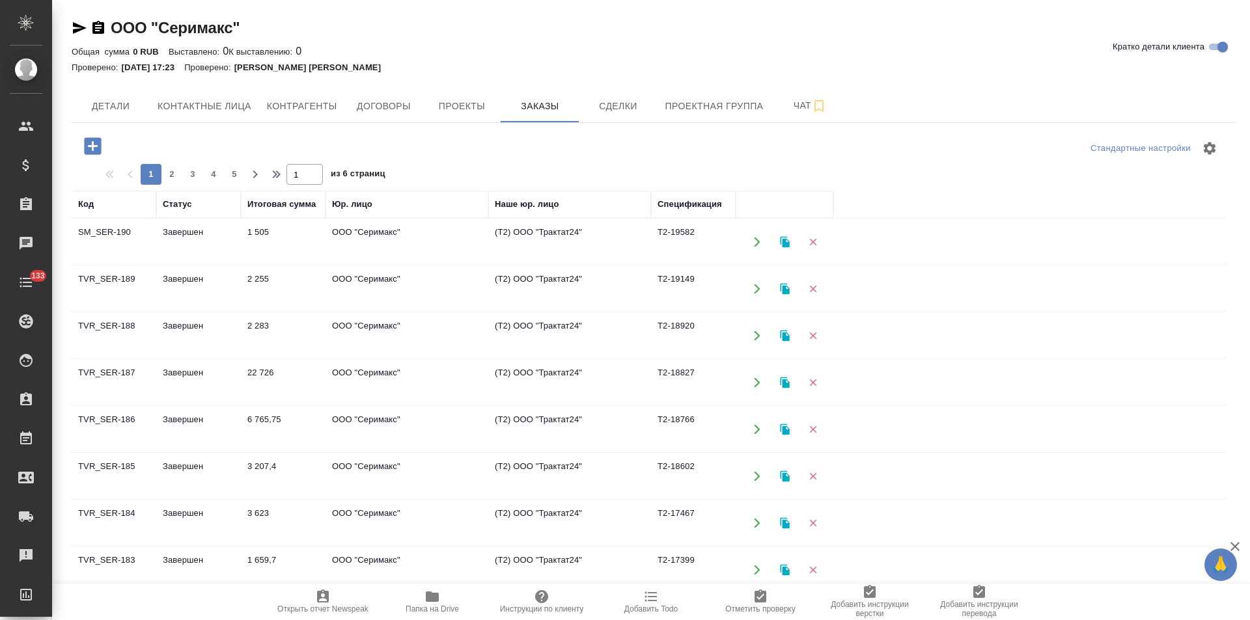
click at [340, 237] on td "ООО "Серимакс"" at bounding box center [407, 242] width 163 height 46
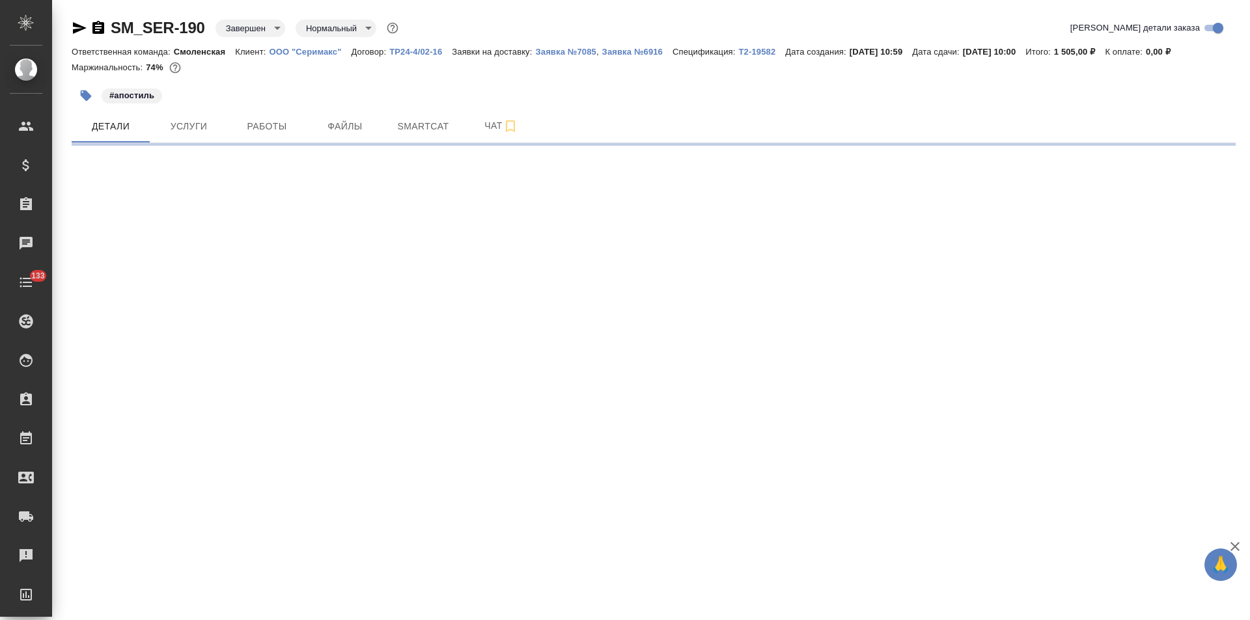
select select "RU"
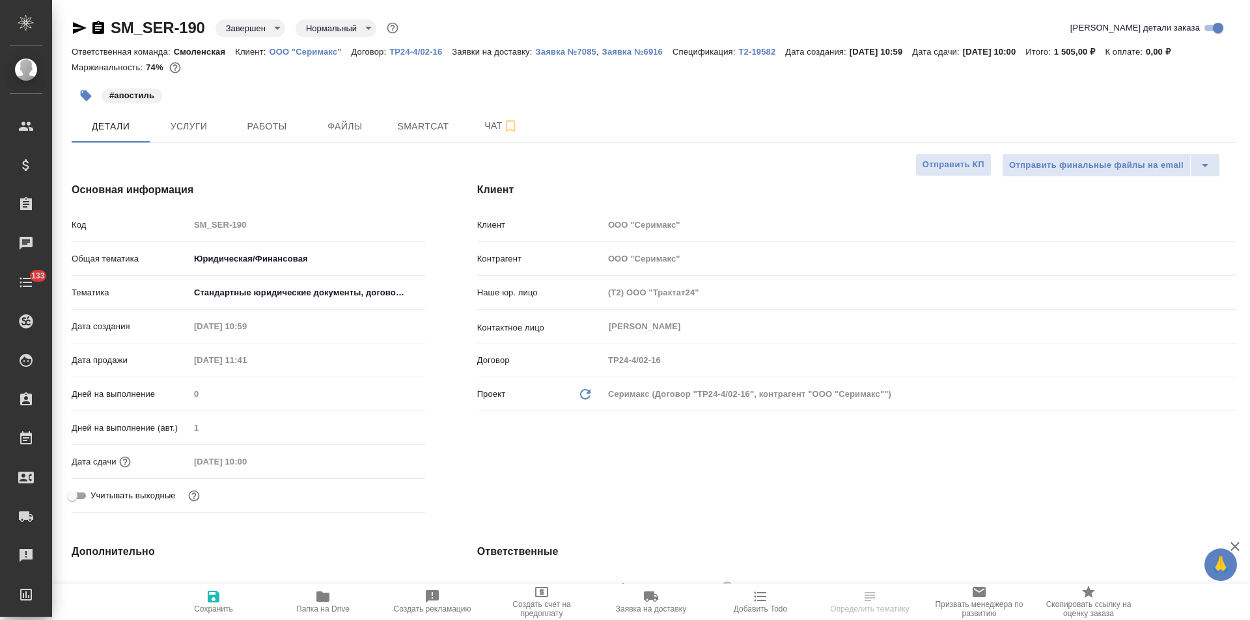
type textarea "x"
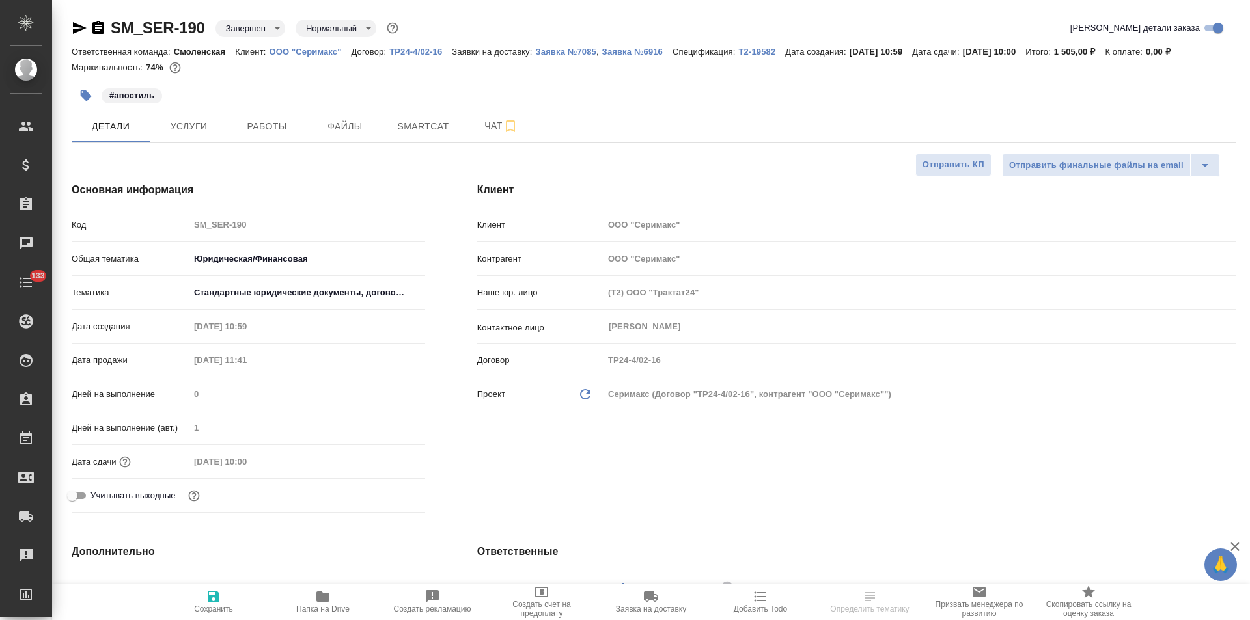
type textarea "x"
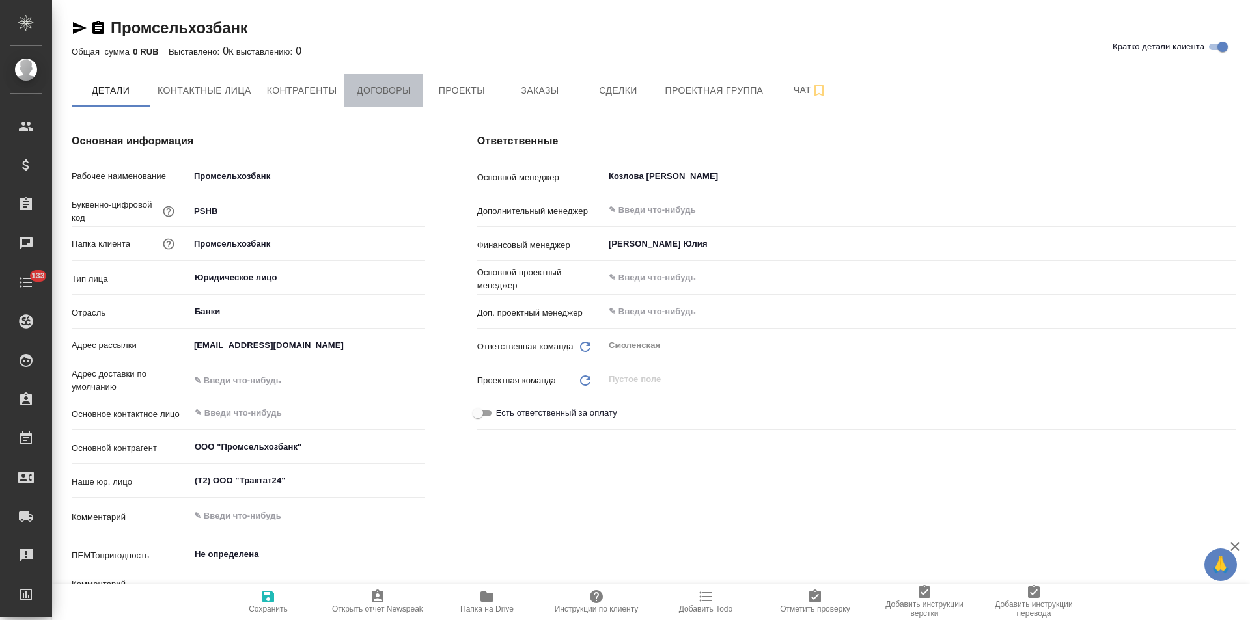
click at [402, 100] on button "Договоры" at bounding box center [383, 90] width 78 height 33
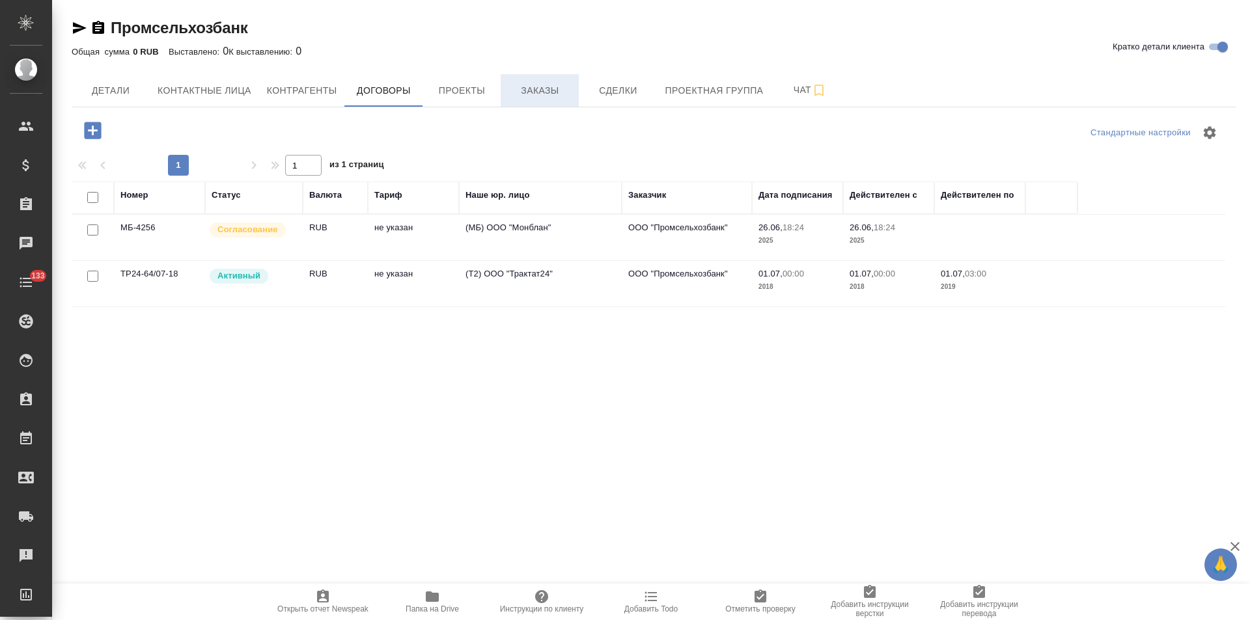
click at [520, 89] on span "Заказы" at bounding box center [539, 91] width 62 height 16
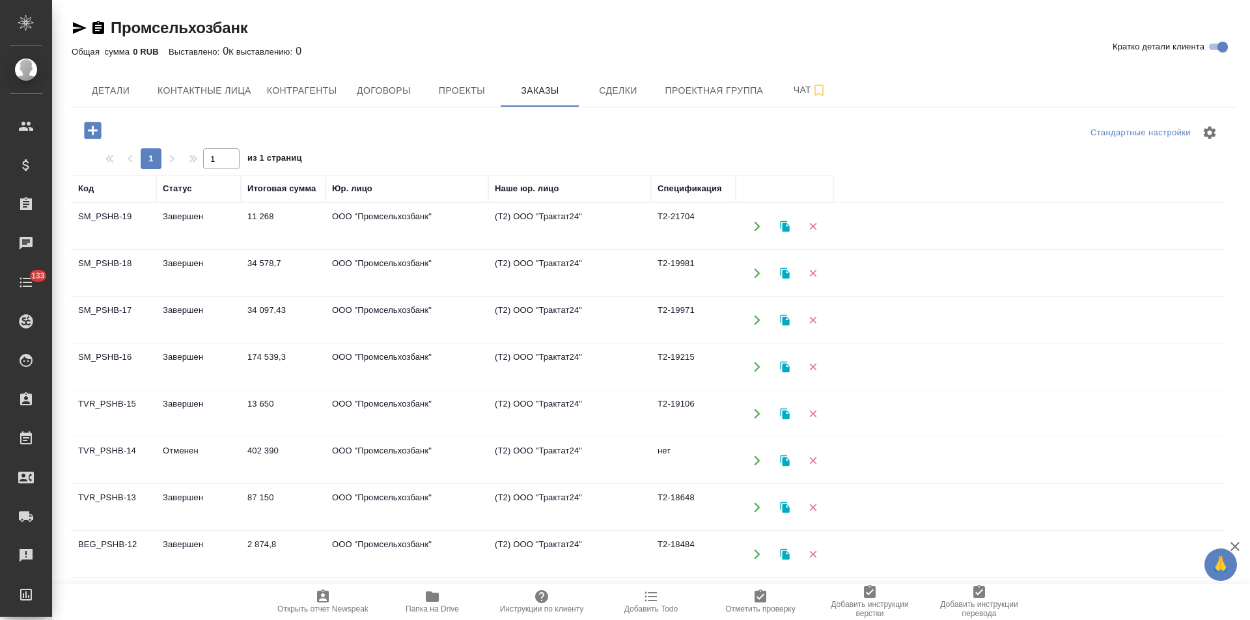
click at [532, 223] on td "(Т2) ООО "Трактат24"" at bounding box center [569, 227] width 163 height 46
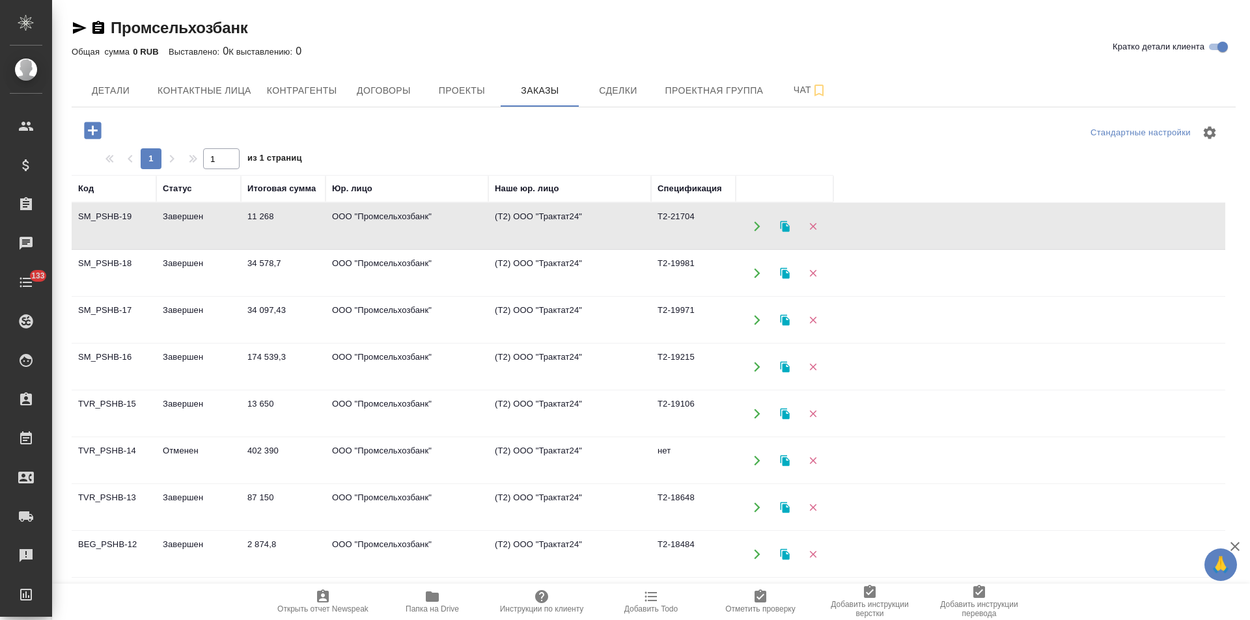
click at [532, 223] on td "(Т2) ООО "Трактат24"" at bounding box center [569, 227] width 163 height 46
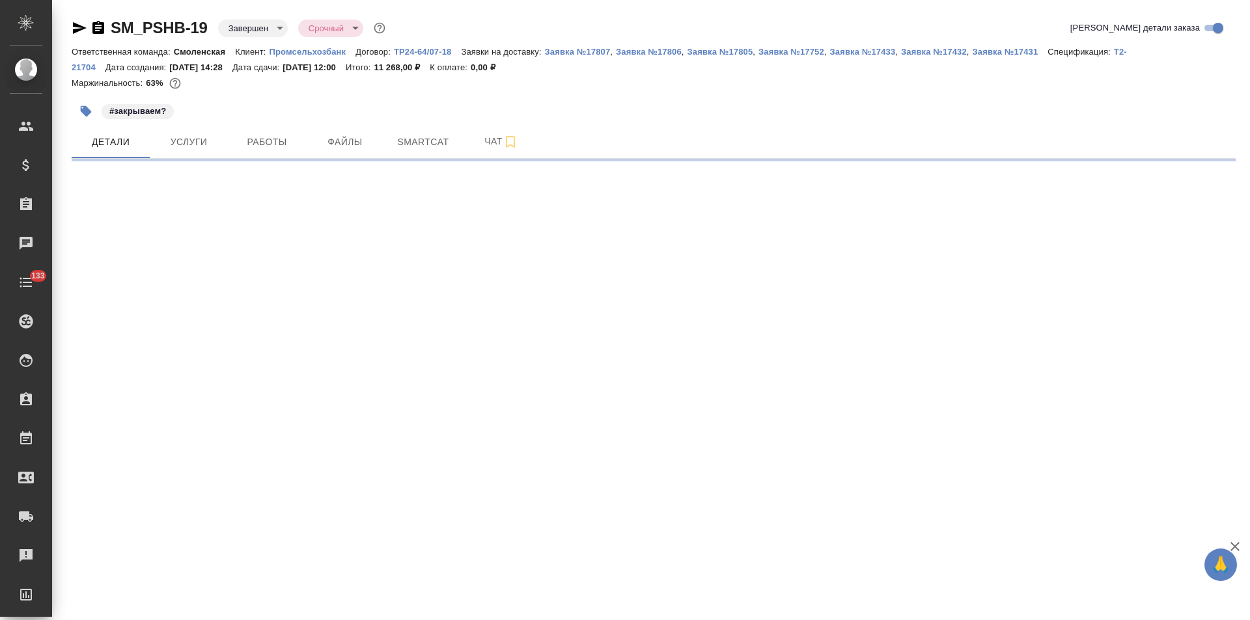
select select "RU"
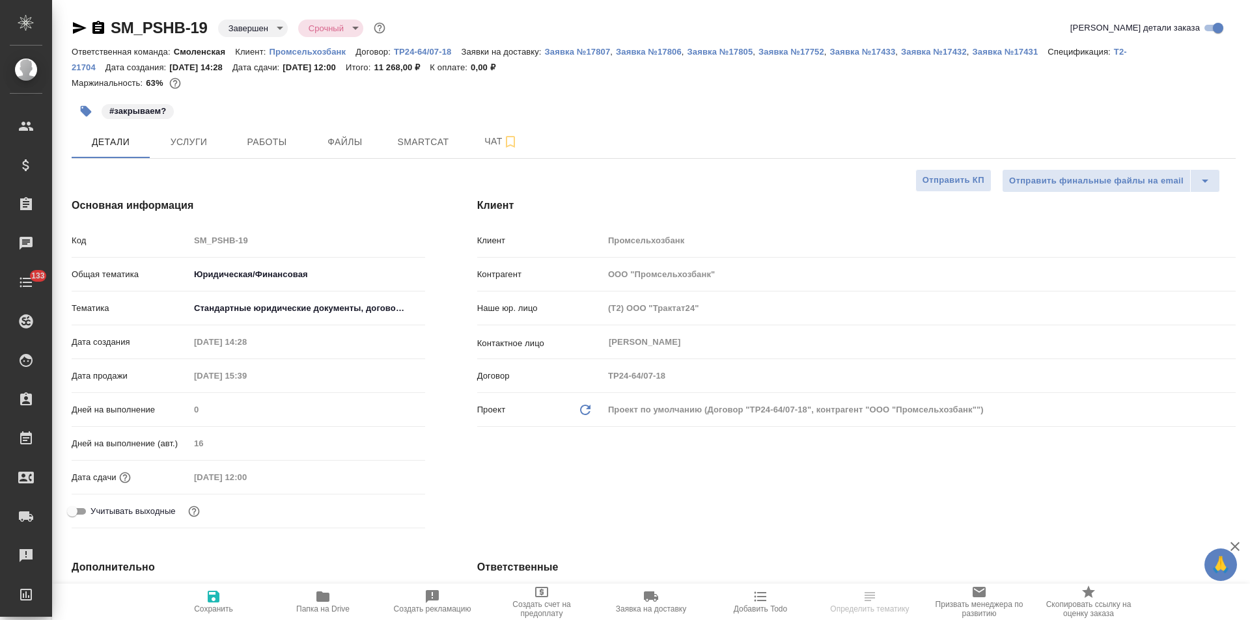
type textarea "x"
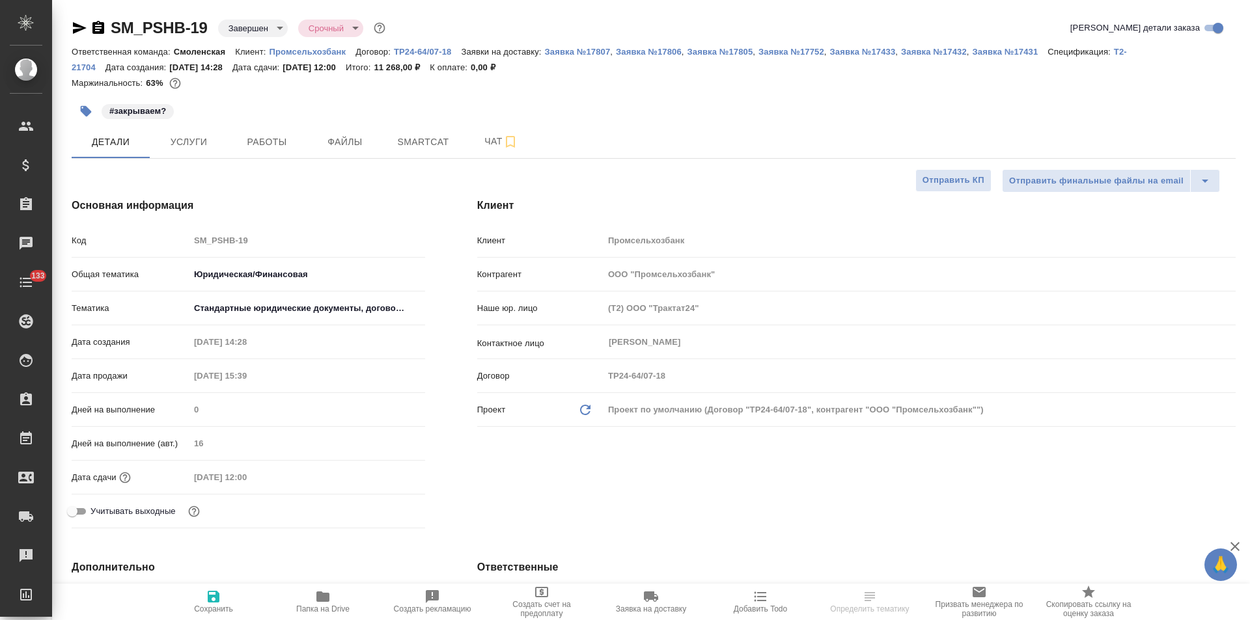
type textarea "x"
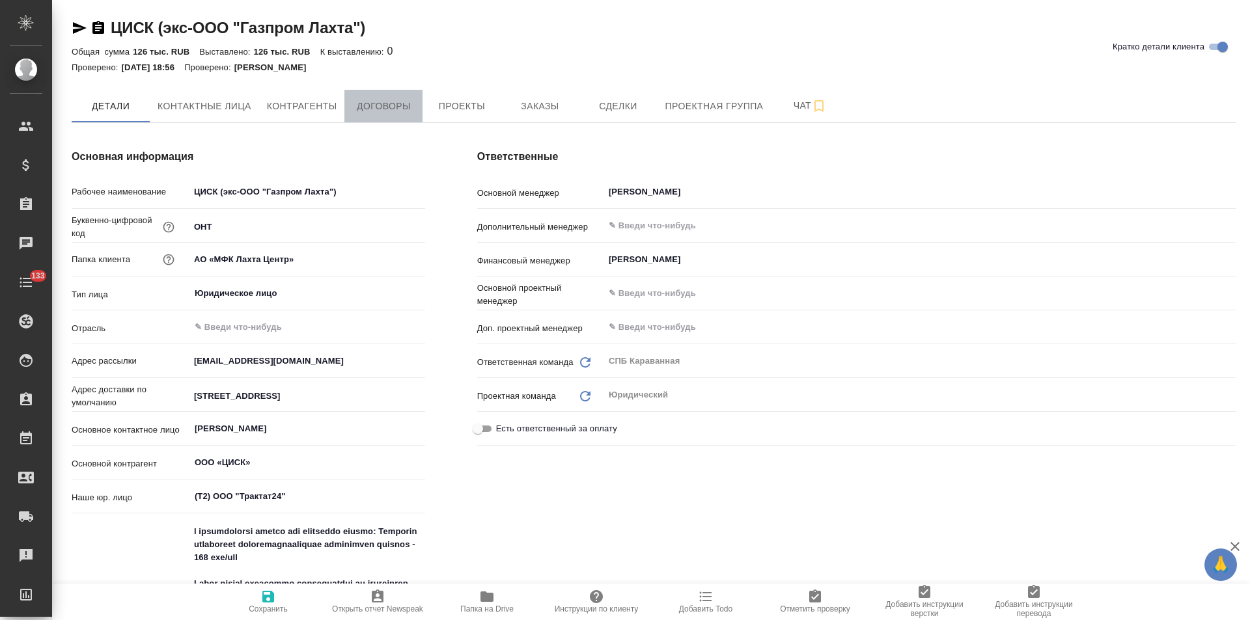
click at [400, 108] on span "Договоры" at bounding box center [383, 106] width 62 height 16
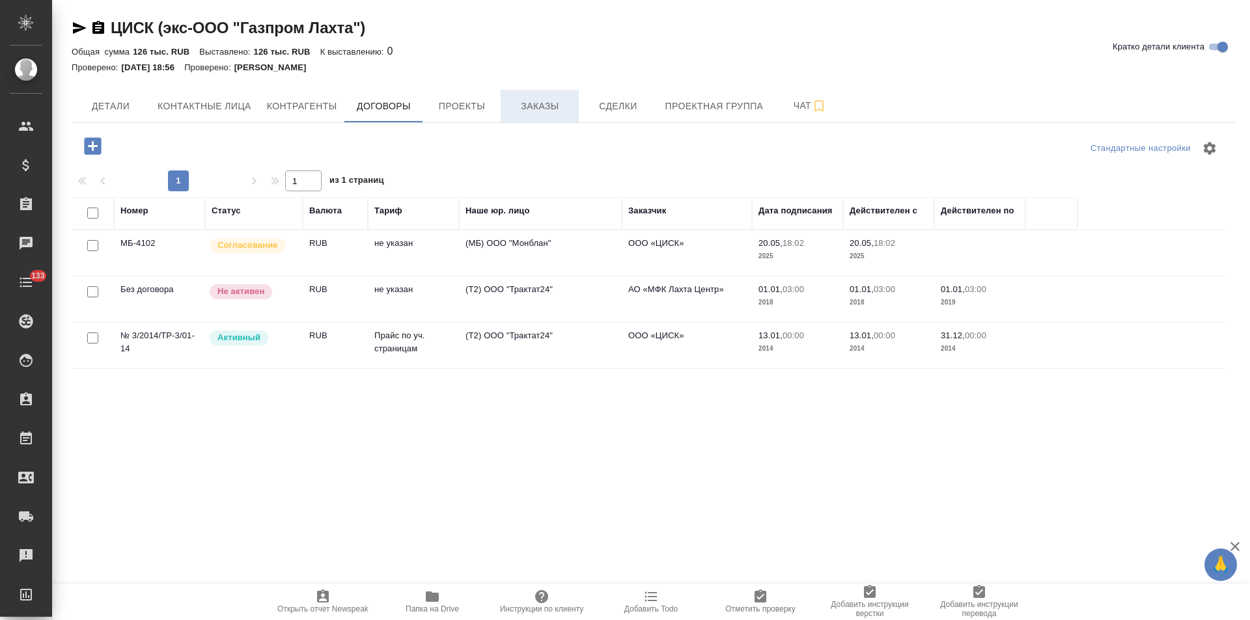
click at [531, 108] on span "Заказы" at bounding box center [539, 106] width 62 height 16
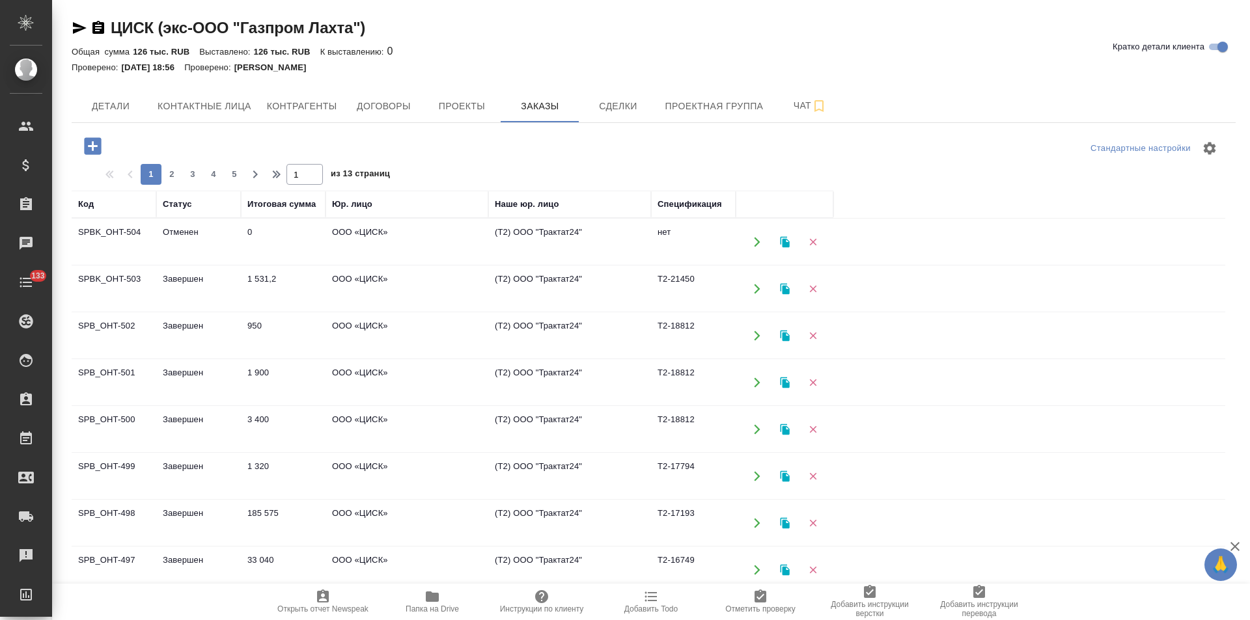
click at [482, 243] on td "ООО «ЦИСК»" at bounding box center [407, 242] width 163 height 46
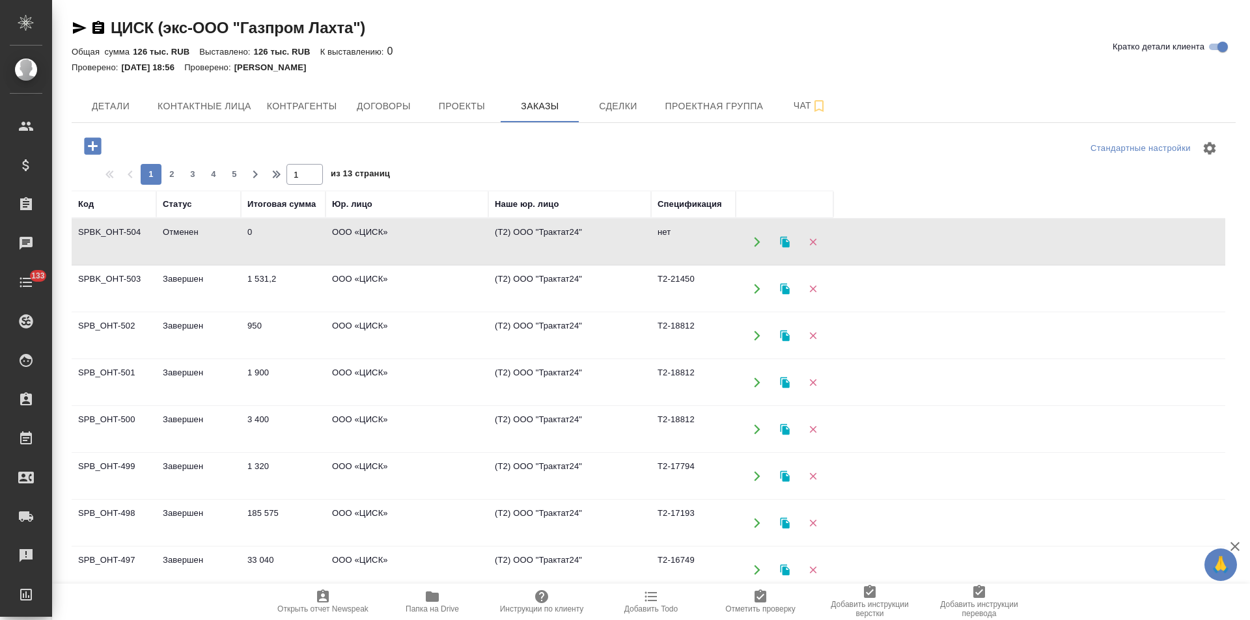
click at [482, 243] on td "ООО «ЦИСК»" at bounding box center [407, 242] width 163 height 46
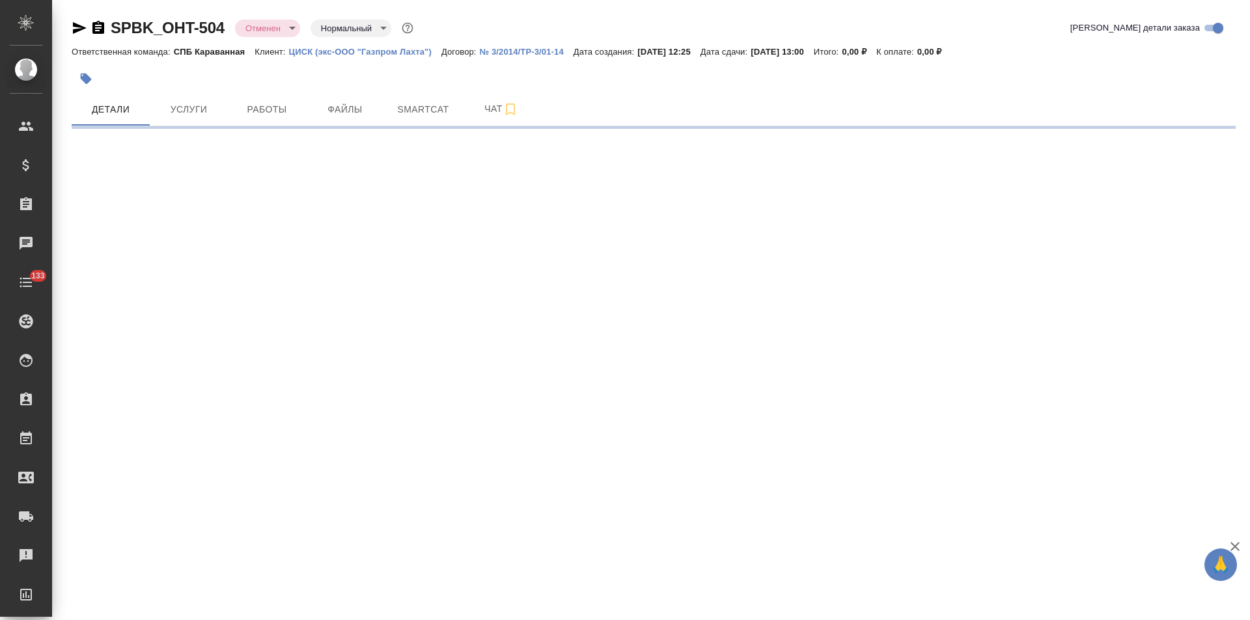
select select "RU"
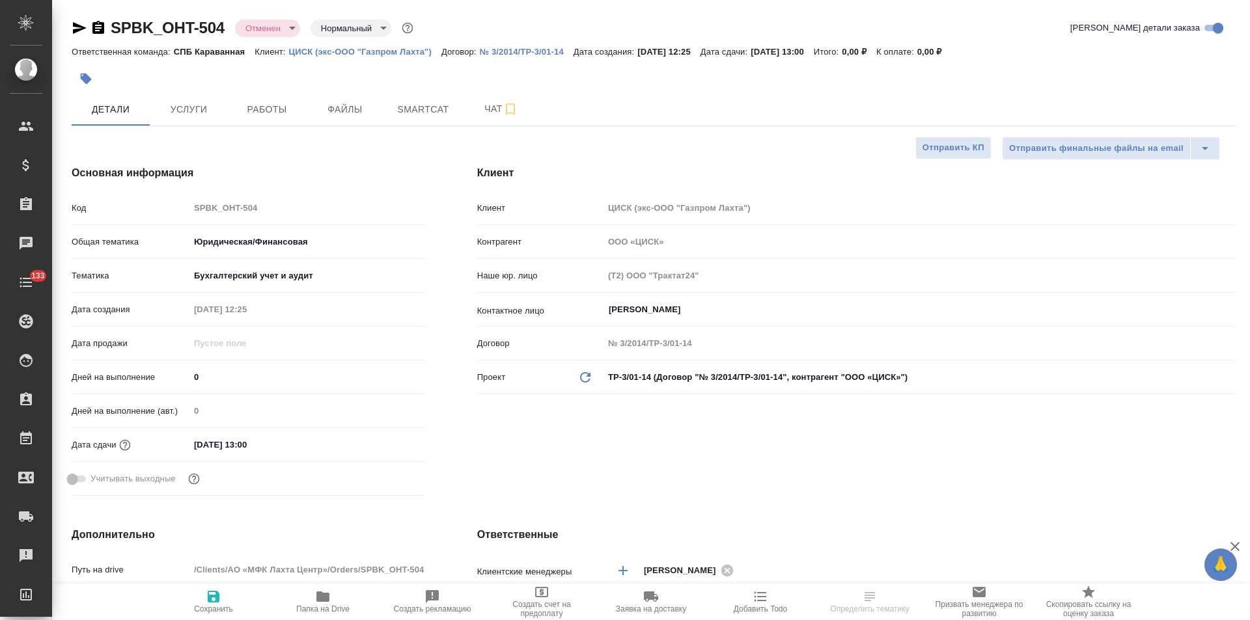
type textarea "x"
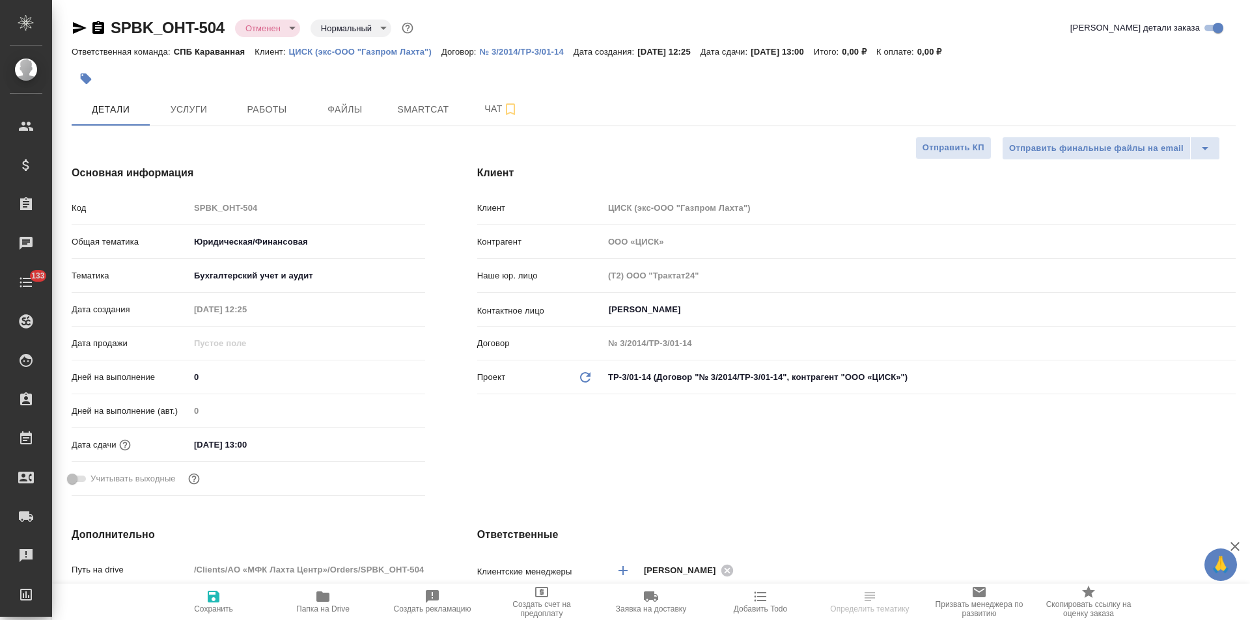
type textarea "x"
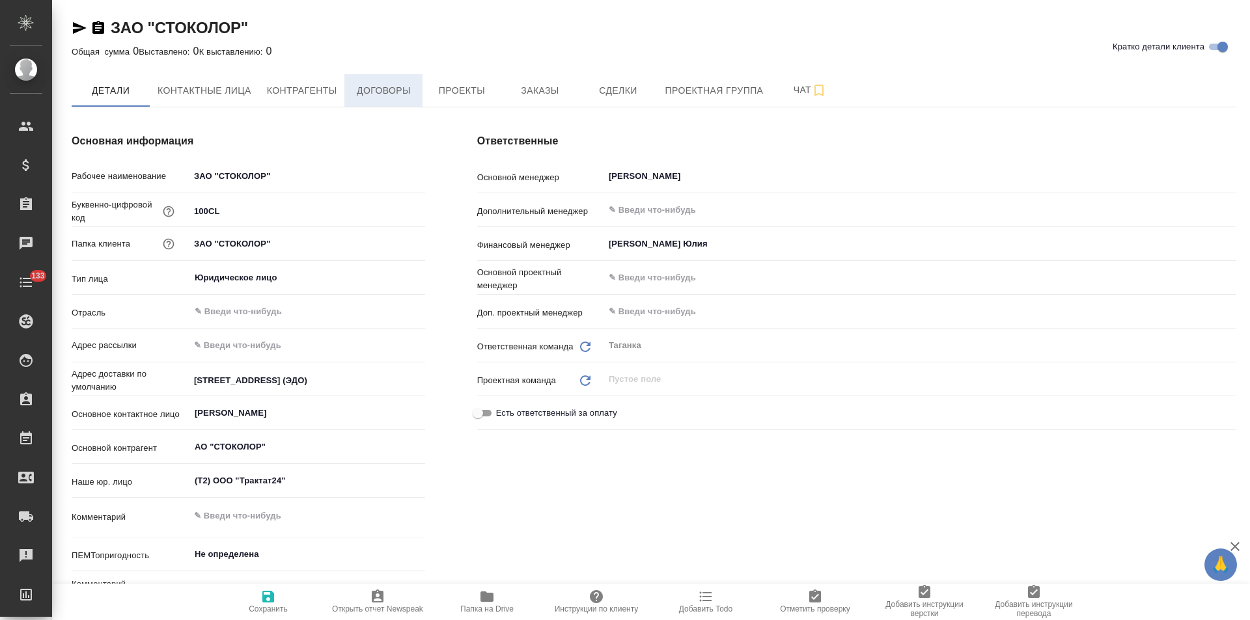
click at [396, 104] on button "Договоры" at bounding box center [383, 90] width 78 height 33
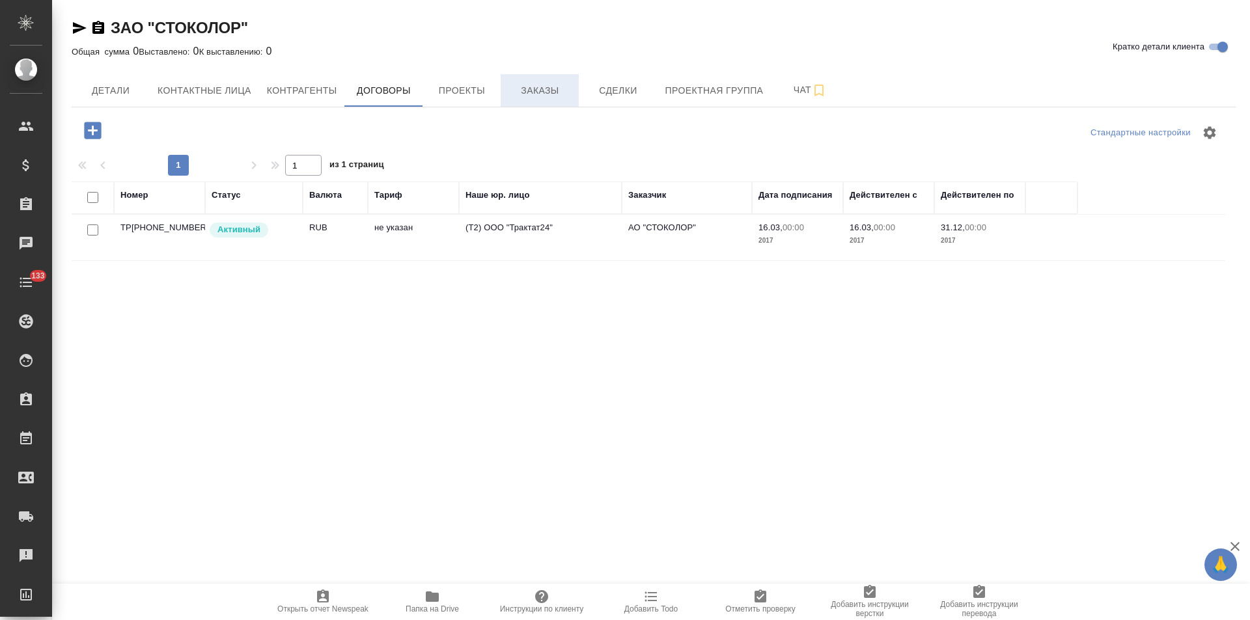
click at [528, 92] on span "Заказы" at bounding box center [539, 91] width 62 height 16
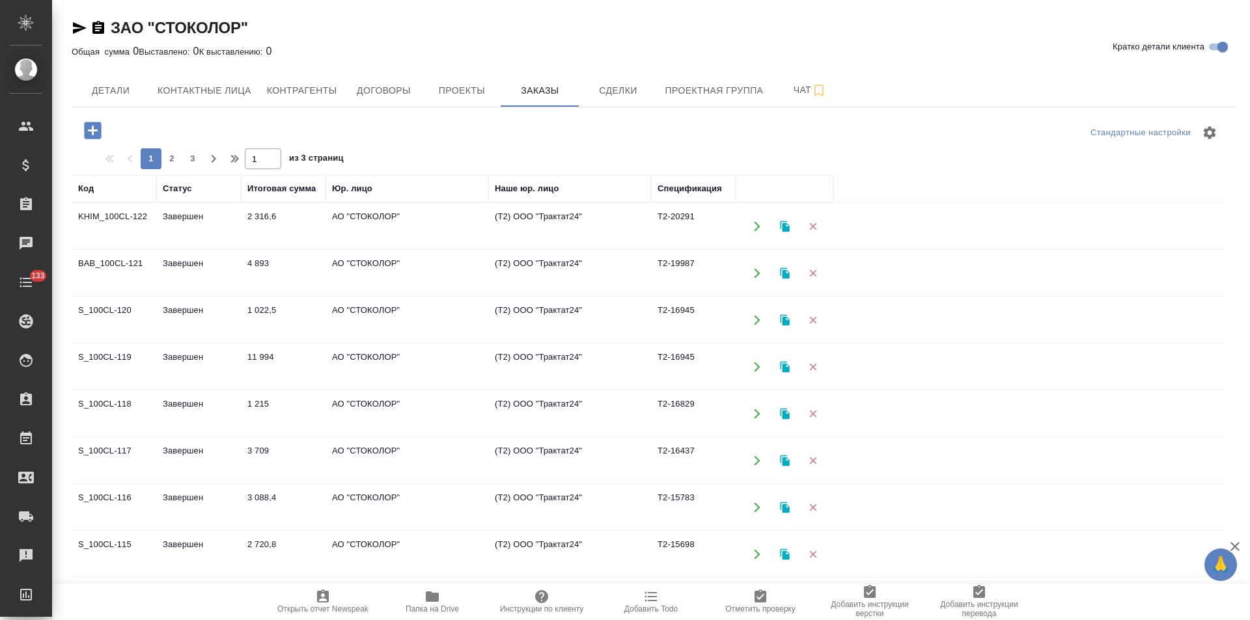
click at [504, 219] on td "(Т2) ООО "Трактат24"" at bounding box center [569, 227] width 163 height 46
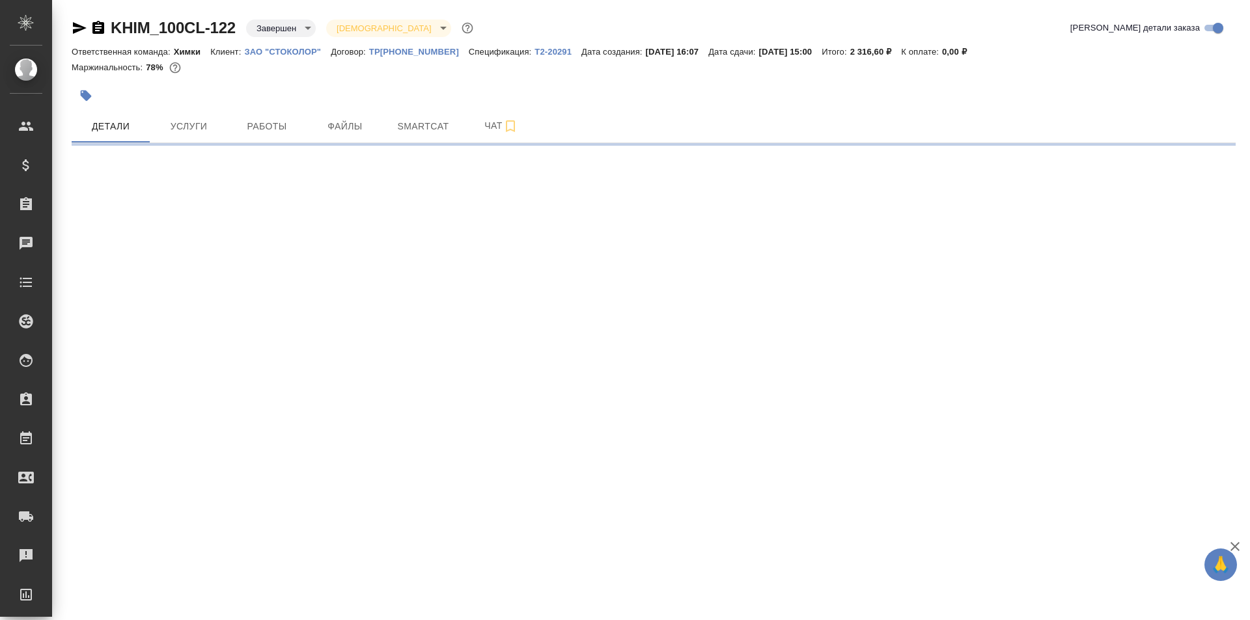
select select "RU"
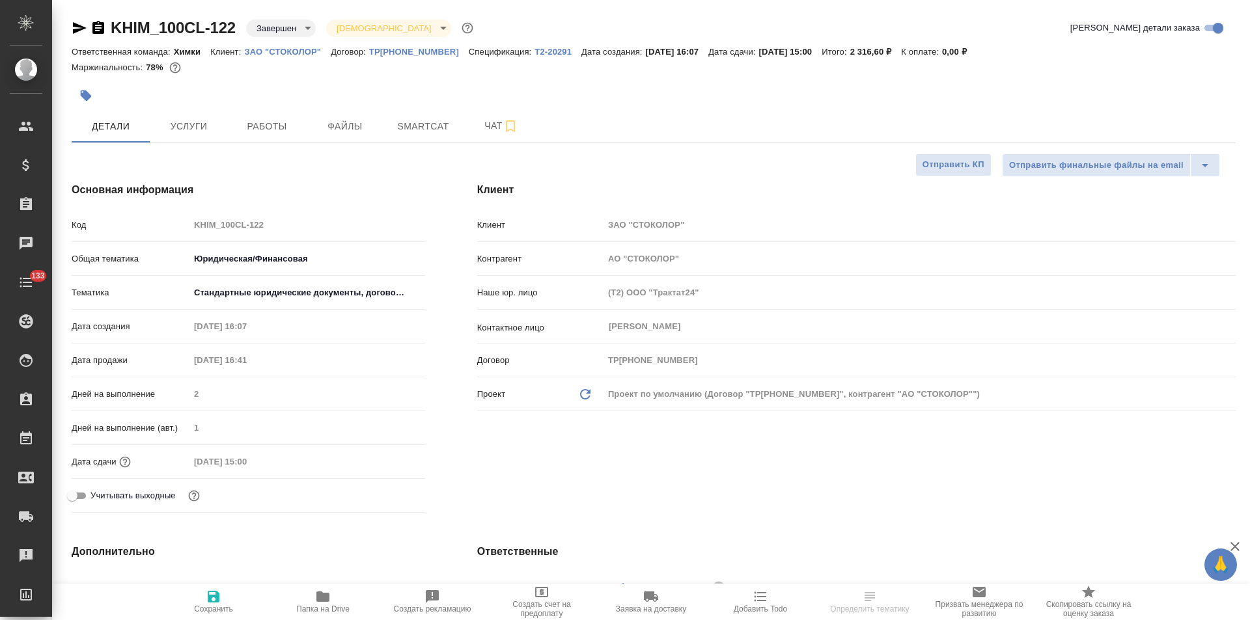
type textarea "x"
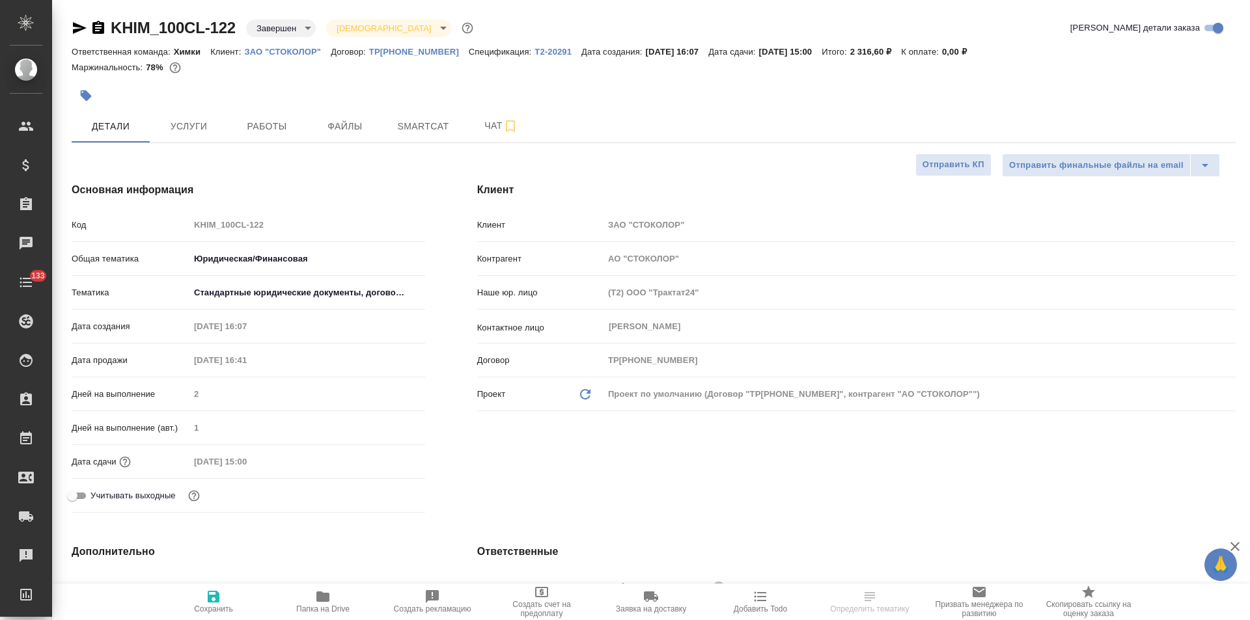
type textarea "x"
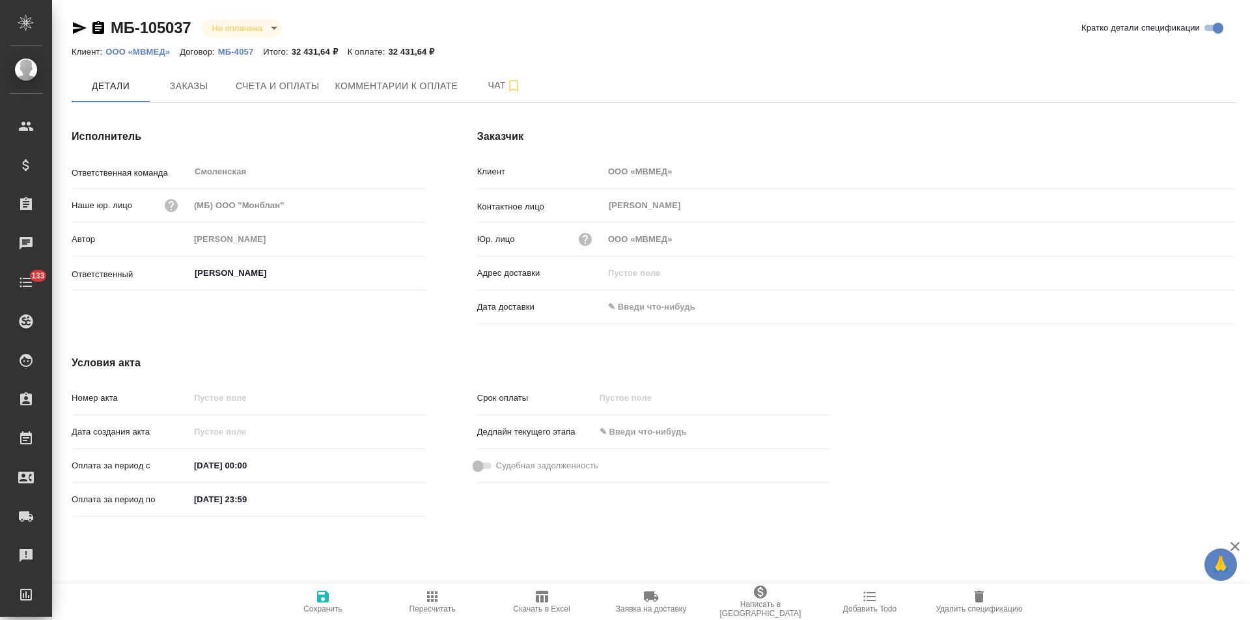
click at [237, 51] on p "МБ-4057" at bounding box center [240, 52] width 45 height 10
click at [156, 83] on button "Заказы" at bounding box center [189, 86] width 78 height 33
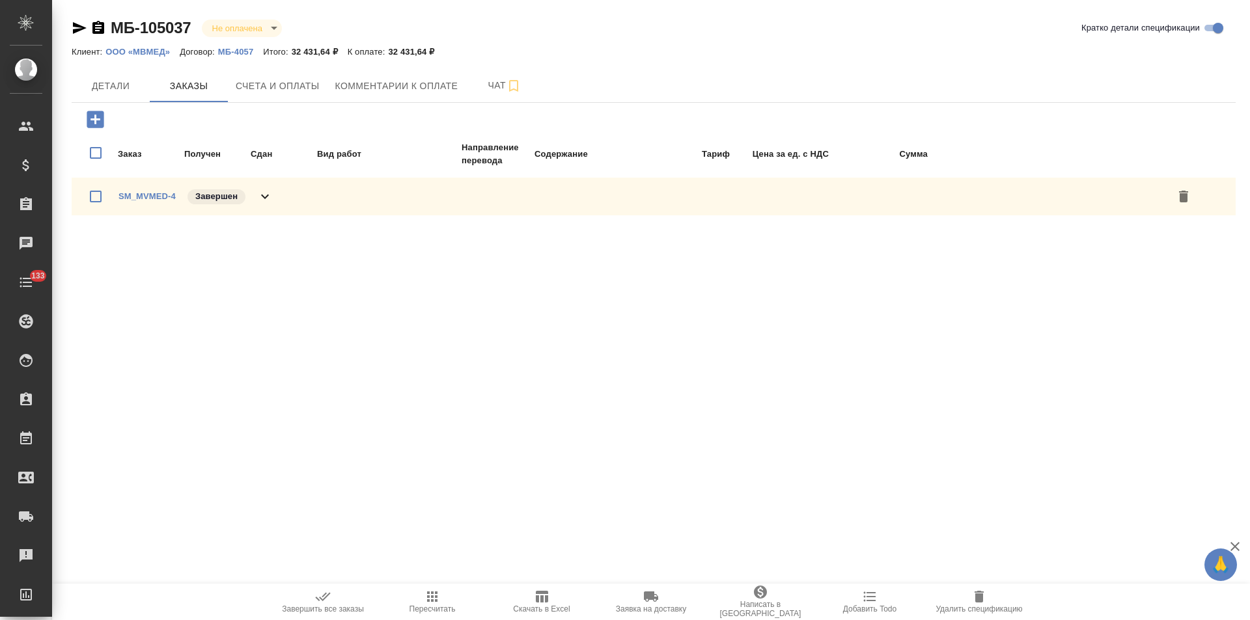
click at [262, 200] on icon at bounding box center [265, 197] width 16 height 16
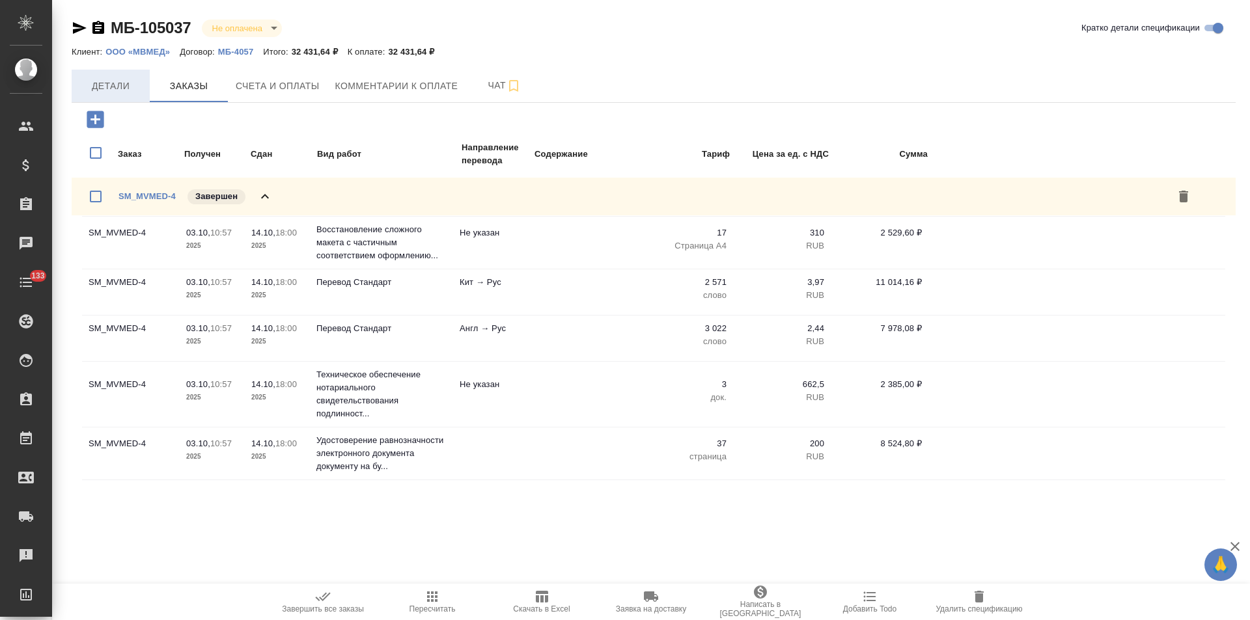
click at [122, 90] on span "Детали" at bounding box center [110, 86] width 62 height 16
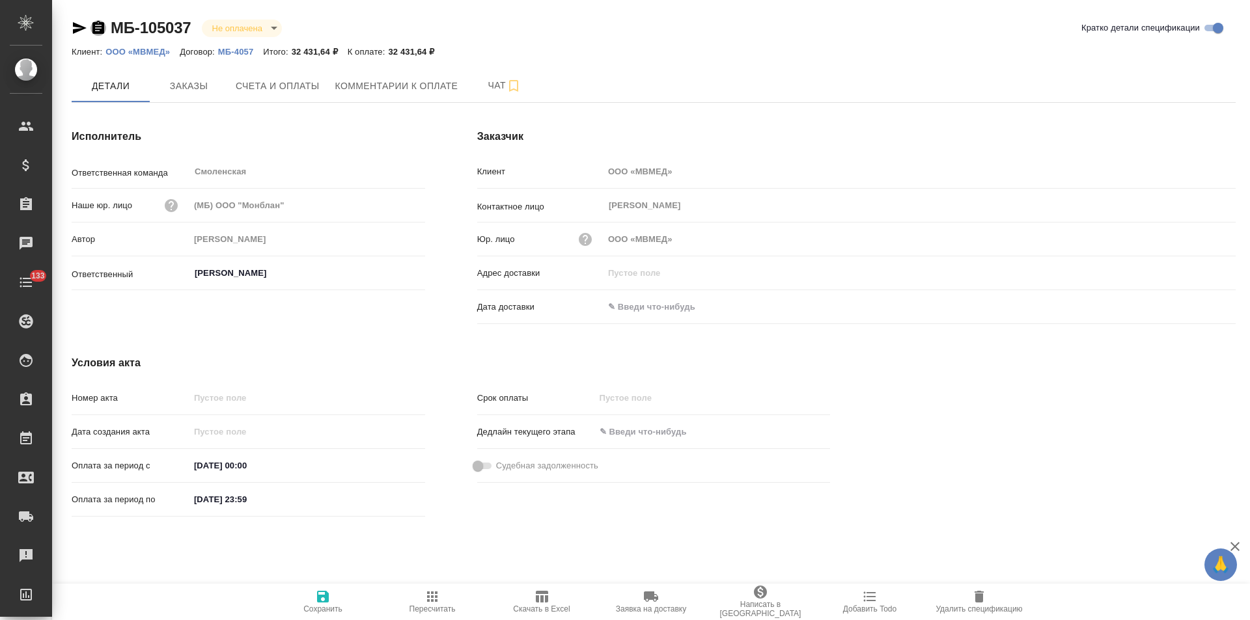
click at [98, 27] on icon "button" at bounding box center [98, 27] width 12 height 13
click at [242, 51] on p "МБ-4057" at bounding box center [240, 52] width 45 height 10
click at [236, 51] on p "МБ-4057" at bounding box center [240, 52] width 45 height 10
click at [437, 324] on div "Исполнитель Ответственная команда Смоленская ​ Наше юр. лицо (МБ) ООО "Монблан"…" at bounding box center [249, 229] width 406 height 253
click at [434, 335] on div "Условия акта Номер акта Дата создания акта Оплата за период с 03.10.2025 00:00 …" at bounding box center [451, 438] width 811 height 219
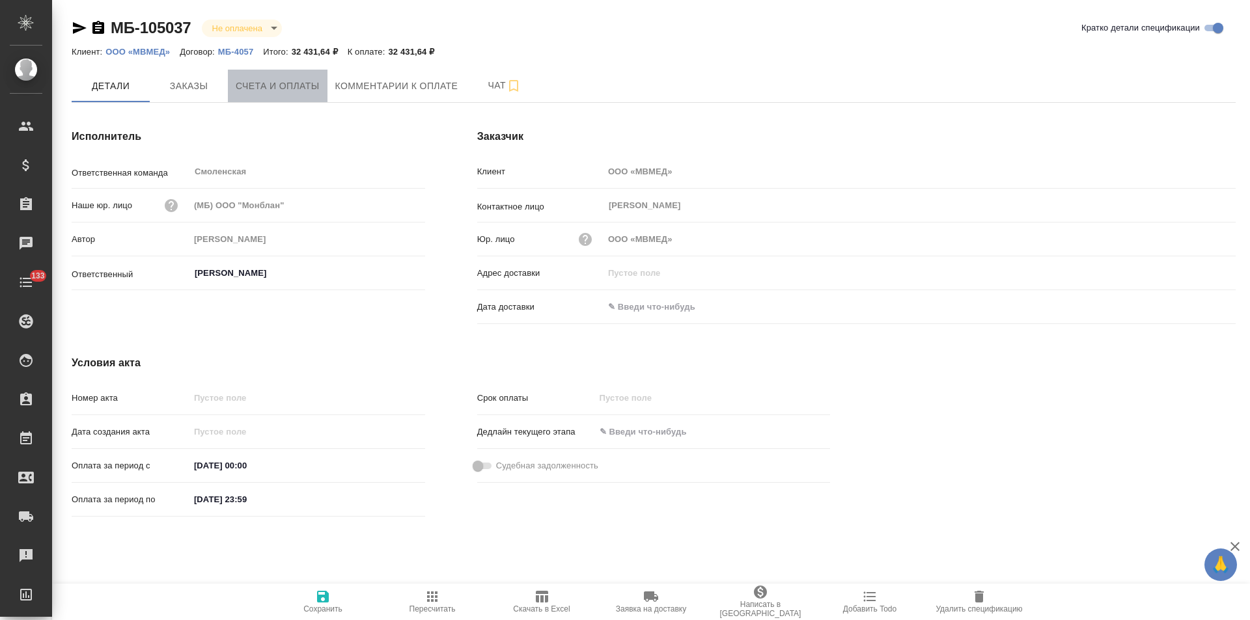
click at [275, 92] on span "Счета и оплаты" at bounding box center [278, 86] width 84 height 16
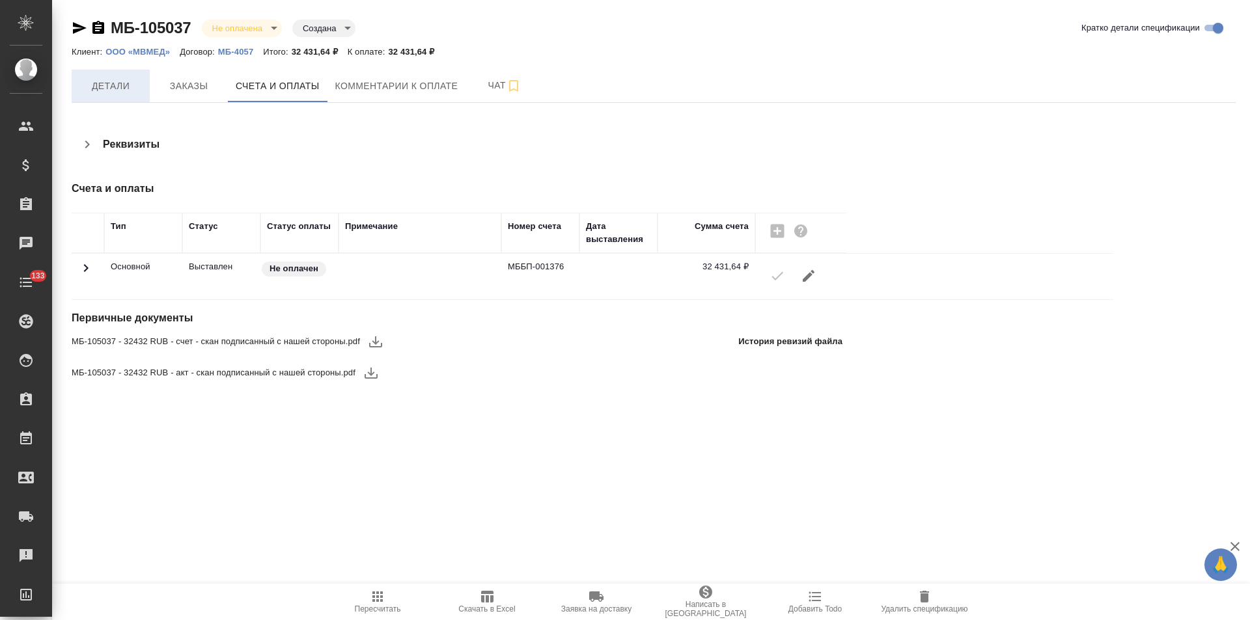
click at [124, 98] on button "Детали" at bounding box center [111, 86] width 78 height 33
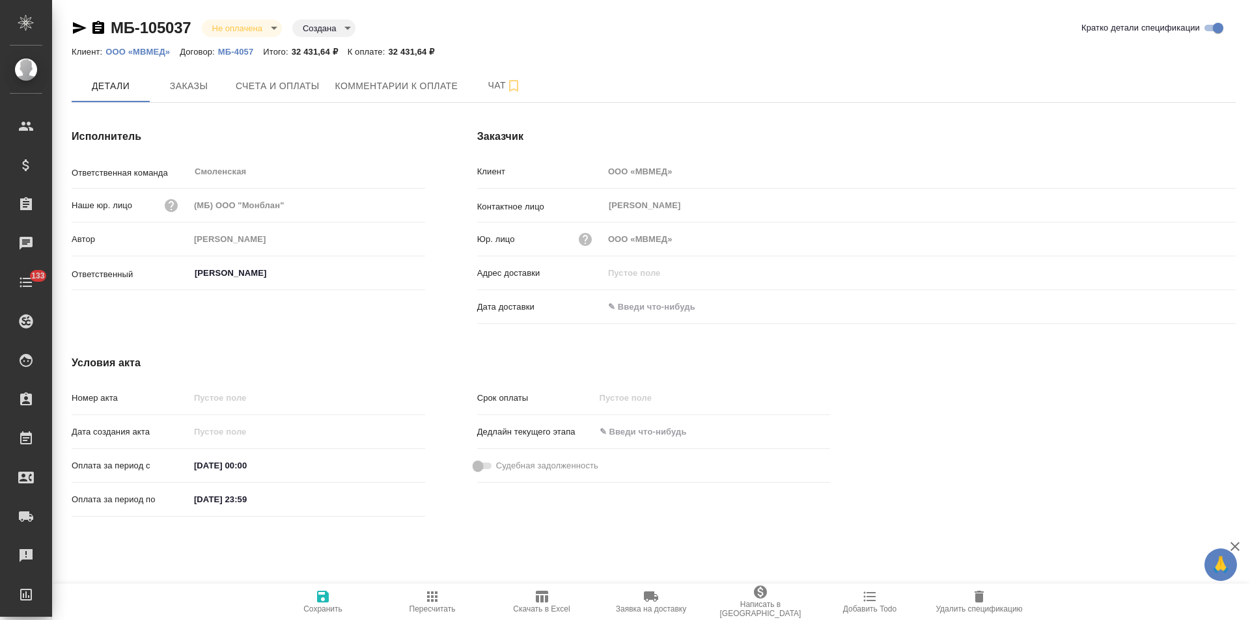
type input "Козлова Мария"
click at [656, 299] on input "text" at bounding box center [661, 307] width 114 height 19
click at [1202, 302] on icon "button" at bounding box center [1198, 305] width 12 height 13
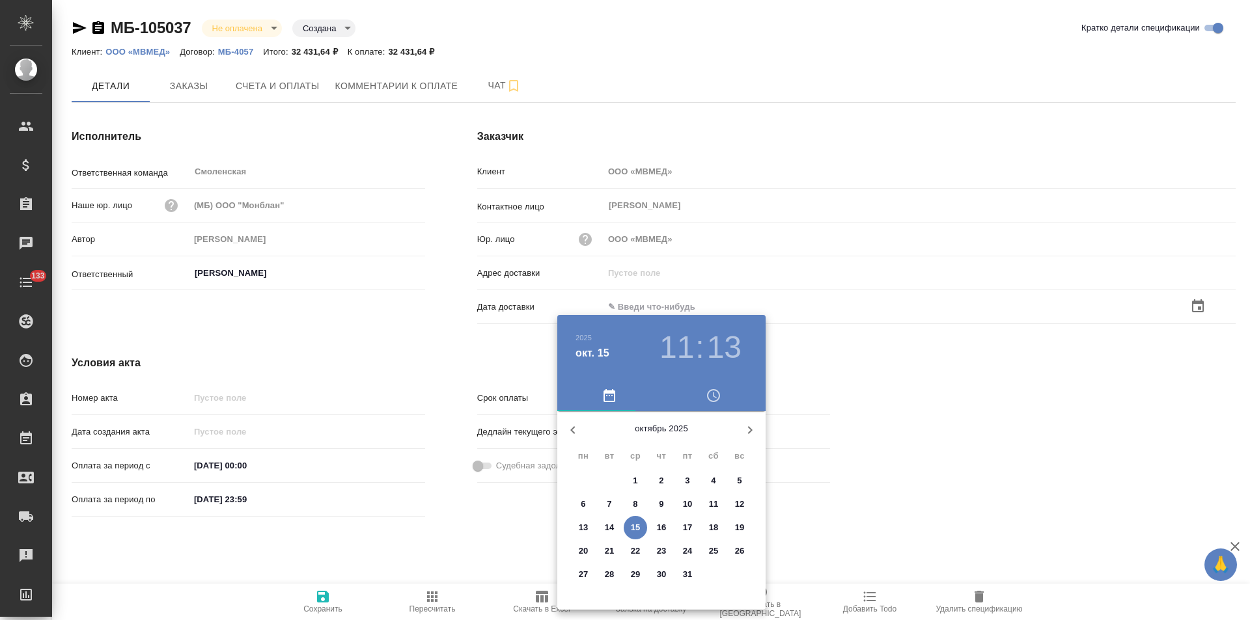
drag, startPoint x: 637, startPoint y: 531, endPoint x: 491, endPoint y: 532, distance: 146.5
click at [635, 531] on p "15" at bounding box center [636, 527] width 10 height 13
type input "15.10.2025 11:13"
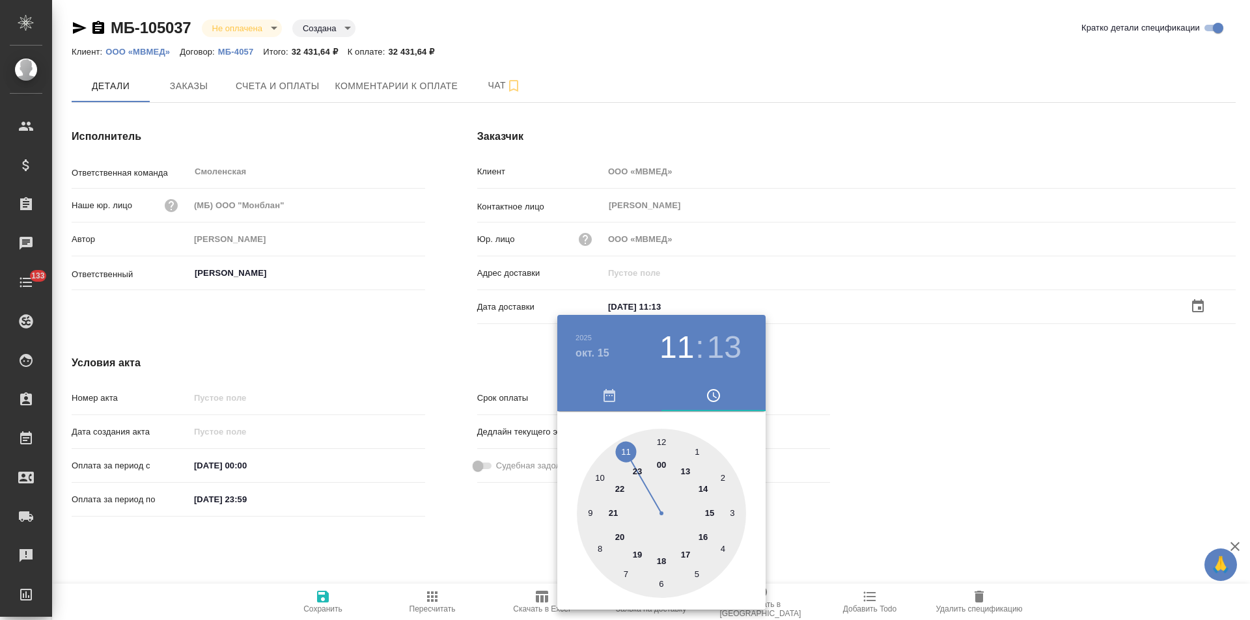
click at [482, 533] on div at bounding box center [625, 310] width 1250 height 620
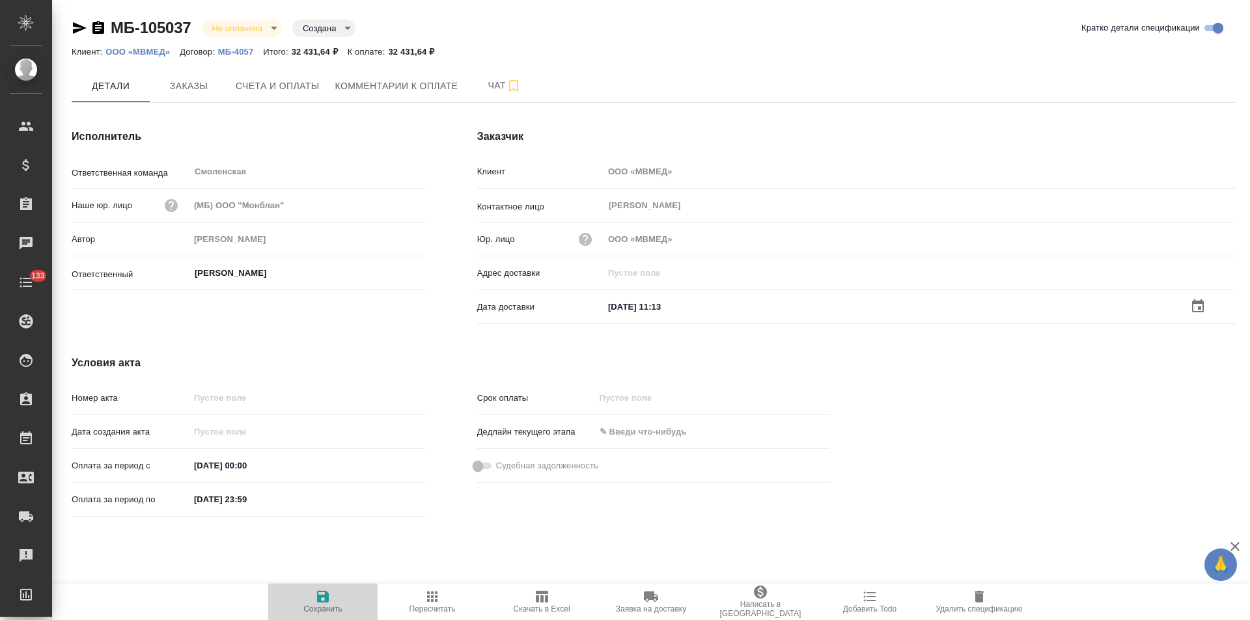
click at [325, 602] on icon "button" at bounding box center [323, 597] width 12 height 12
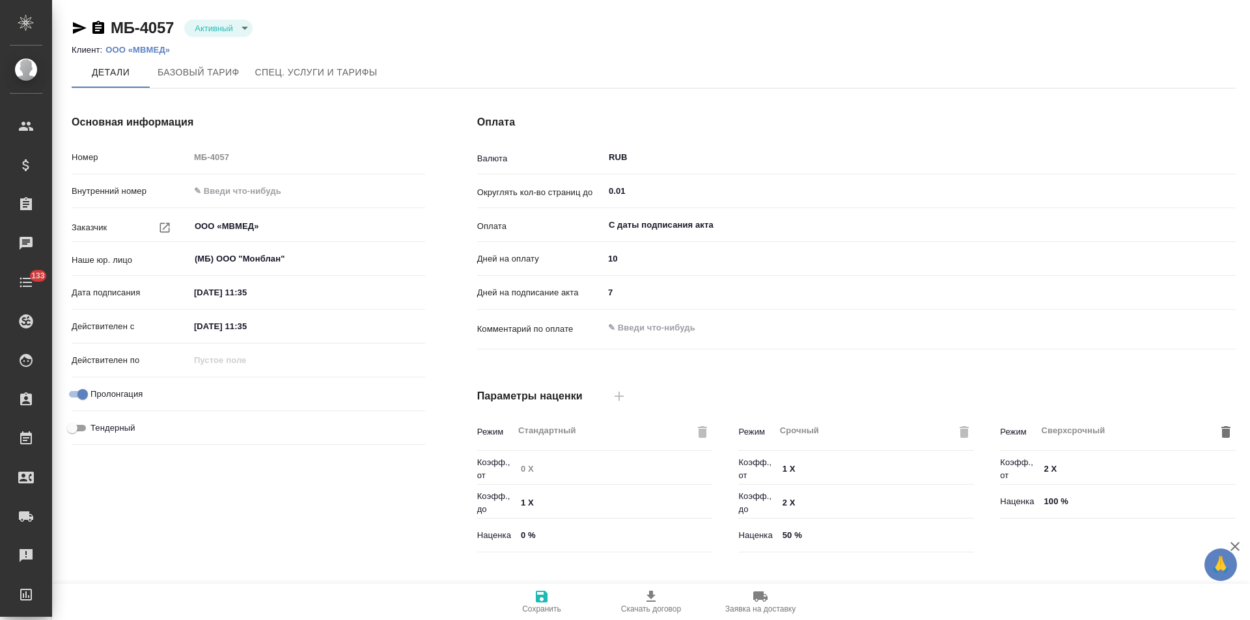
type input "Базовый ТП 2025"
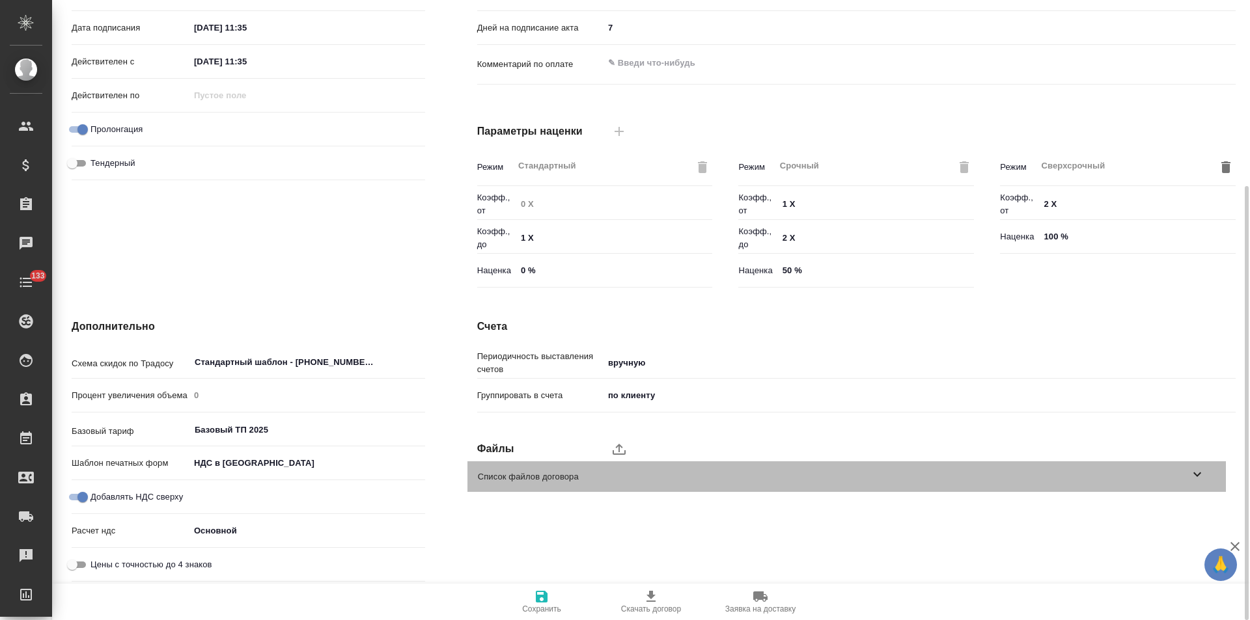
click at [1188, 472] on span "Список файлов договора" at bounding box center [834, 477] width 712 height 13
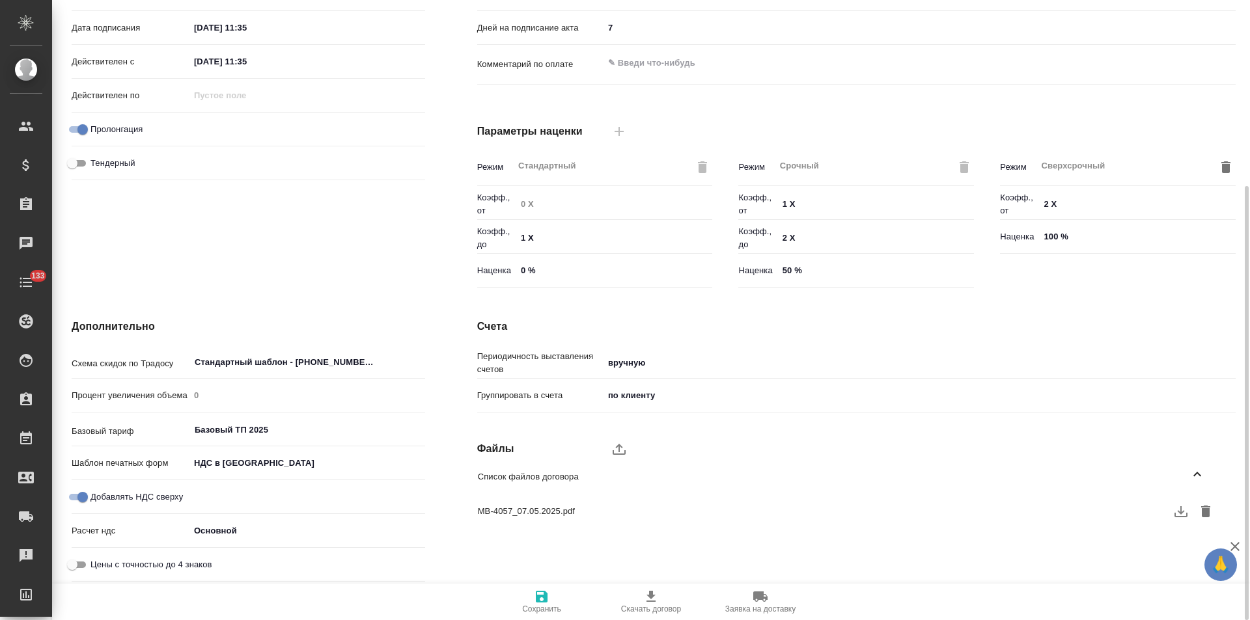
click at [430, 297] on div "Дополнительно Схема скидок по Традосу Стандартный шаблон - 30-70-100 - ВЫБЕРИ М…" at bounding box center [249, 453] width 406 height 320
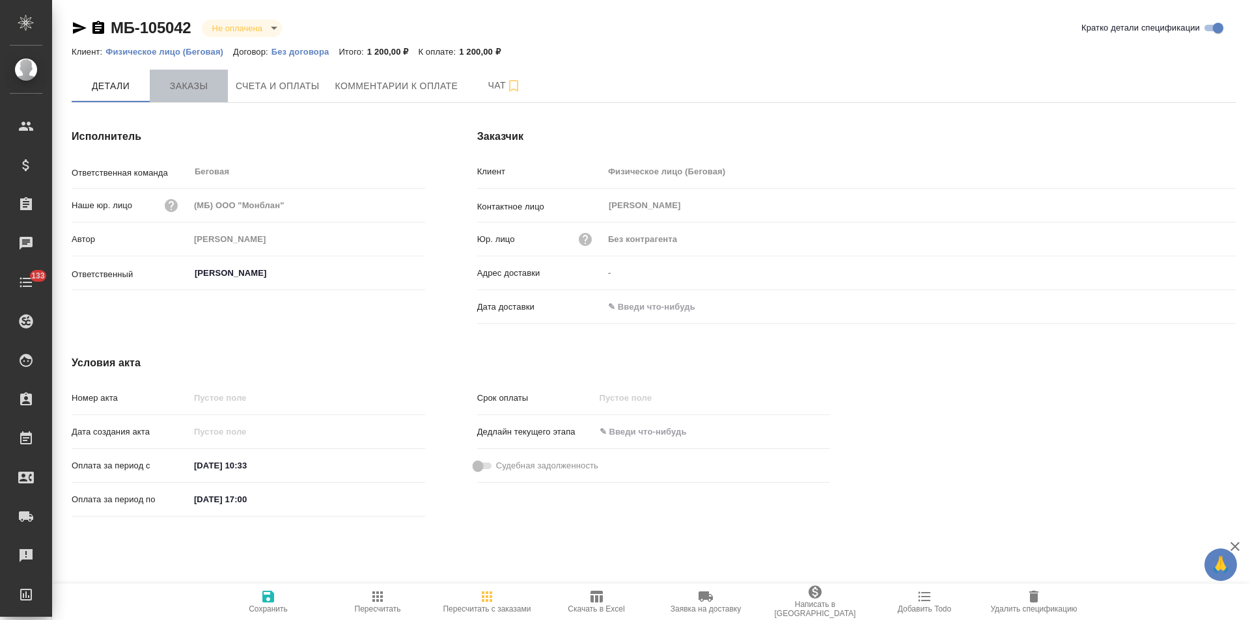
click at [200, 87] on span "Заказы" at bounding box center [189, 86] width 62 height 16
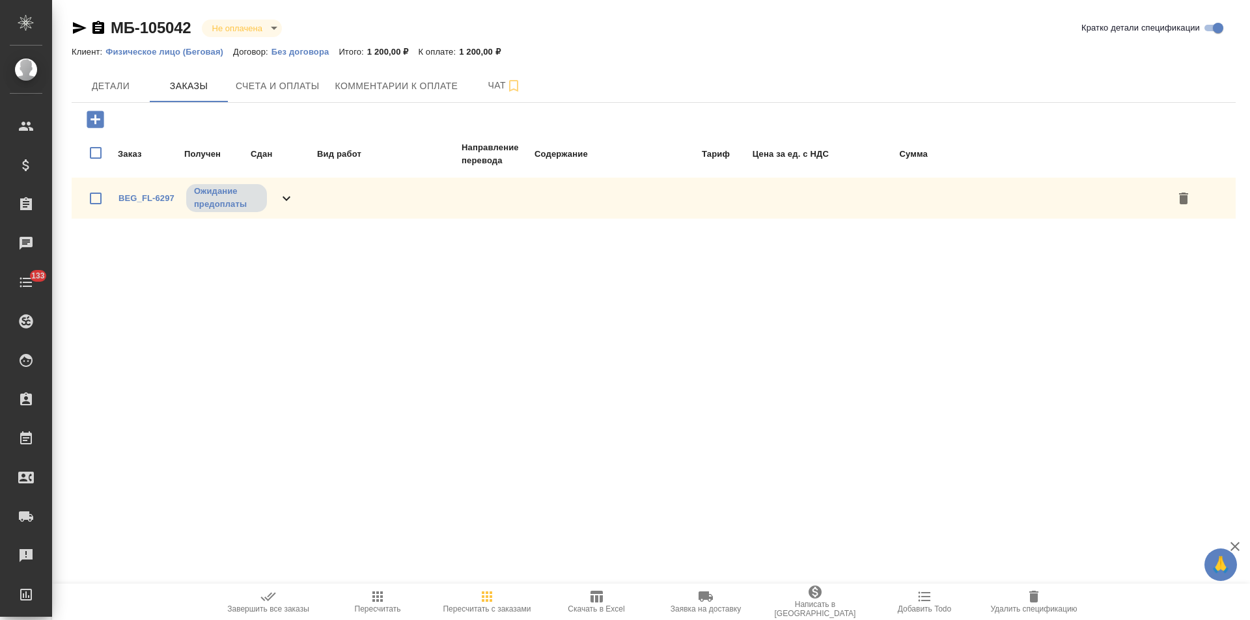
click at [279, 199] on icon at bounding box center [287, 199] width 16 height 16
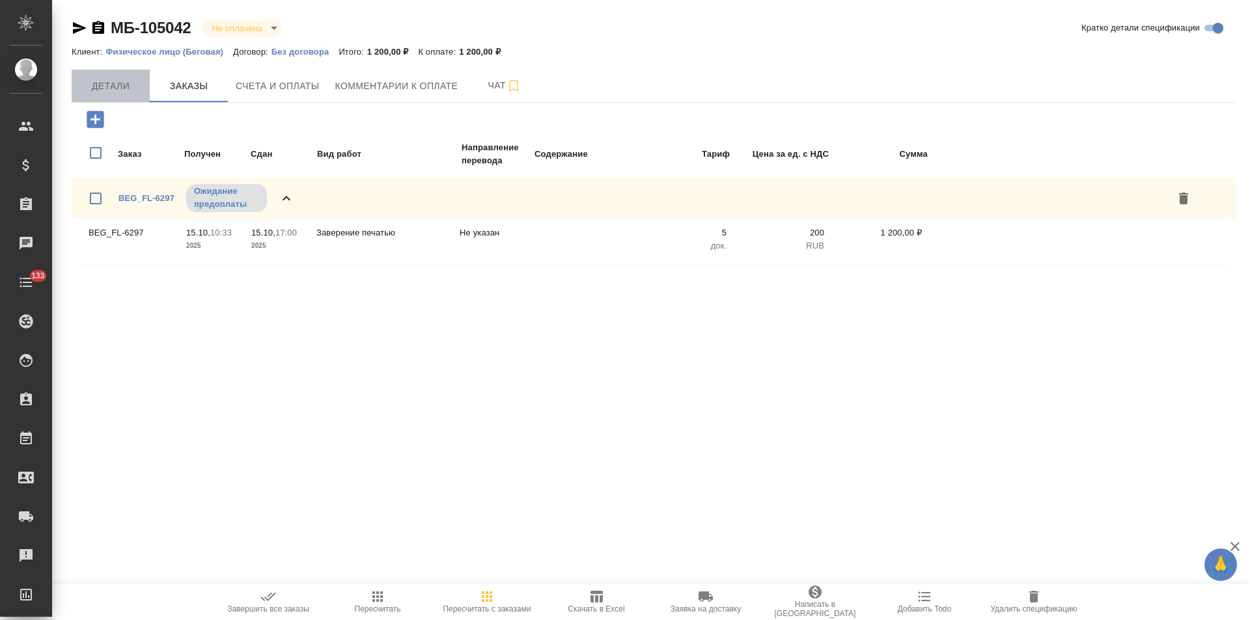
click at [131, 90] on span "Детали" at bounding box center [110, 86] width 62 height 16
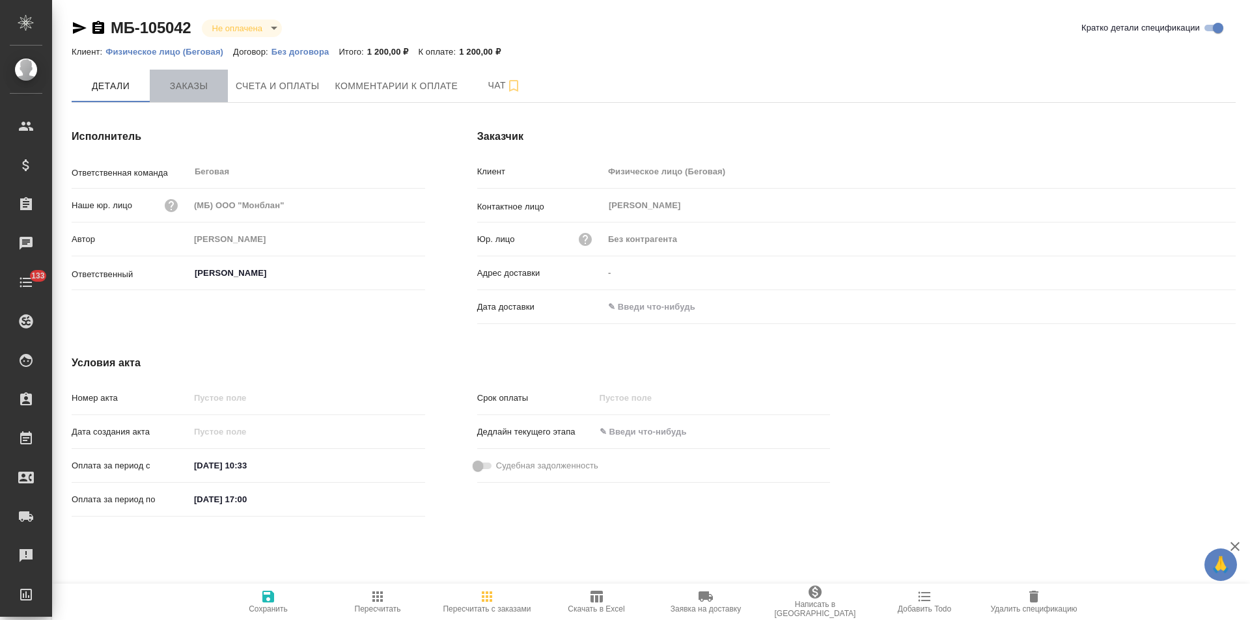
click at [193, 90] on span "Заказы" at bounding box center [189, 86] width 62 height 16
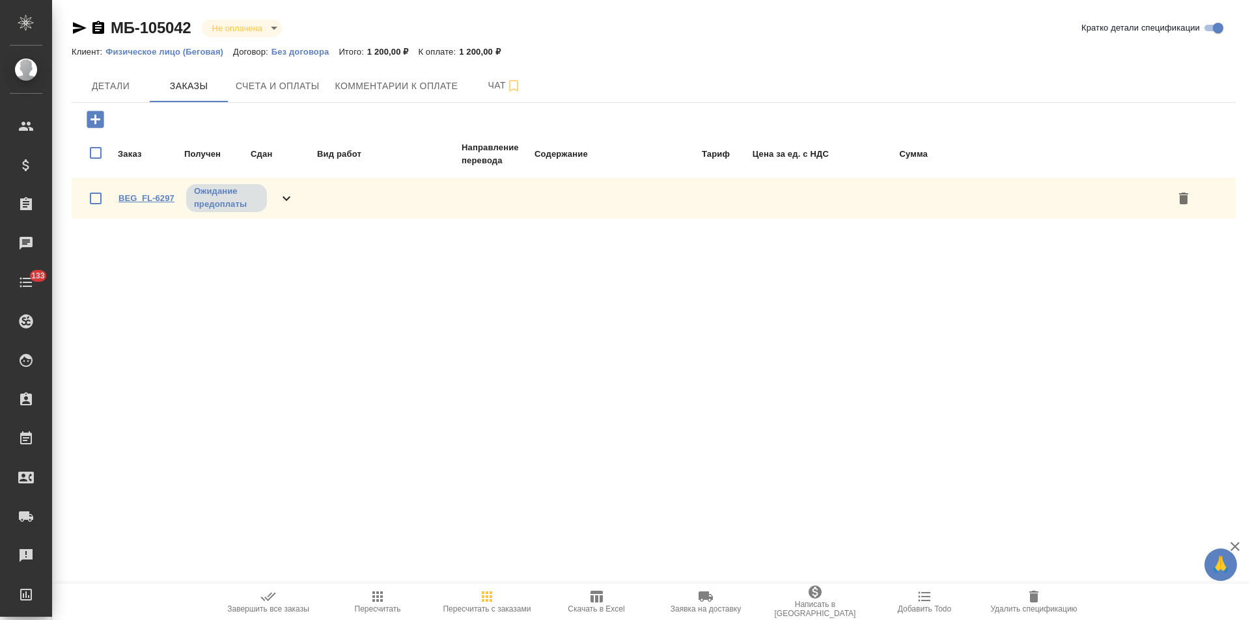
click at [152, 199] on link "BEG_FL-6297" at bounding box center [146, 198] width 56 height 10
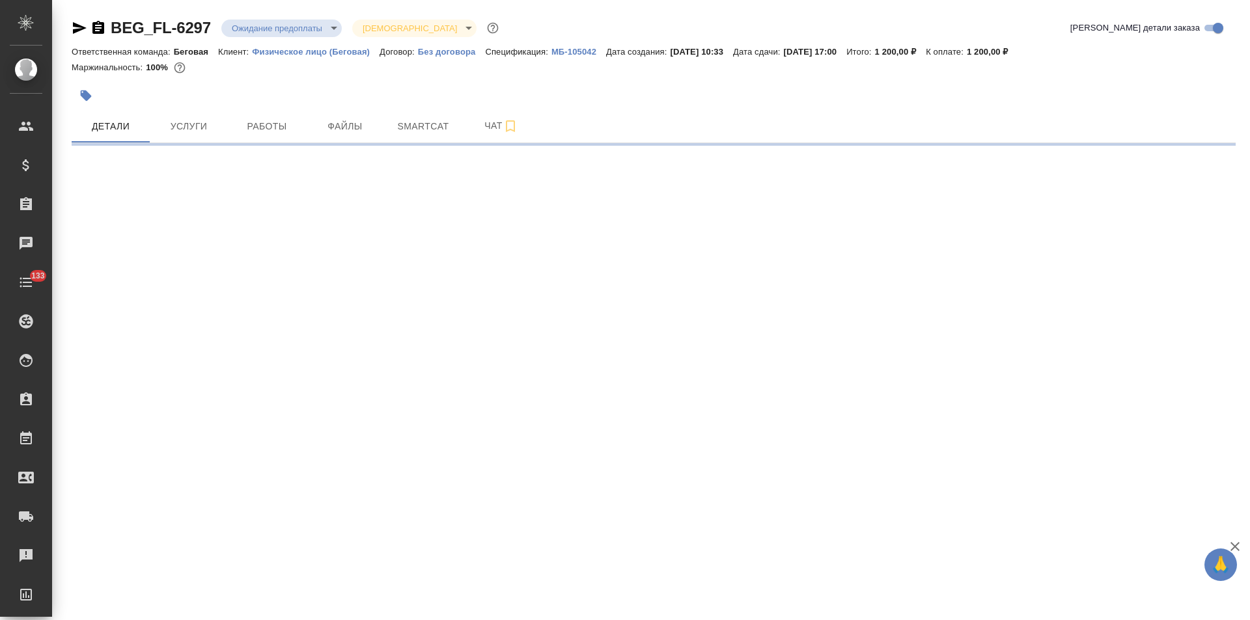
select select "RU"
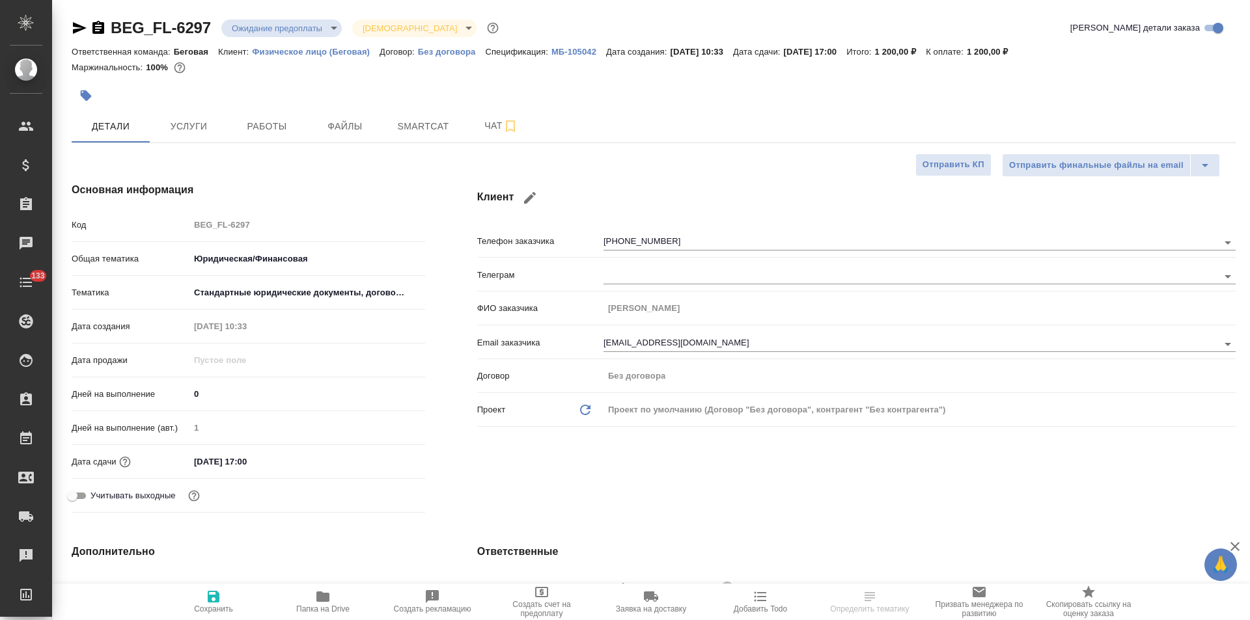
type textarea "x"
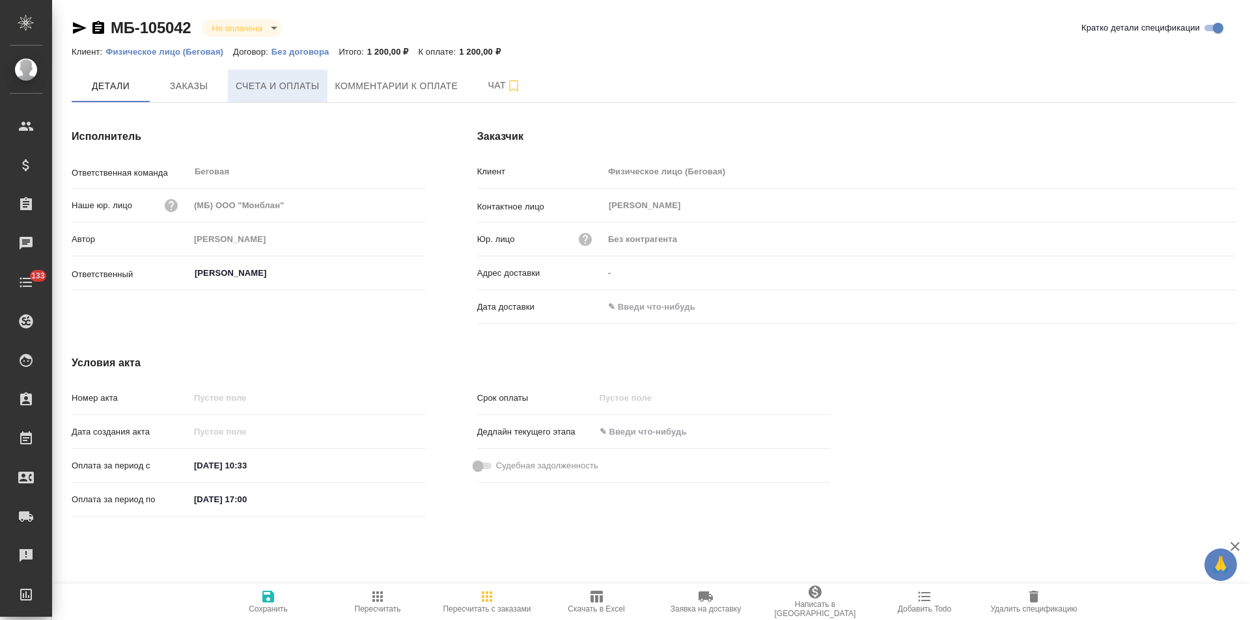
click at [291, 85] on span "Счета и оплаты" at bounding box center [278, 86] width 84 height 16
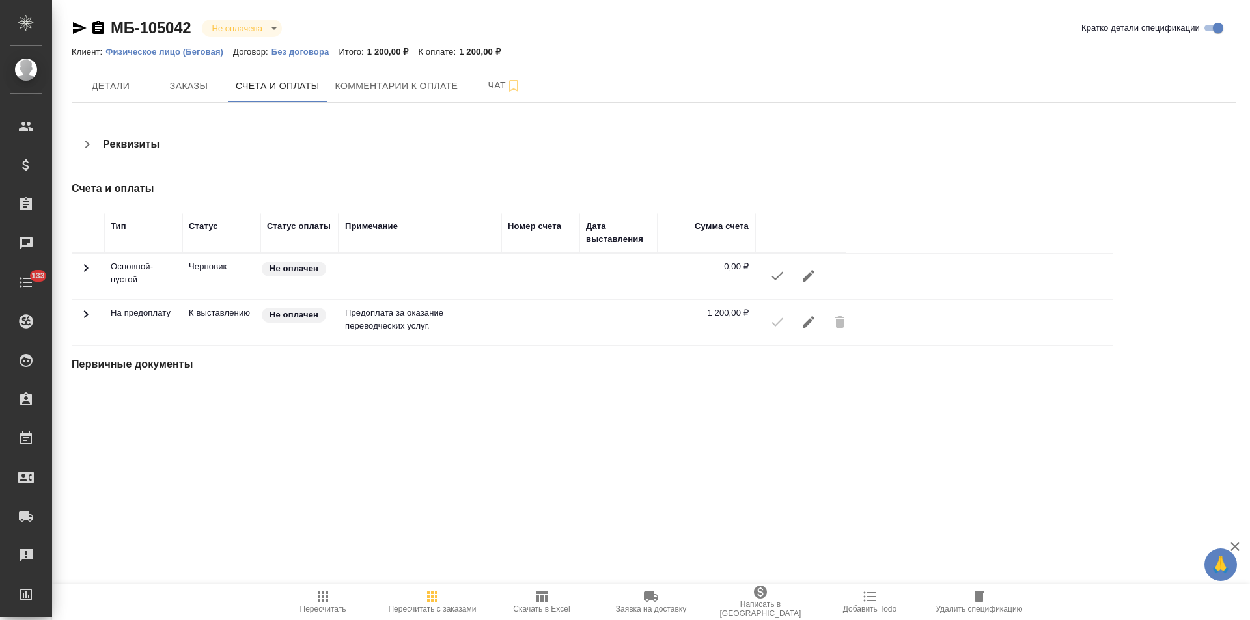
click at [87, 146] on icon "button" at bounding box center [87, 145] width 5 height 8
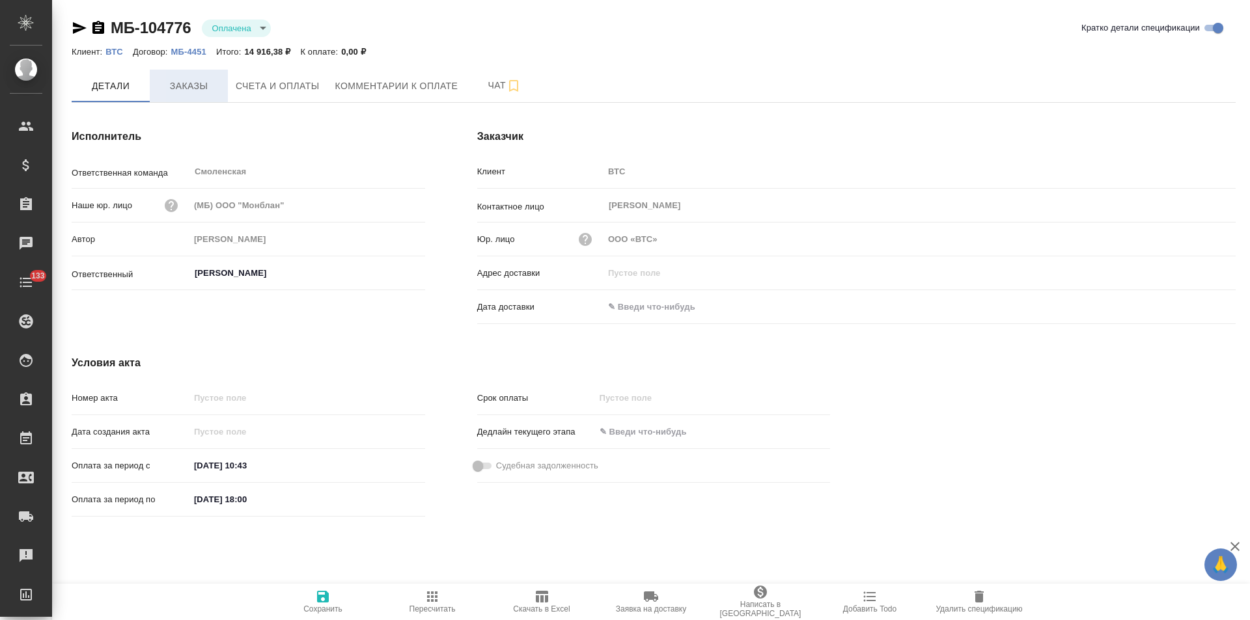
click at [197, 85] on span "Заказы" at bounding box center [189, 86] width 62 height 16
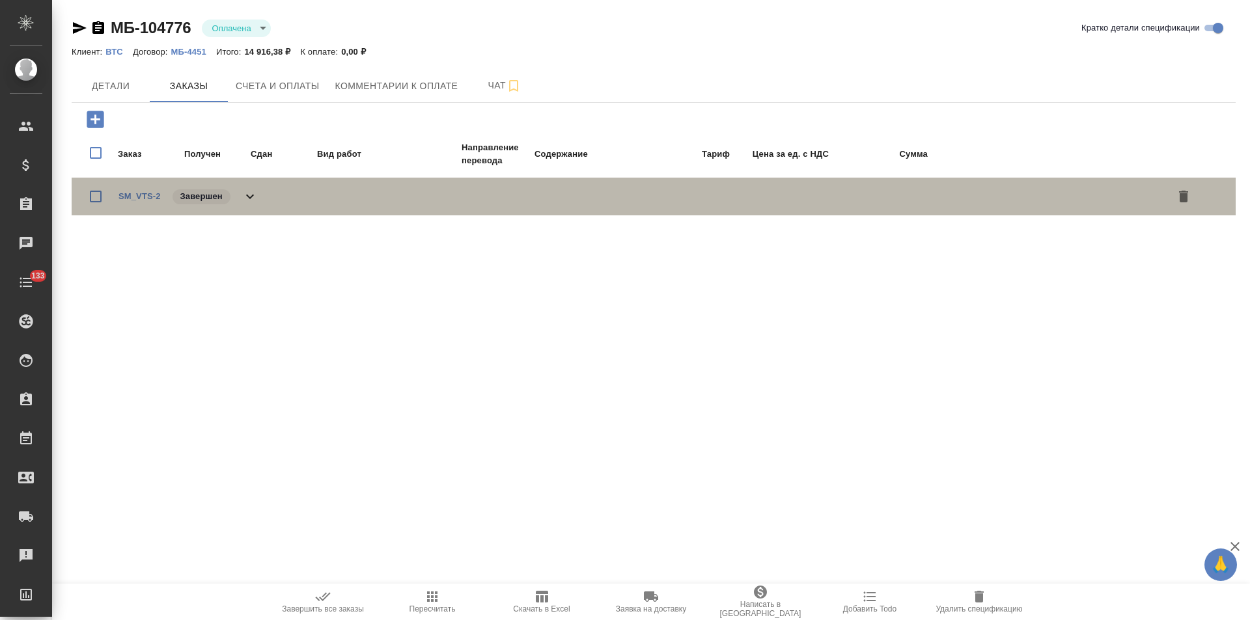
click at [252, 199] on icon at bounding box center [250, 197] width 16 height 16
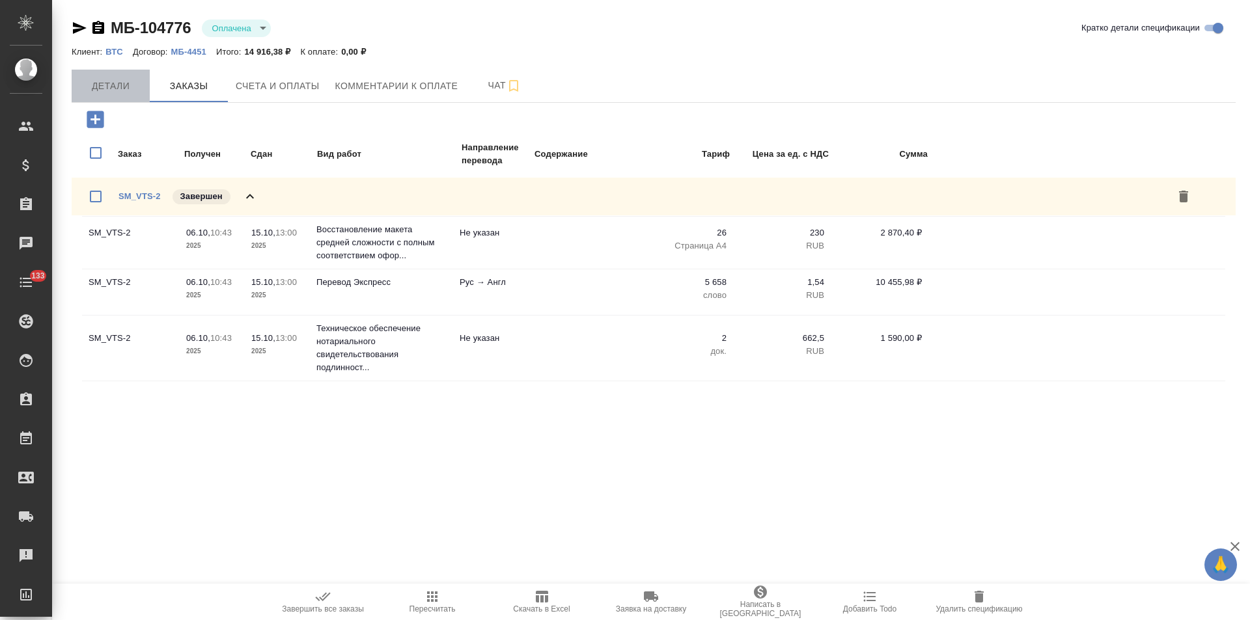
click at [104, 91] on span "Детали" at bounding box center [110, 86] width 62 height 16
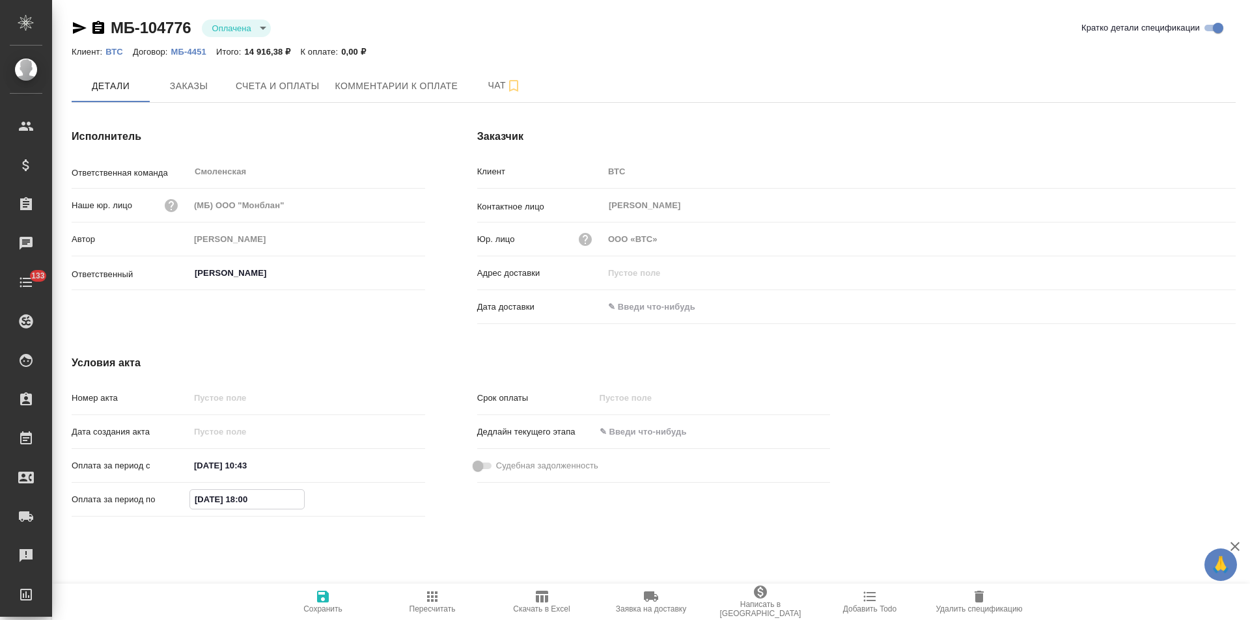
drag, startPoint x: 203, startPoint y: 503, endPoint x: 186, endPoint y: 503, distance: 17.6
click at [186, 503] on div "Оплата за период по 08.10.2025 18:00" at bounding box center [249, 499] width 354 height 23
type input "15.10.2025 18:00"
click at [324, 600] on icon "button" at bounding box center [323, 597] width 16 height 16
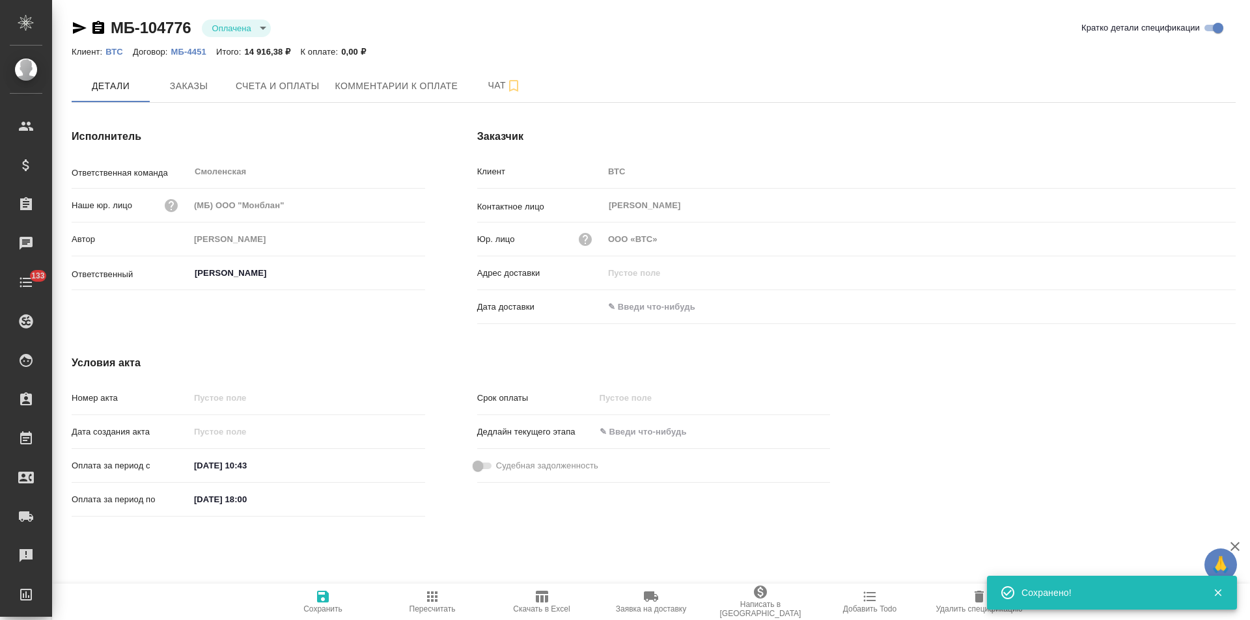
click at [96, 25] on icon "button" at bounding box center [98, 28] width 16 height 16
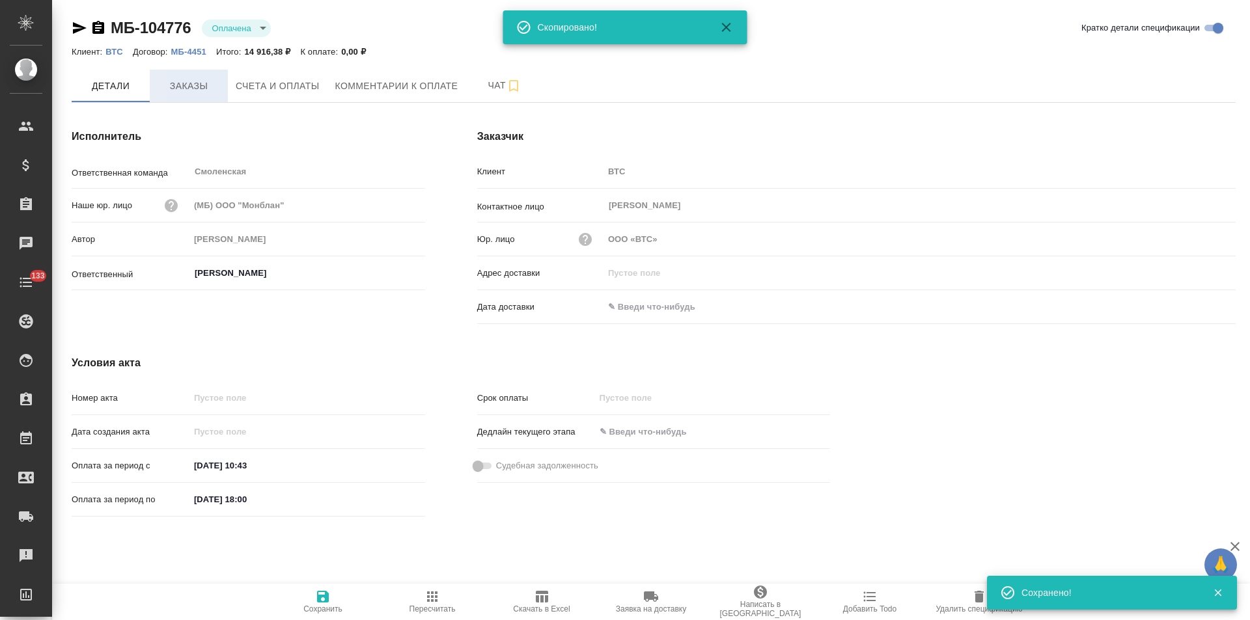
click at [192, 94] on button "Заказы" at bounding box center [189, 86] width 78 height 33
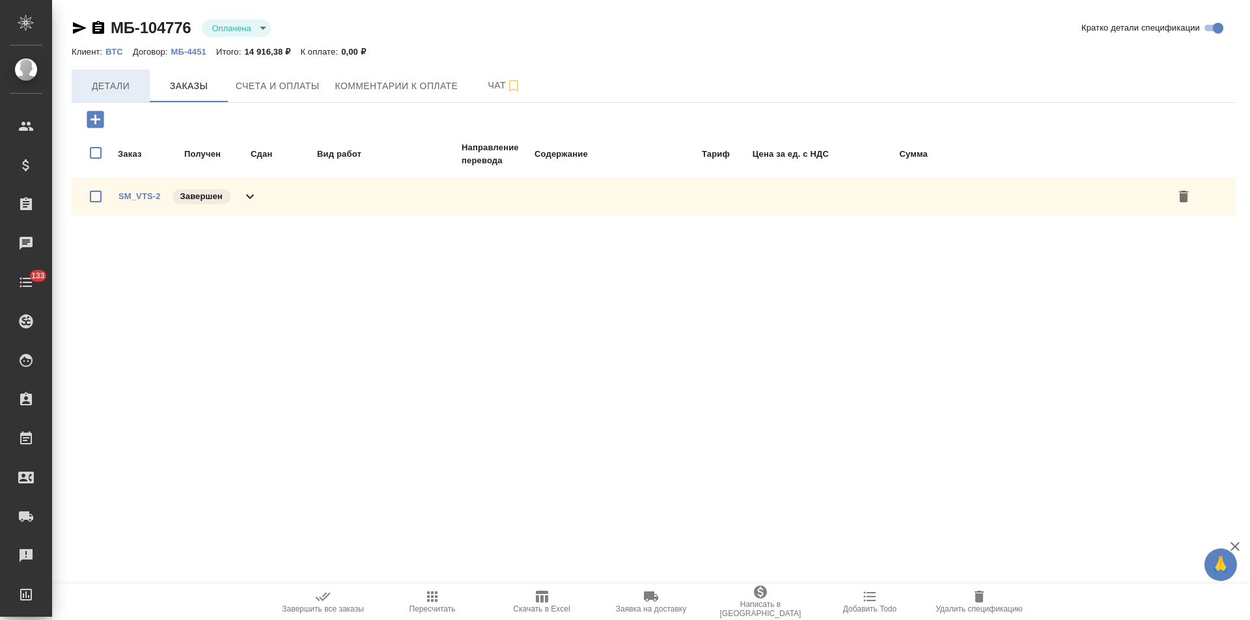
click at [129, 91] on span "Детали" at bounding box center [110, 86] width 62 height 16
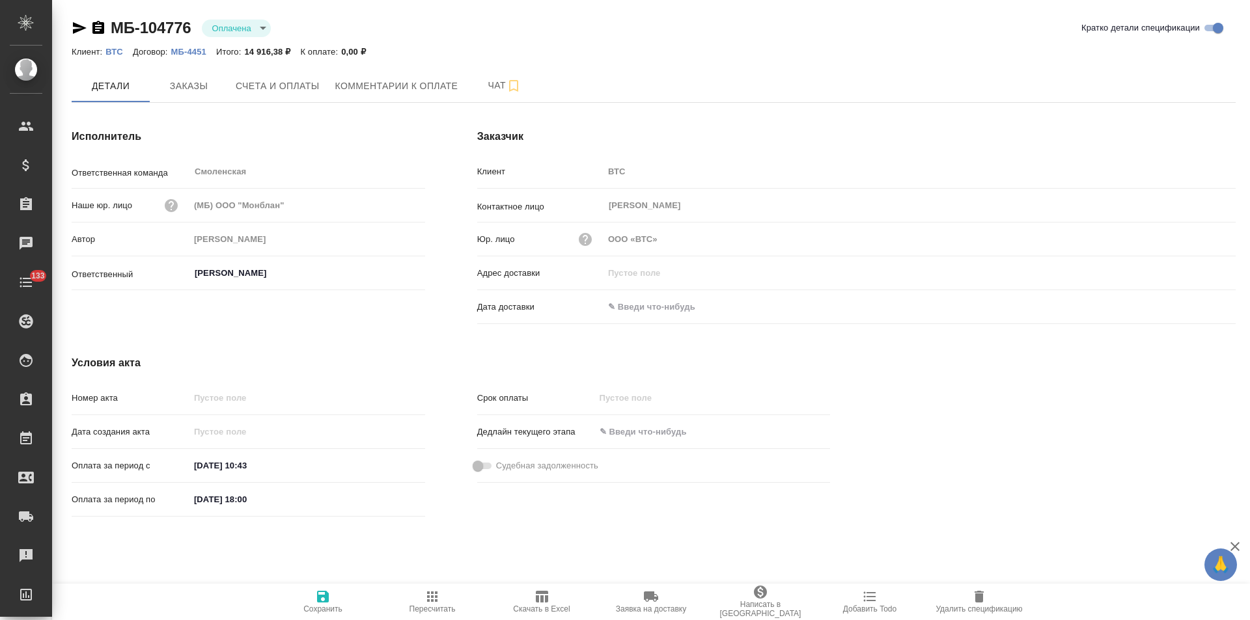
click at [113, 53] on p "ВТС" at bounding box center [118, 52] width 27 height 10
click at [95, 29] on icon "button" at bounding box center [98, 27] width 12 height 13
click at [301, 90] on span "Счета и оплаты" at bounding box center [278, 86] width 84 height 16
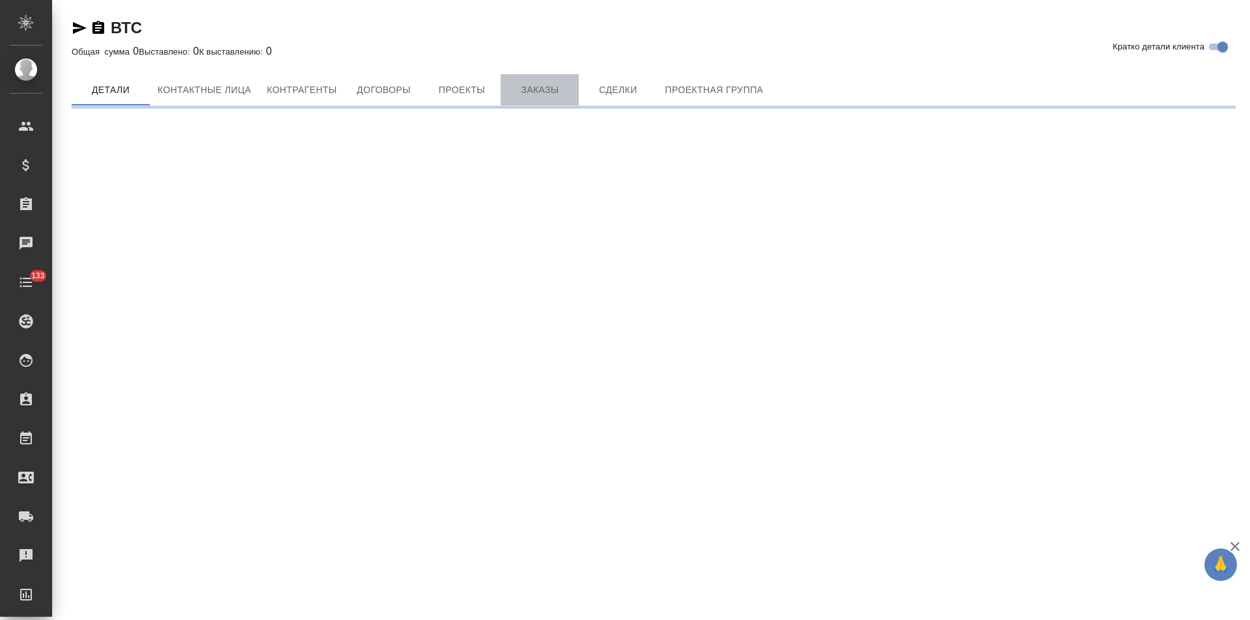
click at [536, 99] on button "Заказы" at bounding box center [540, 89] width 78 height 31
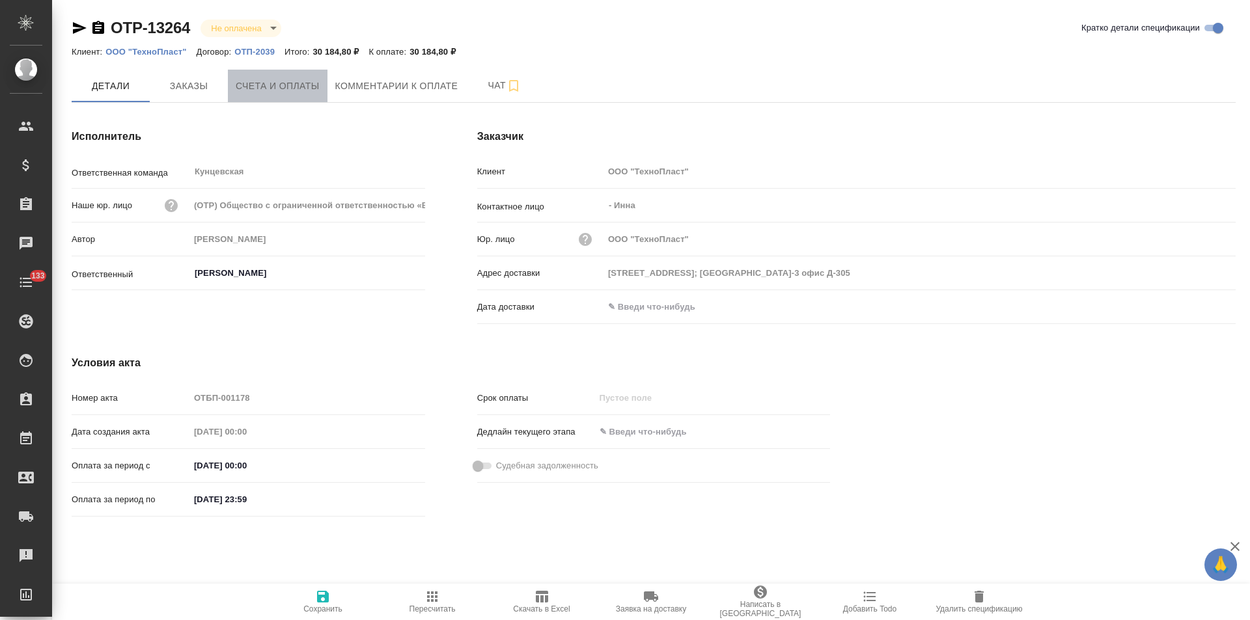
click at [299, 84] on span "Счета и оплаты" at bounding box center [278, 86] width 84 height 16
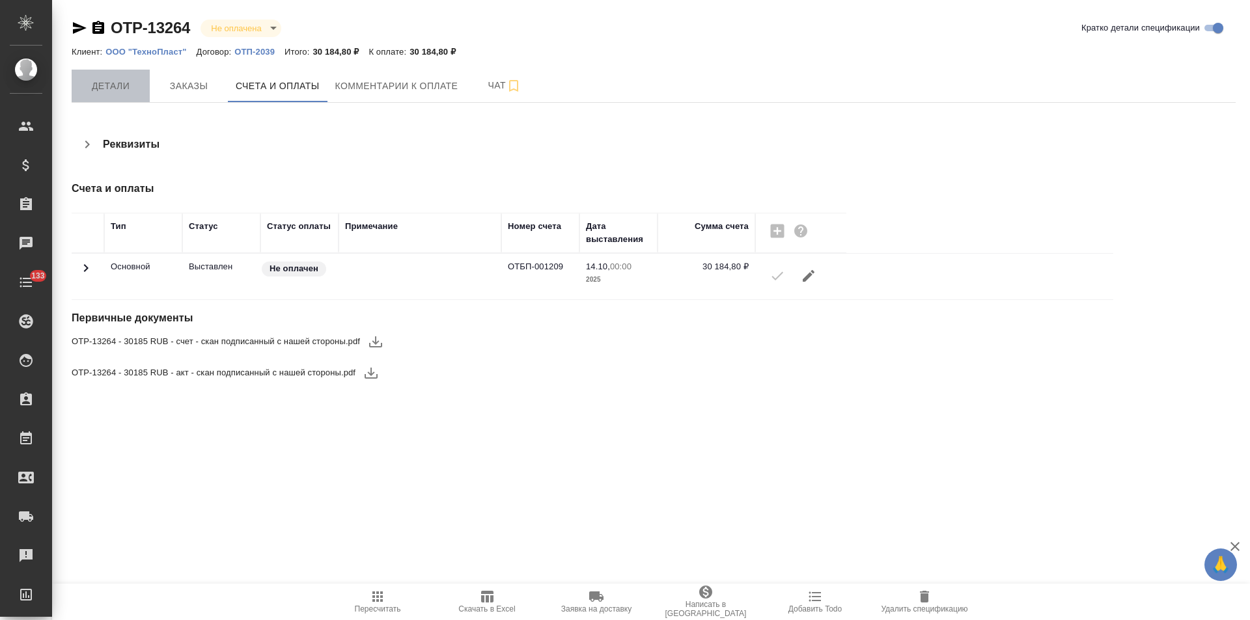
click at [107, 83] on span "Детали" at bounding box center [110, 86] width 62 height 16
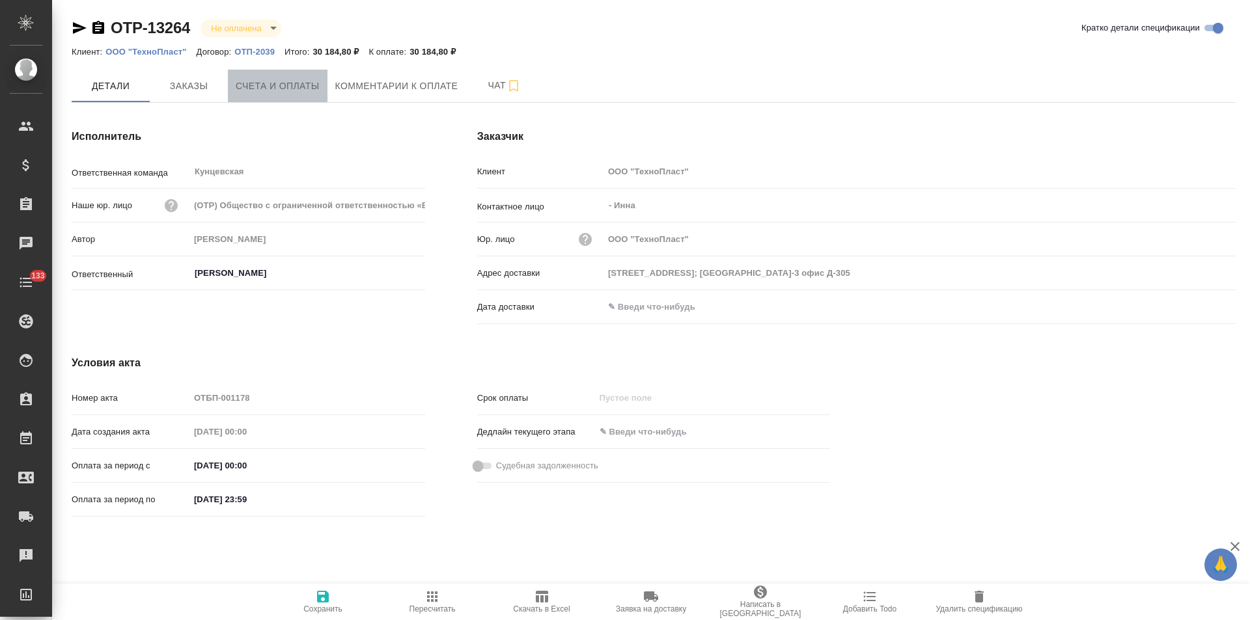
click at [298, 96] on button "Счета и оплаты" at bounding box center [278, 86] width 100 height 33
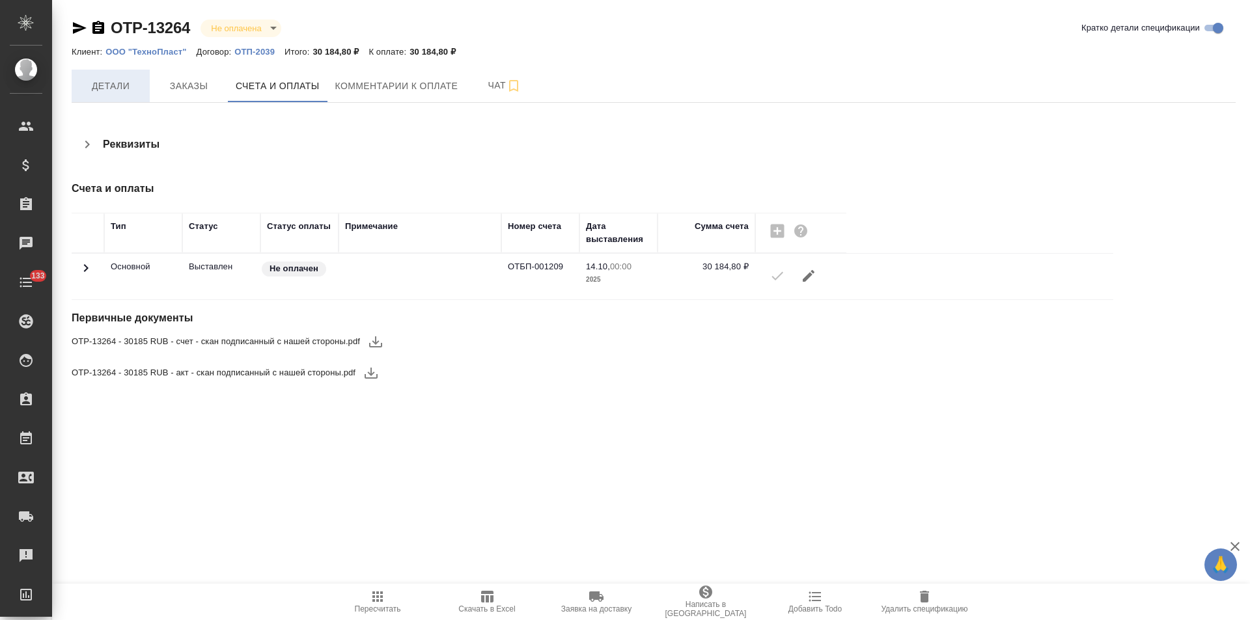
click at [130, 89] on span "Детали" at bounding box center [110, 86] width 62 height 16
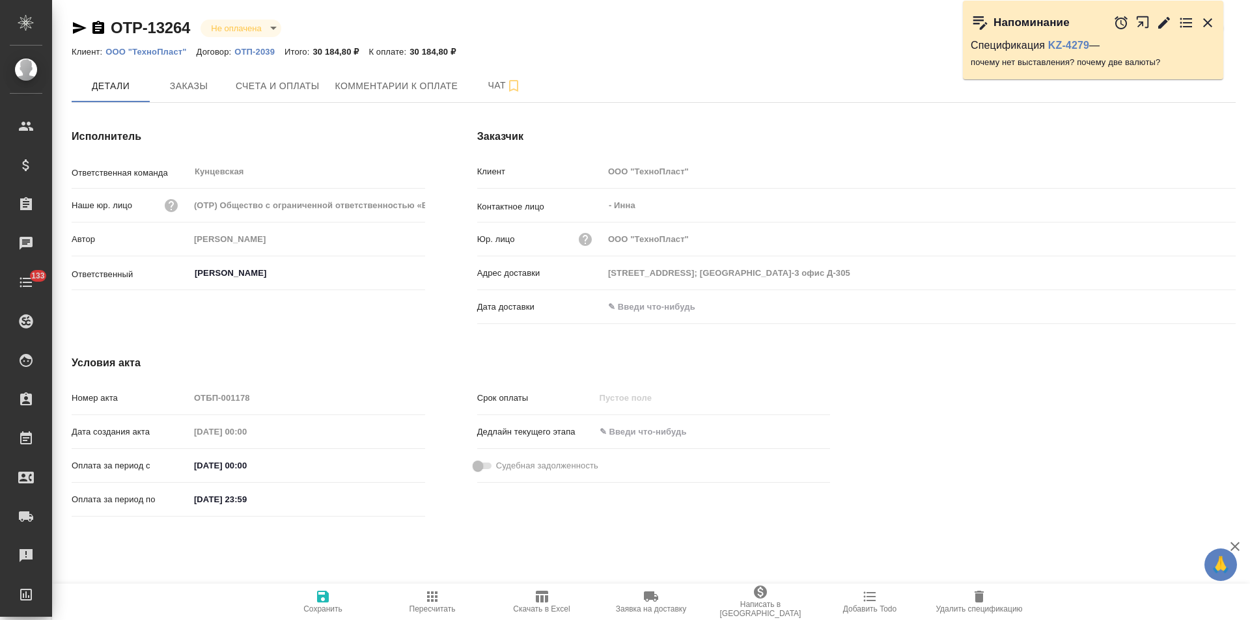
click at [687, 306] on input "text" at bounding box center [661, 307] width 114 height 19
click at [1201, 307] on icon "button" at bounding box center [1198, 305] width 12 height 13
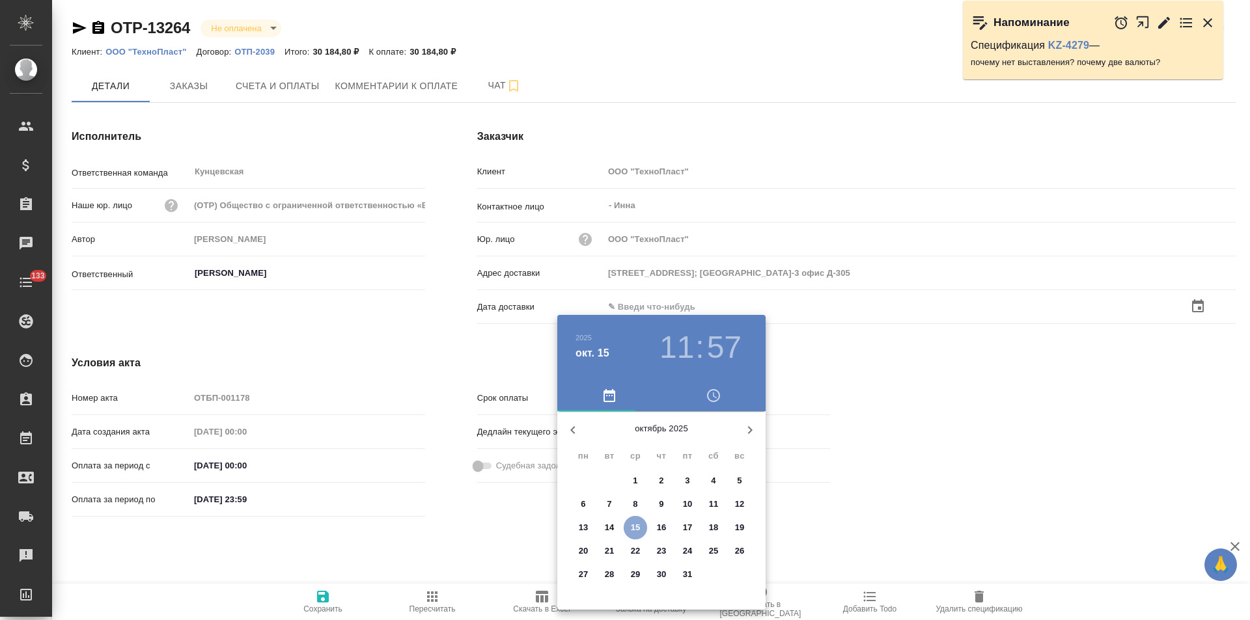
click at [633, 531] on p "15" at bounding box center [636, 527] width 10 height 13
type input "[DATE] 11:57"
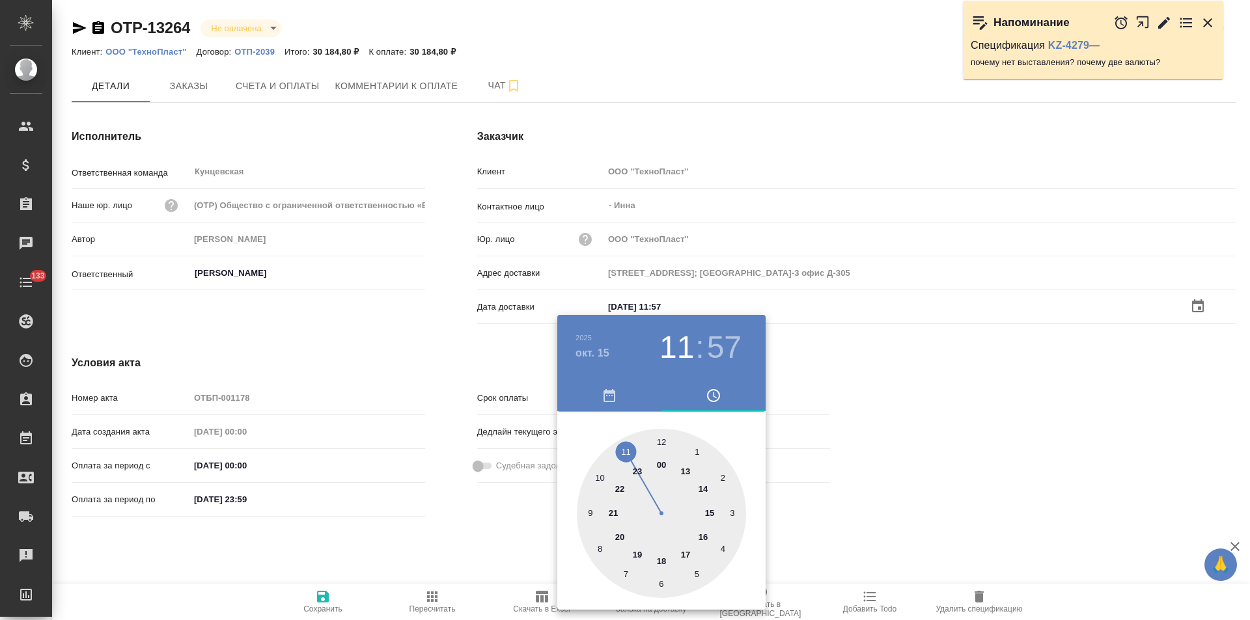
click at [436, 541] on div at bounding box center [625, 310] width 1250 height 620
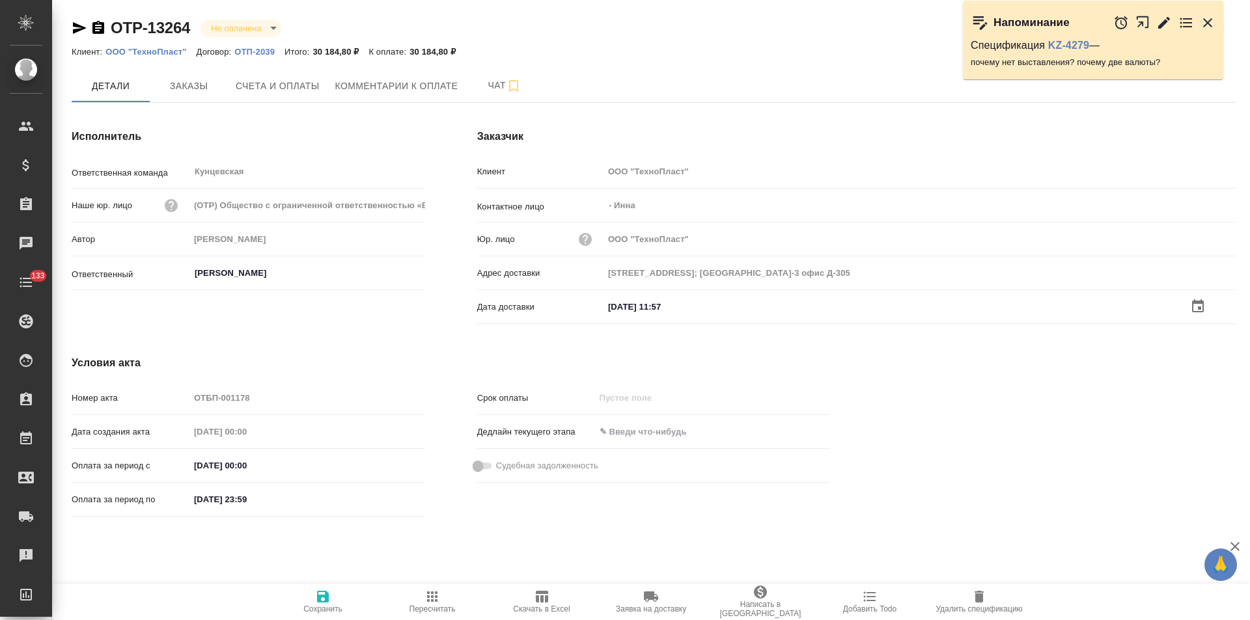
click at [314, 607] on span "Сохранить" at bounding box center [322, 609] width 39 height 9
